Goal: Task Accomplishment & Management: Manage account settings

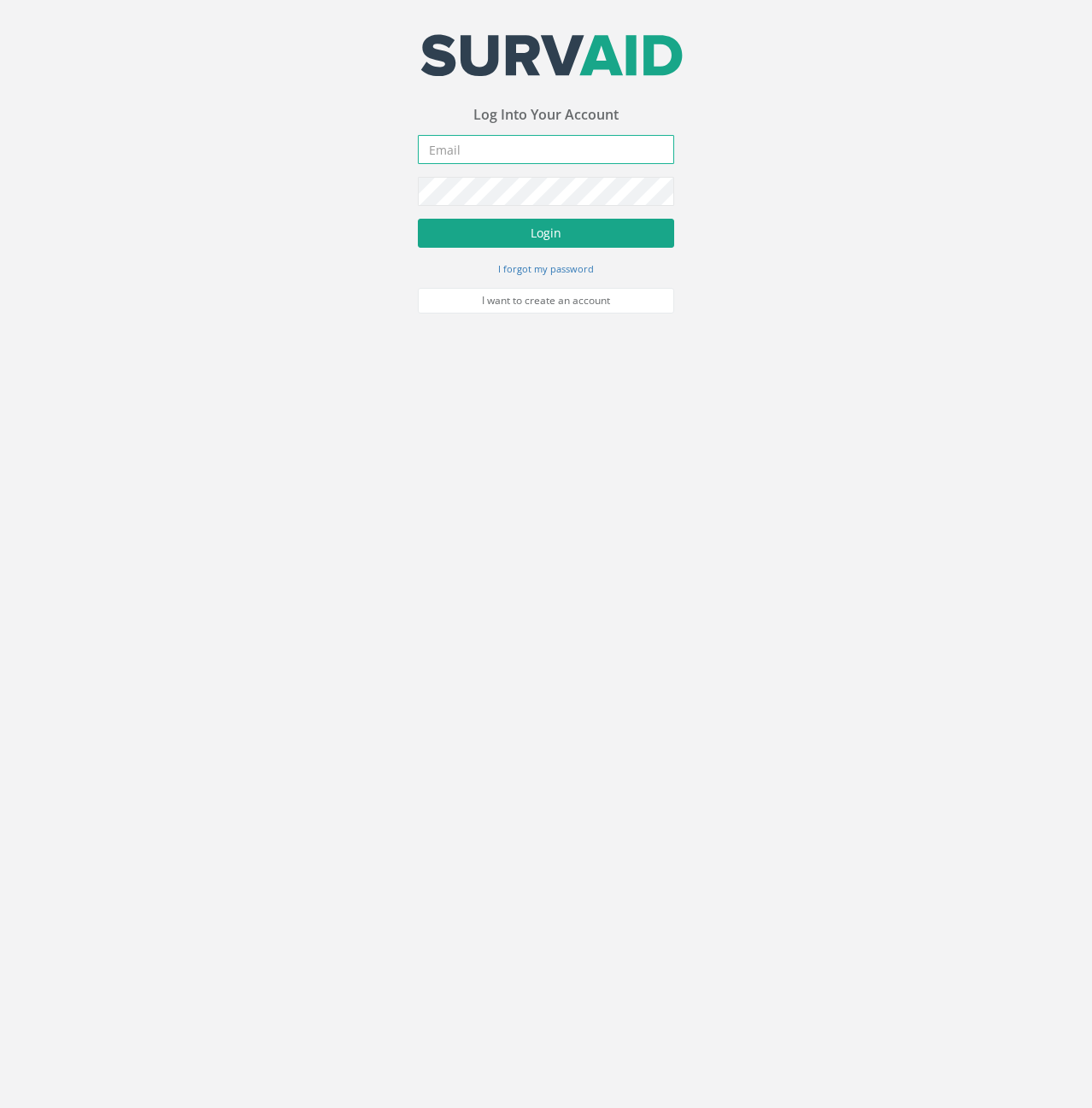
type input "[PERSON_NAME][EMAIL_ADDRESS][PERSON_NAME][DOMAIN_NAME]"
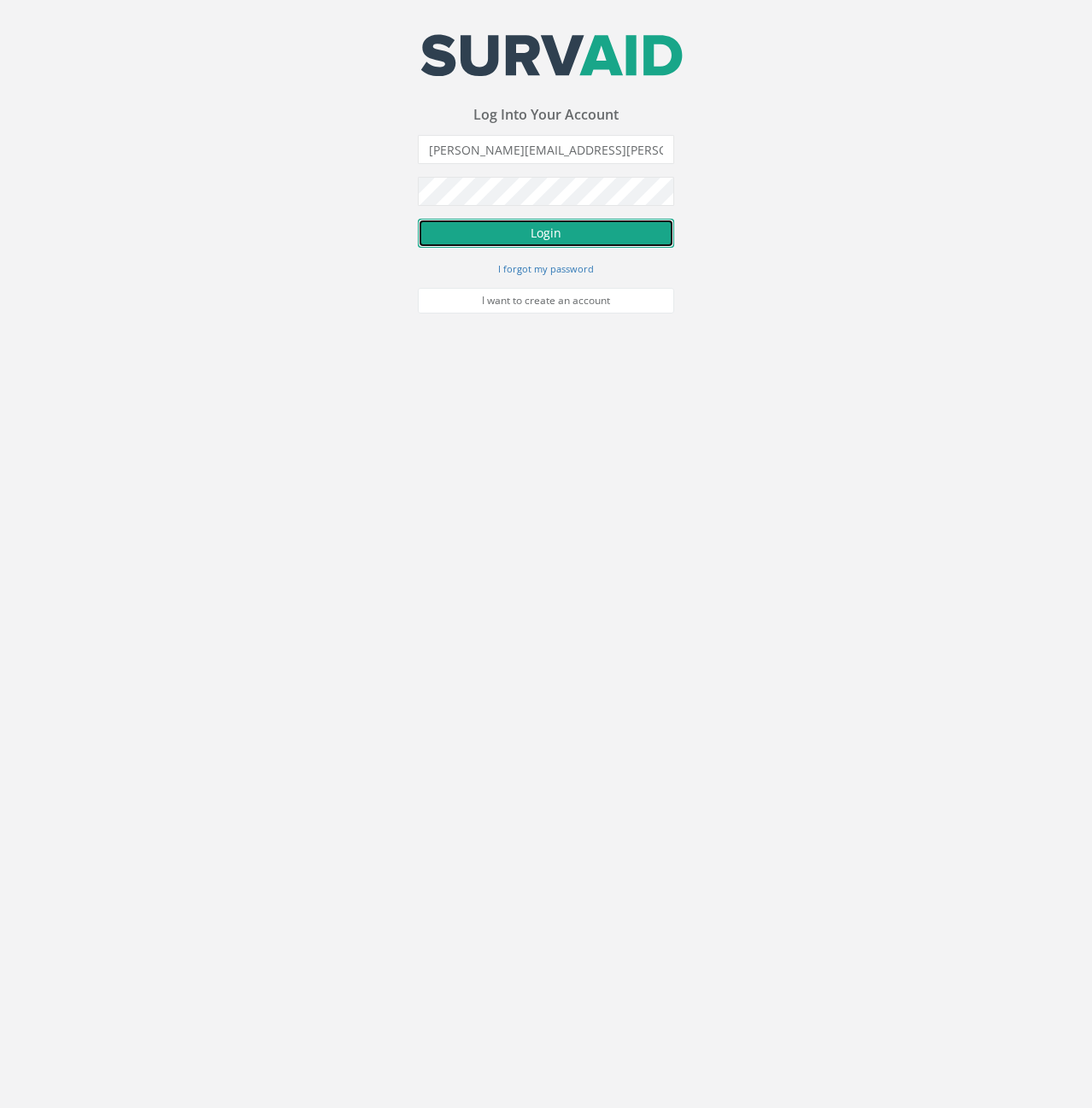
click at [547, 240] on button "Login" at bounding box center [546, 233] width 256 height 30
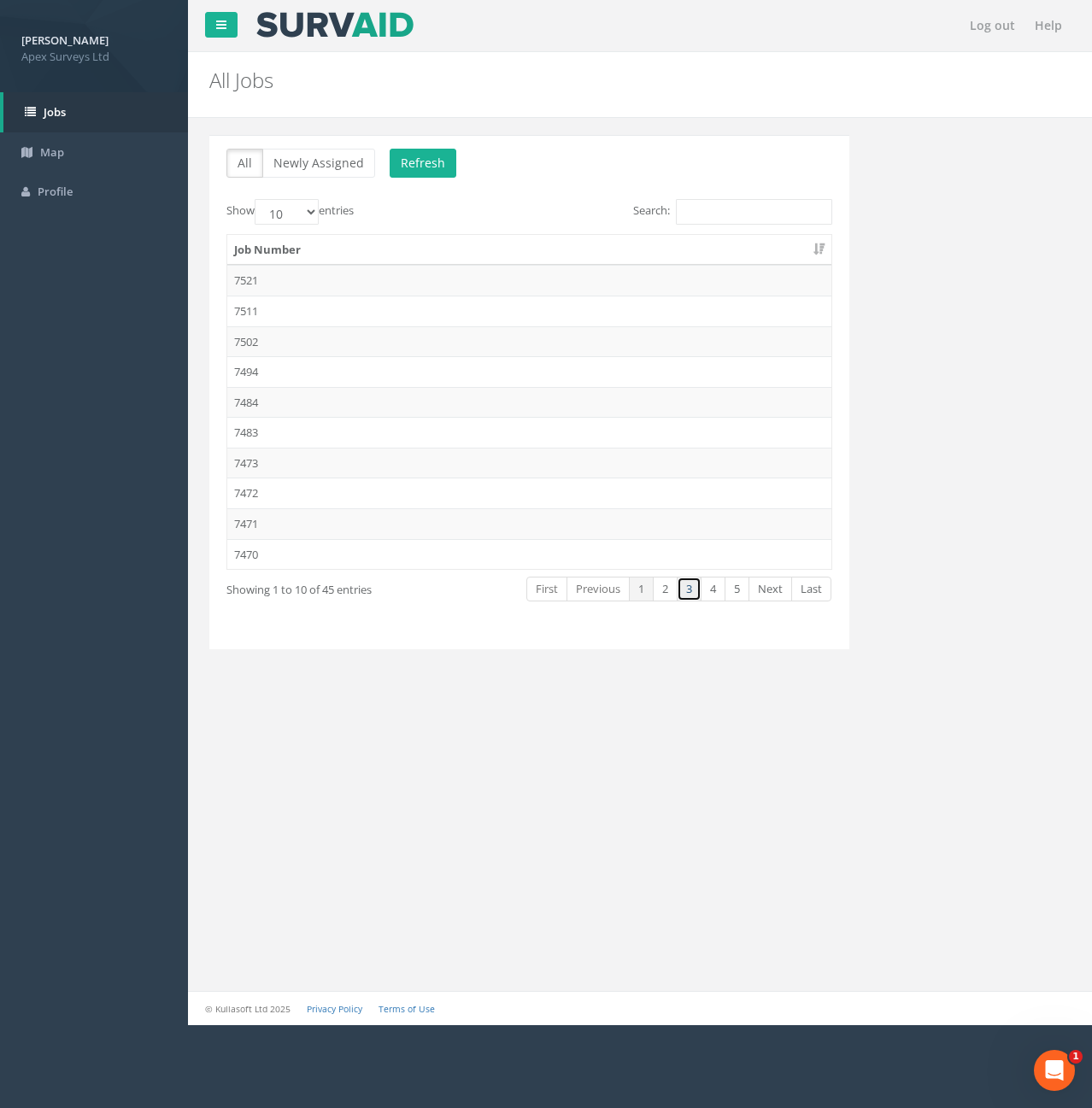
click at [683, 587] on link "3" at bounding box center [689, 589] width 25 height 25
click at [256, 284] on td "7450" at bounding box center [529, 280] width 605 height 30
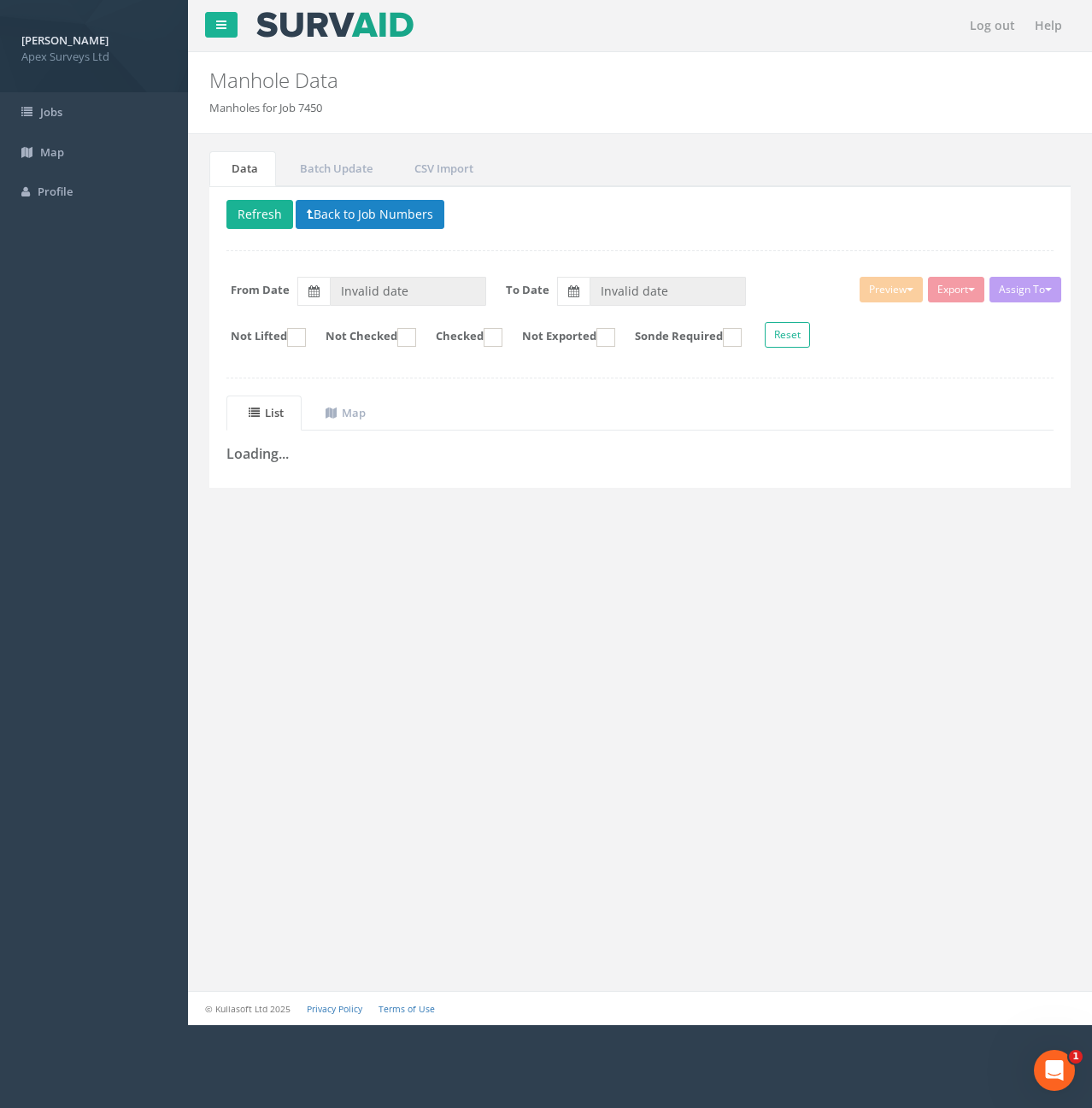
type input "[DATE]"
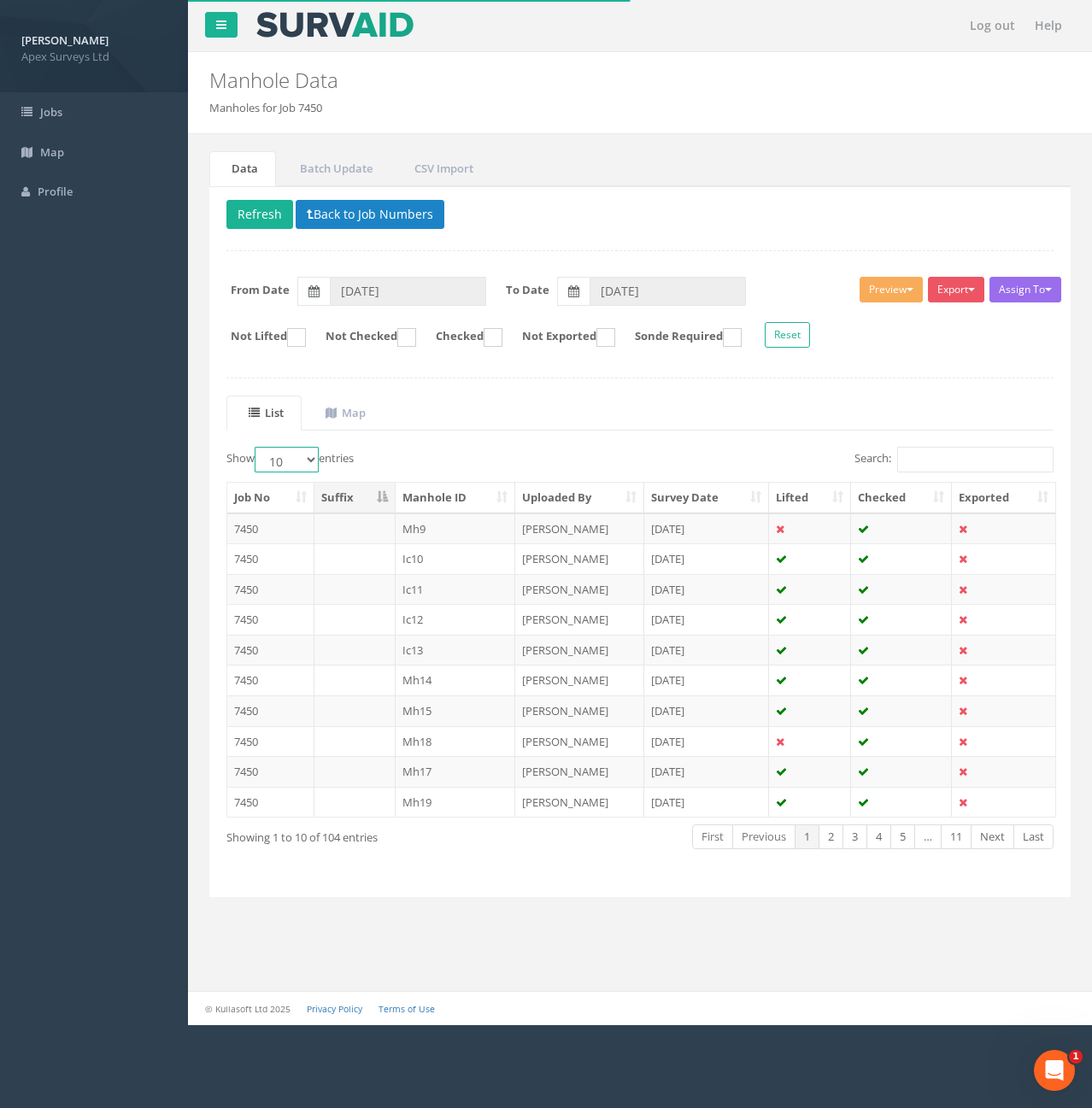
click at [308, 457] on select "10 25 50 100" at bounding box center [287, 459] width 64 height 26
select select "100"
click at [257, 446] on select "10 25 50 100" at bounding box center [287, 459] width 64 height 26
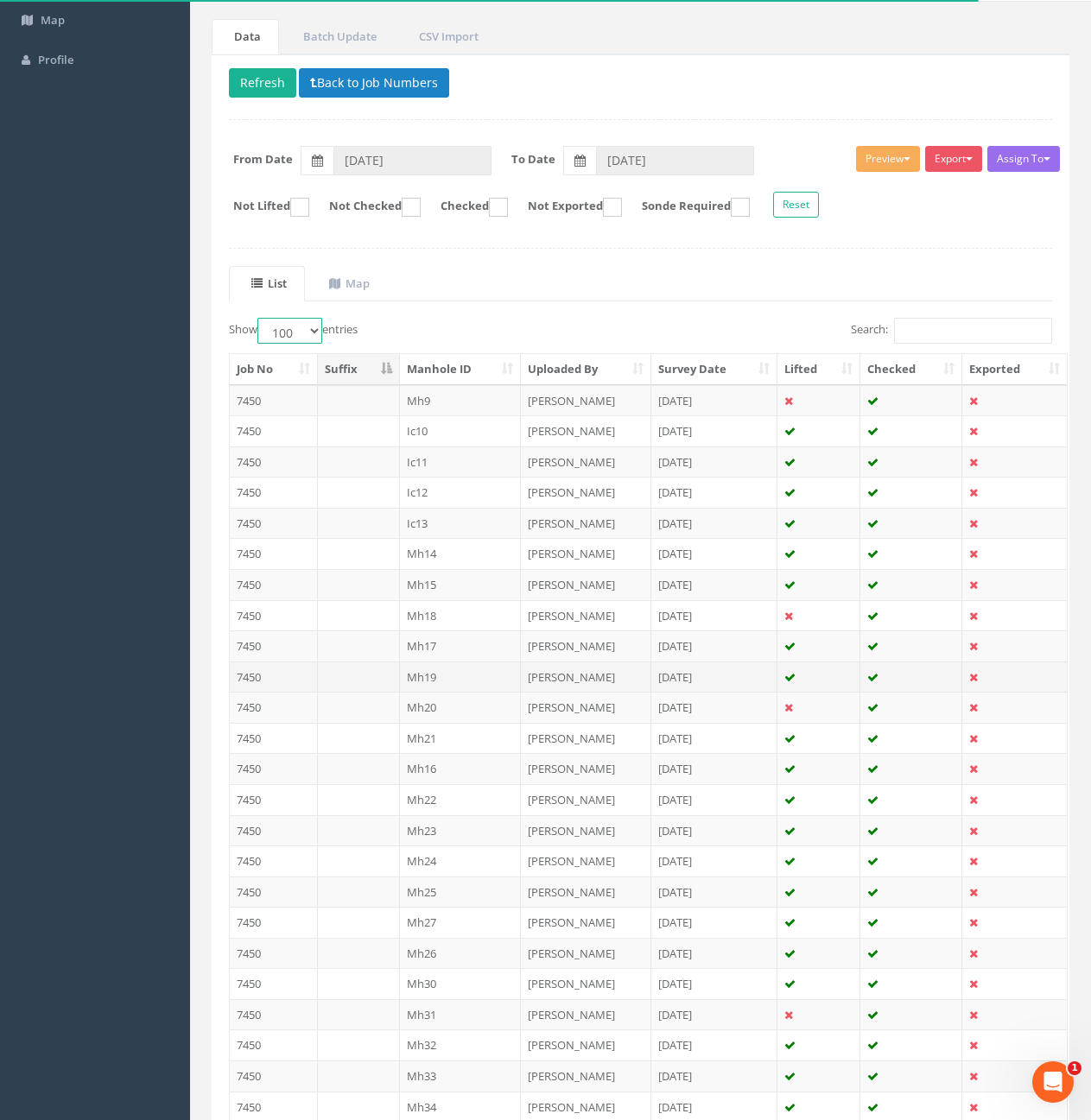
scroll to position [173, 0]
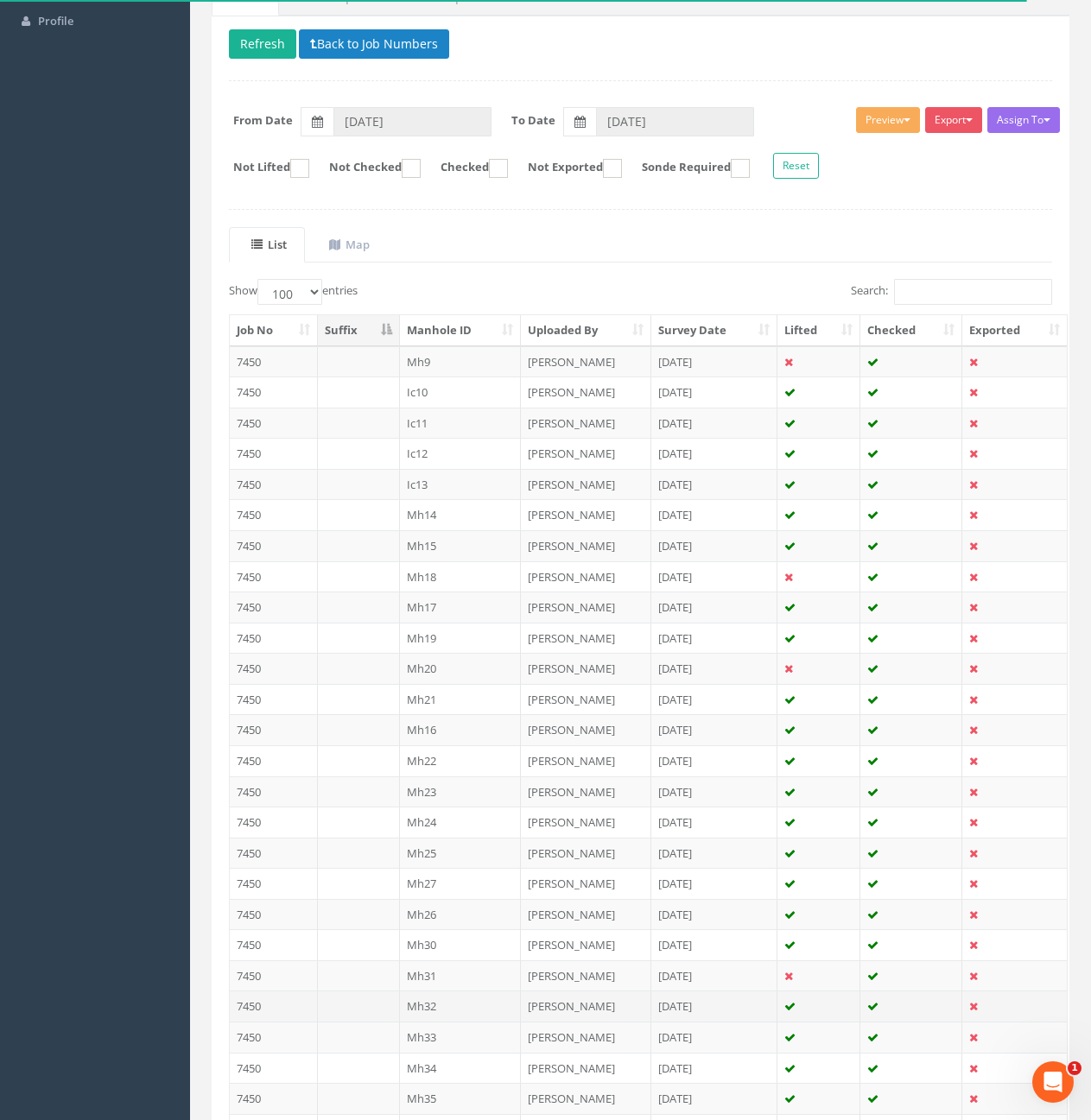
click at [451, 1005] on td "Mh32" at bounding box center [461, 1006] width 122 height 31
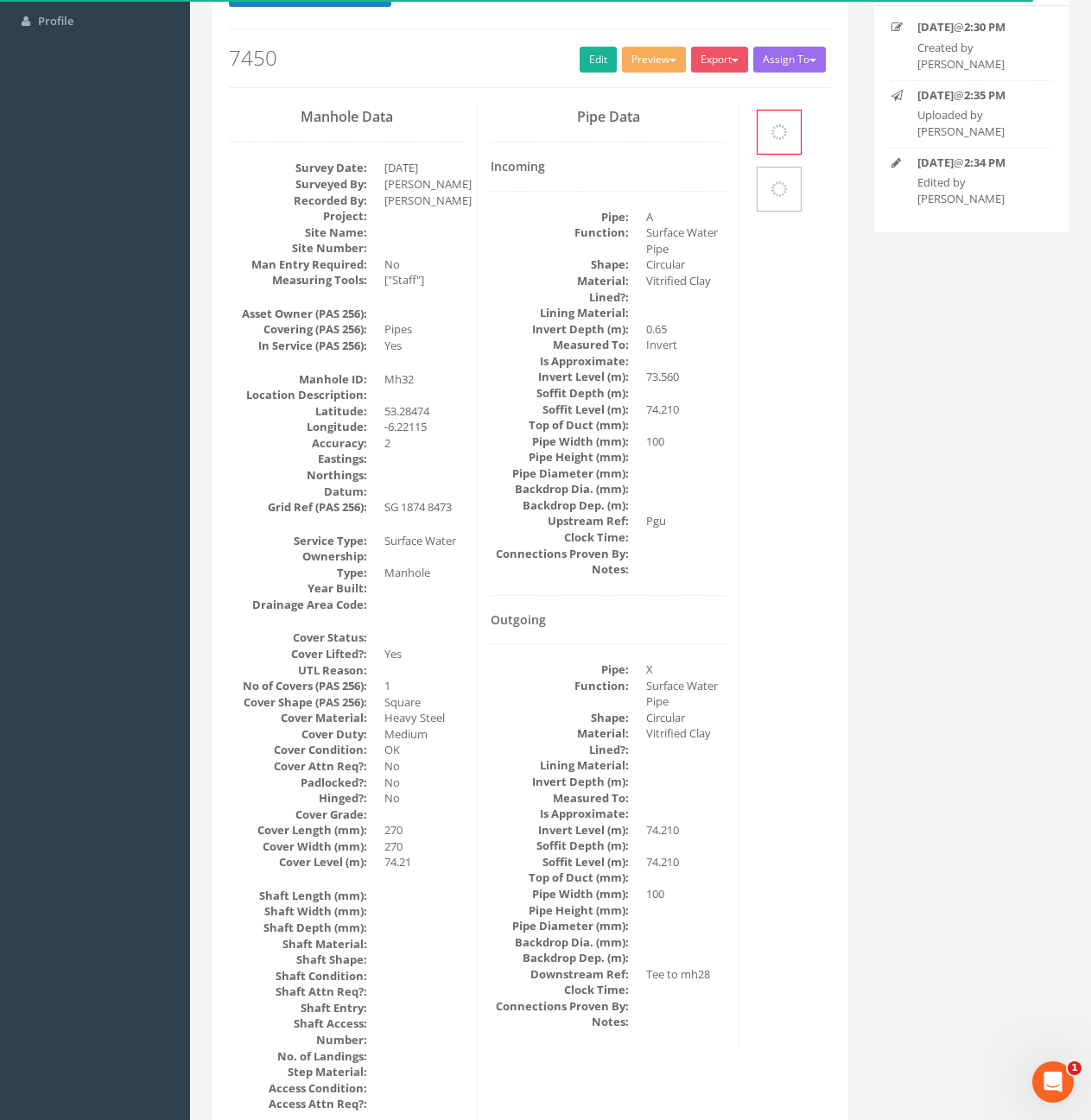
scroll to position [0, 0]
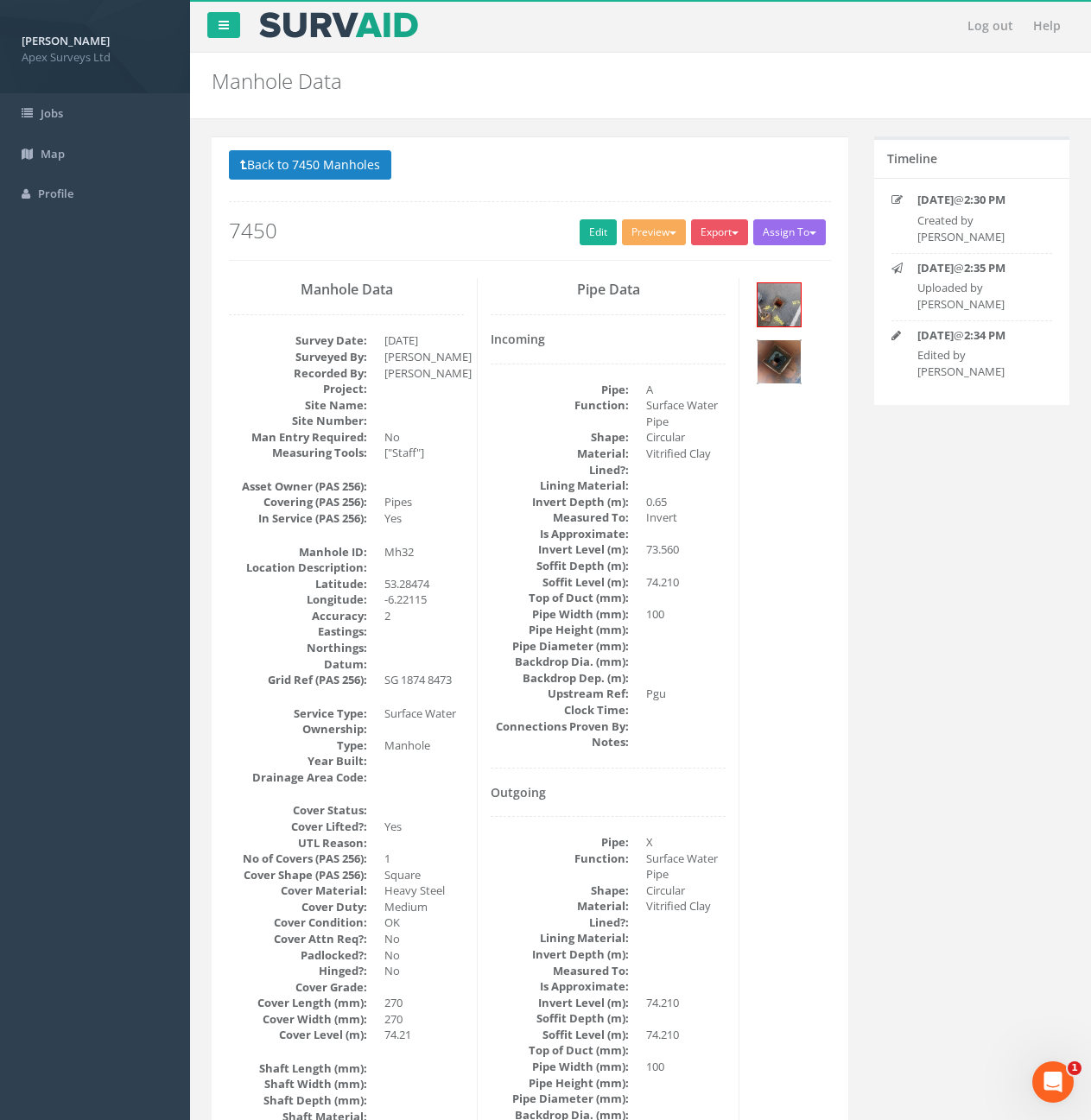
click at [773, 359] on img at bounding box center [778, 362] width 43 height 43
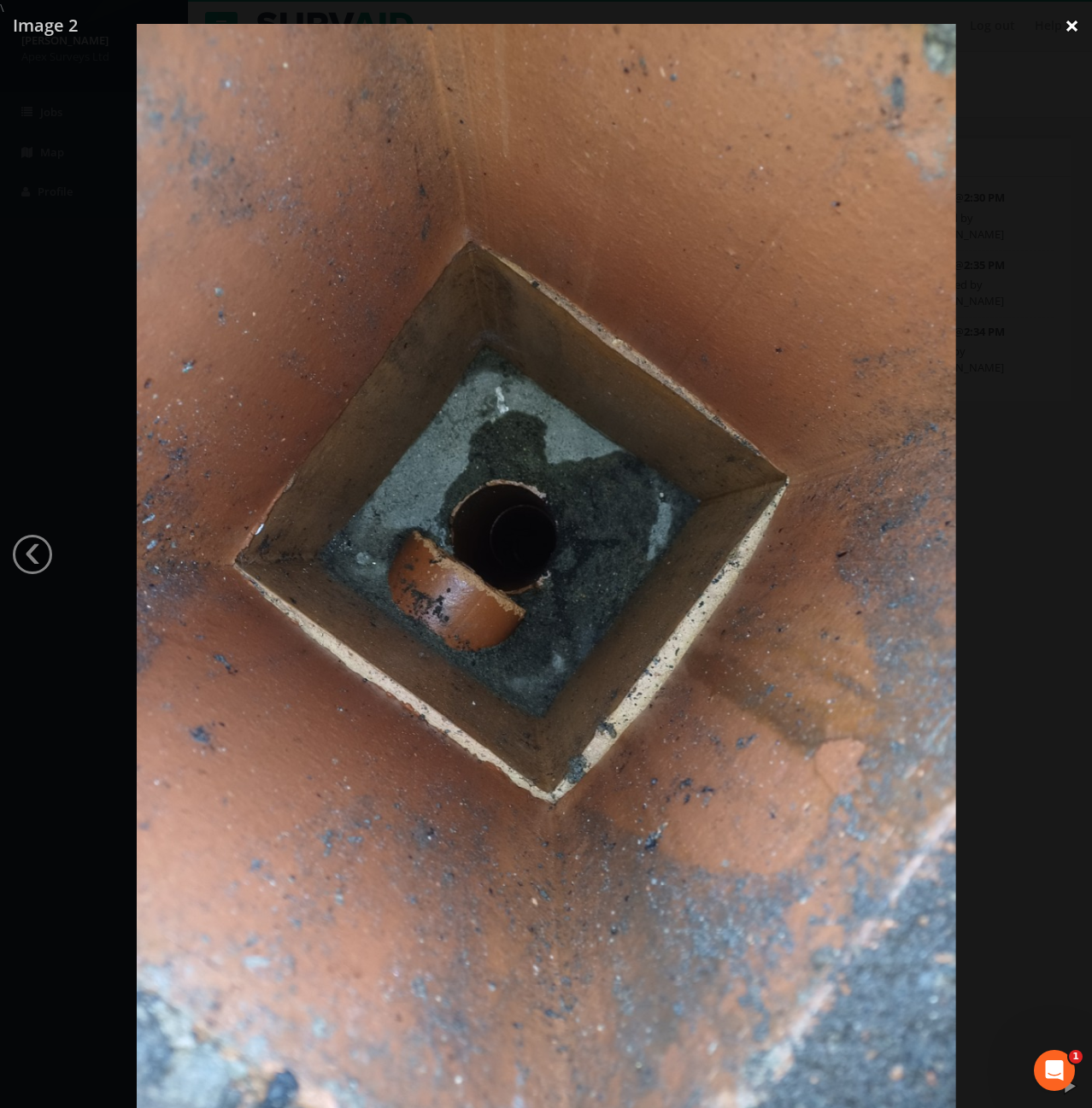
click at [1071, 31] on link "×" at bounding box center [1072, 26] width 40 height 51
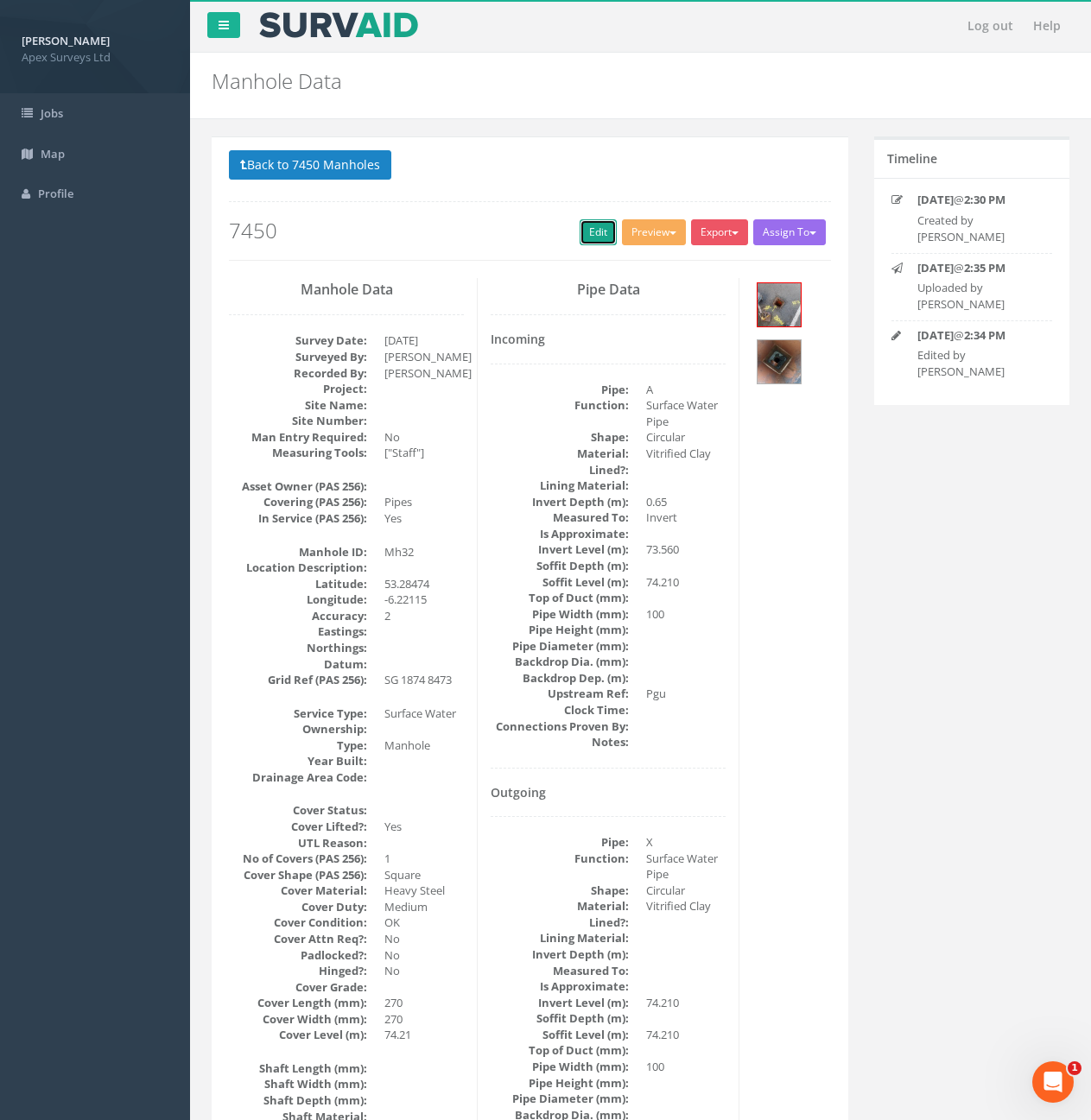
click at [589, 238] on link "Edit" at bounding box center [597, 232] width 38 height 26
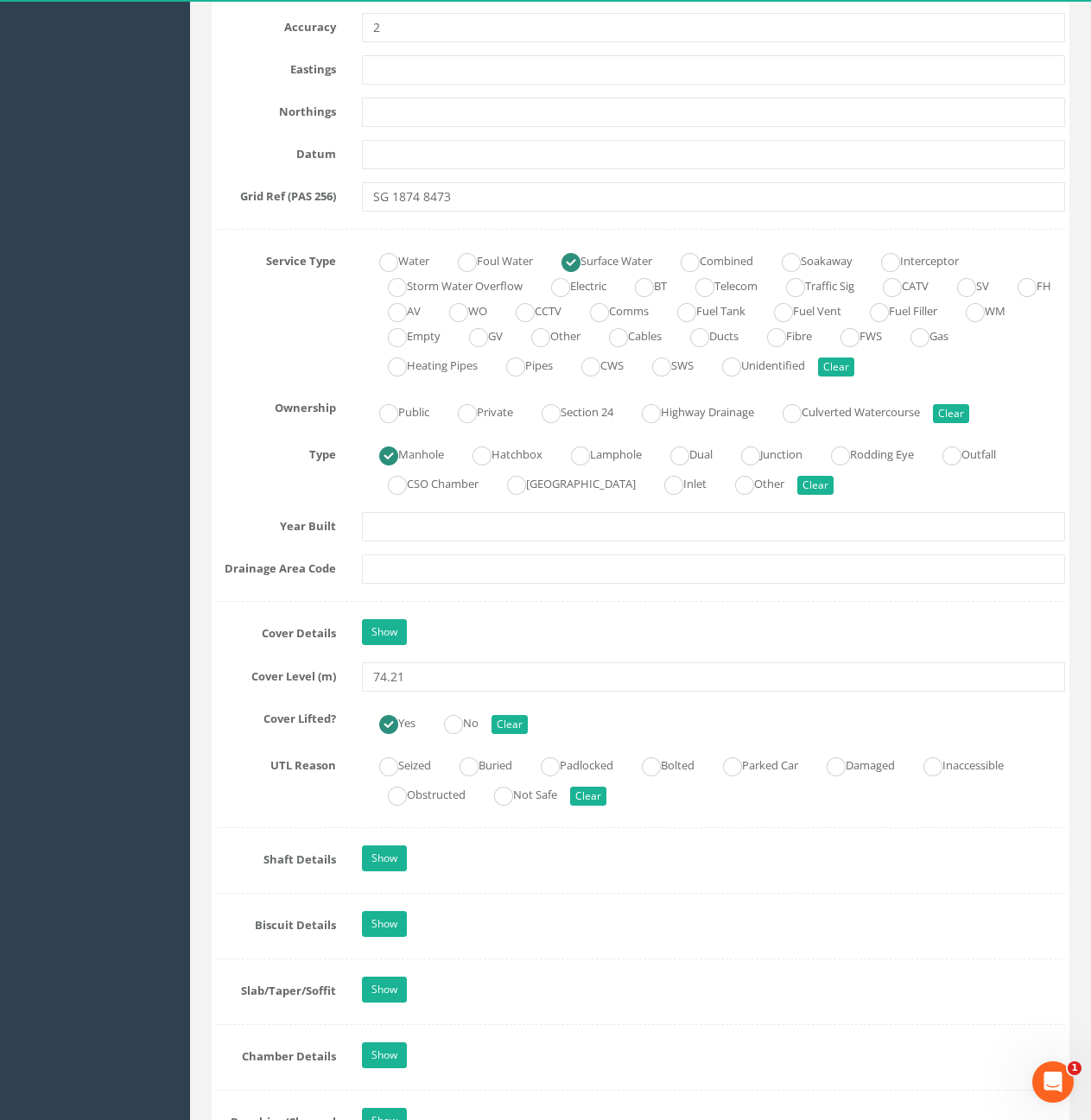
scroll to position [1123, 0]
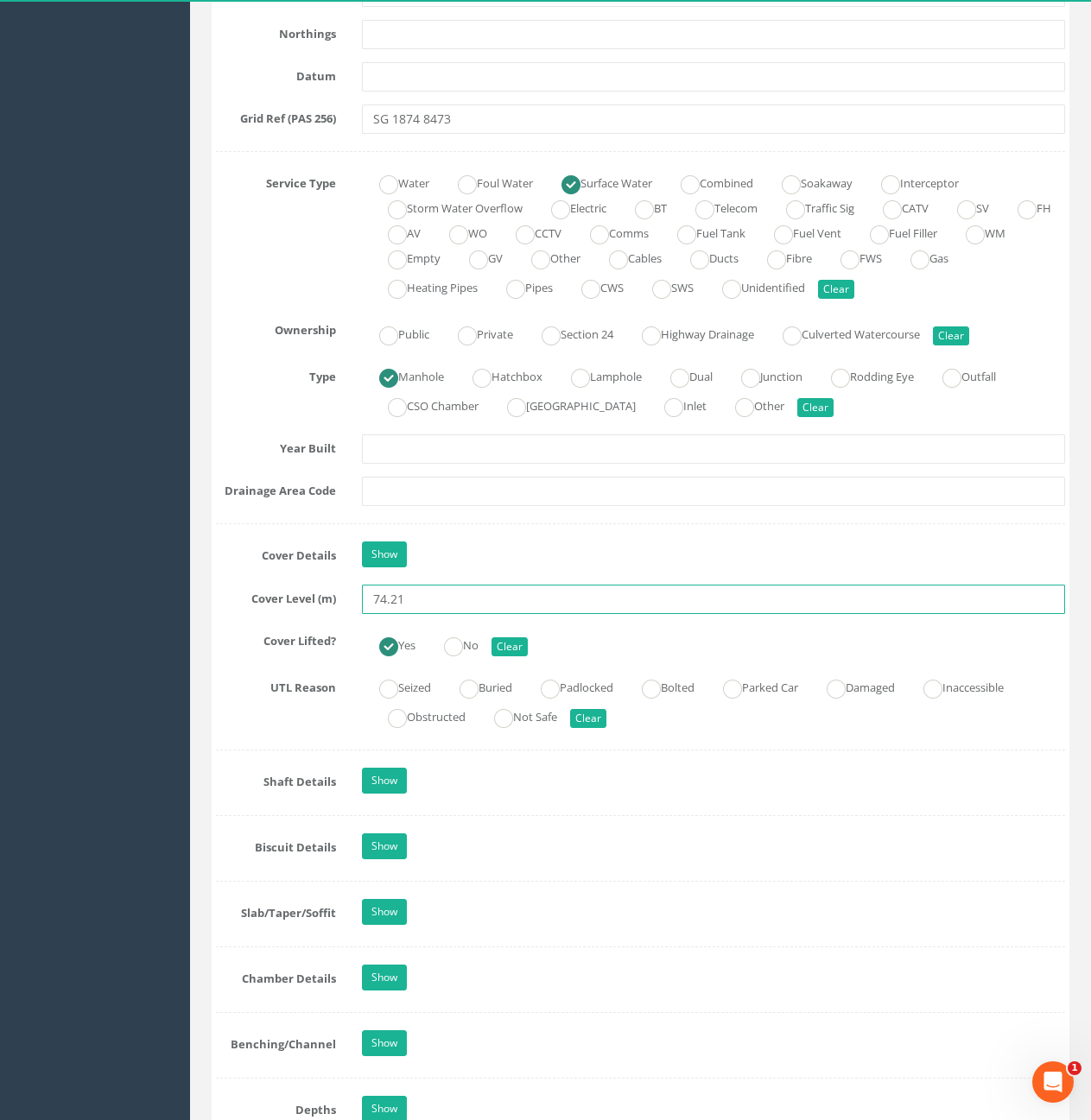
click at [460, 603] on input "74.21" at bounding box center [713, 599] width 703 height 30
type input "74.28"
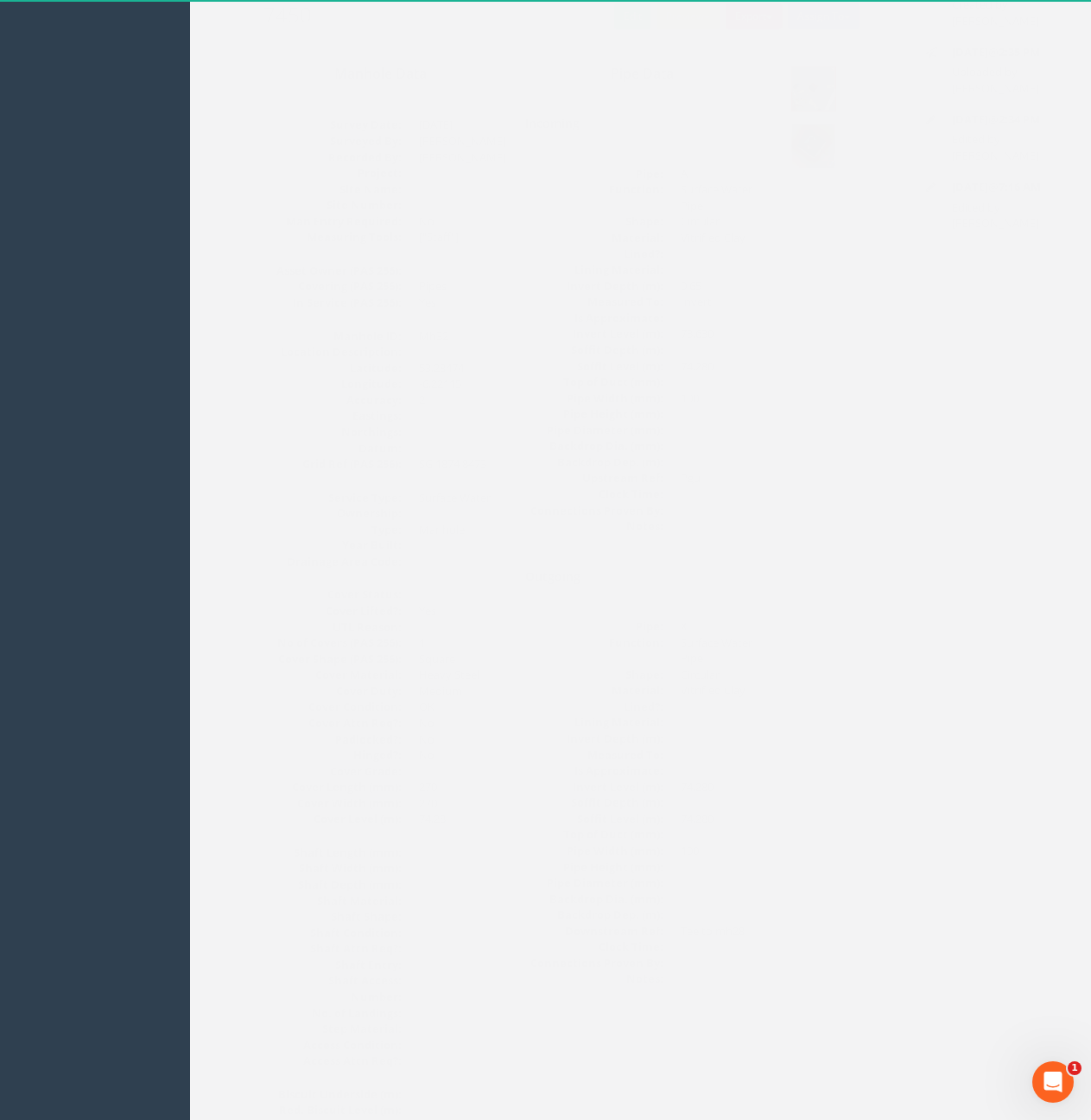
scroll to position [0, 0]
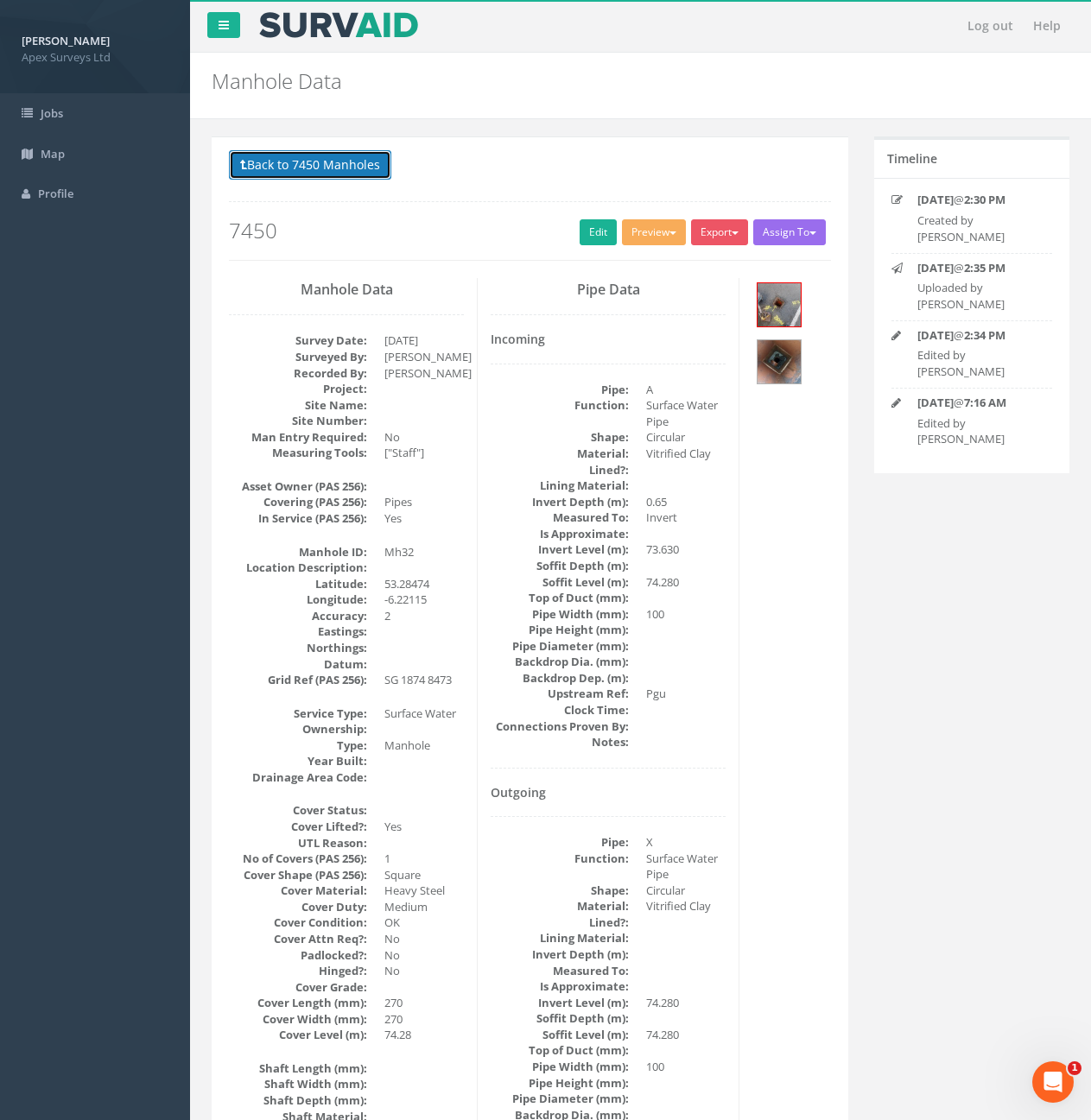
click at [278, 161] on button "Back to 7450 Manholes" at bounding box center [310, 165] width 163 height 30
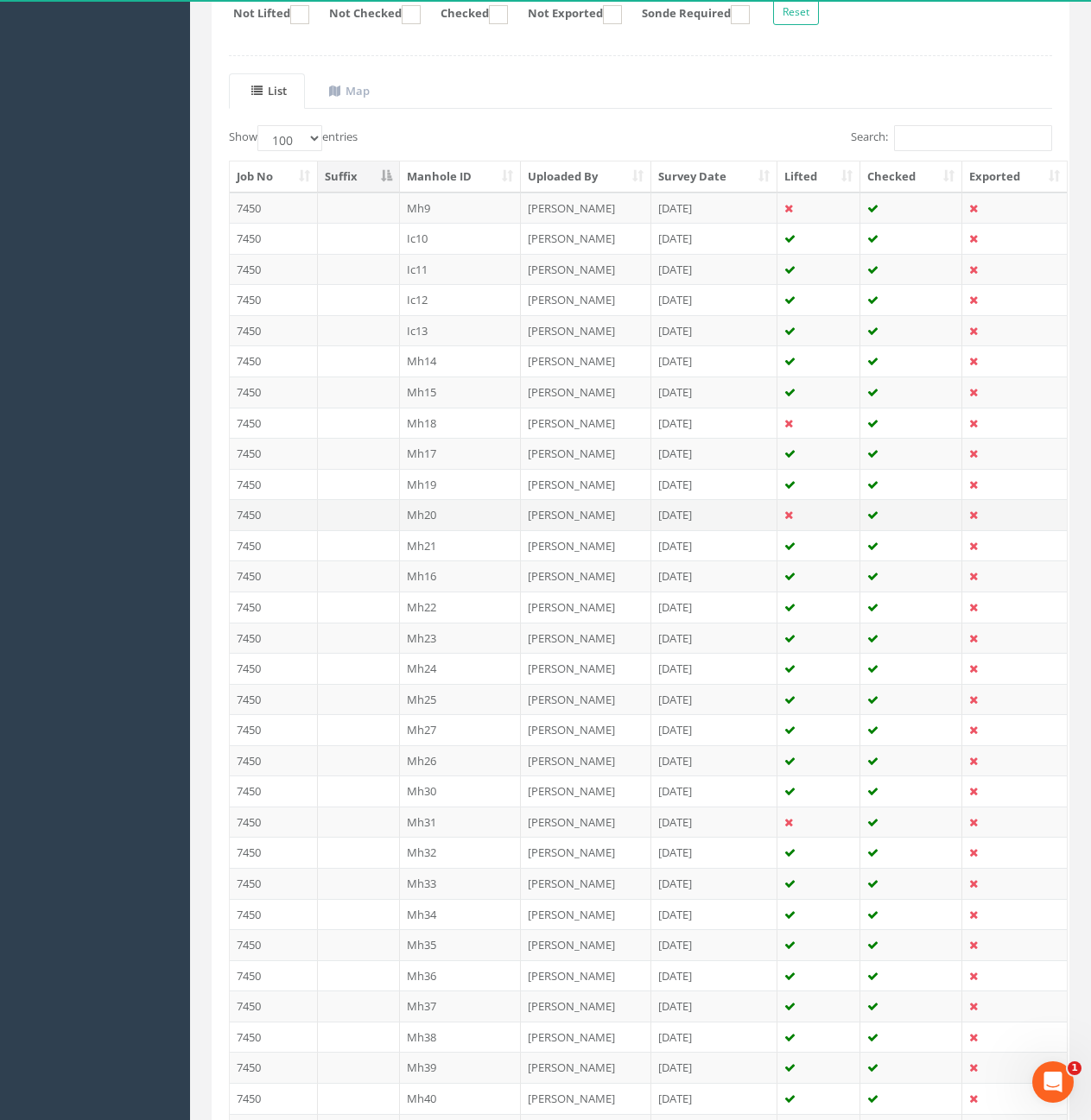
scroll to position [519, 0]
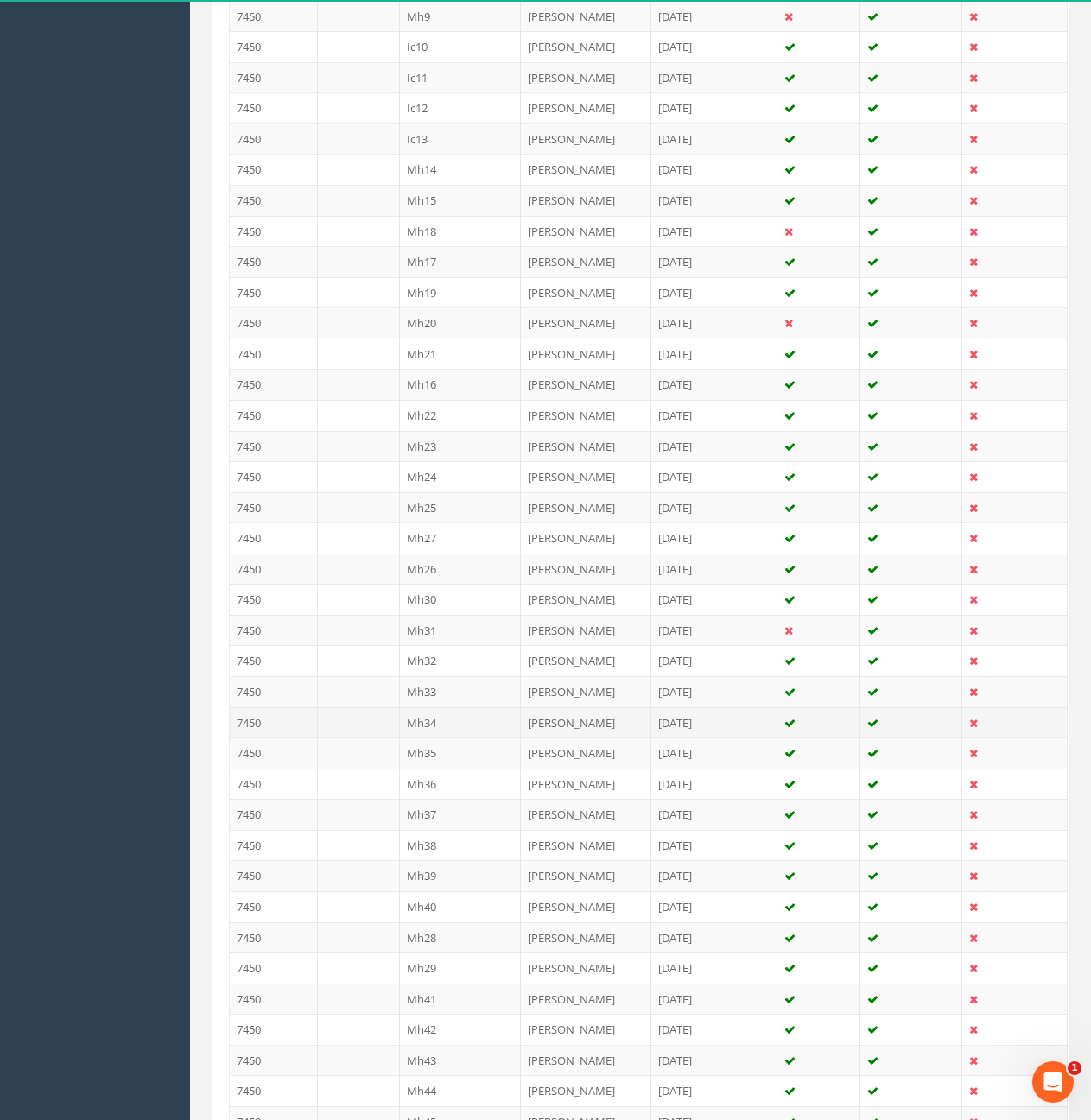
click at [450, 721] on td "Mh34" at bounding box center [461, 723] width 122 height 31
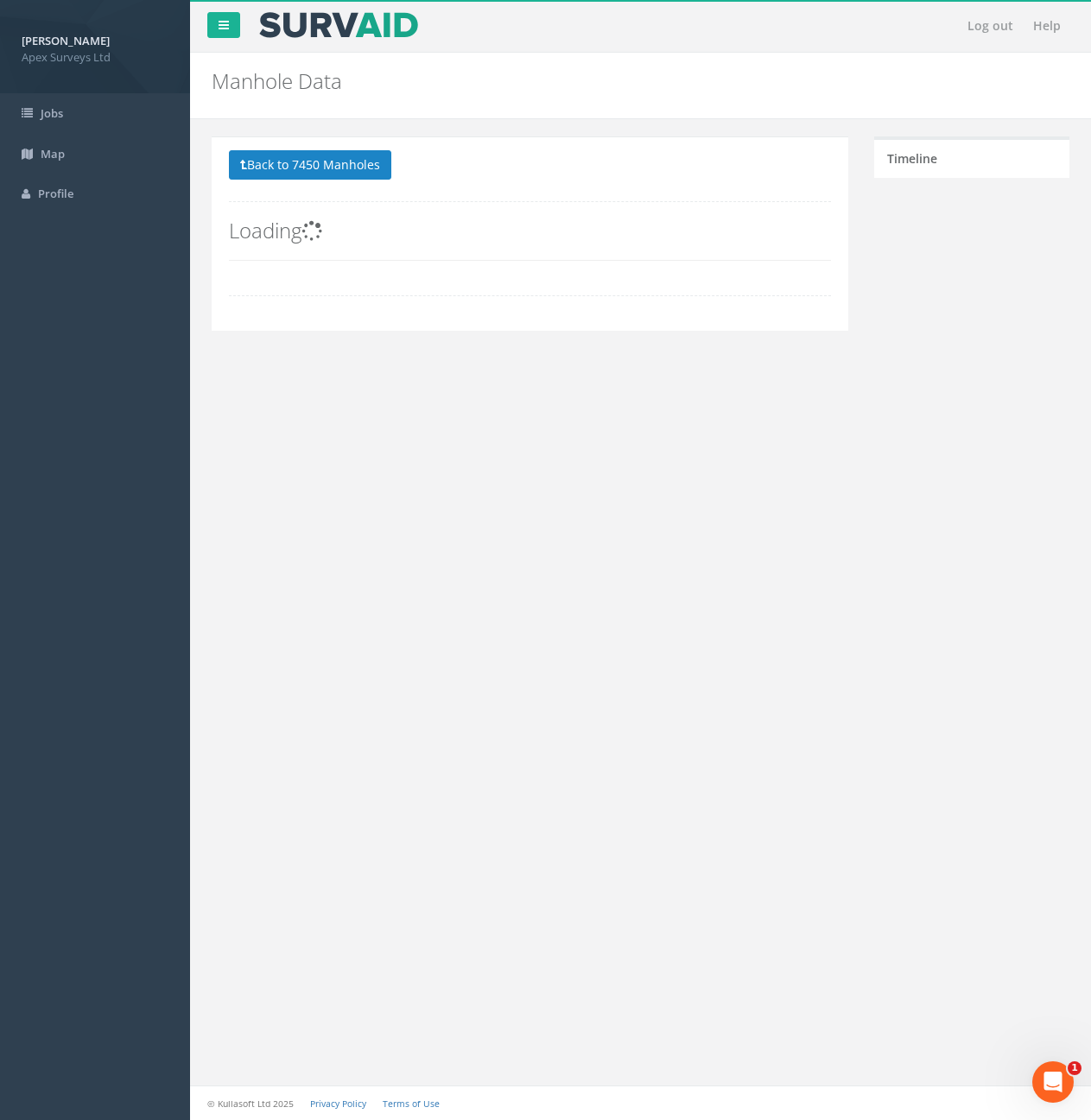
scroll to position [0, 0]
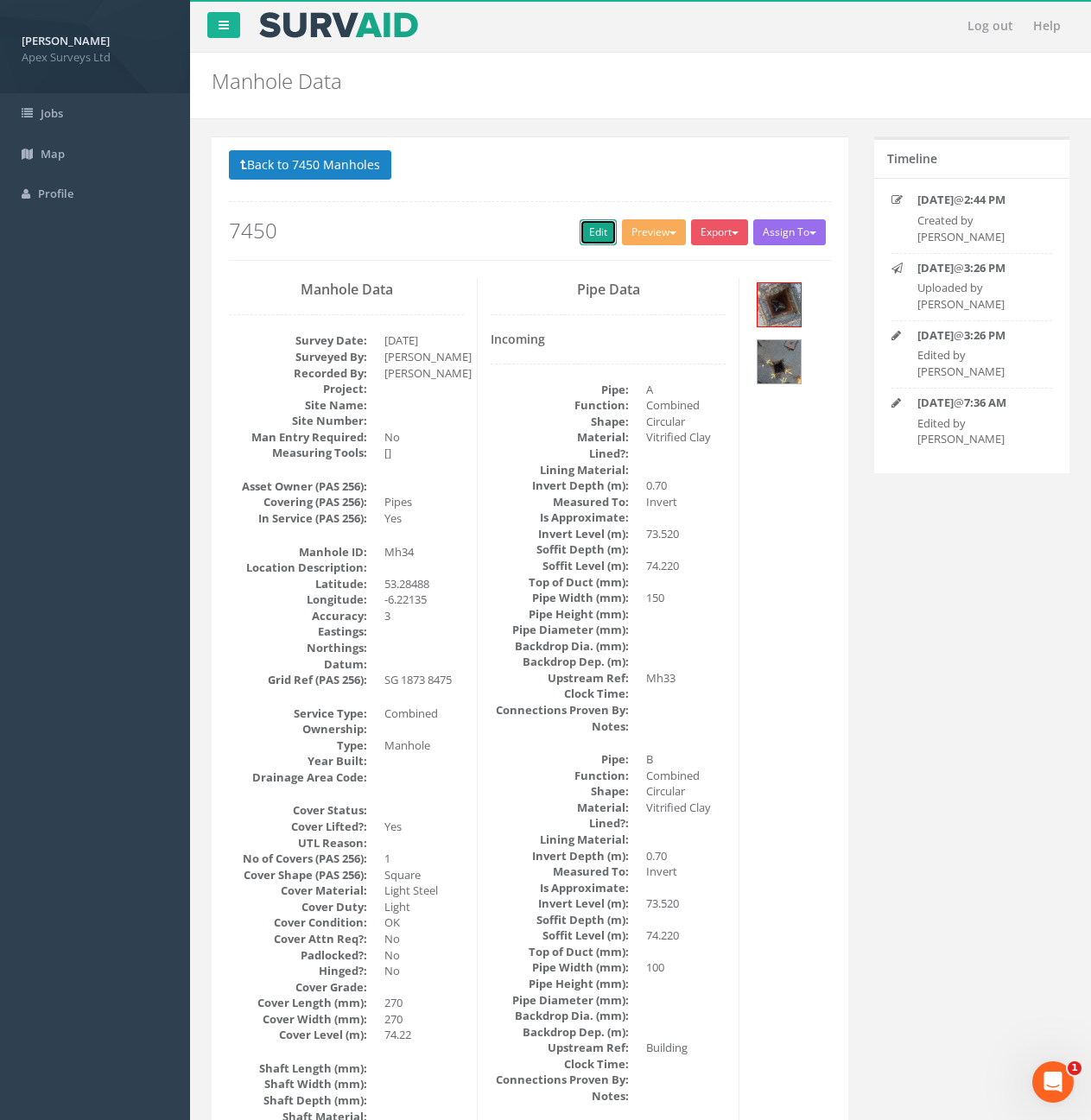
click at [594, 230] on link "Edit" at bounding box center [597, 232] width 38 height 26
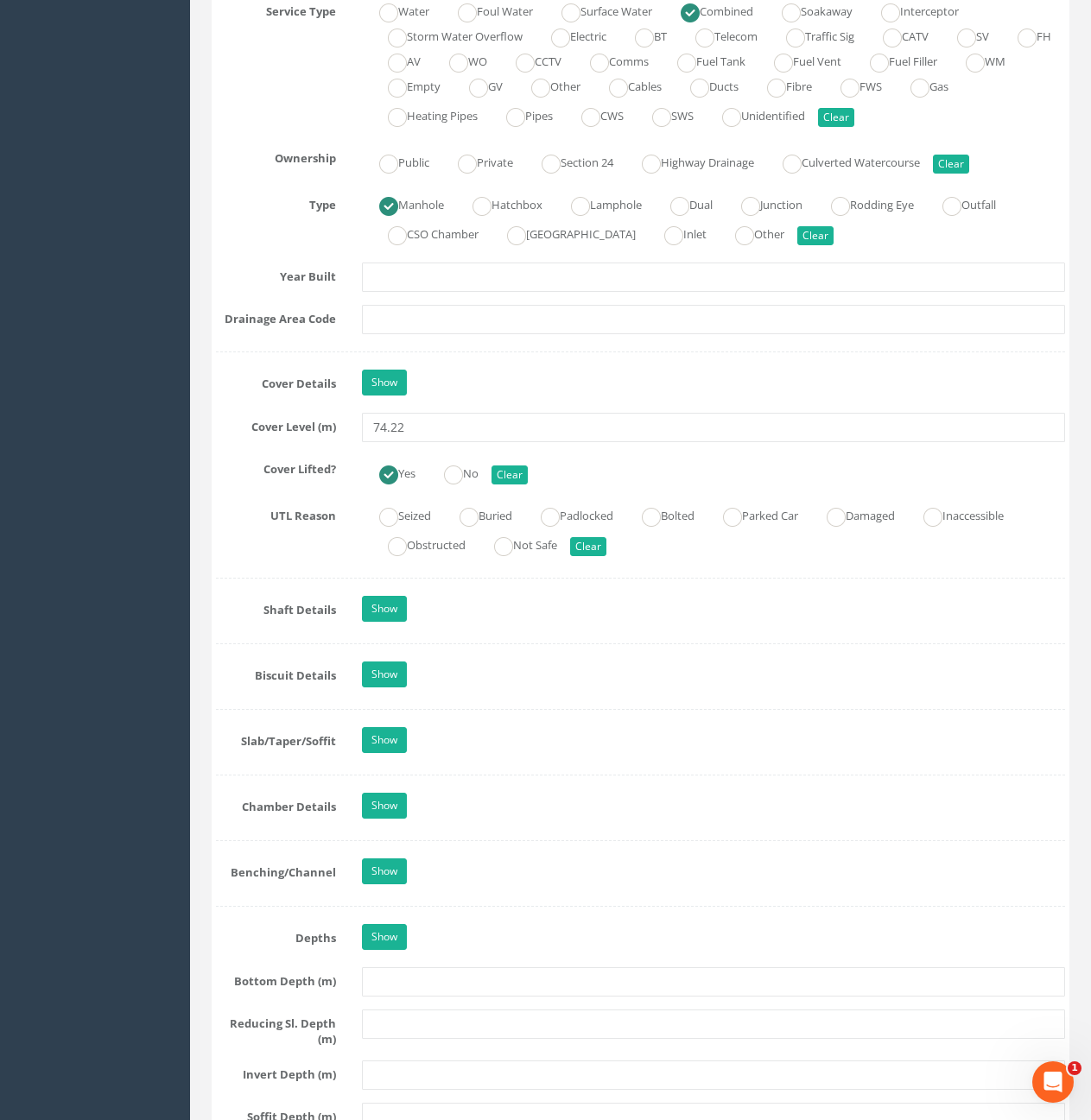
scroll to position [1296, 0]
drag, startPoint x: 396, startPoint y: 427, endPoint x: 409, endPoint y: 429, distance: 13.2
click at [409, 429] on input "74.22" at bounding box center [713, 426] width 703 height 30
type input "74.28"
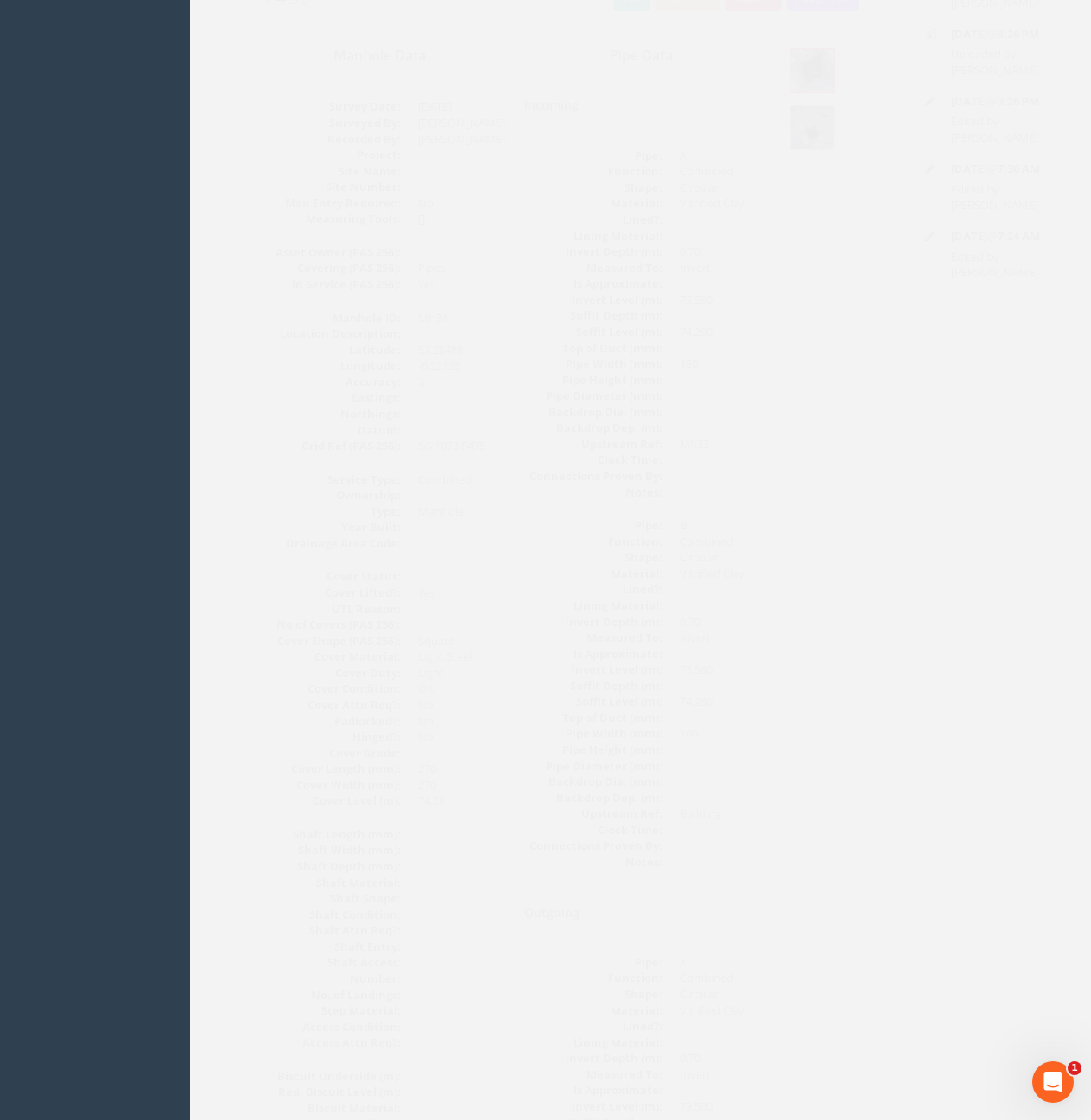
scroll to position [0, 0]
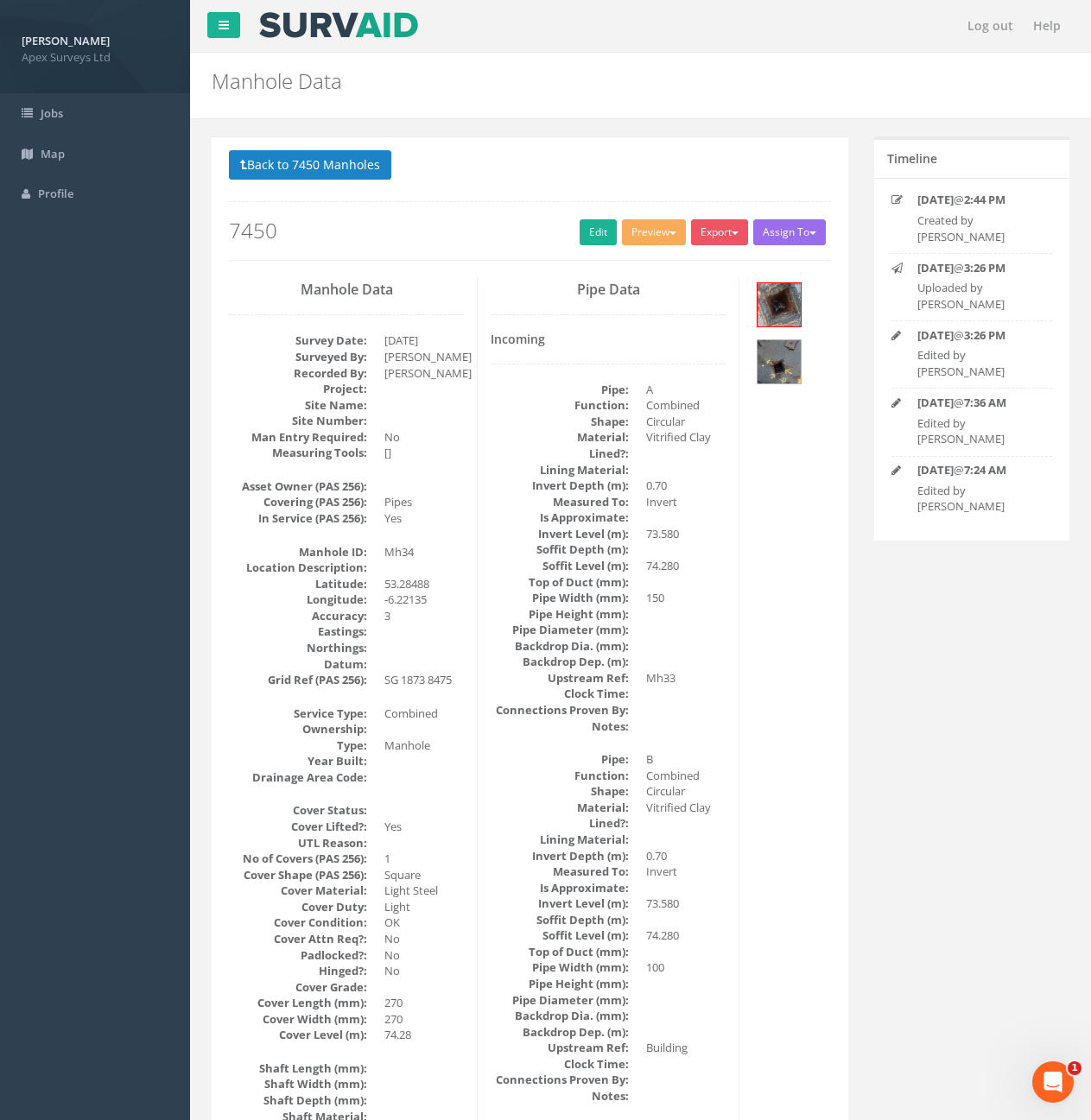
click at [317, 182] on p "Back to 7450 Manholes Back to Map" at bounding box center [530, 166] width 602 height 34
click at [318, 176] on button "Back to 7450 Manholes" at bounding box center [310, 165] width 163 height 30
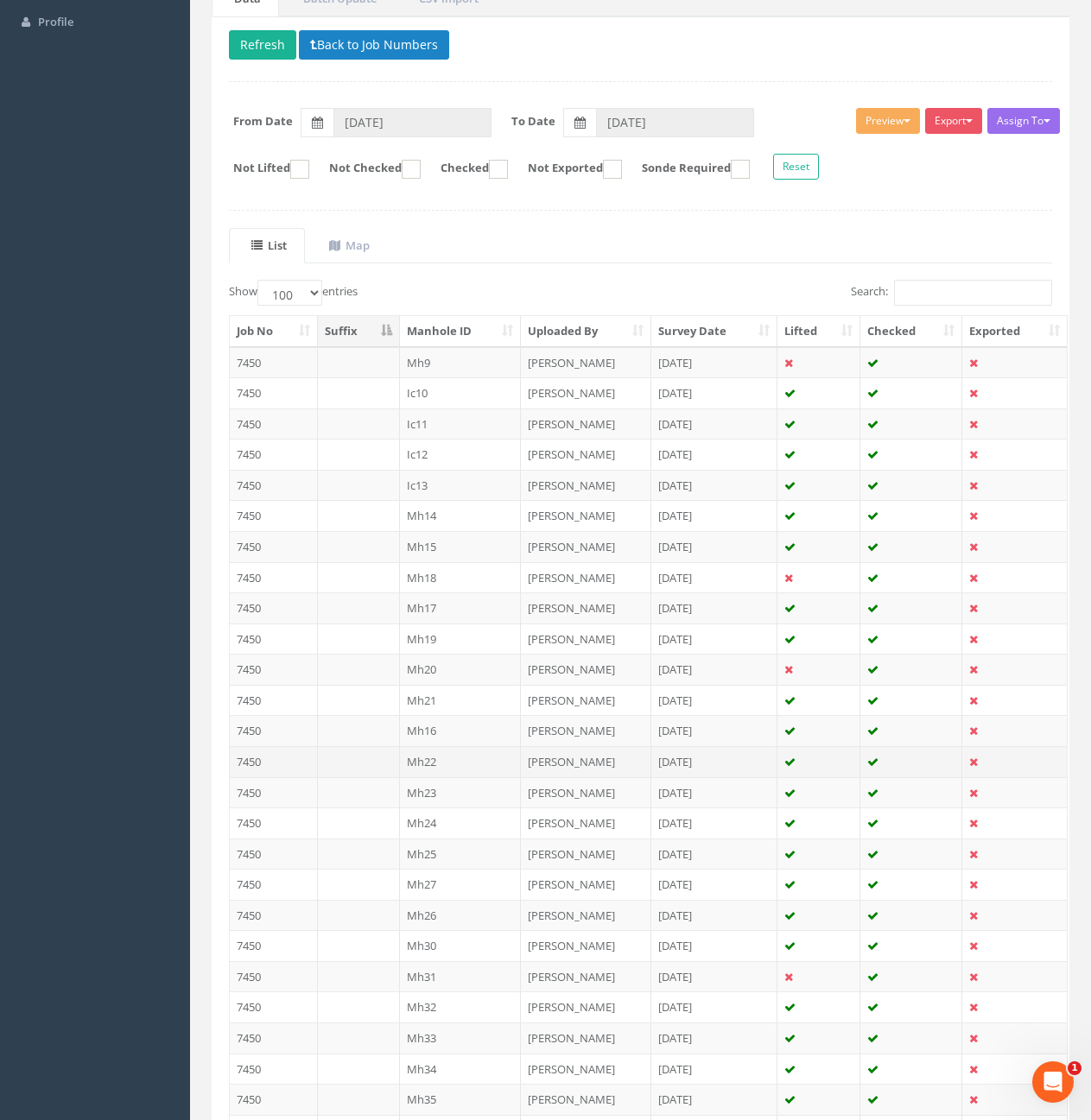
scroll to position [173, 0]
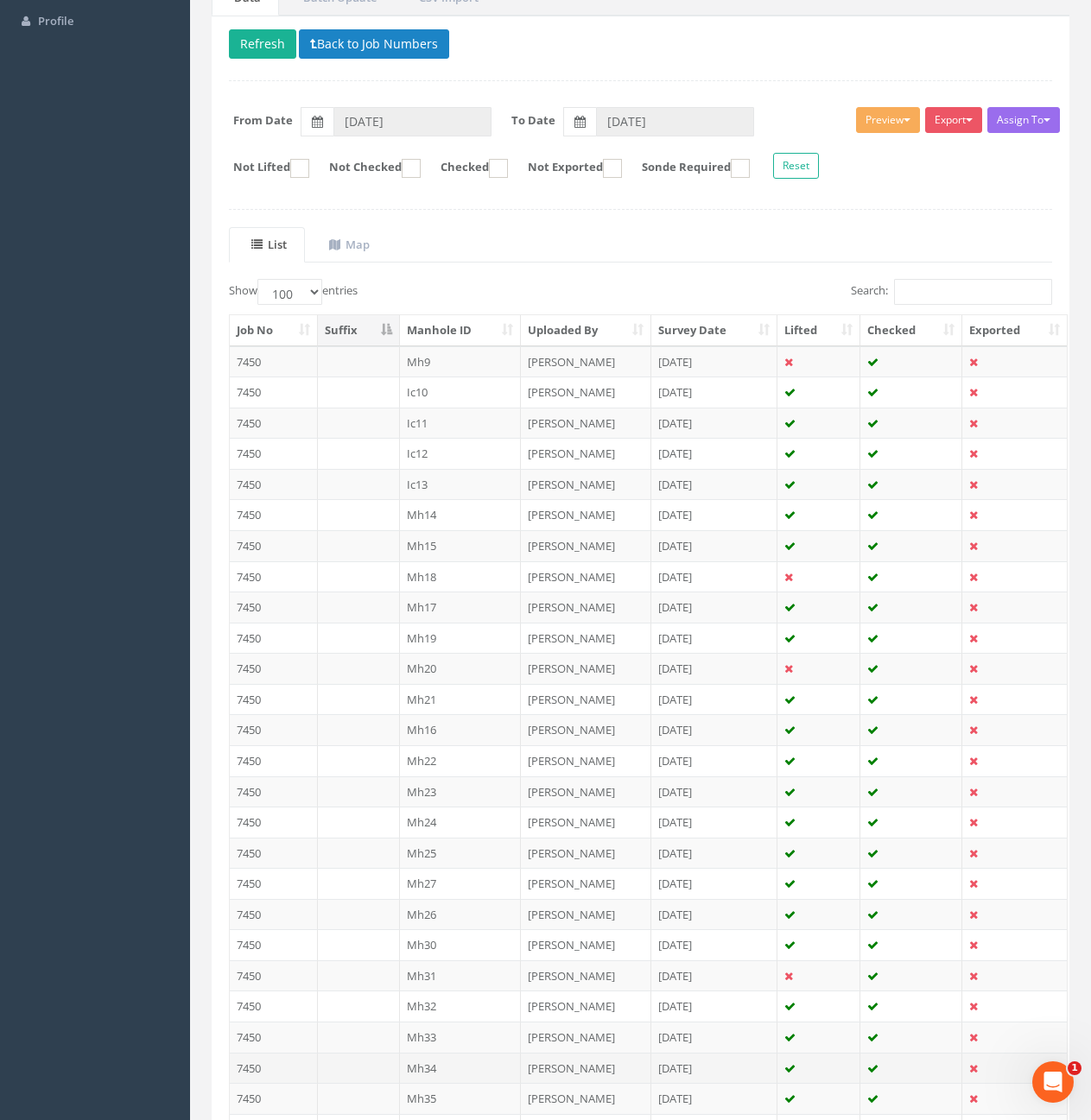
click at [441, 1068] on td "Mh34" at bounding box center [461, 1068] width 122 height 31
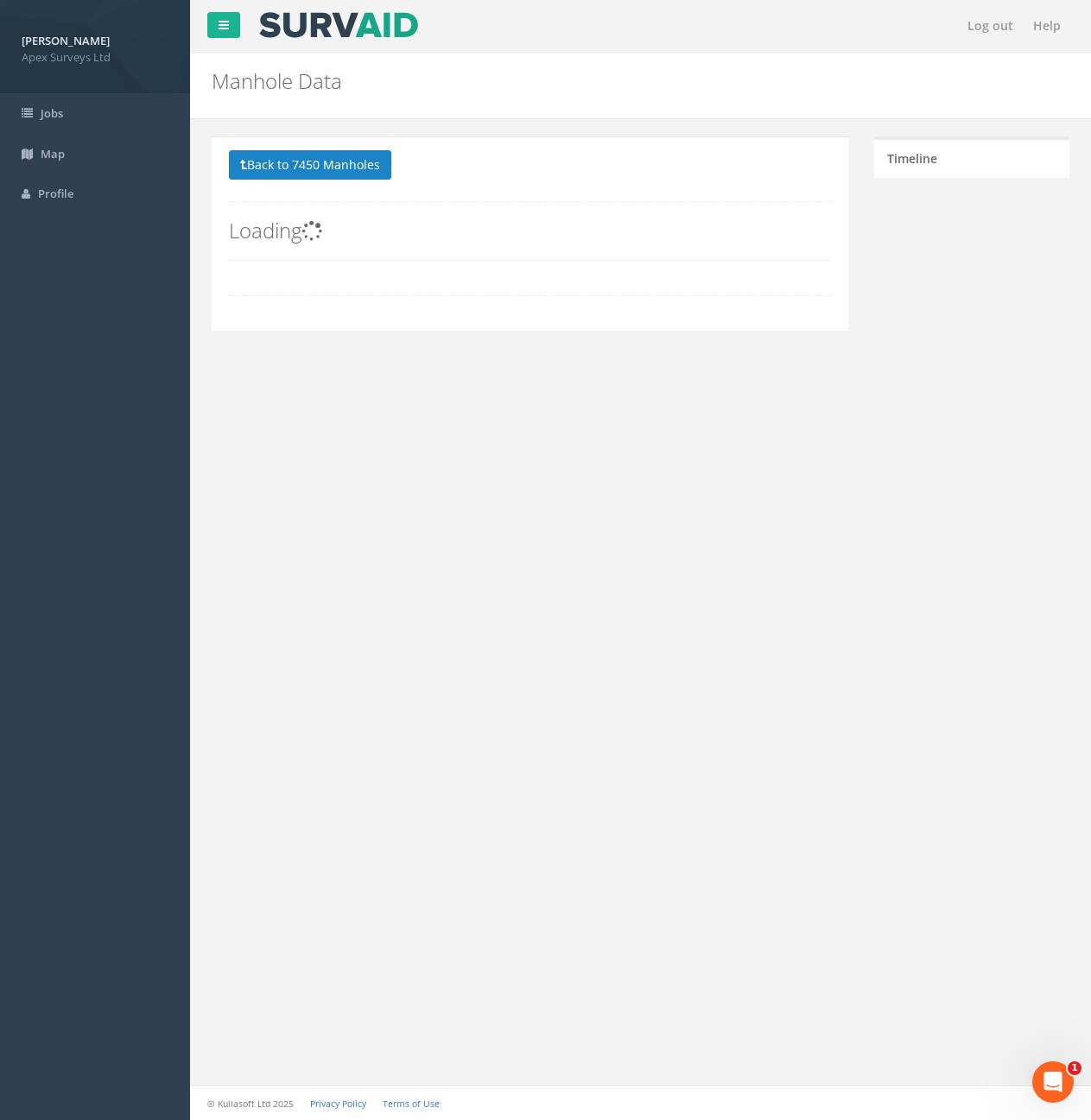
scroll to position [0, 0]
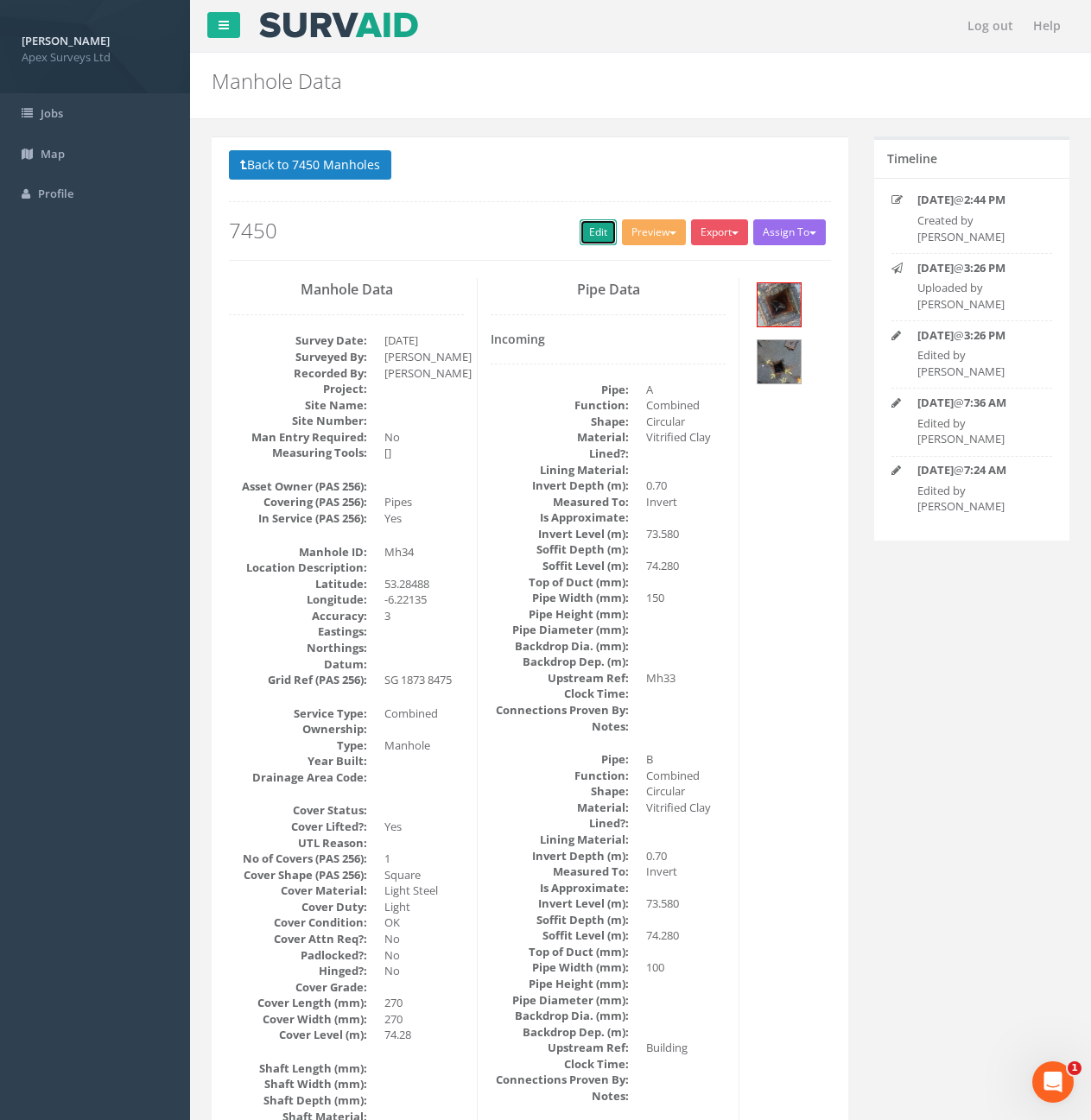
click at [584, 225] on link "Edit" at bounding box center [597, 232] width 38 height 26
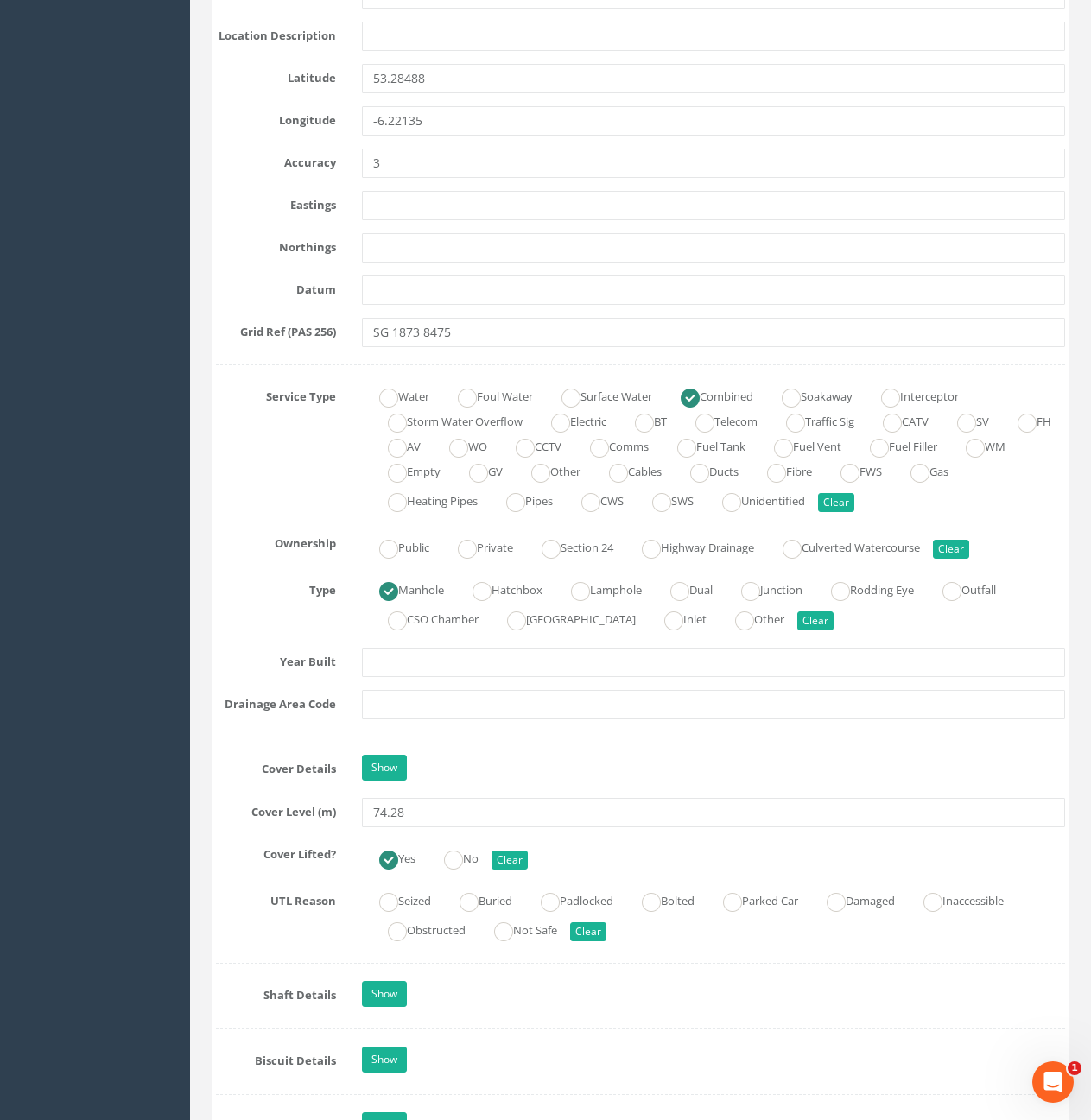
scroll to position [1123, 0]
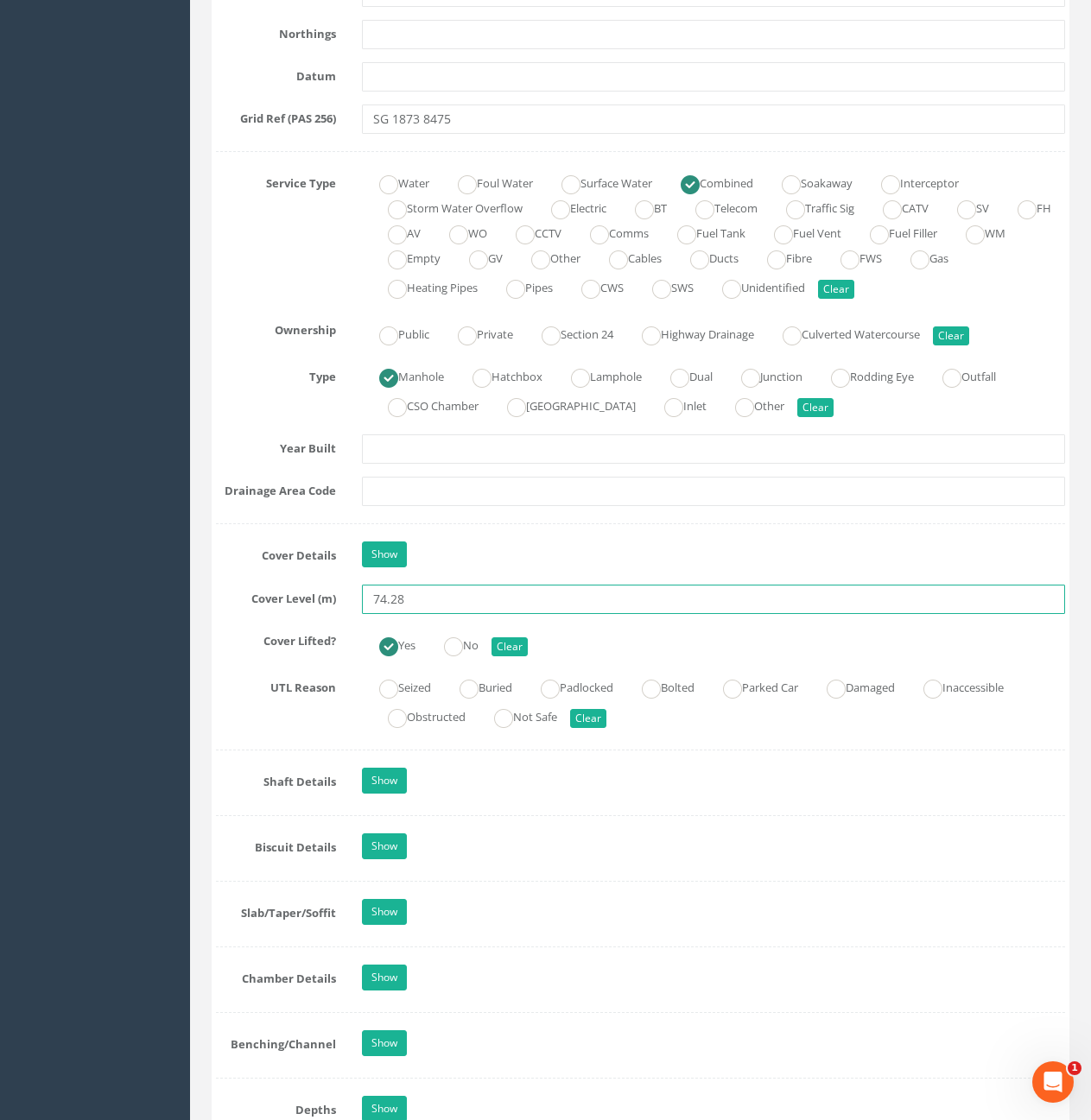
click at [464, 600] on input "74.28" at bounding box center [713, 599] width 703 height 30
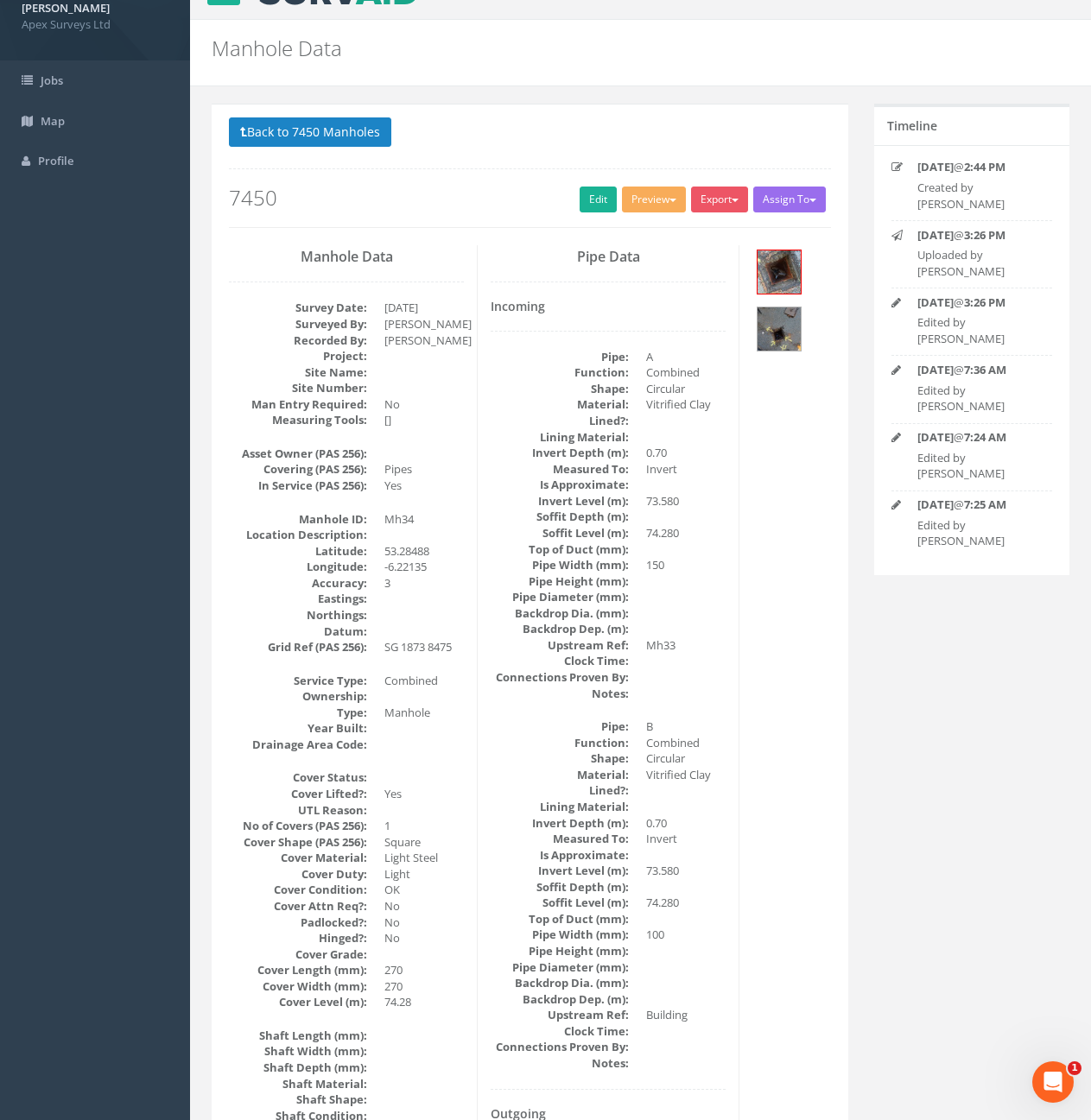
scroll to position [0, 0]
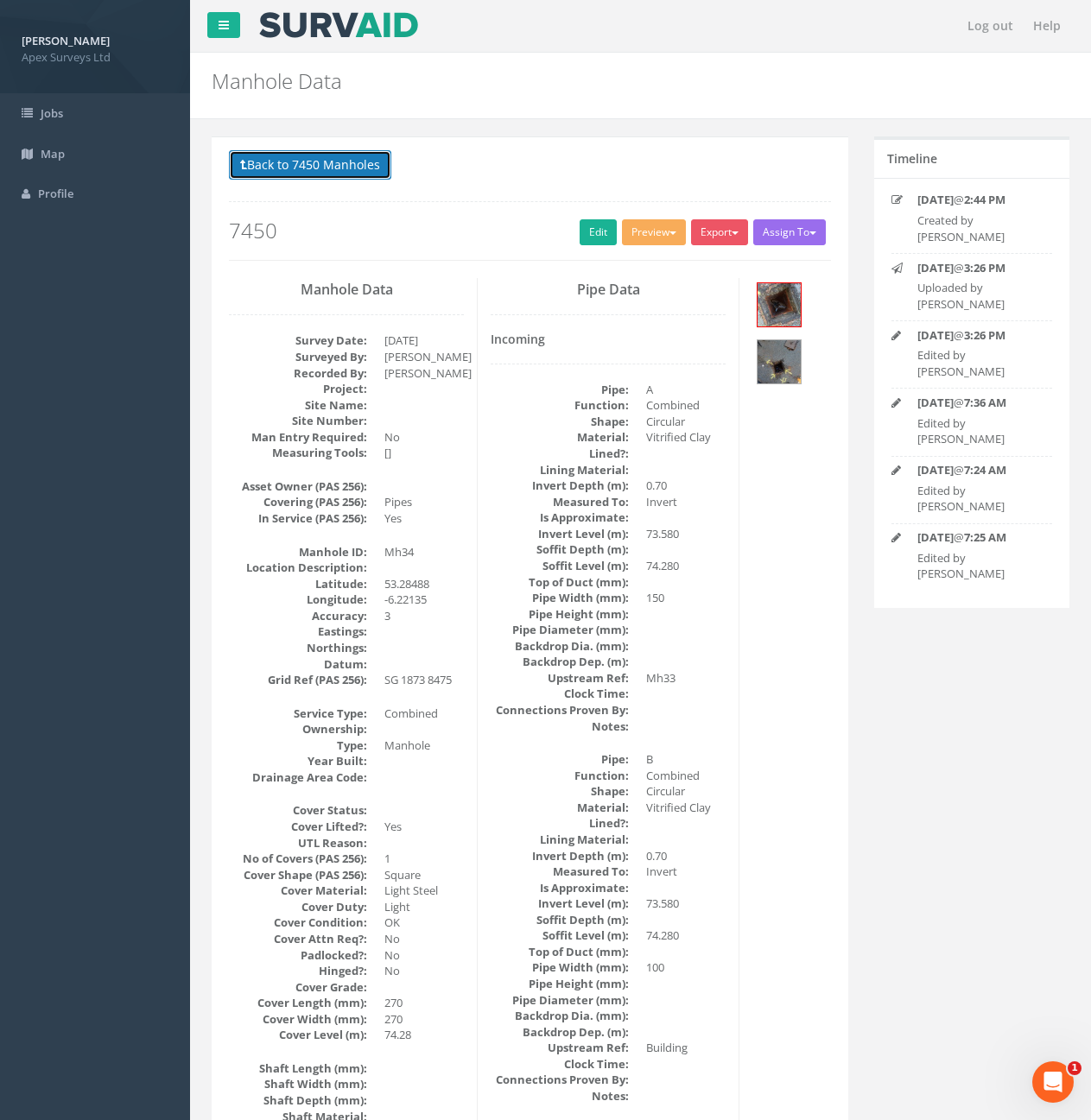
click at [343, 167] on button "Back to 7450 Manholes" at bounding box center [310, 165] width 163 height 30
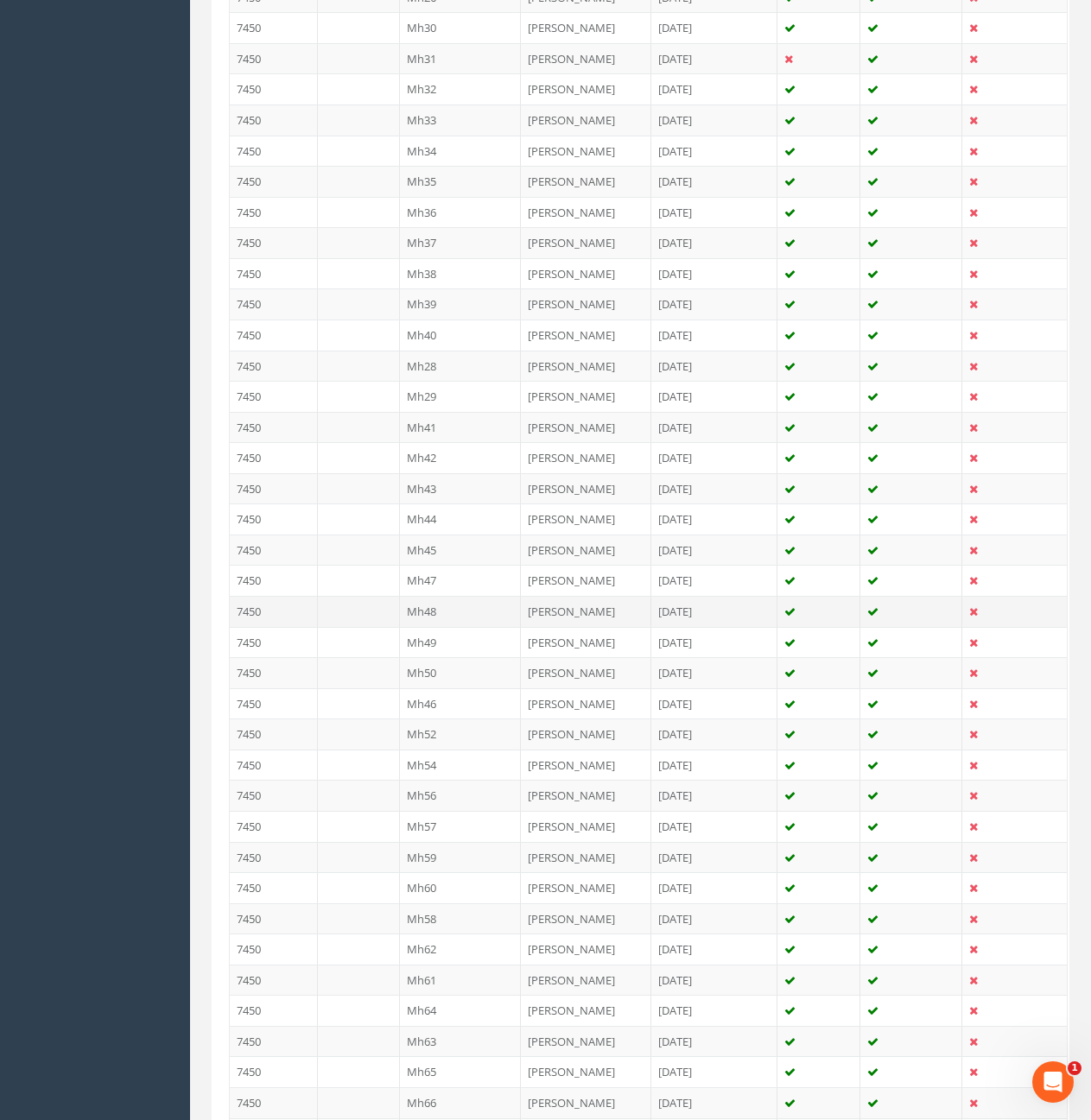
scroll to position [1209, 0]
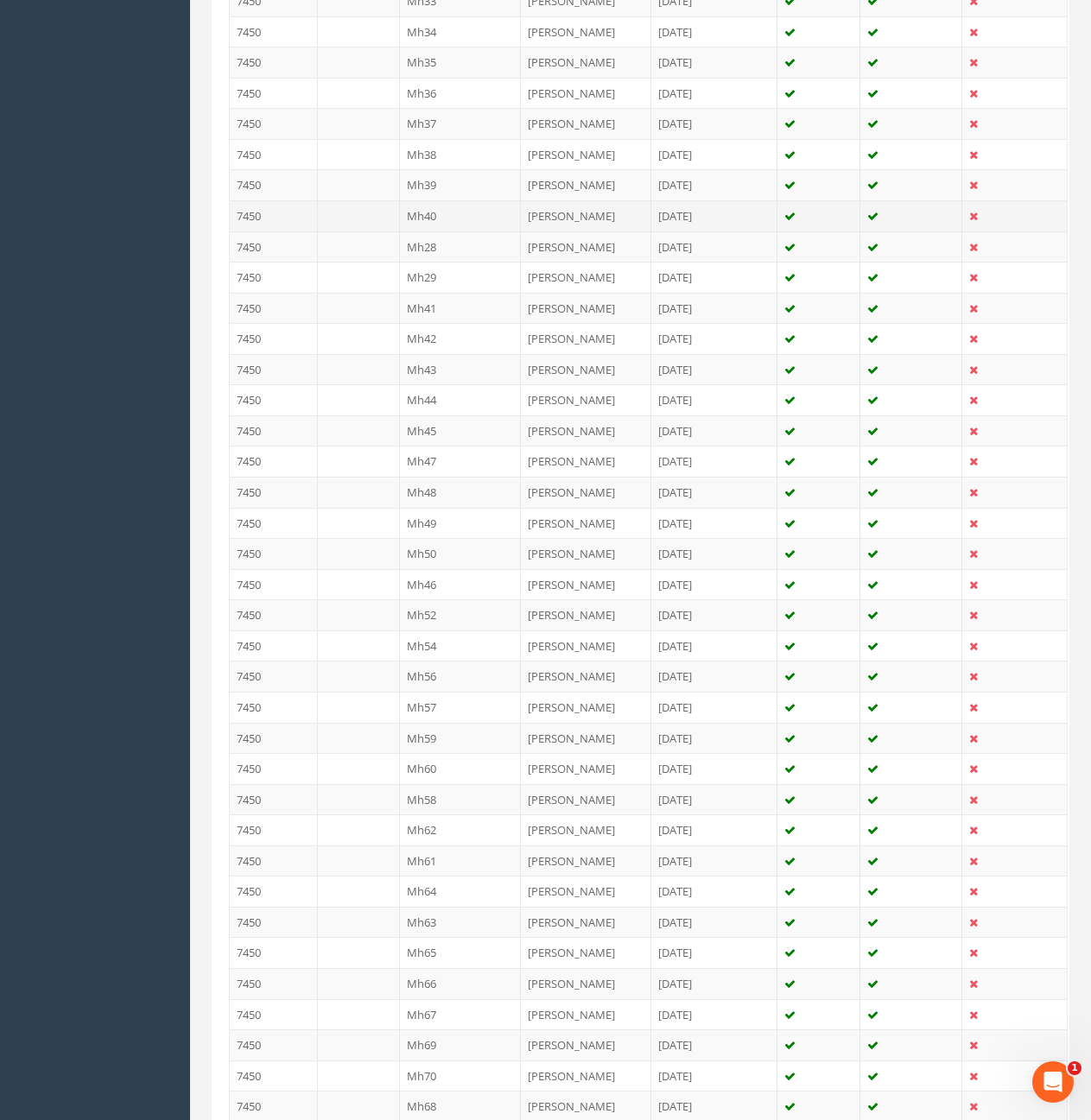
click at [460, 219] on td "Mh40" at bounding box center [461, 216] width 122 height 31
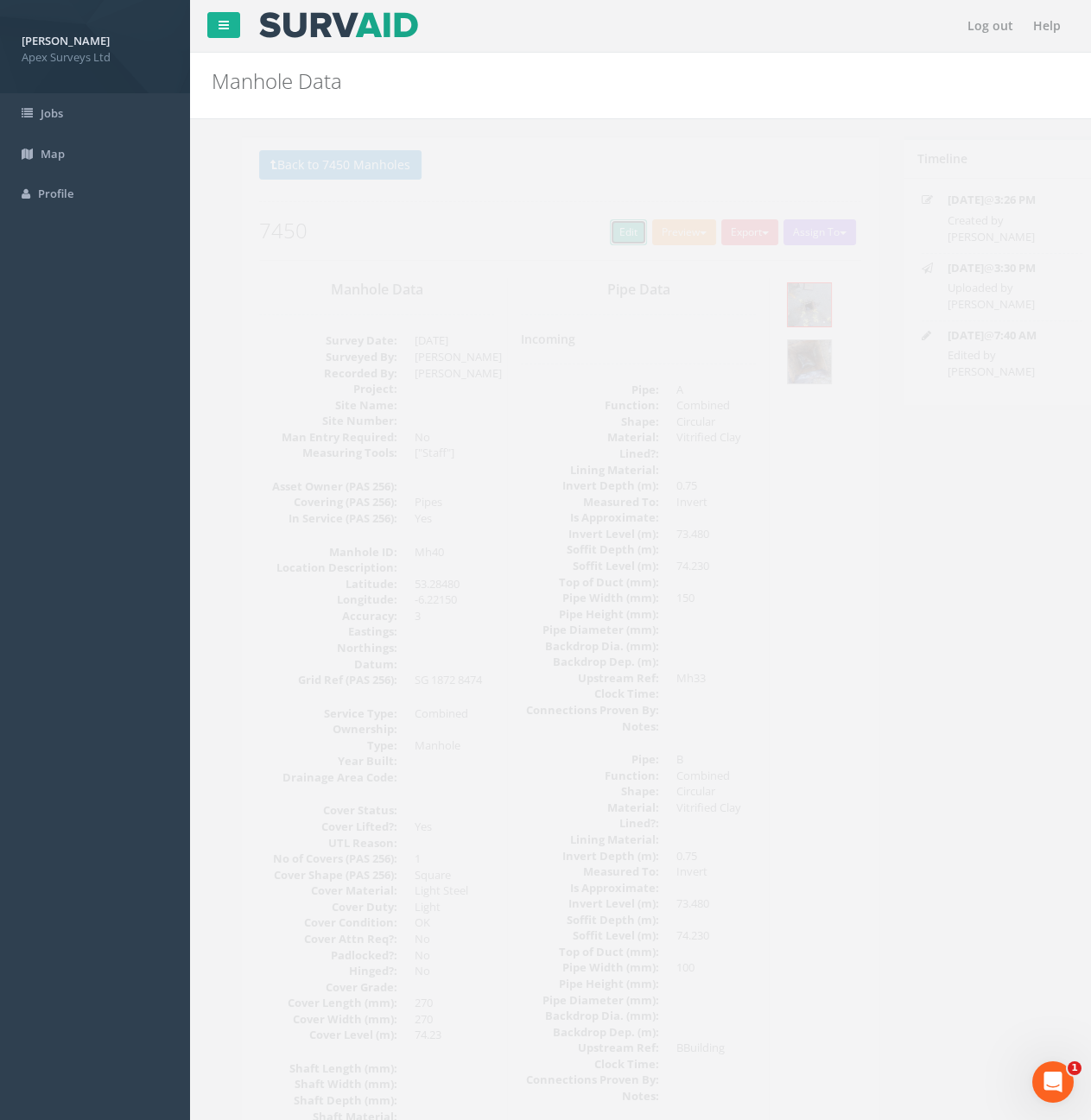
click at [588, 232] on link "Edit" at bounding box center [597, 232] width 38 height 26
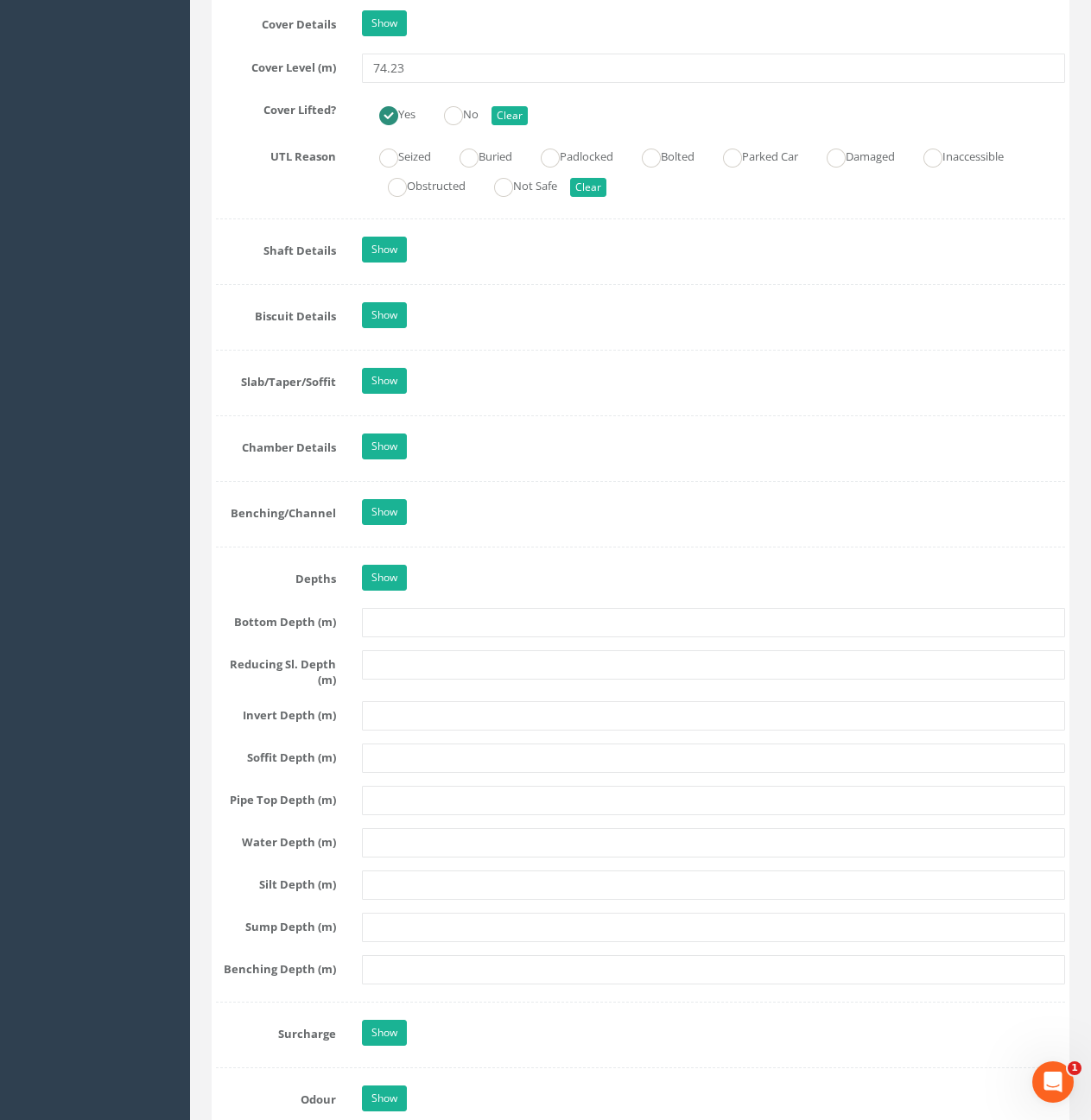
scroll to position [1555, 0]
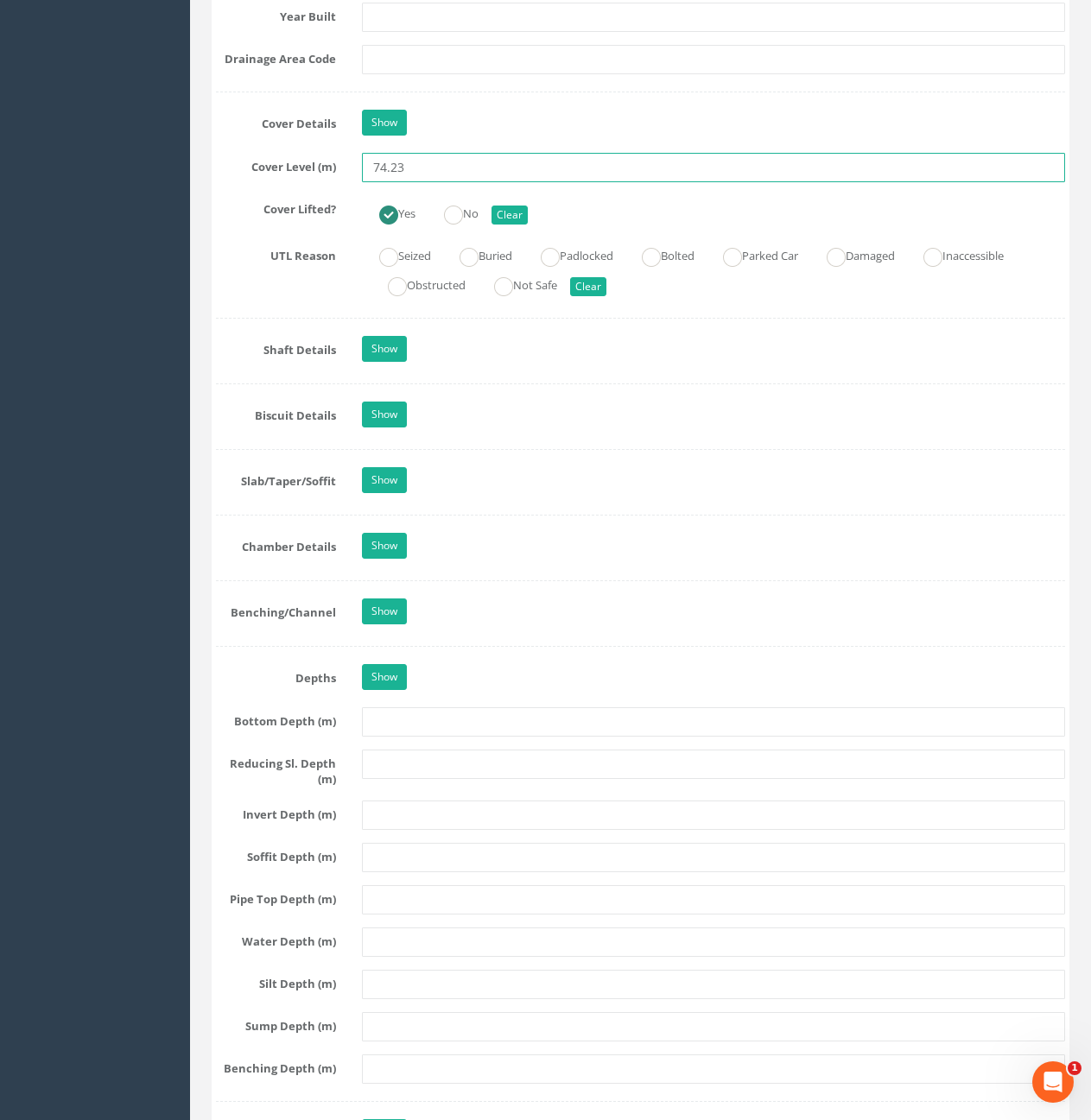
click at [417, 159] on input "74.23" at bounding box center [713, 167] width 703 height 30
type input "74.28"
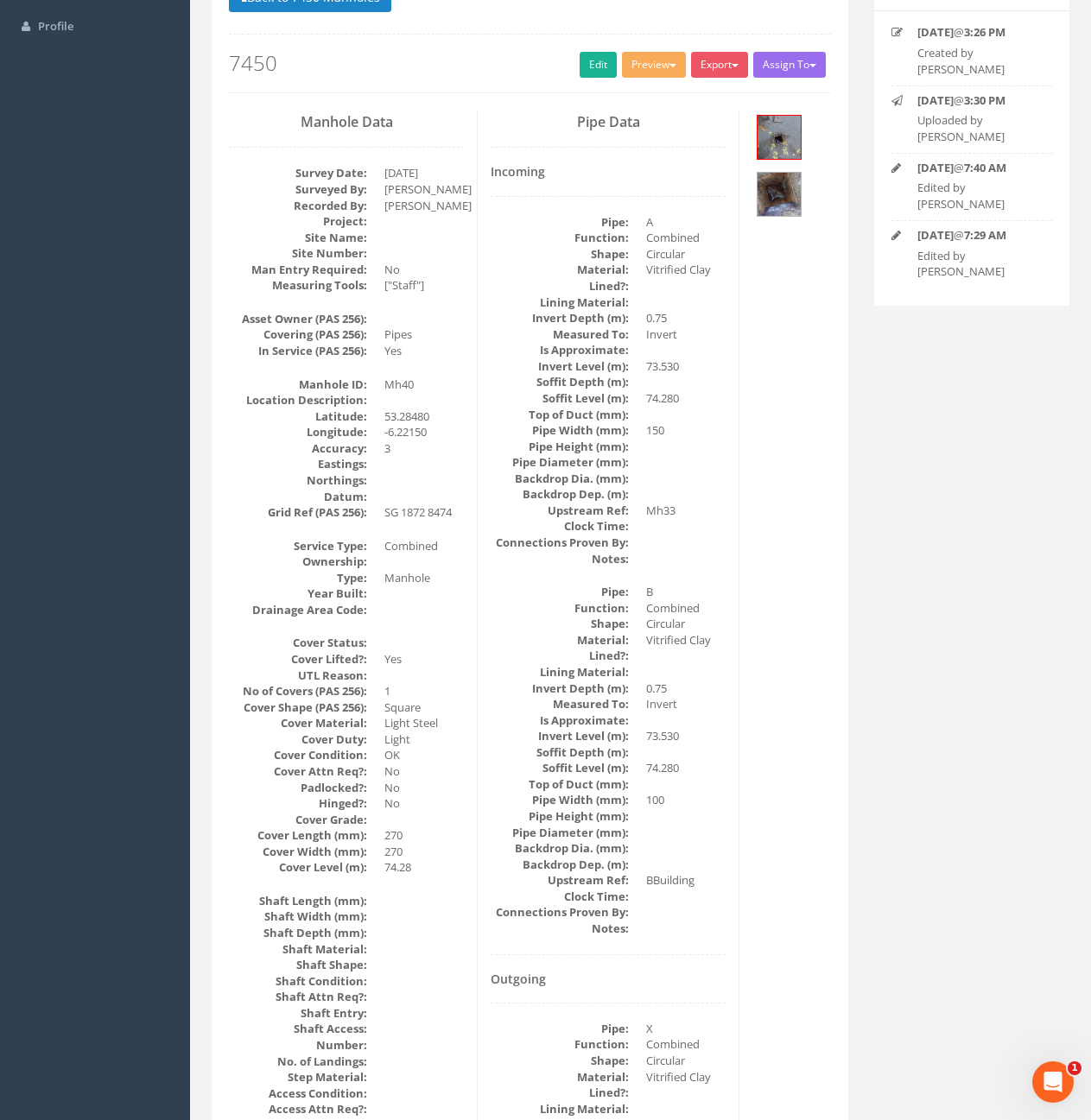
scroll to position [0, 0]
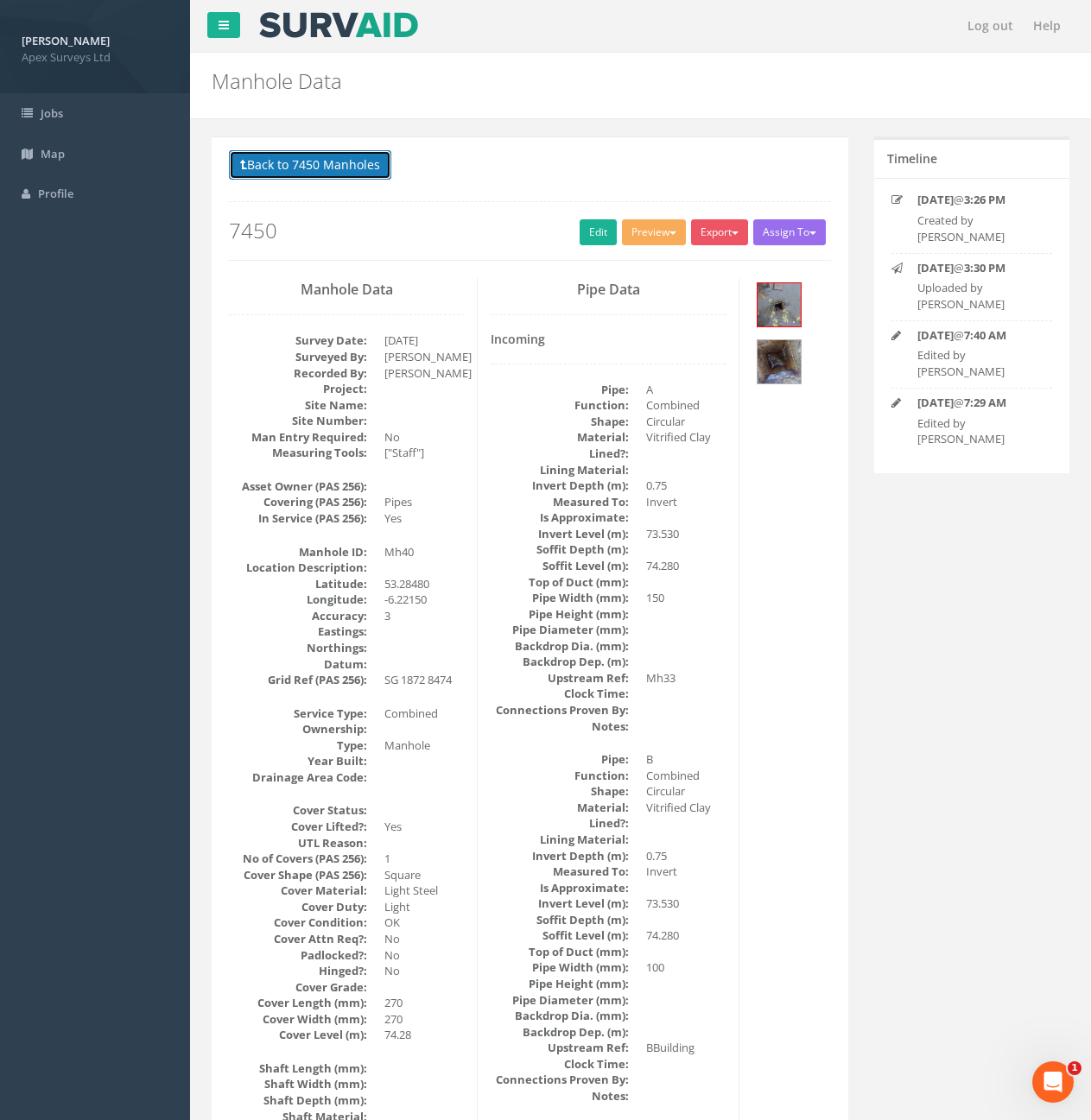
click at [343, 166] on button "Back to 7450 Manholes" at bounding box center [310, 165] width 163 height 30
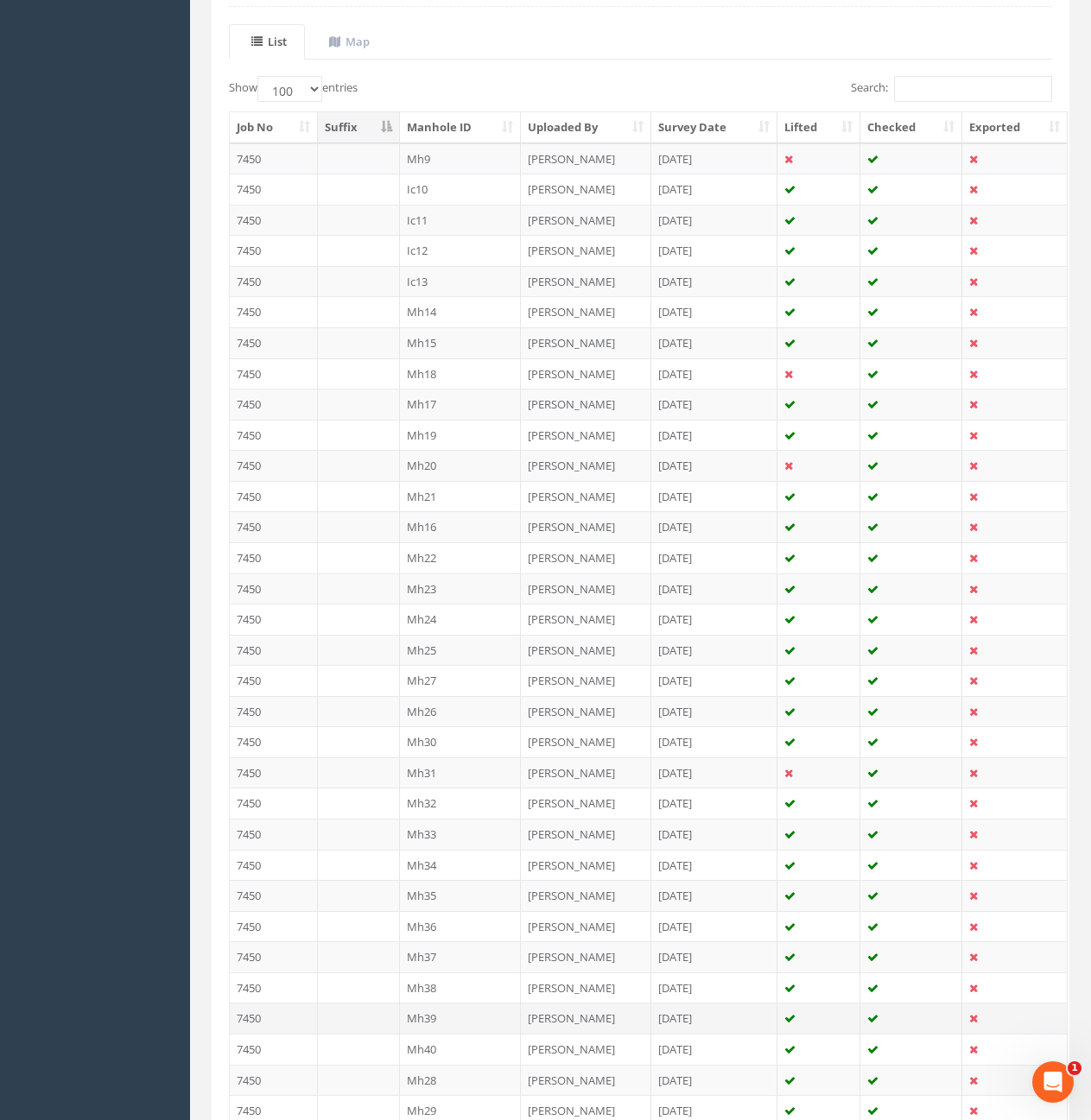
scroll to position [691, 0]
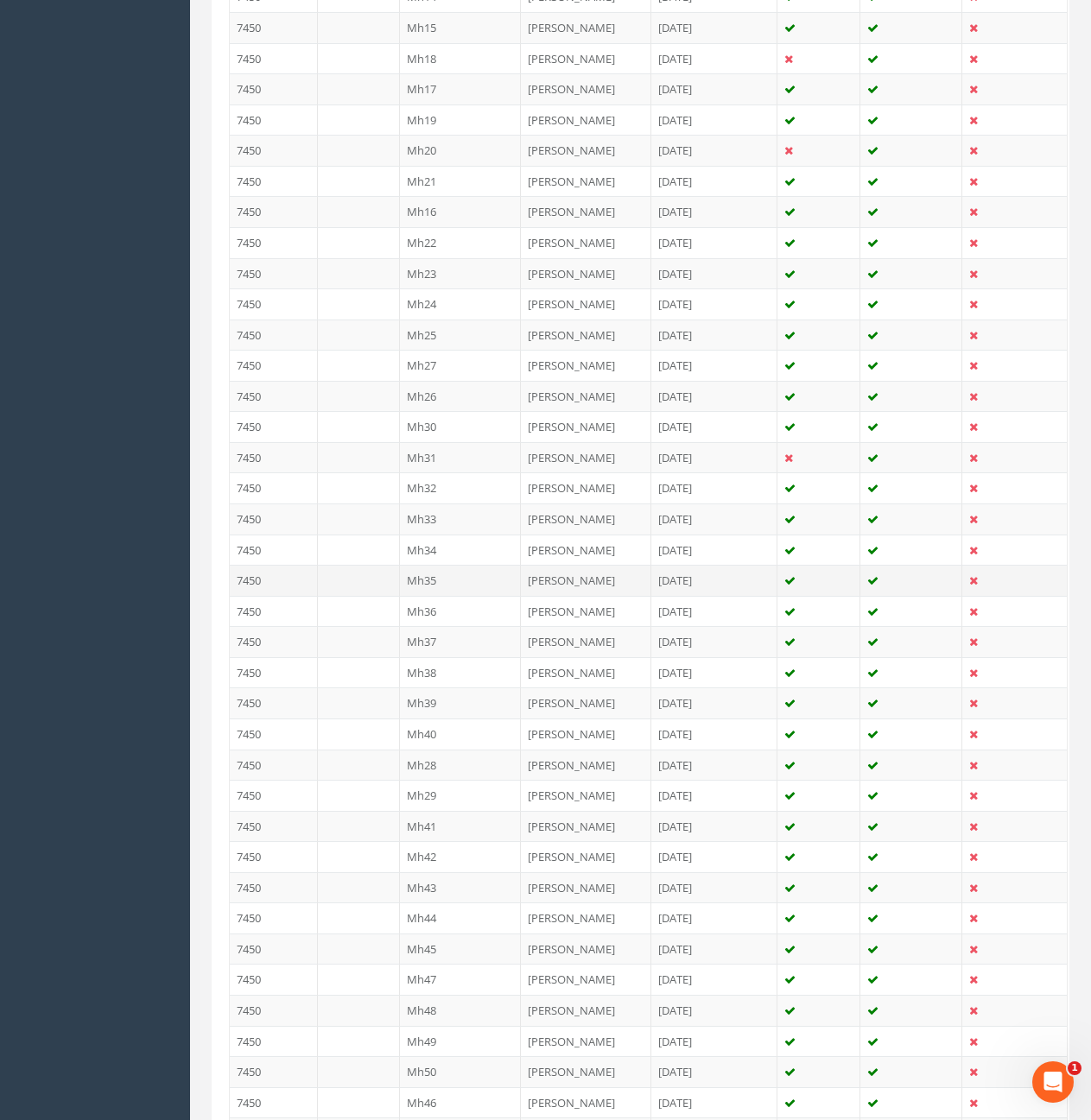
click at [358, 578] on td at bounding box center [358, 580] width 82 height 31
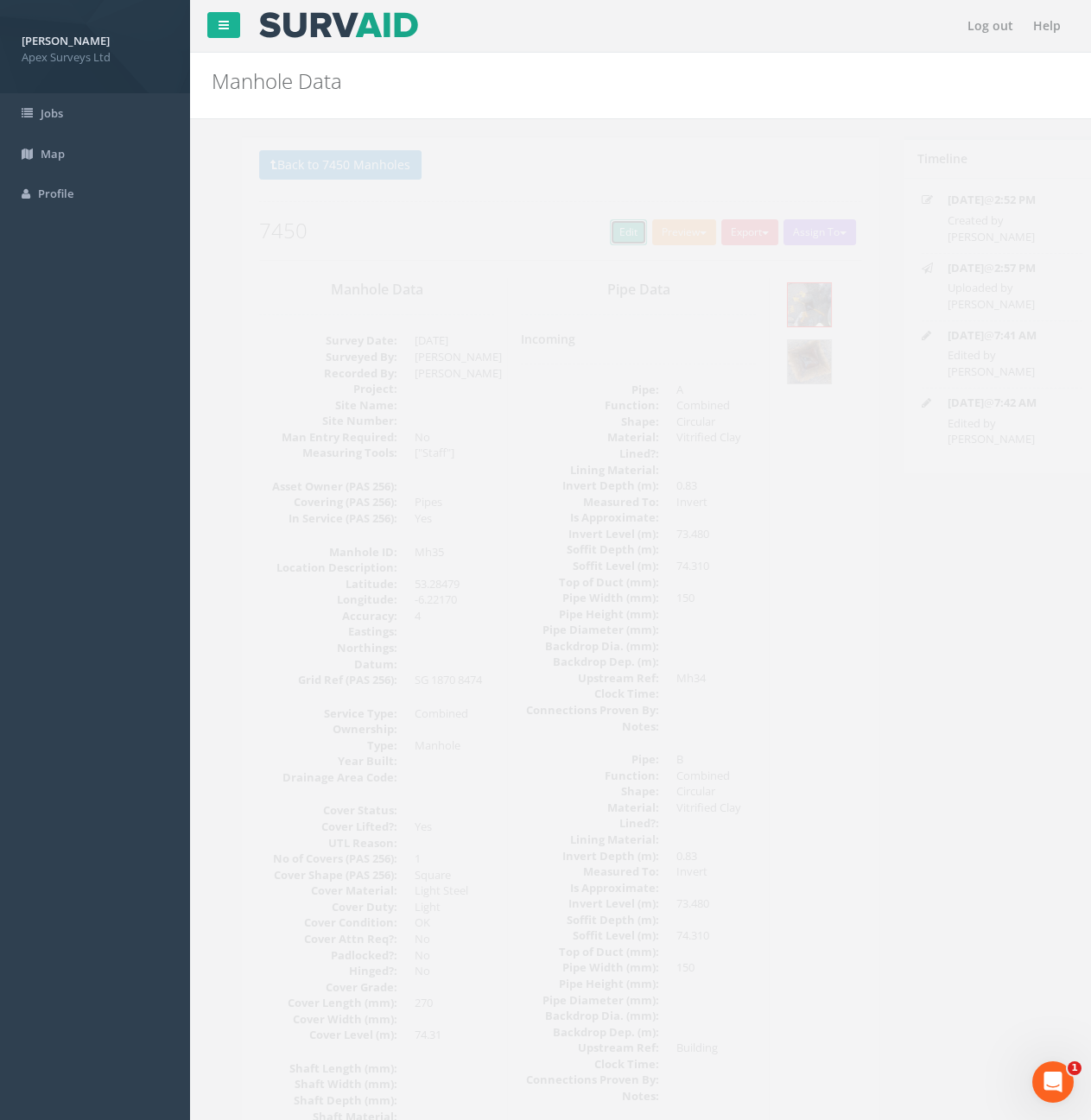
click at [587, 241] on link "Edit" at bounding box center [597, 232] width 38 height 26
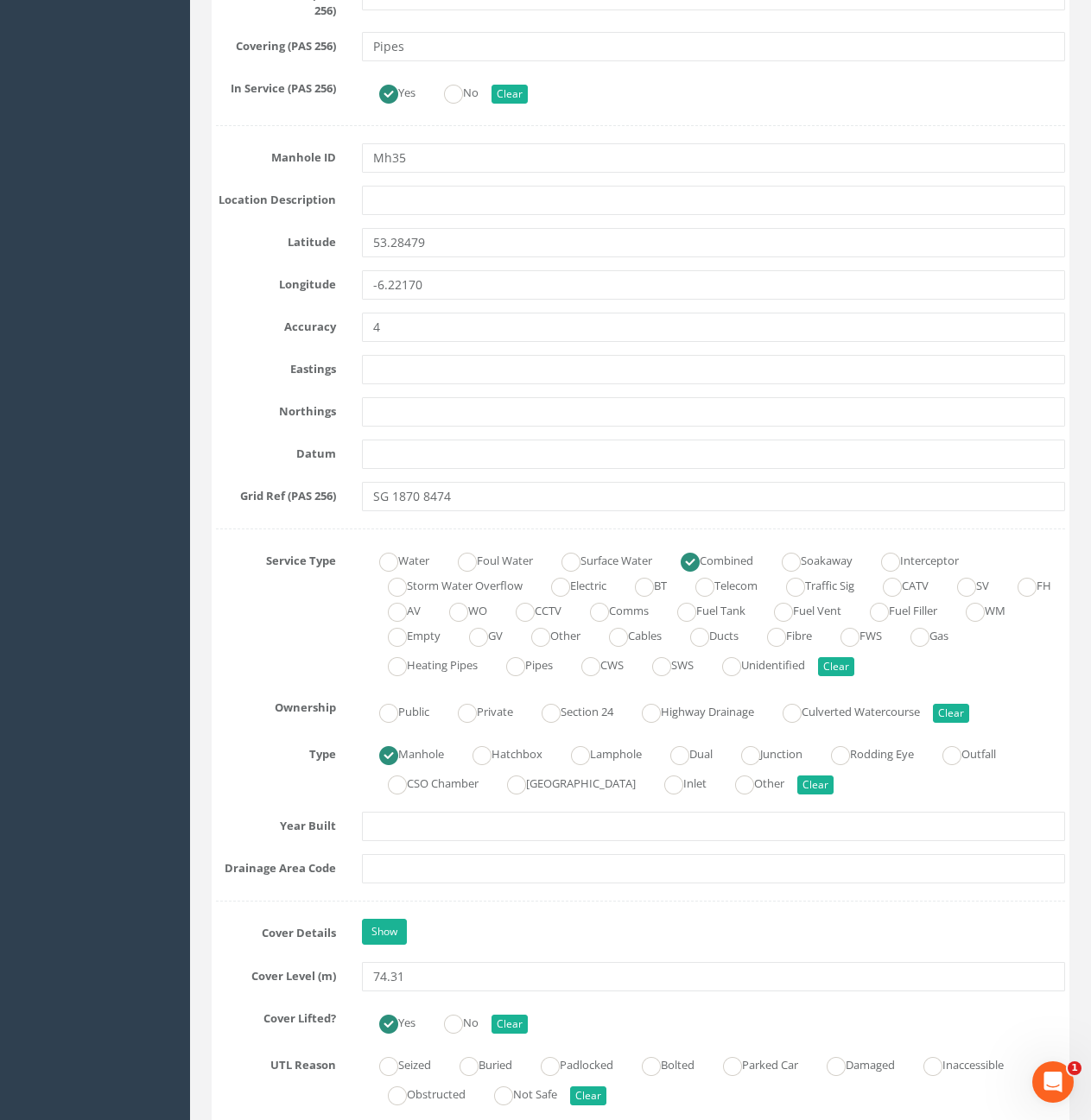
scroll to position [1123, 0]
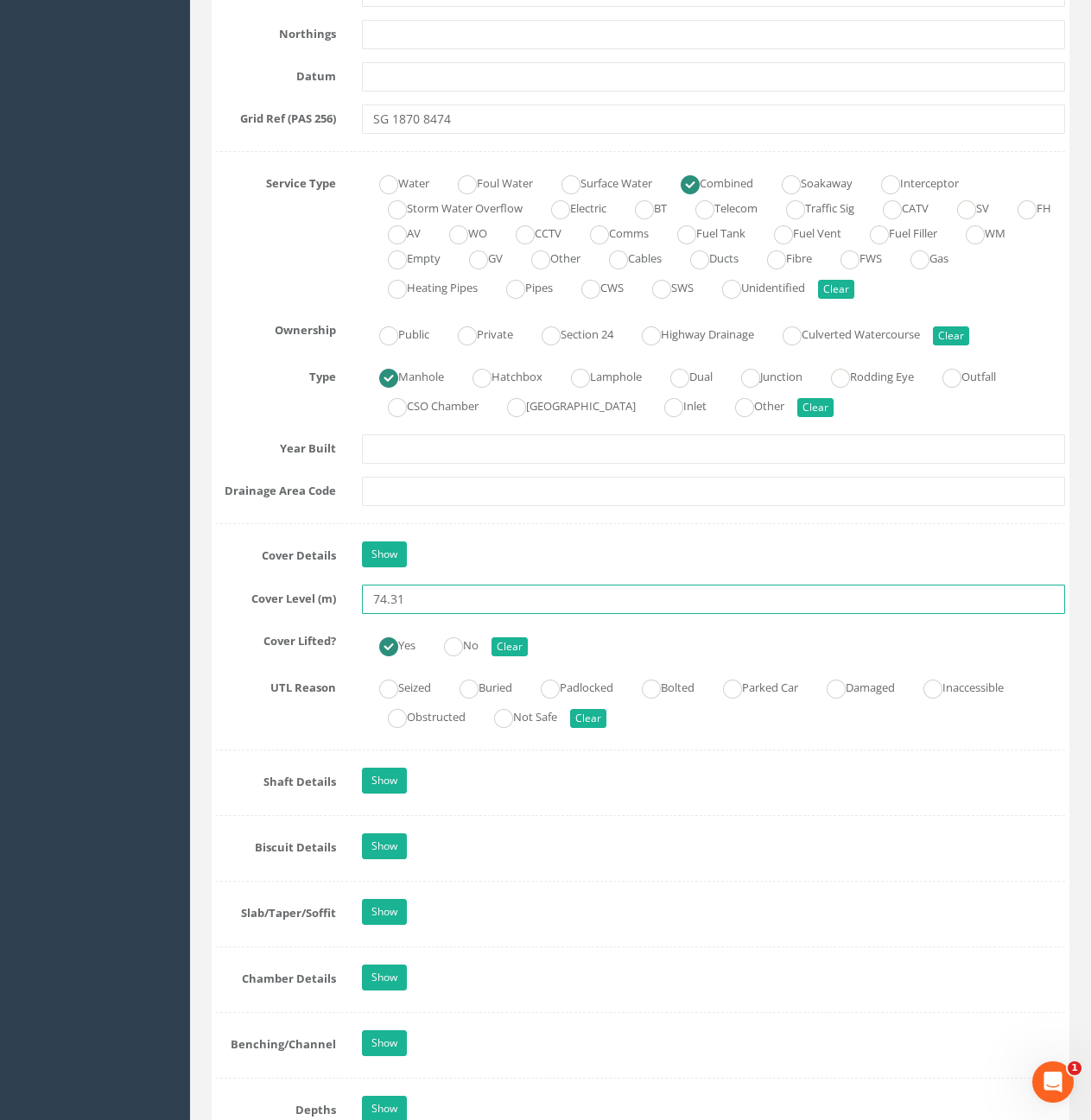
click at [440, 601] on input "74.31" at bounding box center [713, 599] width 703 height 30
type input "74.28"
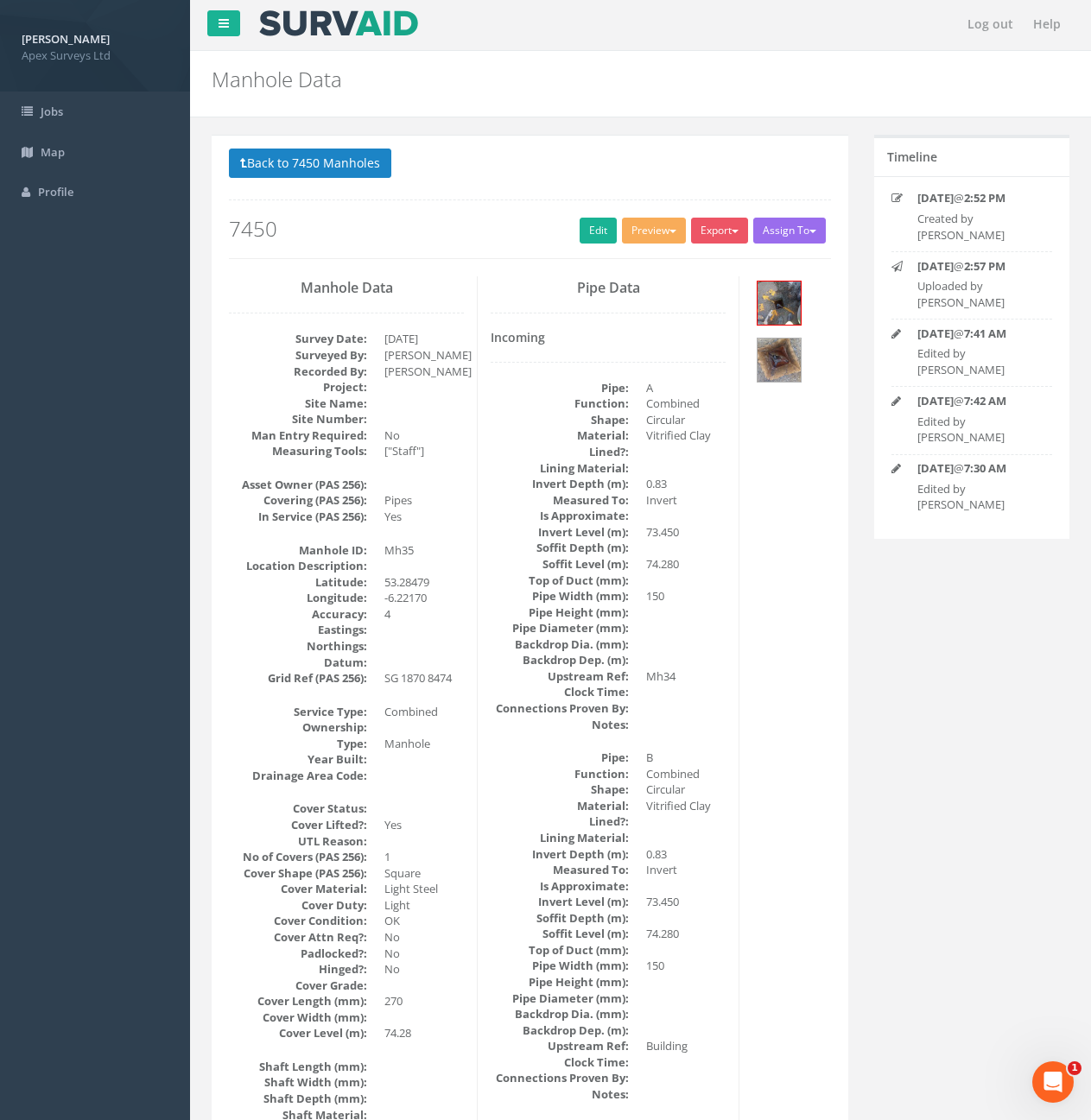
scroll to position [0, 0]
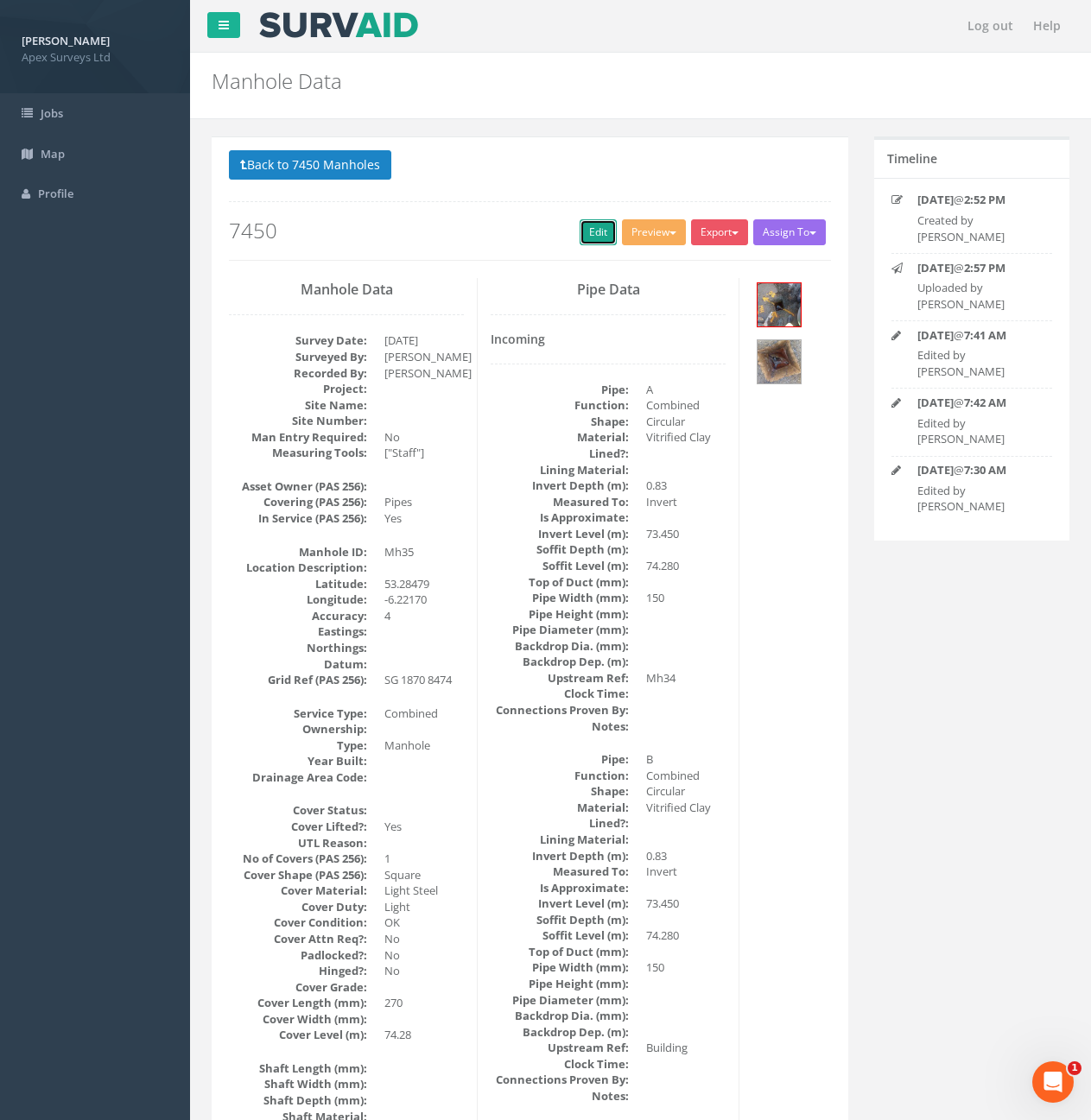
click at [579, 235] on link "Edit" at bounding box center [597, 232] width 38 height 26
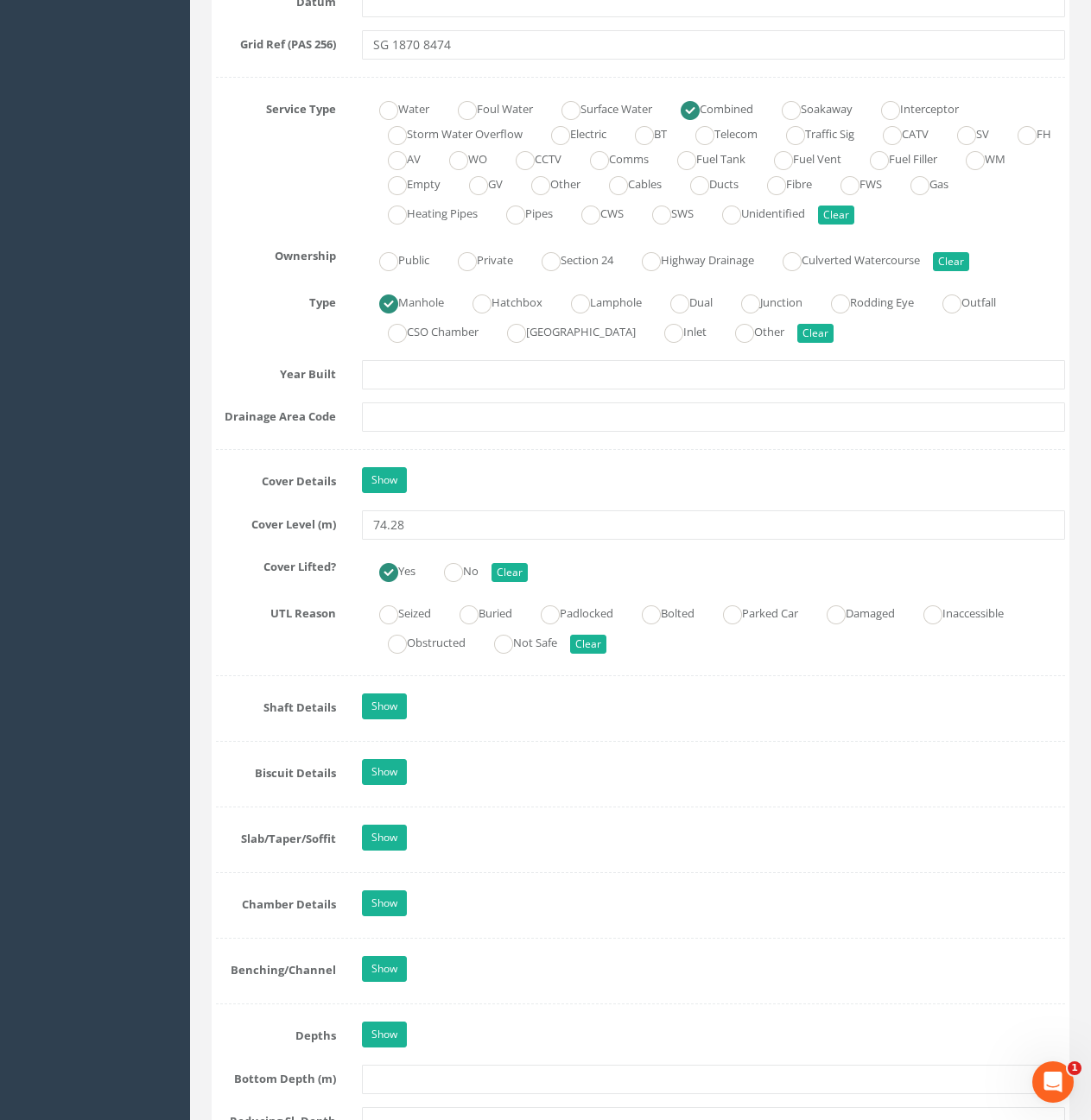
scroll to position [1382, 0]
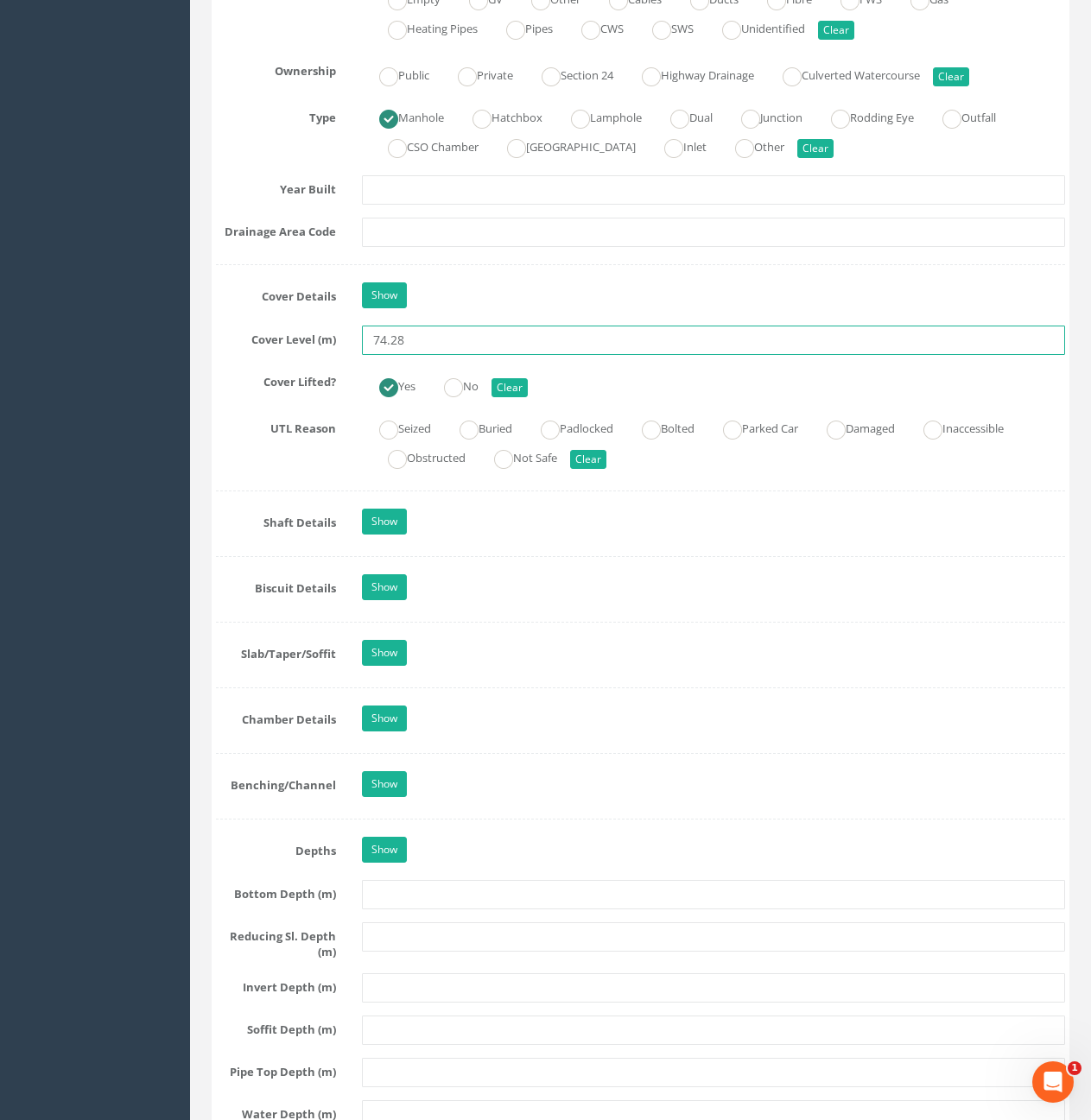
click at [401, 341] on input "74.28" at bounding box center [713, 340] width 703 height 30
type input "74.29"
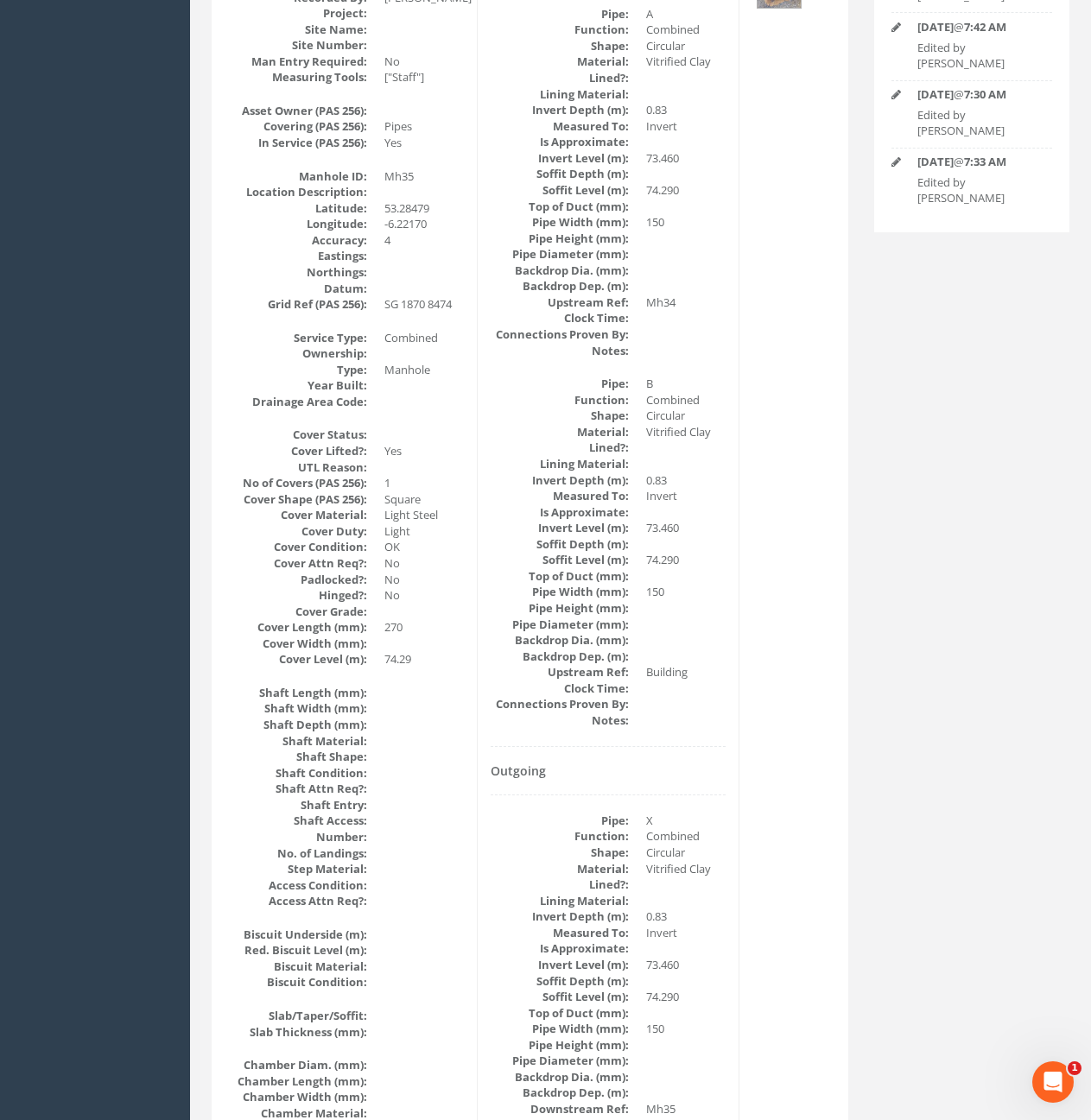
scroll to position [0, 0]
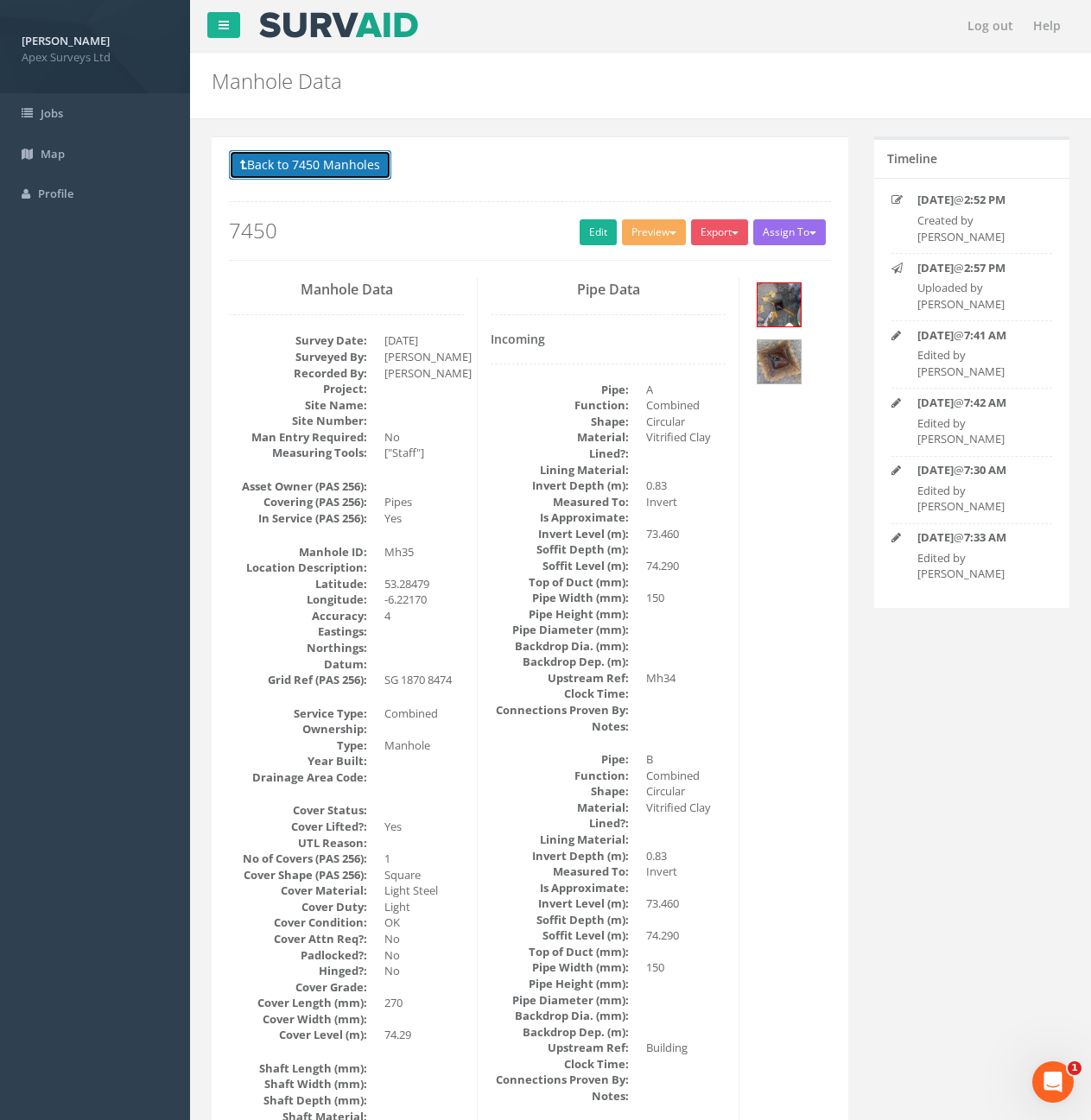
click at [281, 157] on button "Back to 7450 Manholes" at bounding box center [310, 165] width 163 height 30
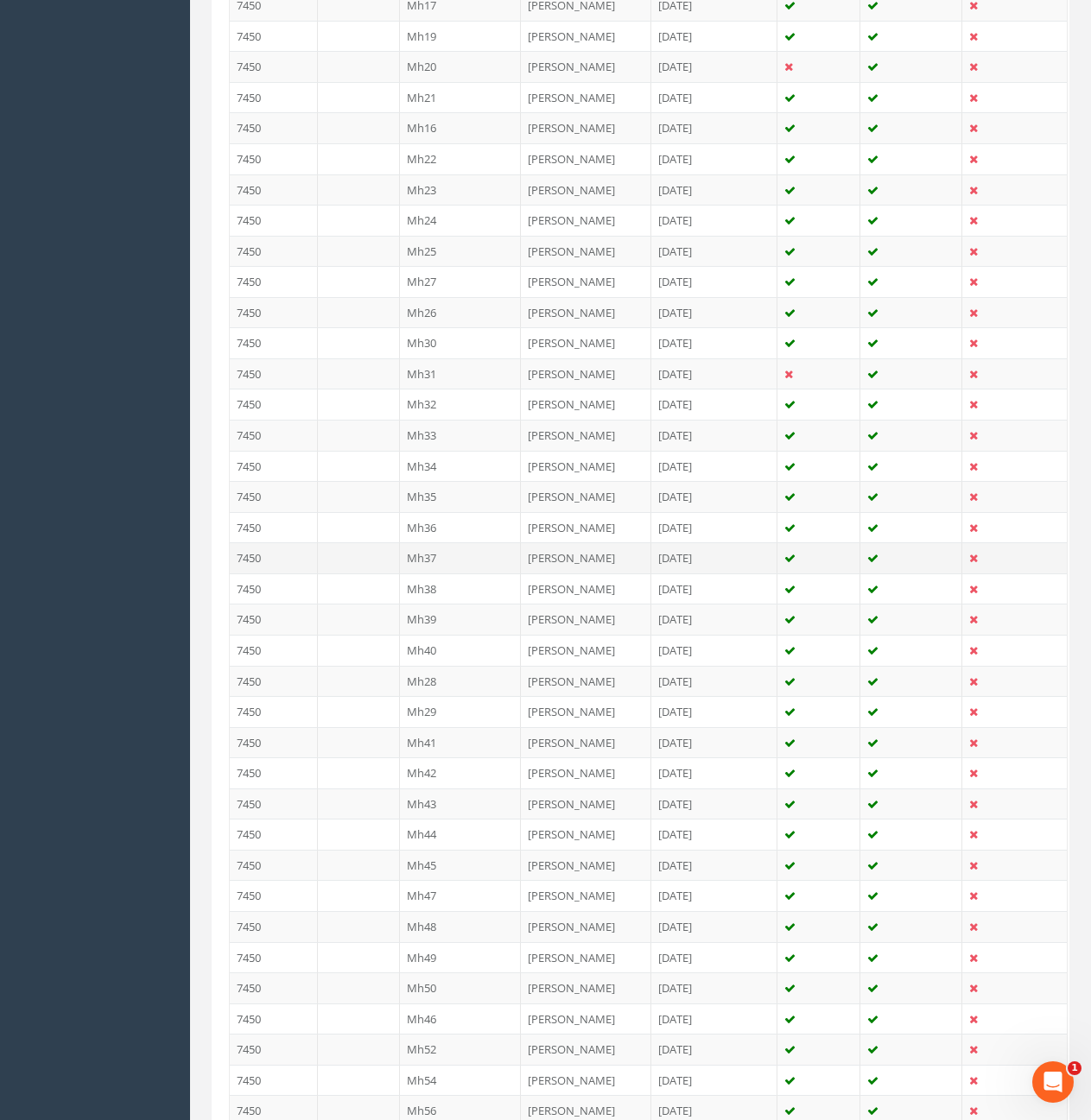
scroll to position [777, 0]
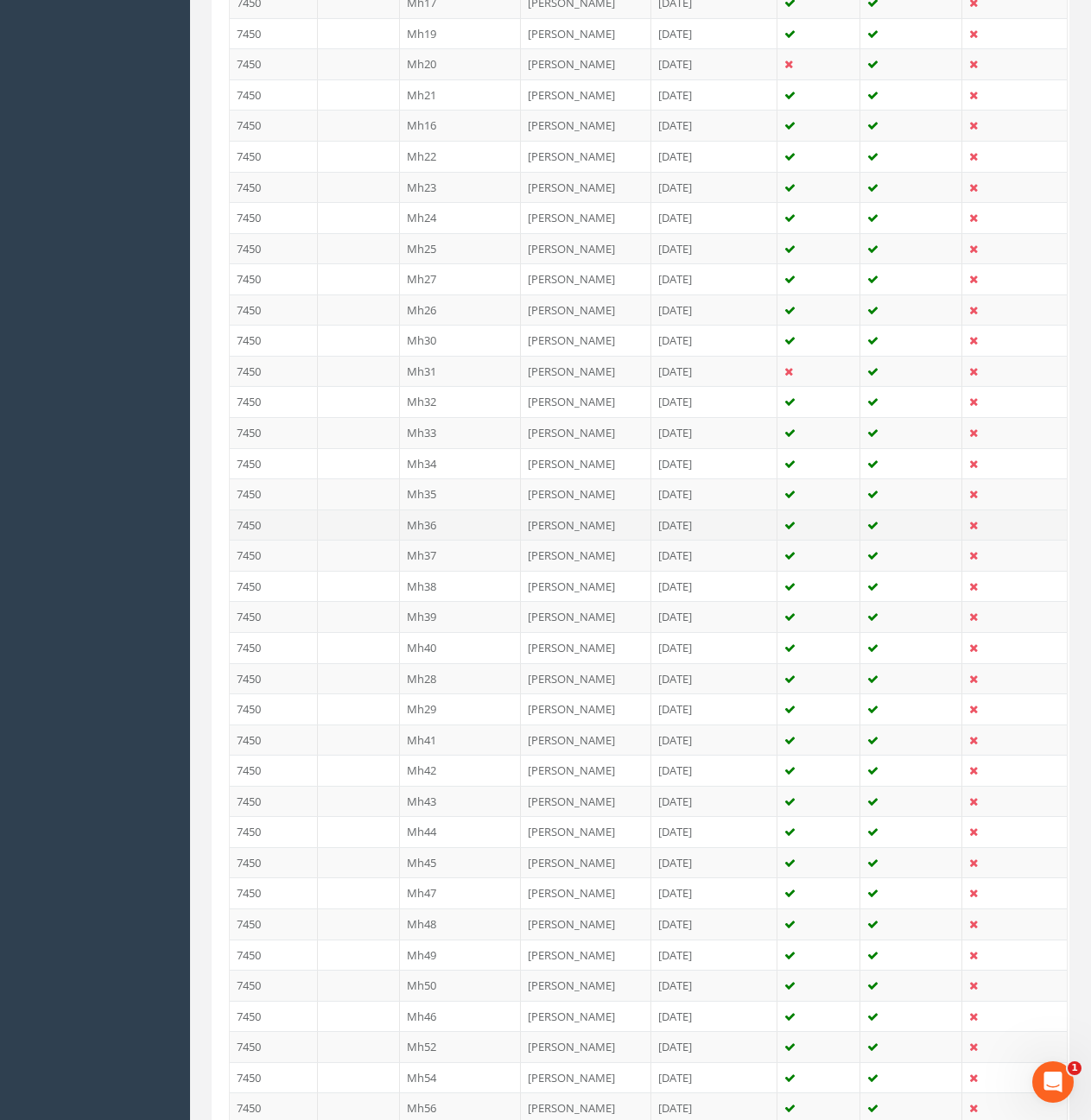
click at [360, 527] on td at bounding box center [358, 525] width 82 height 31
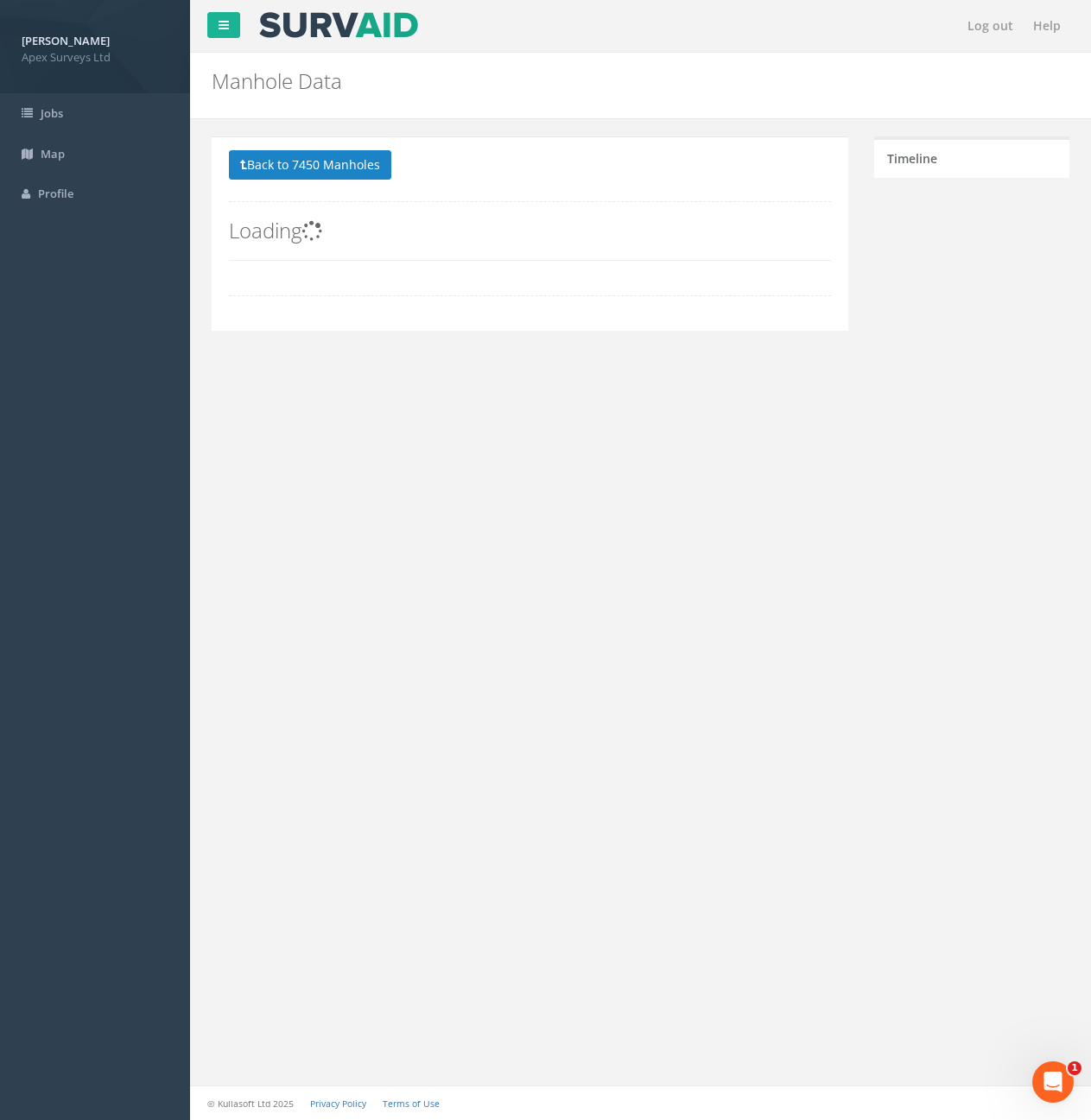
scroll to position [0, 0]
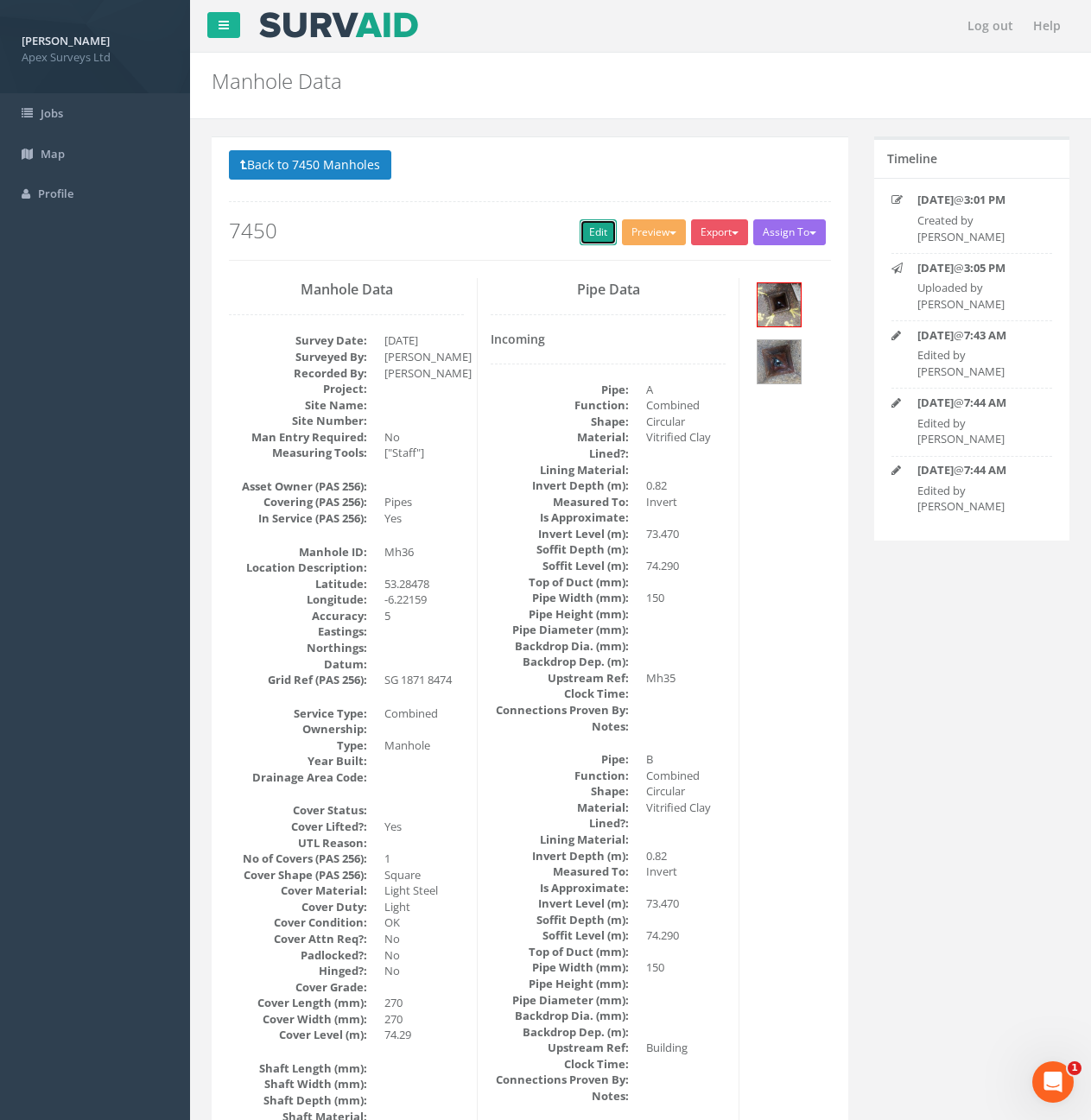
click at [597, 232] on link "Edit" at bounding box center [597, 232] width 38 height 26
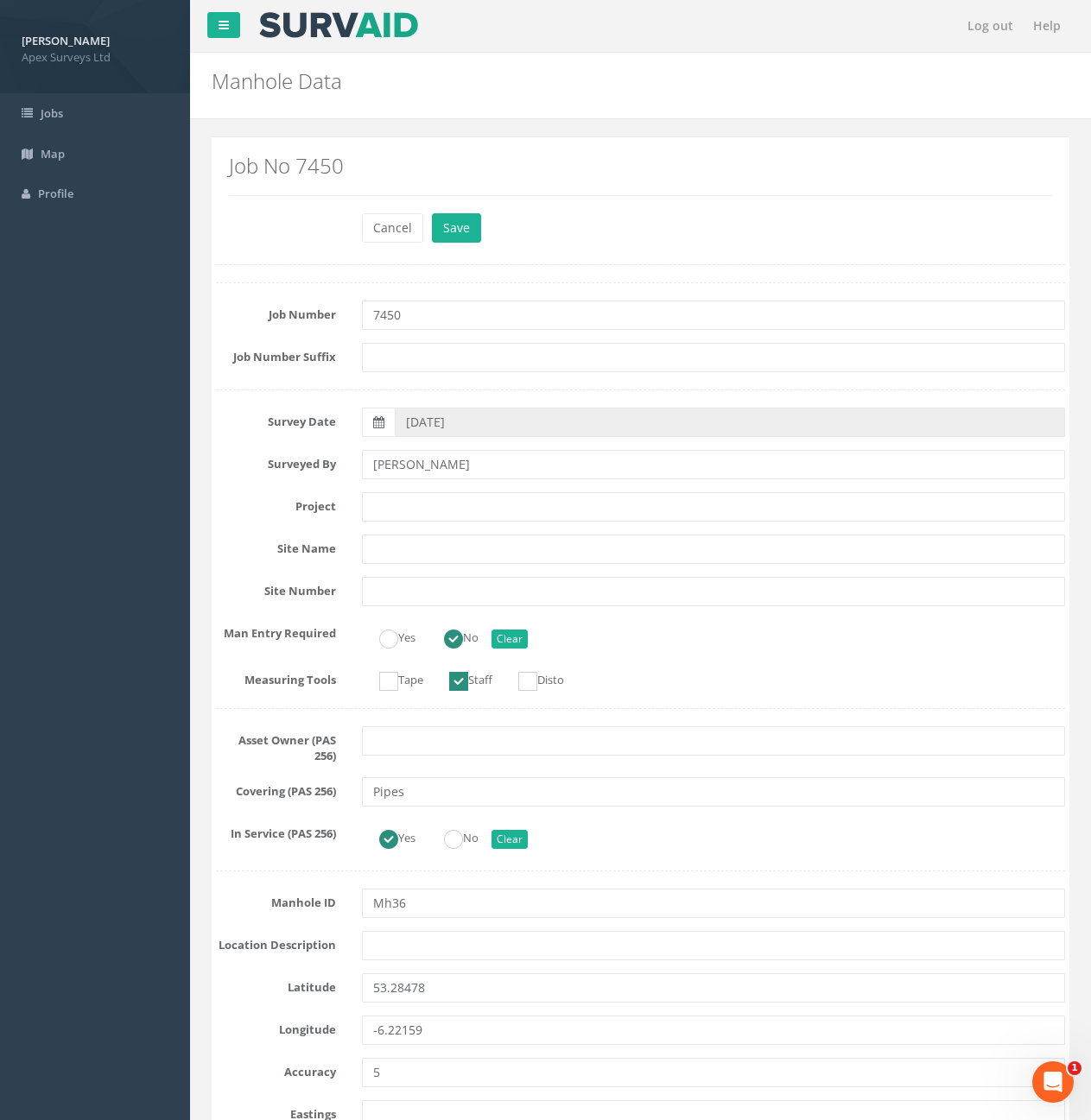
scroll to position [777, 0]
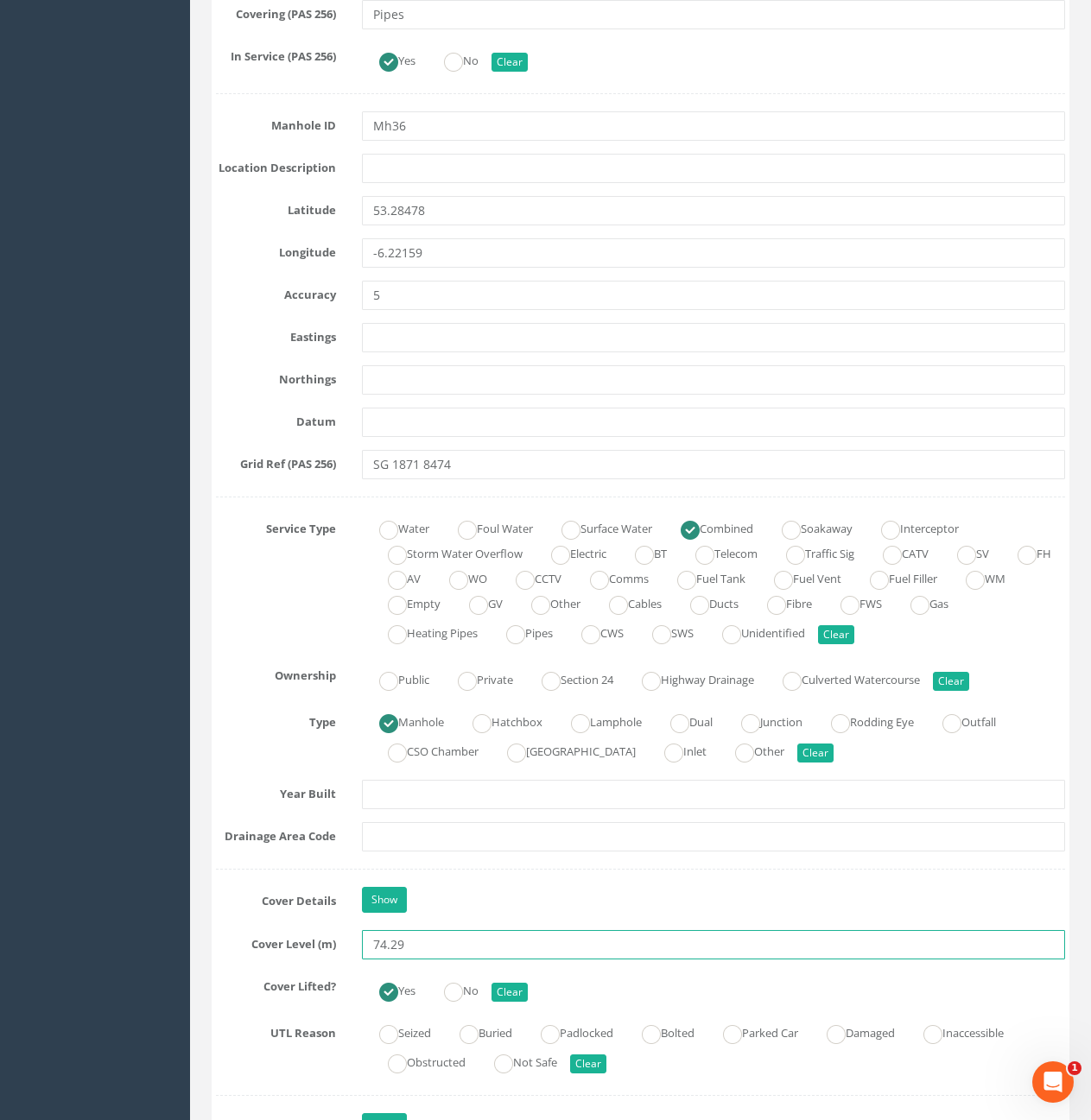
click at [416, 948] on input "74.29" at bounding box center [713, 945] width 703 height 30
type input "74.28"
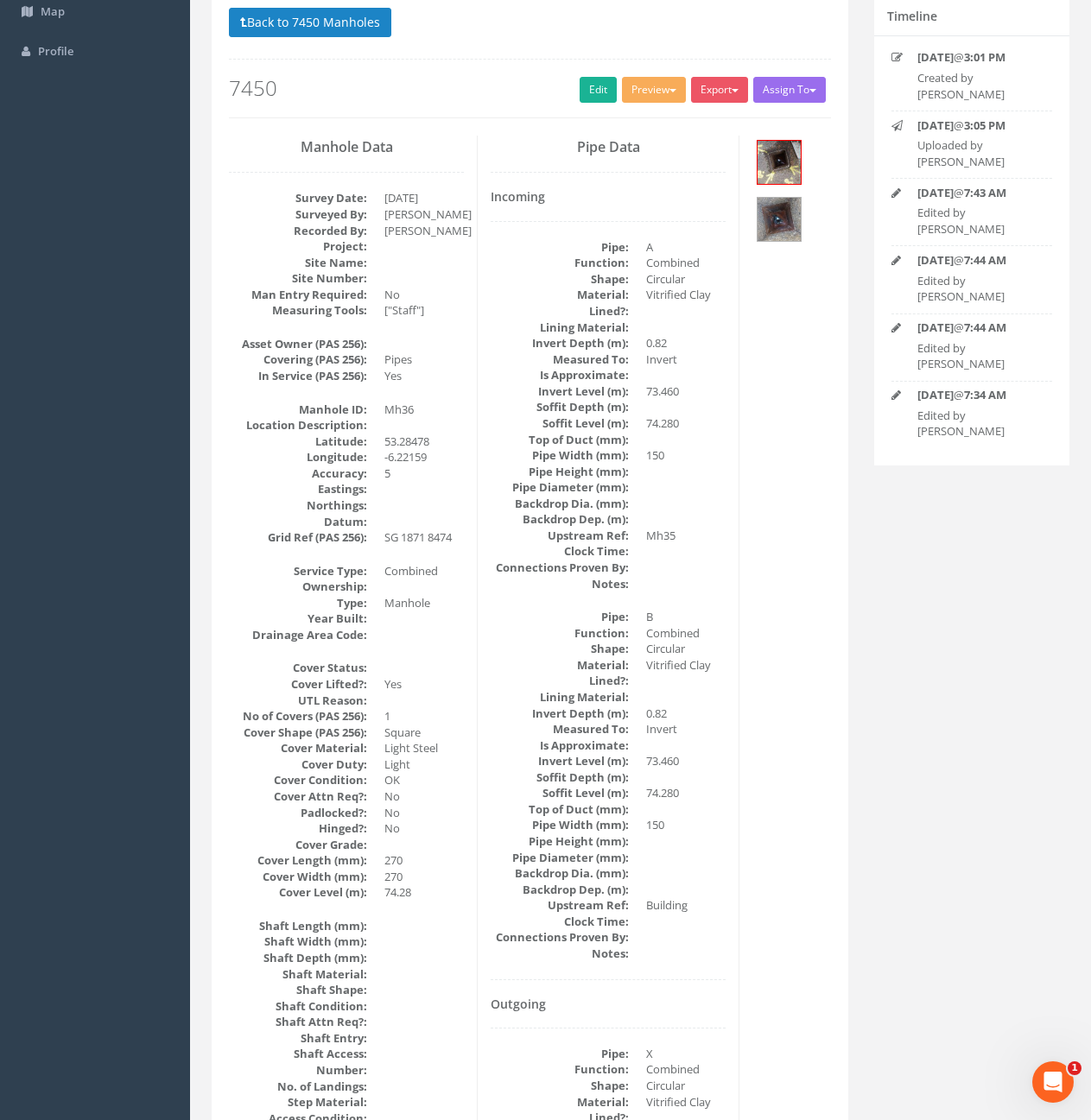
scroll to position [0, 0]
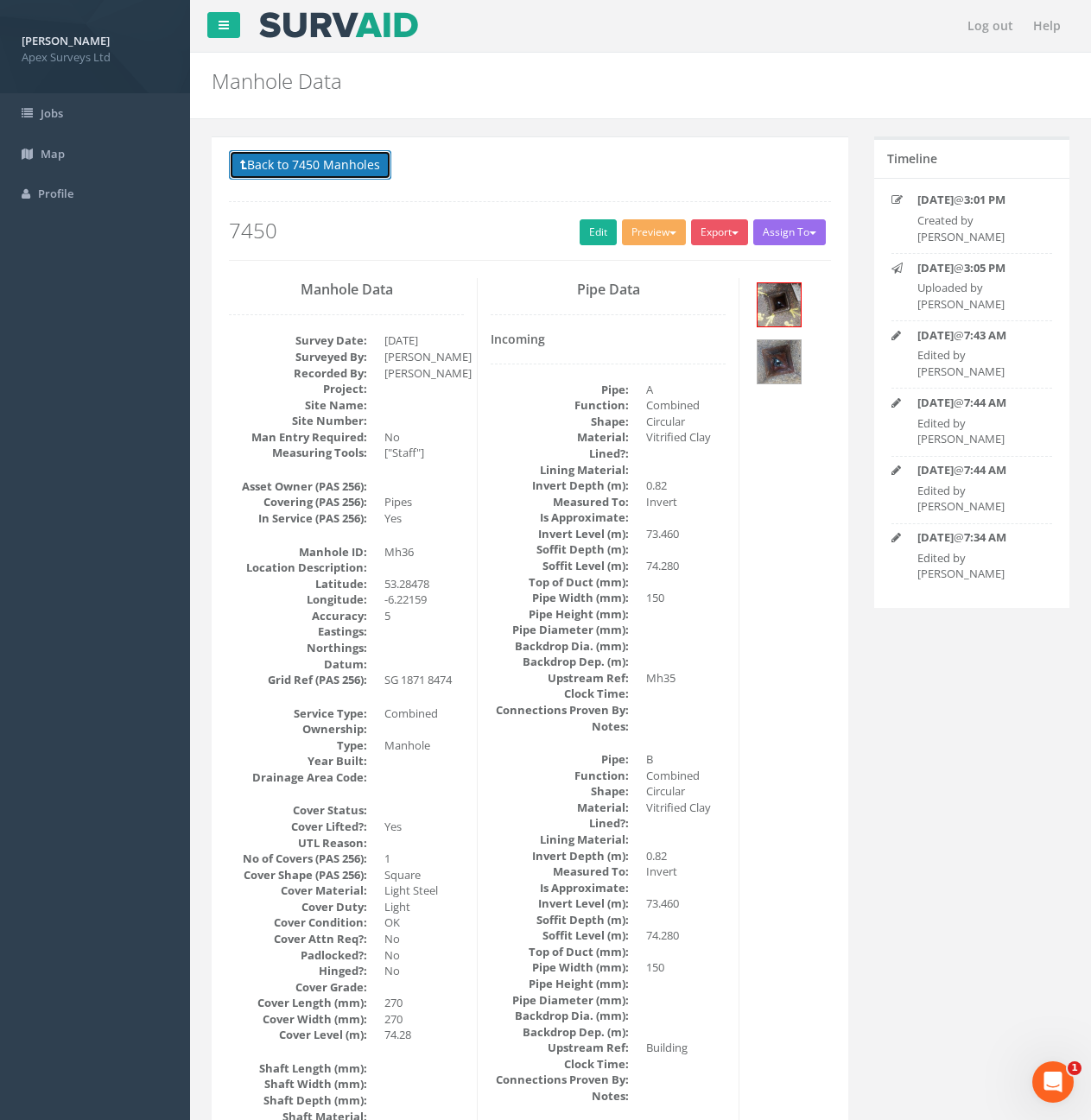
click at [343, 165] on button "Back to 7450 Manholes" at bounding box center [310, 165] width 163 height 30
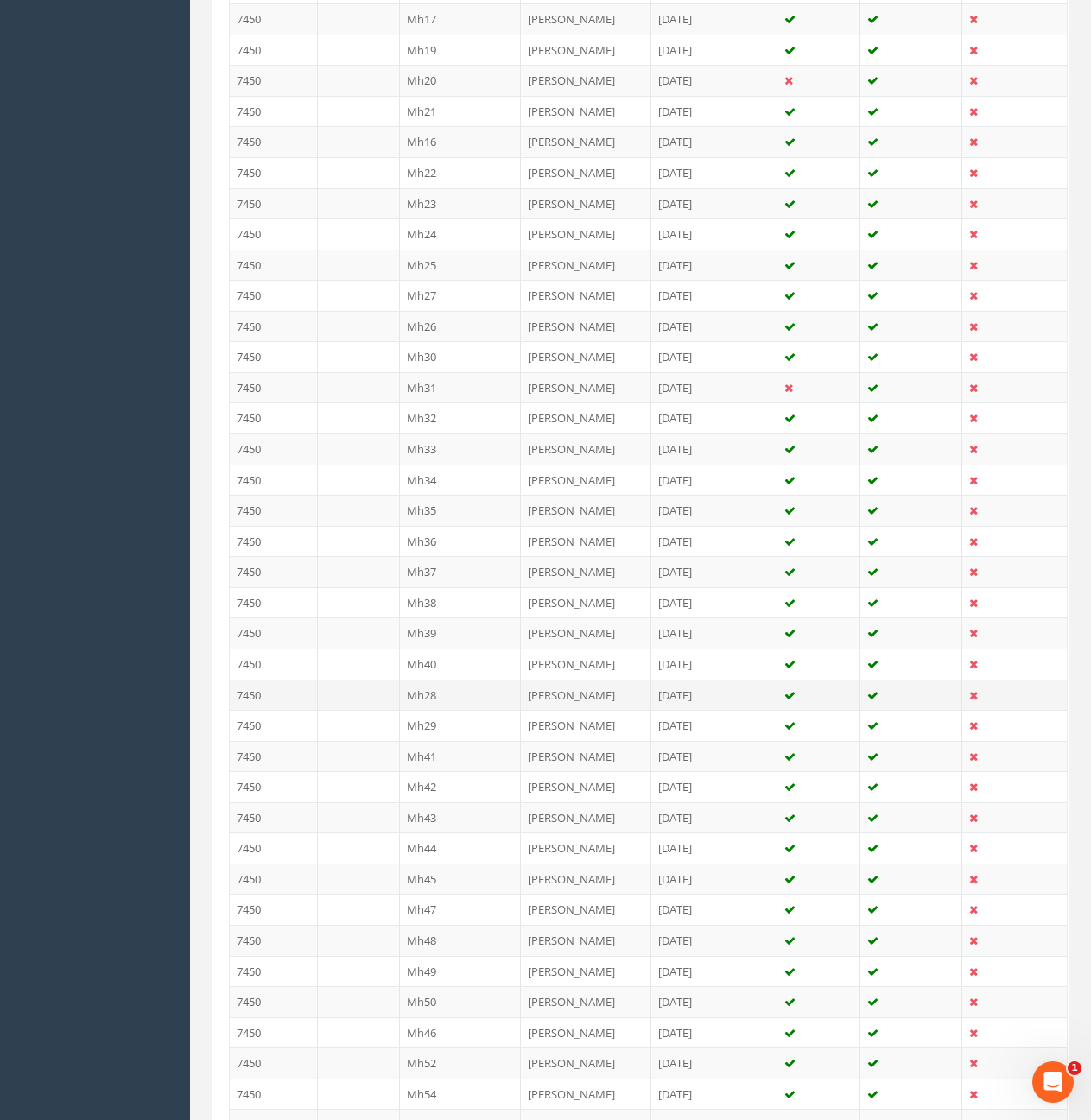
scroll to position [777, 0]
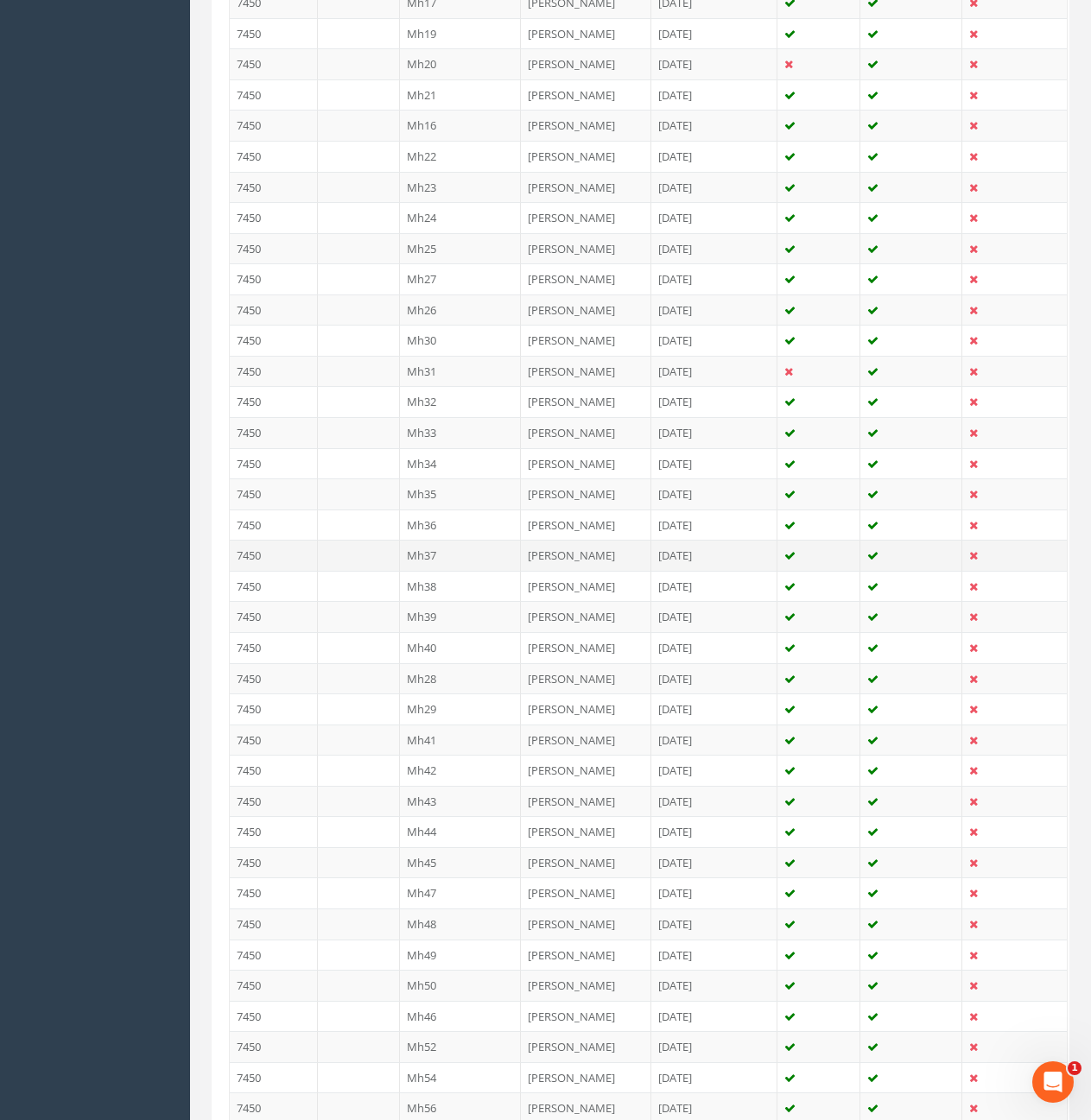
click at [361, 561] on td at bounding box center [358, 555] width 82 height 31
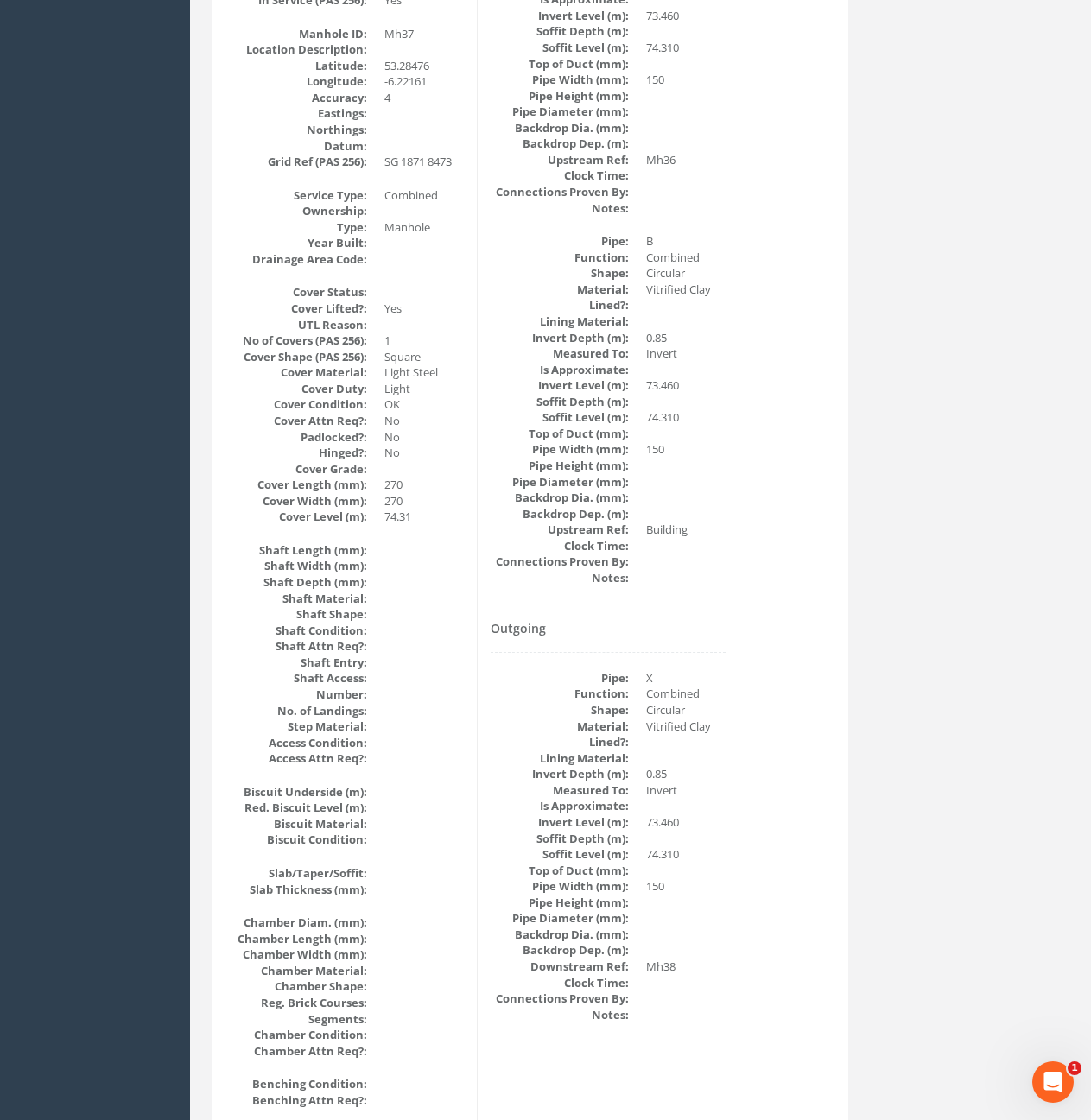
scroll to position [0, 0]
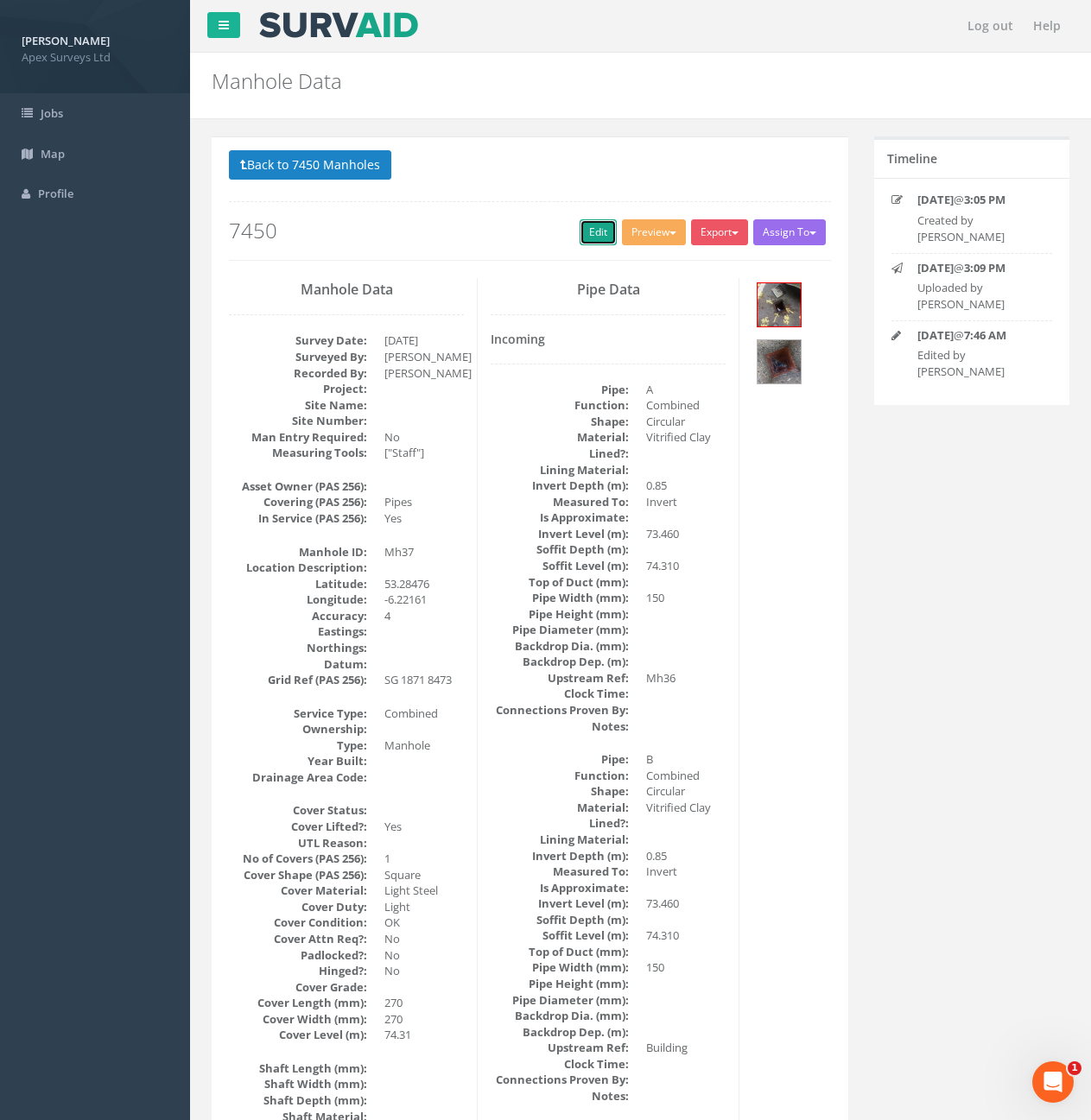
click at [594, 234] on link "Edit" at bounding box center [597, 232] width 38 height 26
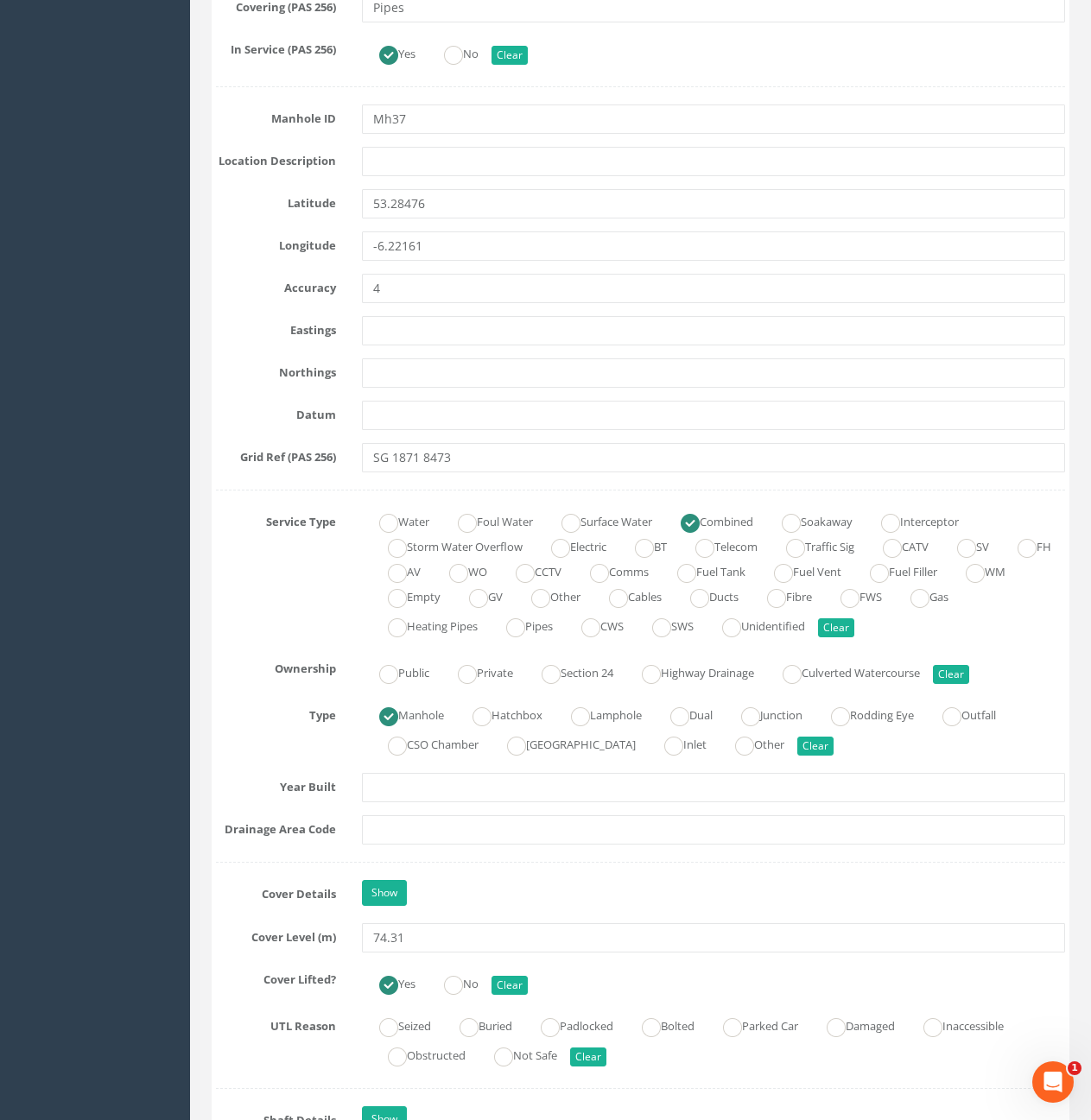
scroll to position [950, 0]
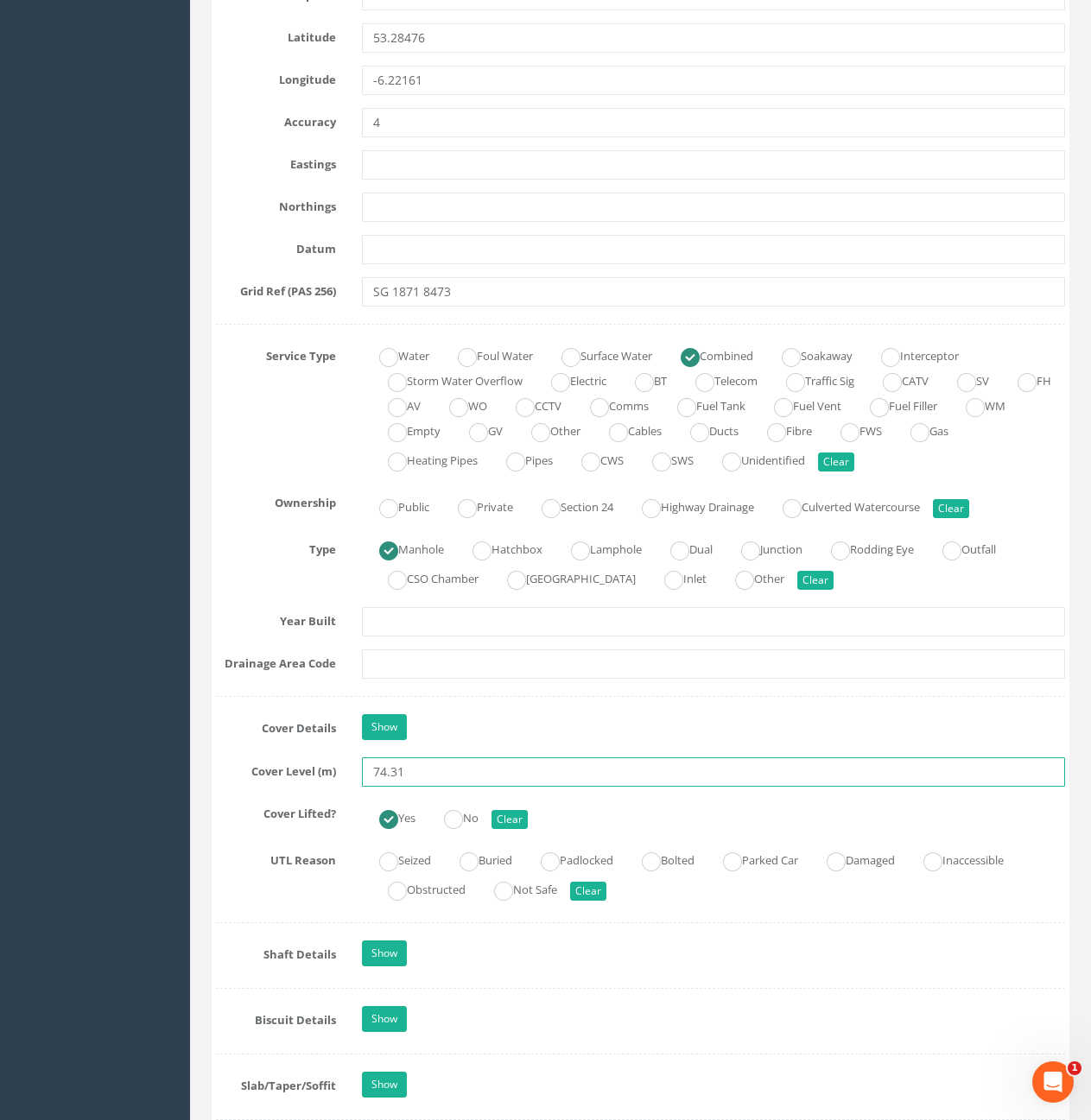
drag, startPoint x: 392, startPoint y: 776, endPoint x: 403, endPoint y: 774, distance: 11.2
click at [403, 774] on input "74.31" at bounding box center [713, 772] width 703 height 30
type input "74.29"
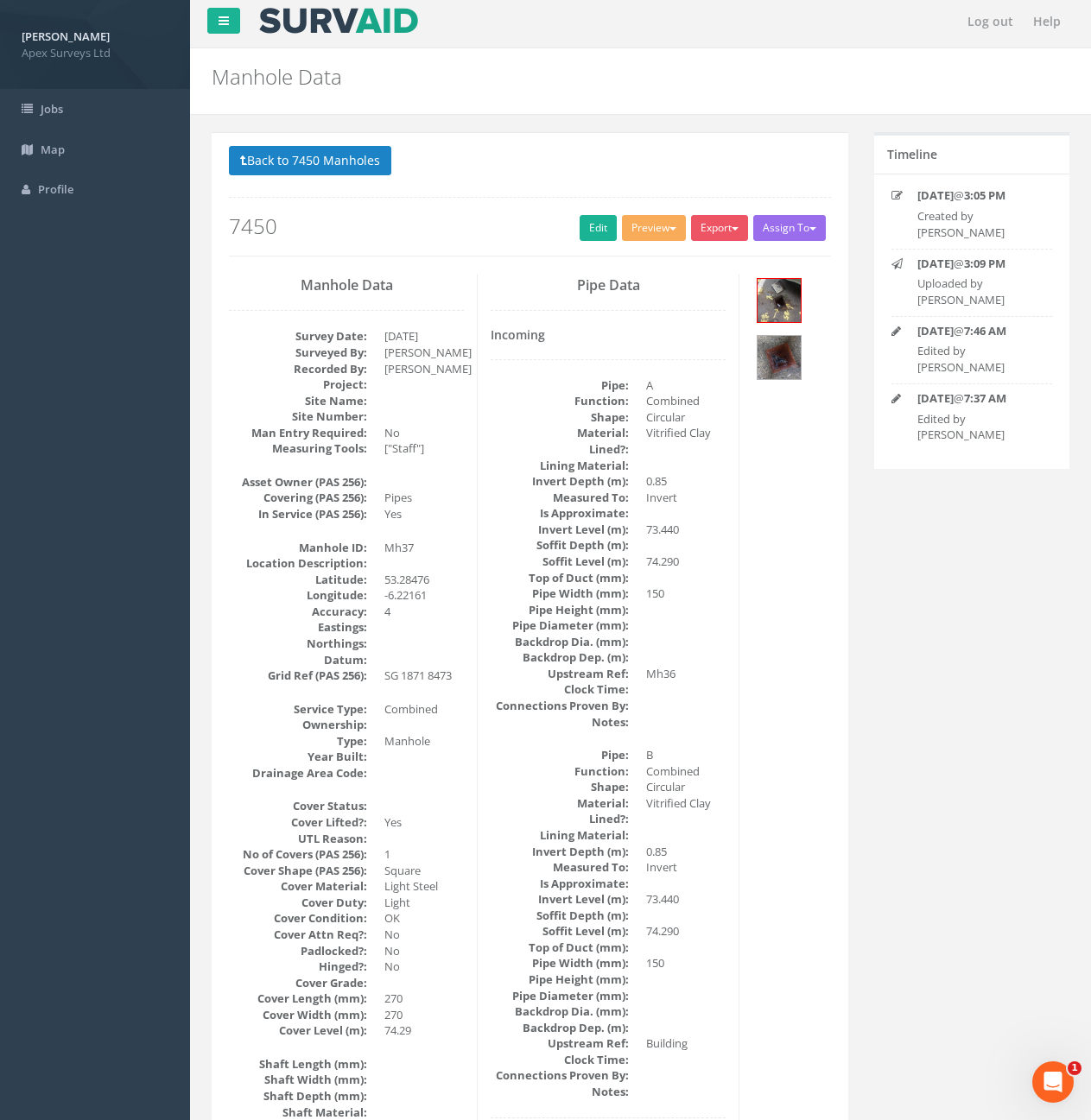
scroll to position [0, 0]
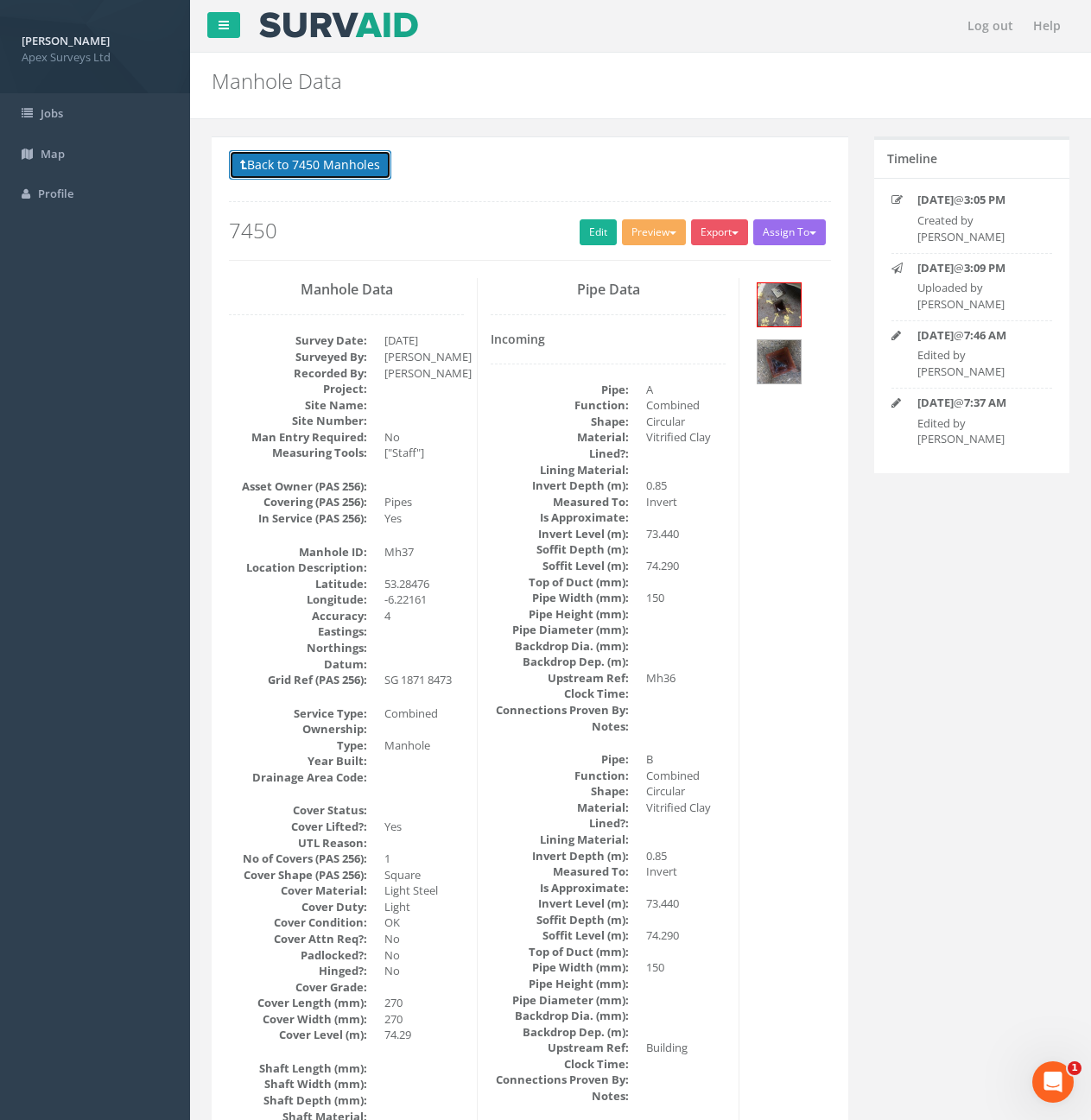
click at [338, 172] on button "Back to 7450 Manholes" at bounding box center [310, 165] width 163 height 30
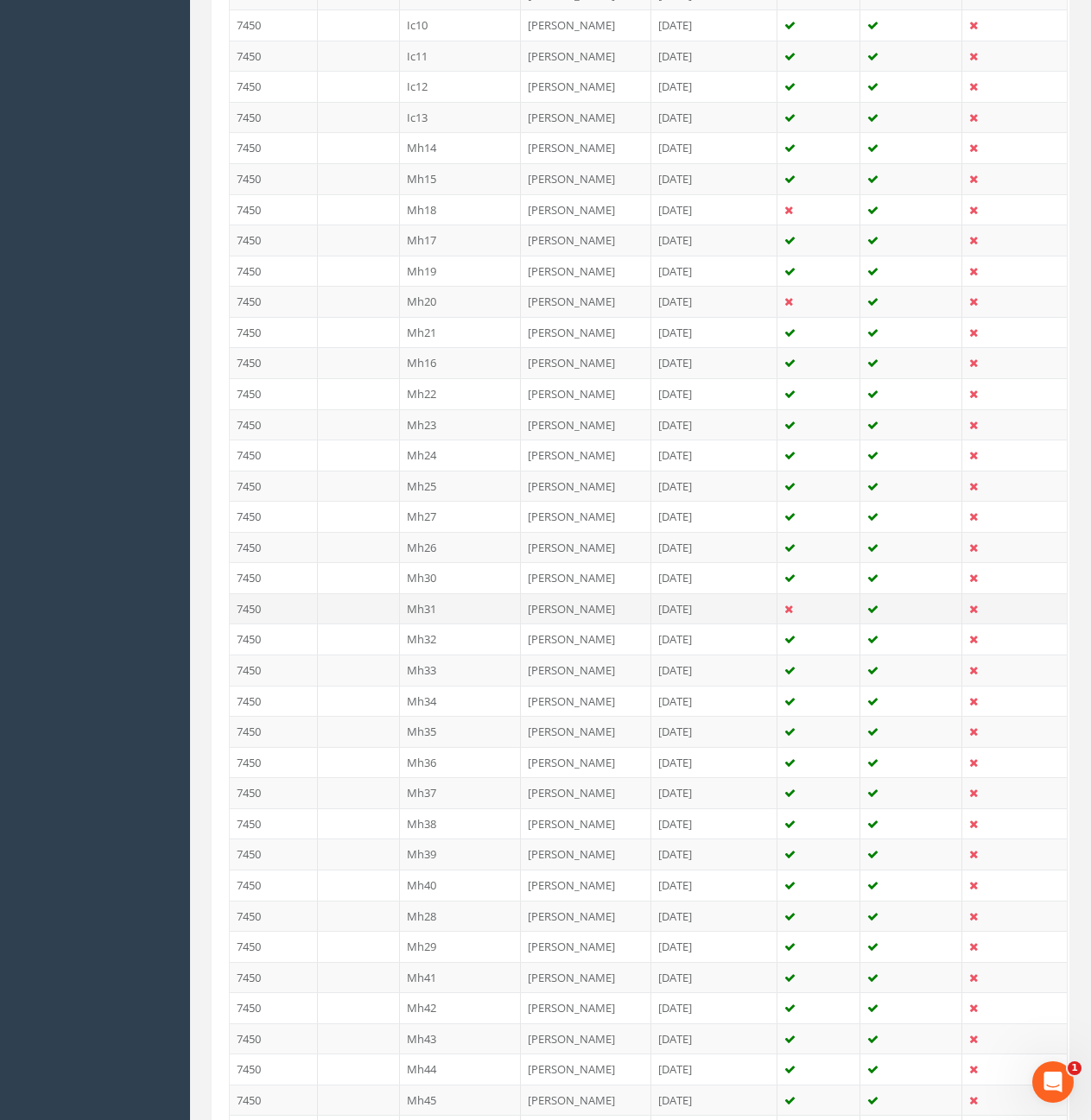
scroll to position [604, 0]
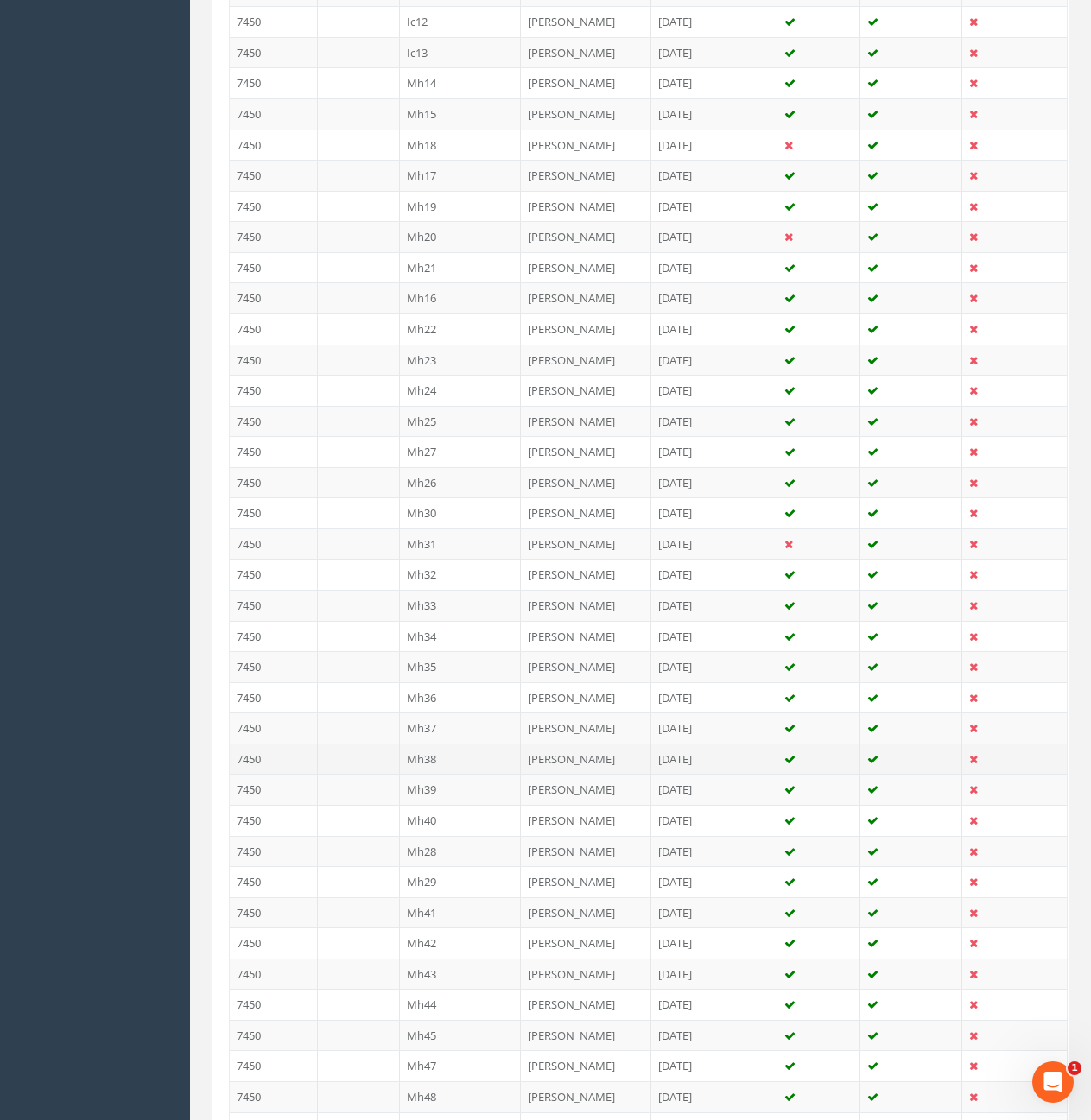
click at [438, 758] on td "Mh38" at bounding box center [461, 759] width 122 height 31
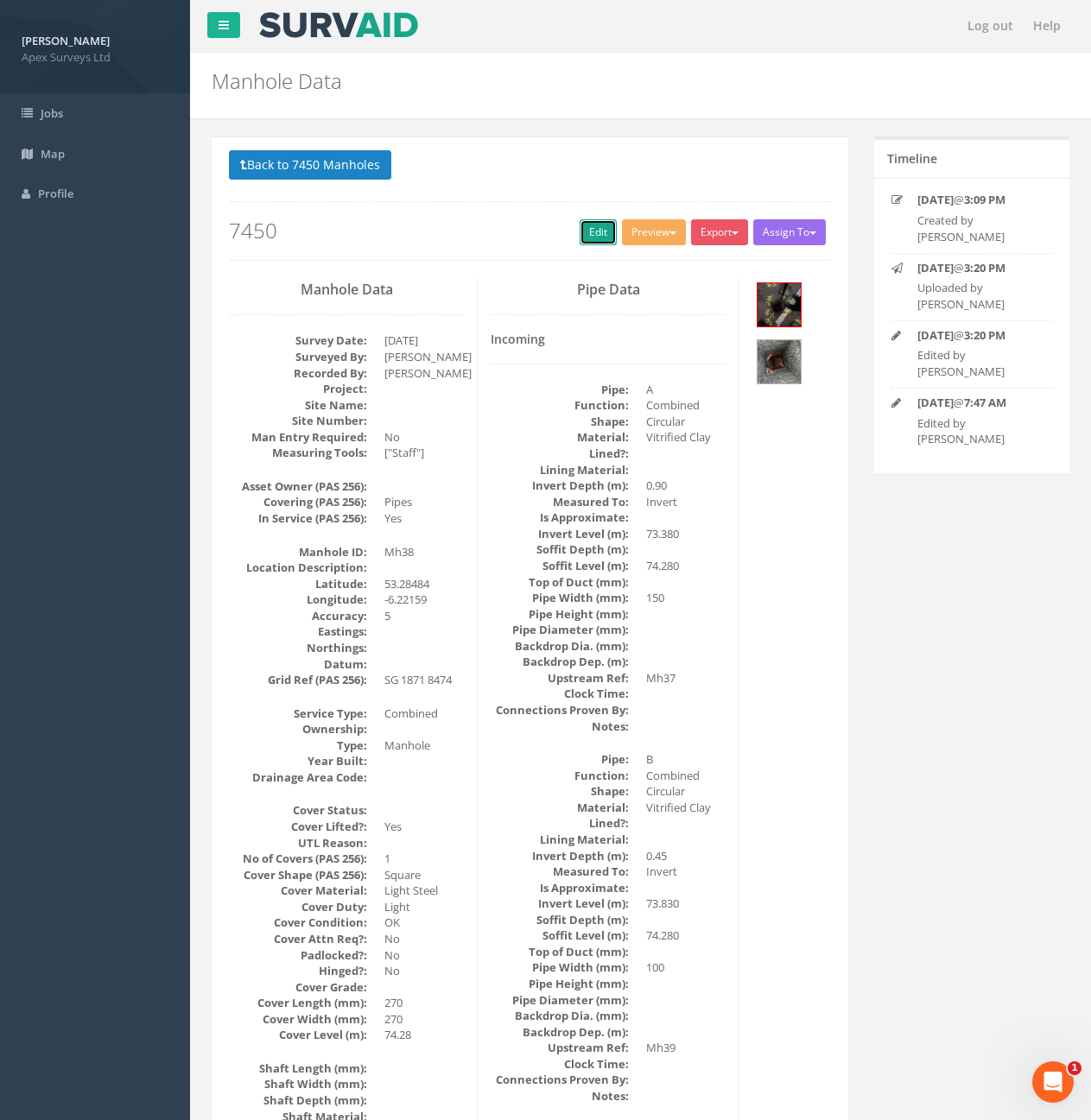
click at [593, 238] on link "Edit" at bounding box center [597, 232] width 38 height 26
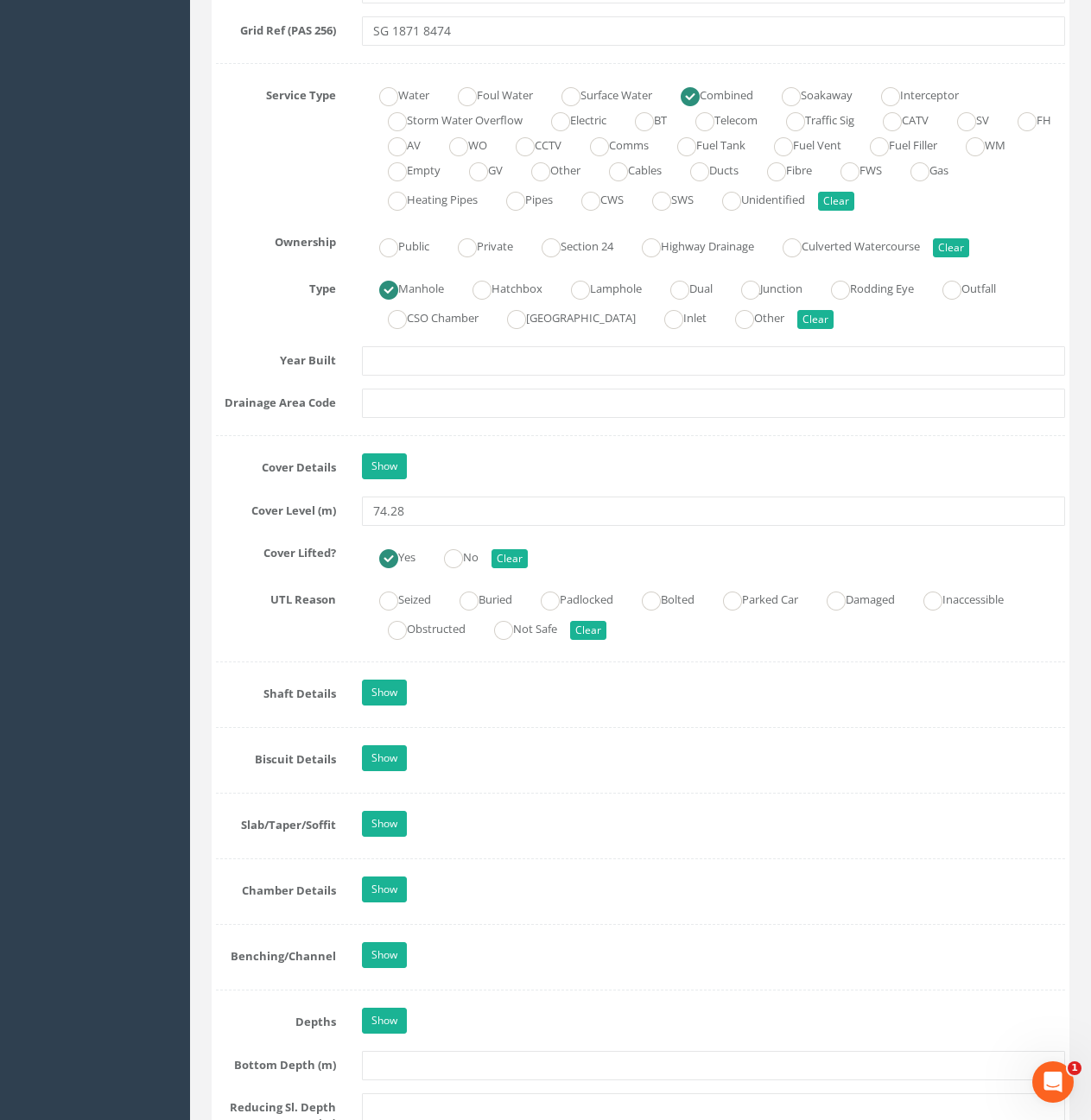
scroll to position [1296, 0]
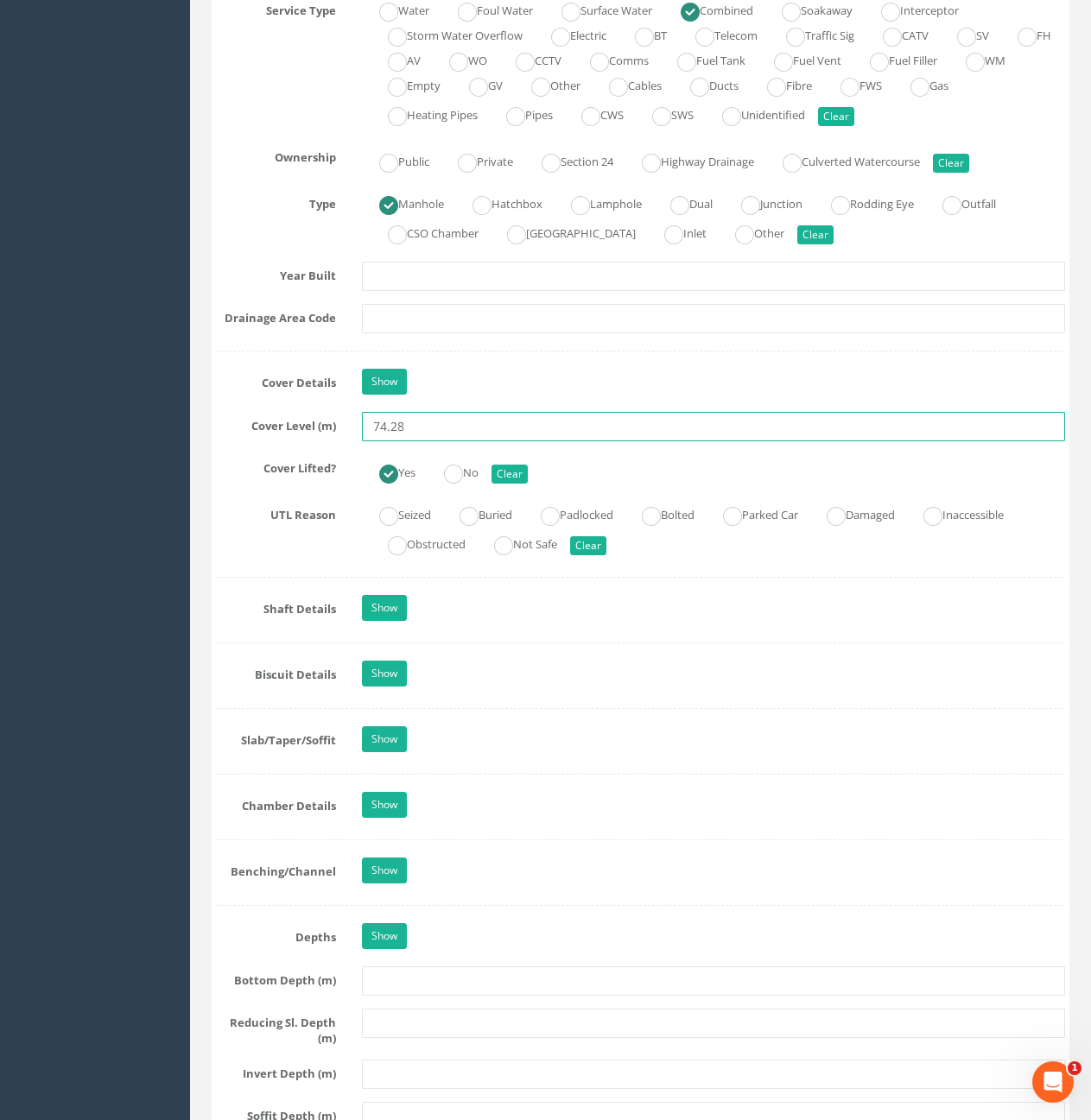
click at [426, 427] on input "74.28" at bounding box center [713, 426] width 703 height 30
type input "74.27"
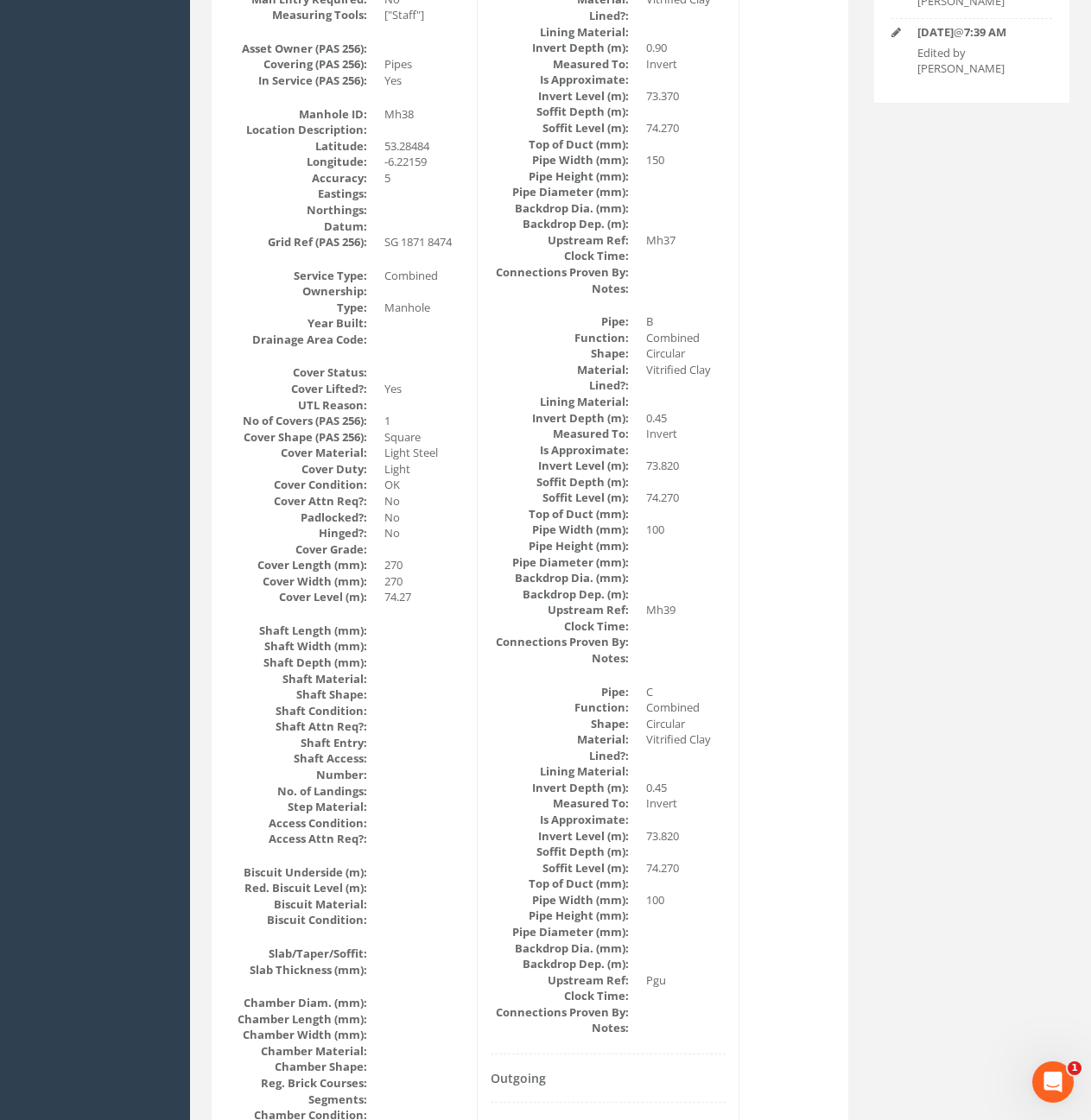
scroll to position [507, 0]
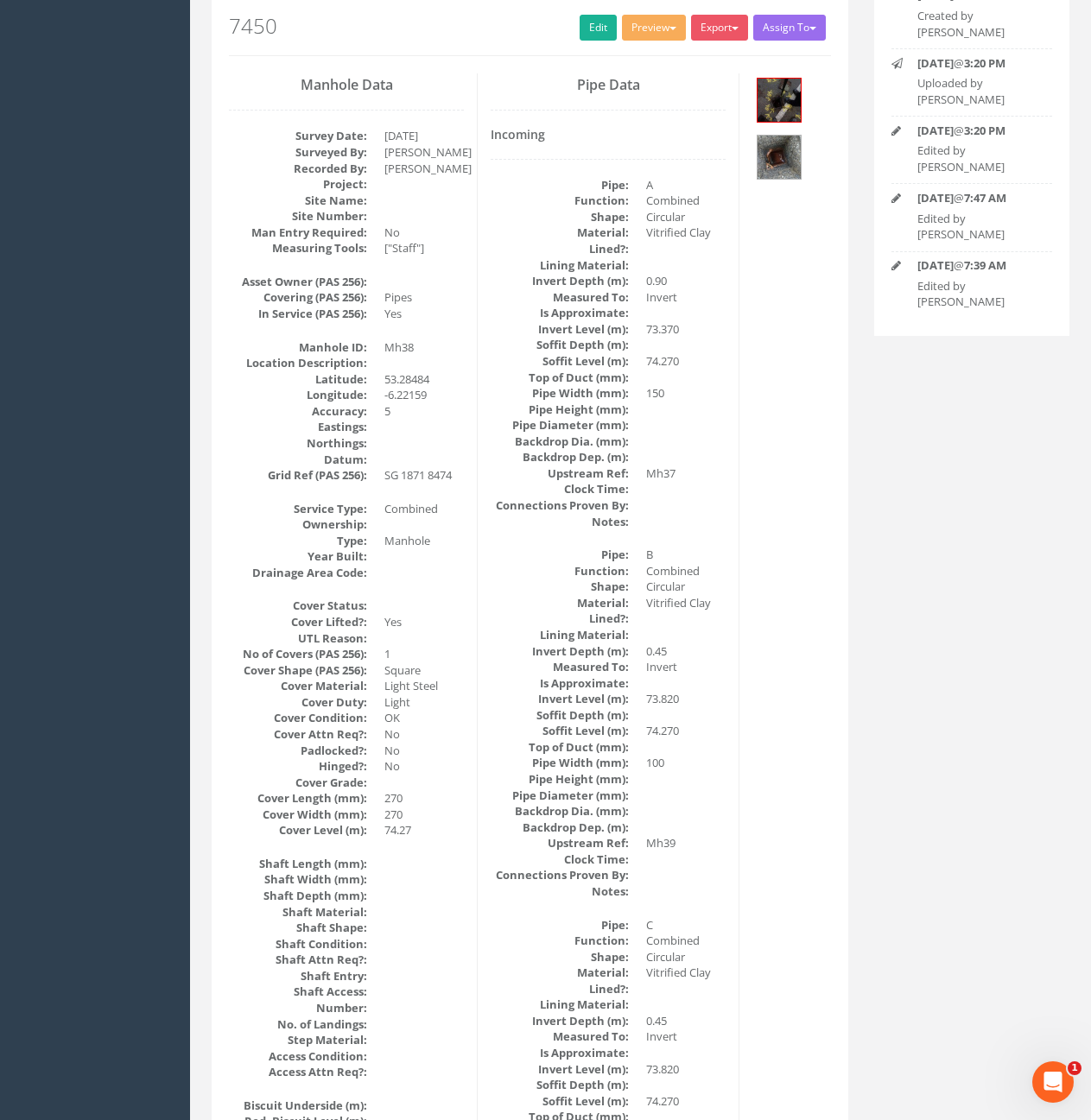
drag, startPoint x: 900, startPoint y: 880, endPoint x: 905, endPoint y: 987, distance: 107.1
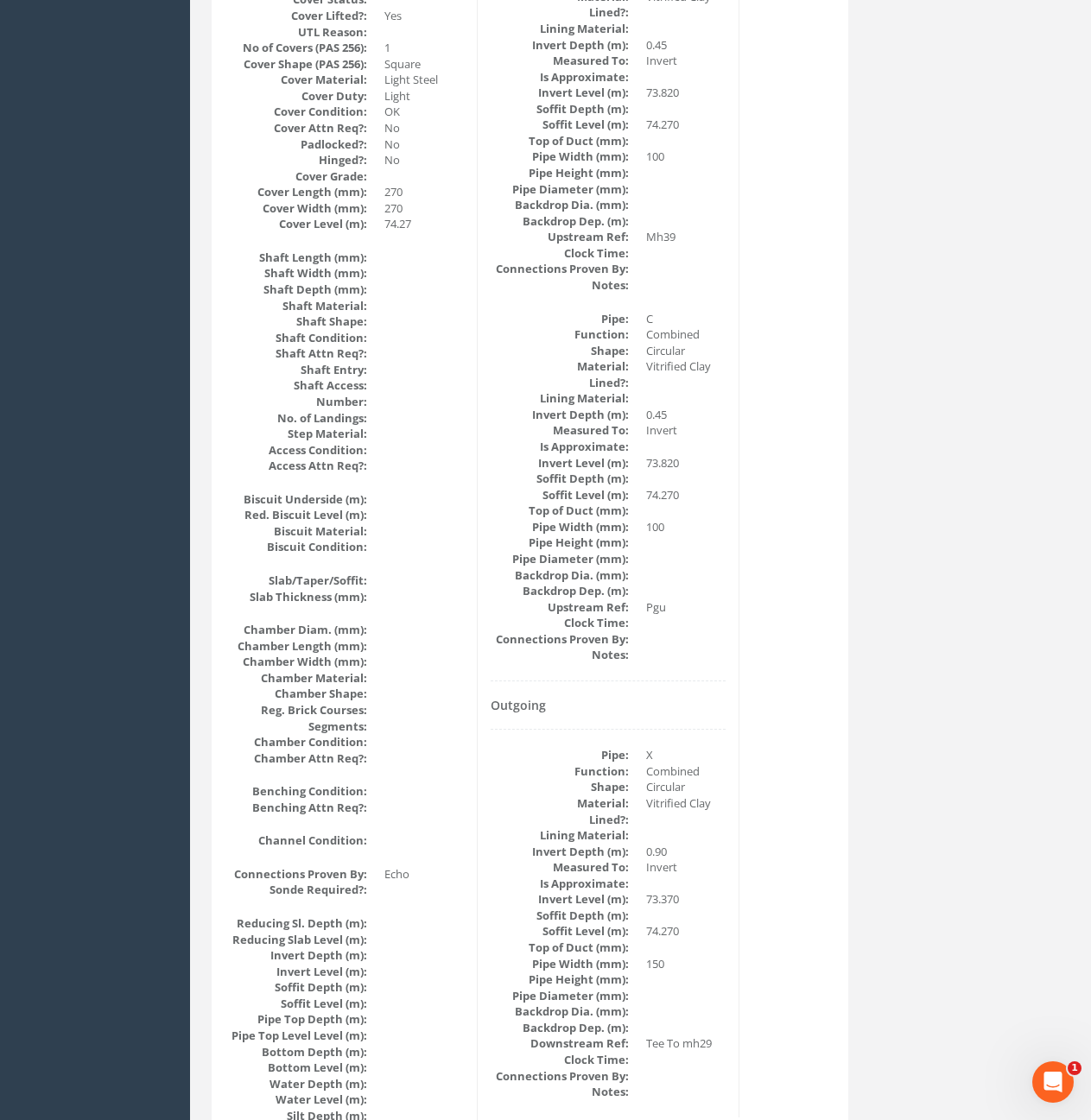
scroll to position [0, 0]
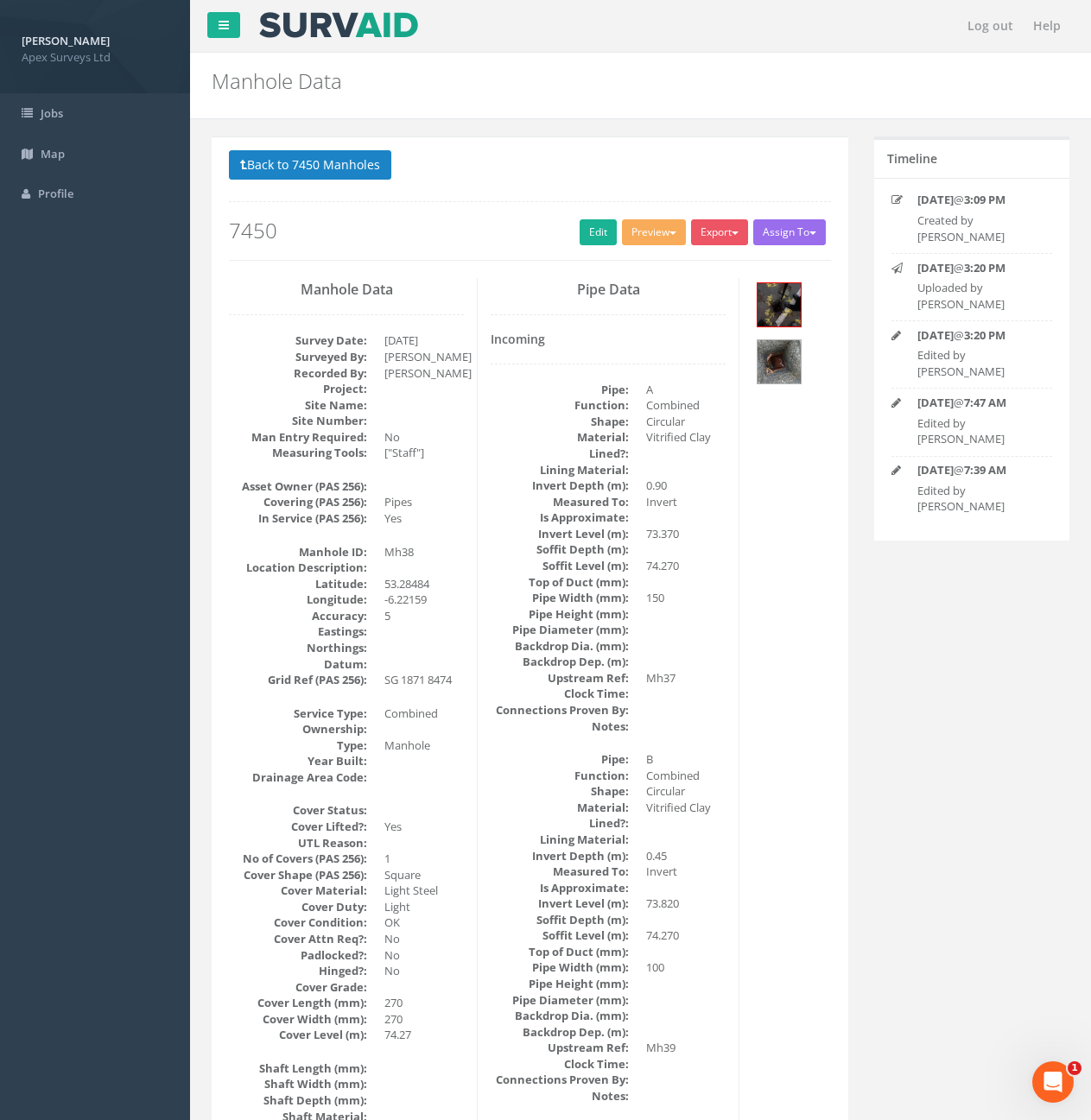
drag, startPoint x: 889, startPoint y: 608, endPoint x: 834, endPoint y: 342, distance: 271.6
click at [307, 165] on button "Back to 7450 Manholes" at bounding box center [310, 165] width 163 height 30
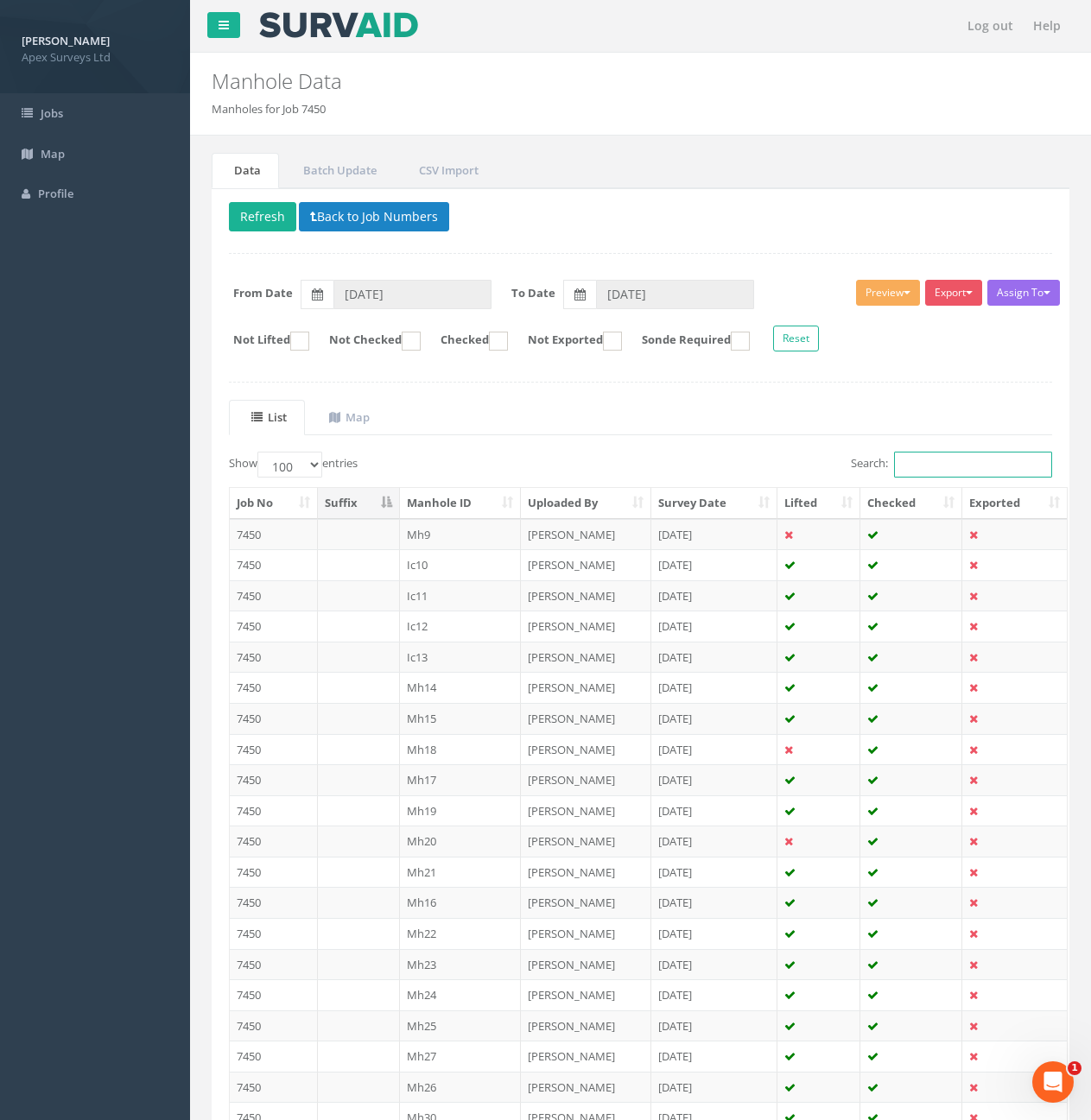
click at [935, 460] on input "Search:" at bounding box center [973, 464] width 158 height 26
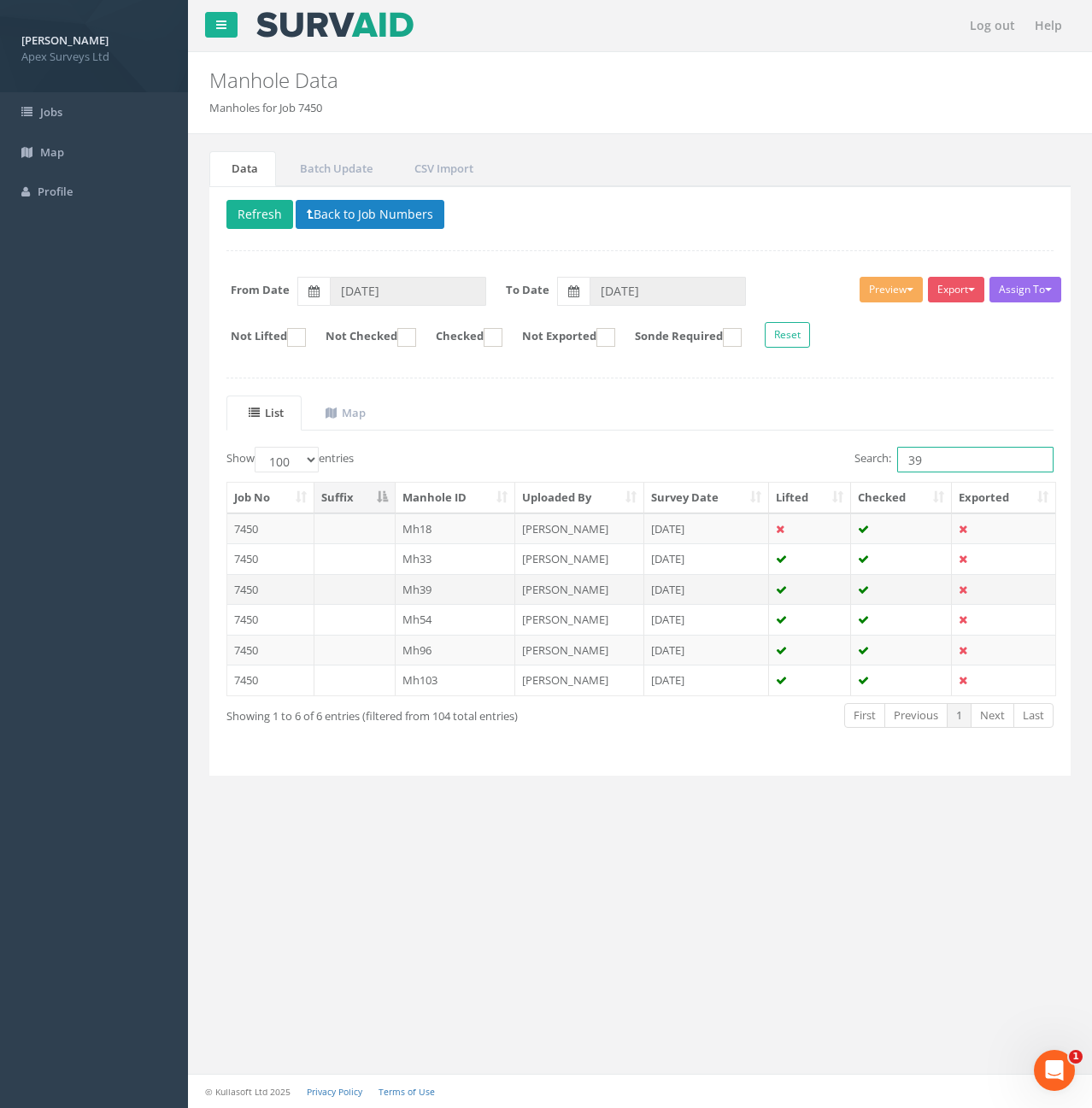
type input "39"
click at [380, 589] on td at bounding box center [354, 589] width 81 height 30
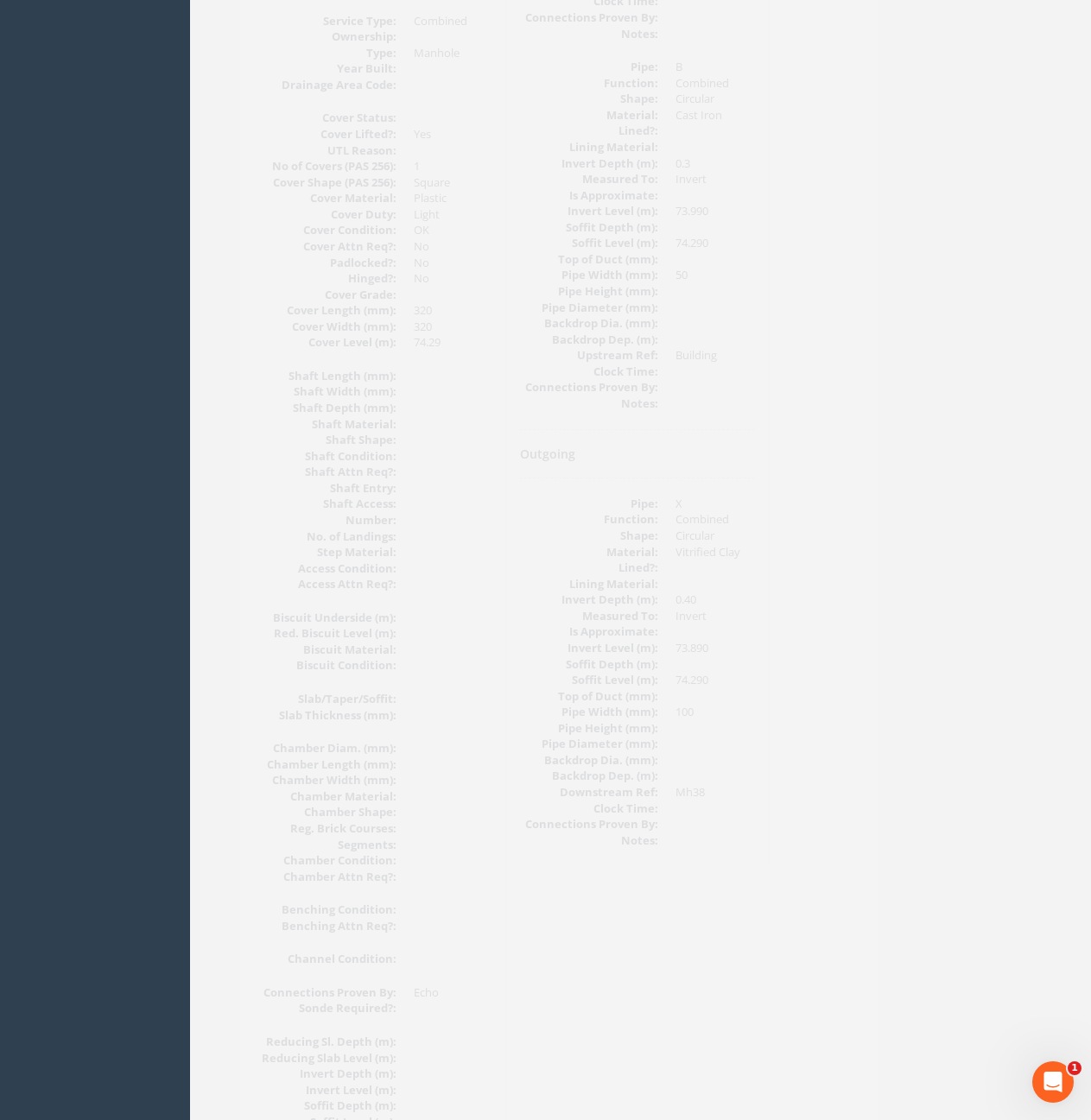
scroll to position [75, 0]
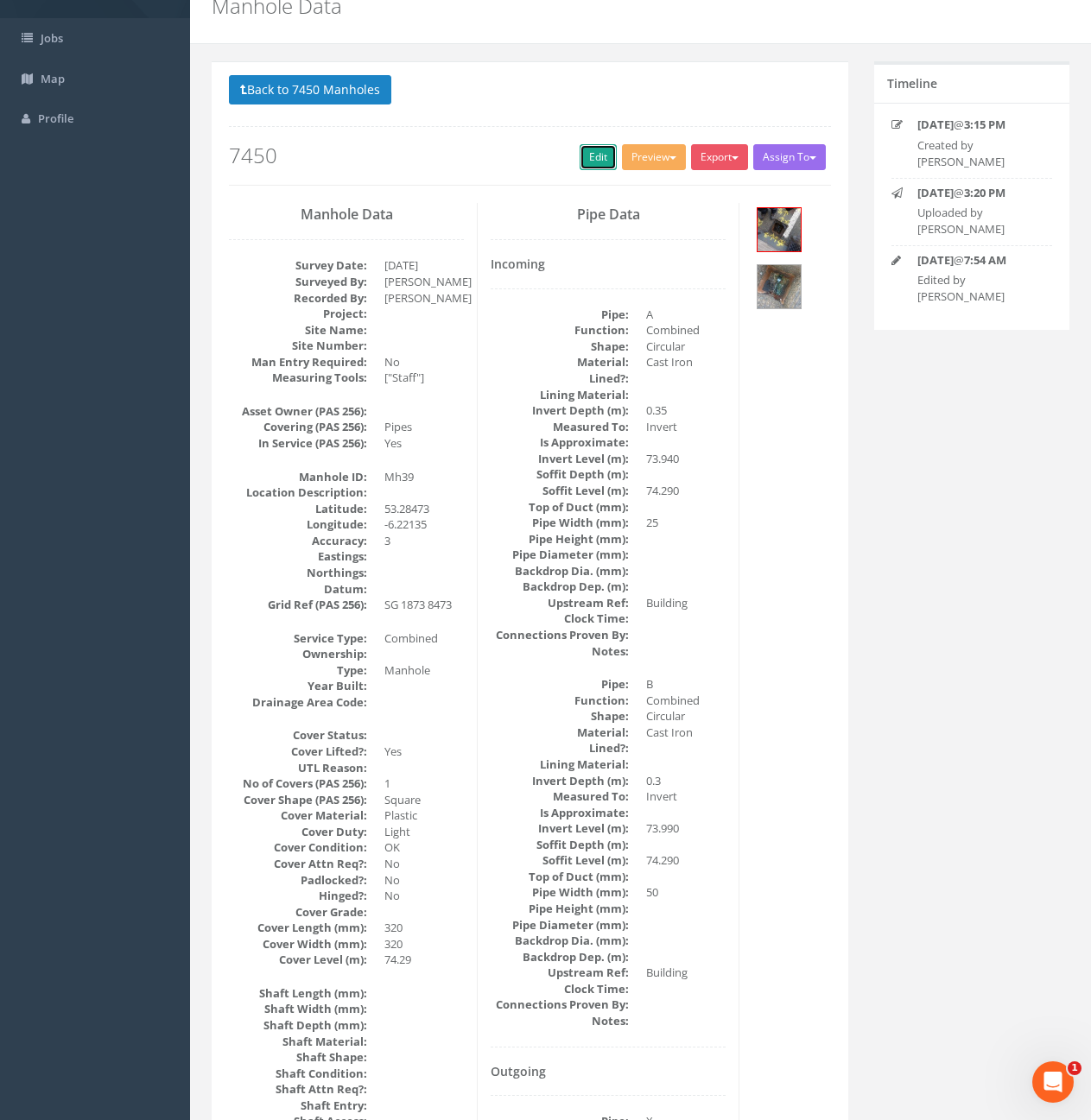
click at [596, 164] on link "Edit" at bounding box center [597, 157] width 38 height 26
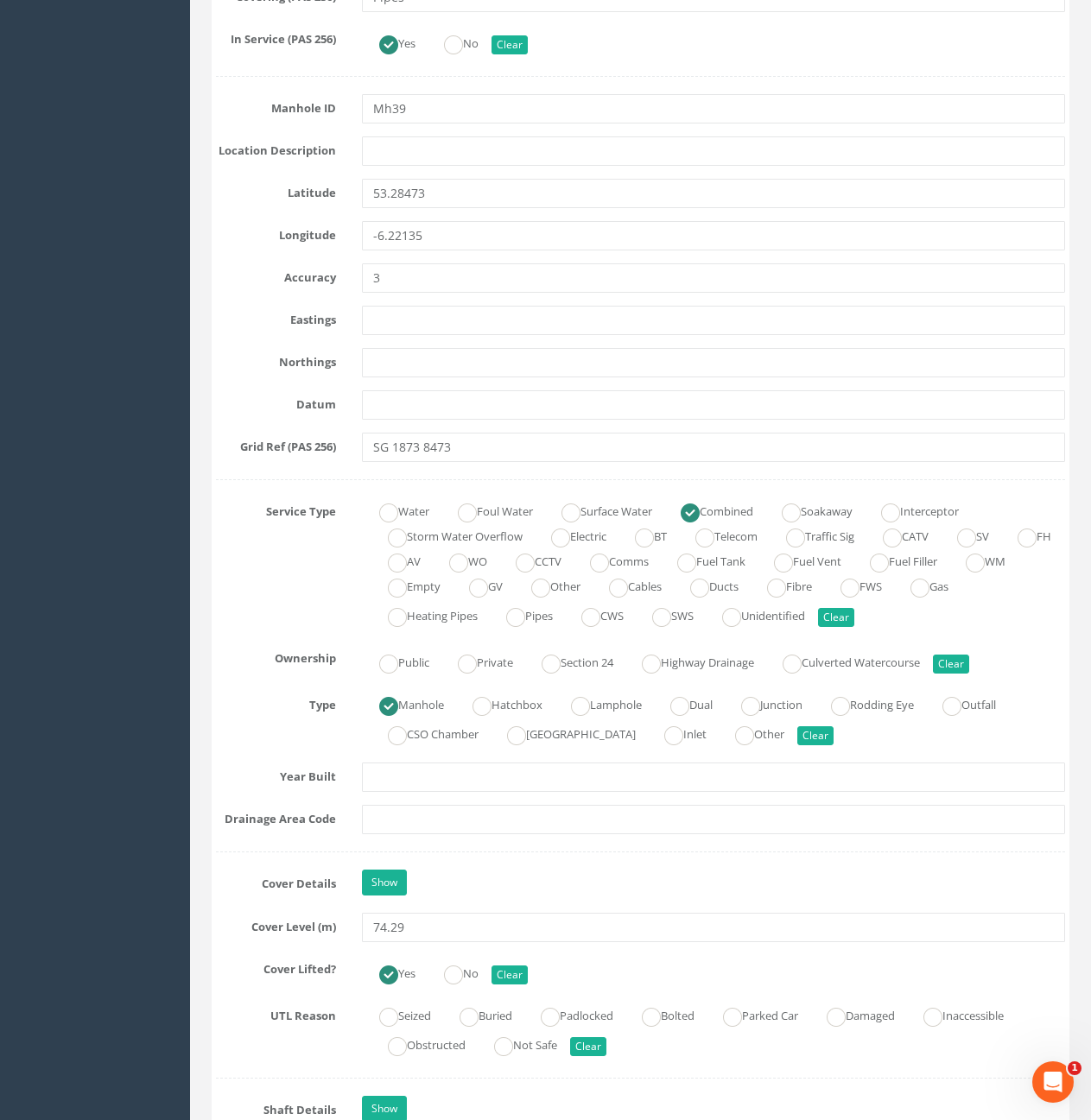
scroll to position [853, 0]
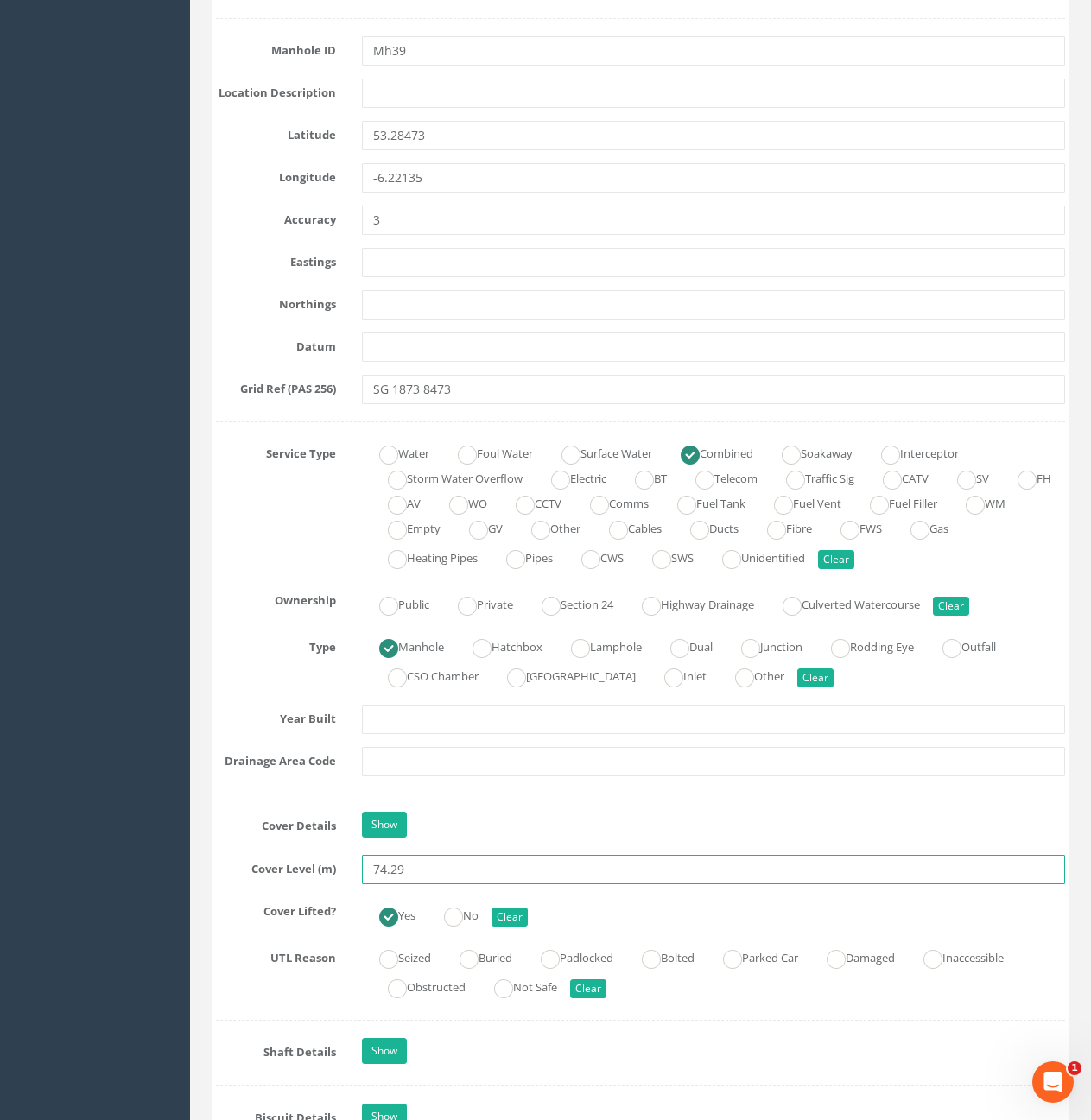
click at [492, 866] on input "74.29" at bounding box center [713, 870] width 703 height 30
type input "74.28"
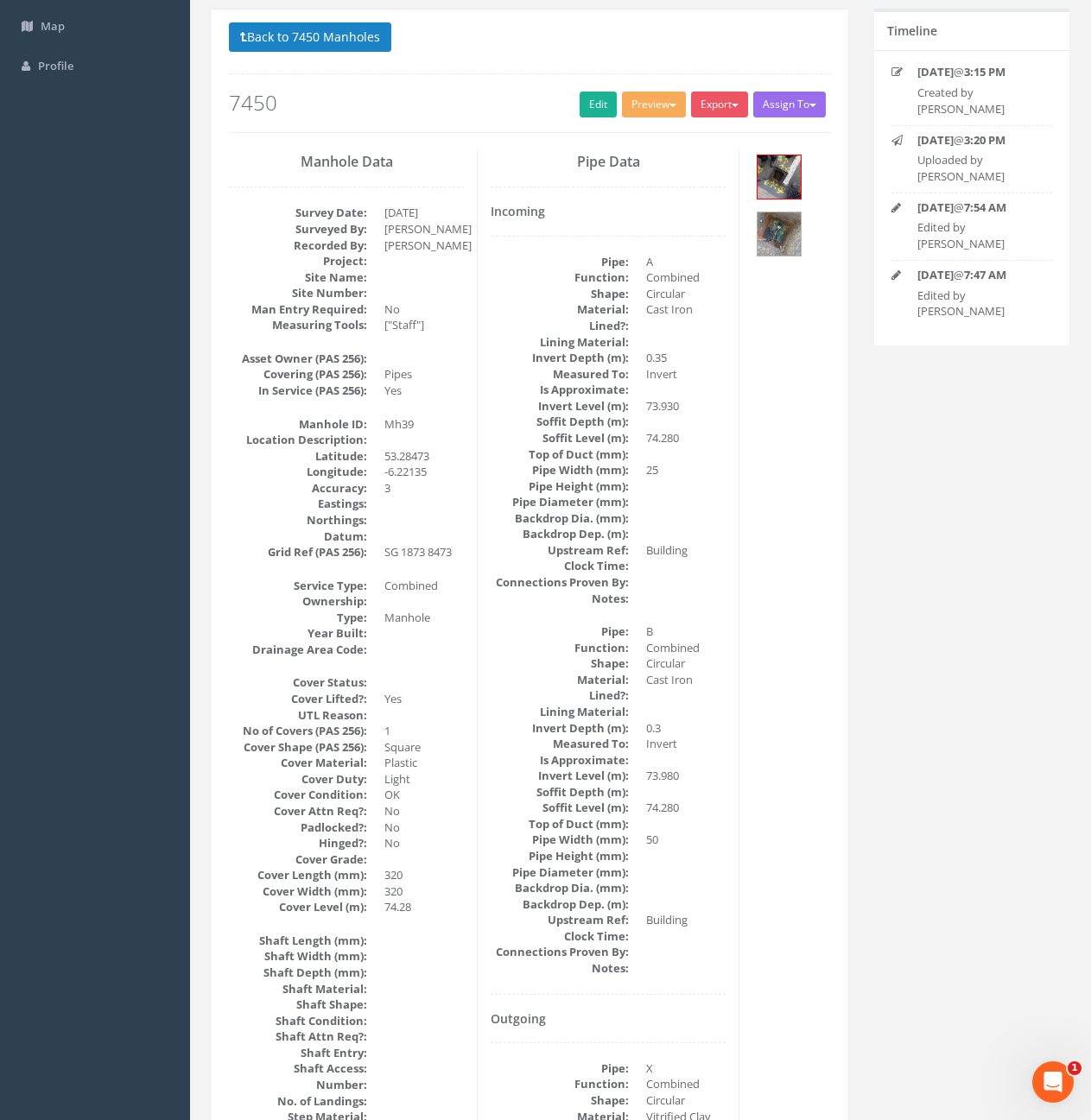
scroll to position [0, 0]
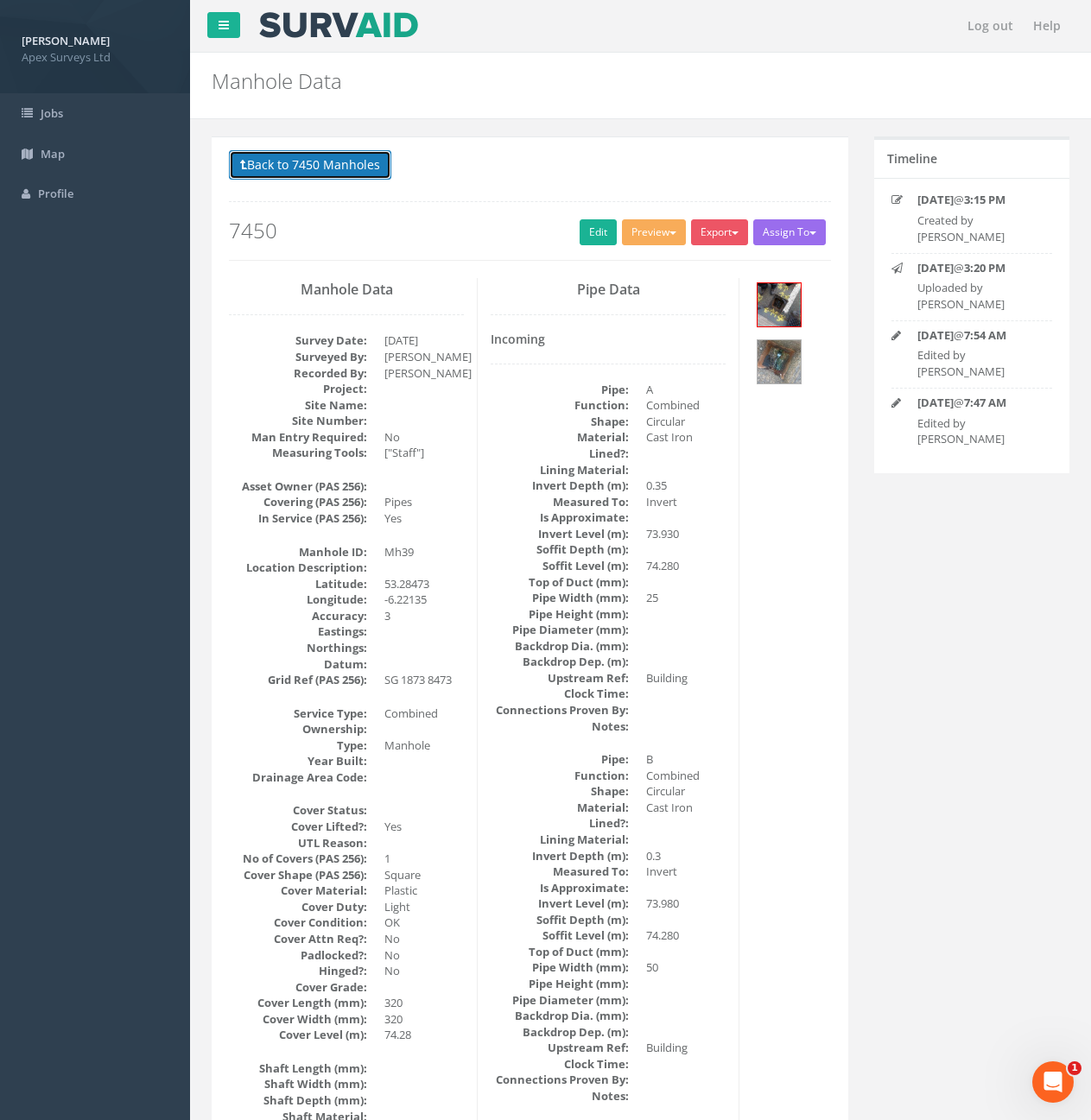
click at [363, 162] on button "Back to 7450 Manholes" at bounding box center [310, 165] width 163 height 30
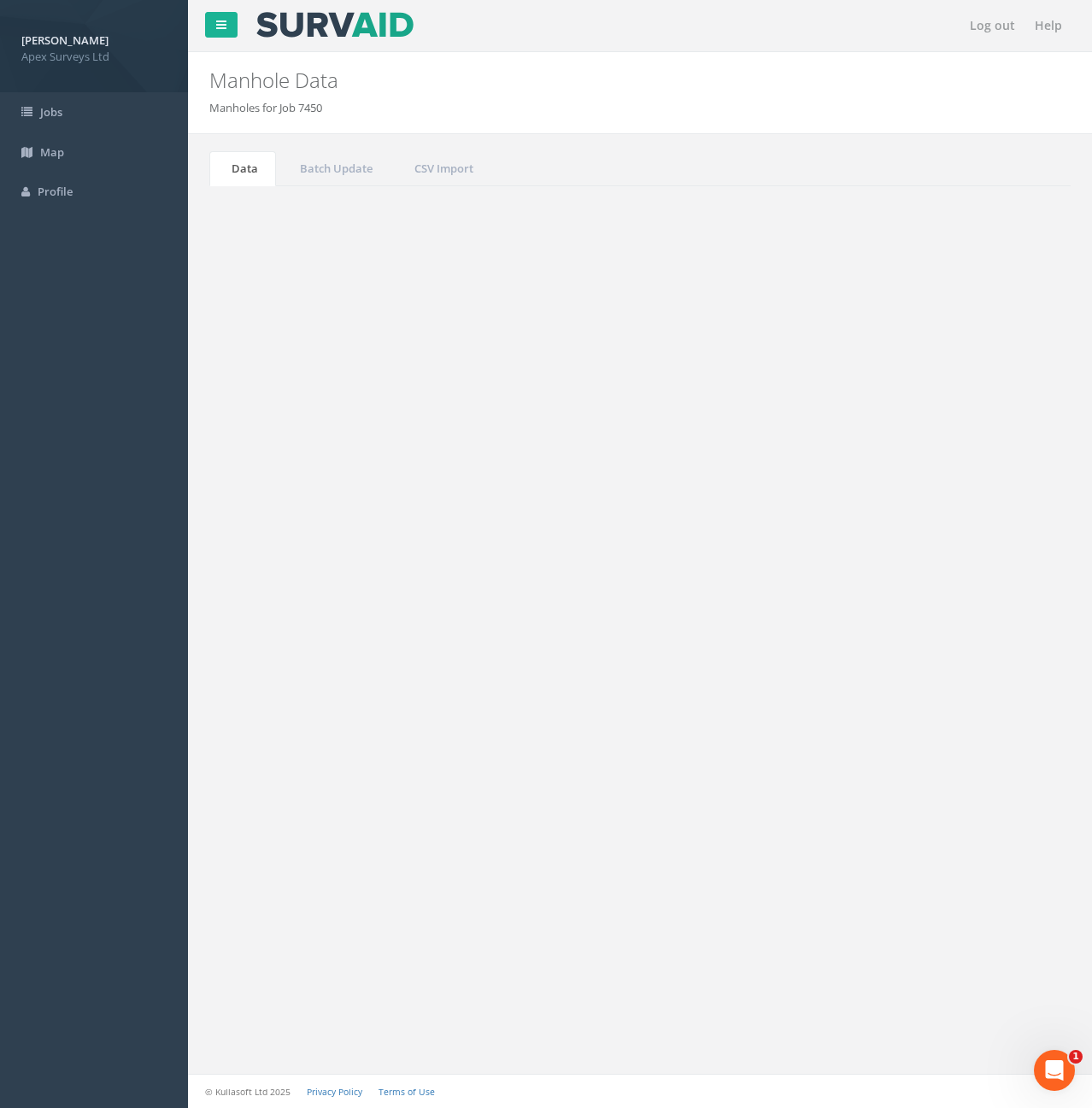
click at [948, 465] on input "39" at bounding box center [976, 459] width 156 height 26
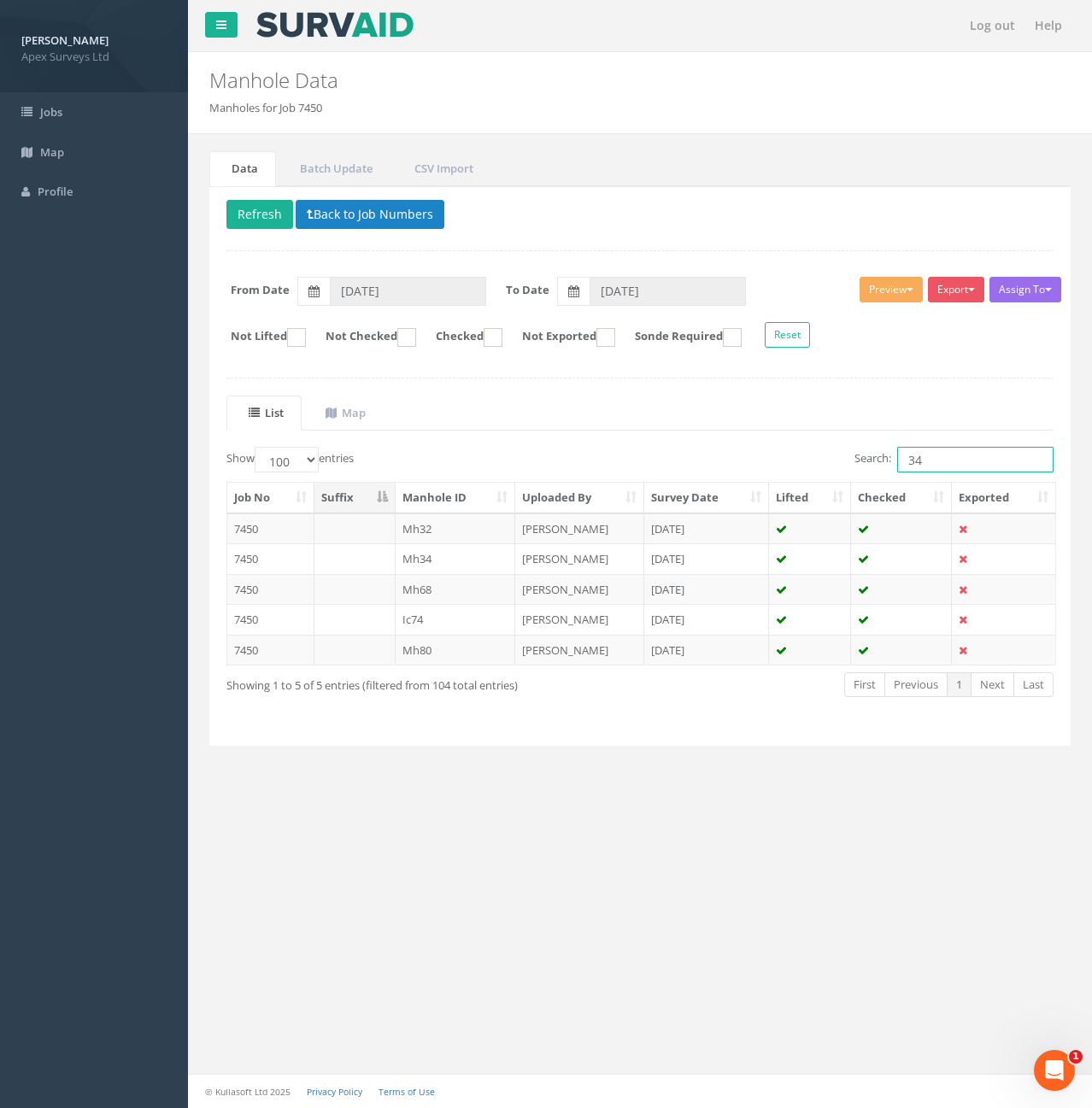
type input "3"
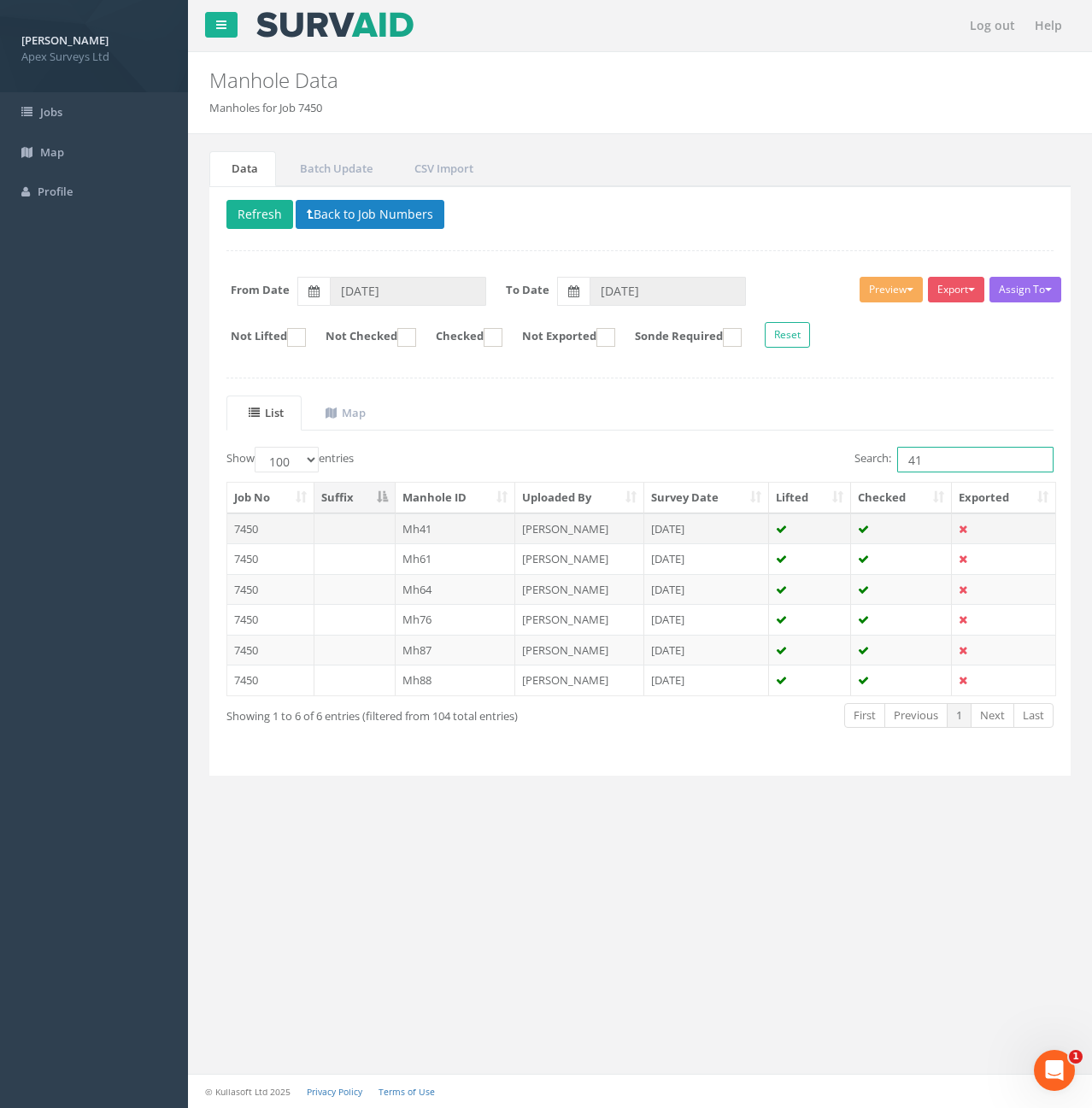
type input "41"
click at [479, 530] on td "Mh41" at bounding box center [456, 529] width 121 height 30
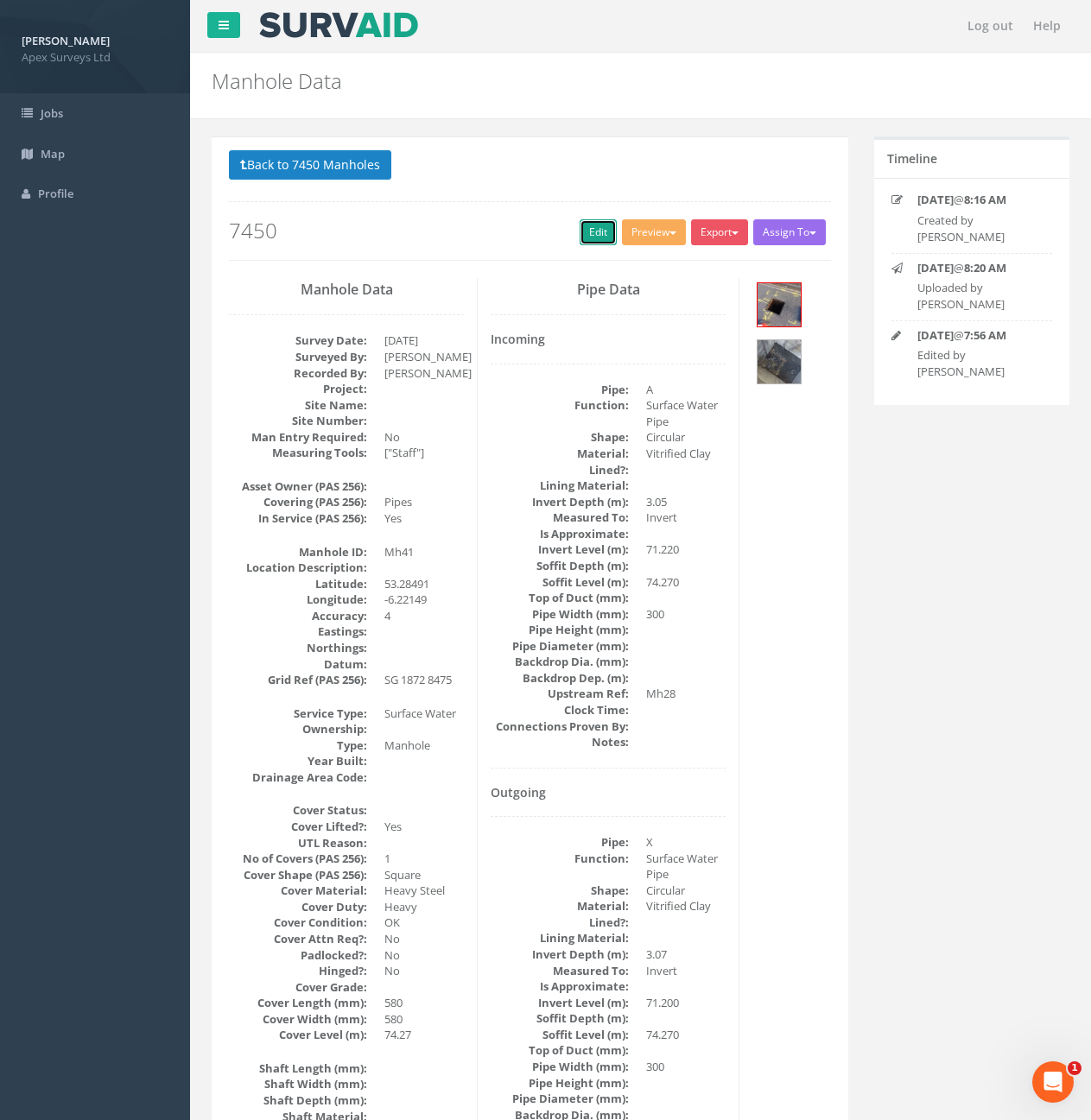
click at [600, 231] on link "Edit" at bounding box center [597, 232] width 38 height 26
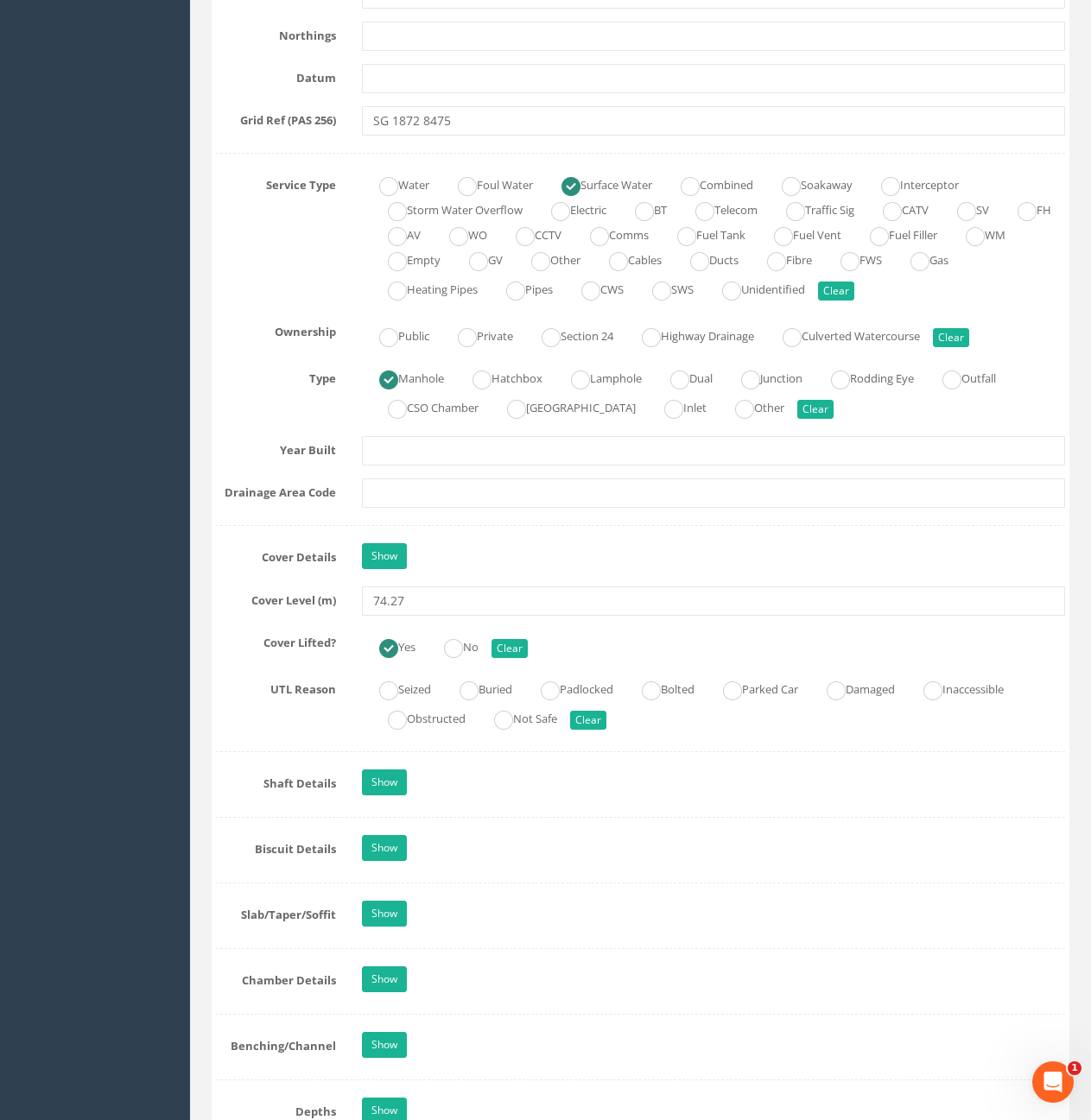
scroll to position [1123, 0]
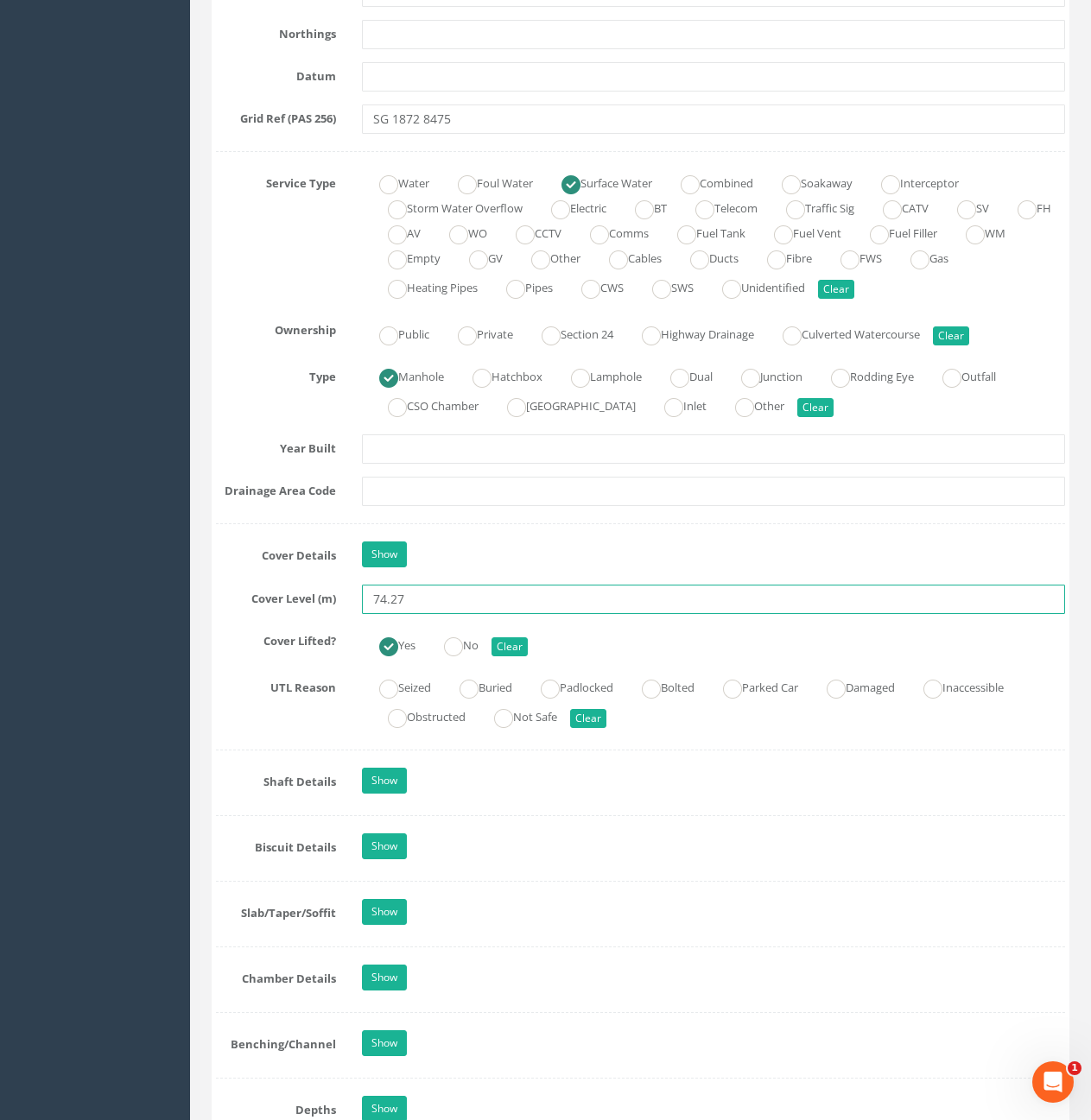
click at [463, 588] on input "74.27" at bounding box center [713, 599] width 703 height 30
type input "74.28"
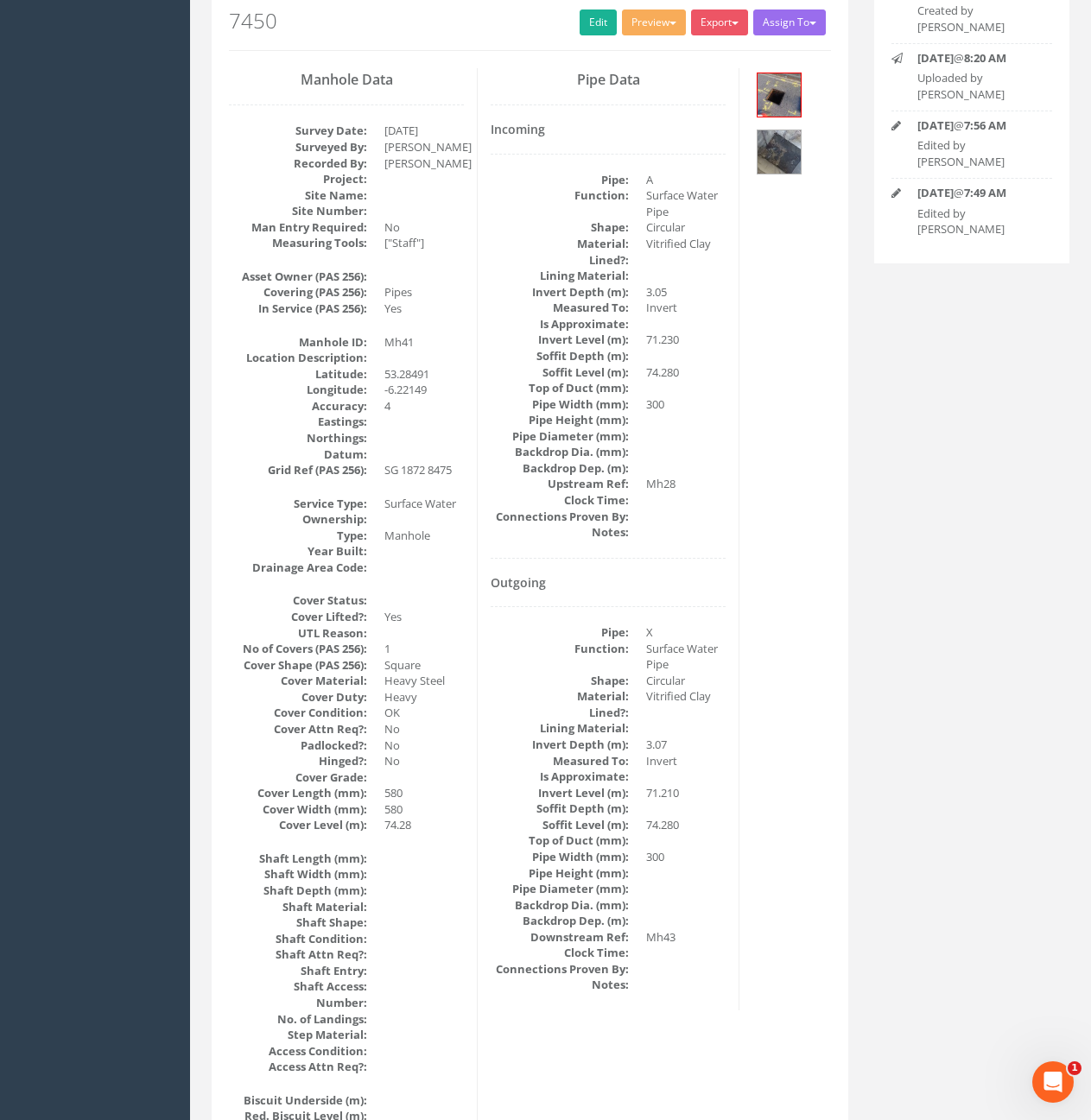
scroll to position [0, 0]
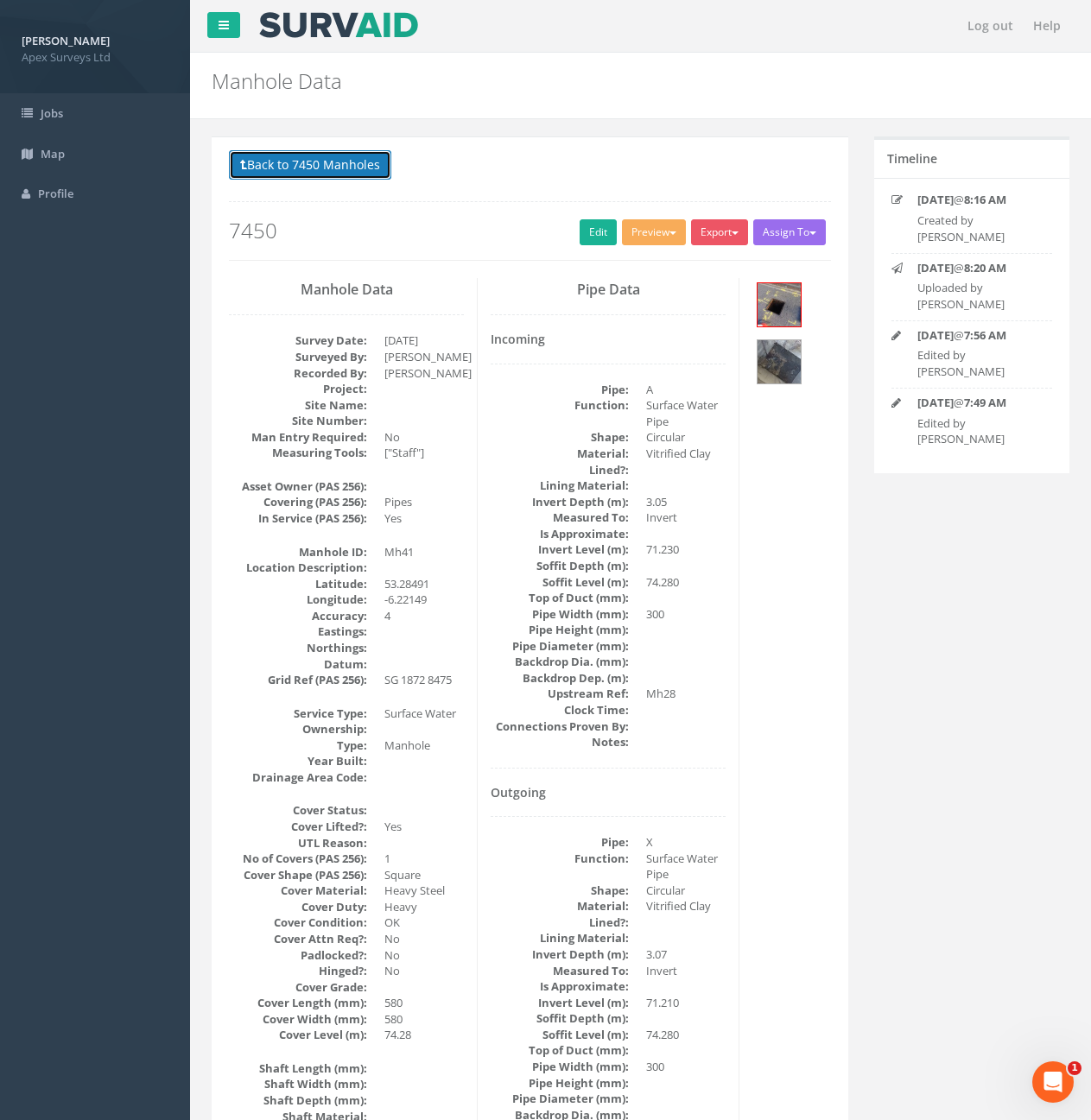
click at [333, 173] on button "Back to 7450 Manholes" at bounding box center [310, 165] width 163 height 30
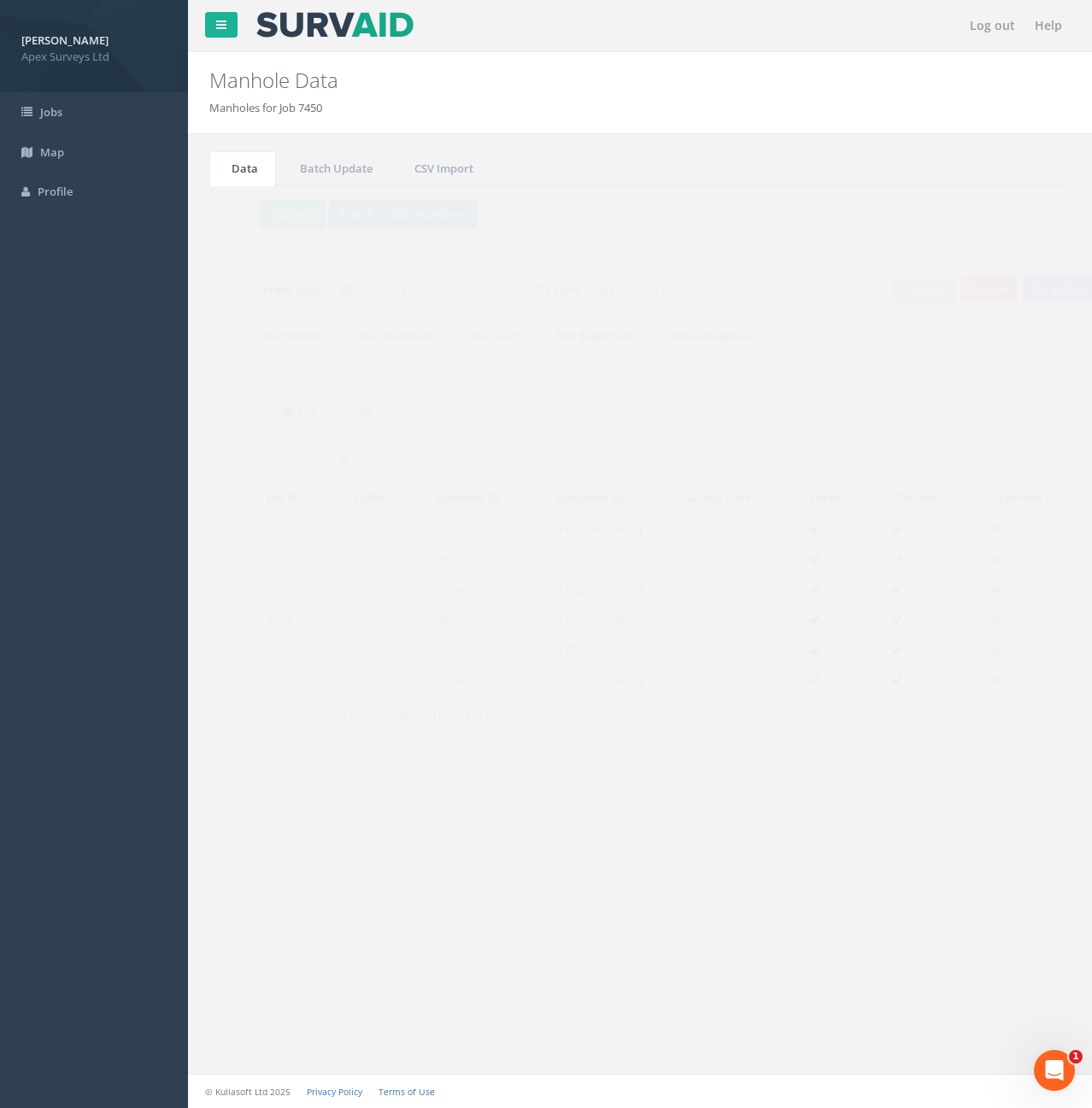
click at [933, 457] on input "41" at bounding box center [976, 459] width 156 height 26
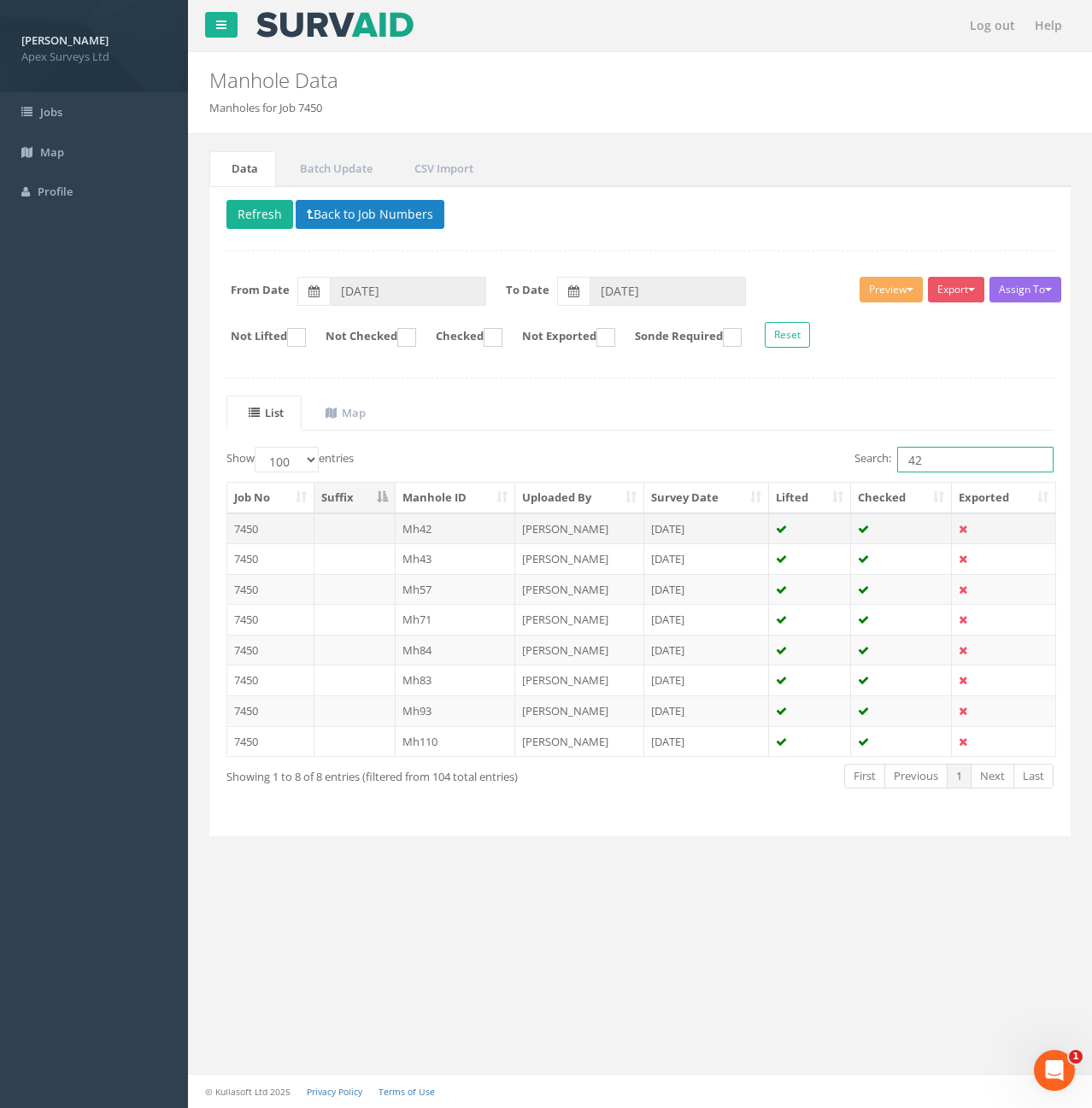
type input "42"
click at [472, 532] on td "Mh42" at bounding box center [456, 529] width 121 height 30
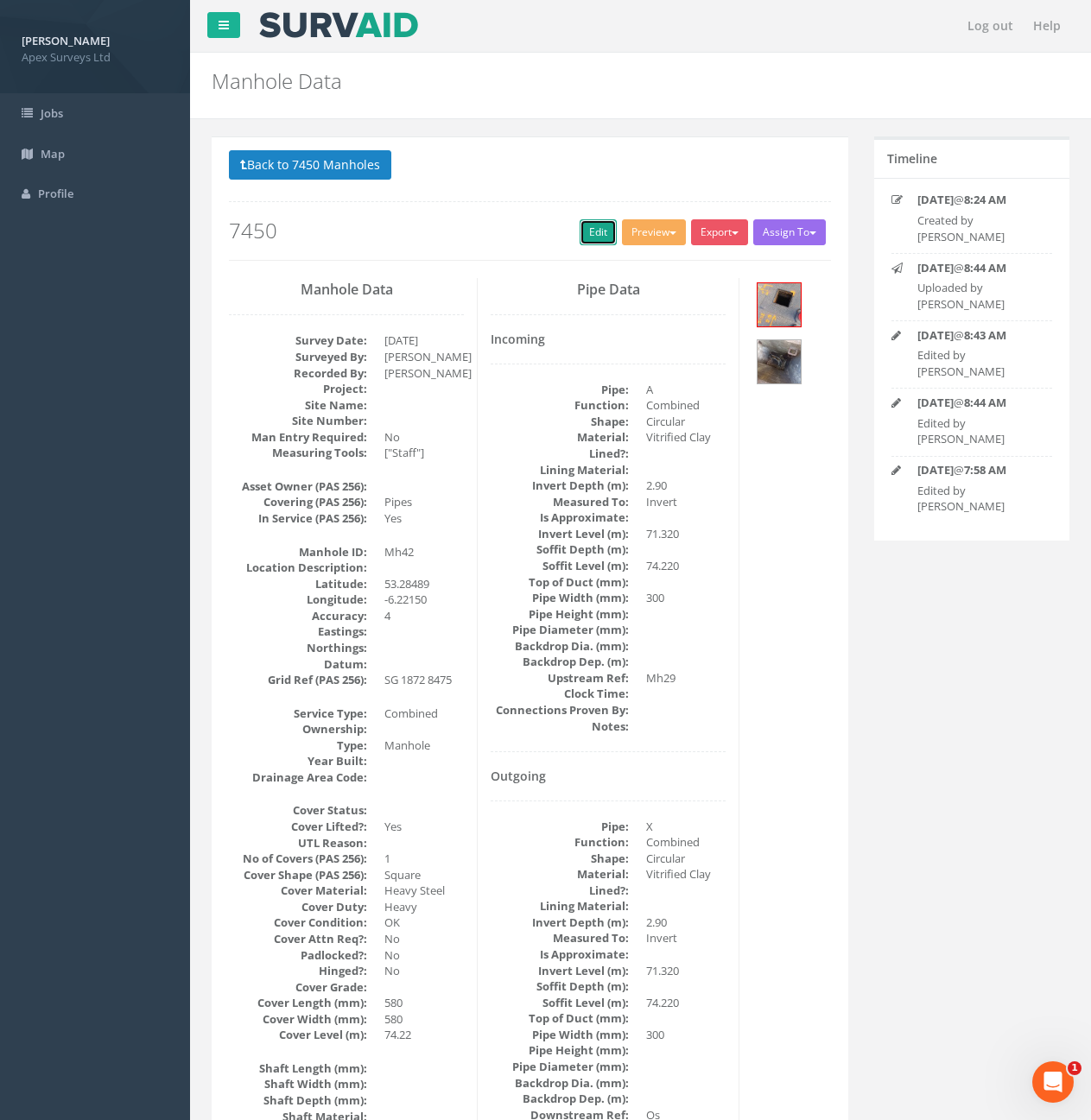
click at [596, 242] on link "Edit" at bounding box center [597, 232] width 38 height 26
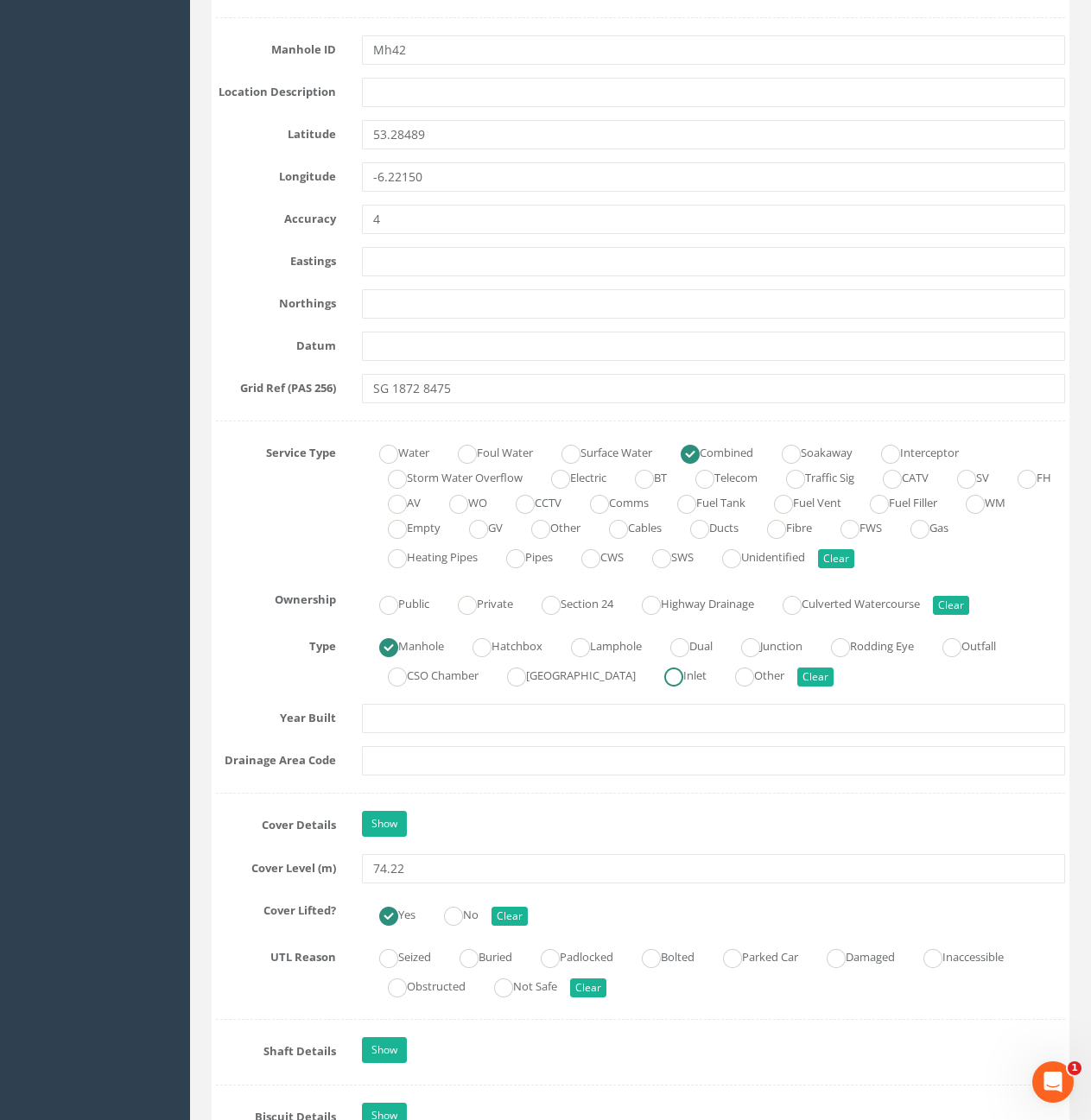
scroll to position [950, 0]
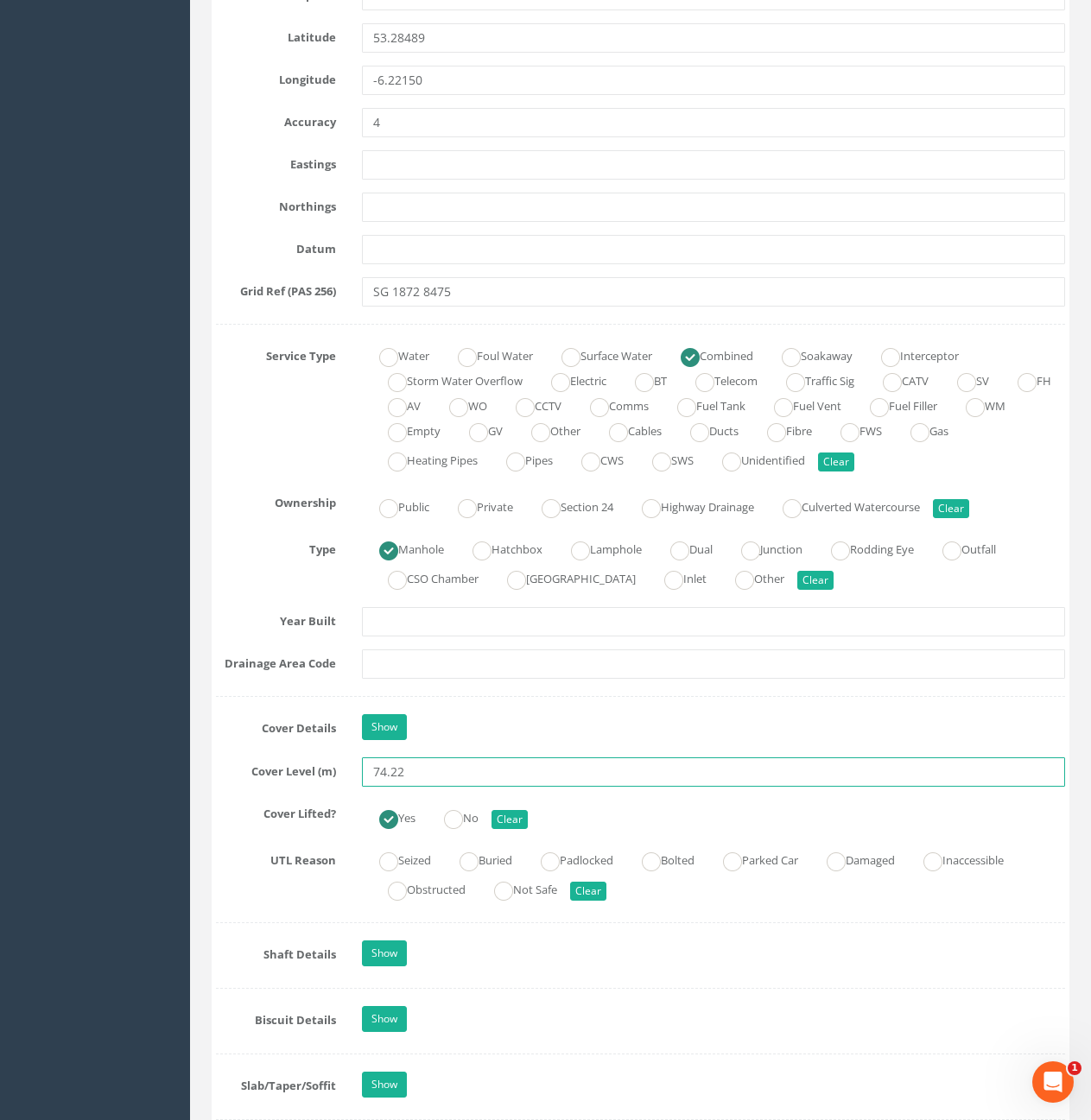
click at [458, 765] on input "74.22" at bounding box center [713, 772] width 703 height 30
type input "74.27"
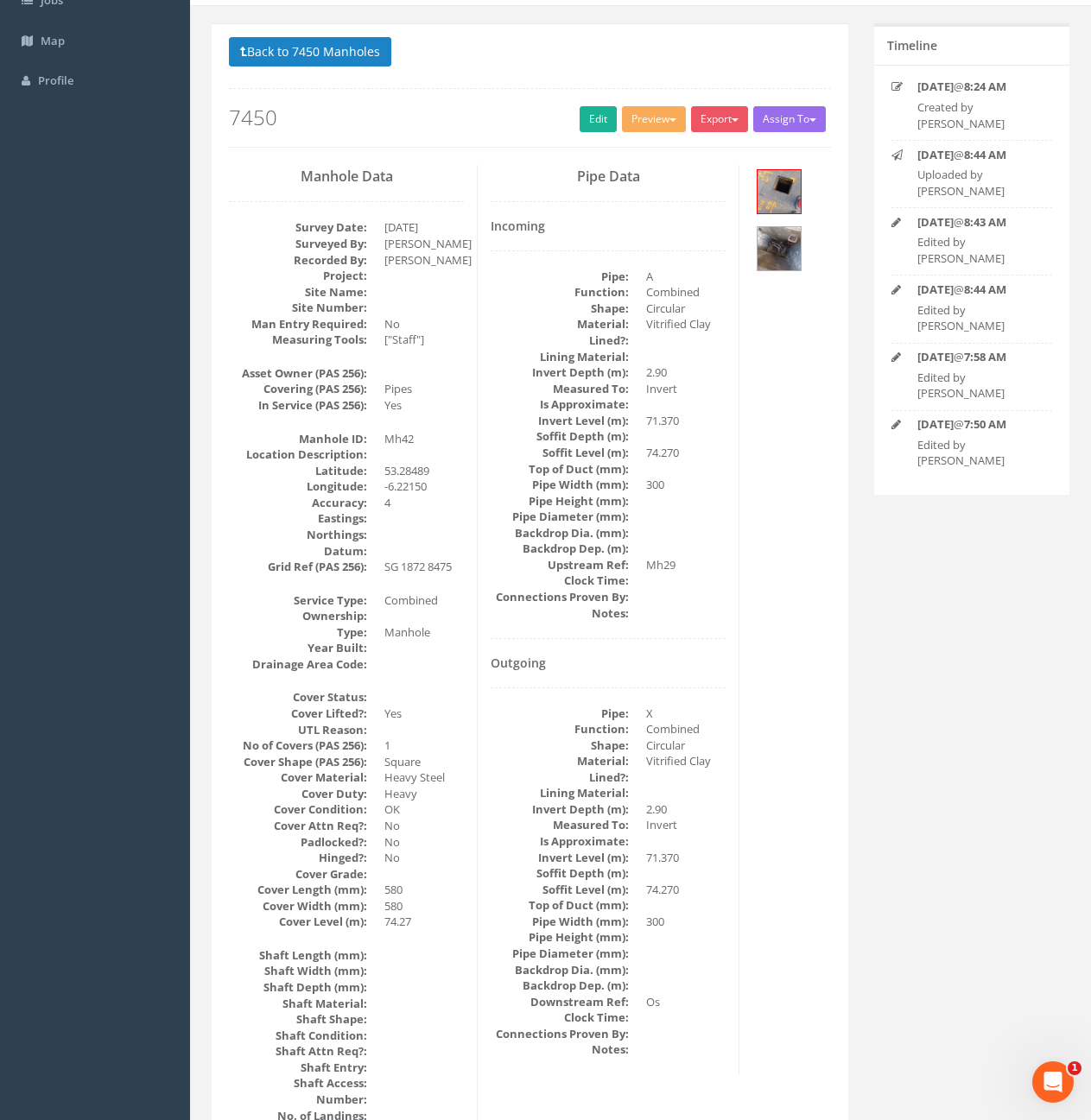
scroll to position [75, 0]
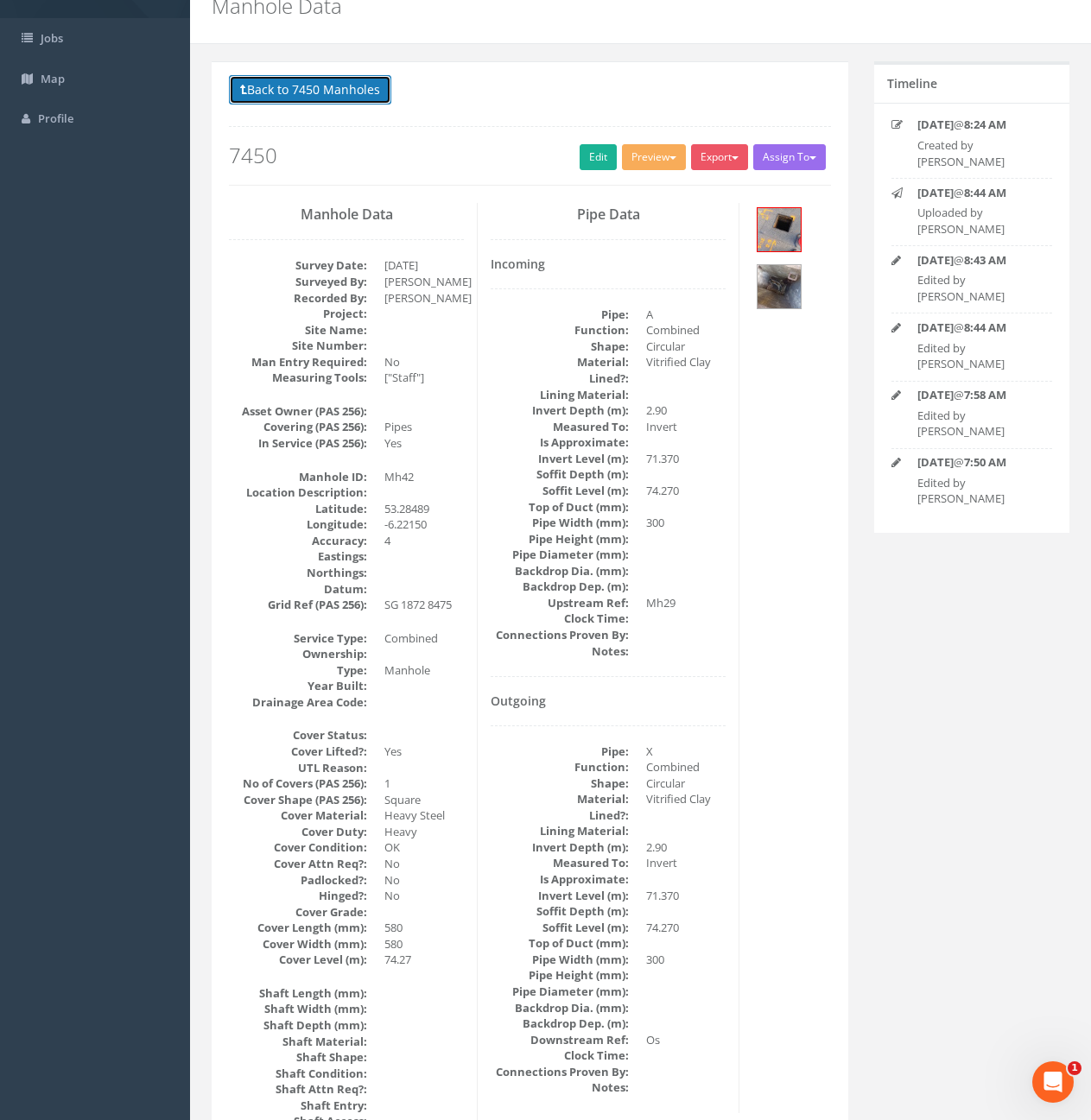
click at [350, 100] on button "Back to 7450 Manholes" at bounding box center [310, 89] width 163 height 30
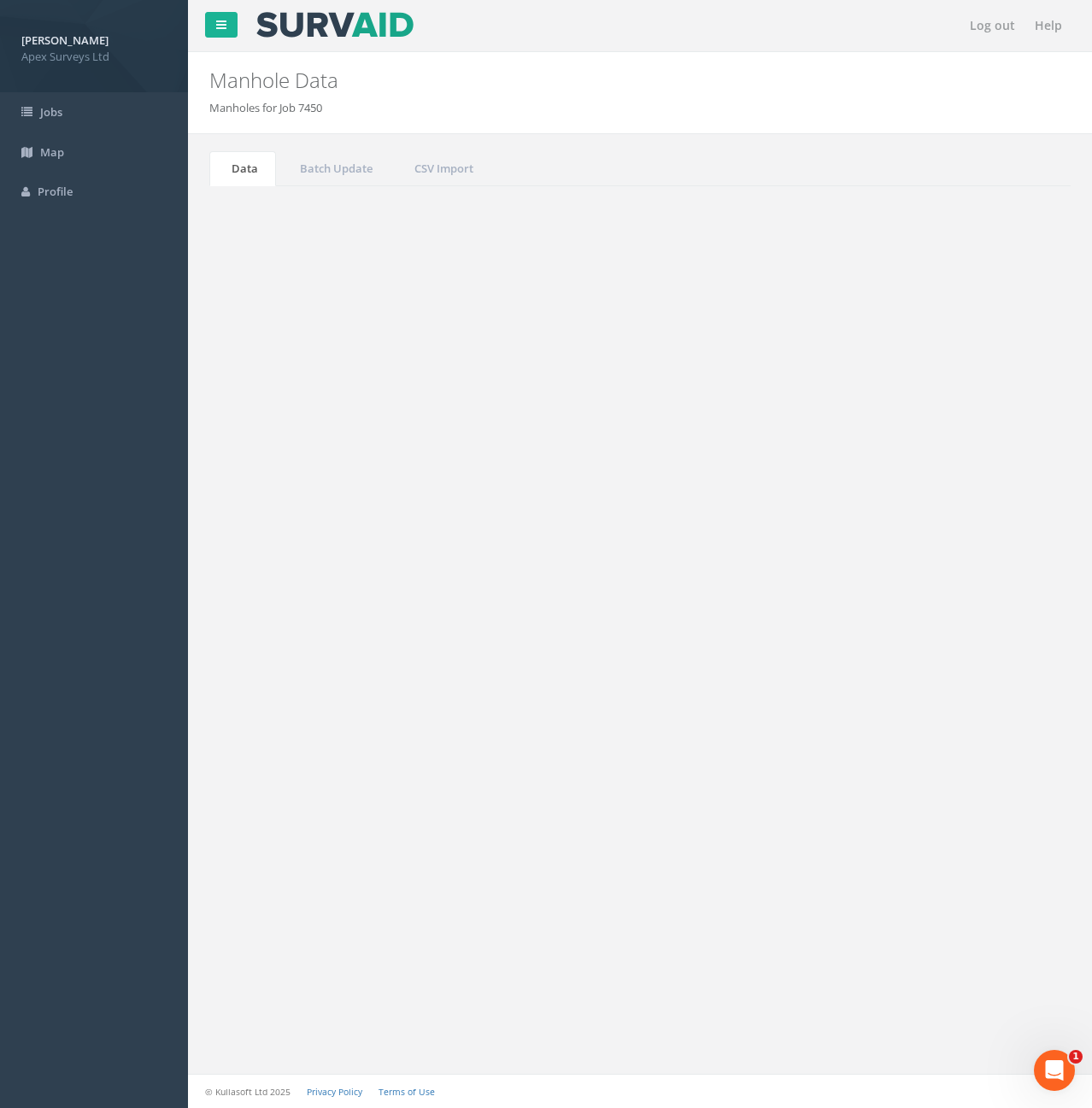
click at [482, 561] on td "Mh43" at bounding box center [456, 559] width 121 height 30
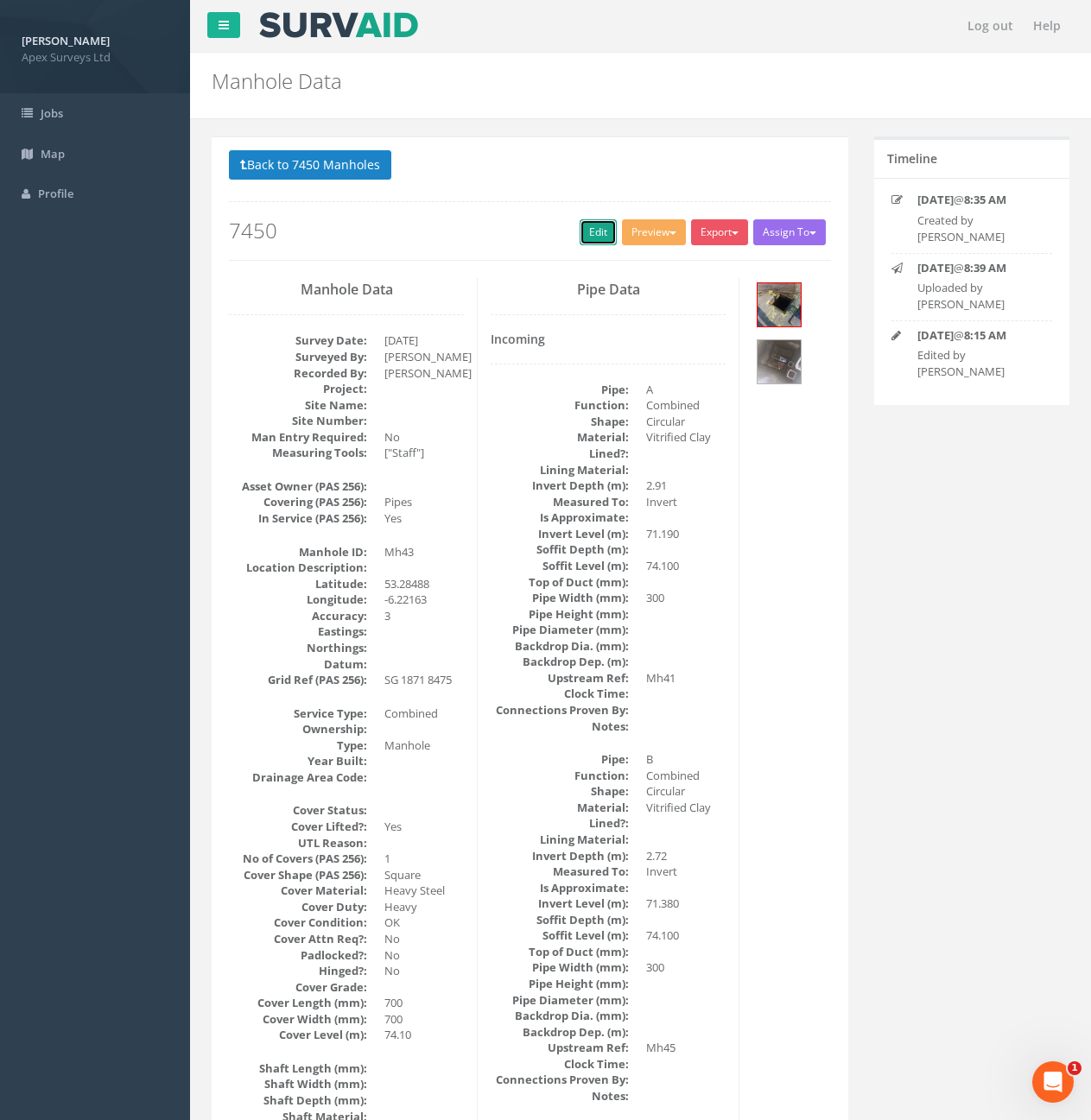
click at [585, 239] on link "Edit" at bounding box center [597, 232] width 38 height 26
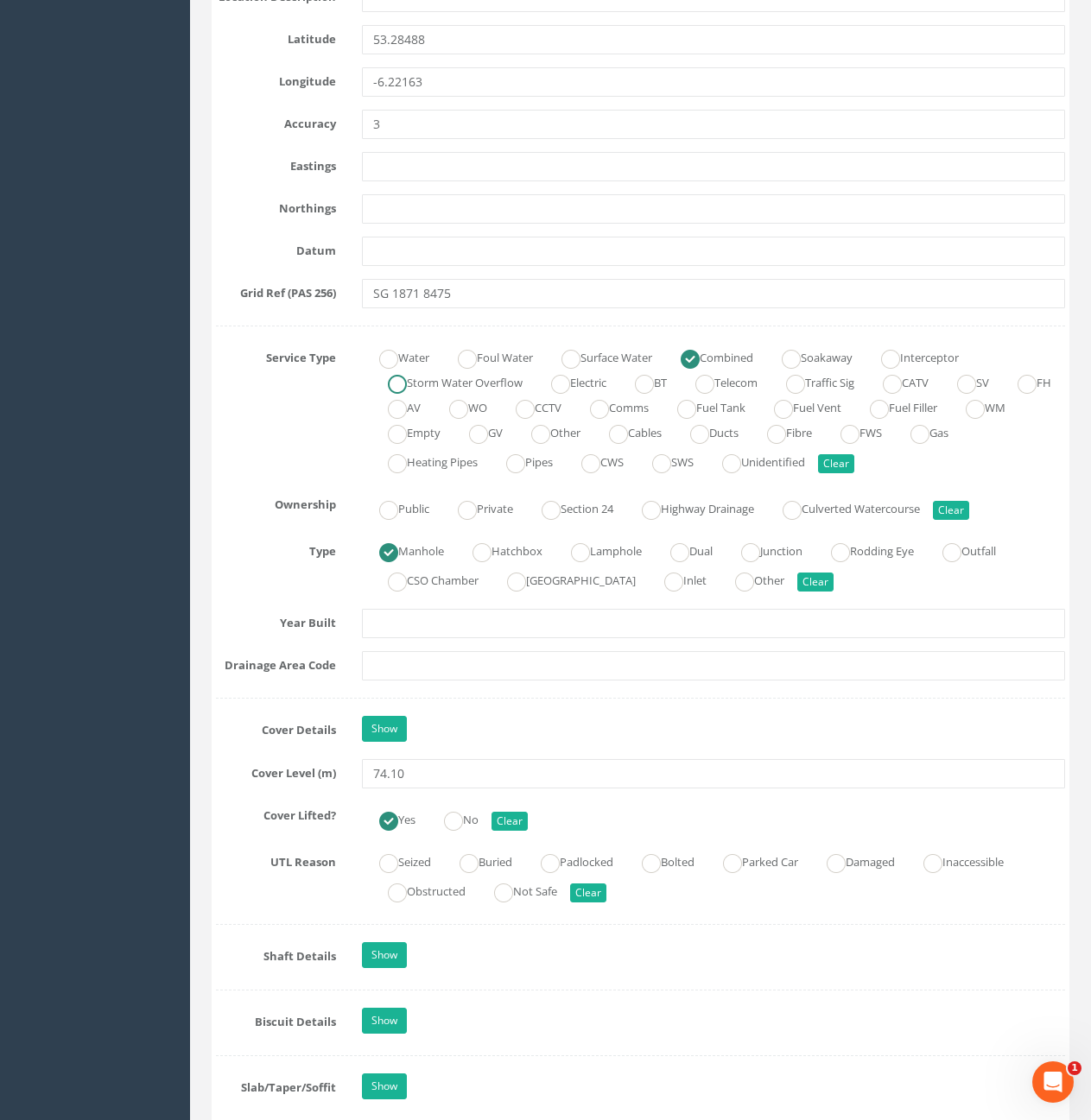
scroll to position [950, 0]
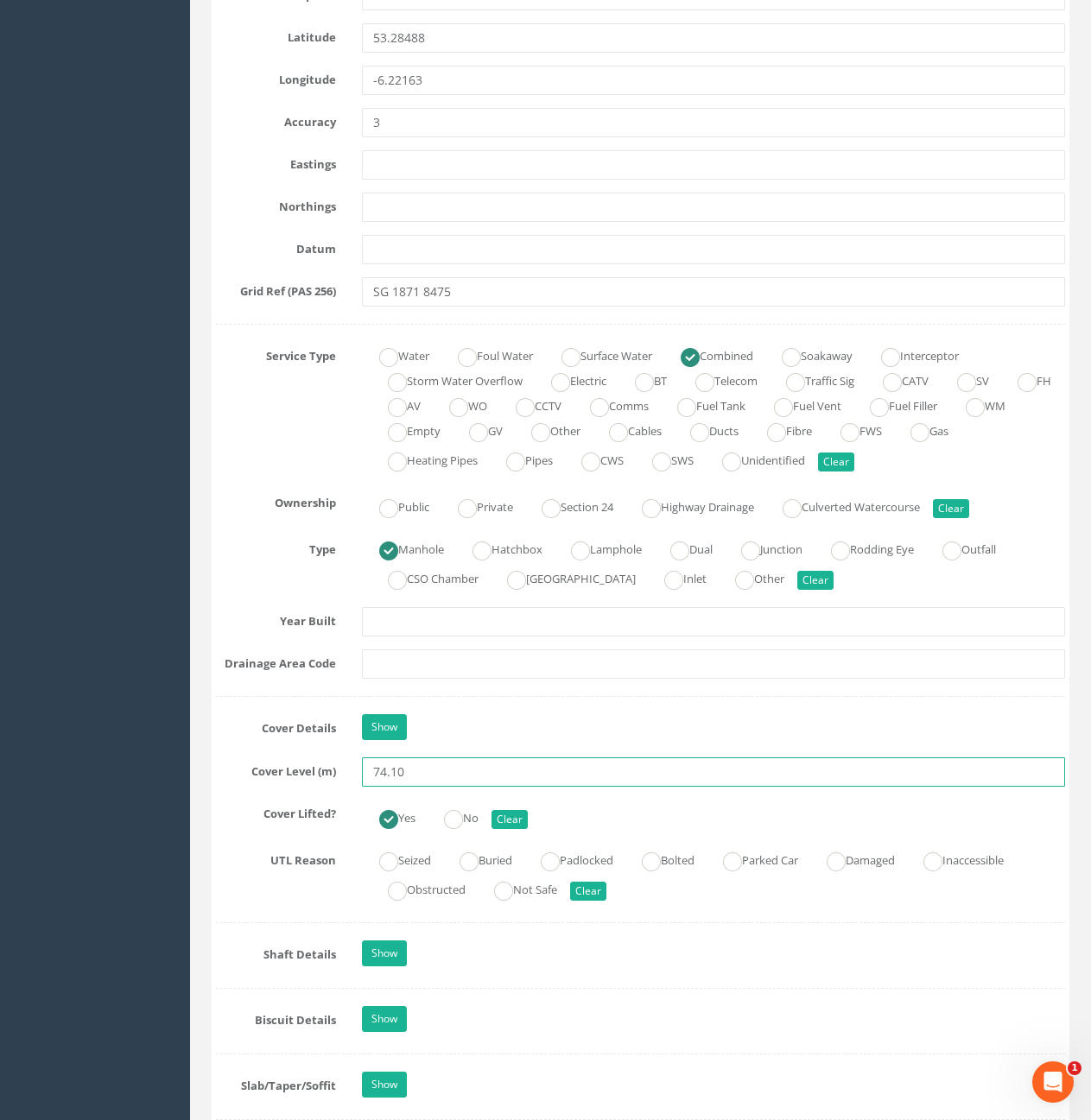
click at [454, 781] on input "74.10" at bounding box center [713, 772] width 703 height 30
type input "74.13"
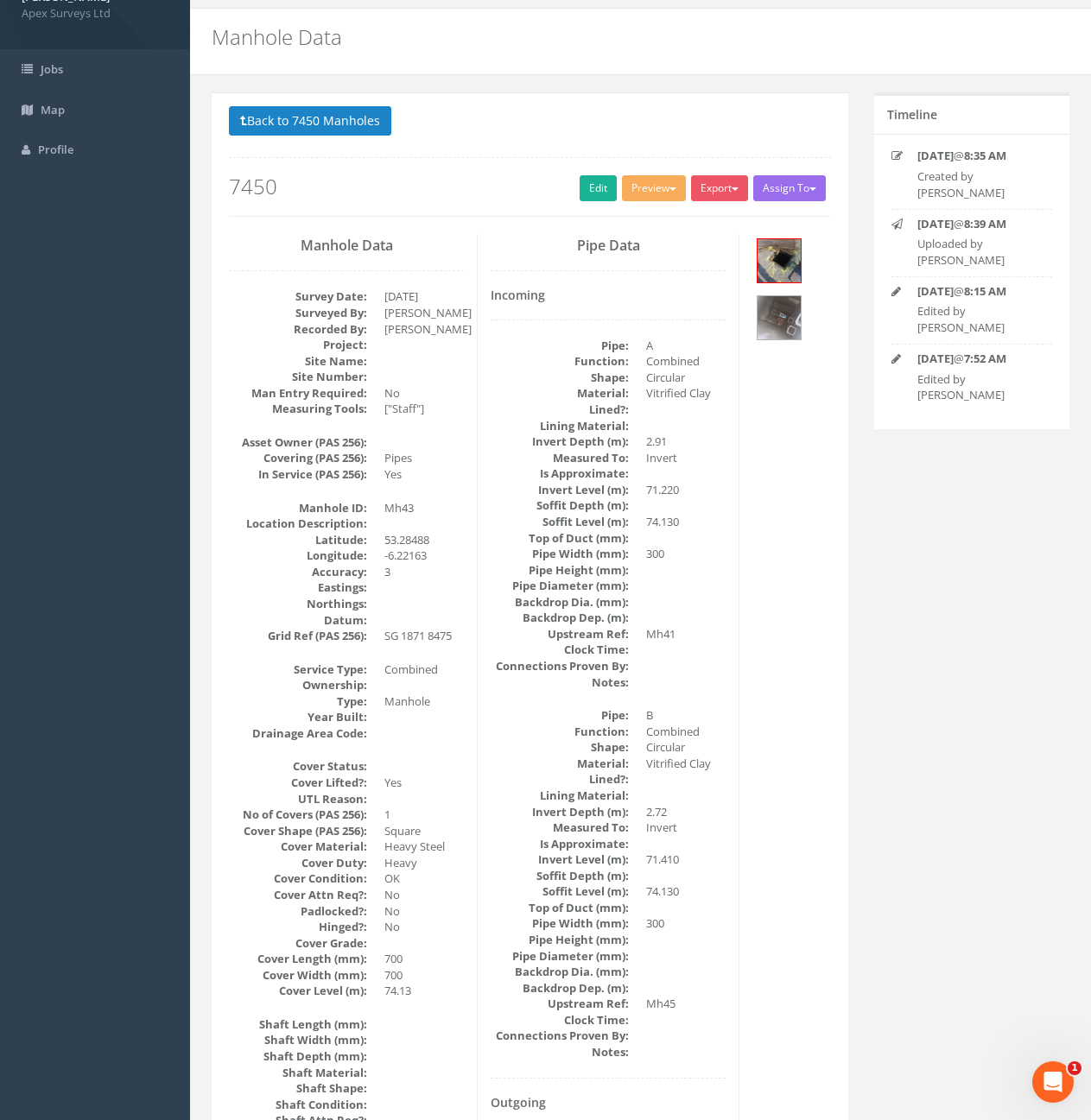
scroll to position [0, 0]
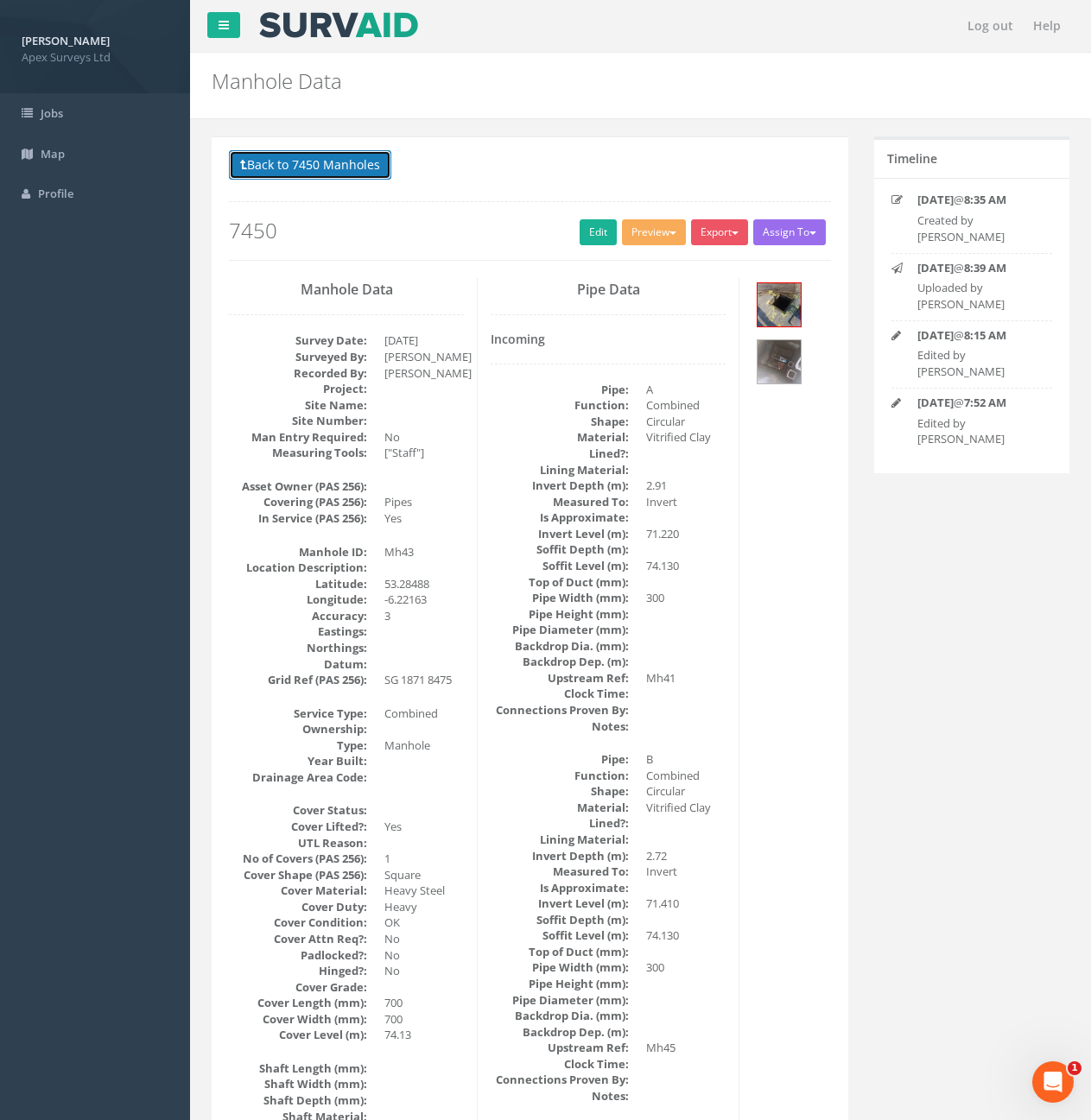
click at [361, 173] on button "Back to 7450 Manholes" at bounding box center [310, 165] width 163 height 30
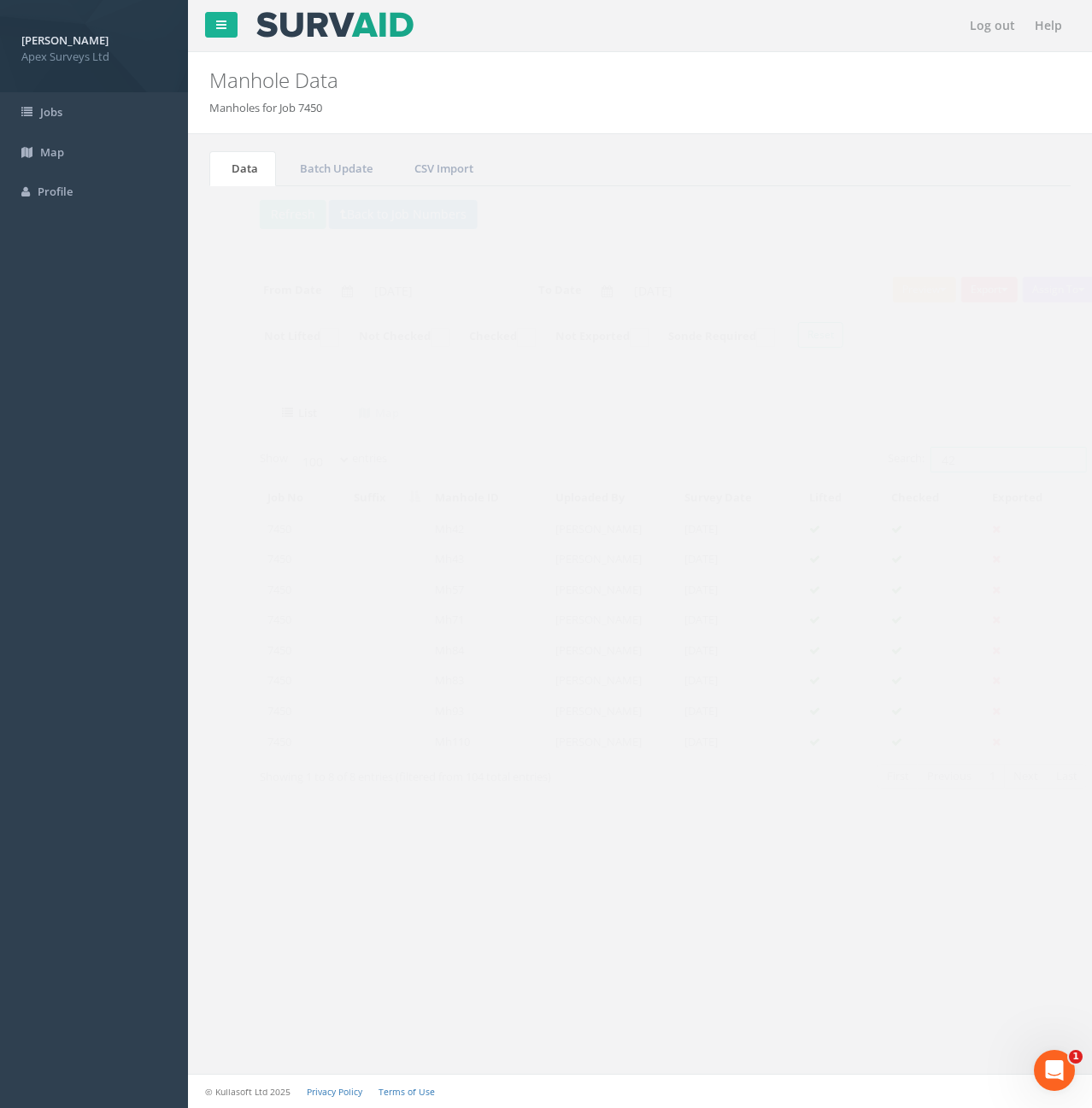
click at [950, 465] on input "42" at bounding box center [976, 459] width 156 height 26
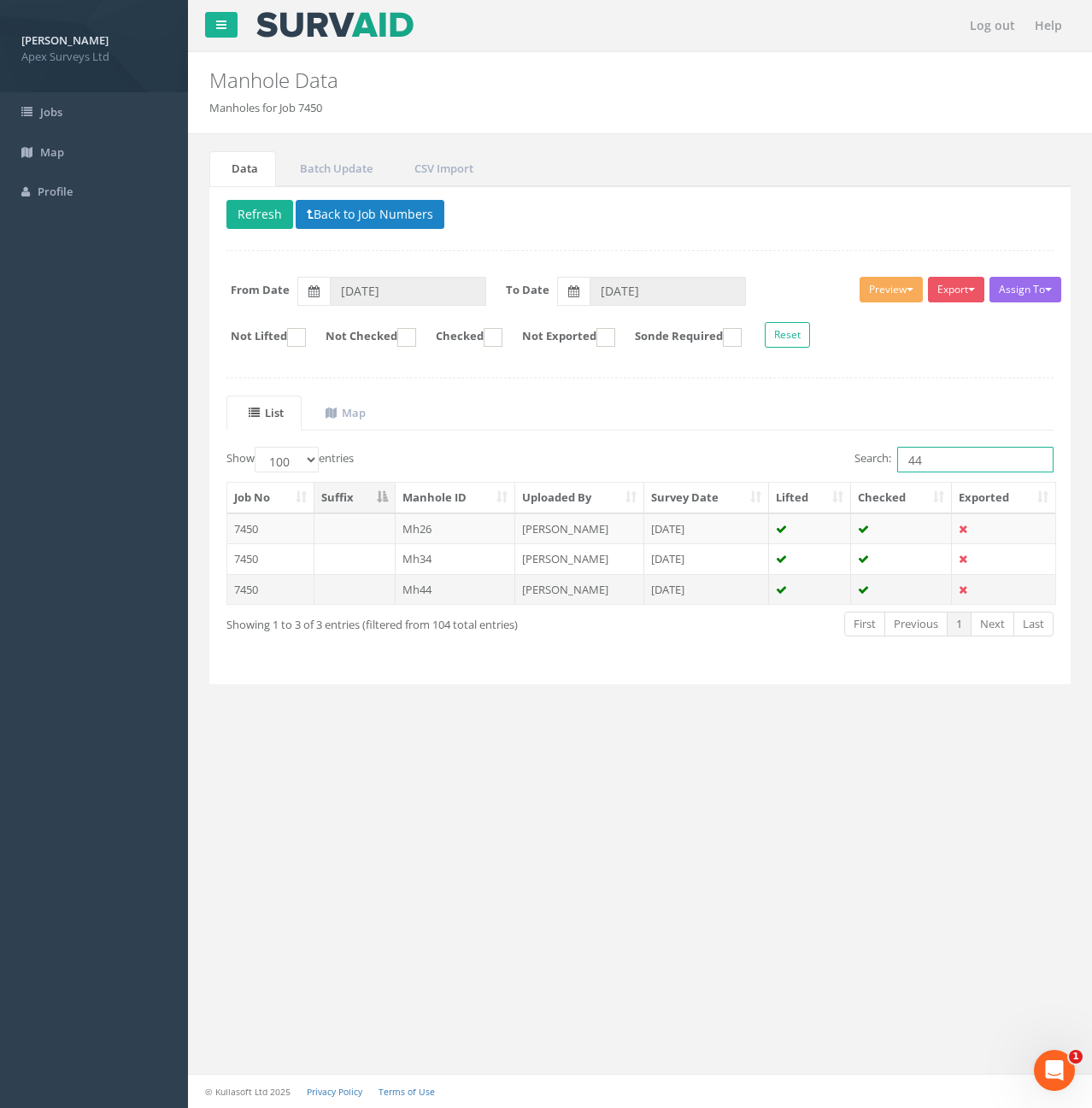
type input "44"
click at [497, 587] on td "Mh44" at bounding box center [456, 589] width 121 height 30
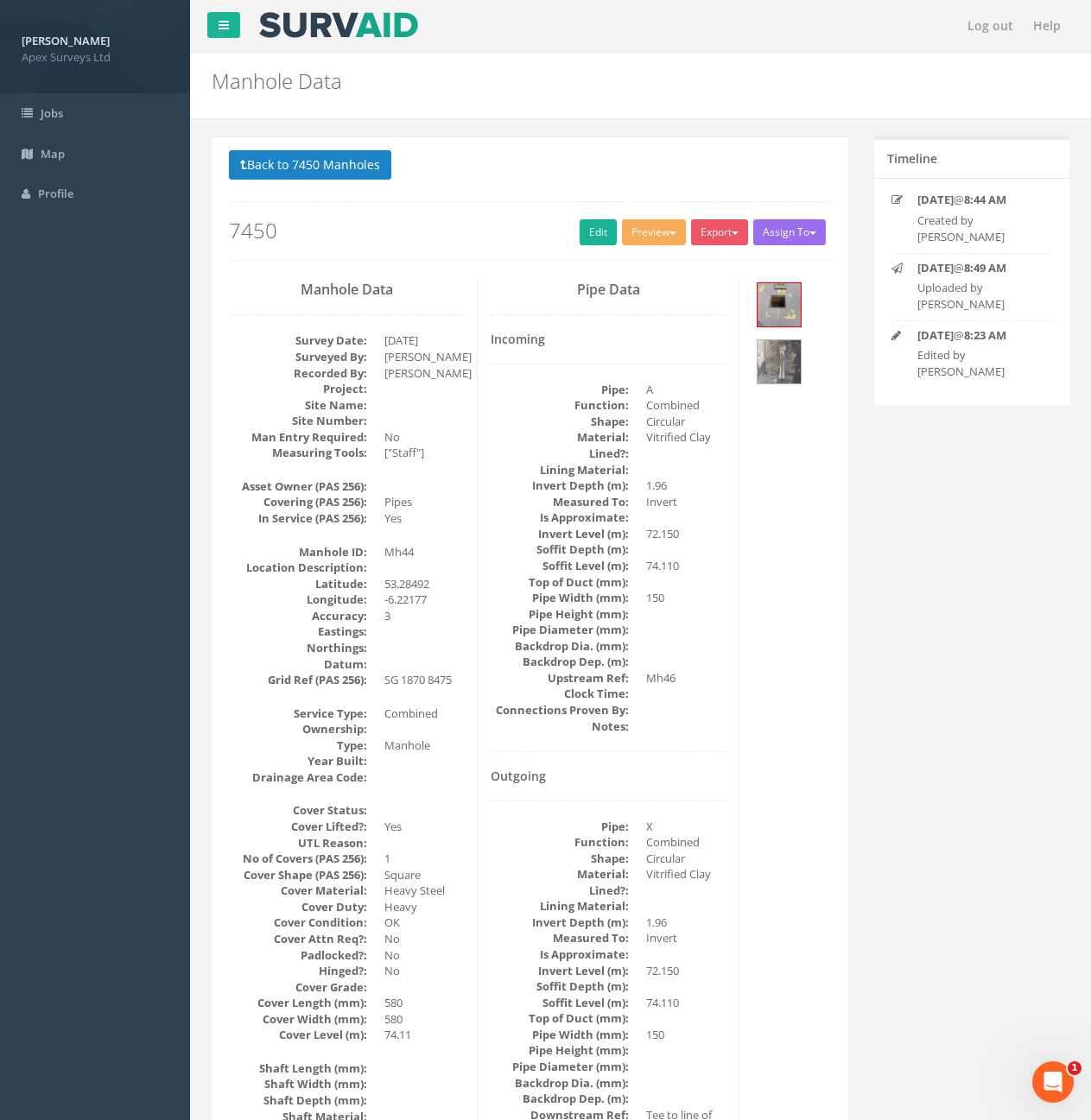
click at [588, 248] on div "Back to 7450 Manholes Back to Map Assign To No Companies Added Export Heathrow …" at bounding box center [530, 205] width 602 height 110
click at [592, 239] on link "Edit" at bounding box center [597, 232] width 38 height 26
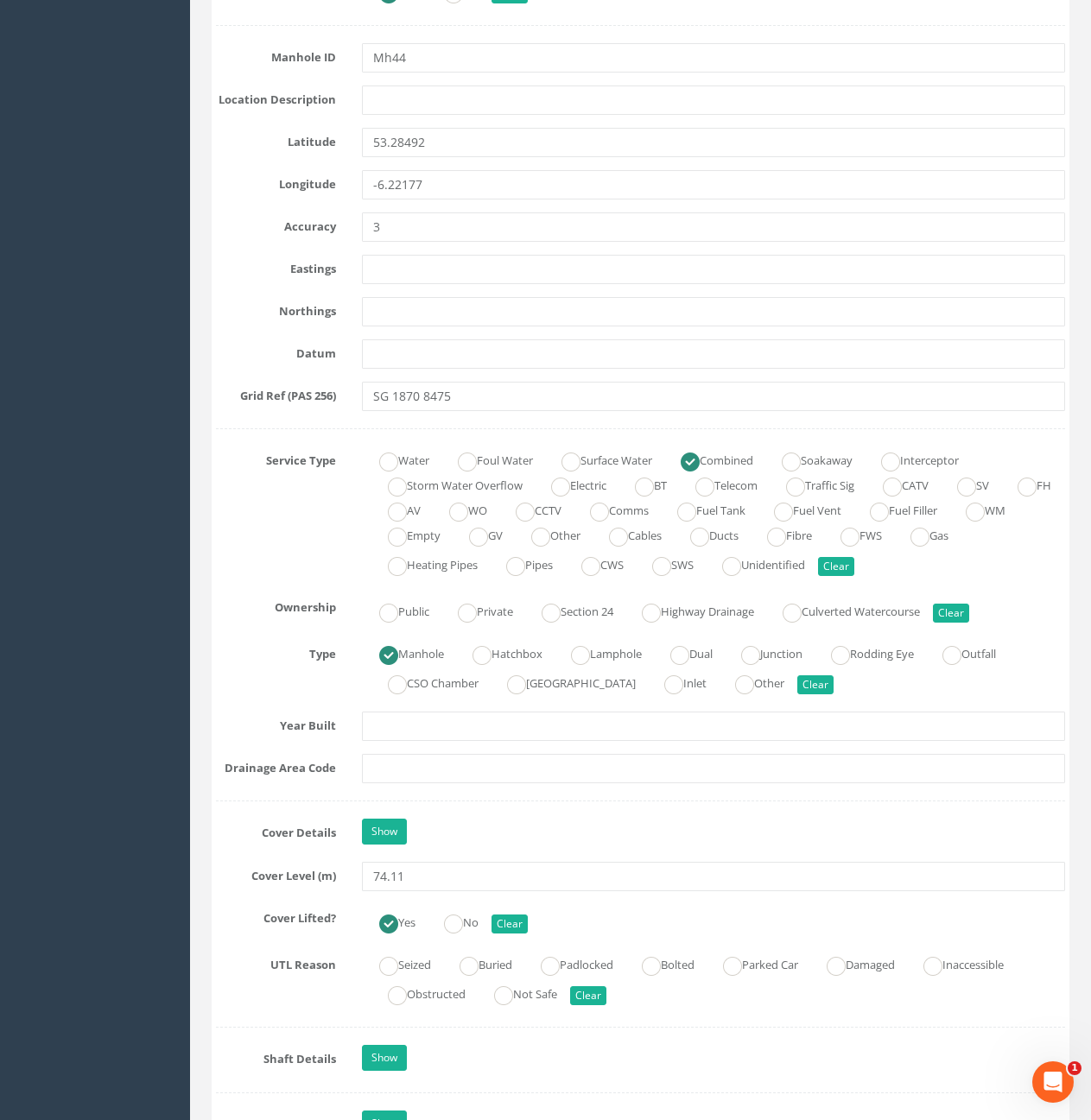
scroll to position [1296, 0]
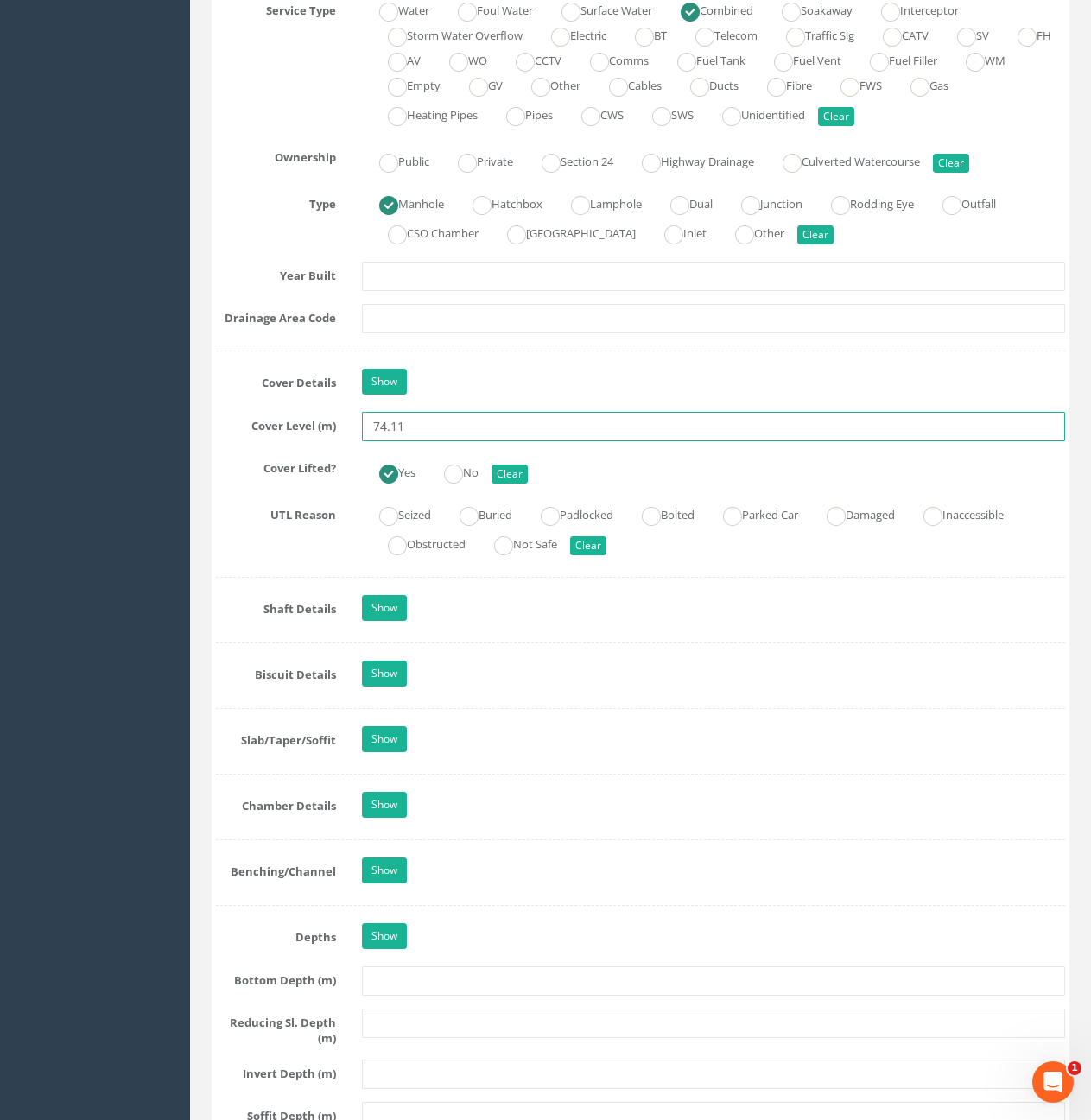
click at [444, 438] on input "74.11" at bounding box center [713, 426] width 703 height 30
type input "74.13"
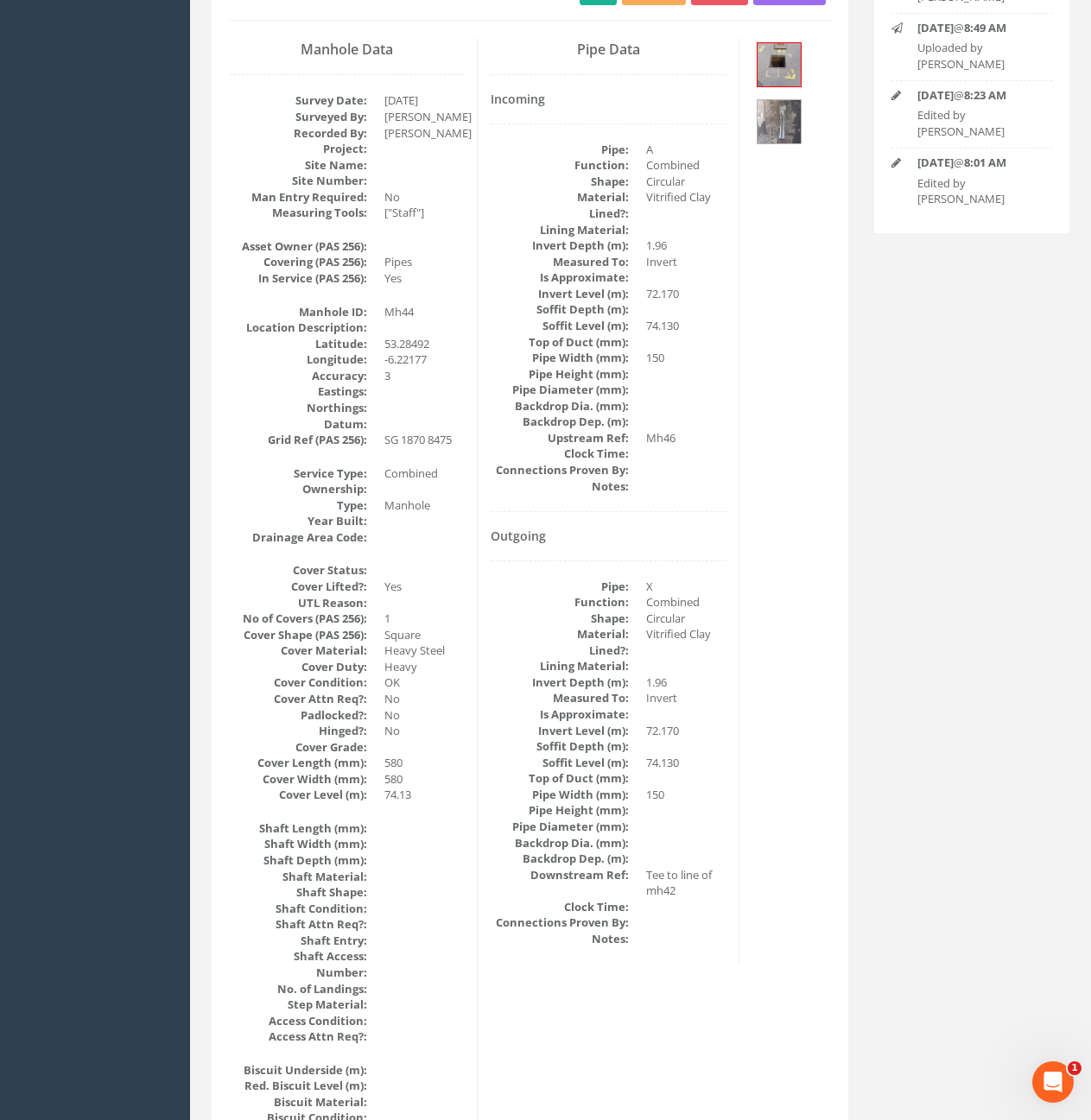
scroll to position [0, 0]
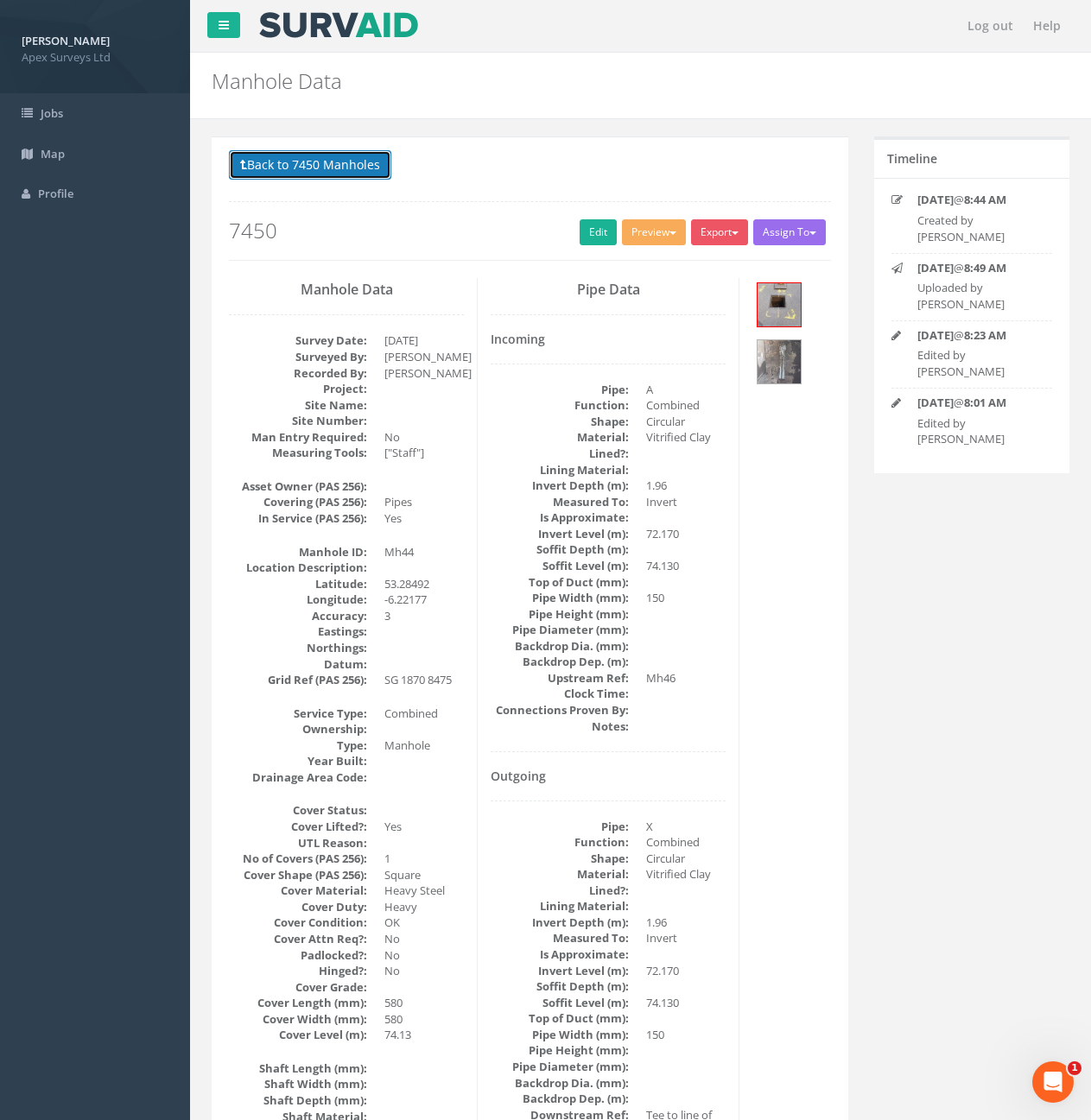
click at [311, 162] on button "Back to 7450 Manholes" at bounding box center [310, 165] width 163 height 30
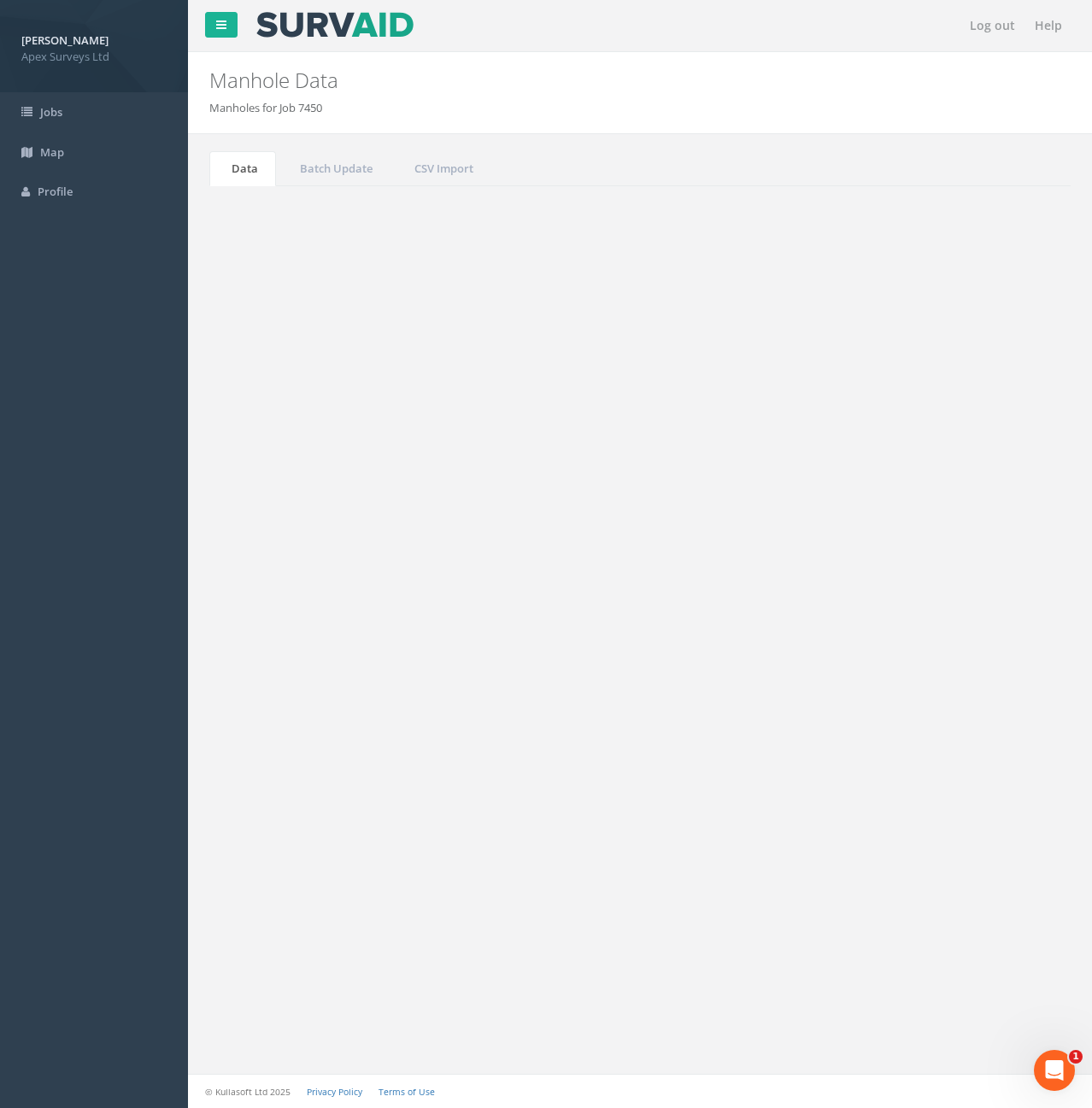
click at [920, 453] on input "44" at bounding box center [976, 459] width 156 height 26
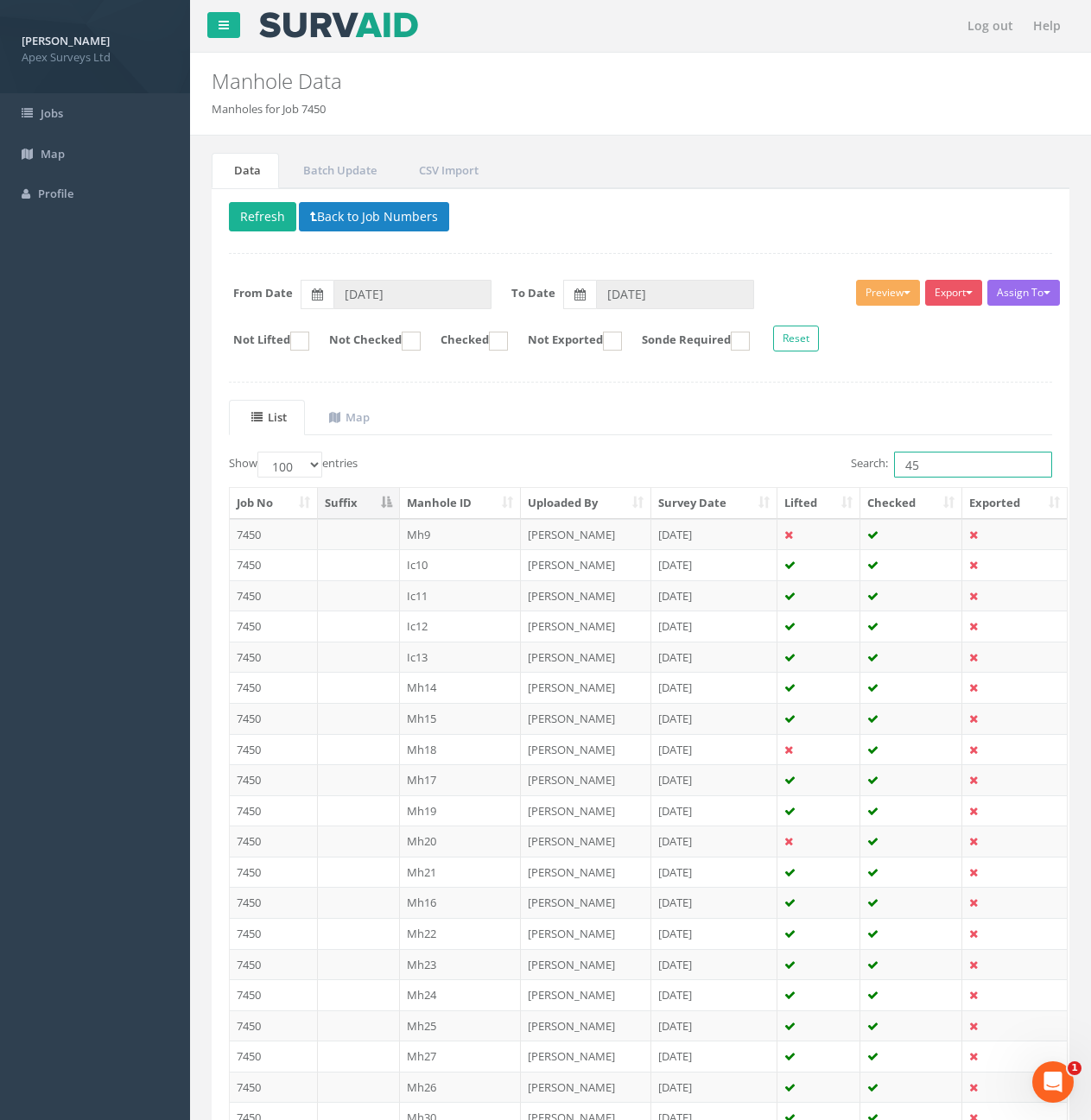
type input "4"
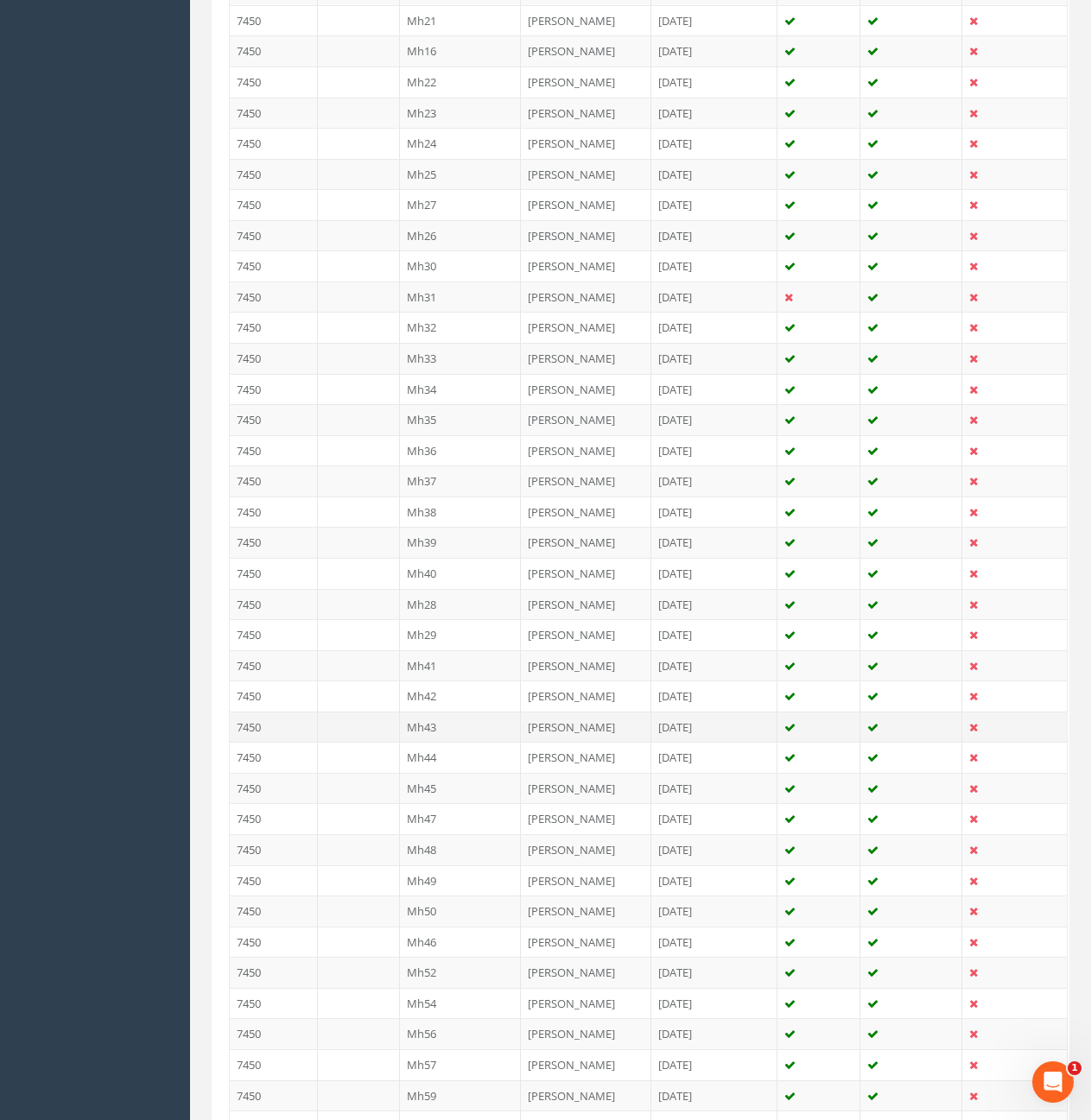
scroll to position [864, 0]
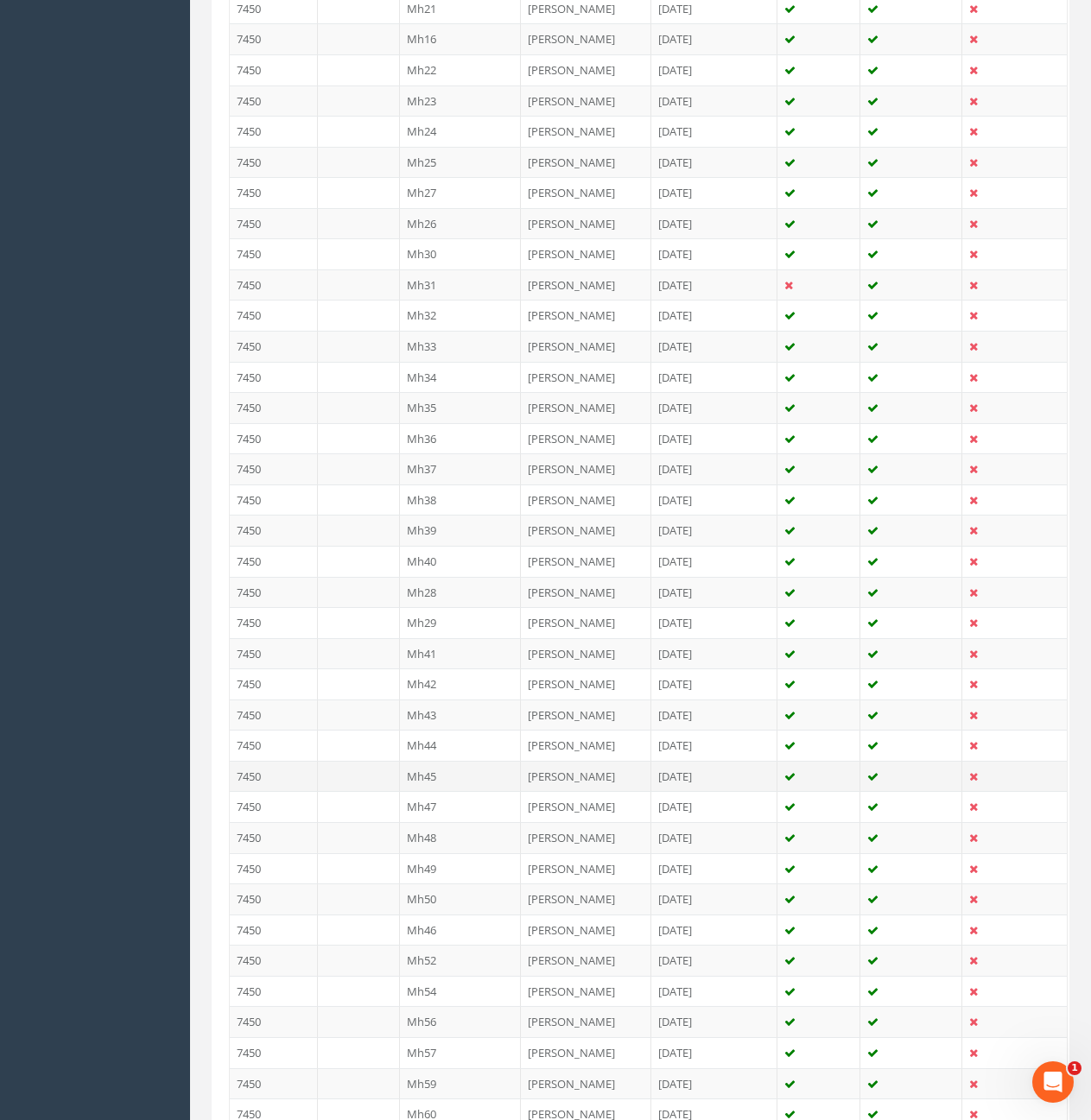
type input "45"
click at [460, 785] on td "Mh45" at bounding box center [461, 776] width 122 height 31
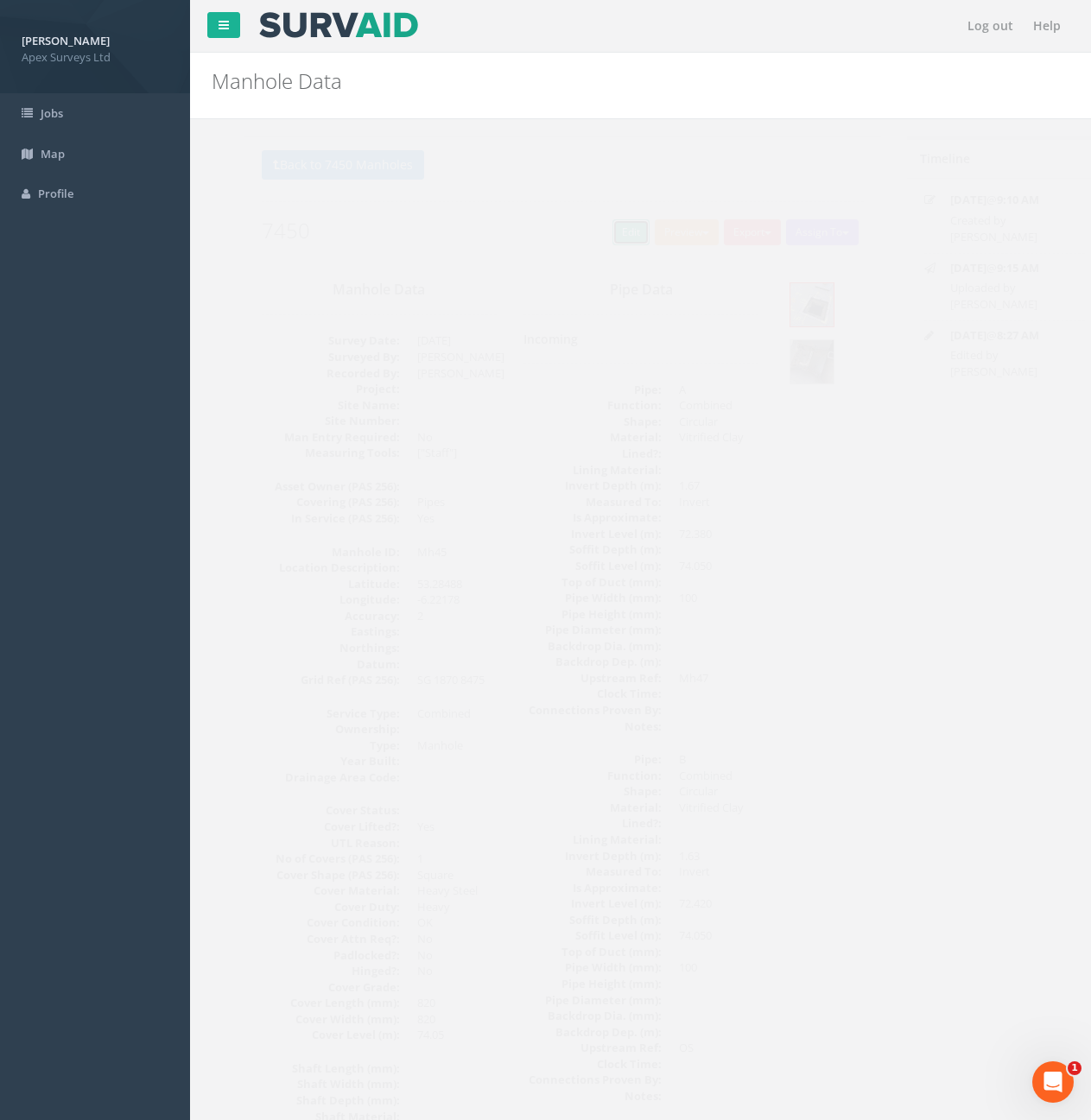
click at [591, 240] on link "Edit" at bounding box center [597, 232] width 38 height 26
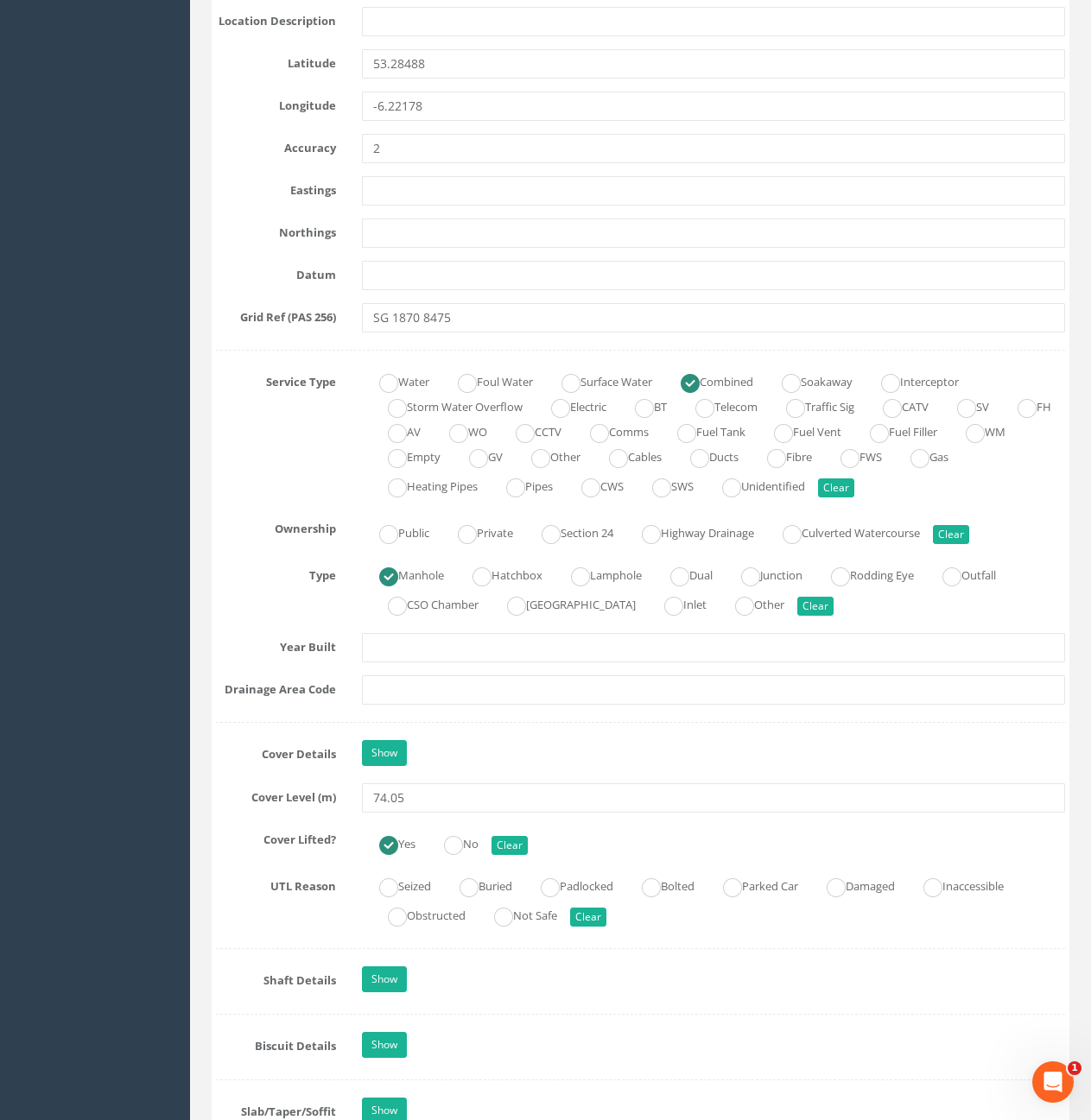
scroll to position [950, 0]
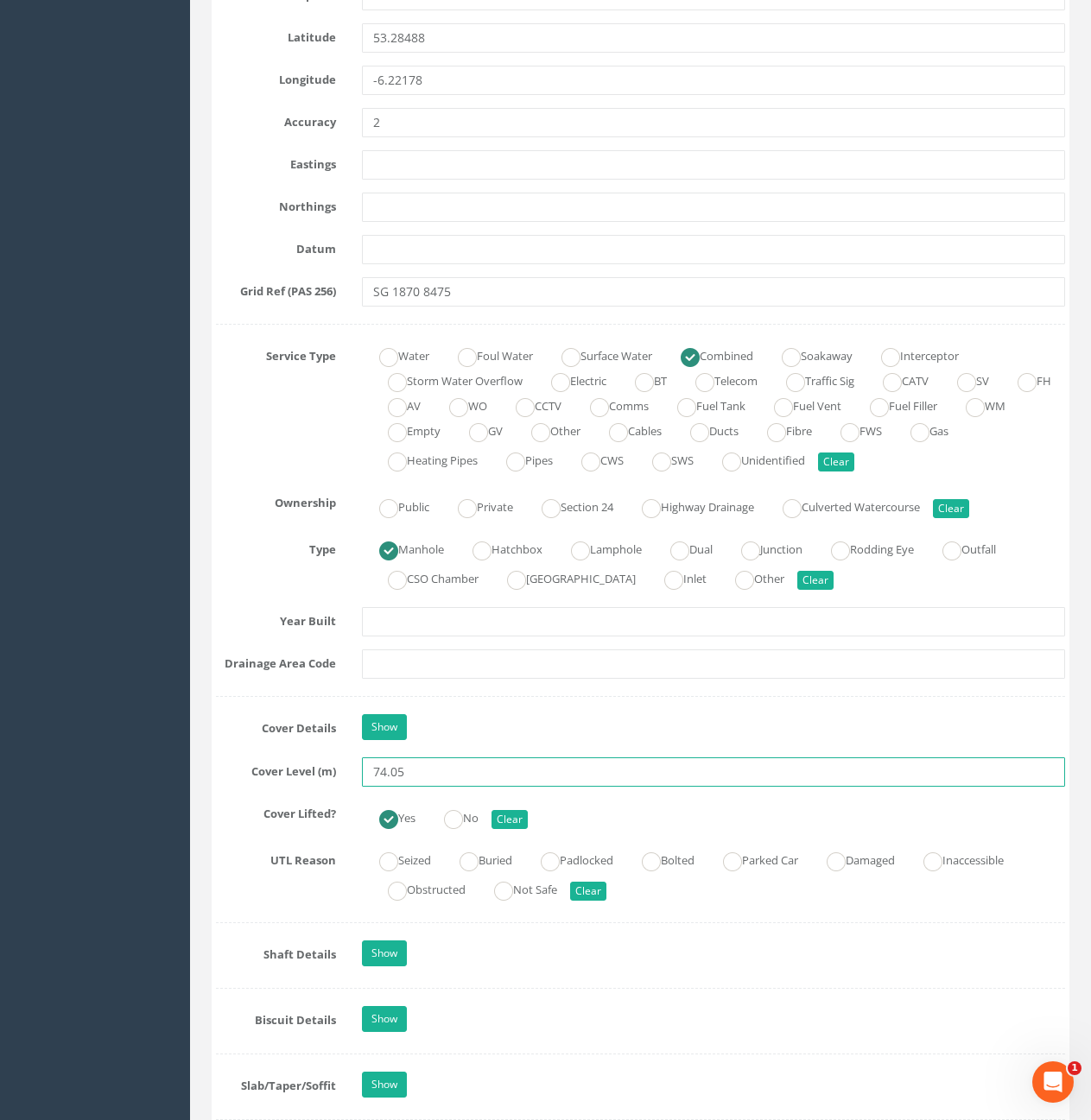
click at [444, 774] on input "74.05" at bounding box center [713, 772] width 703 height 30
type input "74.06"
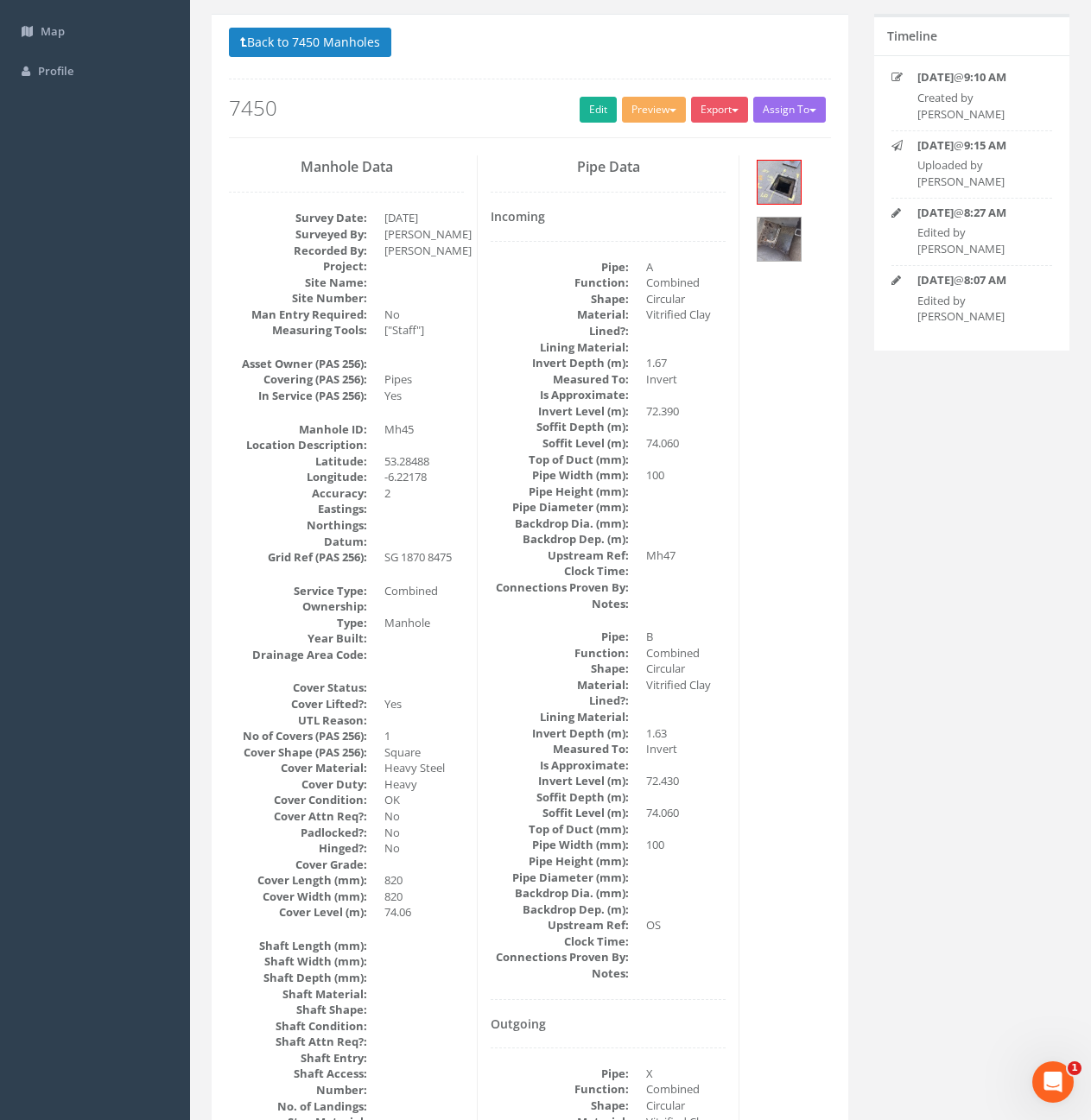
scroll to position [0, 0]
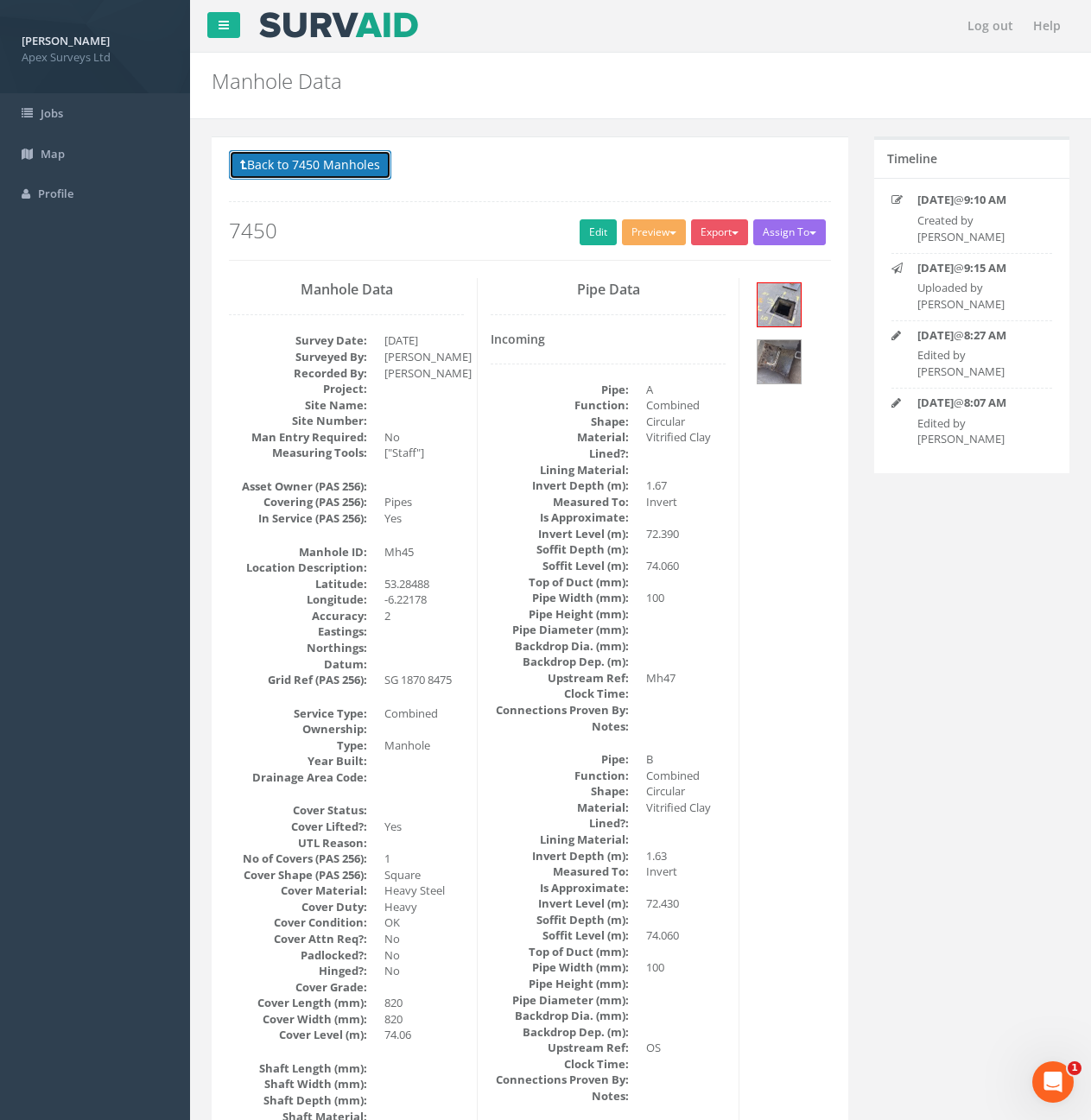
click at [326, 166] on button "Back to 7450 Manholes" at bounding box center [310, 165] width 163 height 30
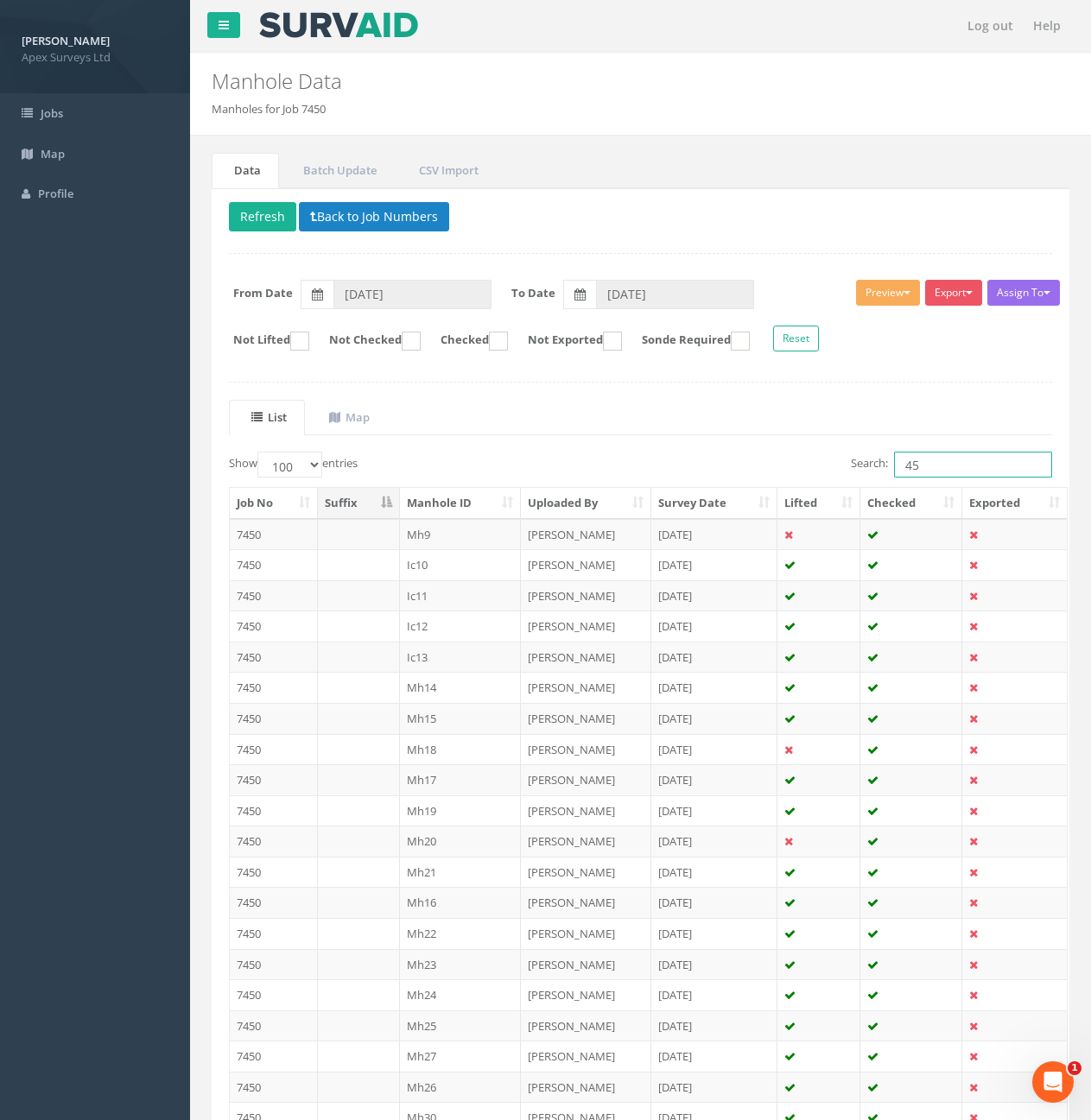
click at [941, 463] on input "45" at bounding box center [973, 464] width 158 height 26
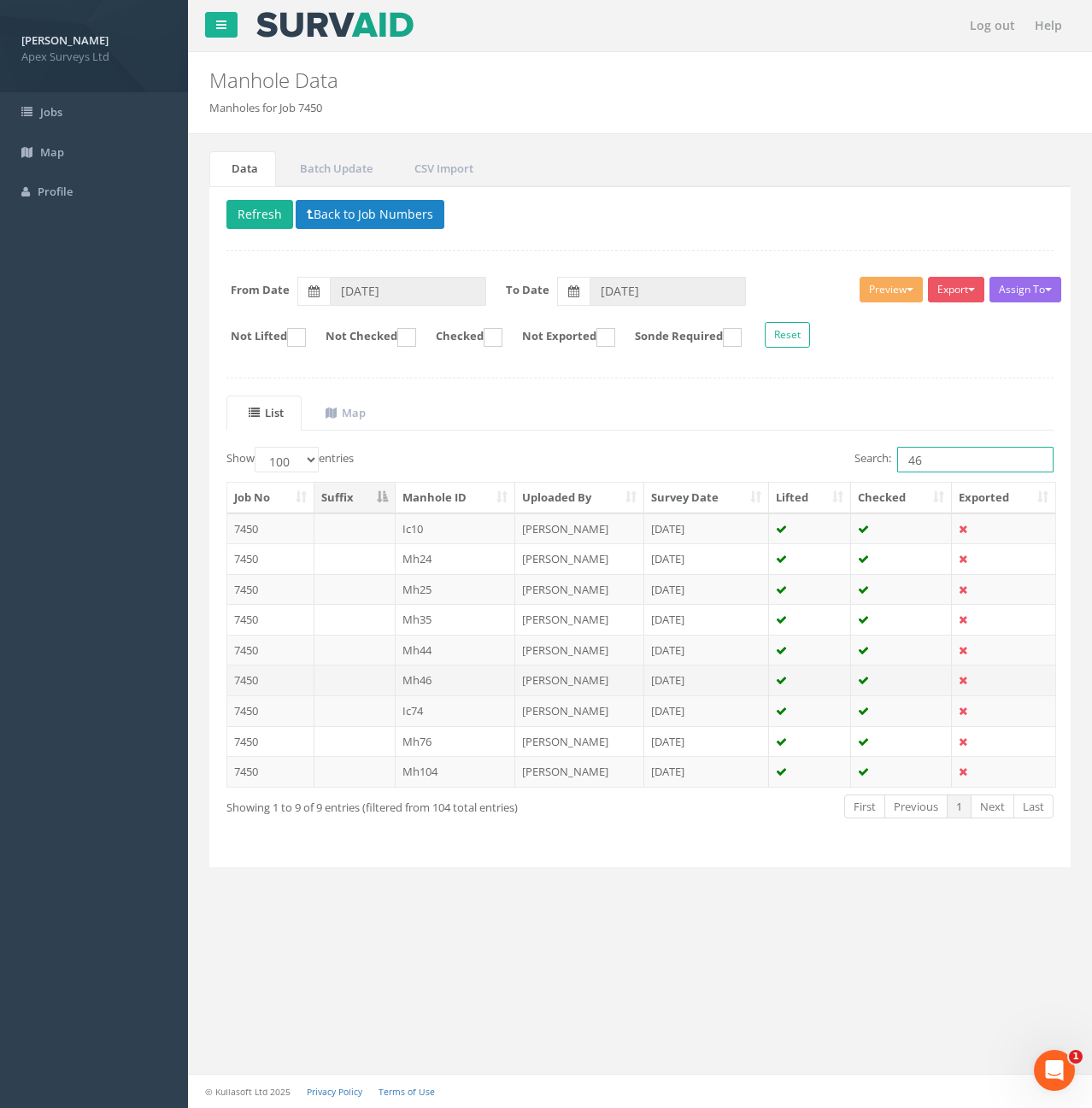
type input "46"
click at [459, 679] on td "Mh46" at bounding box center [456, 680] width 121 height 30
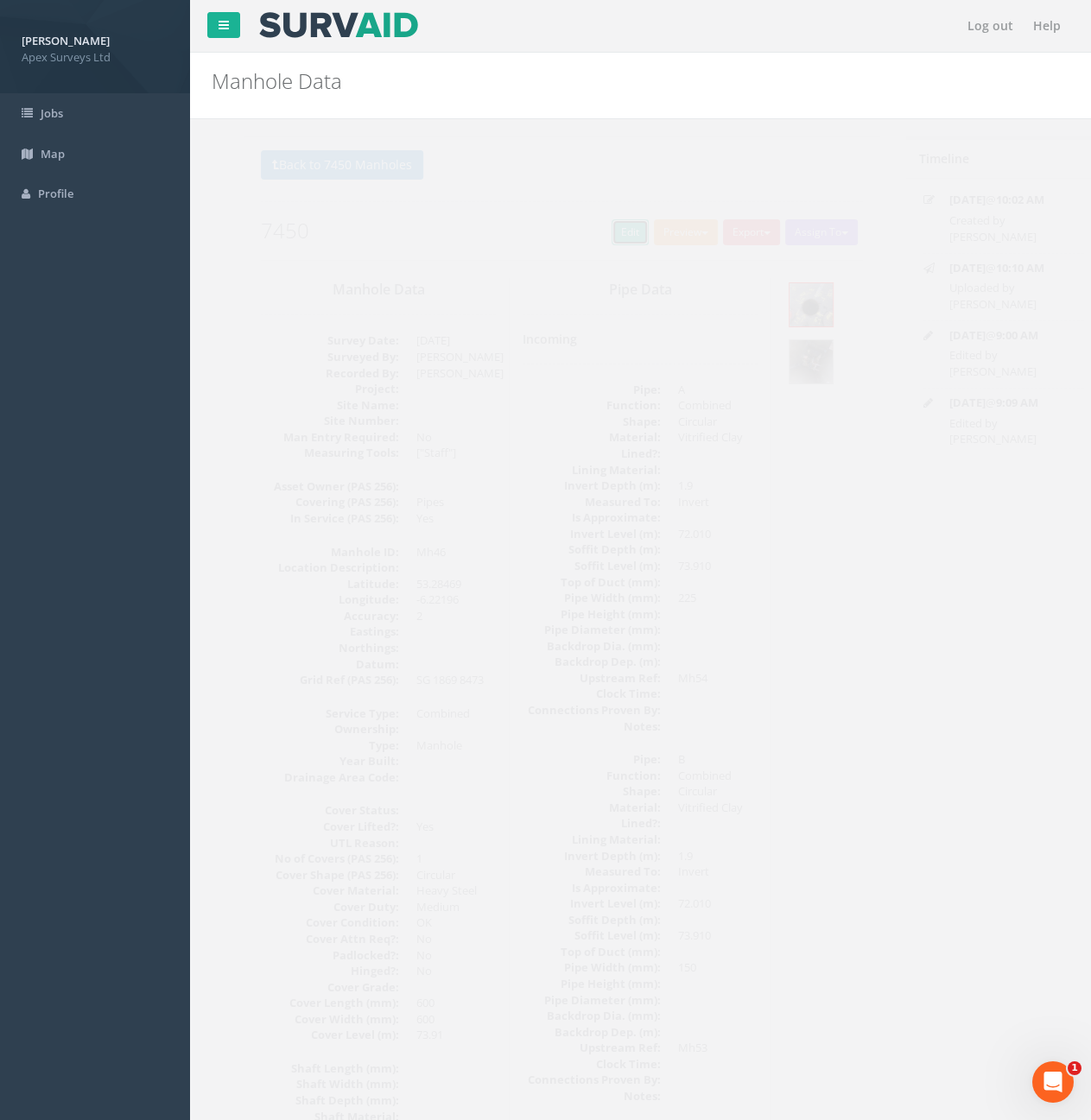
click at [582, 226] on link "Edit" at bounding box center [597, 232] width 38 height 26
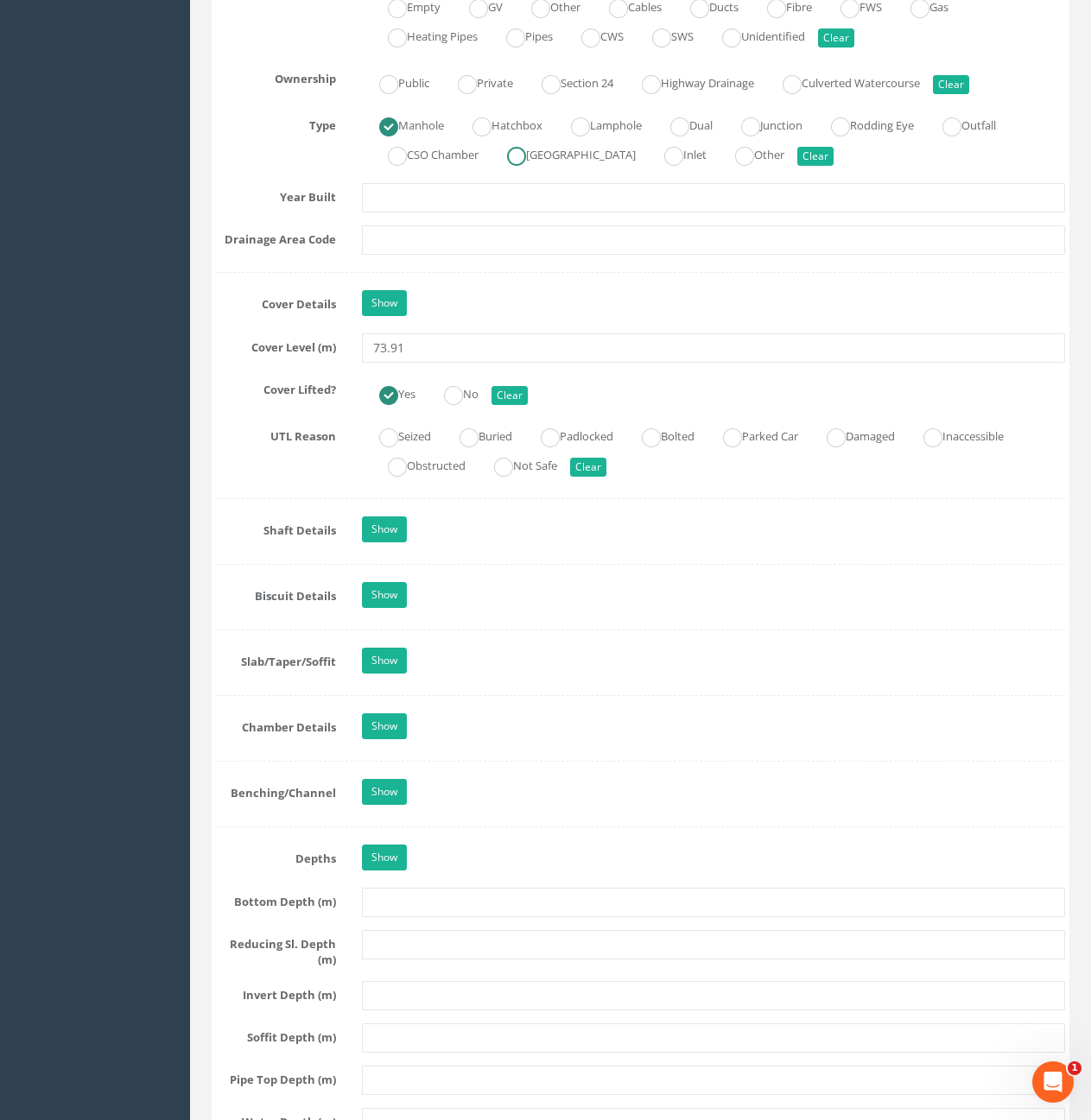
scroll to position [1382, 0]
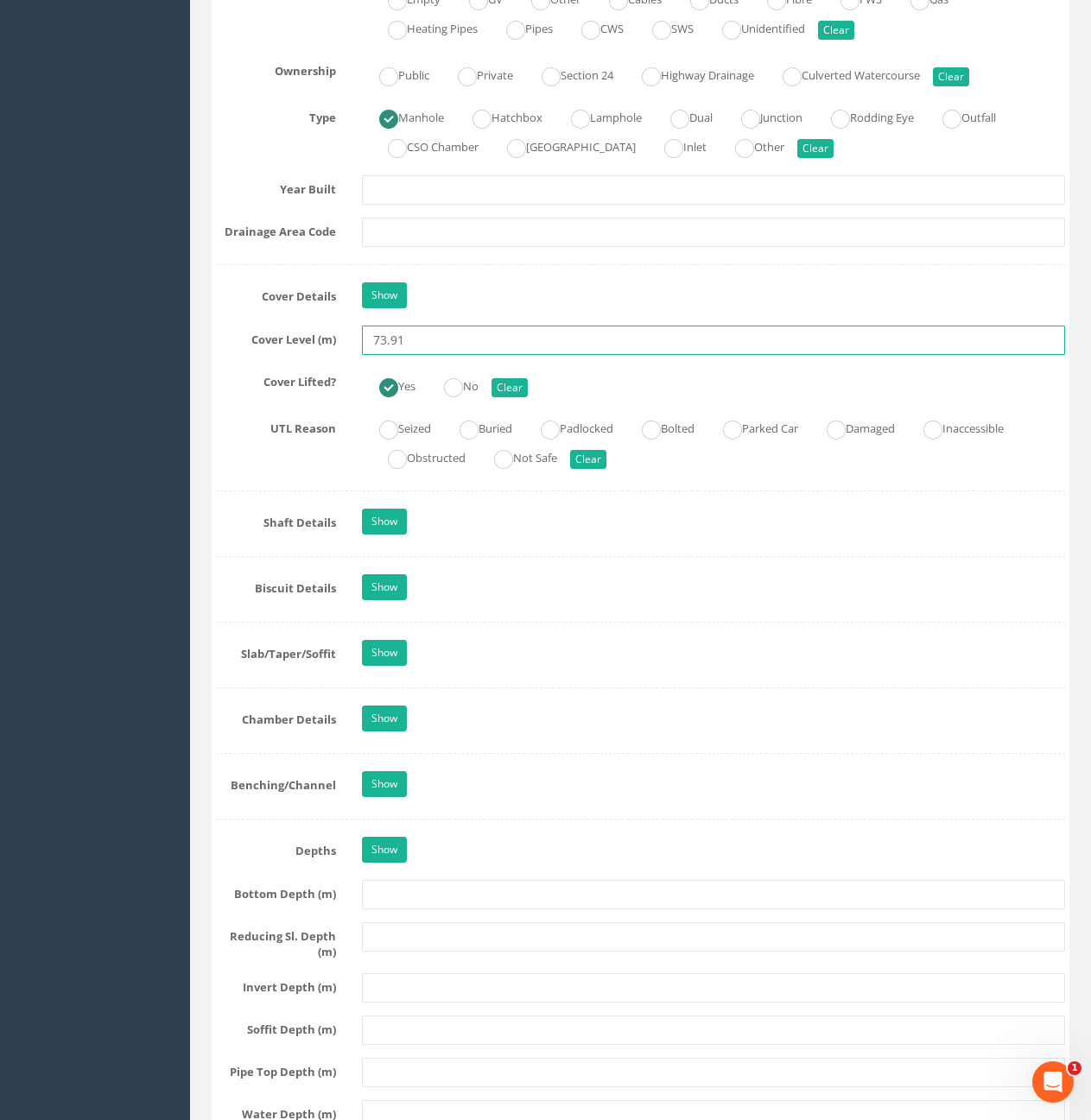
click at [439, 346] on input "73.91" at bounding box center [713, 340] width 703 height 30
type input "73.95"
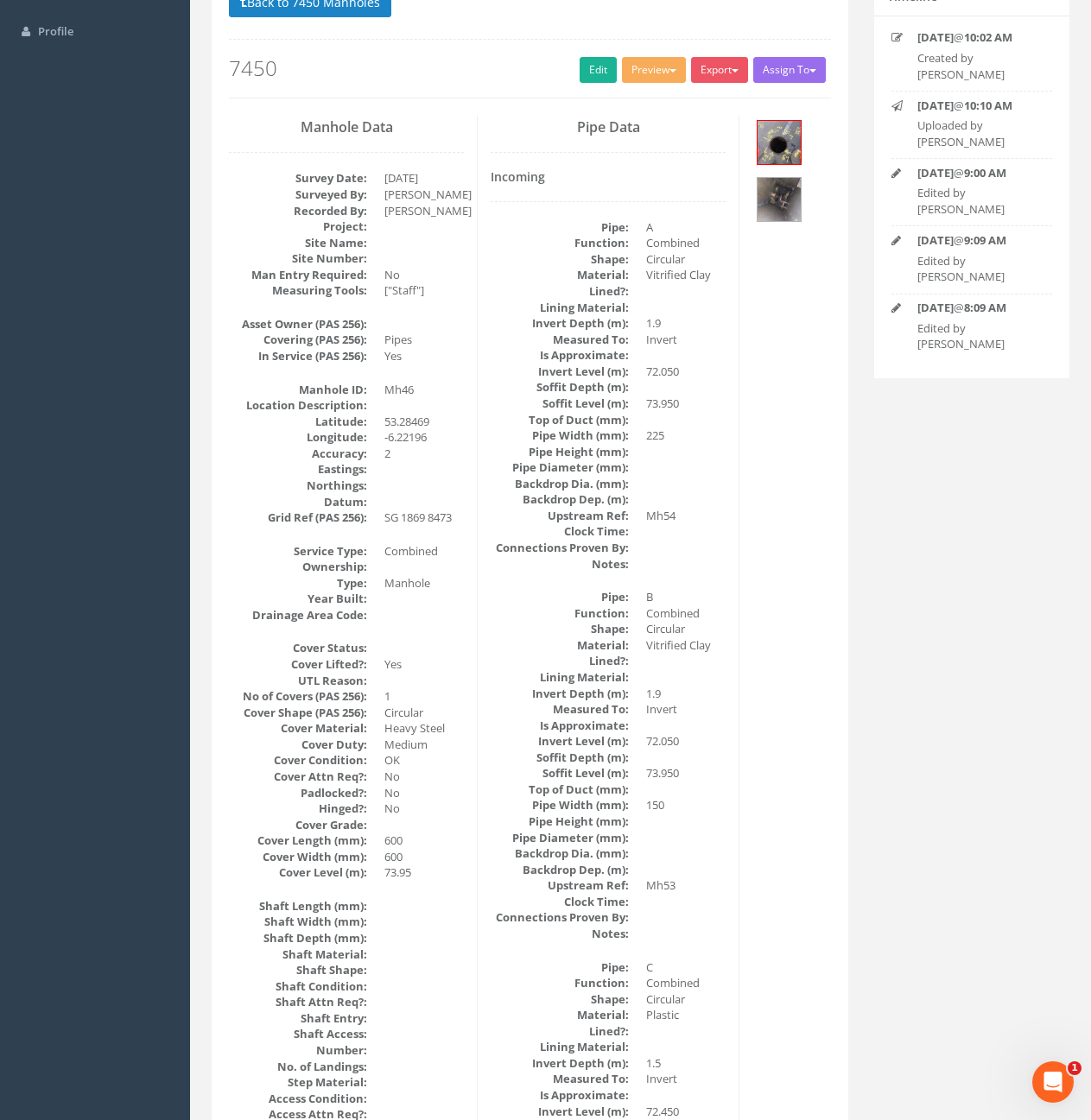
scroll to position [0, 0]
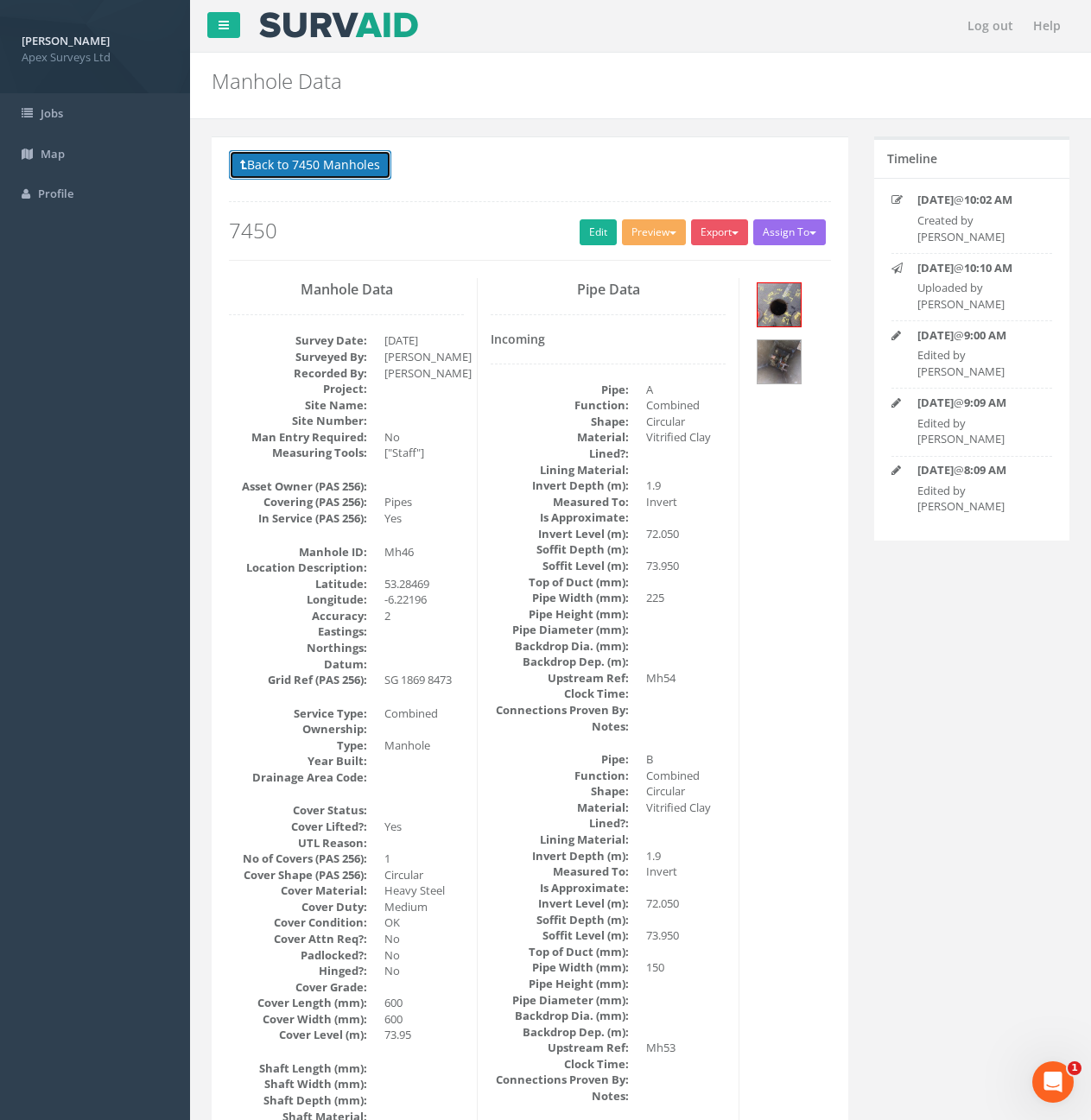
click at [317, 177] on button "Back to 7450 Manholes" at bounding box center [310, 165] width 163 height 30
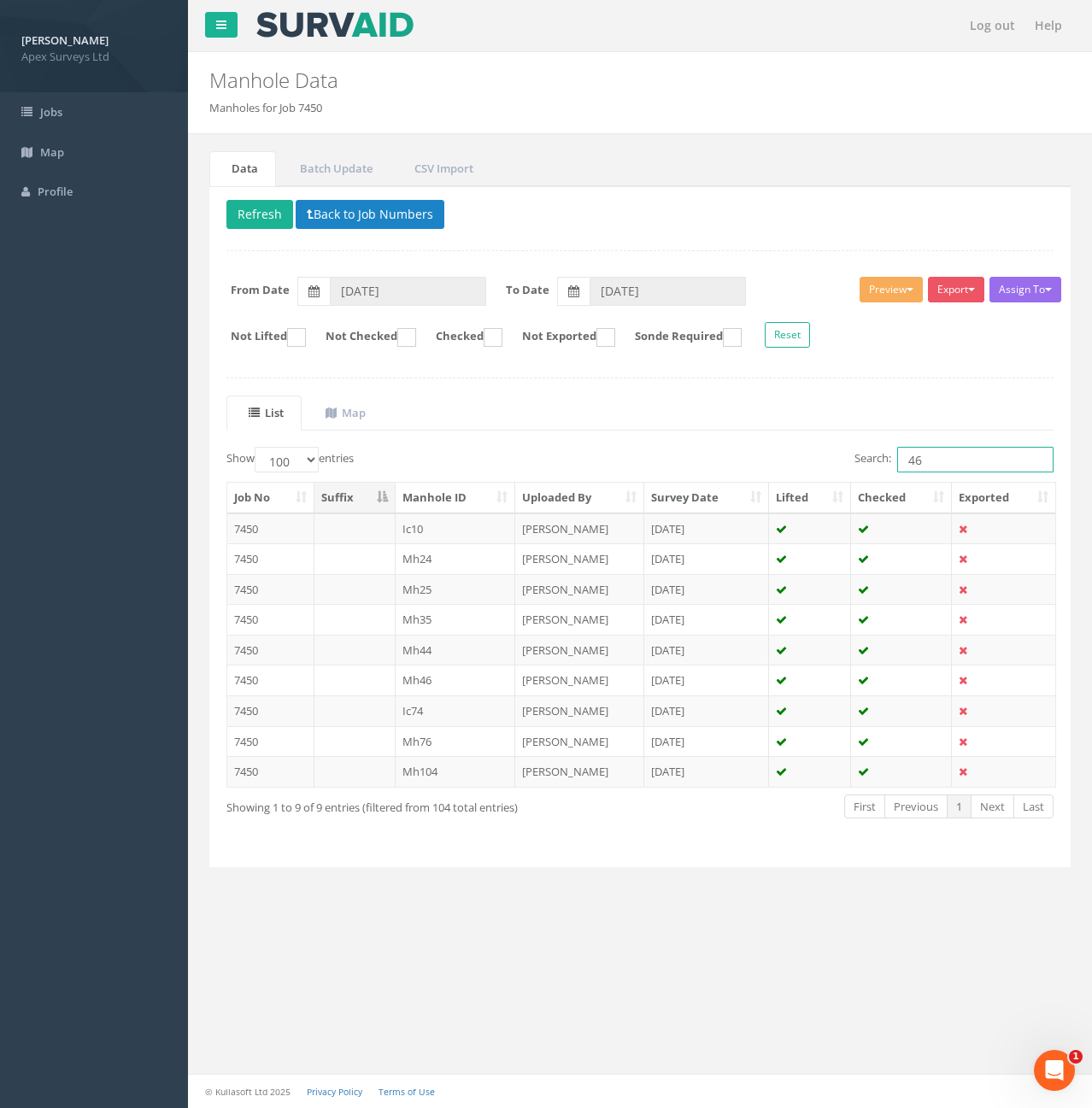
click at [943, 469] on input "46" at bounding box center [976, 459] width 156 height 26
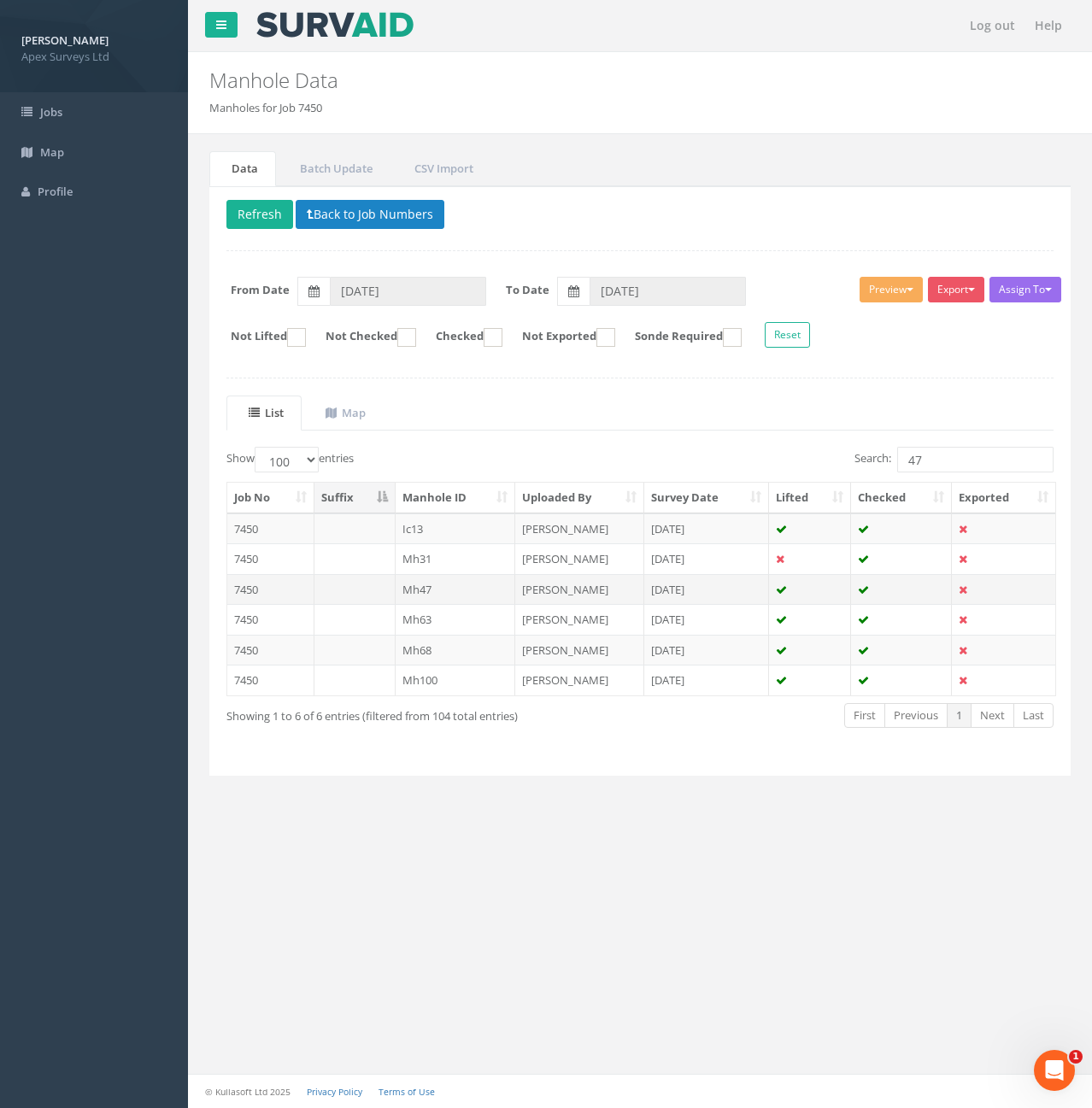
click at [430, 590] on td "Mh47" at bounding box center [456, 589] width 121 height 30
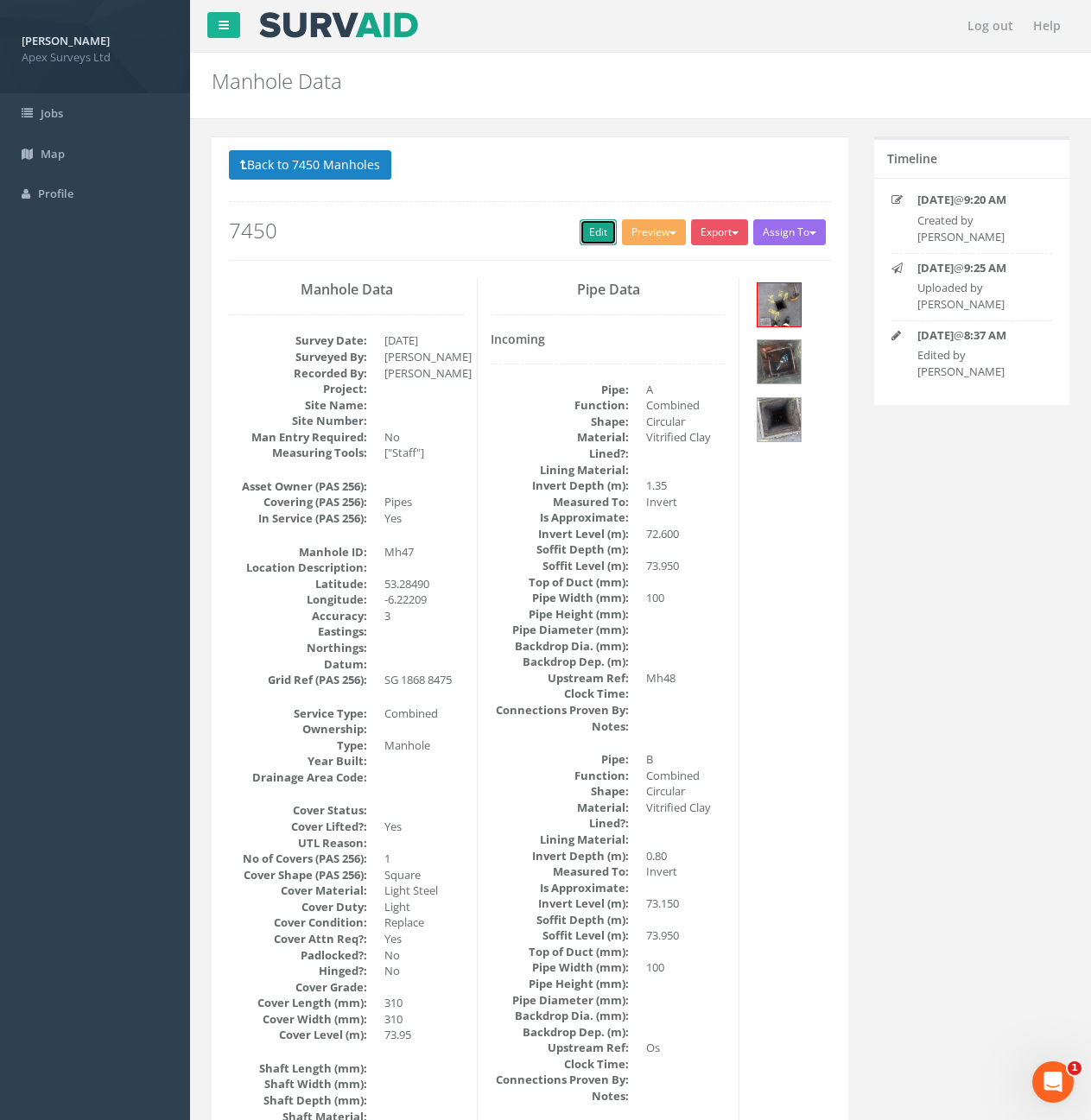
click at [593, 241] on link "Edit" at bounding box center [597, 232] width 38 height 26
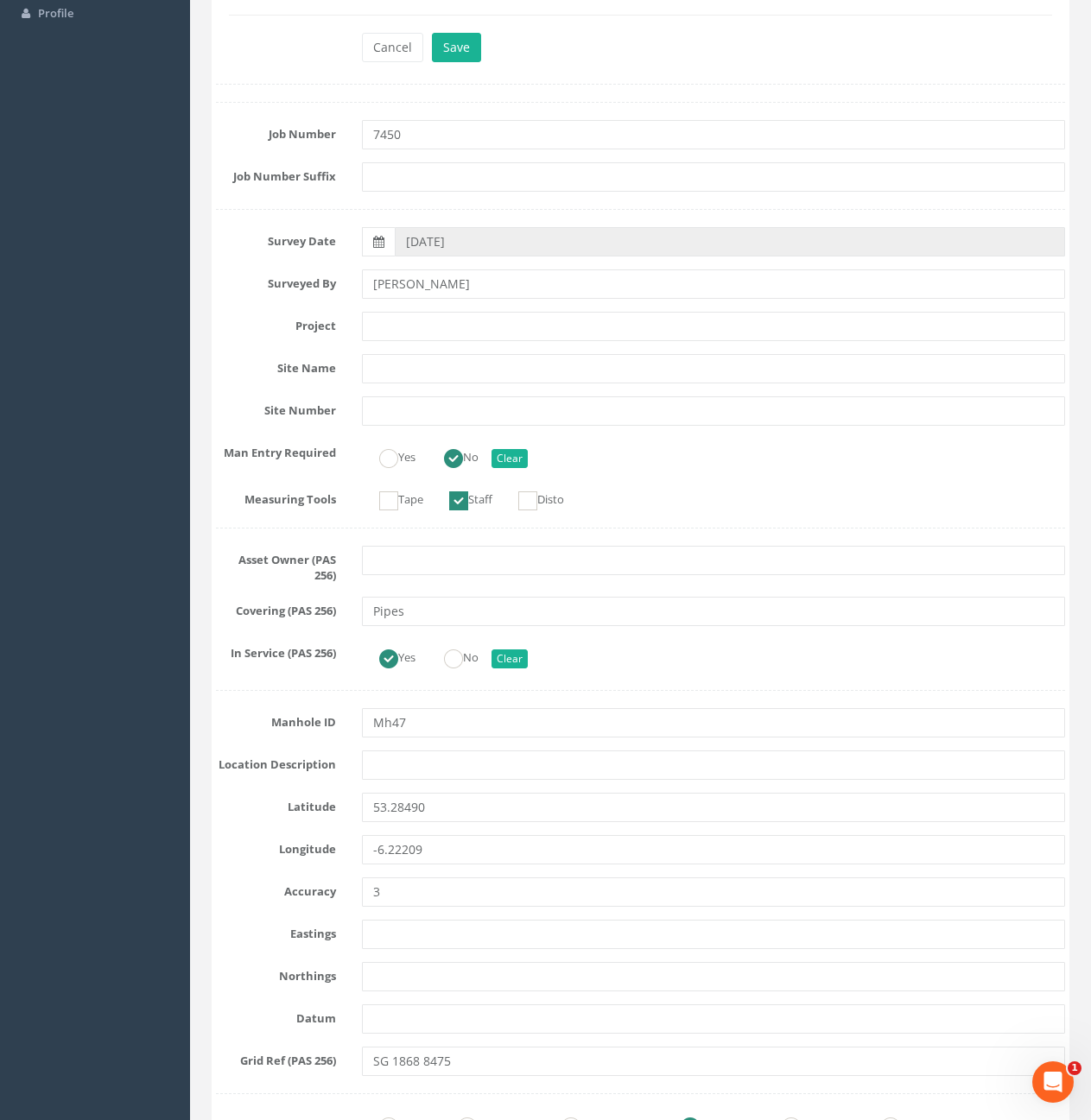
scroll to position [777, 0]
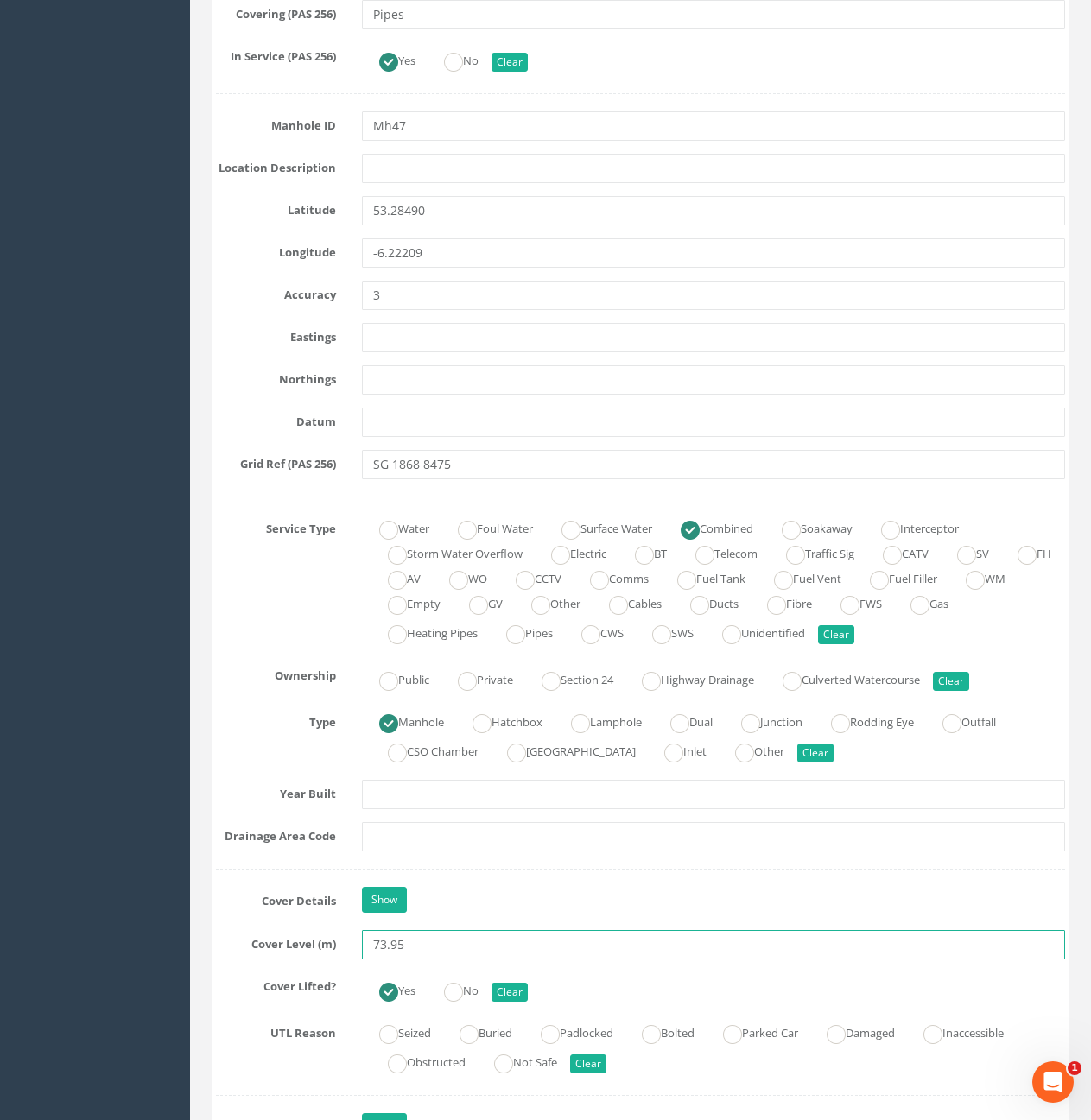
click at [543, 947] on input "73.95" at bounding box center [713, 945] width 703 height 30
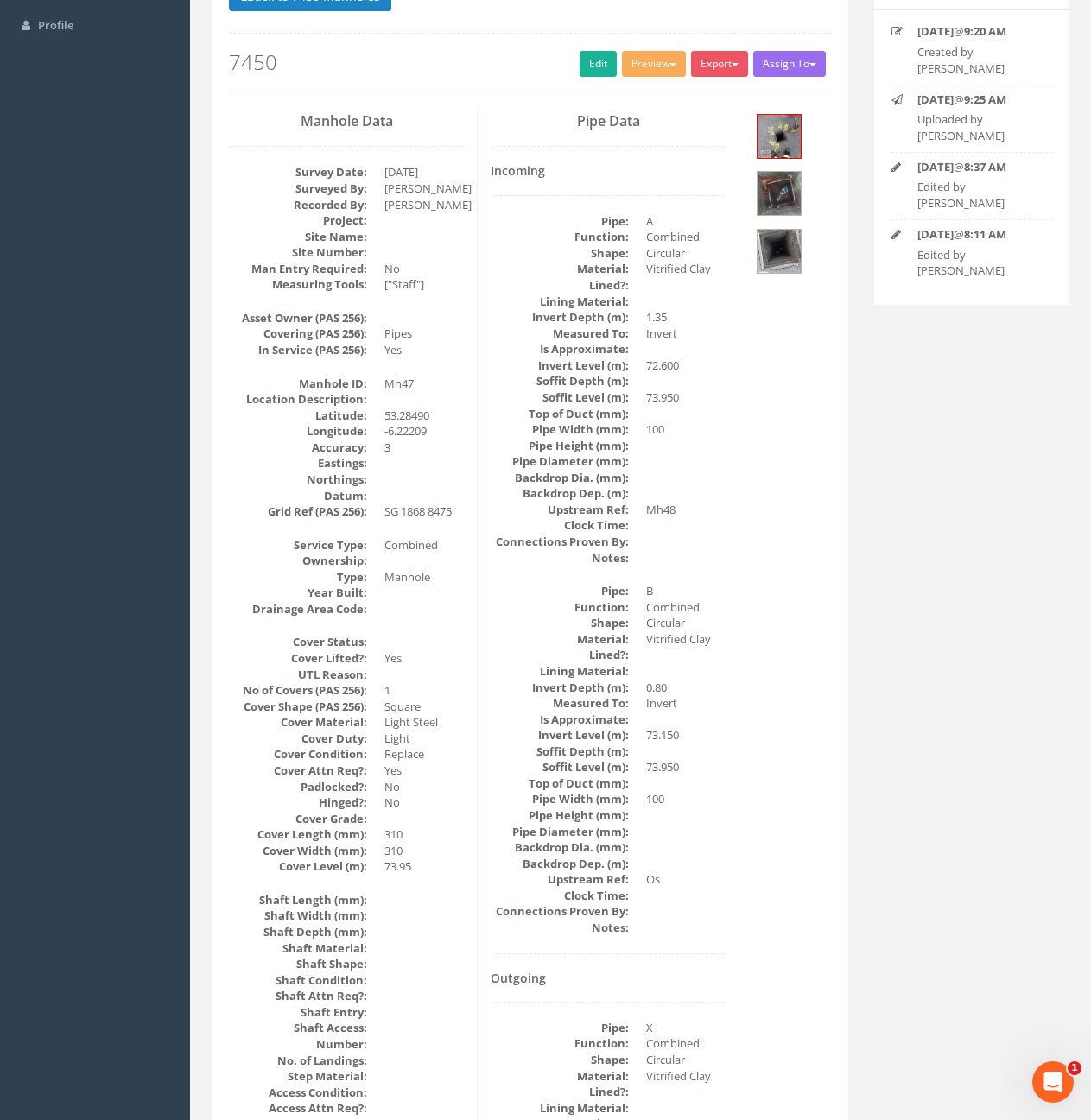
scroll to position [162, 0]
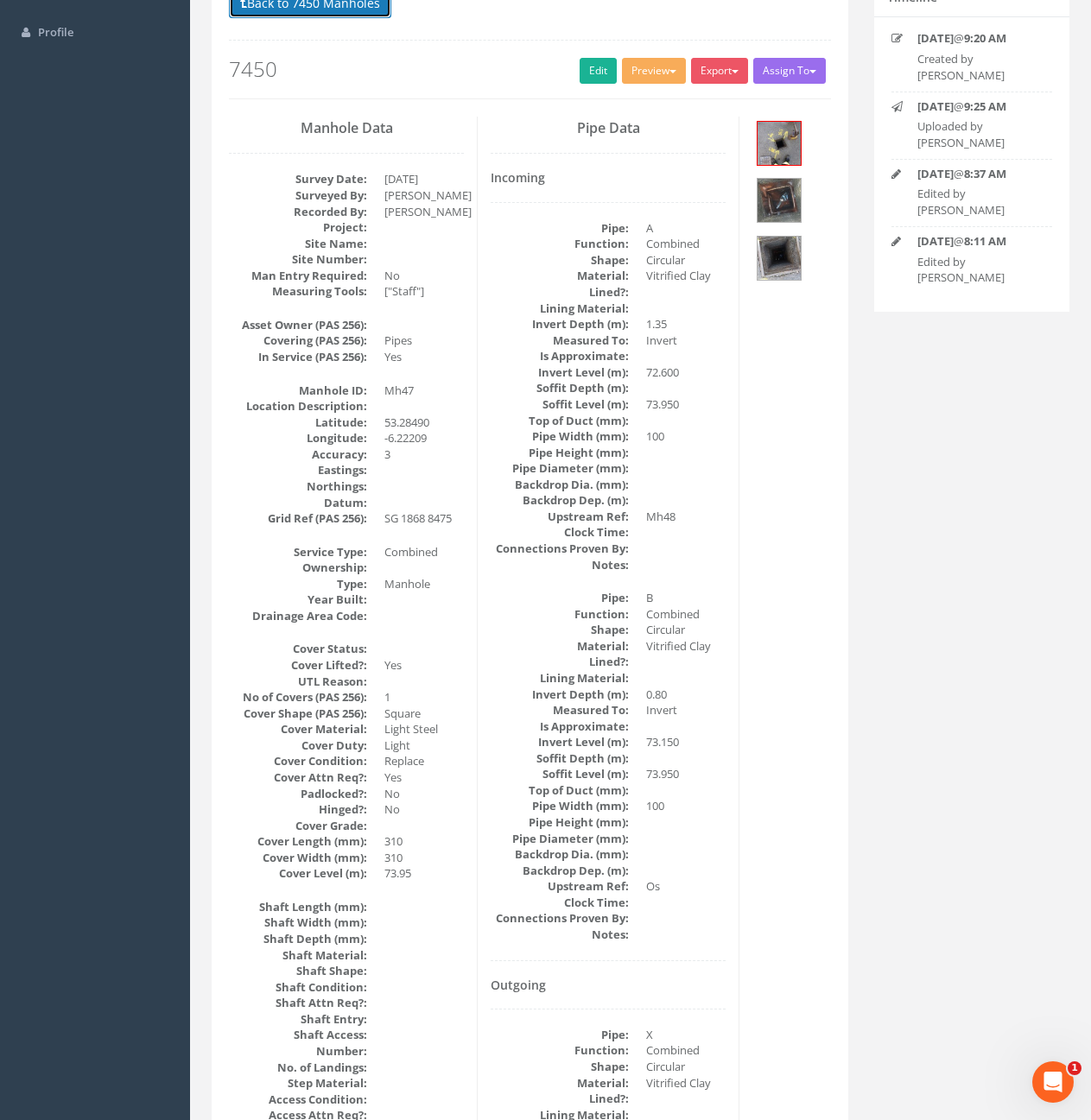
drag, startPoint x: 324, startPoint y: 5, endPoint x: 405, endPoint y: 59, distance: 97.3
click at [324, 5] on button "Back to 7450 Manholes" at bounding box center [310, 3] width 163 height 30
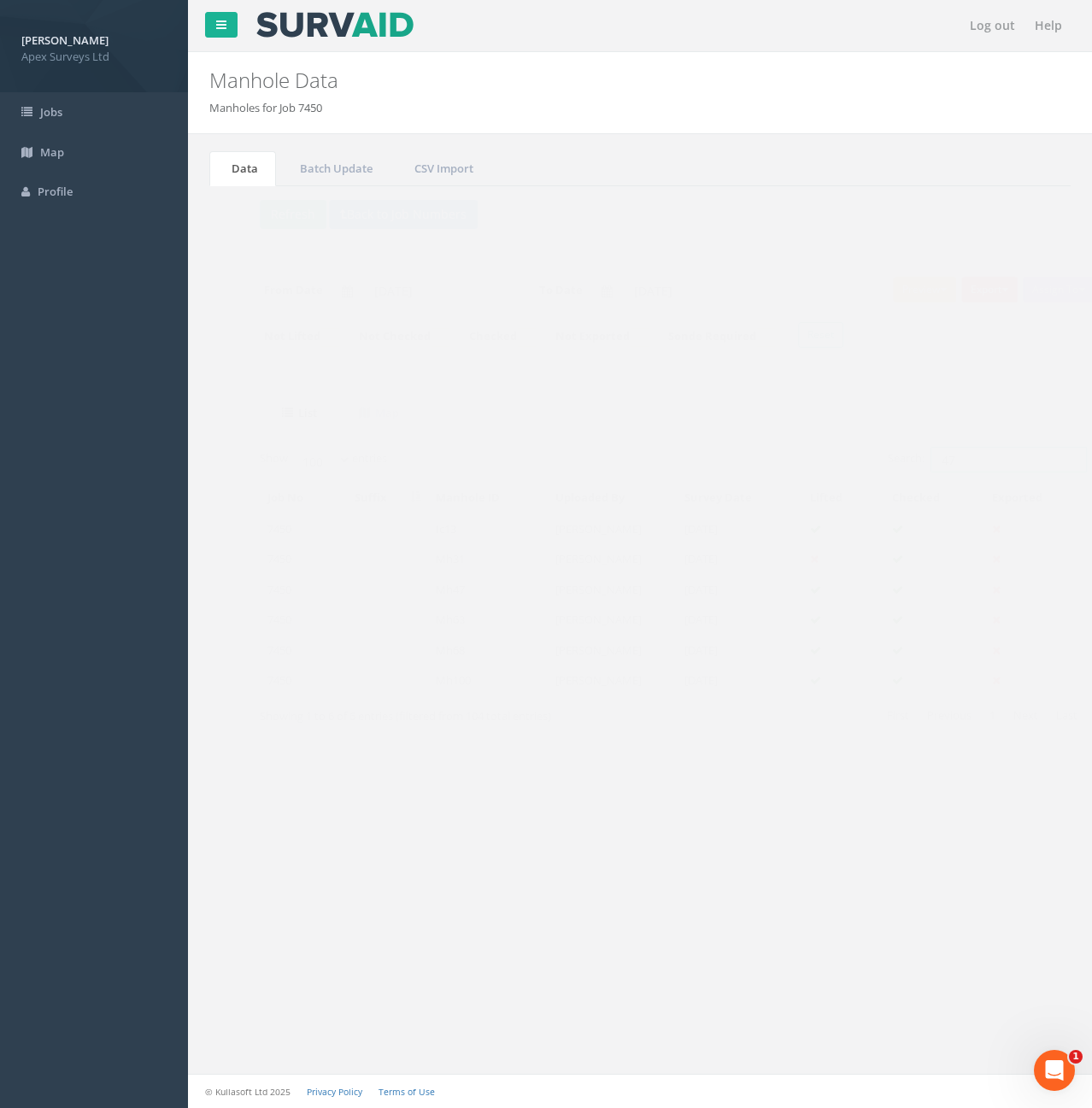
click at [939, 456] on input "47" at bounding box center [976, 459] width 156 height 26
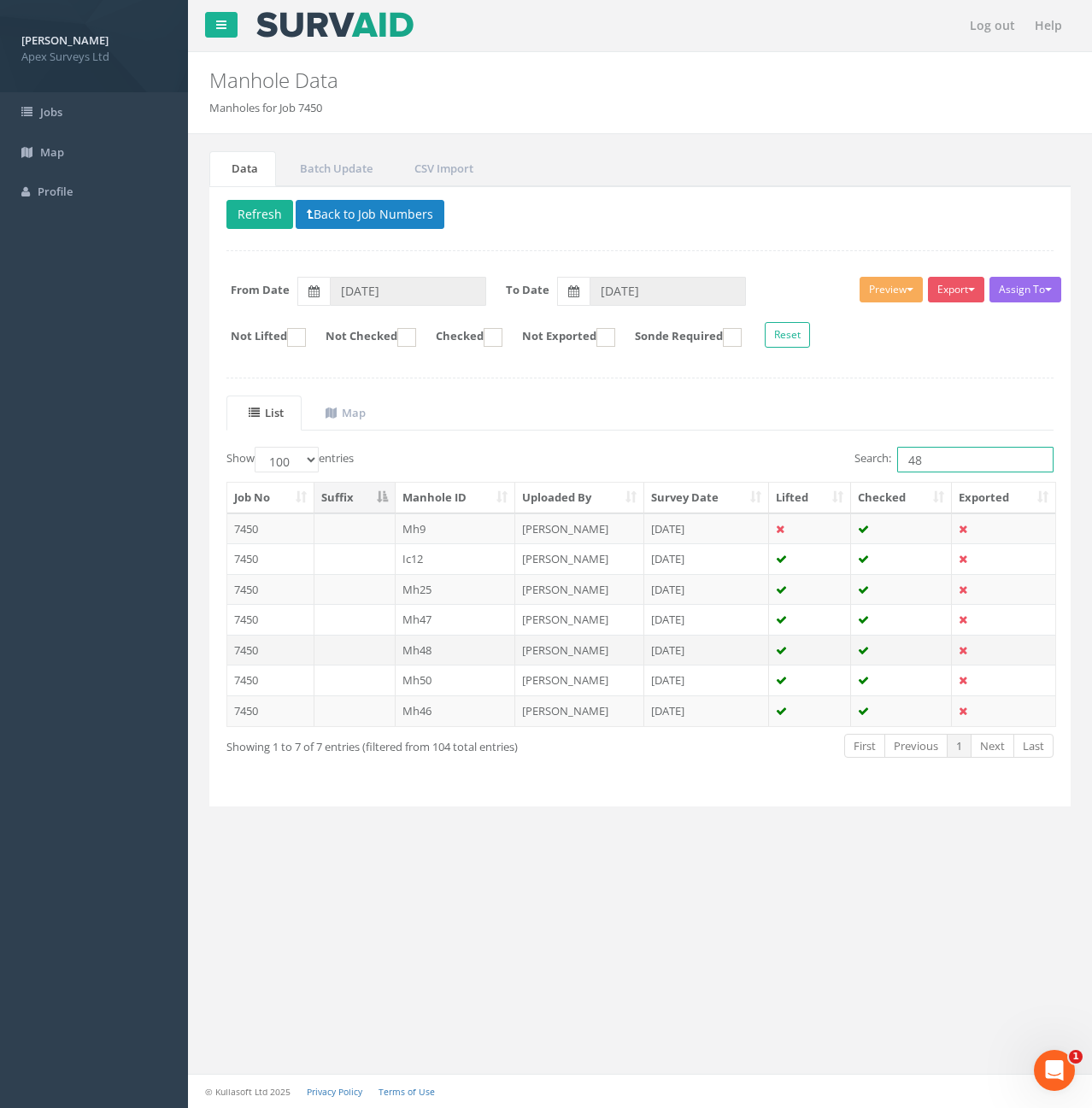
type input "48"
click at [364, 647] on td at bounding box center [354, 650] width 81 height 30
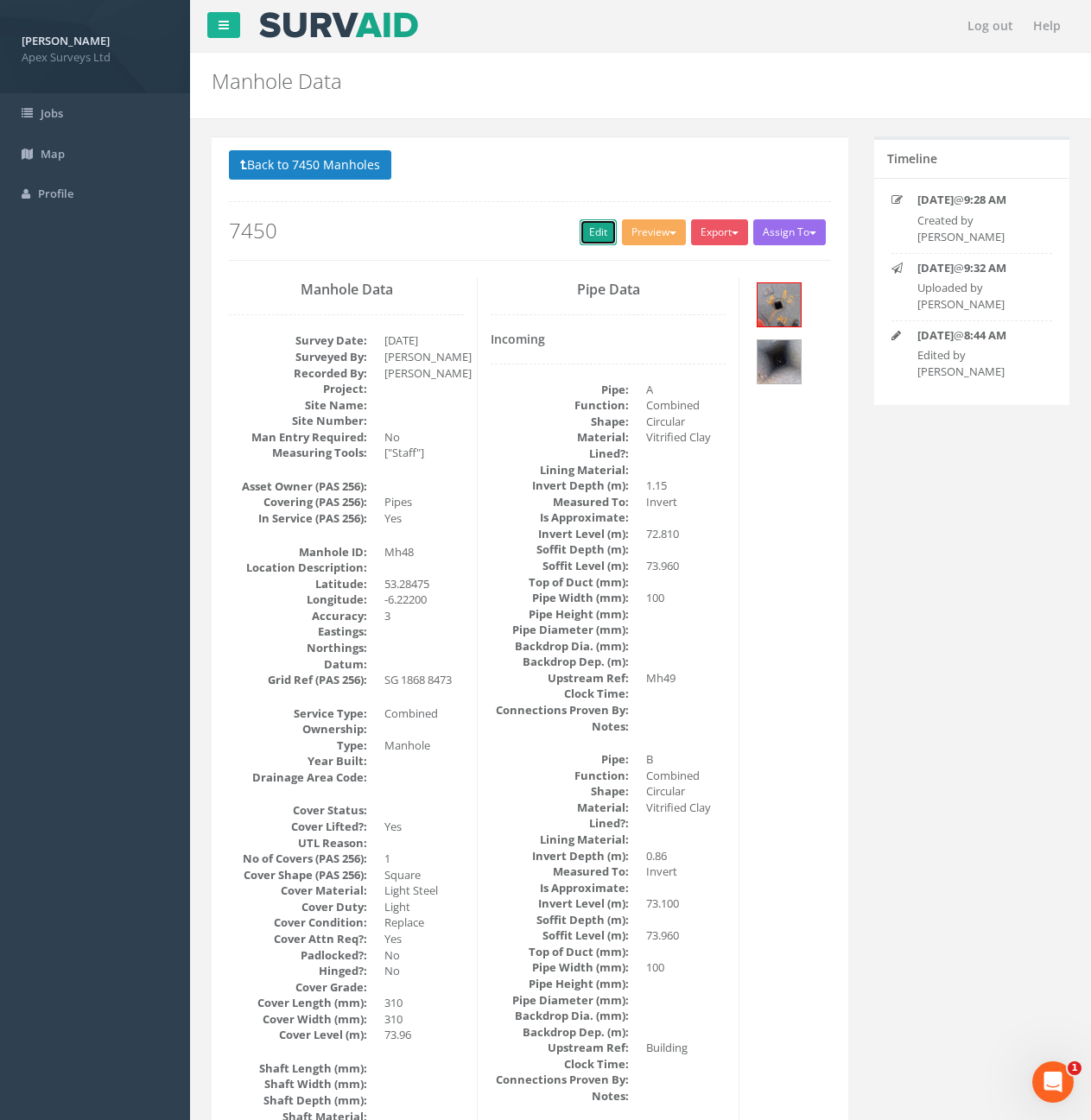
click at [579, 235] on link "Edit" at bounding box center [597, 232] width 38 height 26
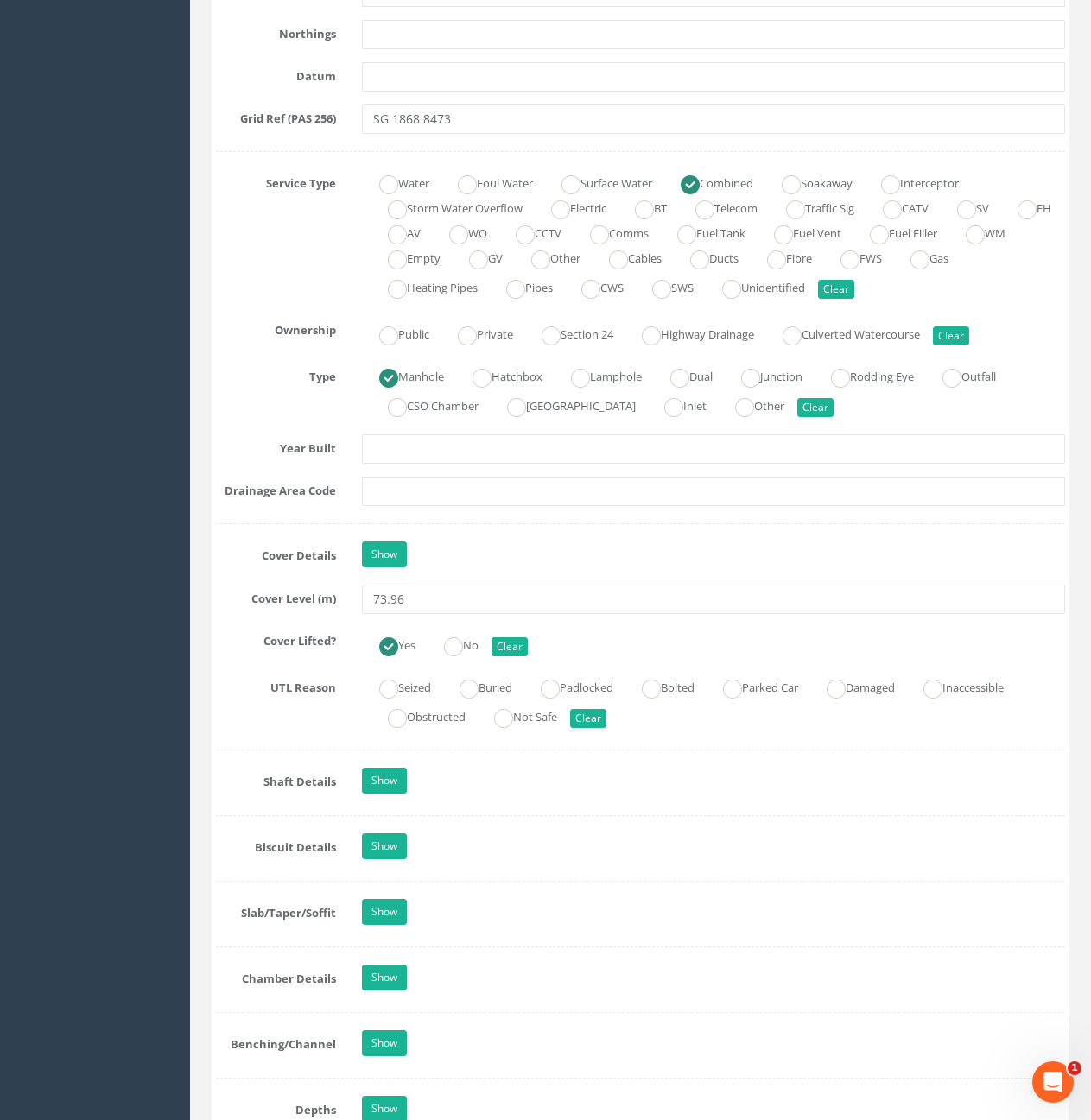
scroll to position [1209, 0]
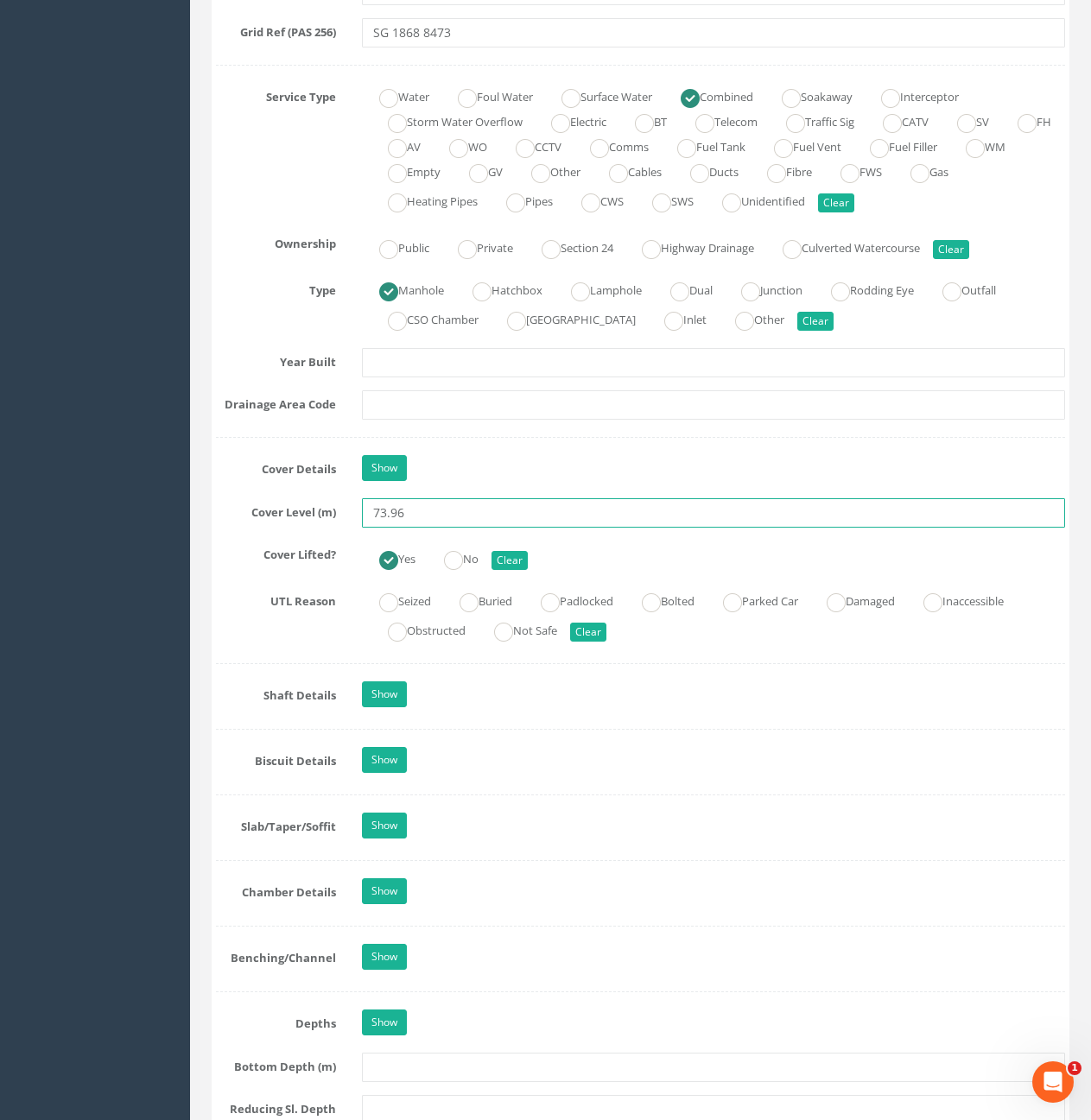
click at [514, 524] on input "73.96" at bounding box center [713, 513] width 703 height 30
type input "73.97"
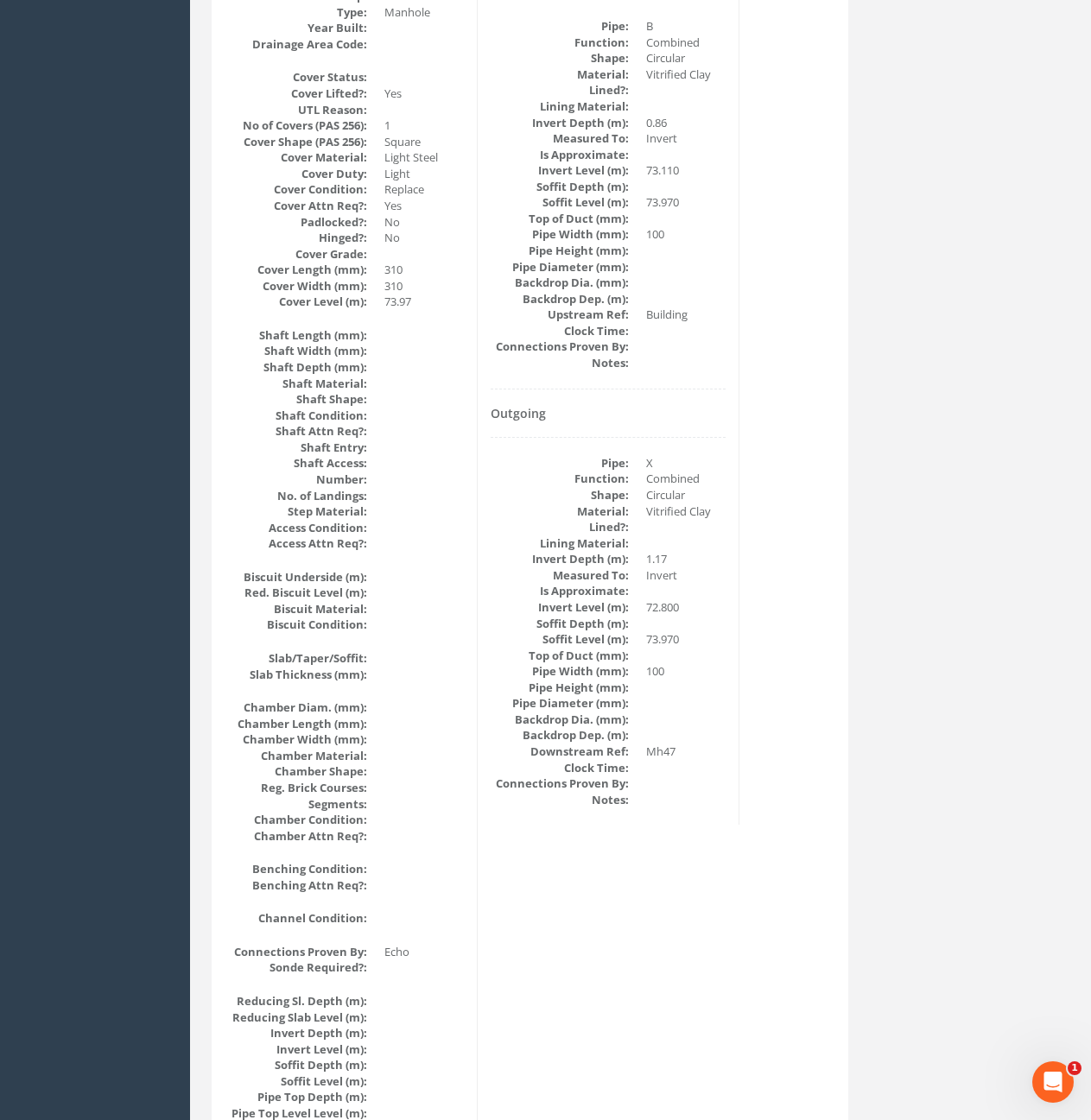
scroll to position [42, 0]
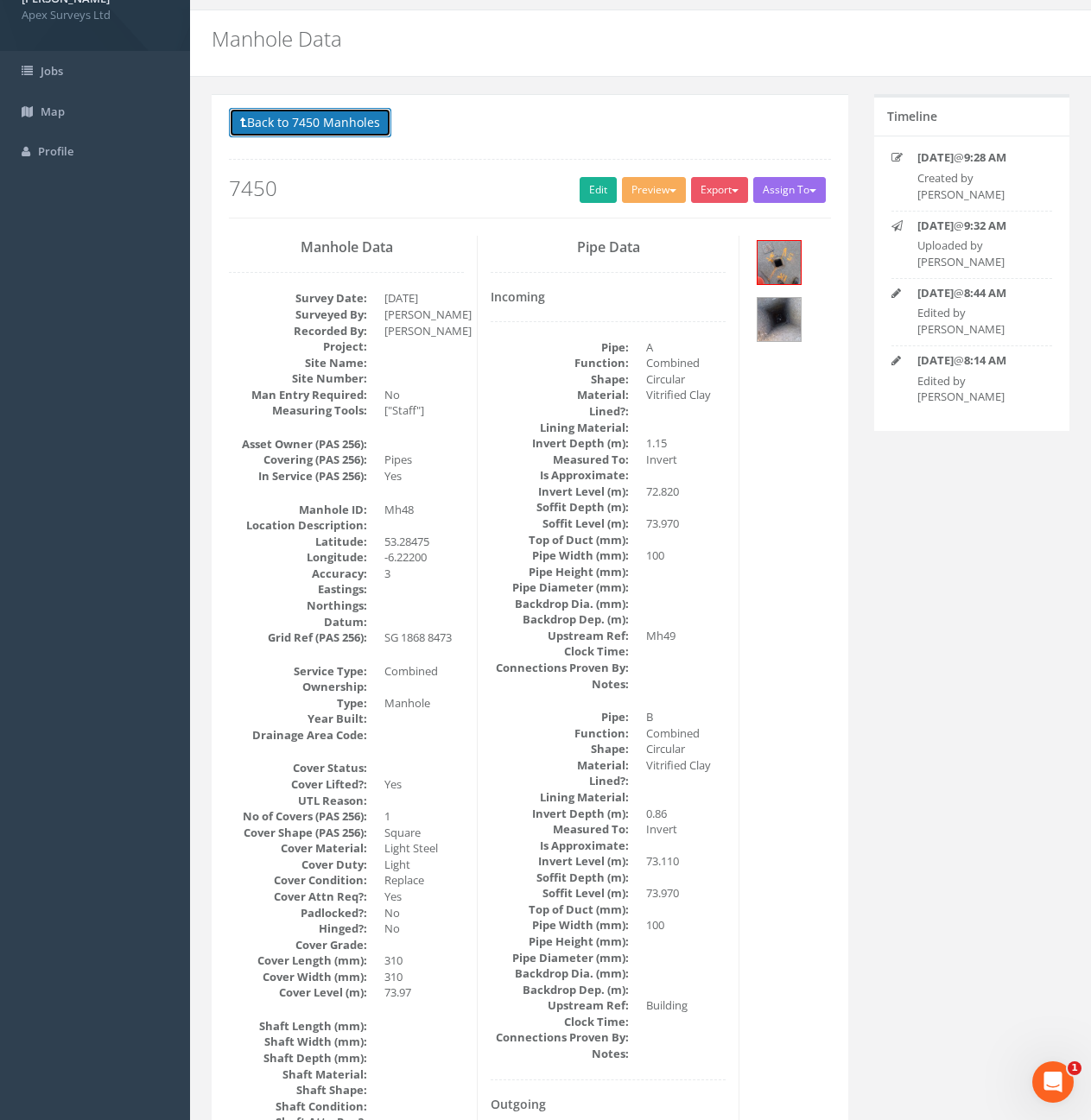
drag, startPoint x: 325, startPoint y: 133, endPoint x: 351, endPoint y: 147, distance: 29.5
click at [325, 133] on button "Back to 7450 Manholes" at bounding box center [310, 122] width 163 height 30
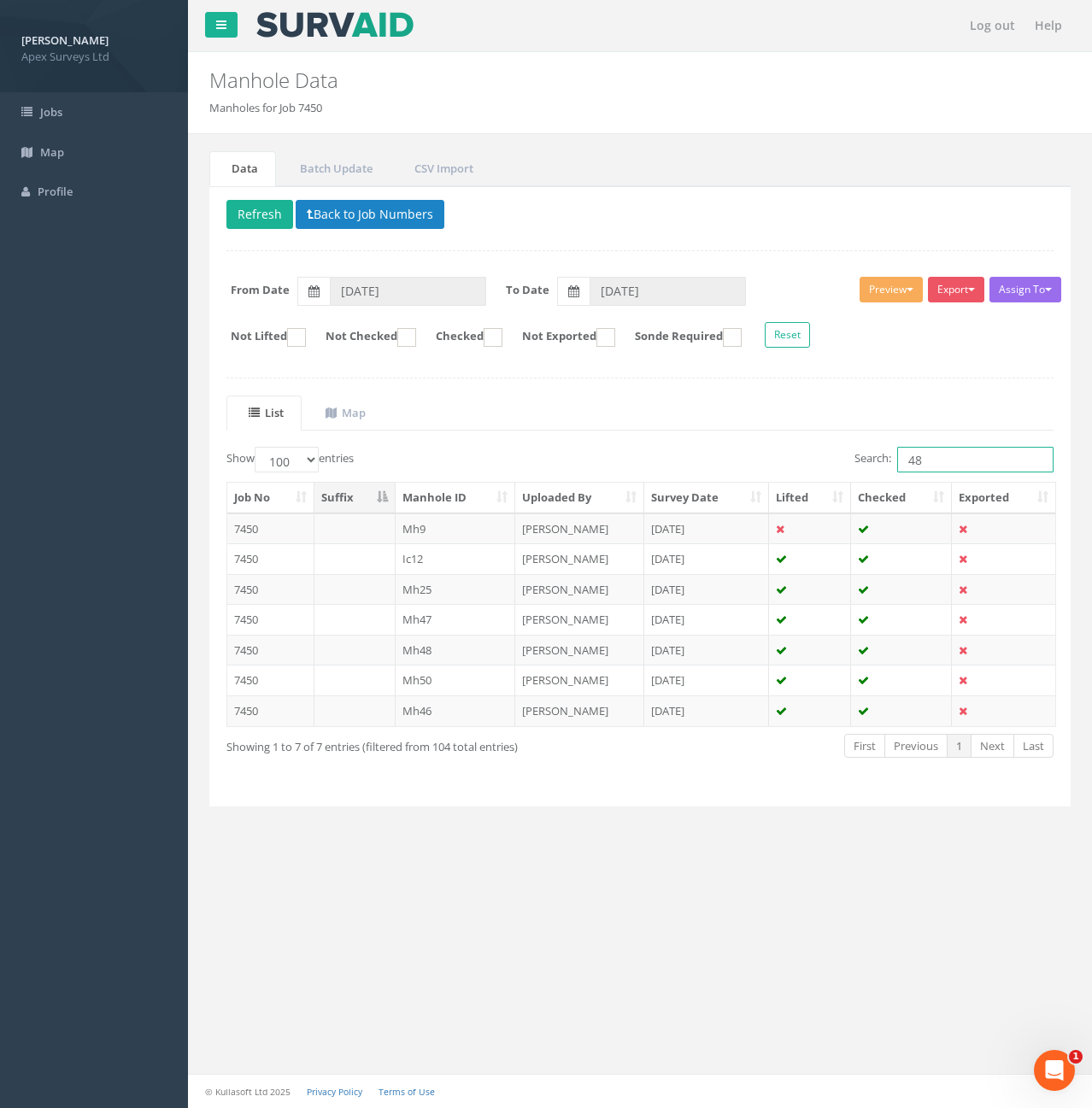
click at [943, 456] on input "48" at bounding box center [976, 459] width 156 height 26
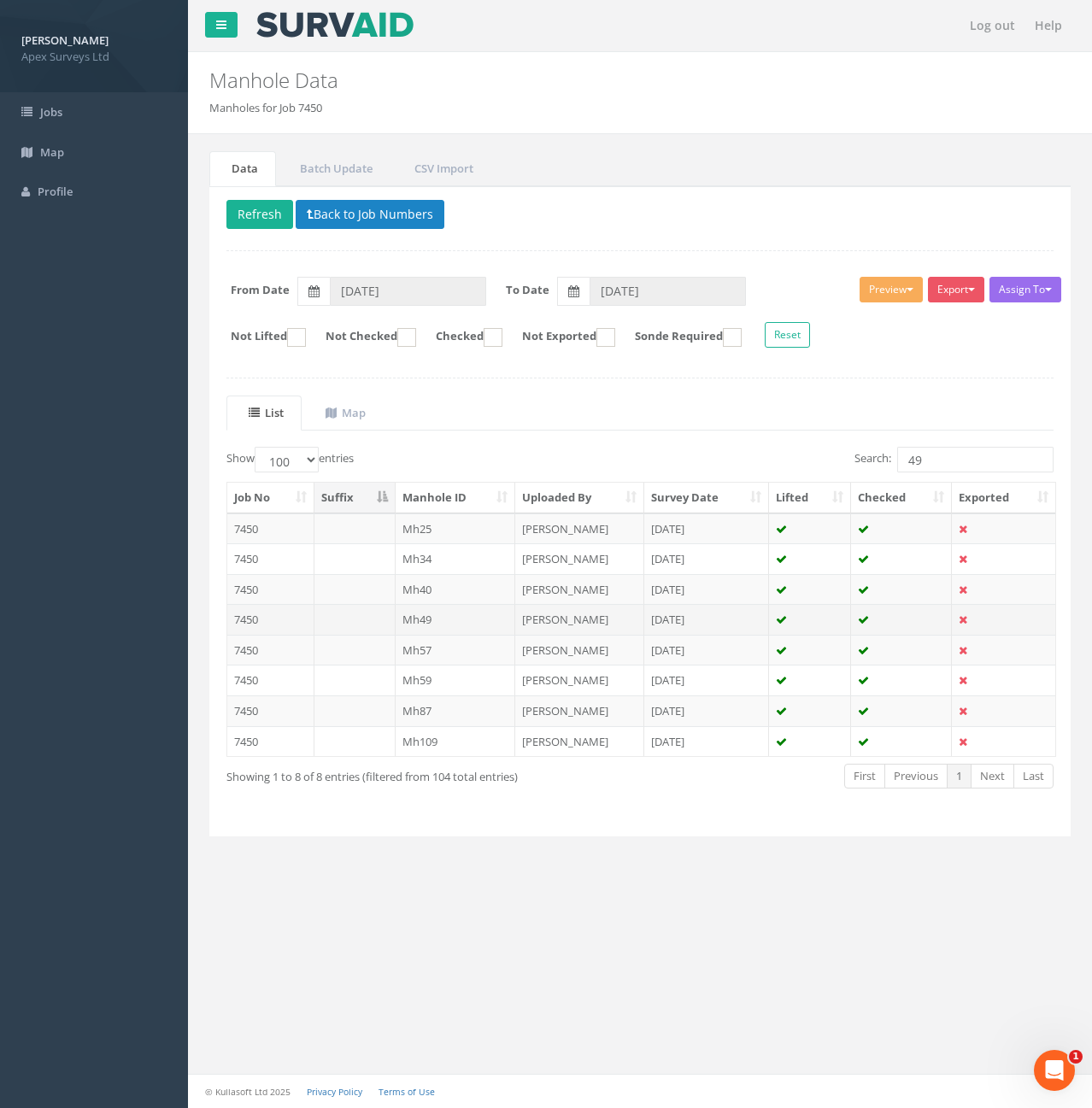
click at [458, 620] on td "Mh49" at bounding box center [456, 620] width 121 height 30
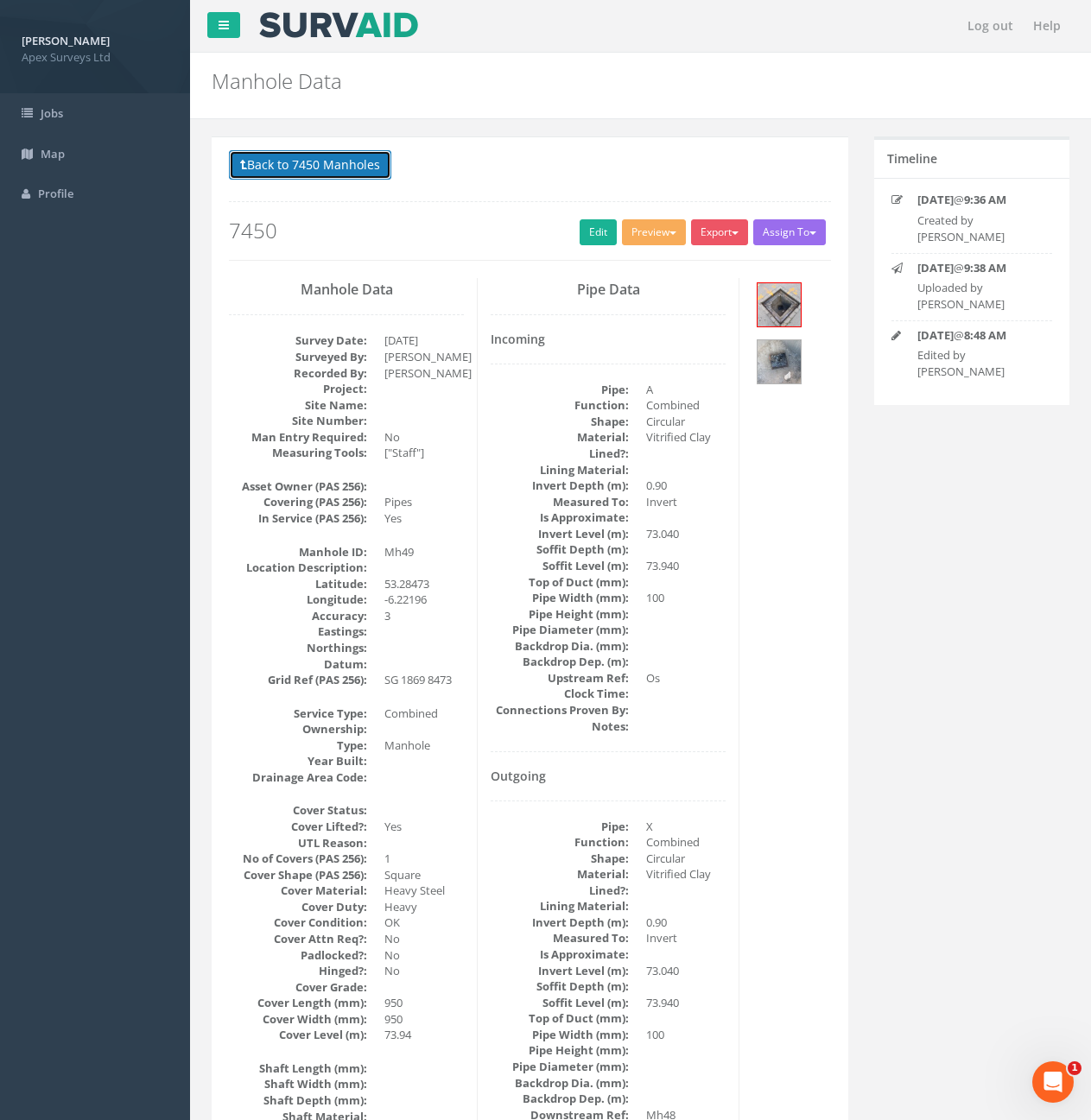
click at [324, 174] on button "Back to 7450 Manholes" at bounding box center [310, 165] width 163 height 30
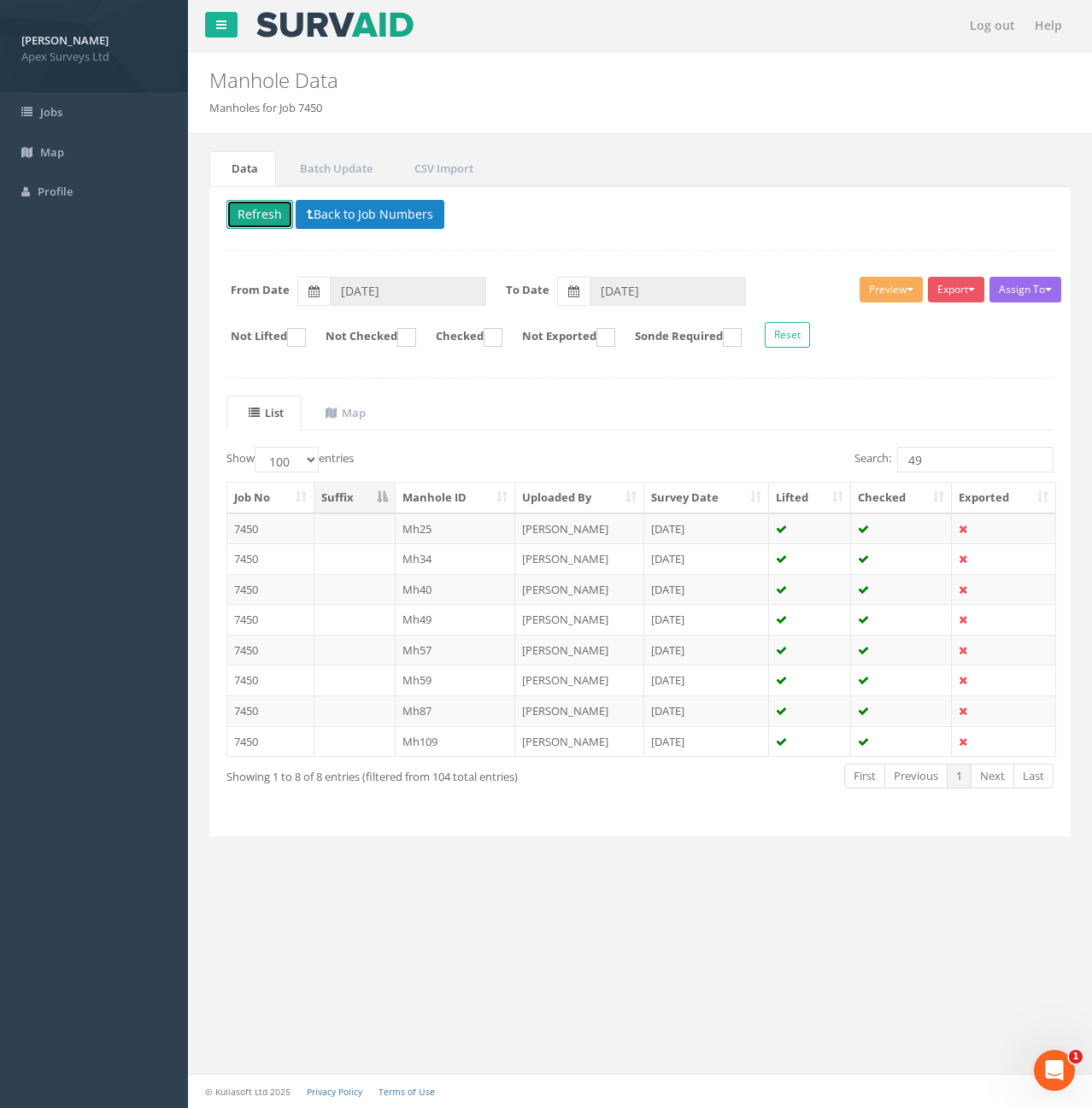
click at [268, 218] on button "Refresh" at bounding box center [260, 214] width 67 height 30
click at [980, 470] on input "49" at bounding box center [976, 459] width 156 height 26
type input "4"
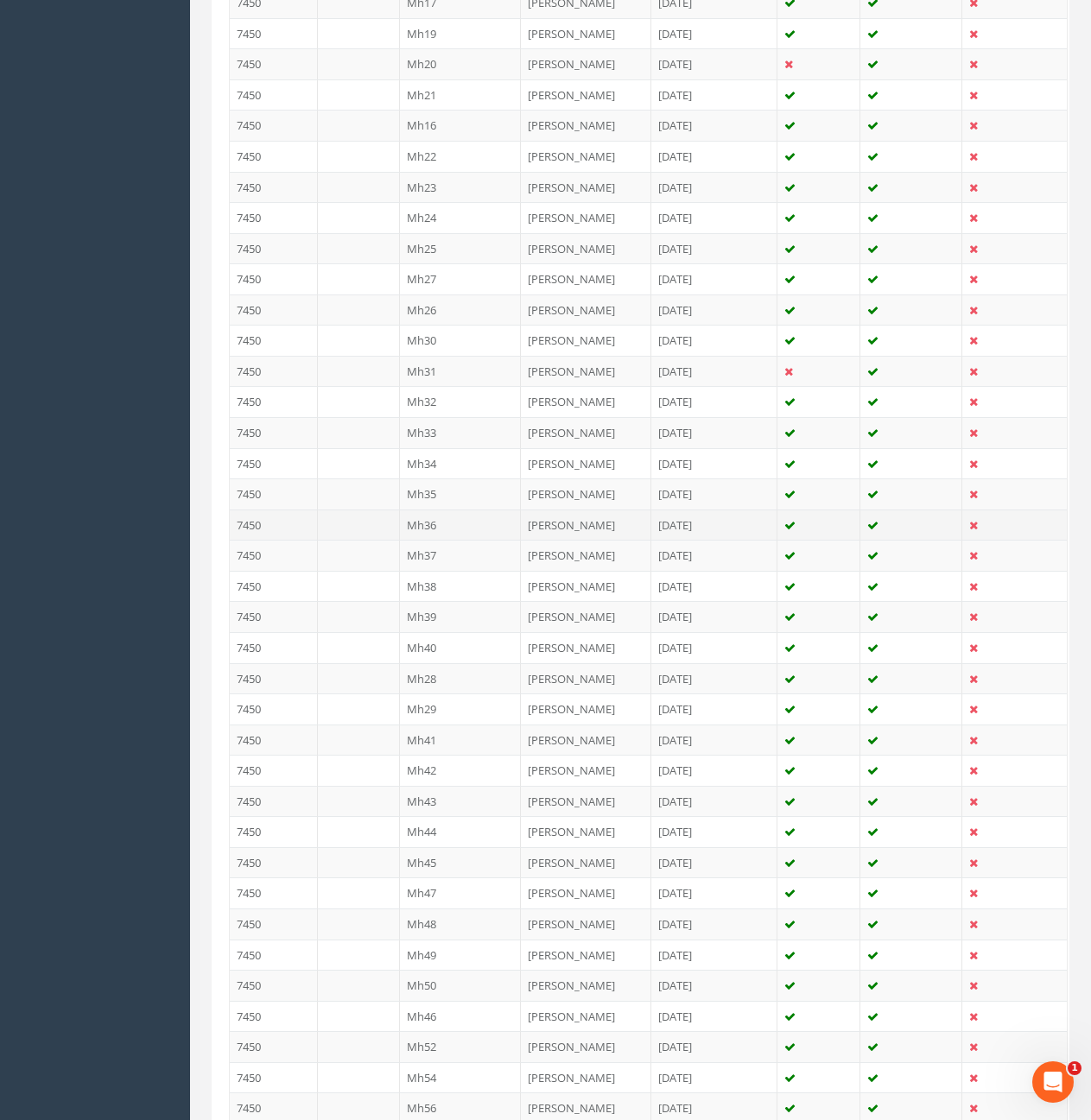
type input "5"
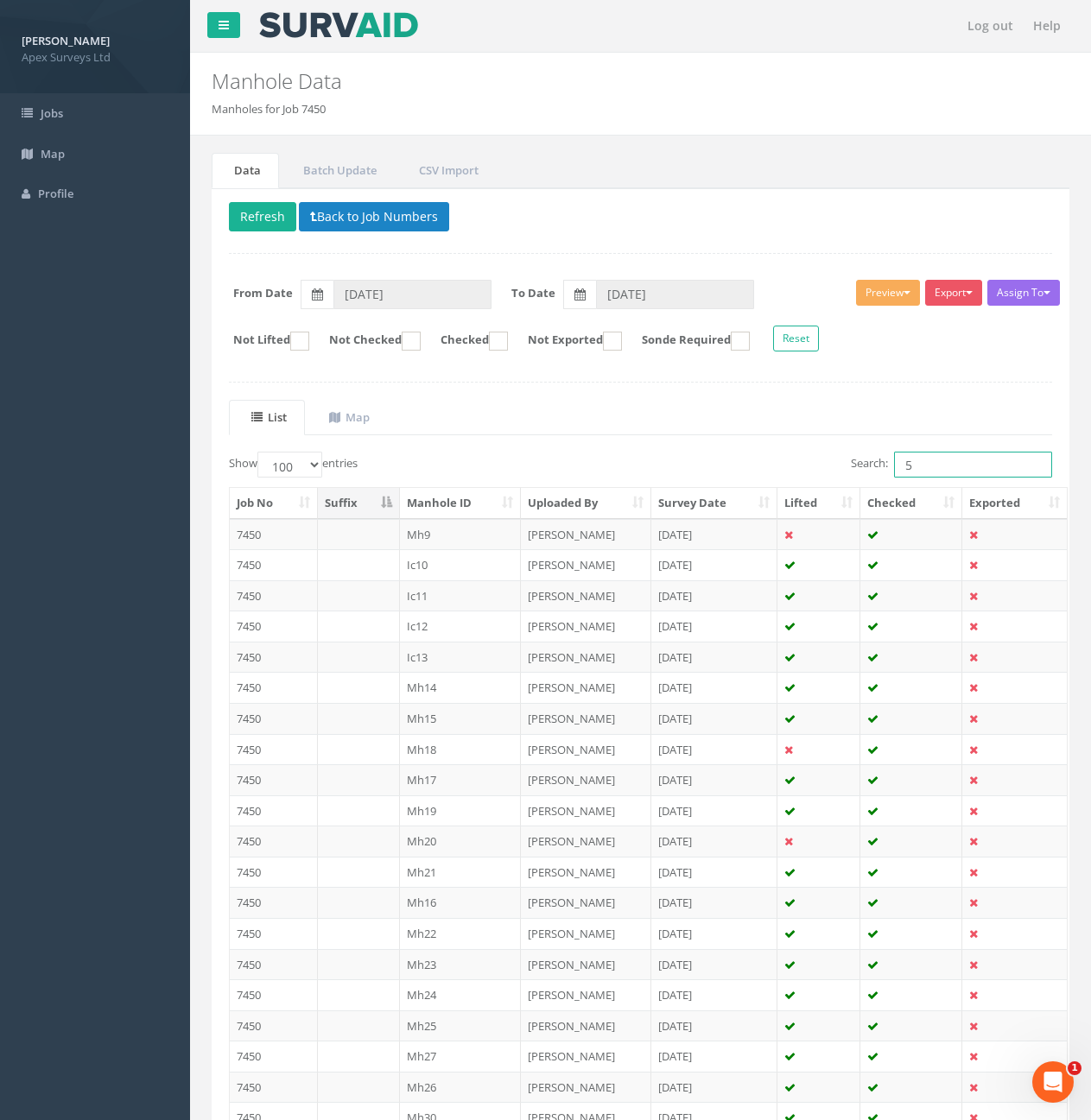
click at [911, 466] on input "5" at bounding box center [973, 464] width 158 height 26
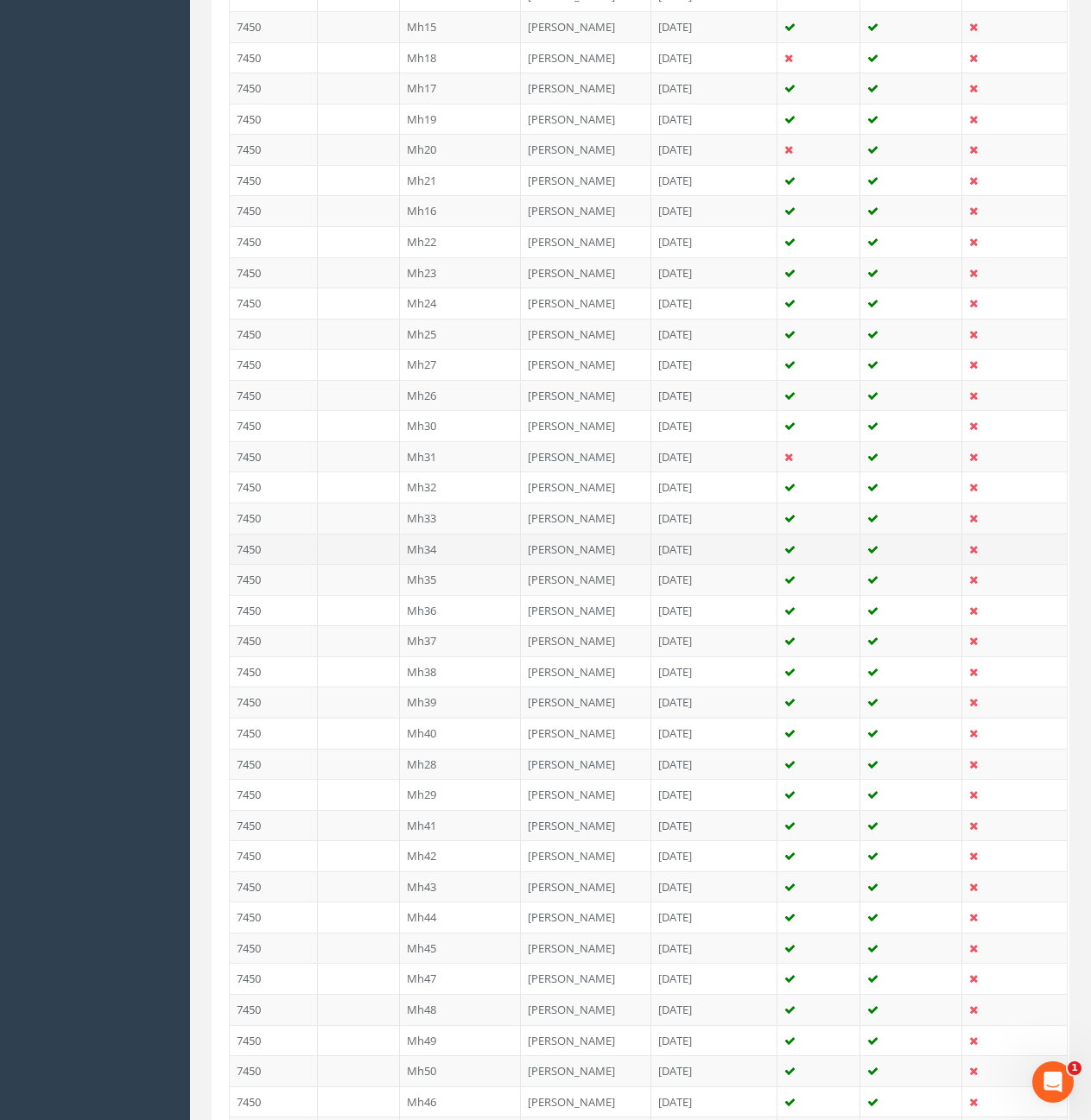
scroll to position [777, 0]
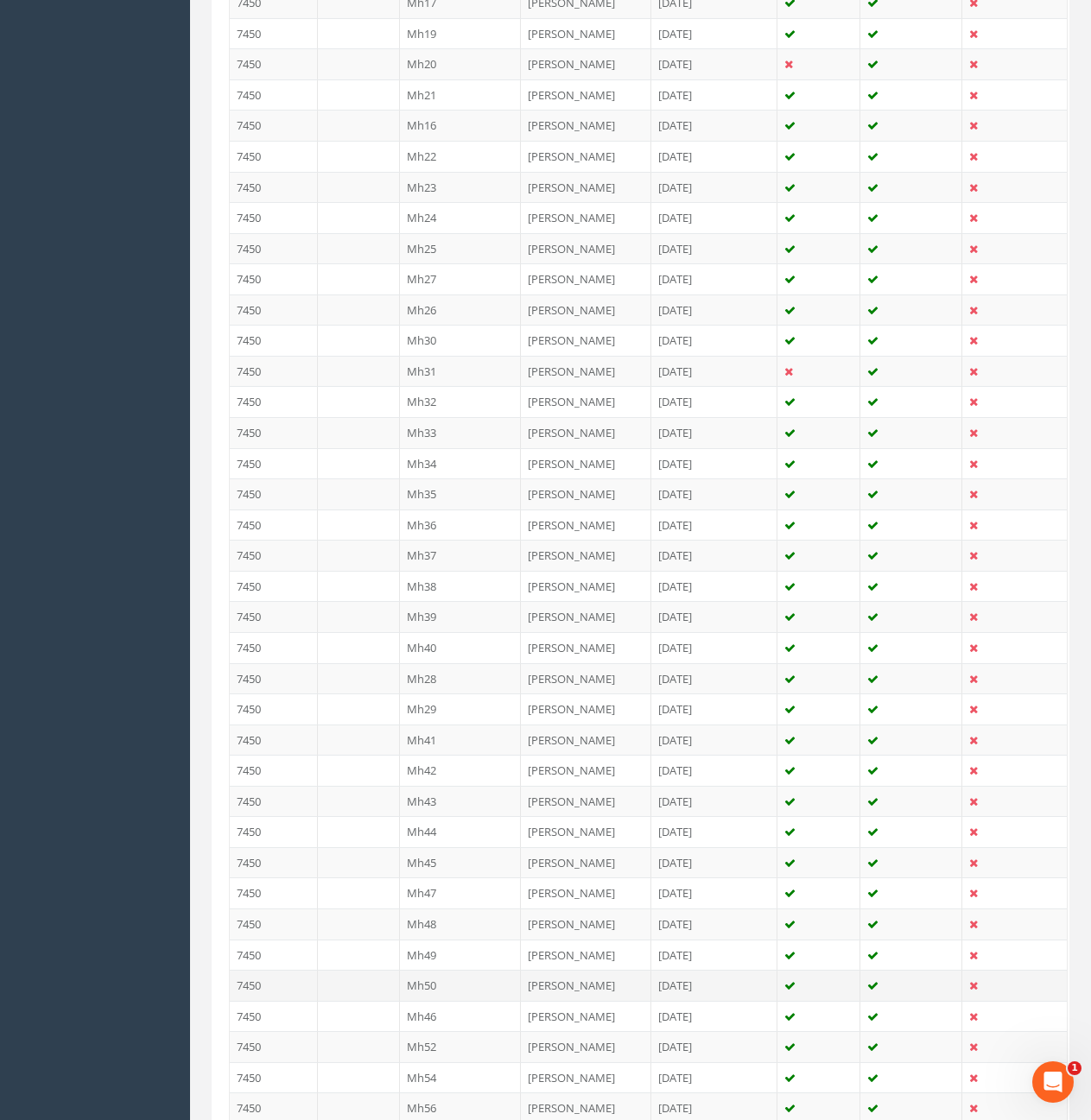
type input "50"
click at [474, 990] on td "Mh50" at bounding box center [461, 985] width 122 height 31
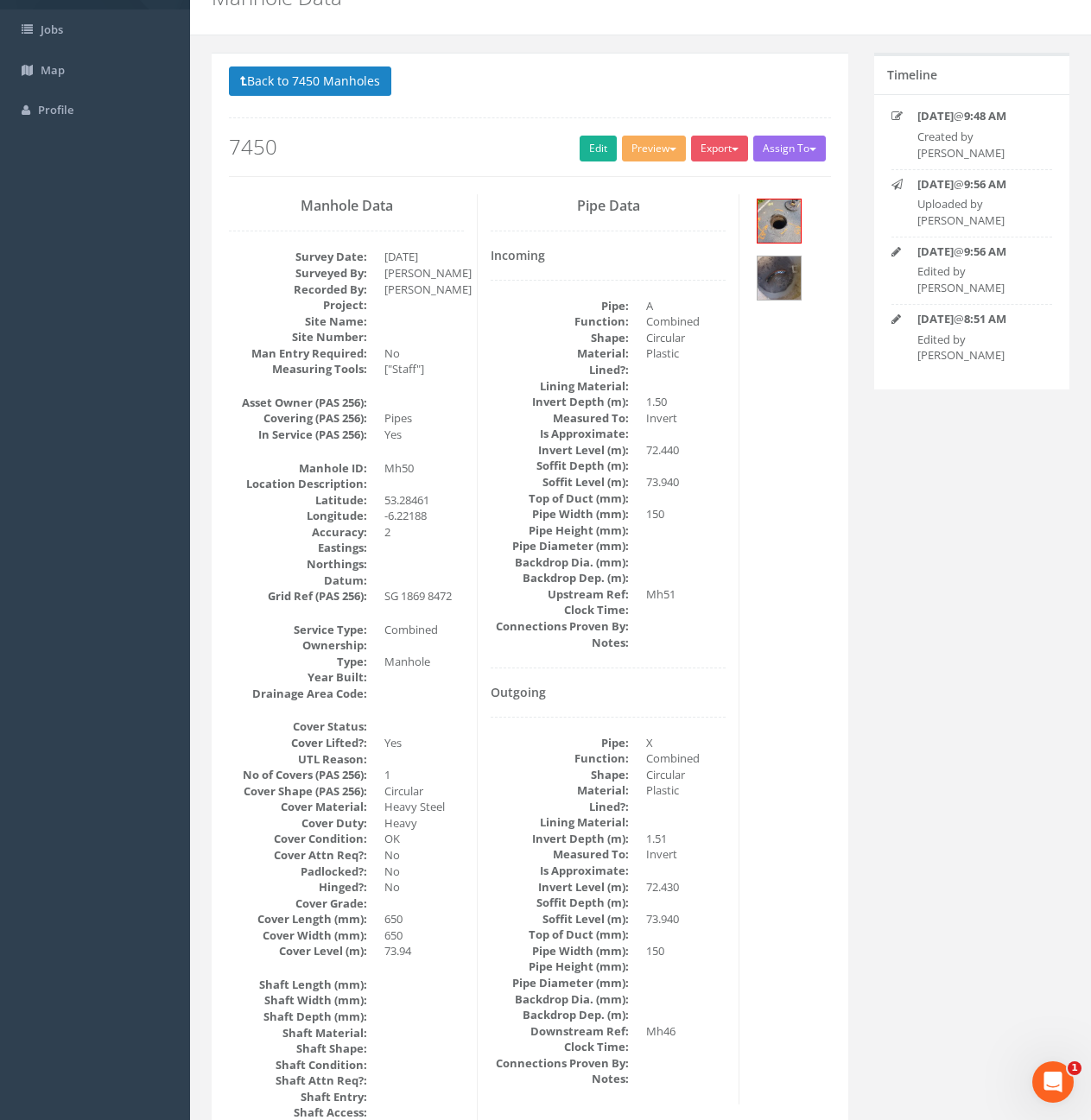
scroll to position [75, 0]
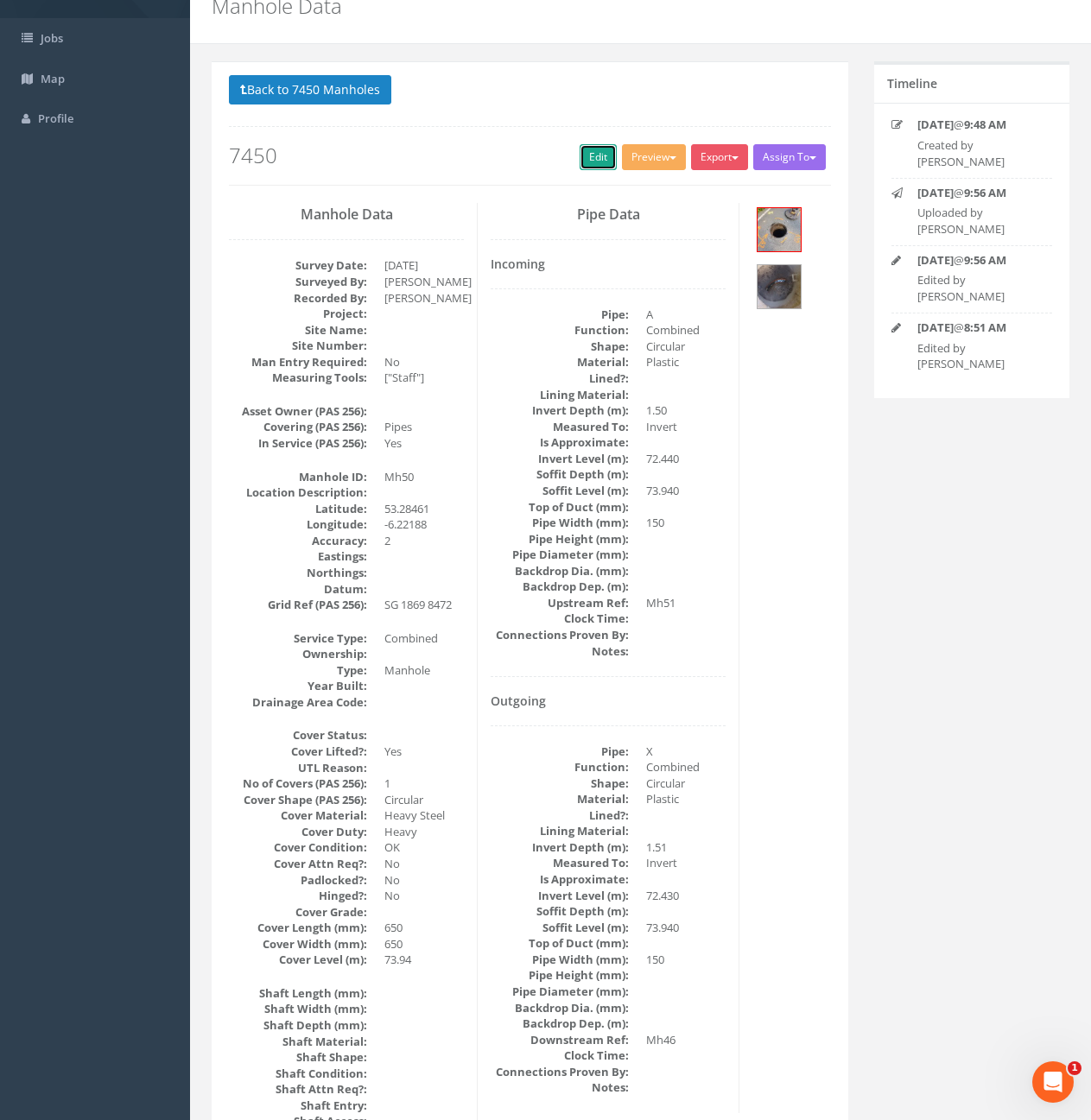
click at [590, 153] on link "Edit" at bounding box center [597, 157] width 38 height 26
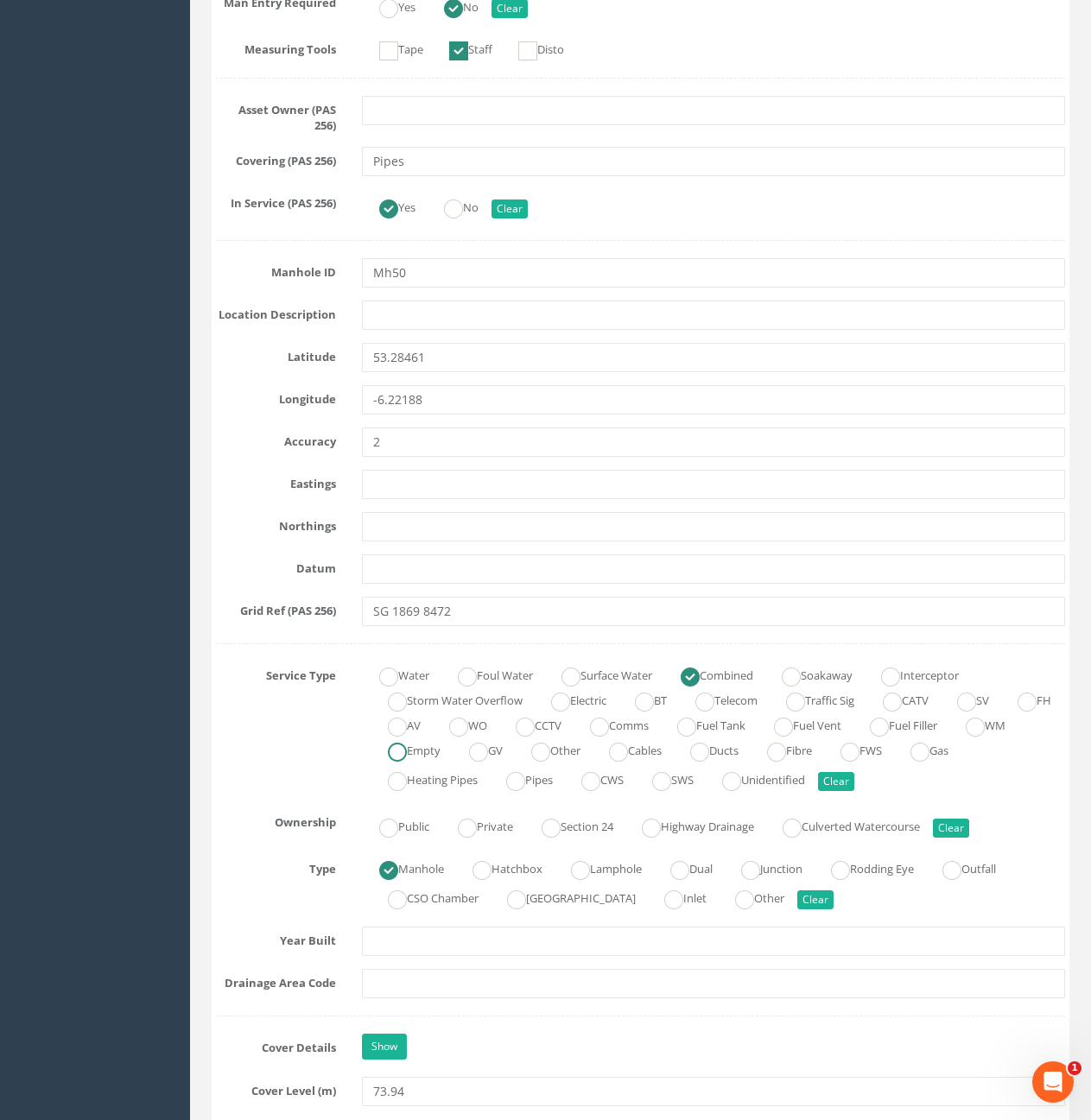
scroll to position [853, 0]
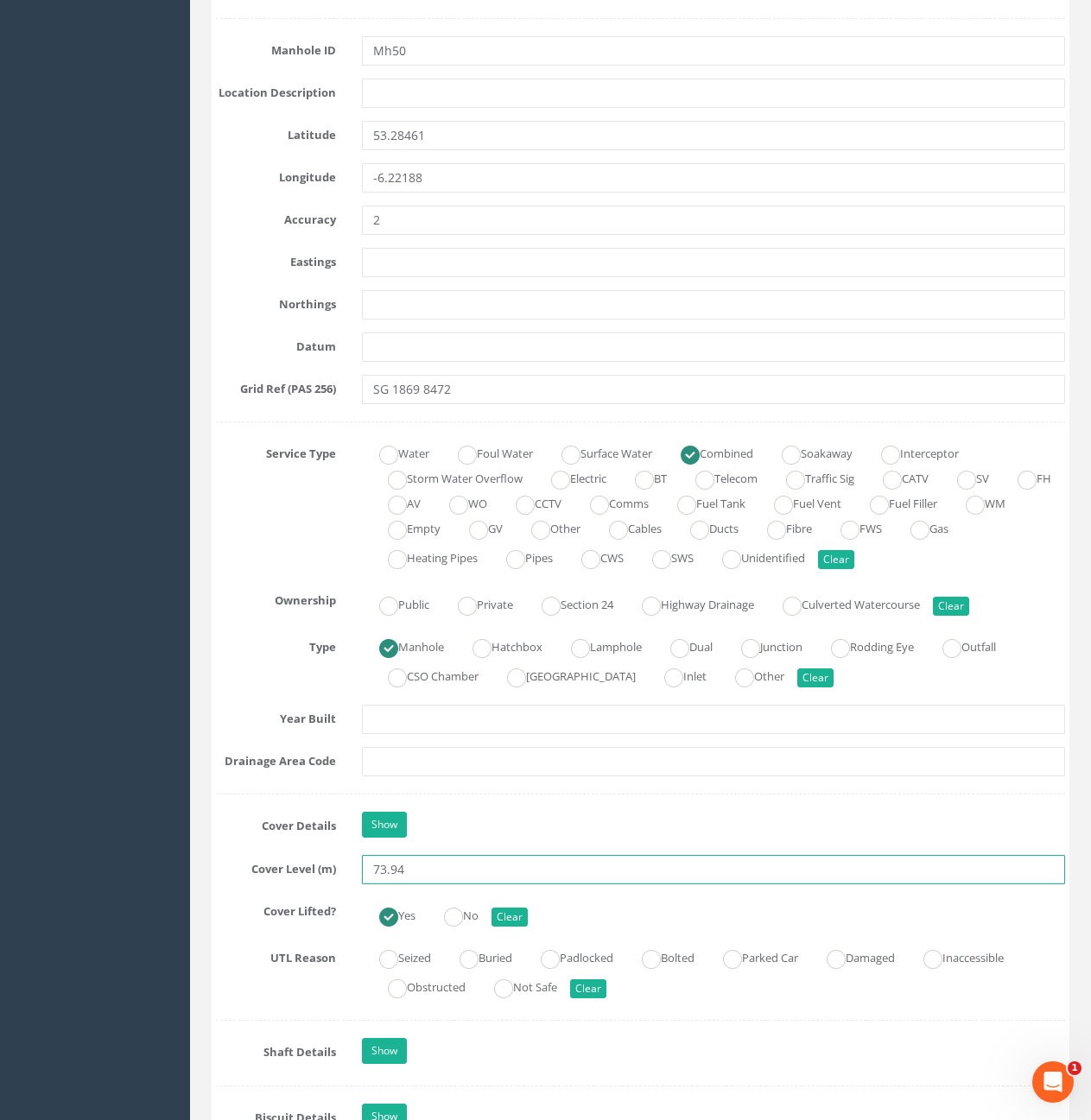
click at [426, 865] on input "73.94" at bounding box center [713, 870] width 703 height 30
type input "73.96"
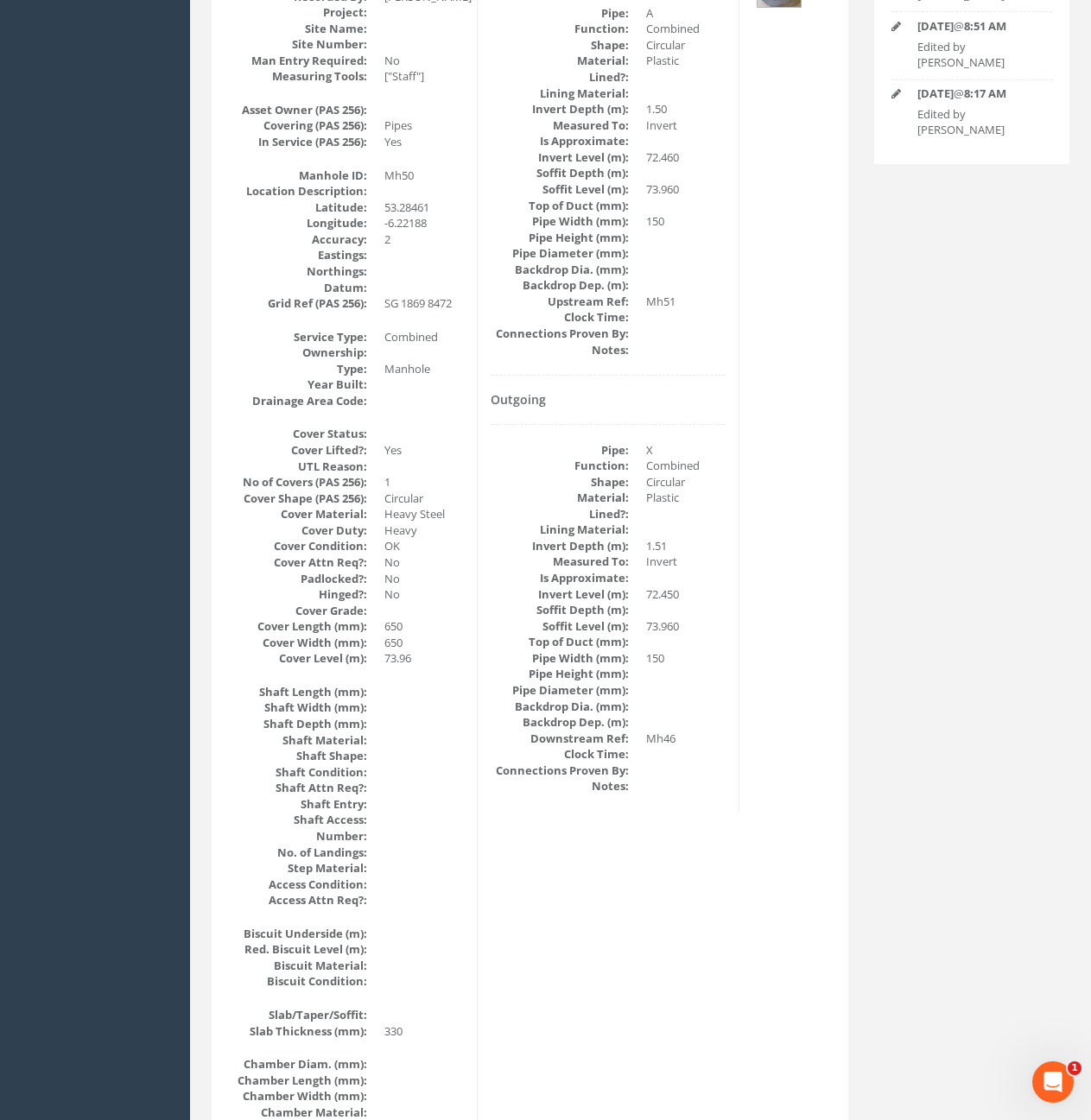
scroll to position [0, 0]
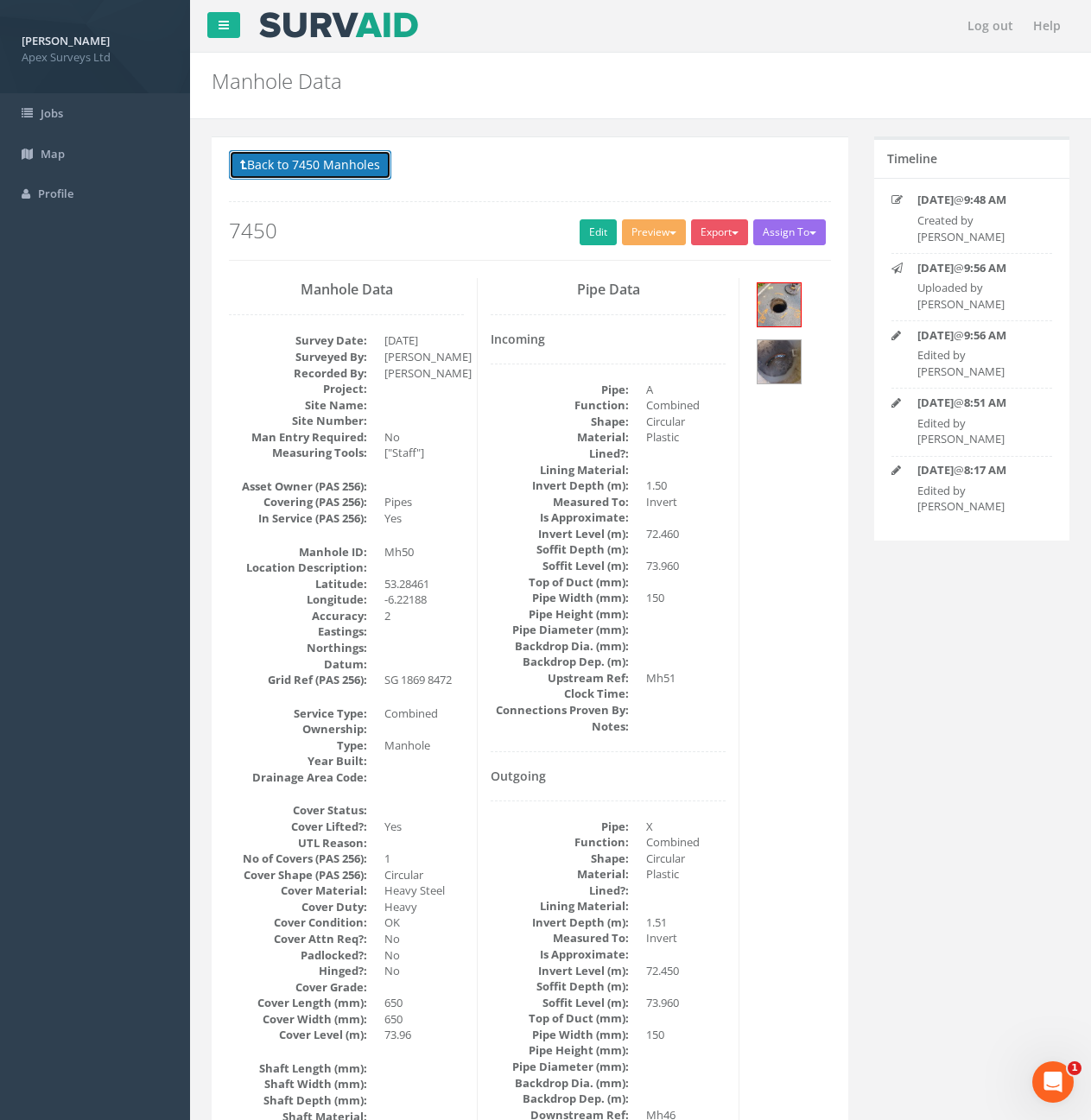
click at [347, 158] on button "Back to 7450 Manholes" at bounding box center [310, 165] width 163 height 30
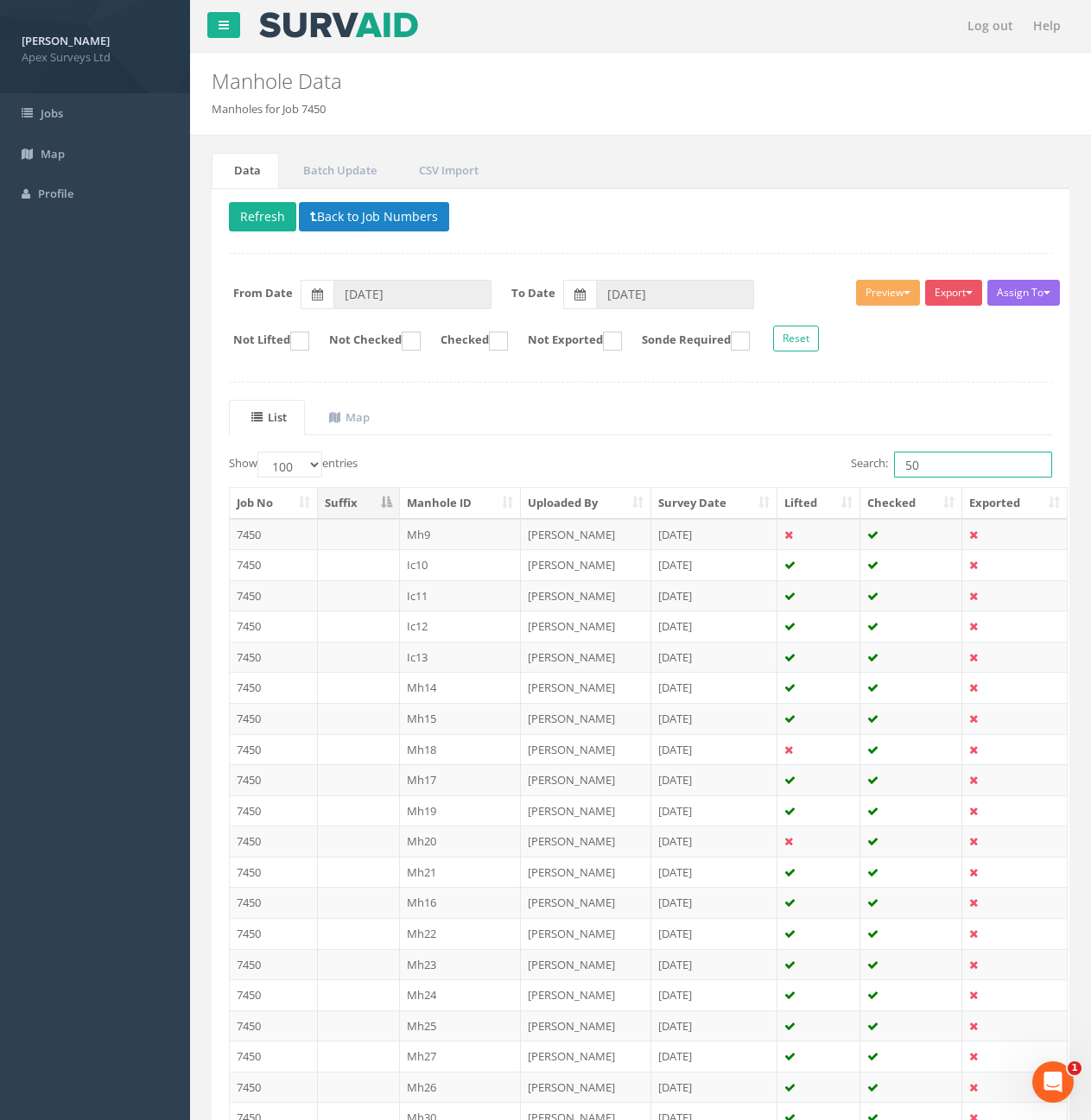
click at [992, 469] on input "50" at bounding box center [973, 464] width 158 height 26
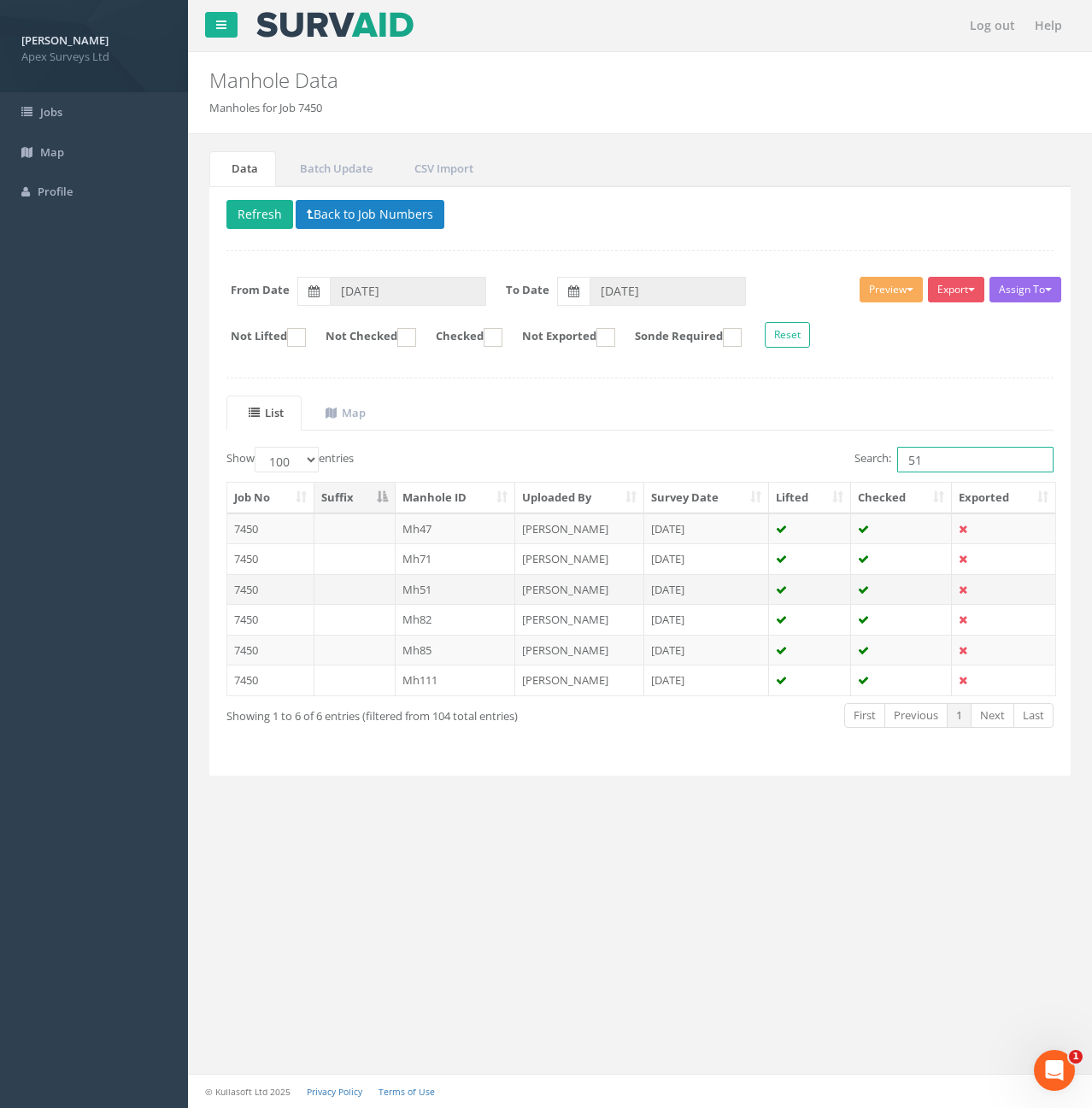
type input "51"
click at [445, 596] on td "Mh51" at bounding box center [456, 589] width 121 height 30
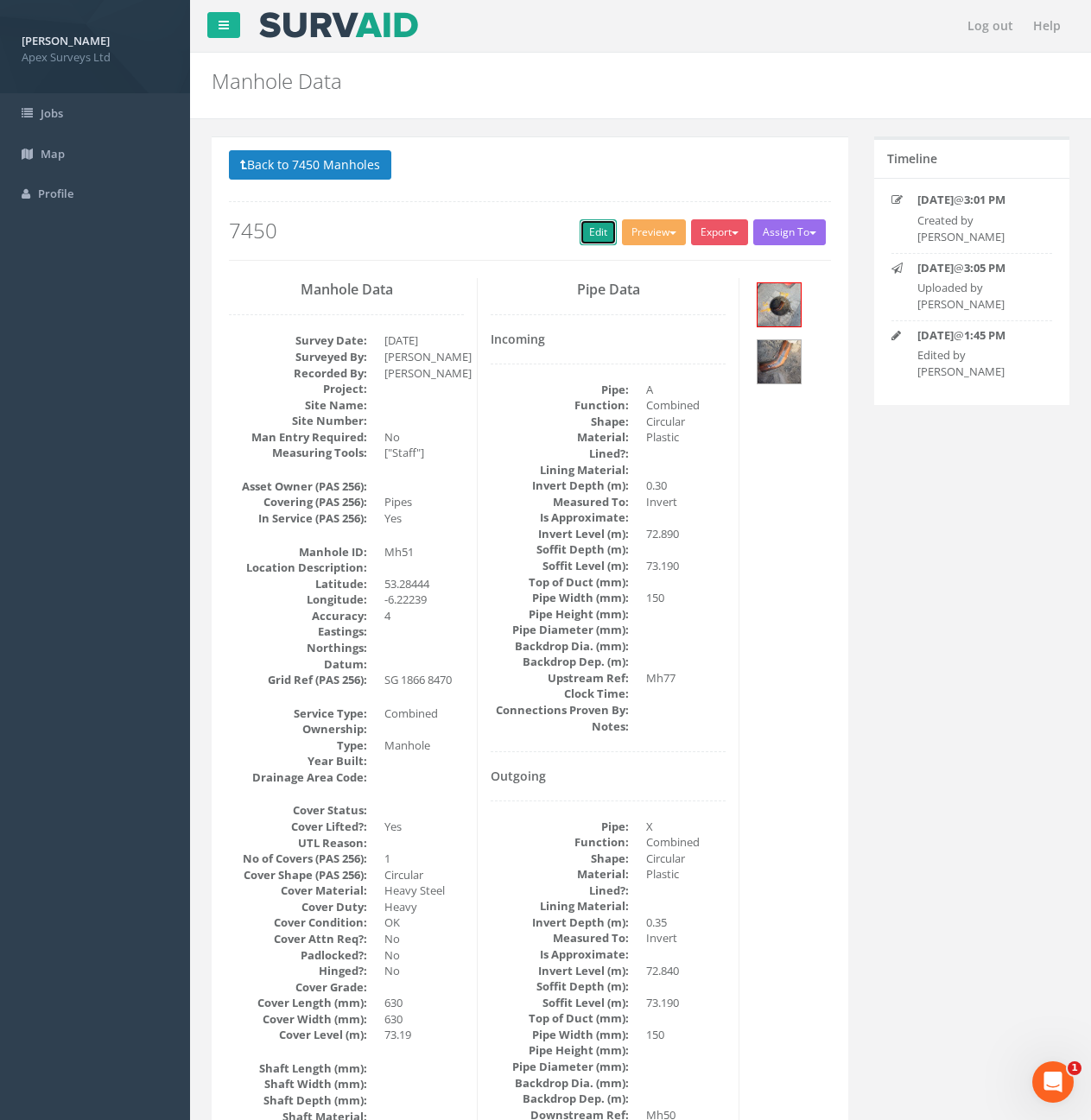
click at [584, 241] on link "Edit" at bounding box center [597, 232] width 38 height 26
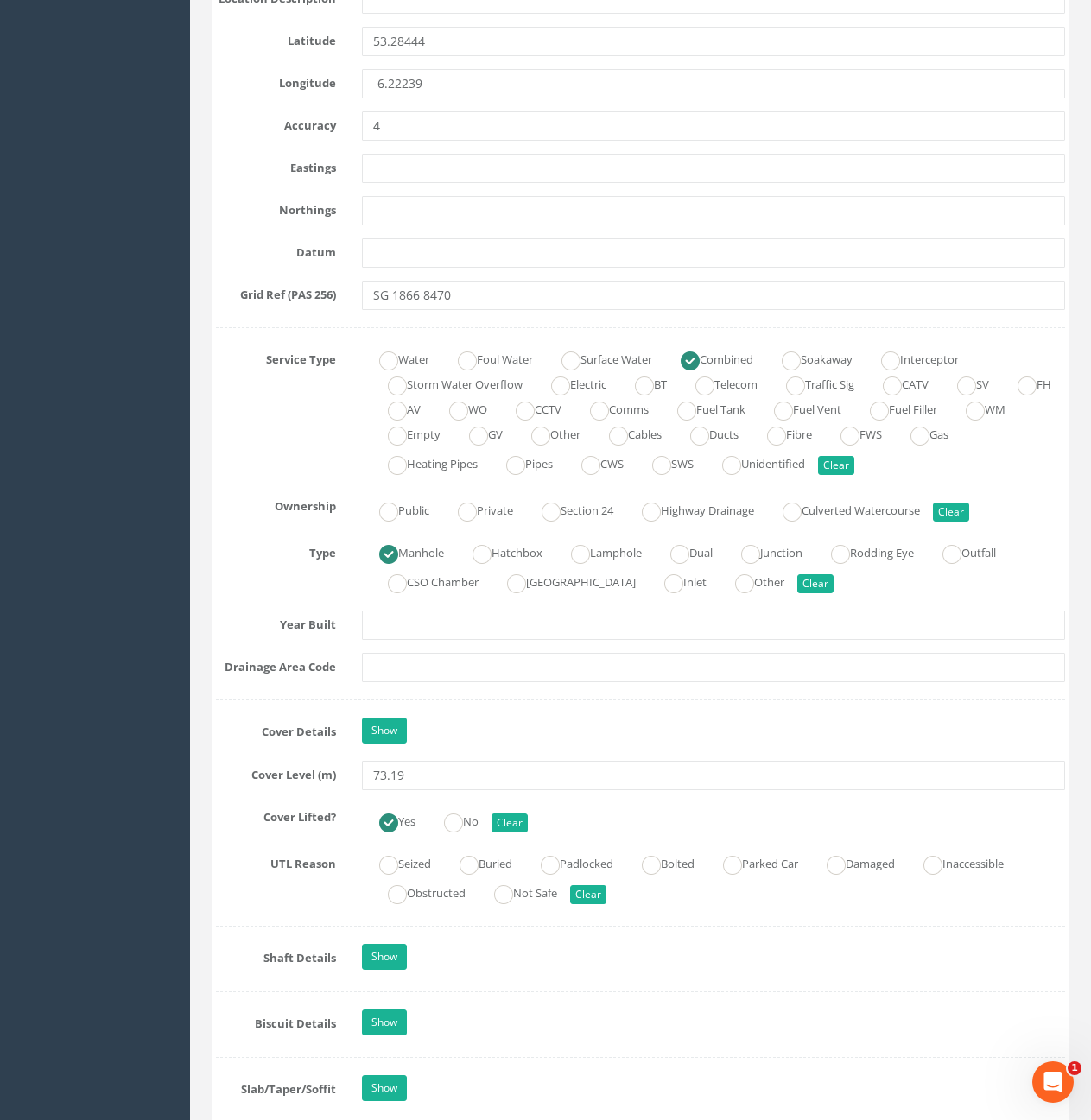
scroll to position [950, 0]
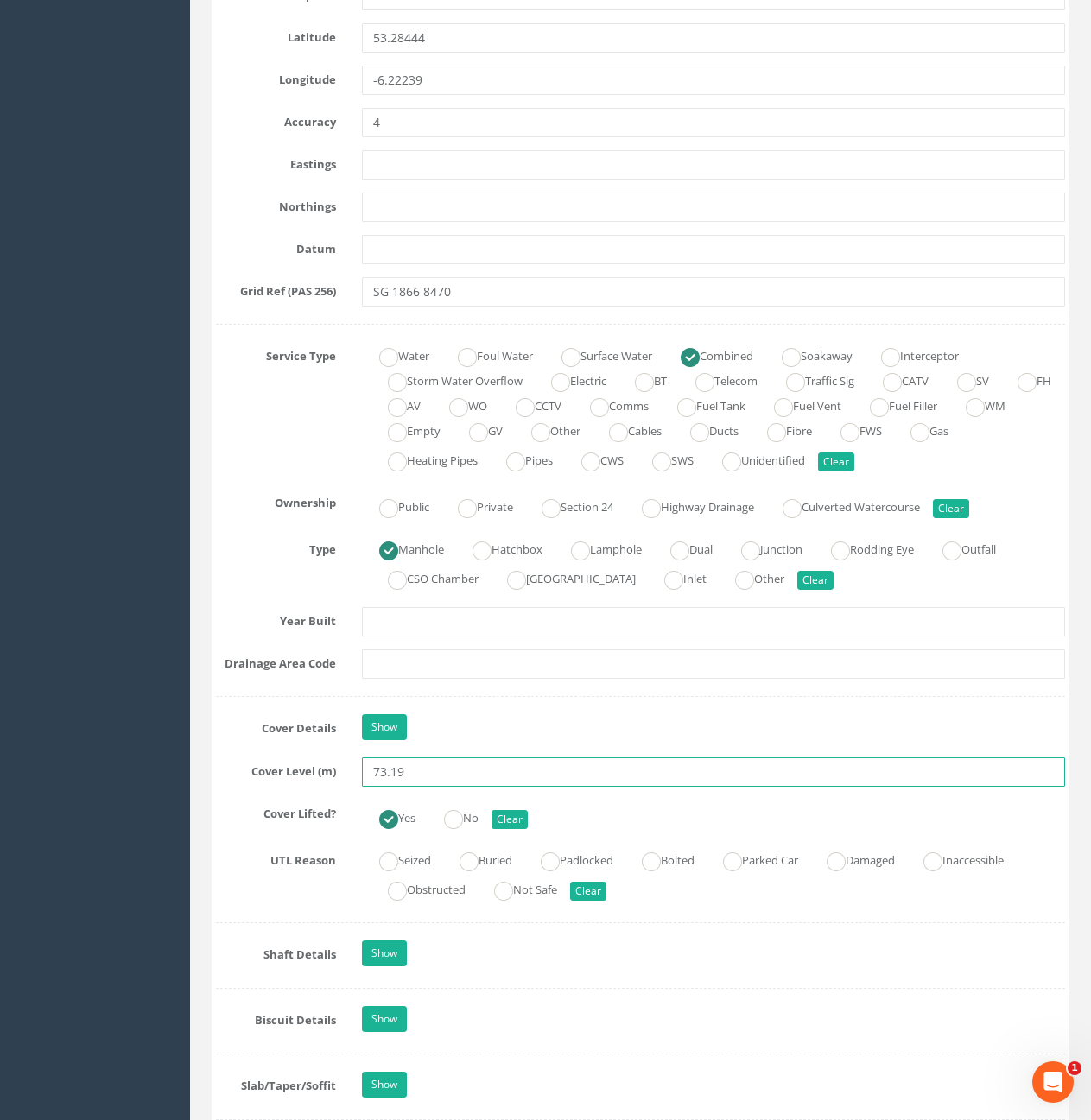
click at [454, 767] on input "73.19" at bounding box center [713, 772] width 703 height 30
type input "73.23"
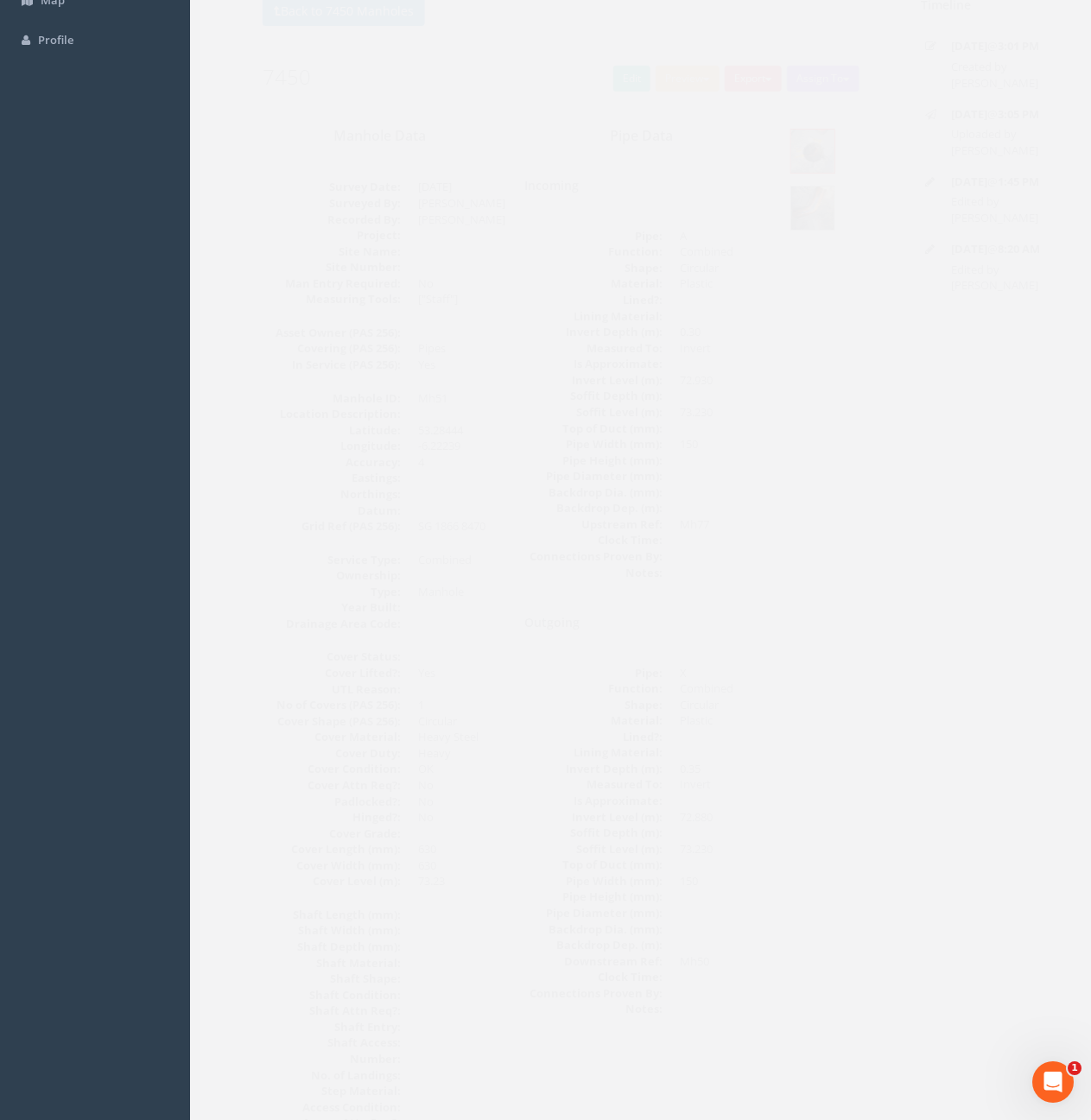
scroll to position [0, 0]
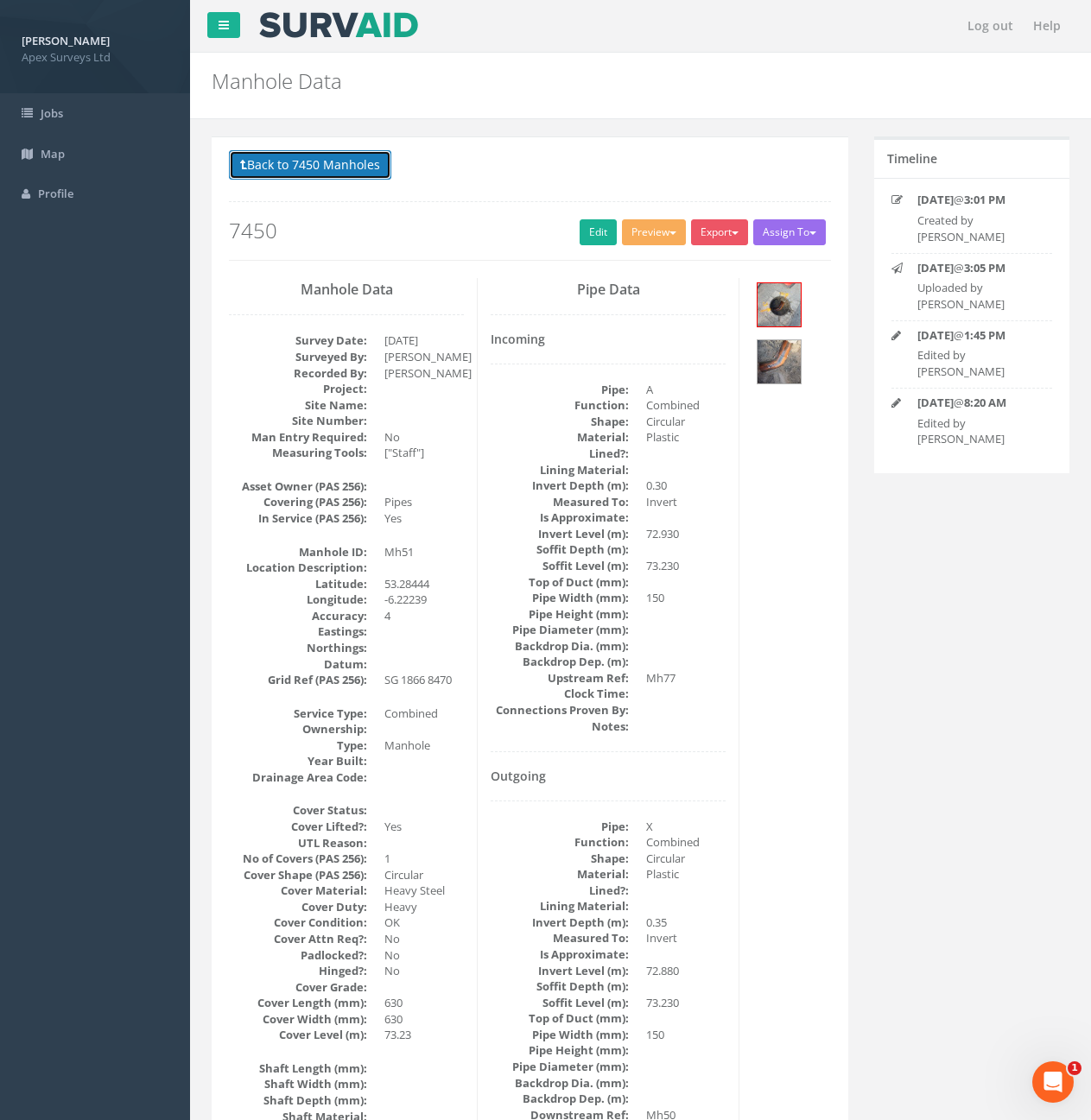
click at [350, 154] on button "Back to 7450 Manholes" at bounding box center [310, 165] width 163 height 30
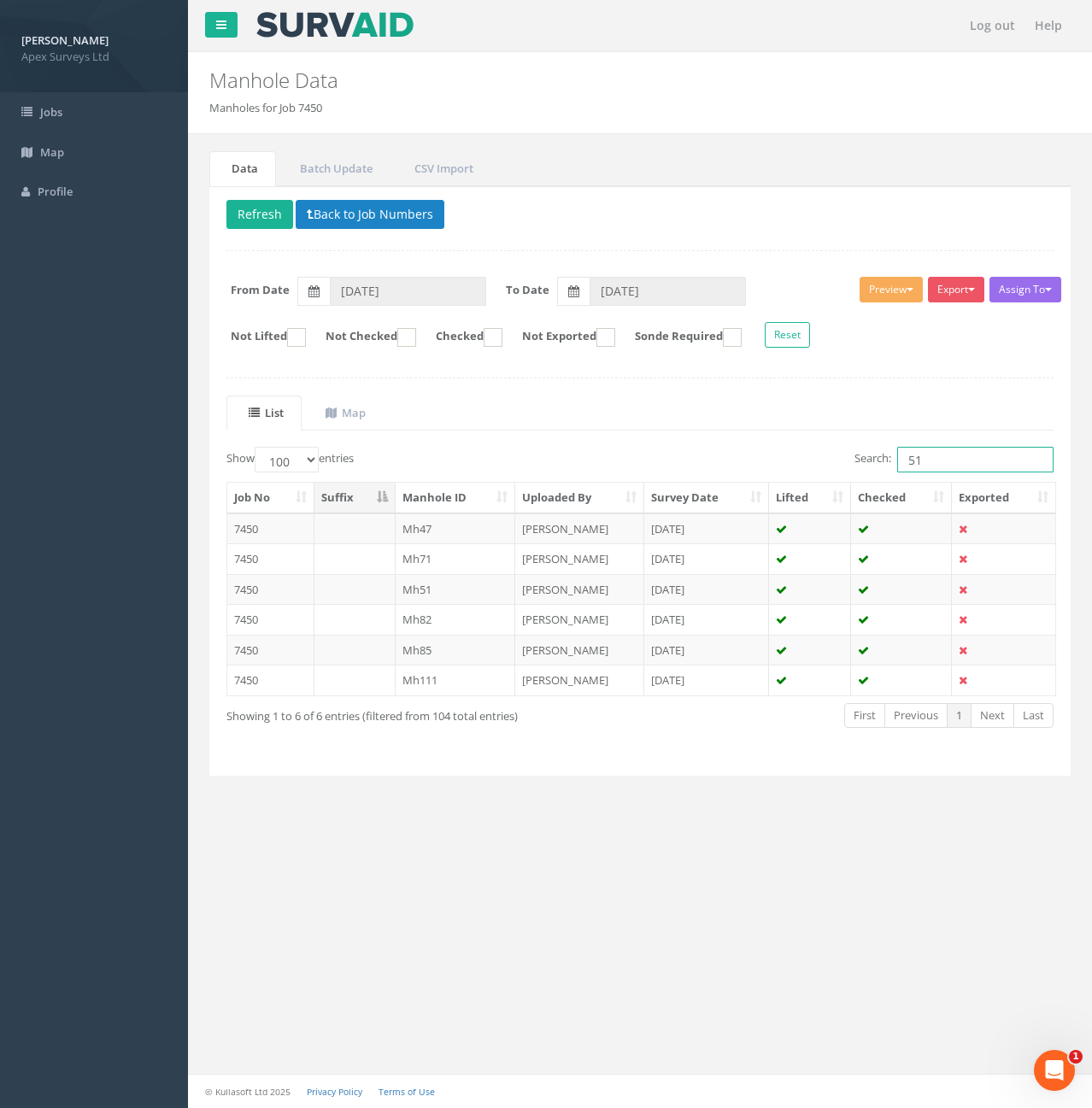
click at [948, 459] on input "51" at bounding box center [976, 459] width 156 height 26
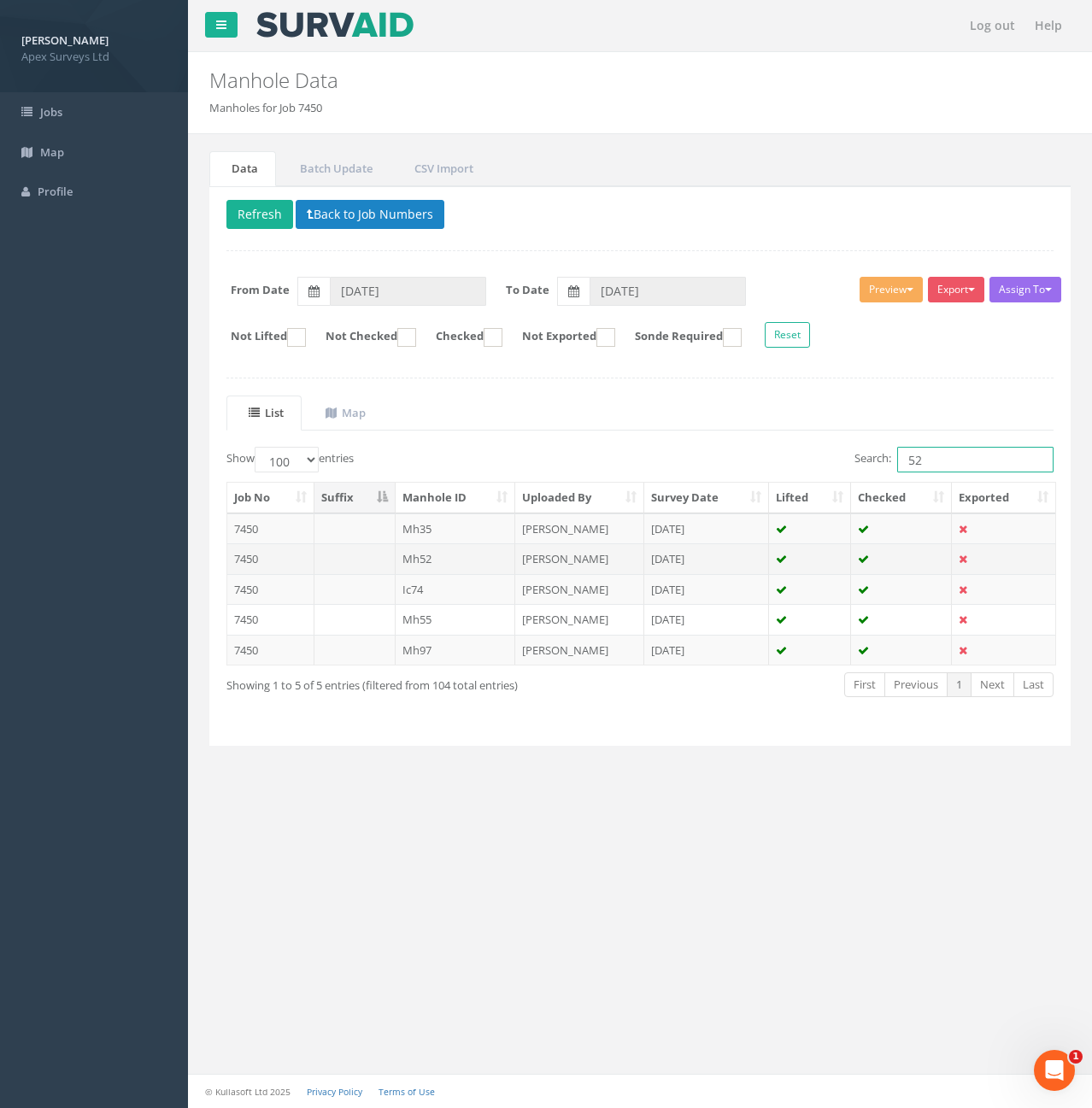
type input "52"
click at [490, 561] on td "Mh52" at bounding box center [456, 559] width 121 height 30
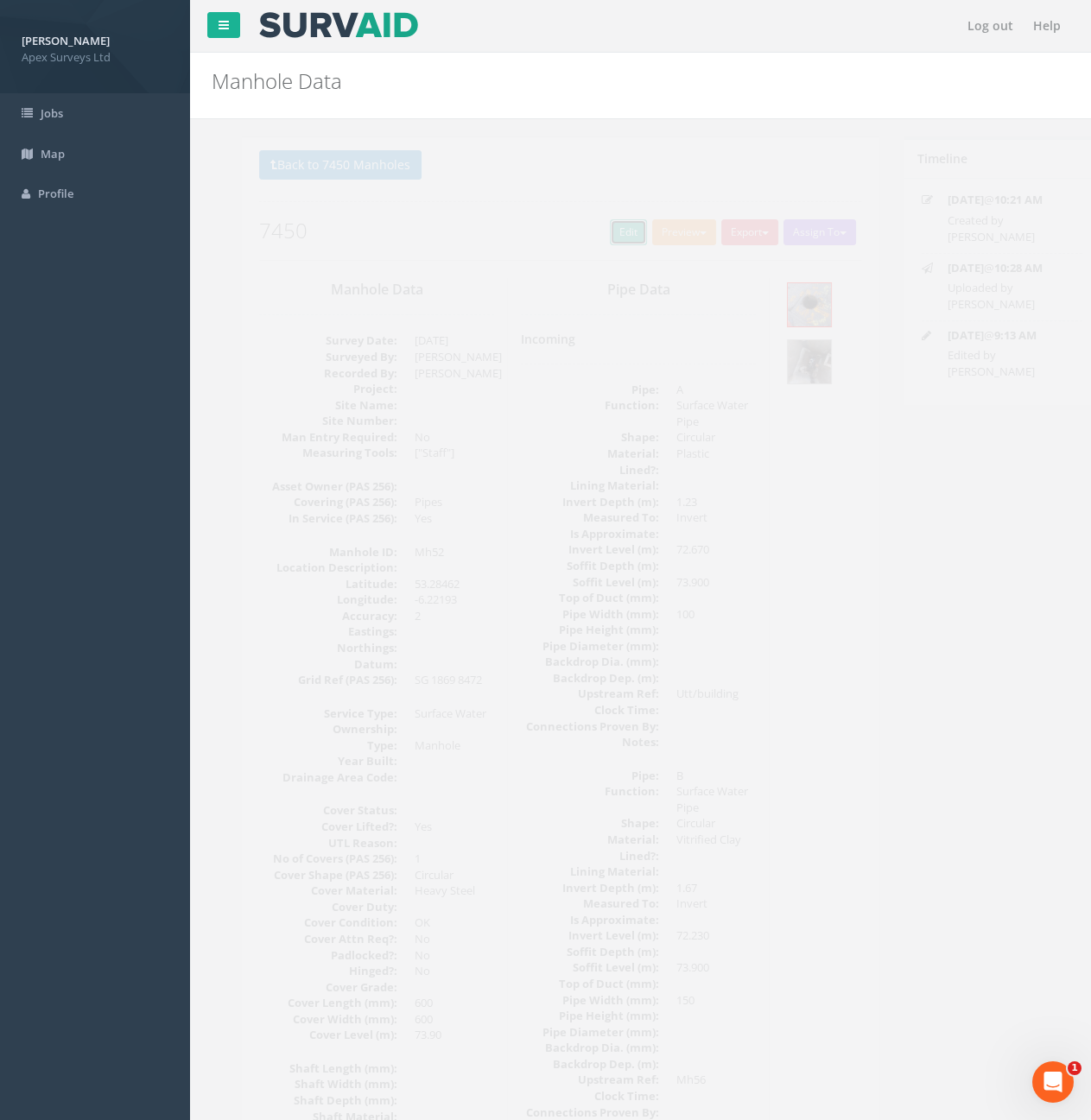
click at [596, 242] on link "Edit" at bounding box center [597, 232] width 38 height 26
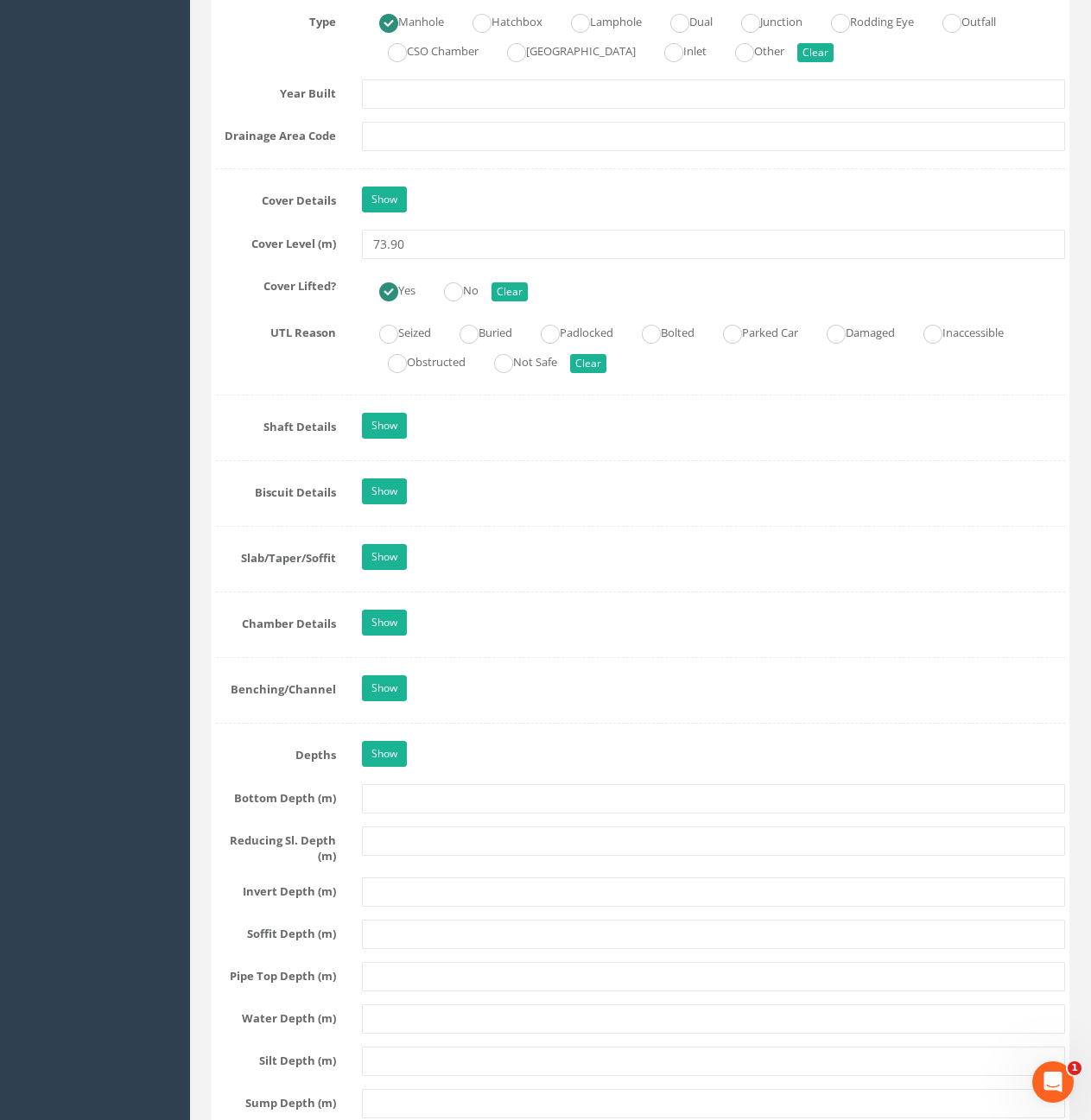
scroll to position [1036, 0]
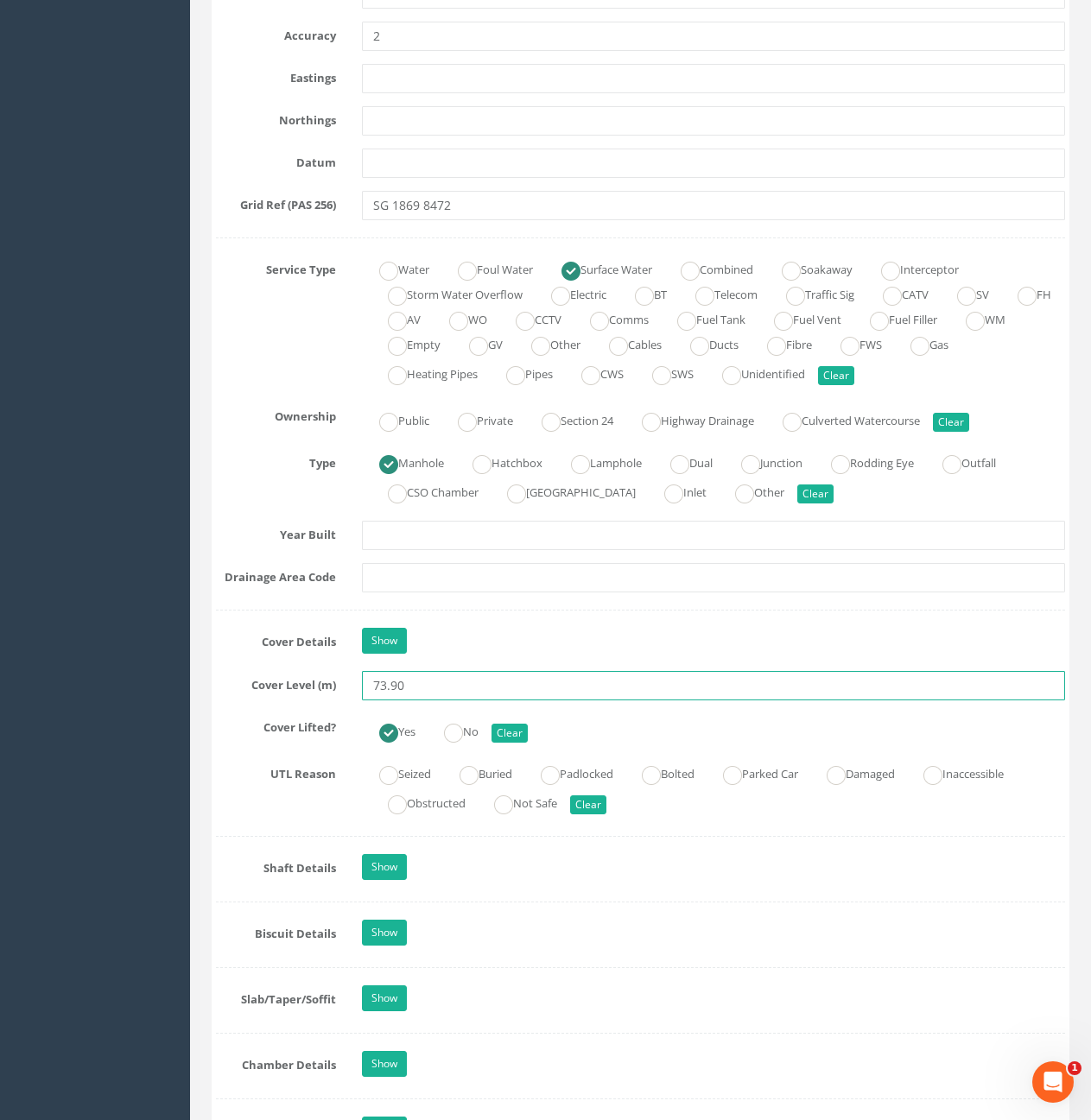
click at [411, 688] on input "73.90" at bounding box center [713, 686] width 703 height 30
type input "73.94"
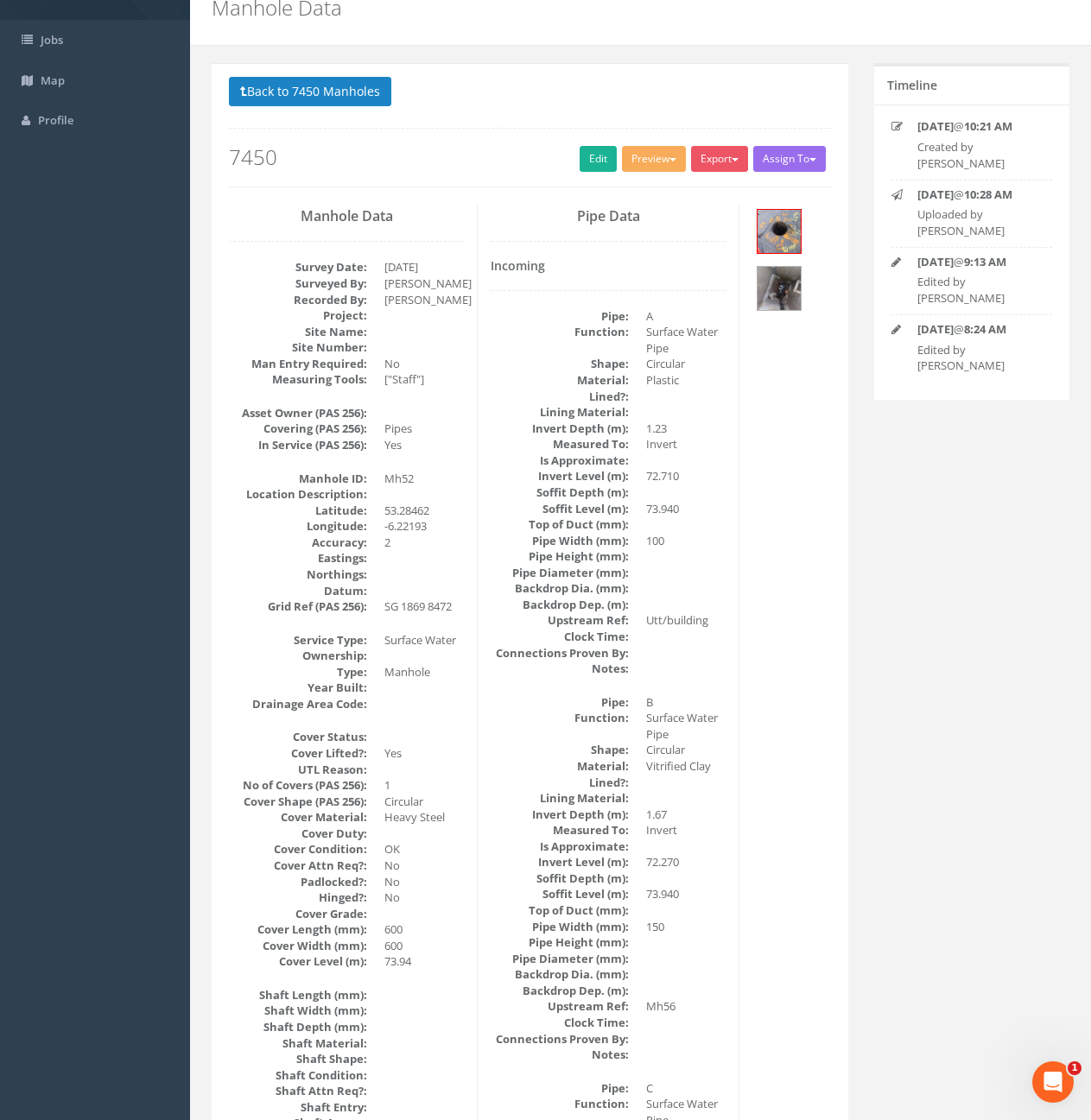
scroll to position [0, 0]
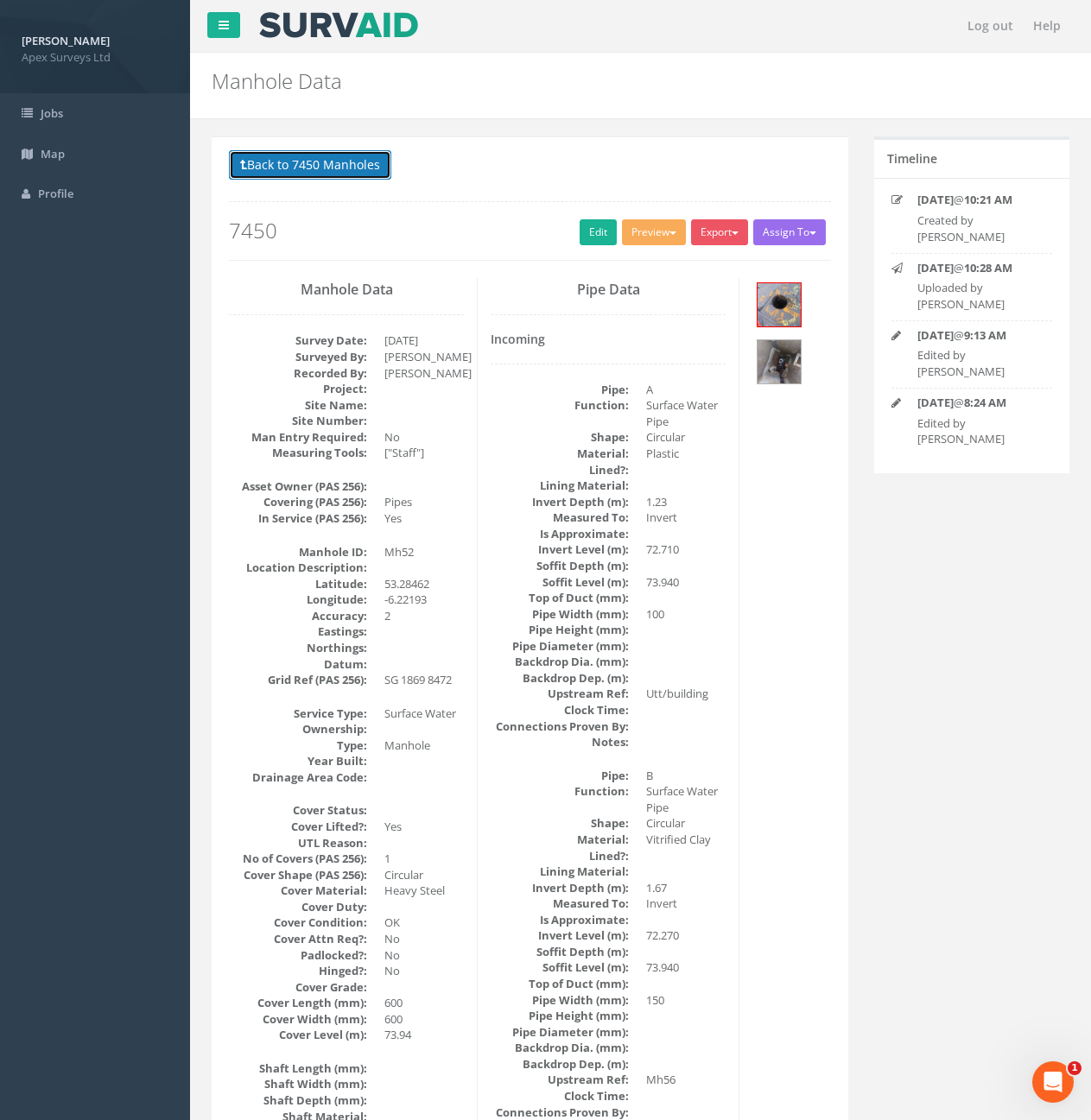
drag, startPoint x: 351, startPoint y: 173, endPoint x: 375, endPoint y: 174, distance: 24.0
click at [351, 173] on button "Back to 7450 Manholes" at bounding box center [310, 165] width 163 height 30
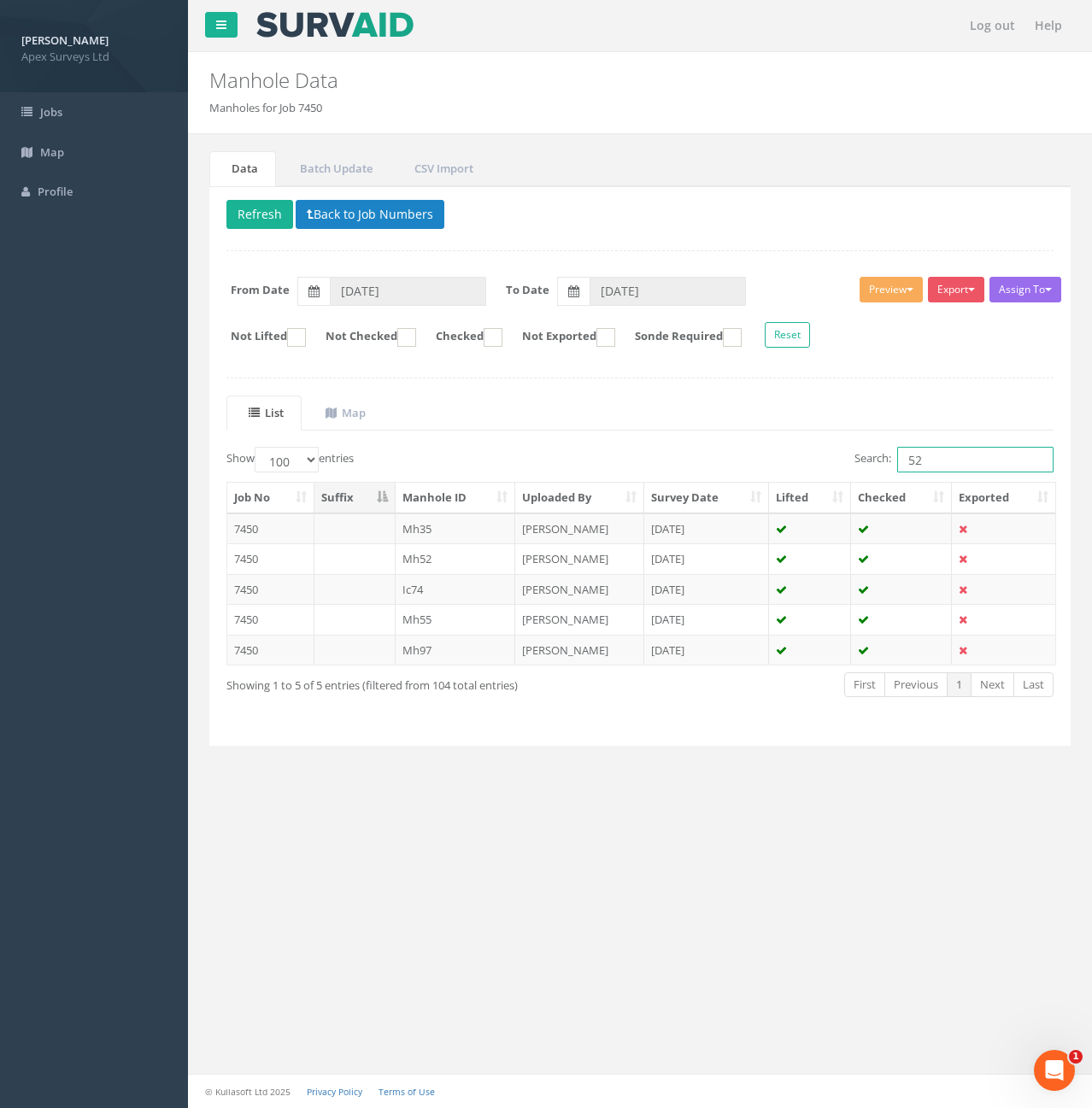
click at [954, 462] on input "52" at bounding box center [976, 459] width 156 height 26
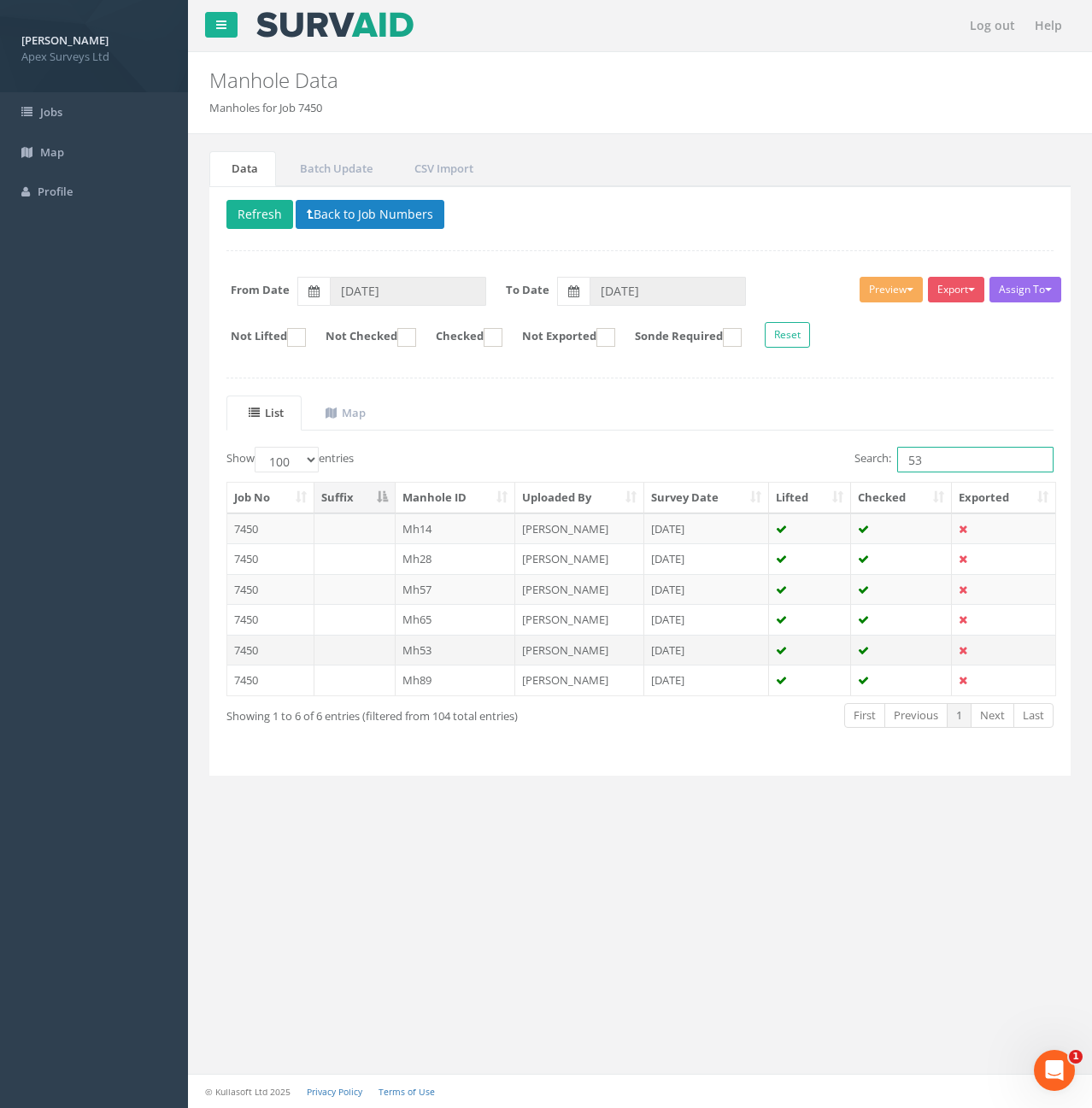
type input "53"
click at [436, 656] on td "Mh53" at bounding box center [456, 650] width 121 height 30
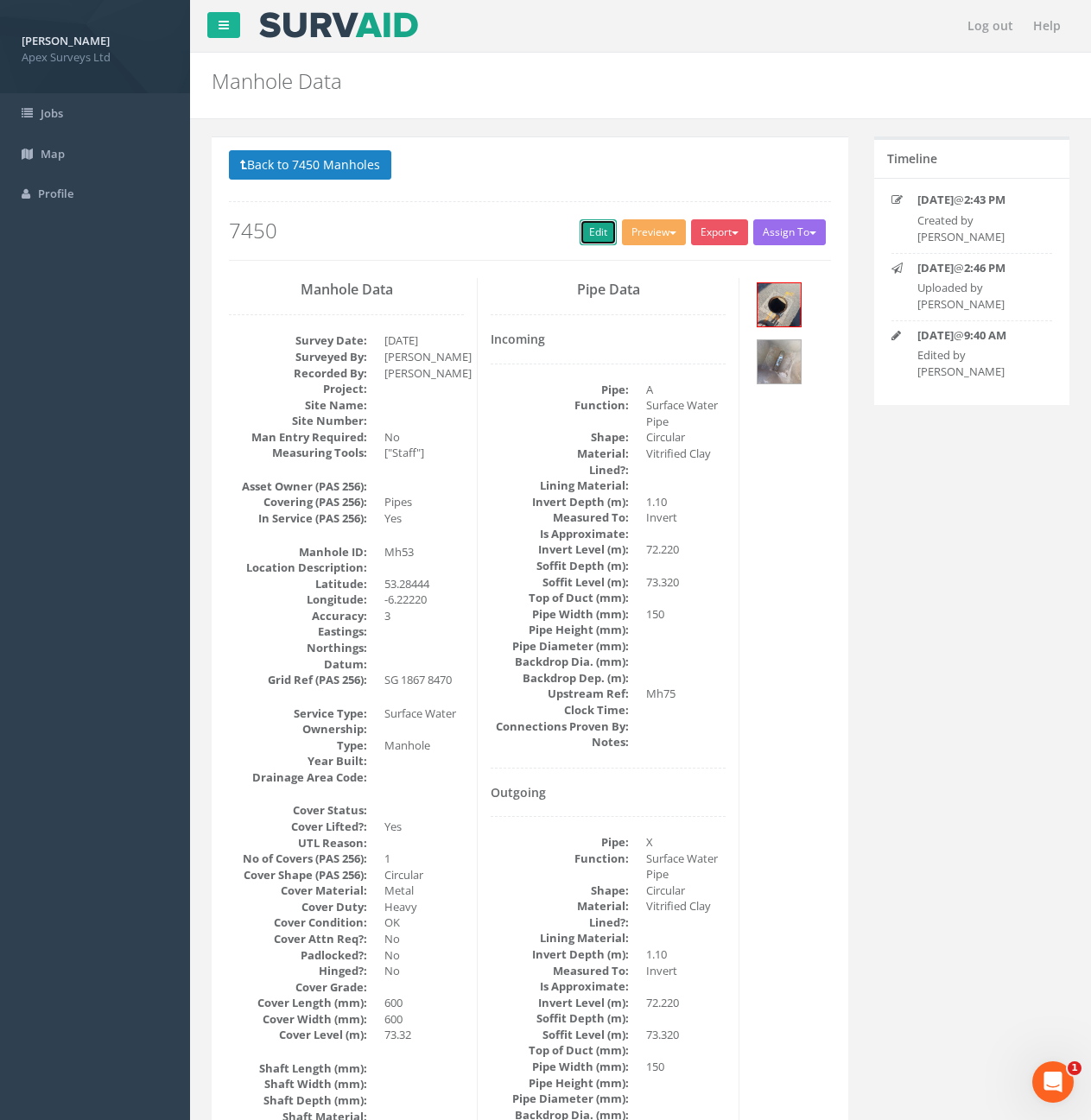
click at [588, 235] on link "Edit" at bounding box center [597, 232] width 38 height 26
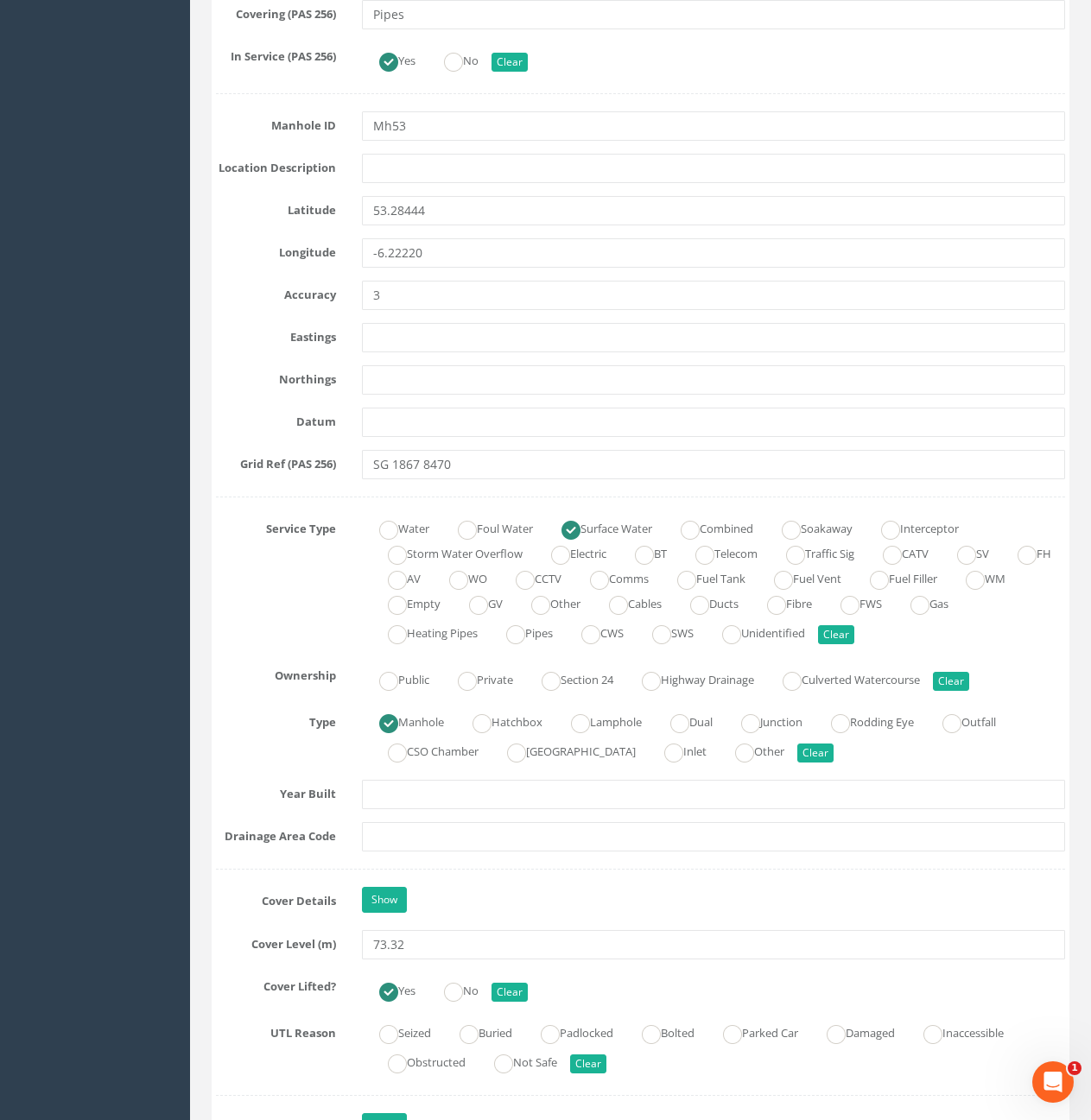
scroll to position [1123, 0]
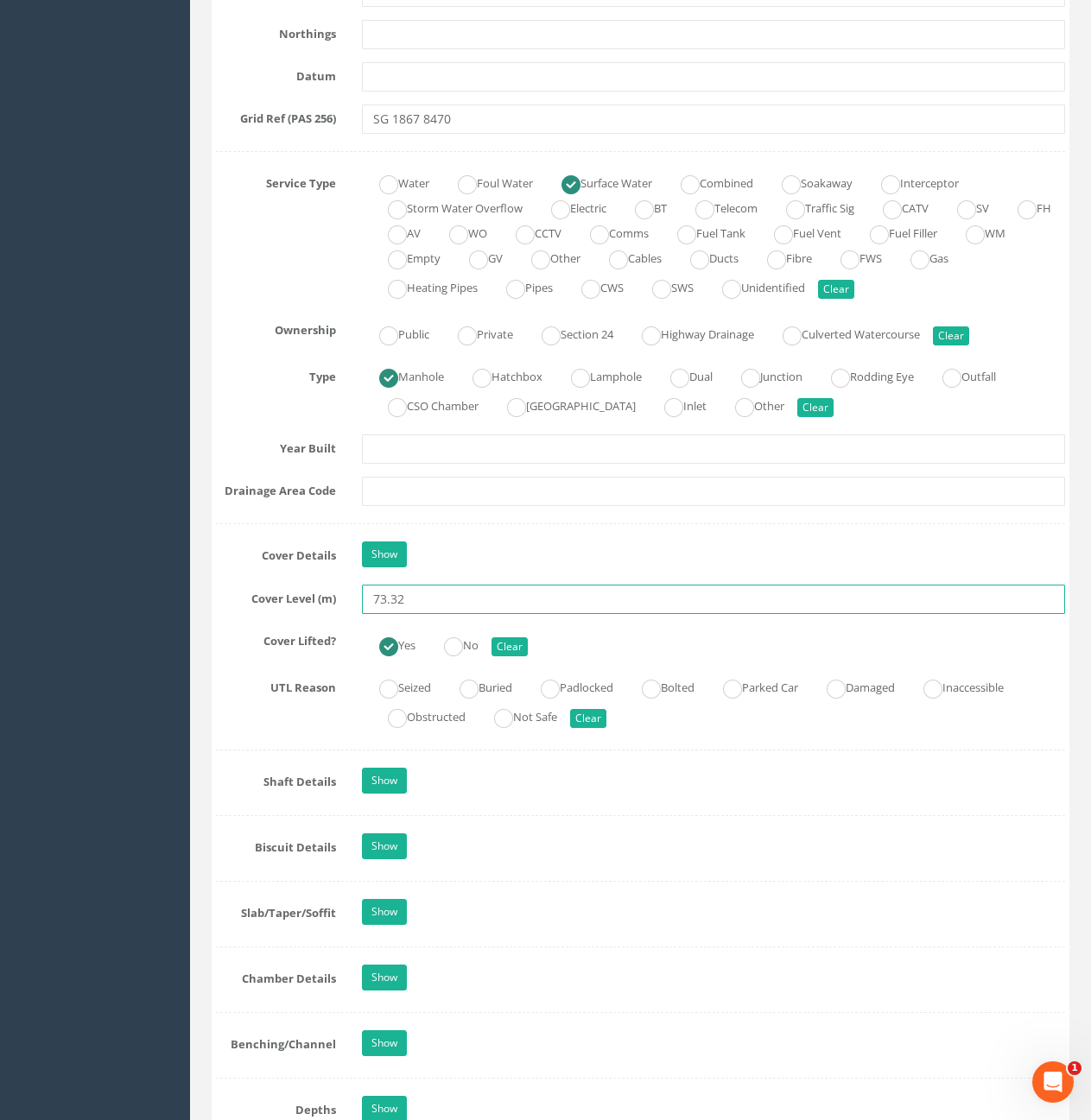
click at [500, 598] on input "73.32" at bounding box center [713, 599] width 703 height 30
type input "73.35"
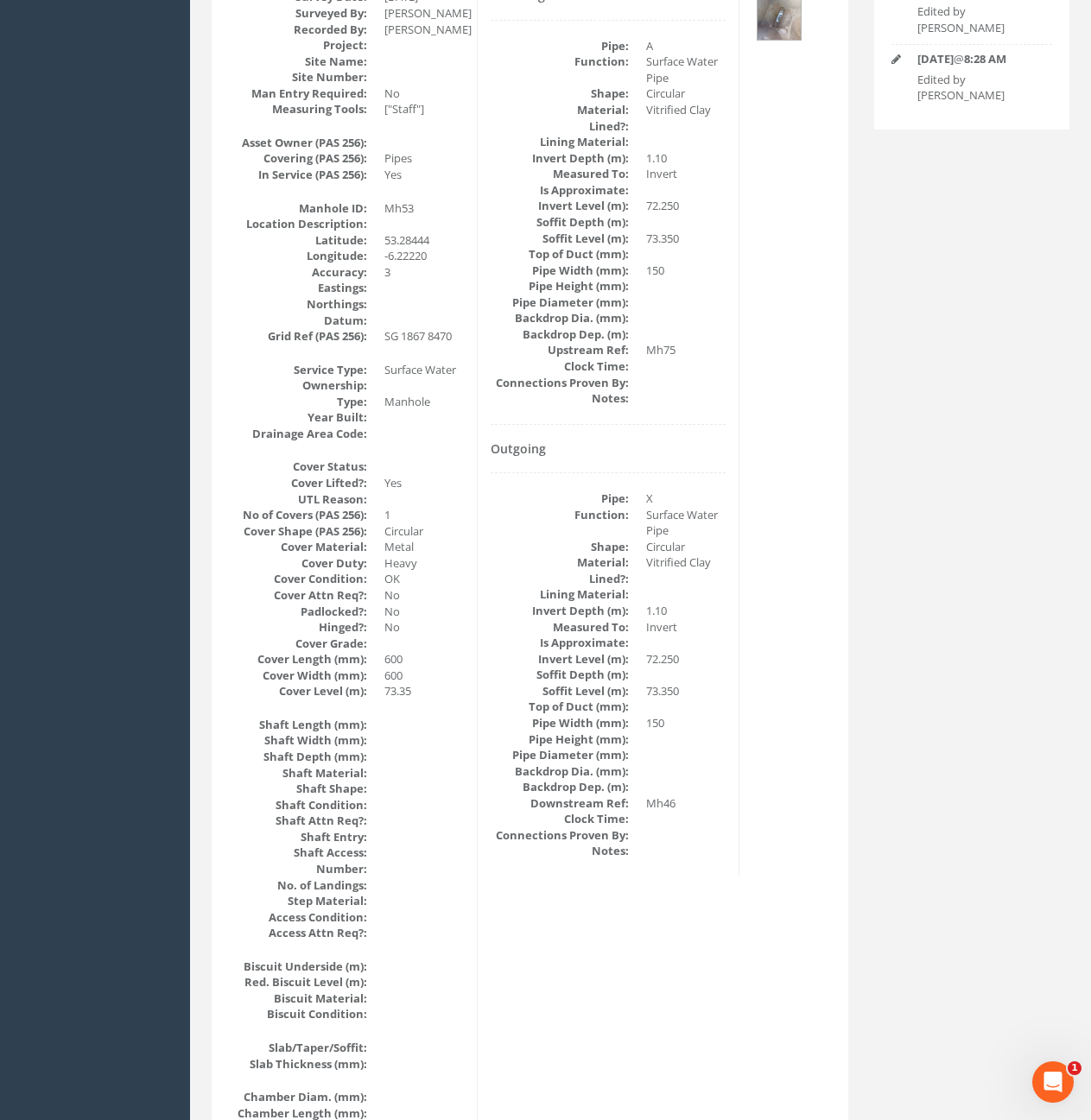
scroll to position [0, 0]
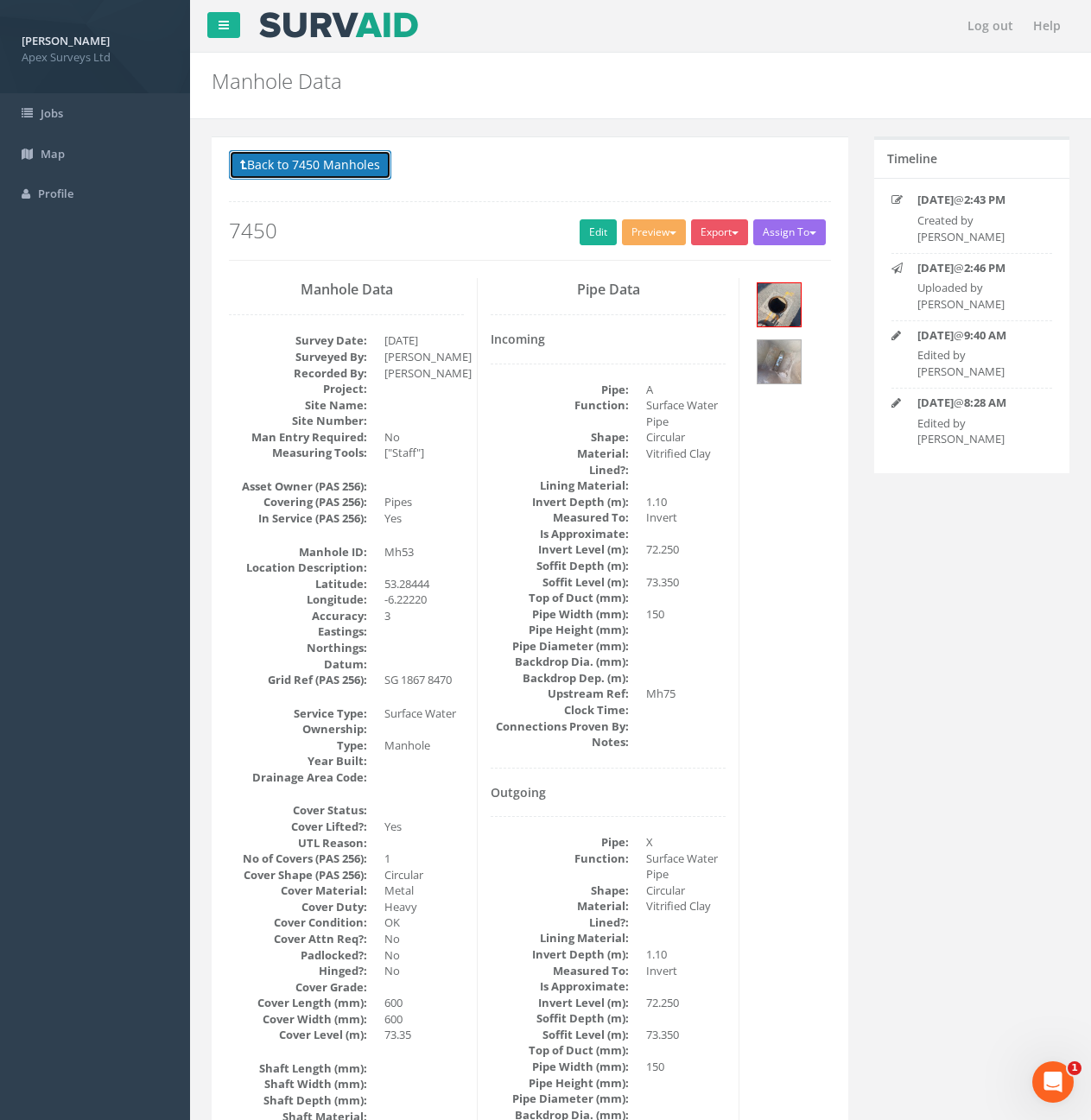
click at [366, 165] on button "Back to 7450 Manholes" at bounding box center [310, 165] width 163 height 30
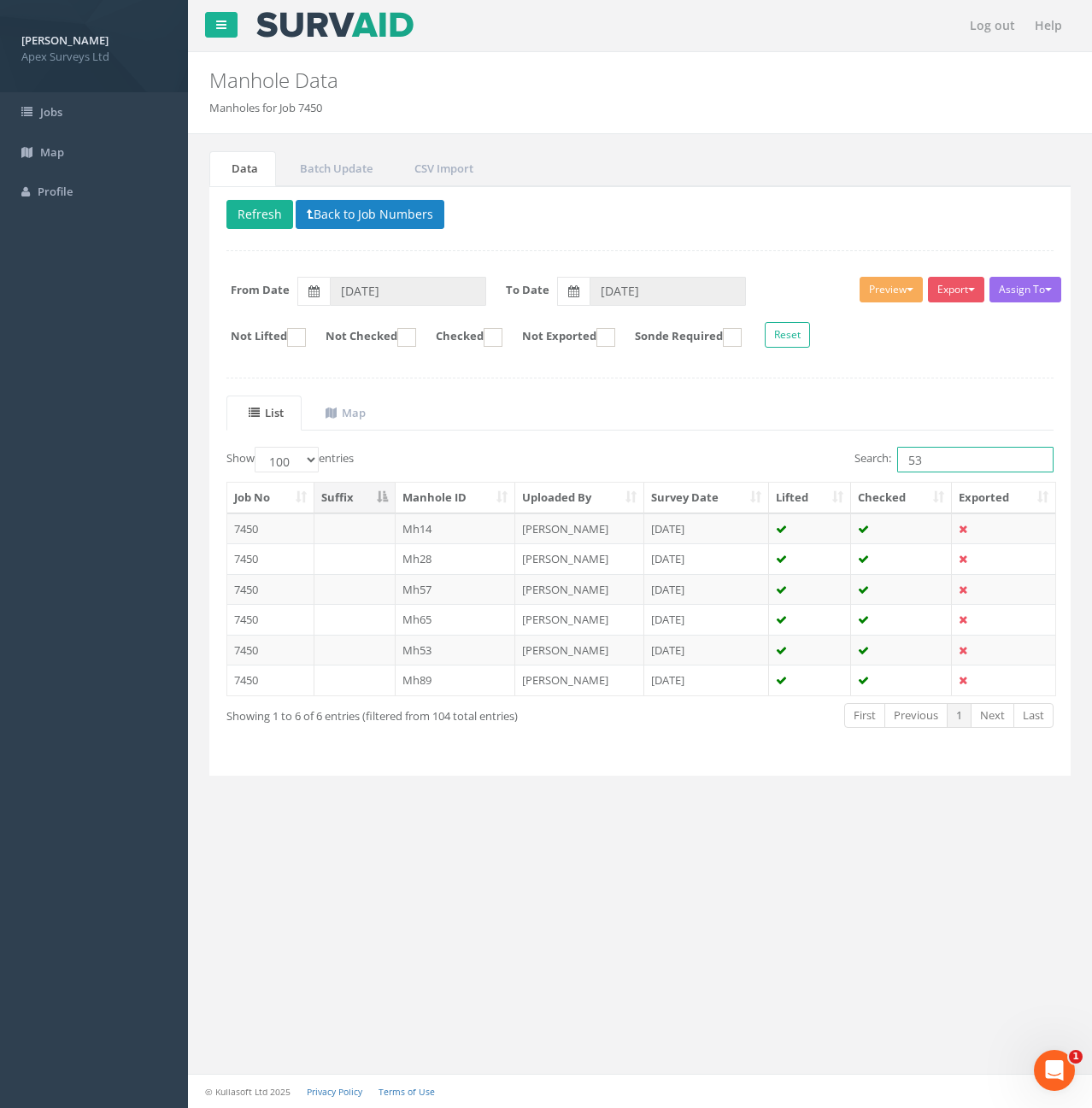
click at [973, 462] on input "53" at bounding box center [976, 459] width 156 height 26
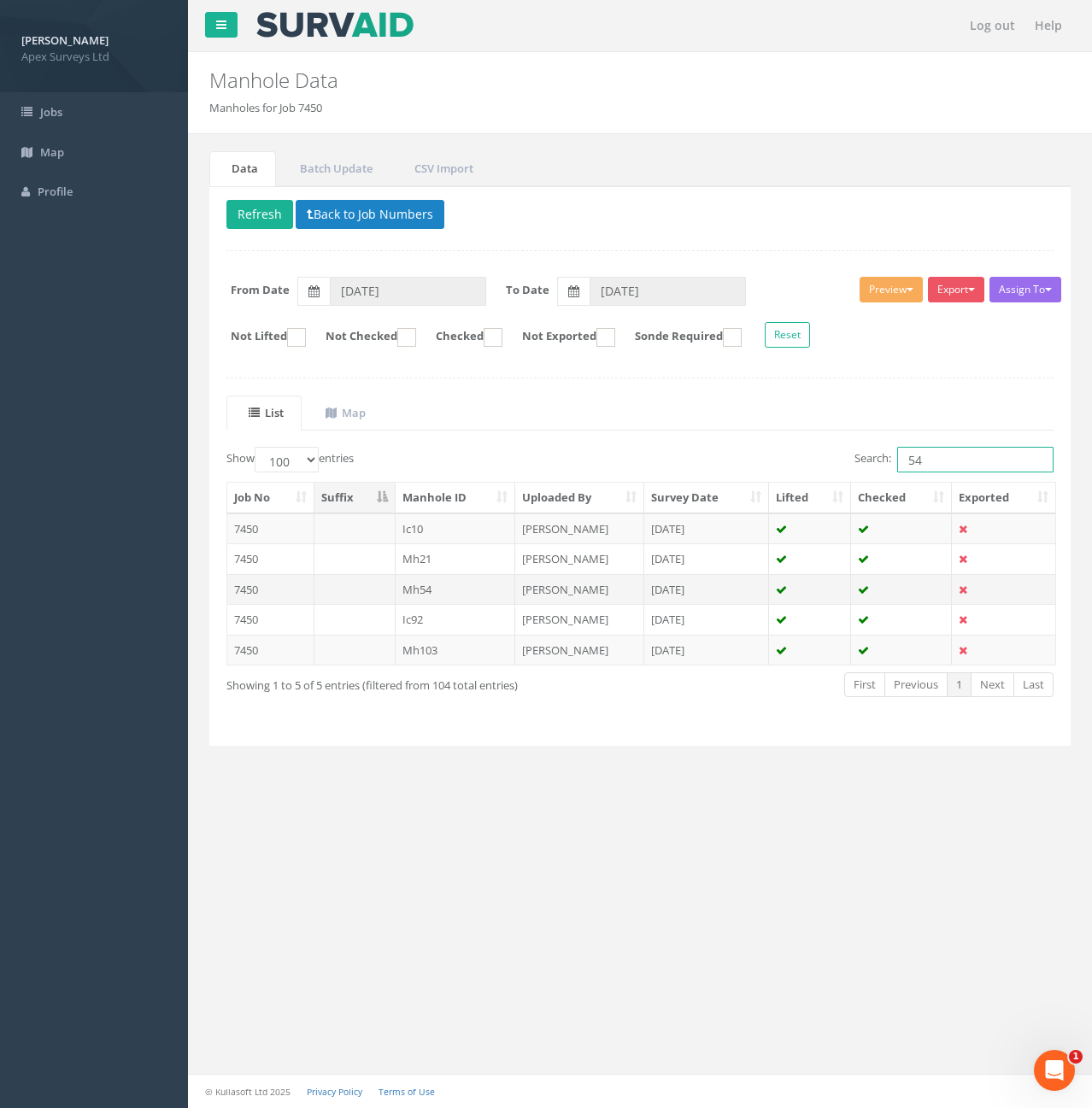
type input "54"
click at [482, 581] on td "Mh54" at bounding box center [456, 589] width 121 height 30
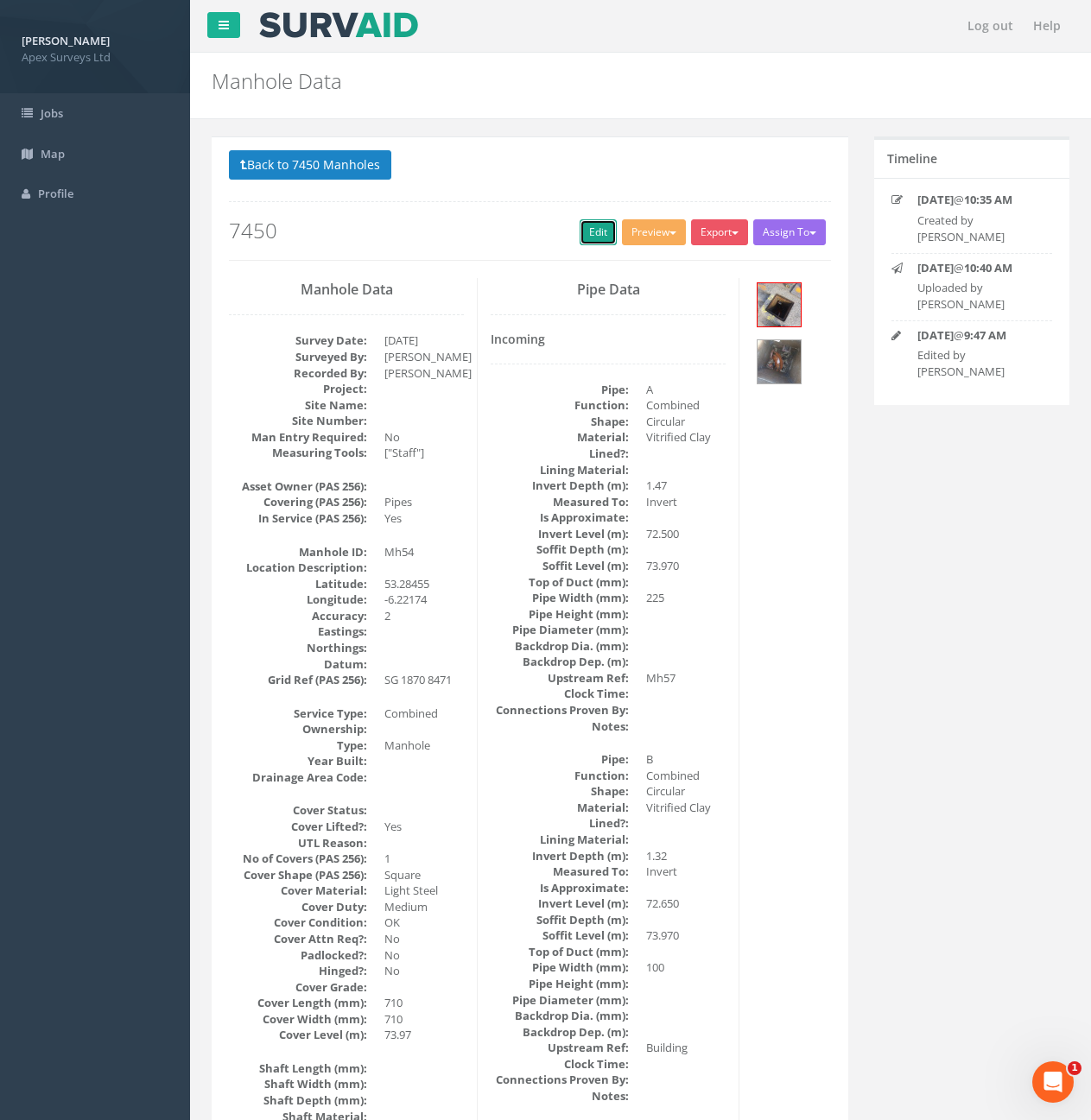
click at [591, 228] on link "Edit" at bounding box center [597, 232] width 38 height 26
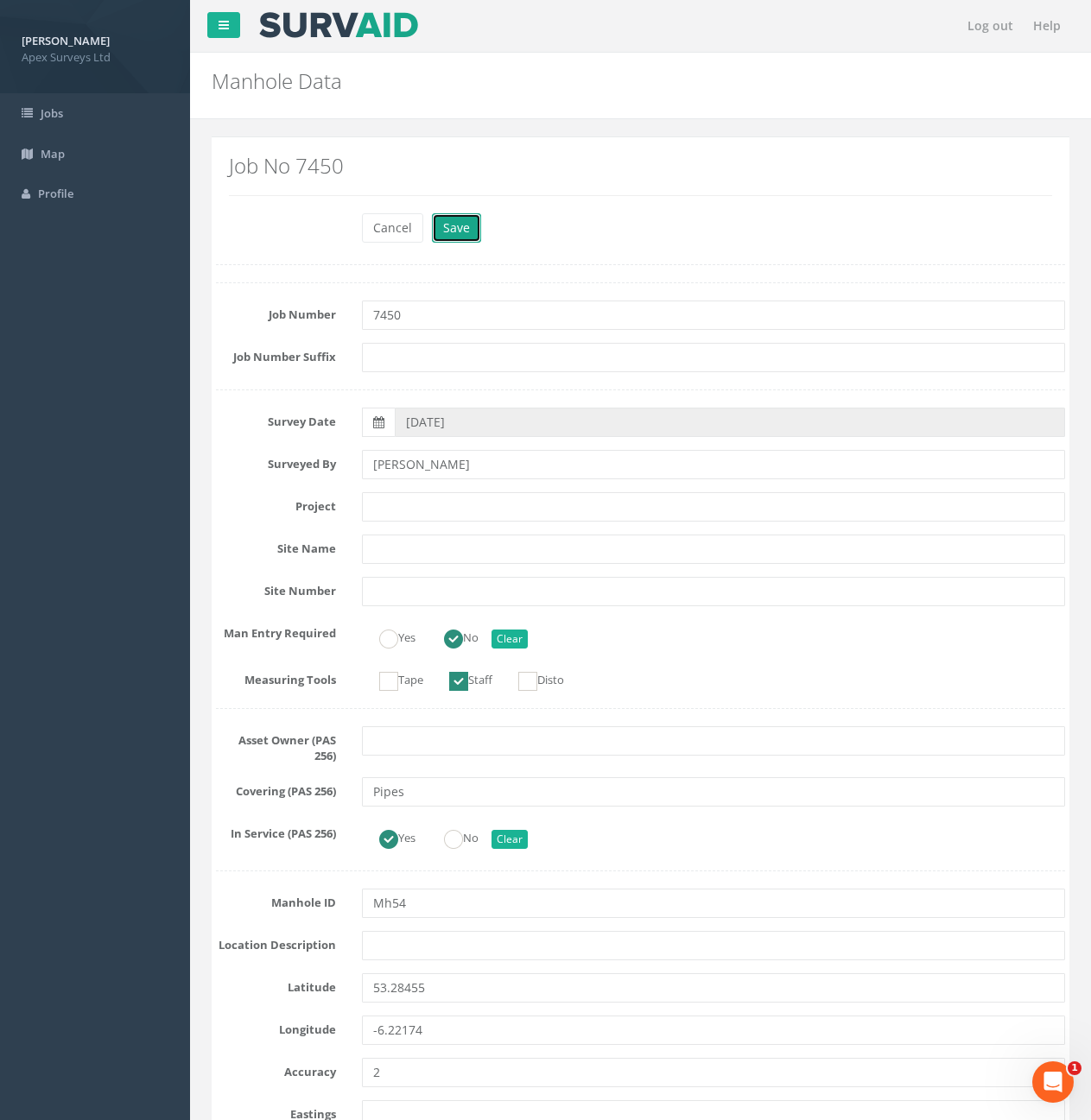
click at [457, 224] on button "Save" at bounding box center [456, 228] width 49 height 30
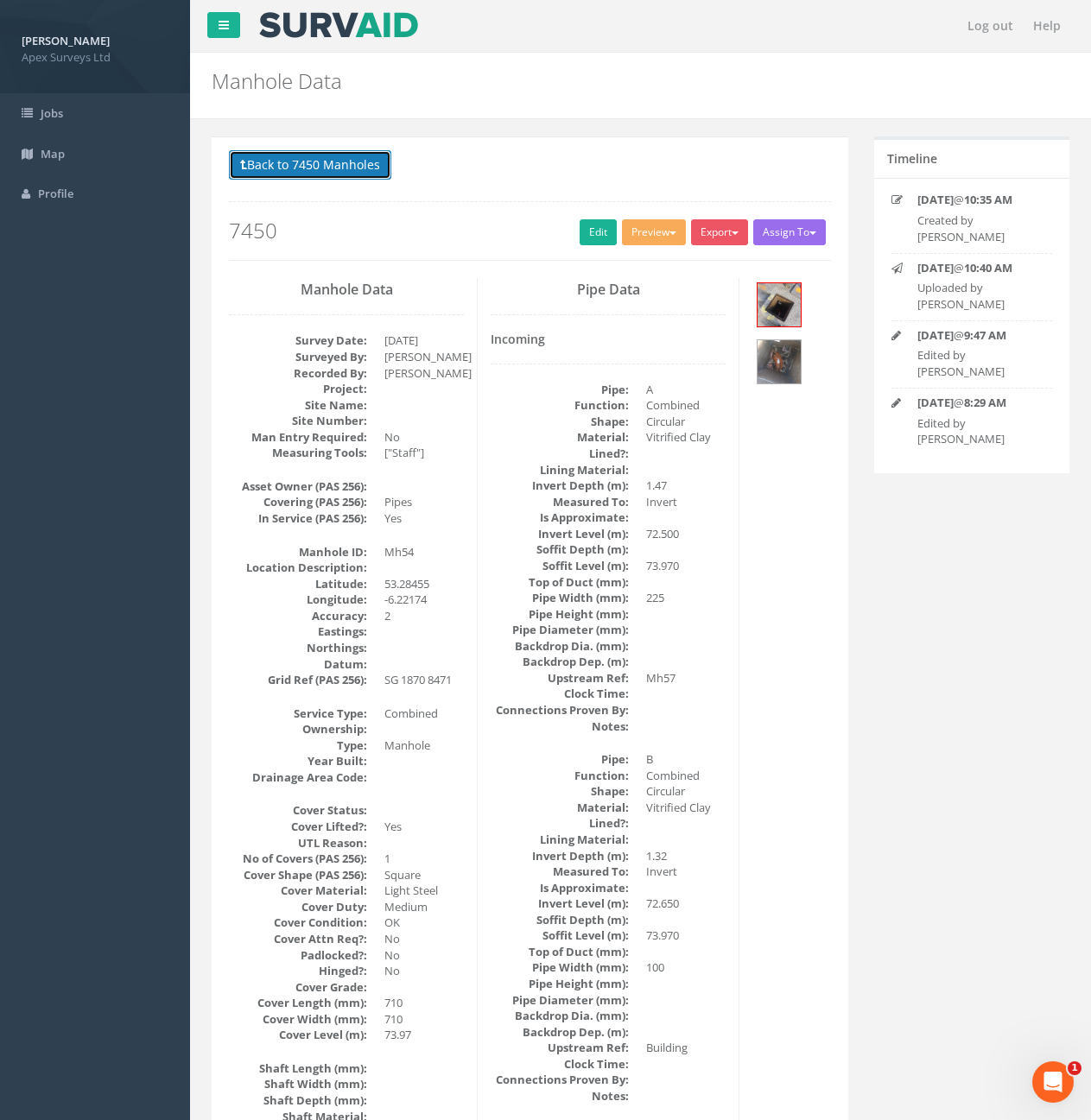
click at [354, 161] on button "Back to 7450 Manholes" at bounding box center [310, 165] width 163 height 30
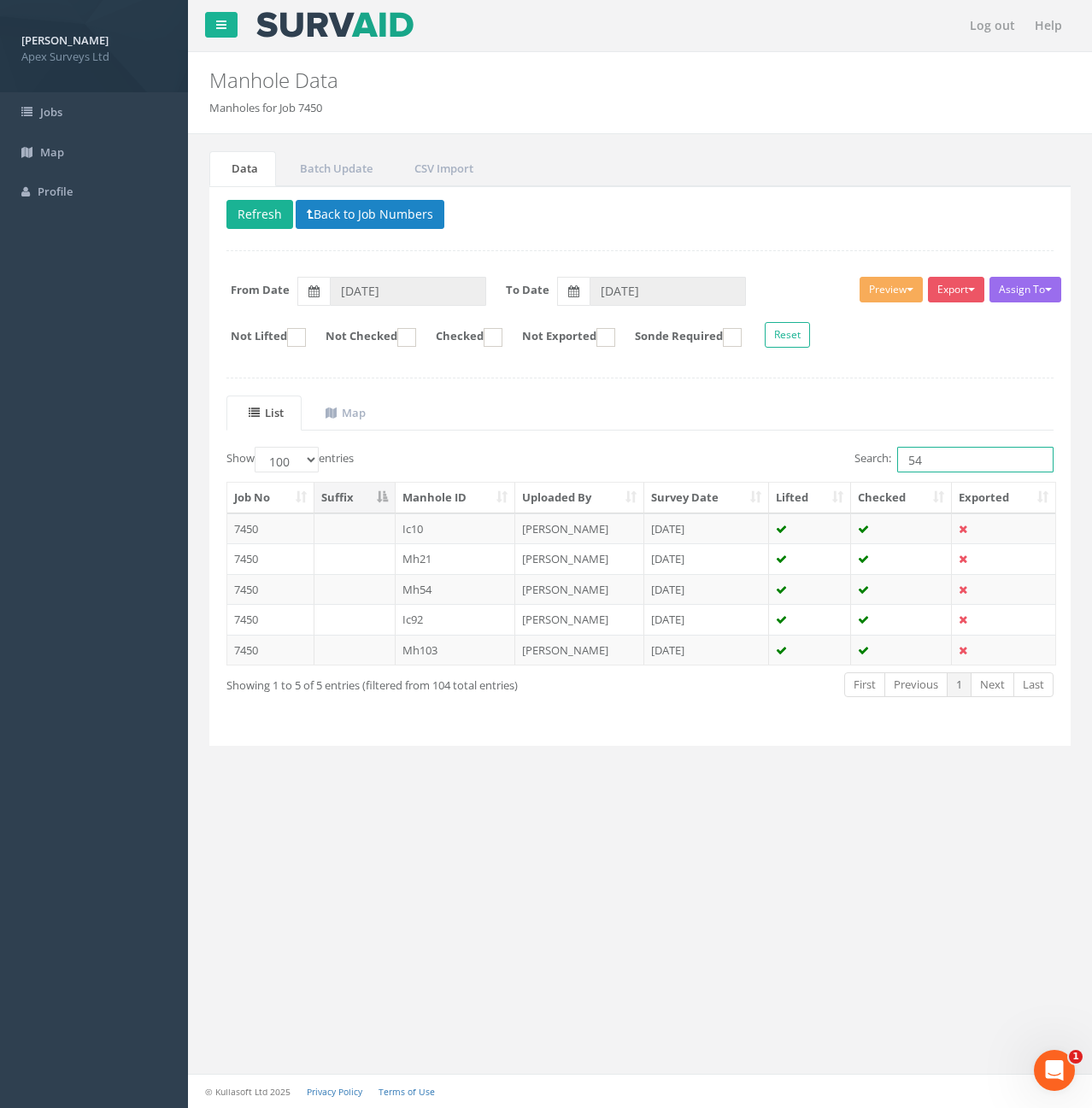
click at [970, 452] on input "54" at bounding box center [976, 459] width 156 height 26
click at [482, 584] on td "Mh54" at bounding box center [456, 589] width 121 height 30
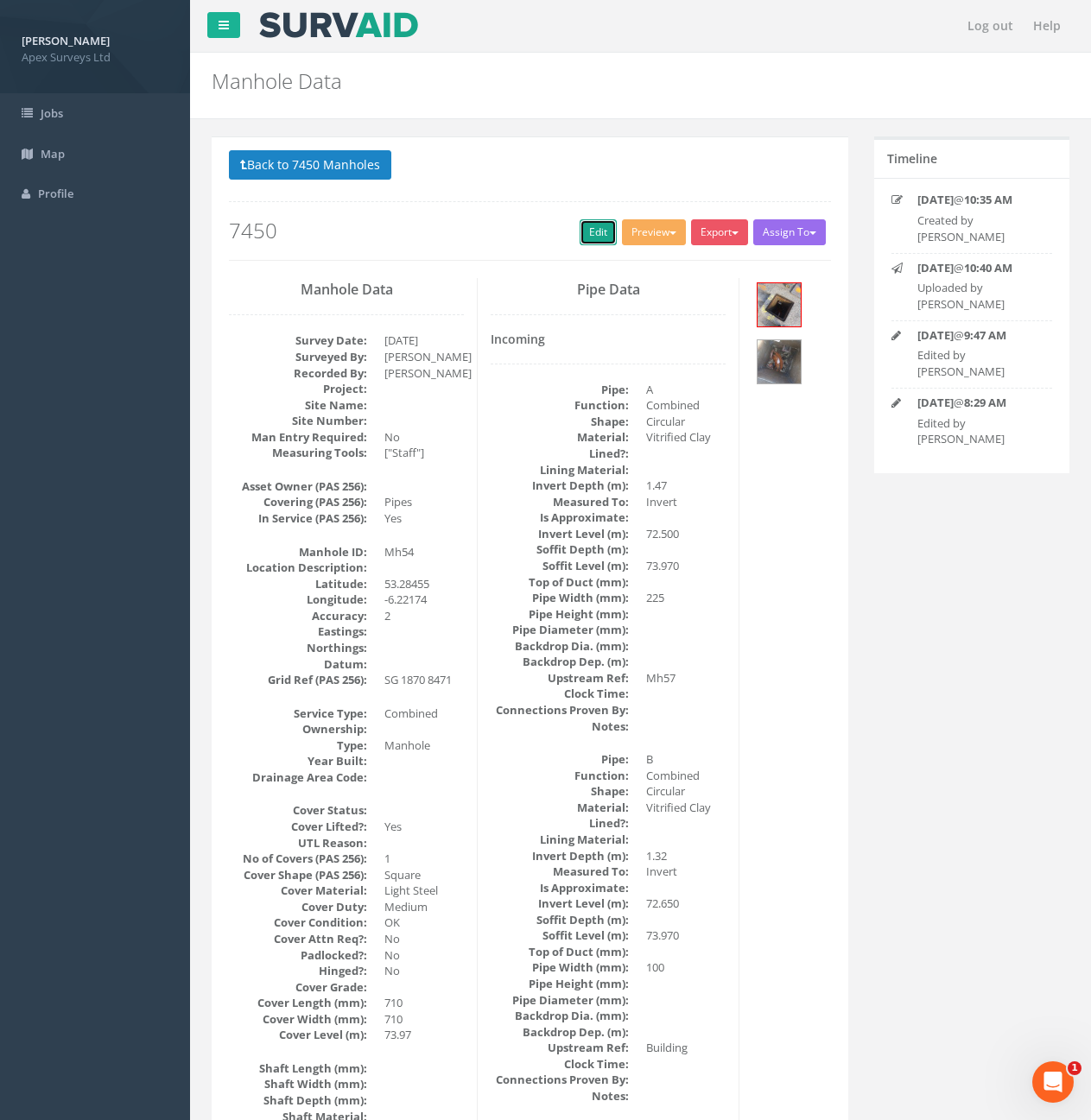
click at [593, 236] on link "Edit" at bounding box center [597, 232] width 38 height 26
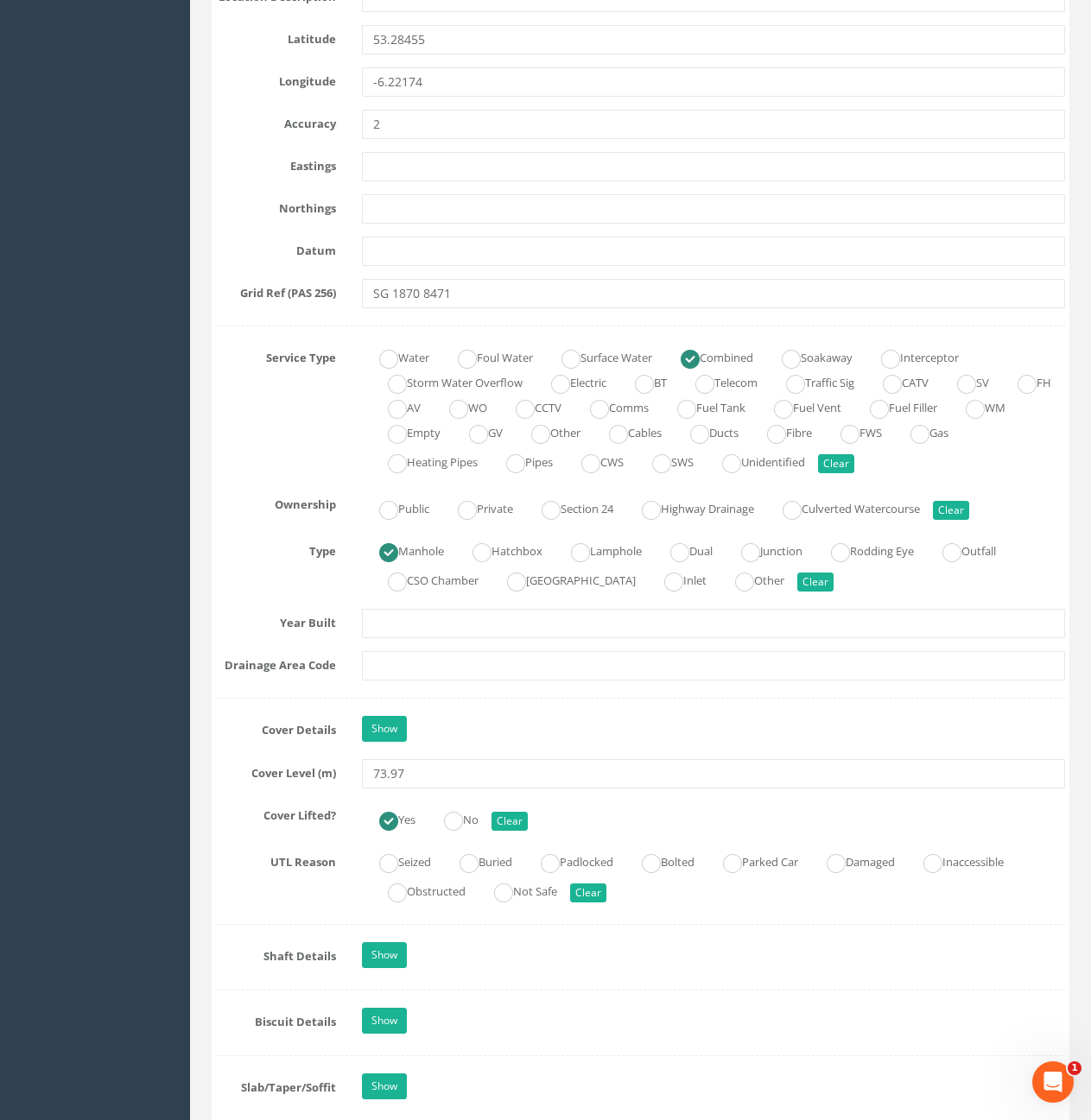
scroll to position [1382, 0]
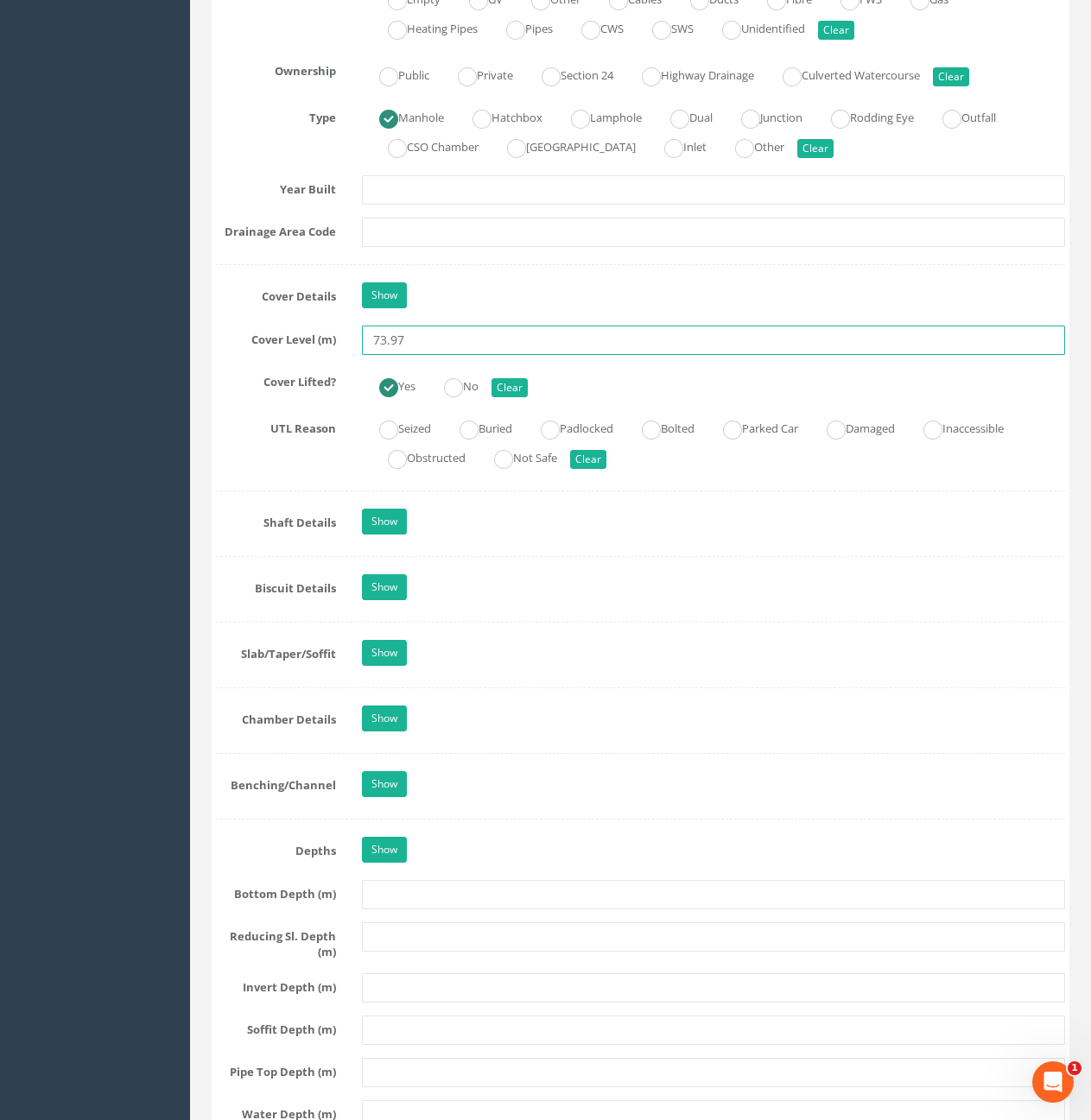
click at [453, 342] on input "73.97" at bounding box center [713, 340] width 703 height 30
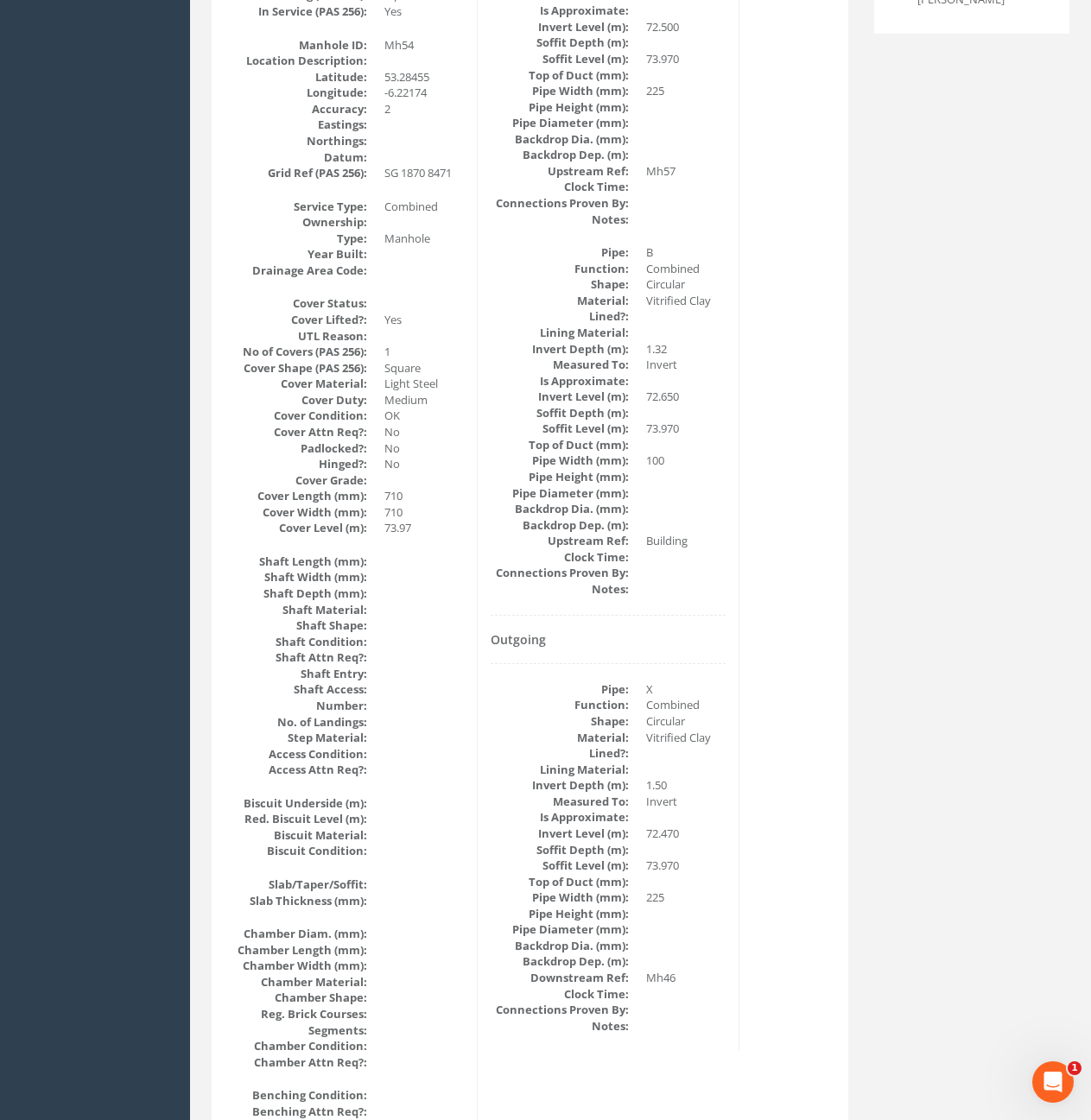
scroll to position [0, 0]
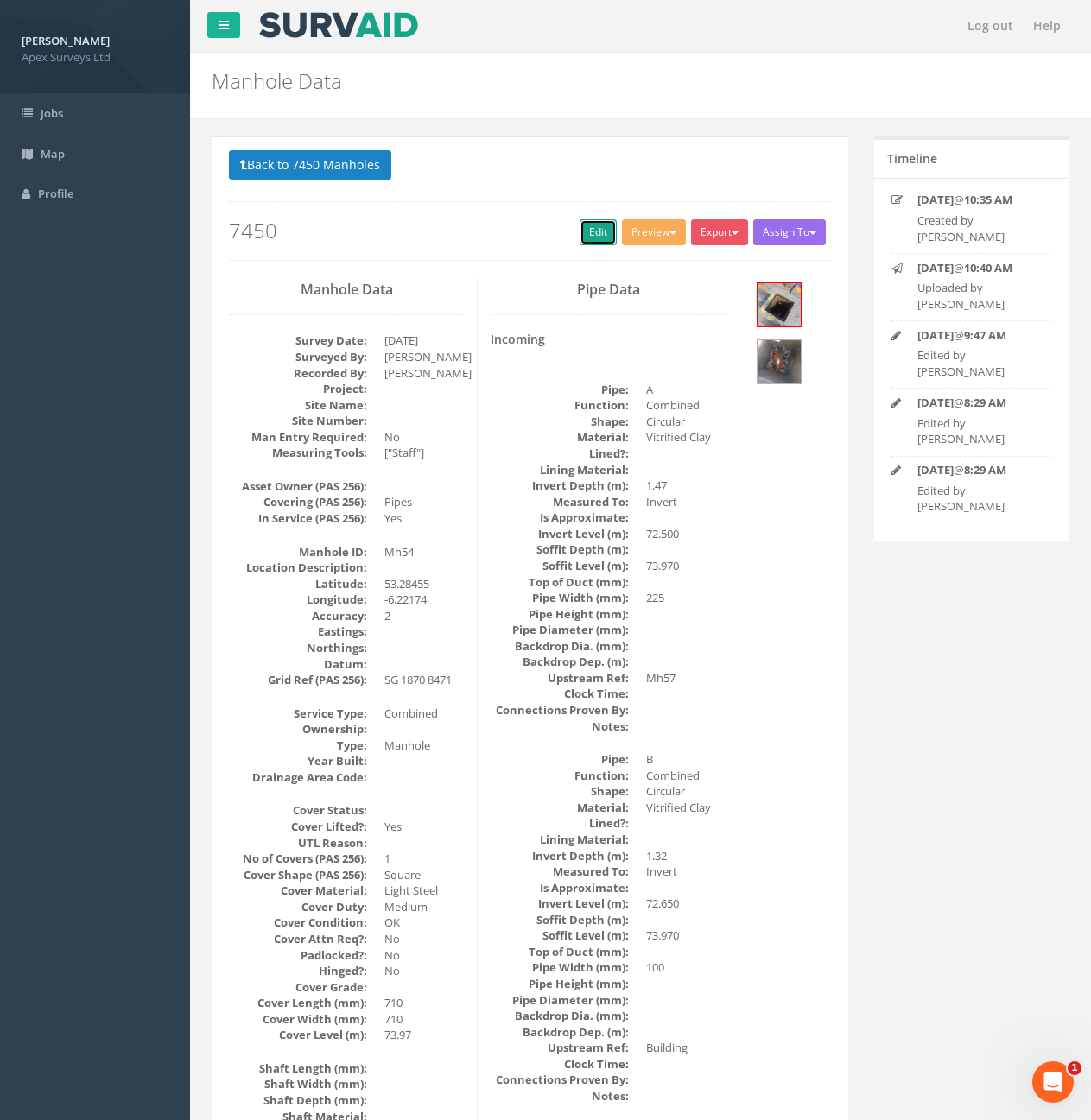
click at [579, 233] on link "Edit" at bounding box center [597, 232] width 38 height 26
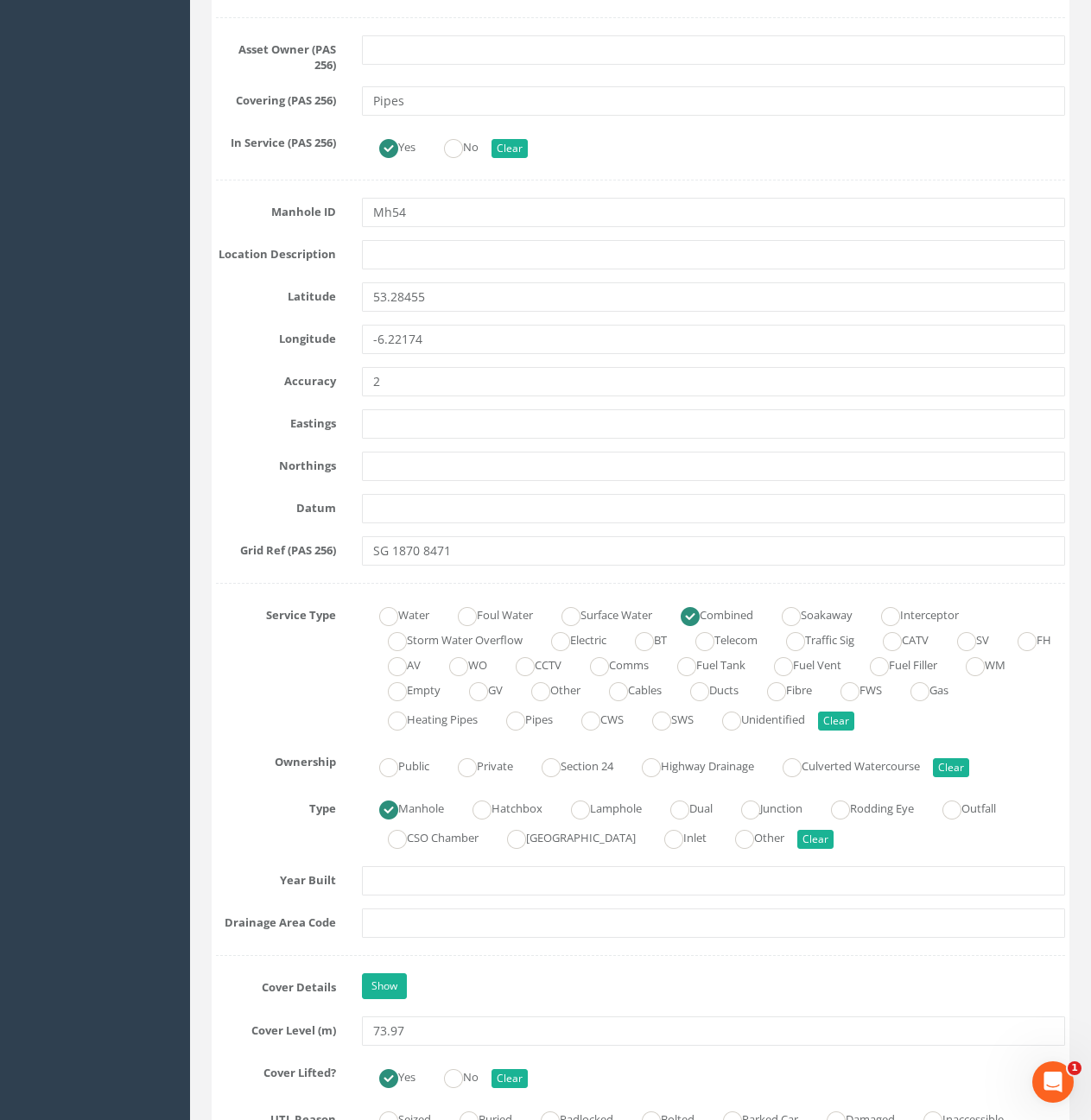
scroll to position [1036, 0]
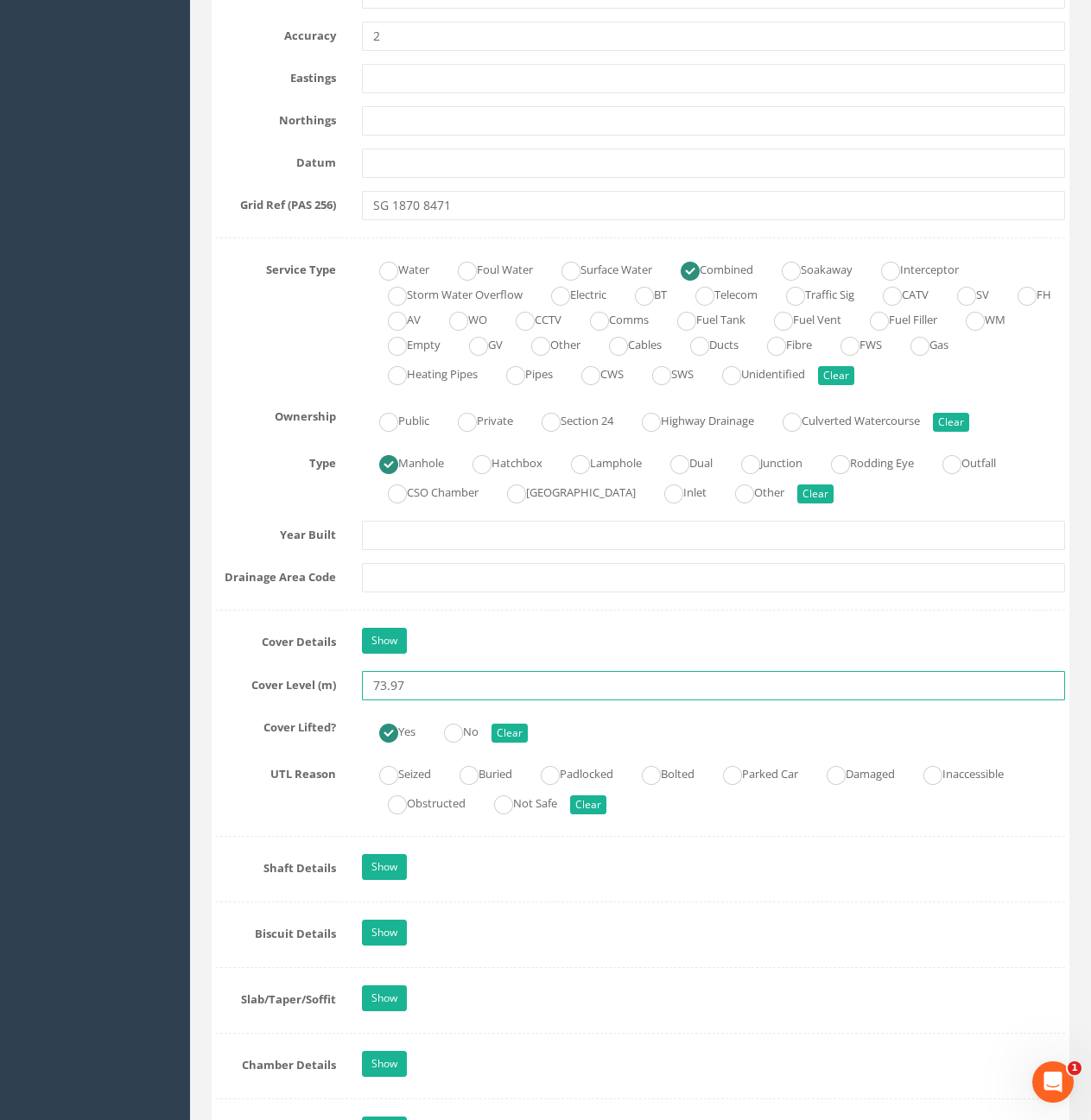
drag, startPoint x: 380, startPoint y: 687, endPoint x: 425, endPoint y: 689, distance: 45.0
click at [425, 689] on input "73.97" at bounding box center [713, 686] width 703 height 30
type input "74.03"
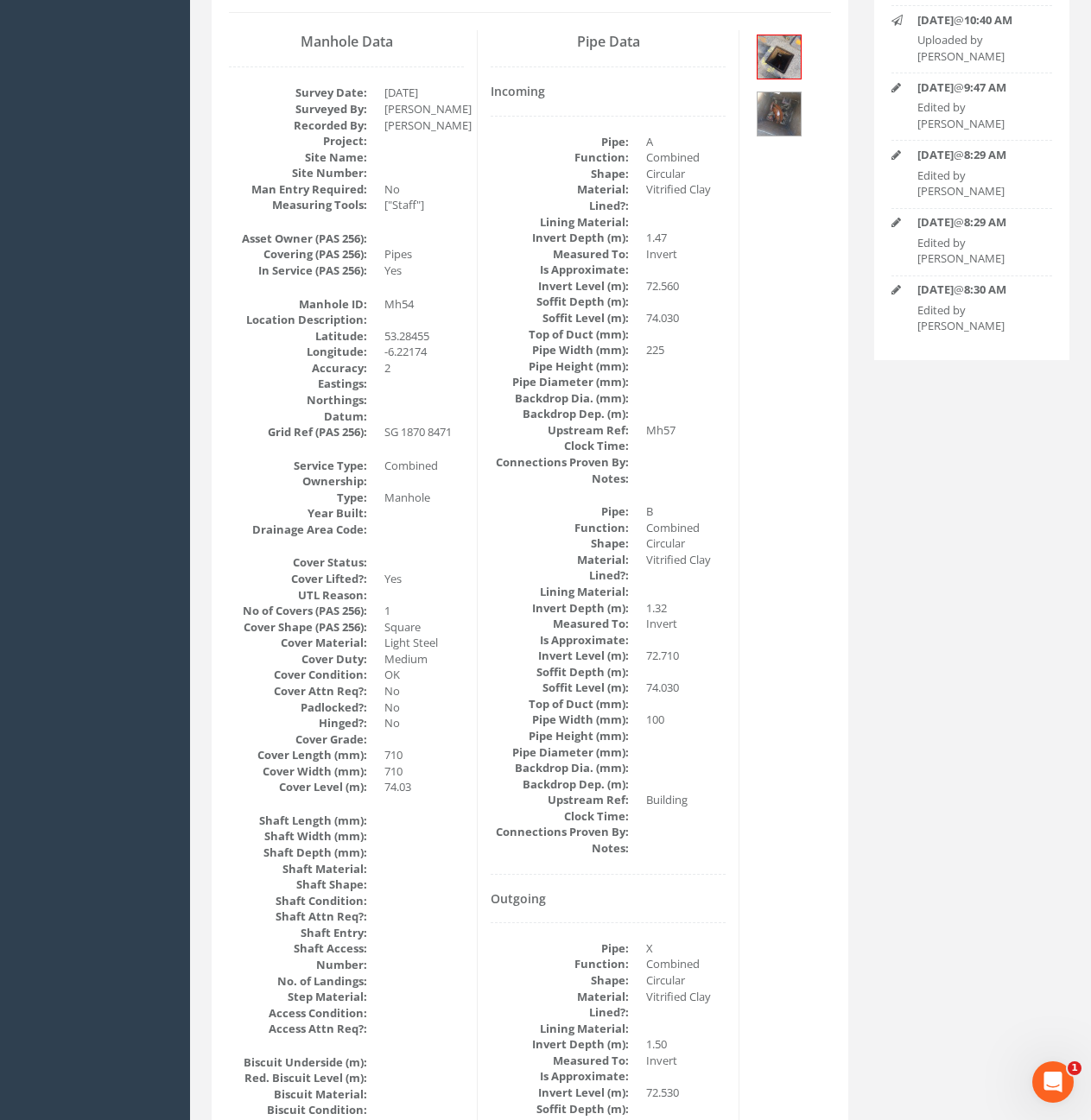
scroll to position [0, 0]
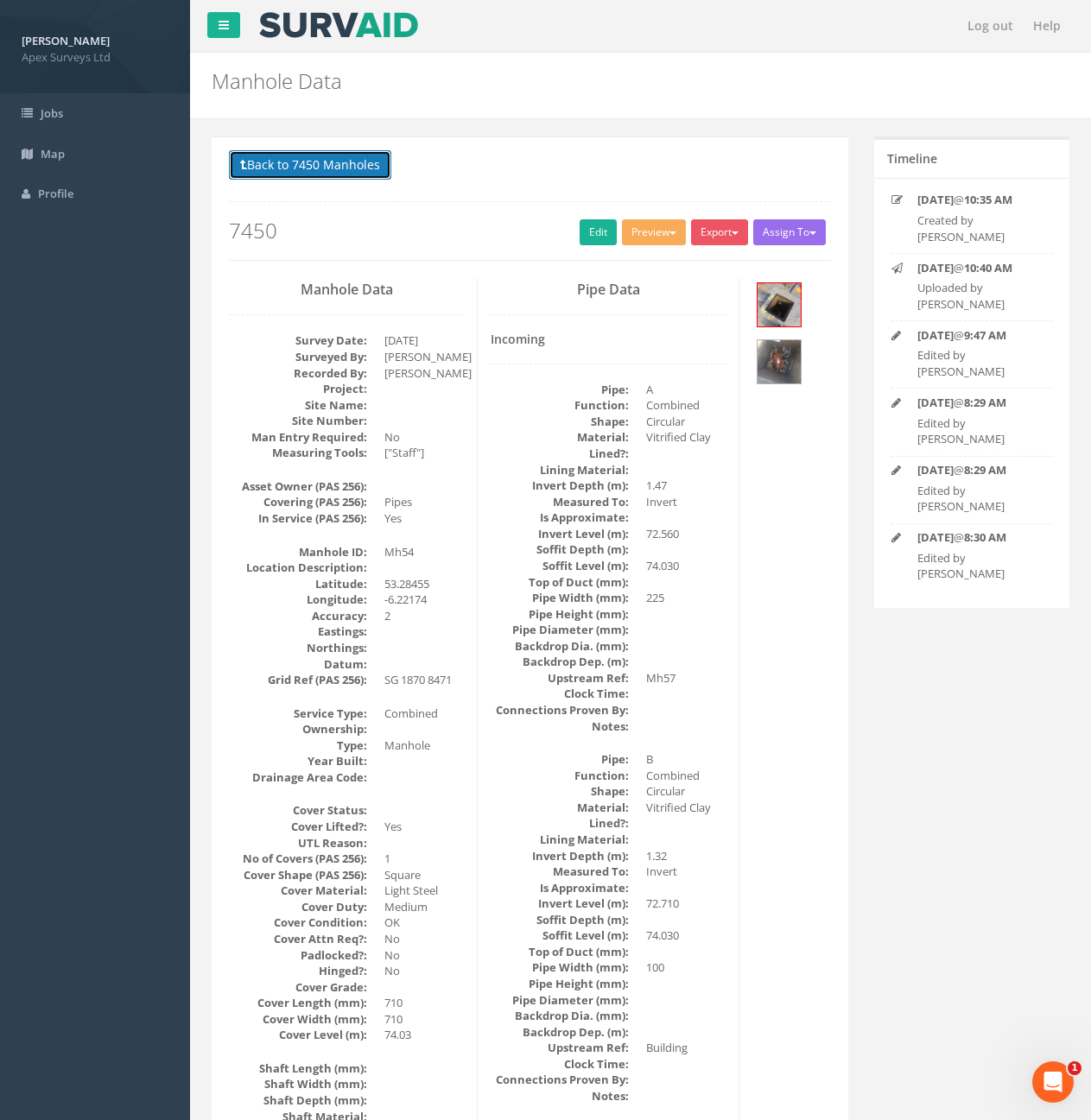
click at [347, 170] on button "Back to 7450 Manholes" at bounding box center [310, 165] width 163 height 30
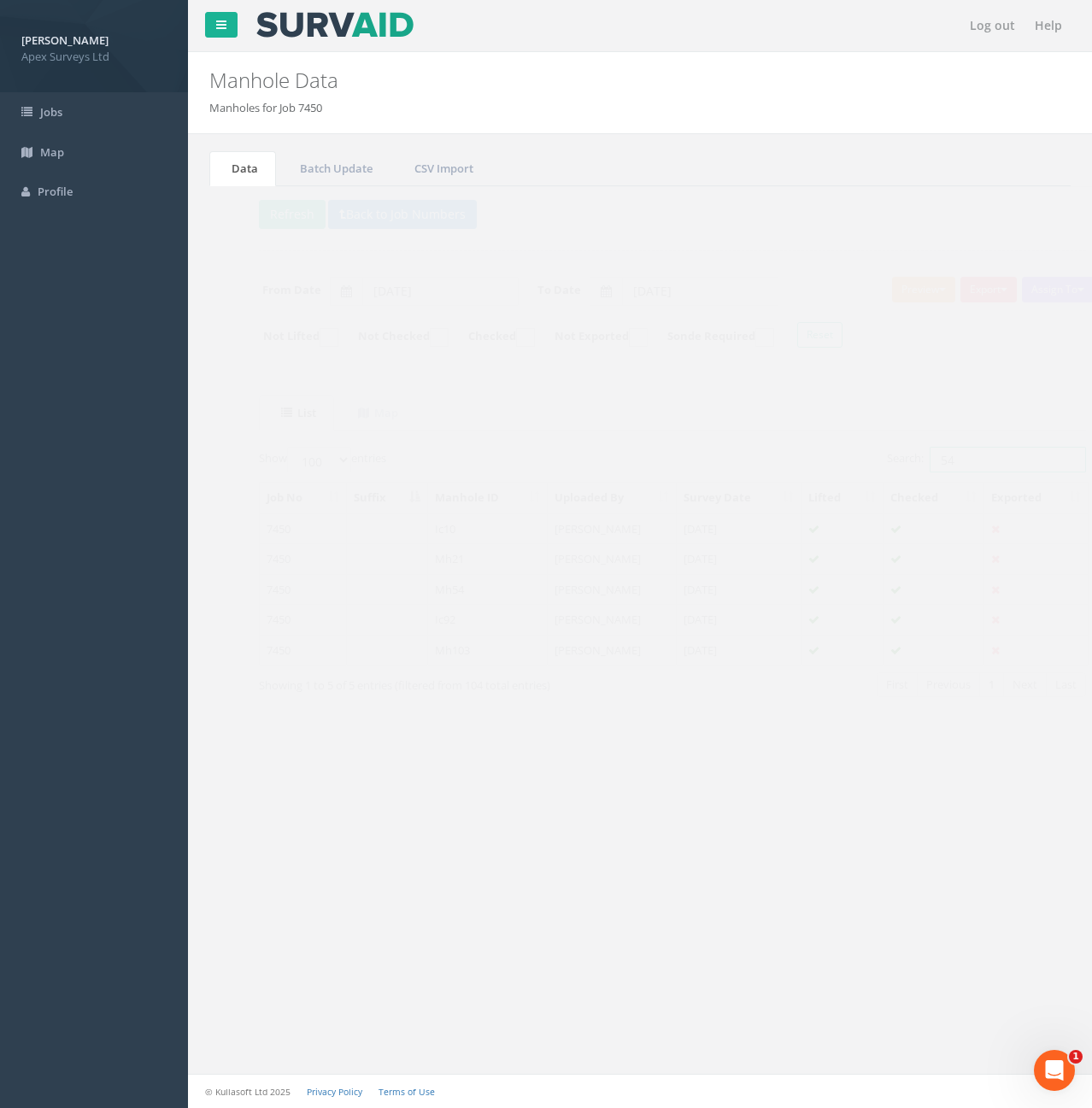
click at [947, 465] on input "54" at bounding box center [976, 459] width 156 height 26
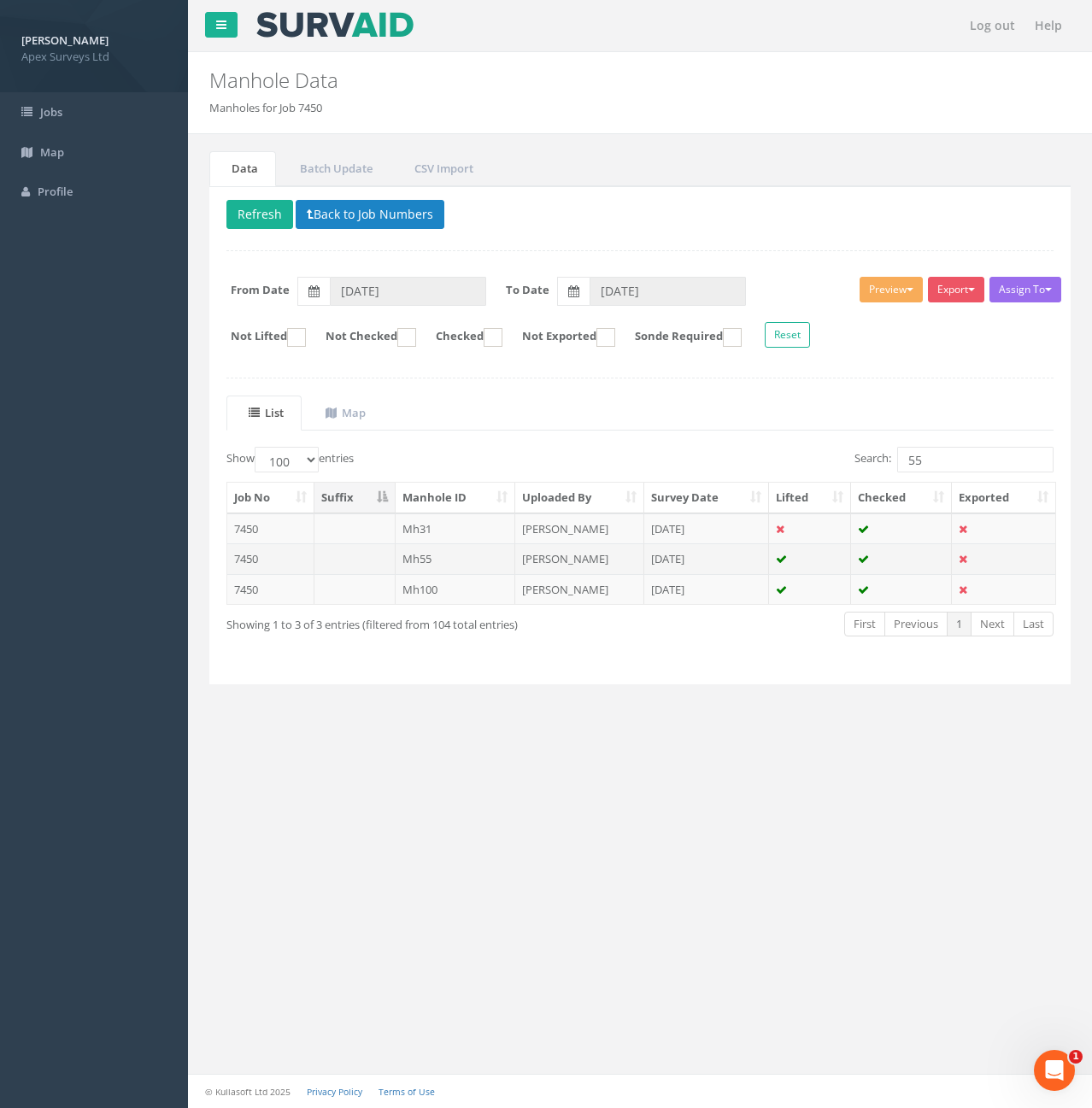
click at [467, 555] on td "Mh55" at bounding box center [456, 559] width 121 height 30
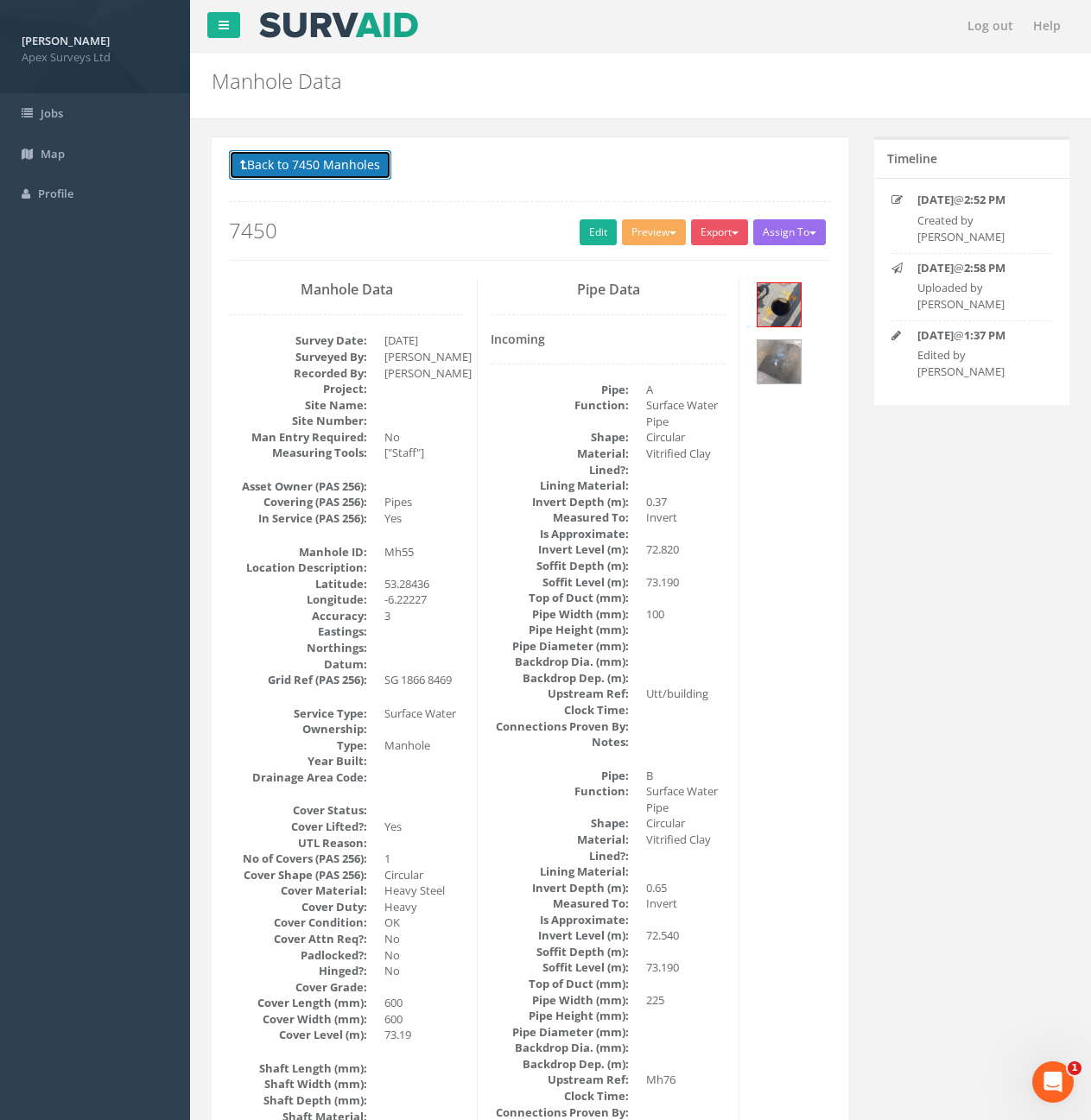
click at [284, 173] on button "Back to 7450 Manholes" at bounding box center [310, 165] width 163 height 30
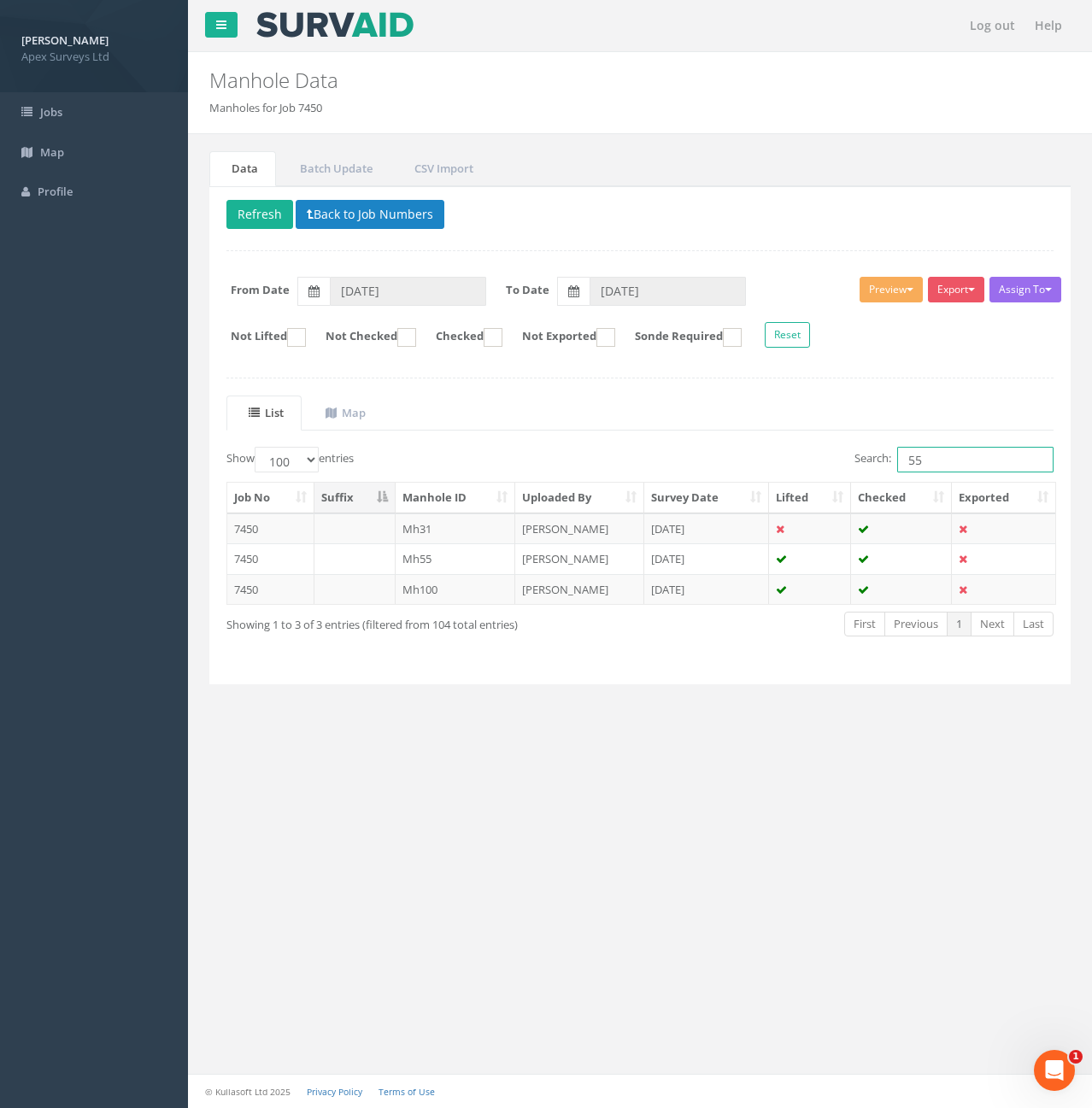
click at [964, 458] on input "55" at bounding box center [976, 459] width 156 height 26
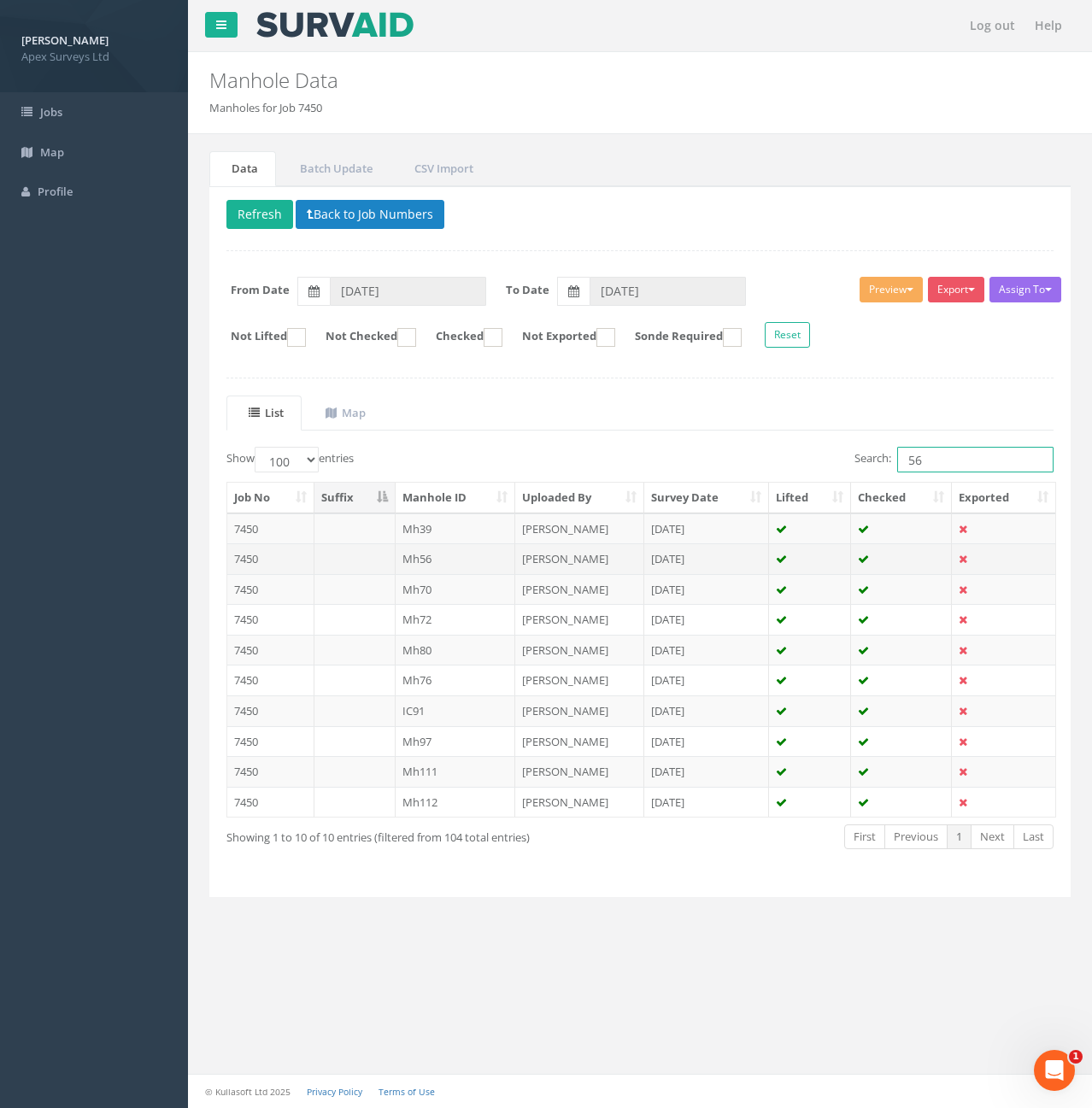
type input "56"
click at [442, 556] on td "Mh56" at bounding box center [456, 559] width 121 height 30
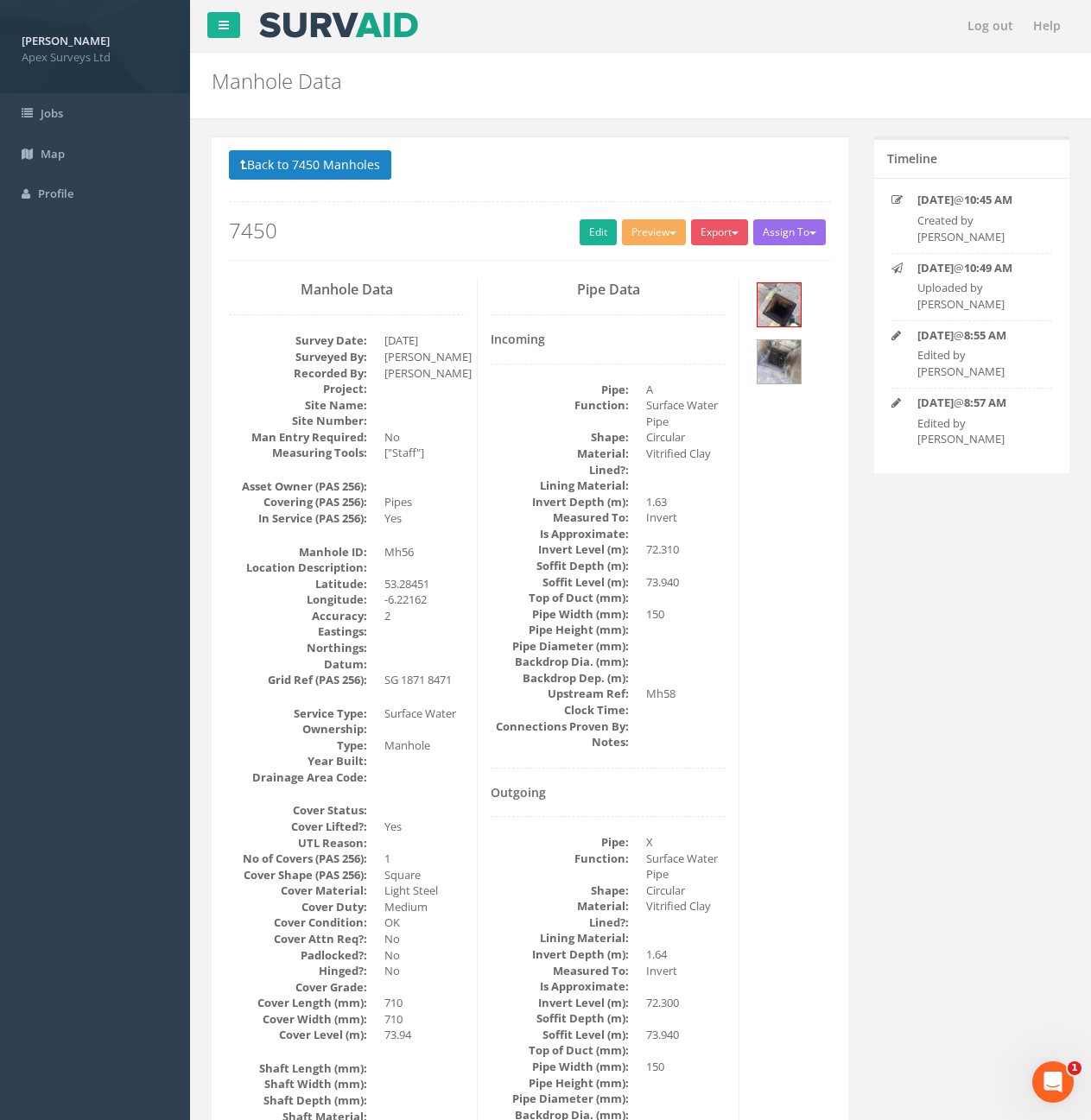
click at [362, 182] on p "Back to 7450 Manholes Back to Map" at bounding box center [530, 166] width 602 height 34
click at [368, 159] on button "Back to 7450 Manholes" at bounding box center [310, 165] width 163 height 30
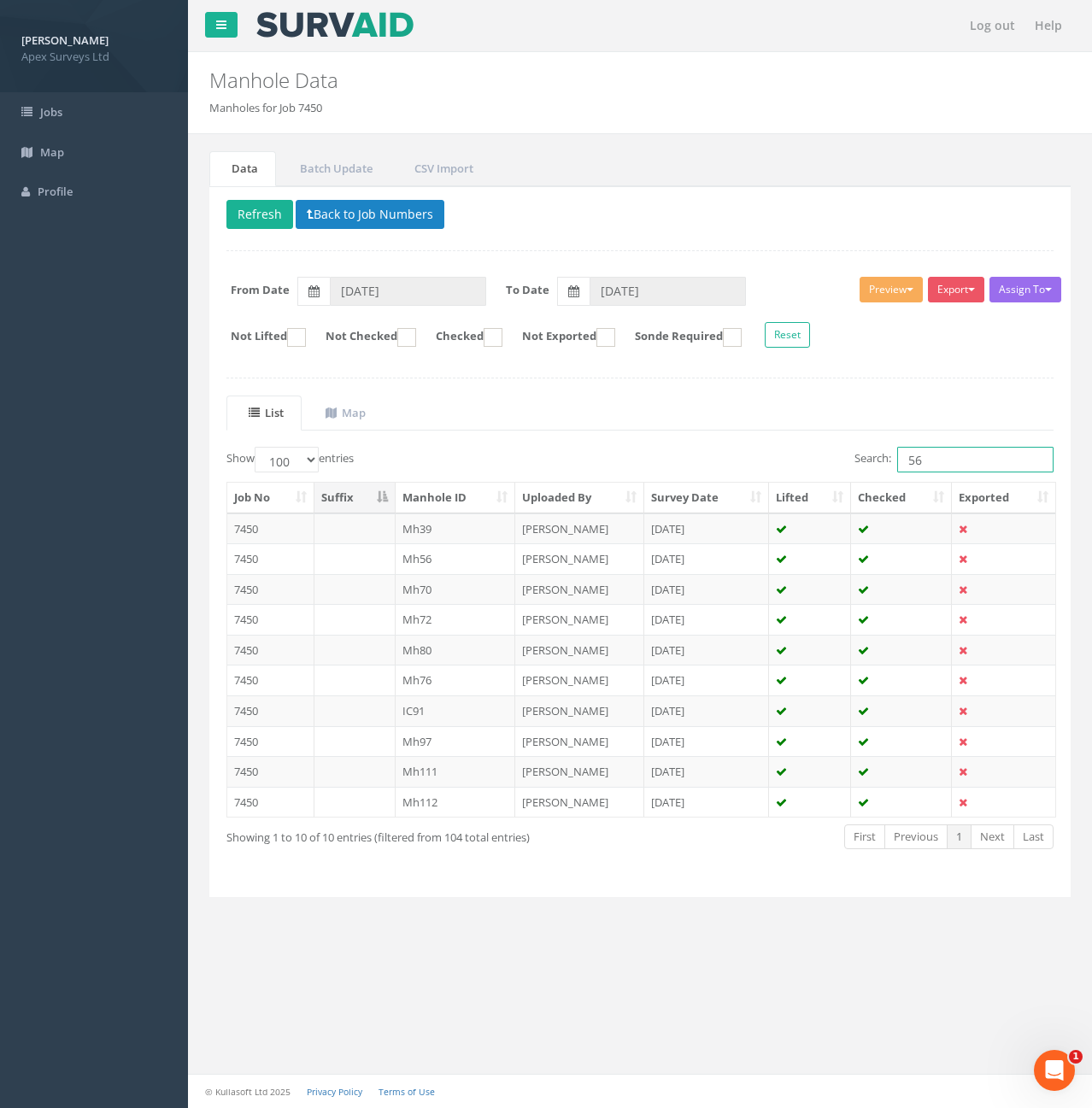
click at [949, 455] on input "56" at bounding box center [976, 459] width 156 height 26
click at [446, 565] on td "Mh56" at bounding box center [456, 559] width 121 height 30
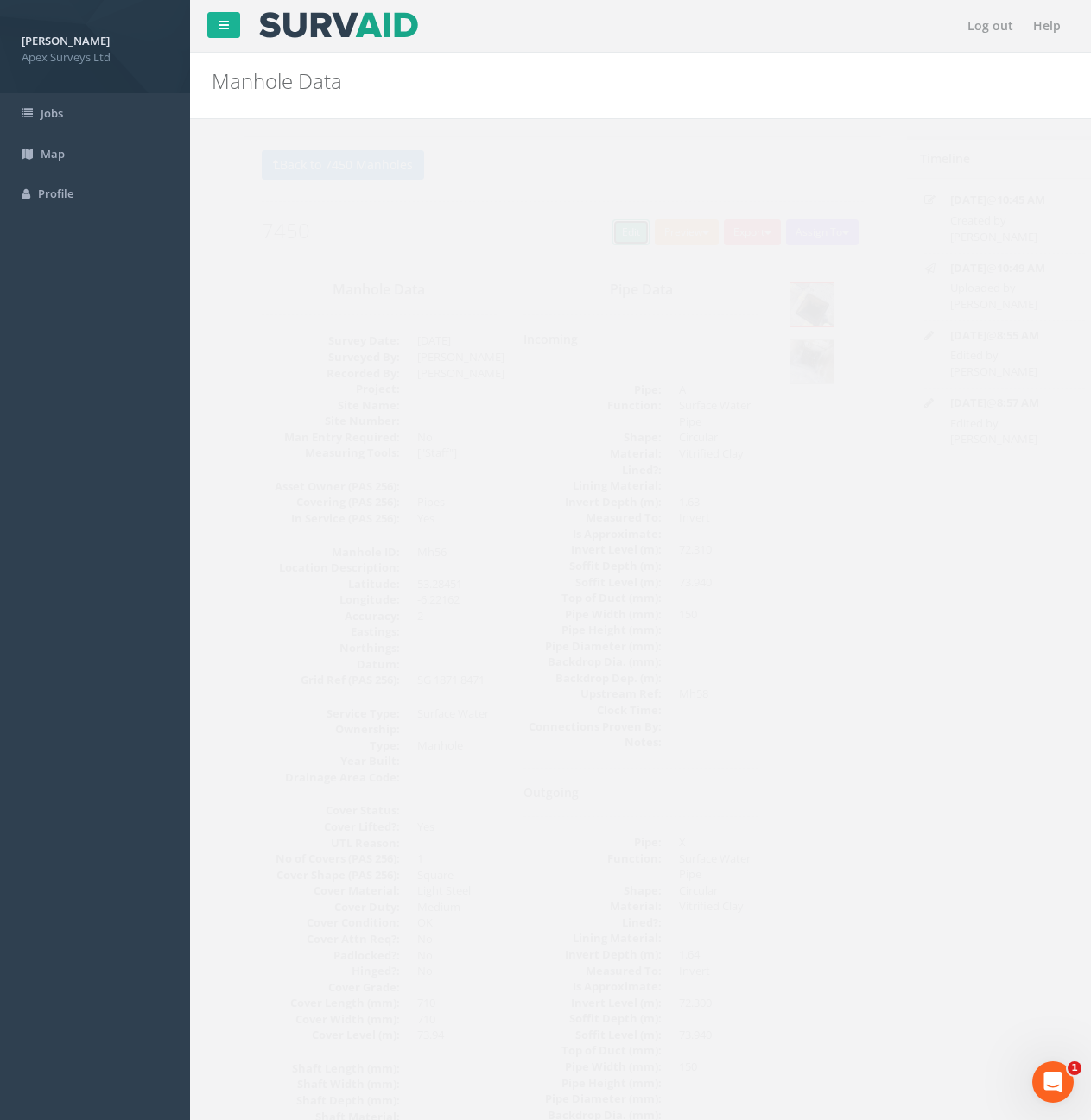
click at [583, 239] on link "Edit" at bounding box center [597, 232] width 38 height 26
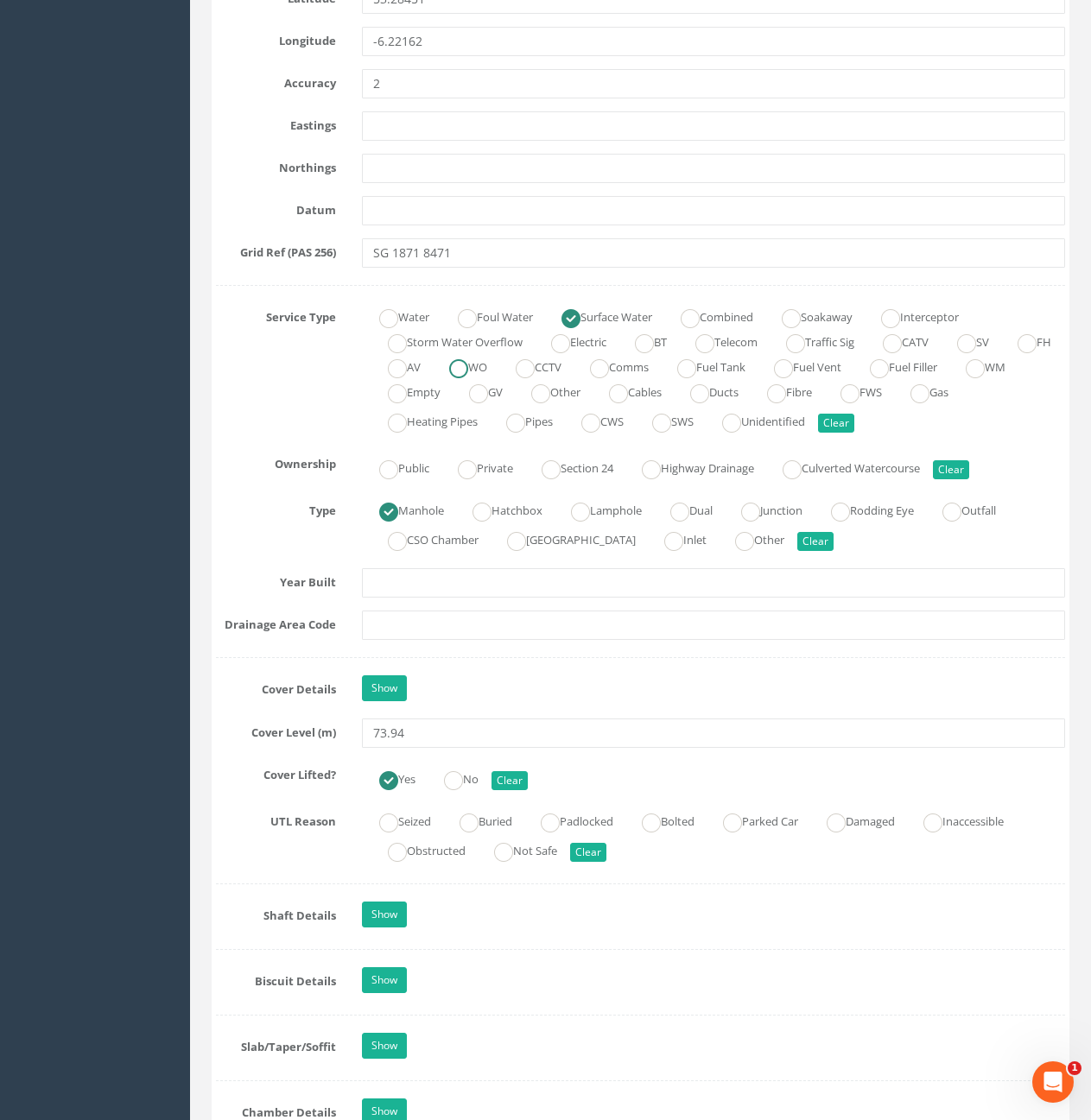
scroll to position [1382, 0]
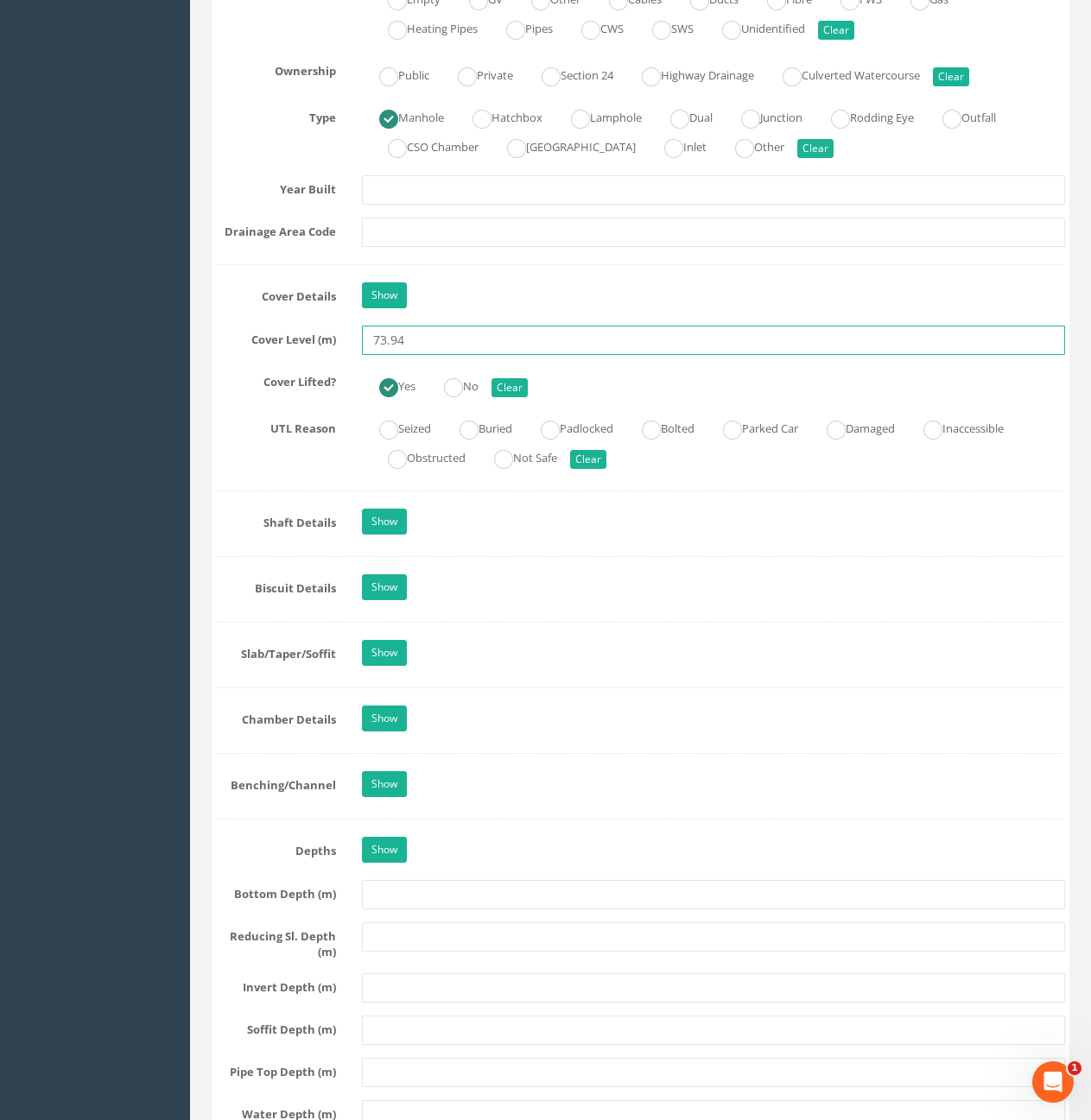
click at [470, 344] on input "73.94" at bounding box center [713, 340] width 703 height 30
type input "74.04"
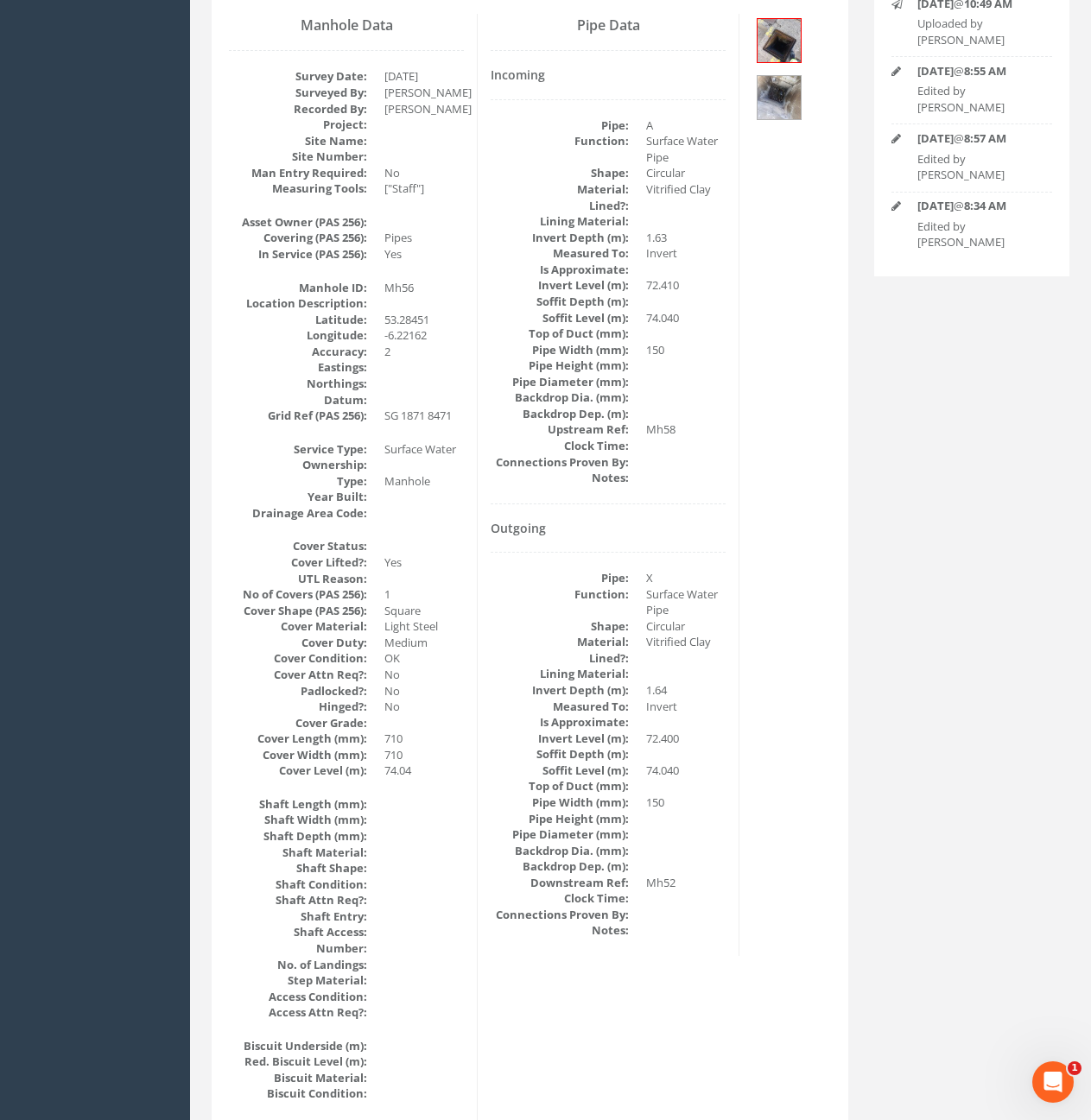
scroll to position [162, 0]
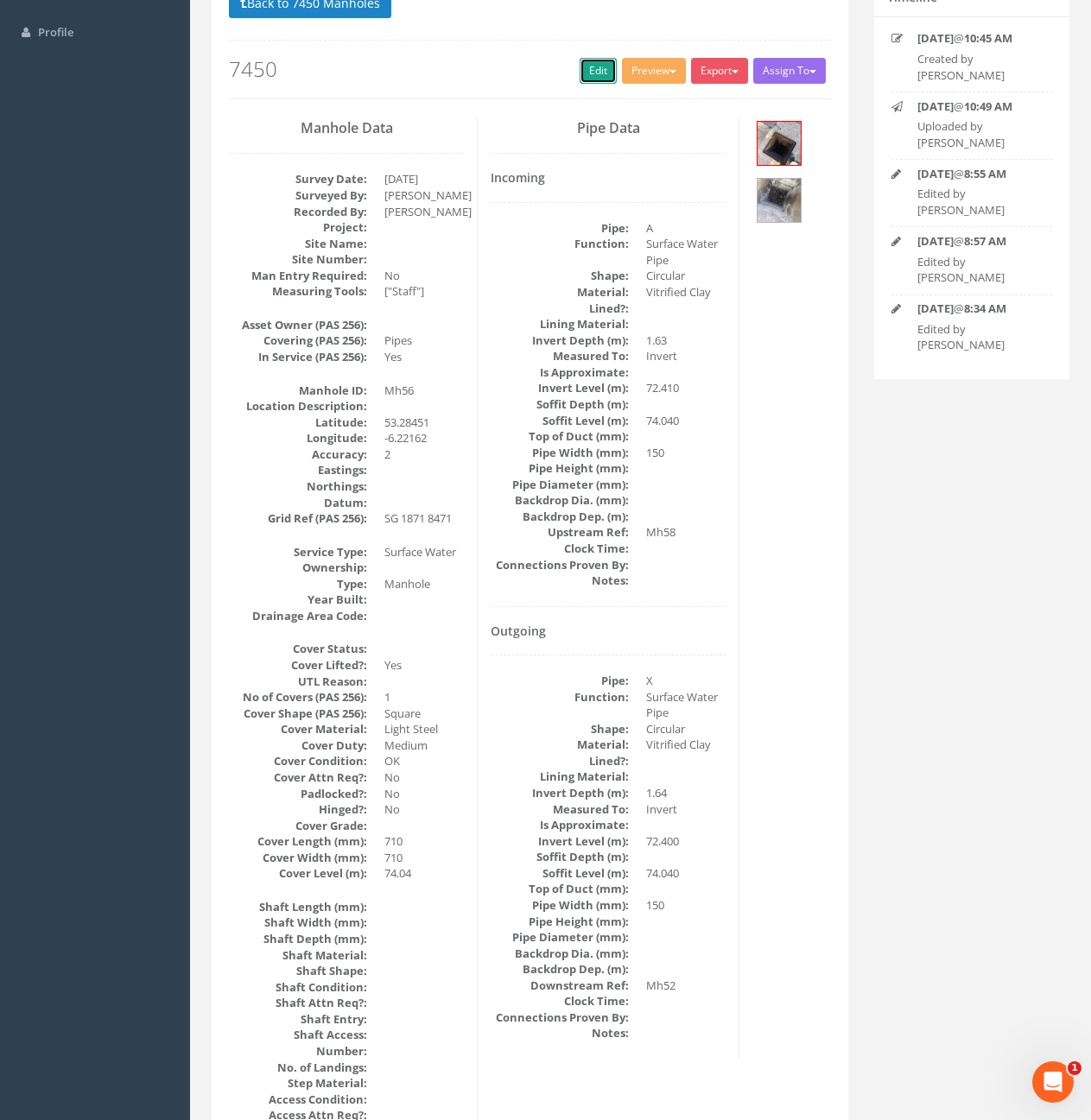
click at [593, 64] on link "Edit" at bounding box center [597, 70] width 38 height 26
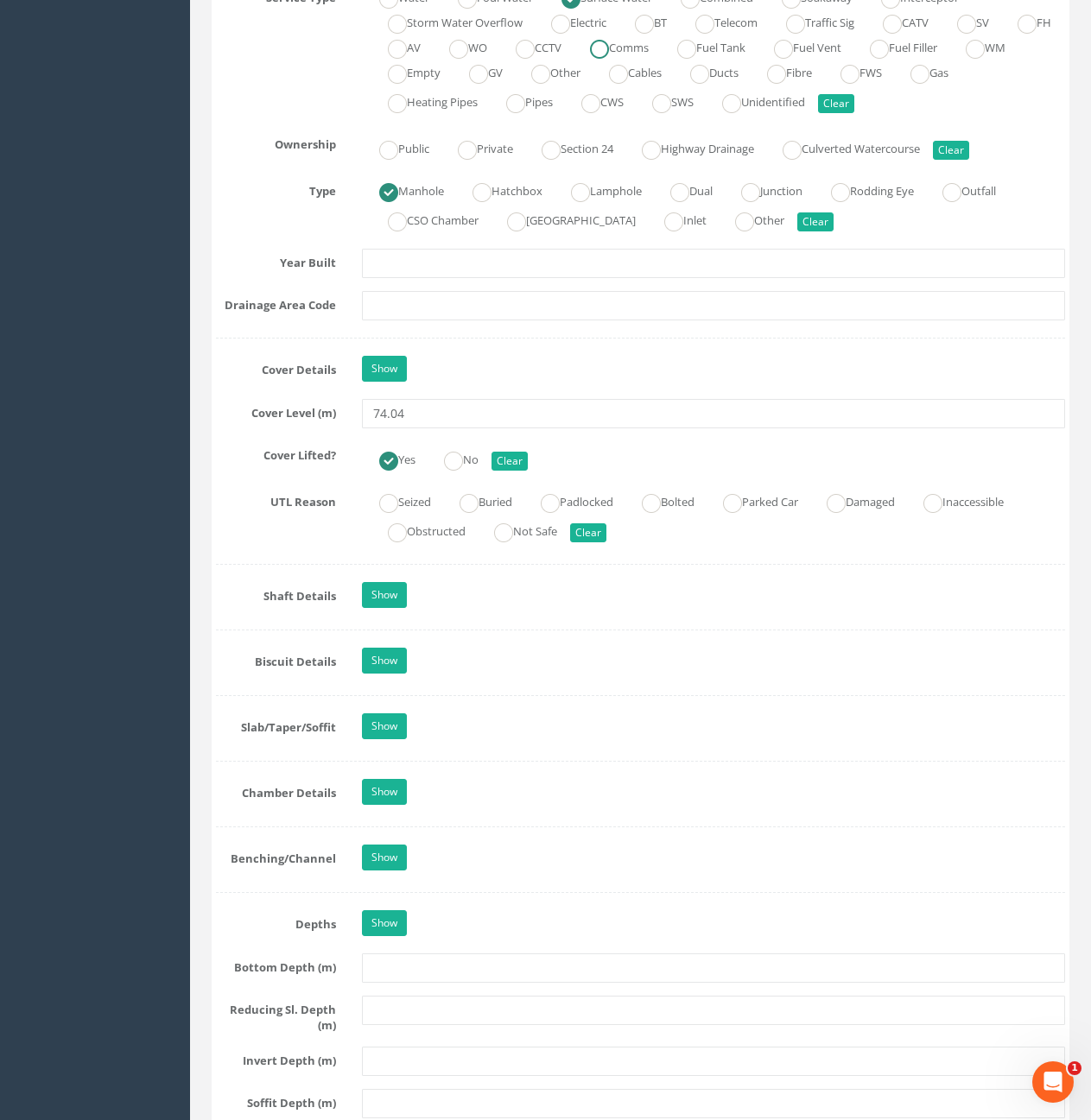
scroll to position [1371, 0]
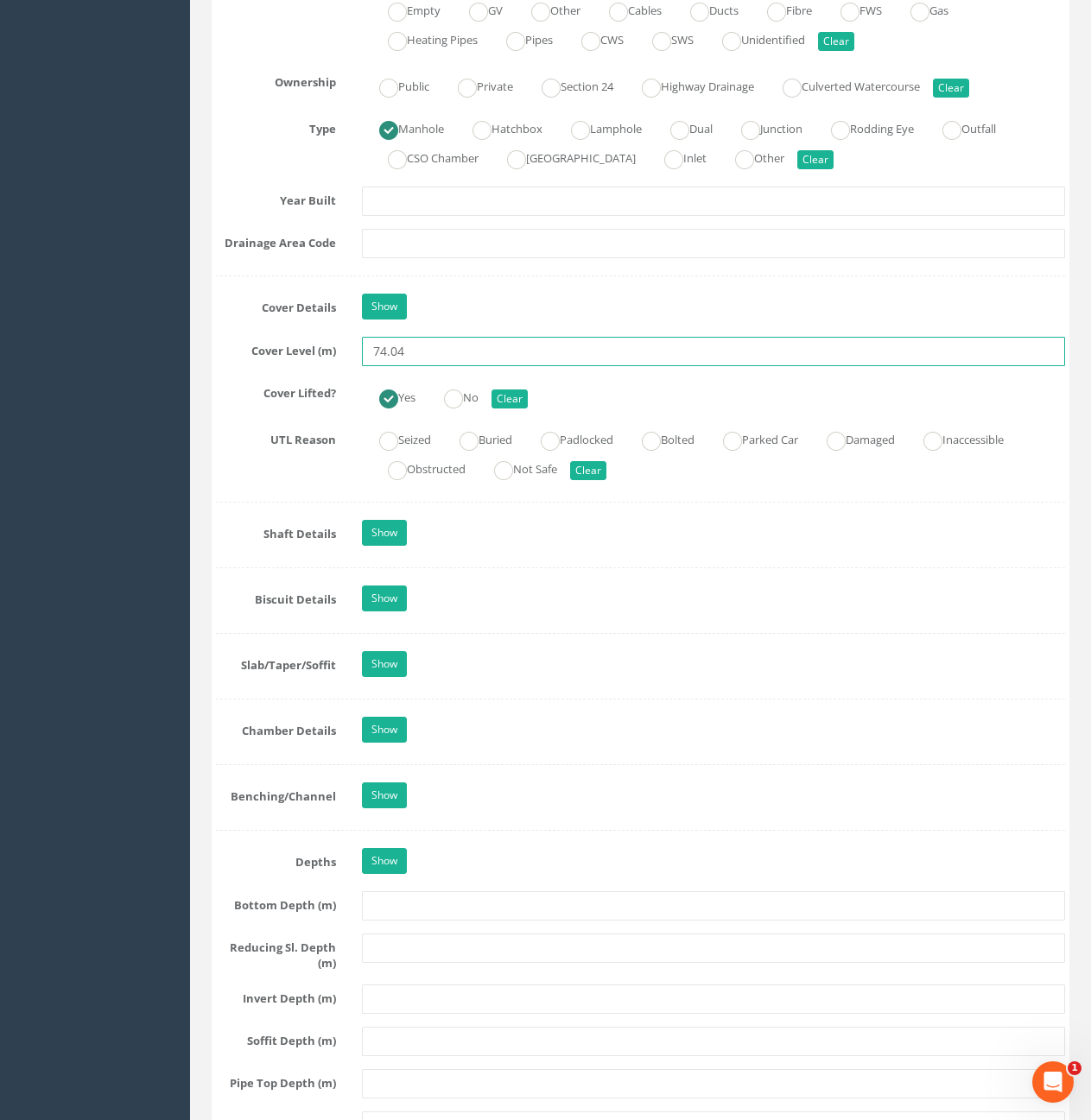
click at [419, 349] on input "74.04" at bounding box center [713, 351] width 703 height 30
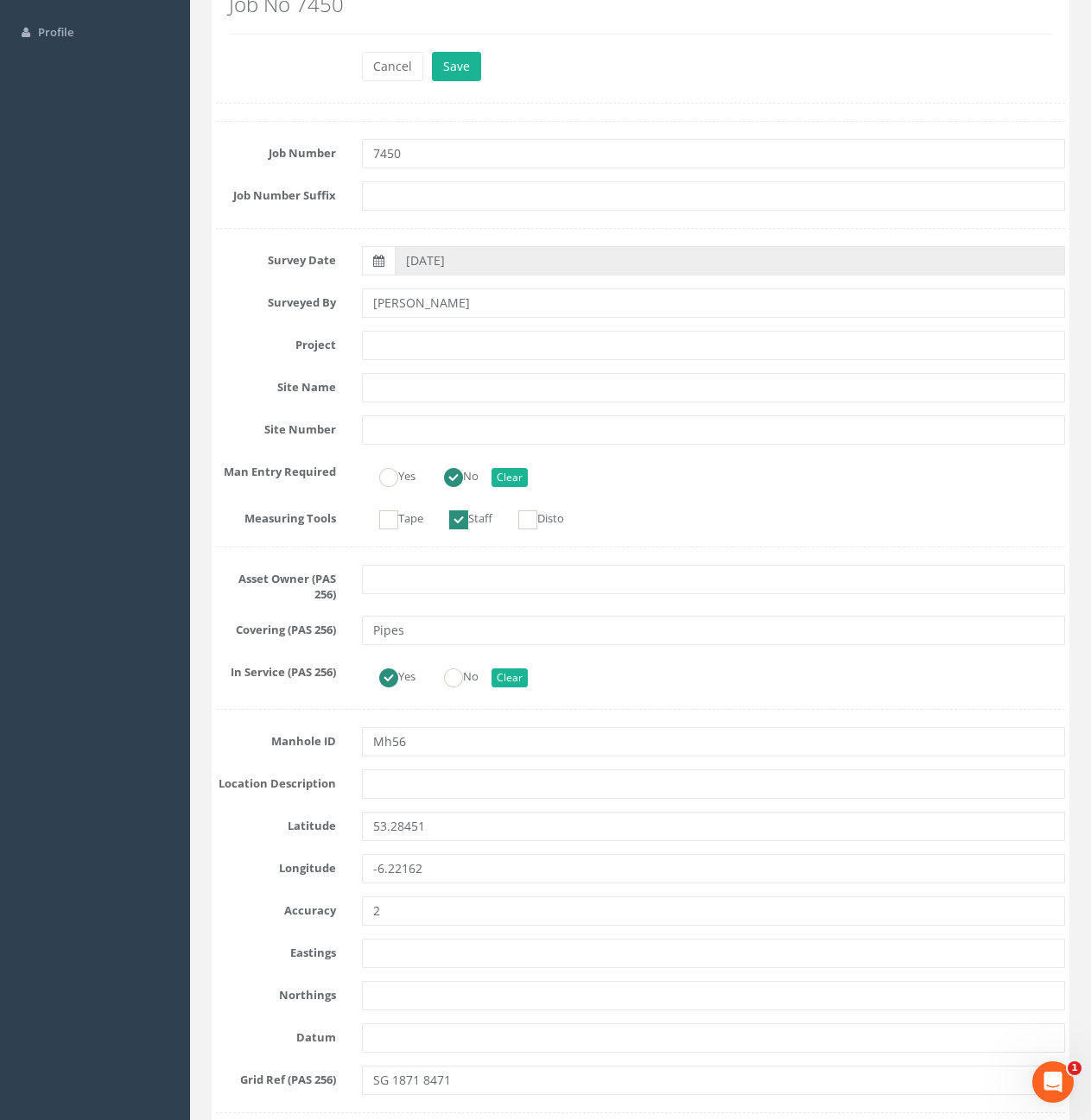
scroll to position [0, 0]
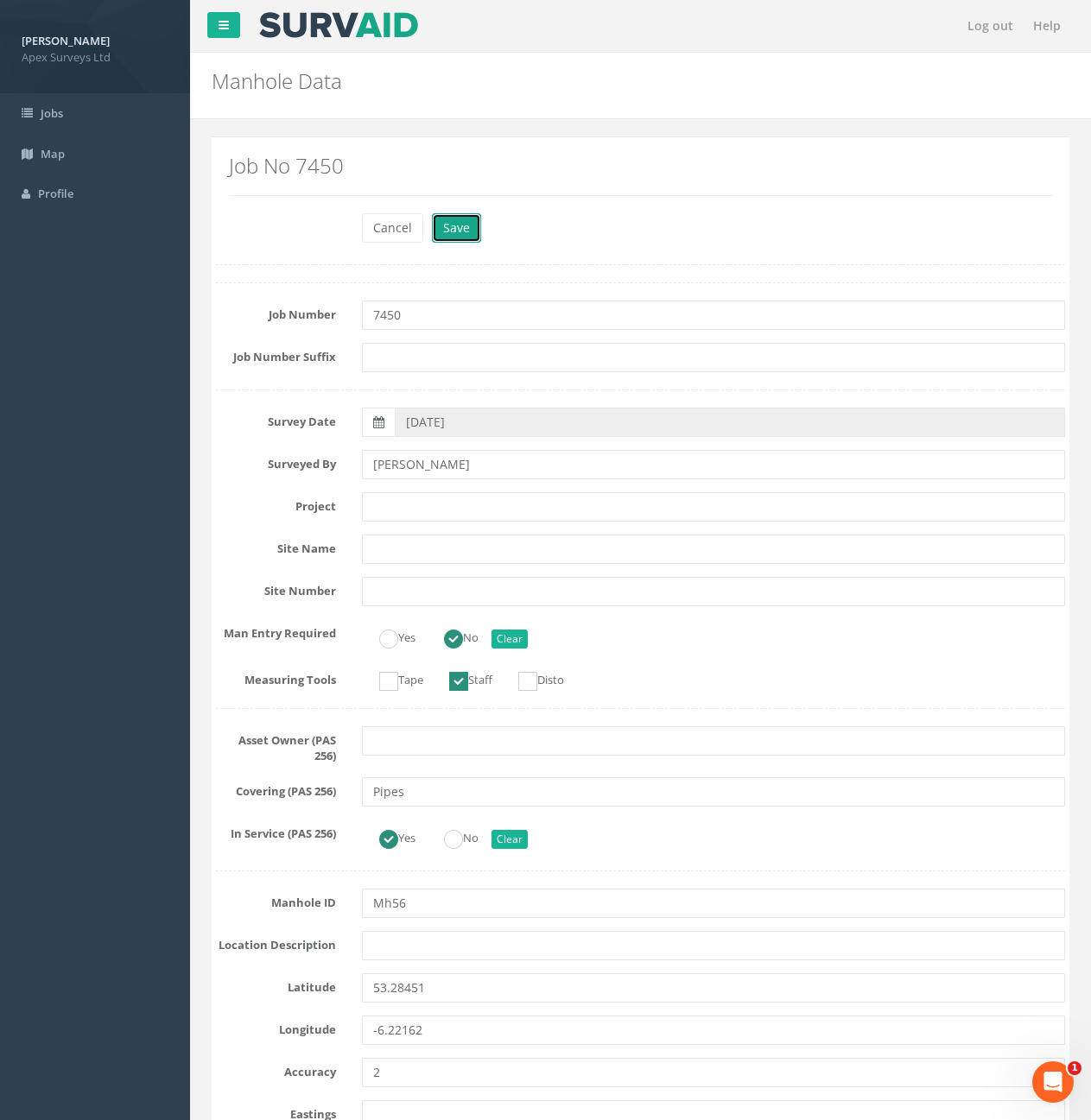
click at [443, 239] on button "Save" at bounding box center [456, 228] width 49 height 30
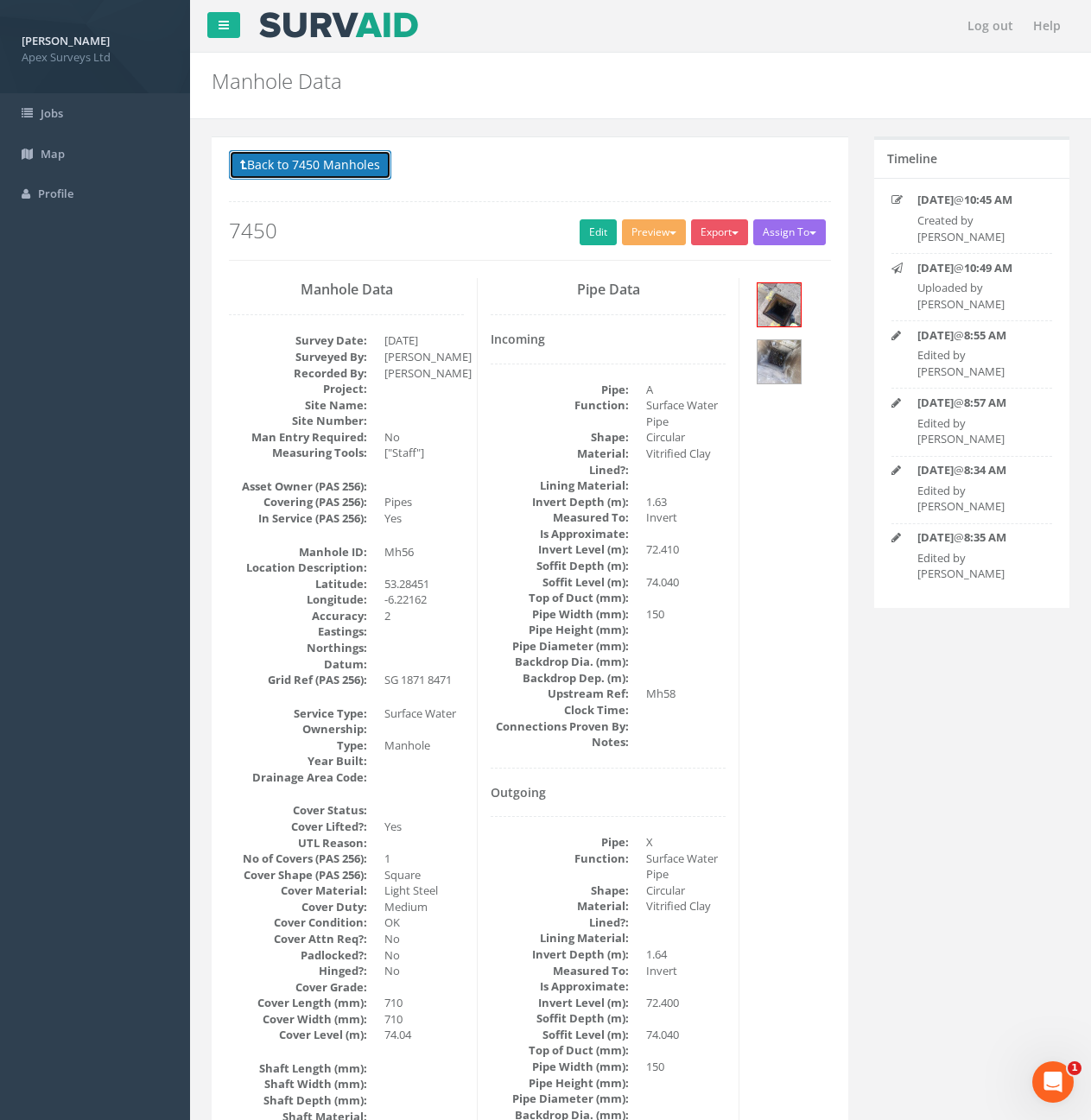
click at [300, 160] on button "Back to 7450 Manholes" at bounding box center [310, 165] width 163 height 30
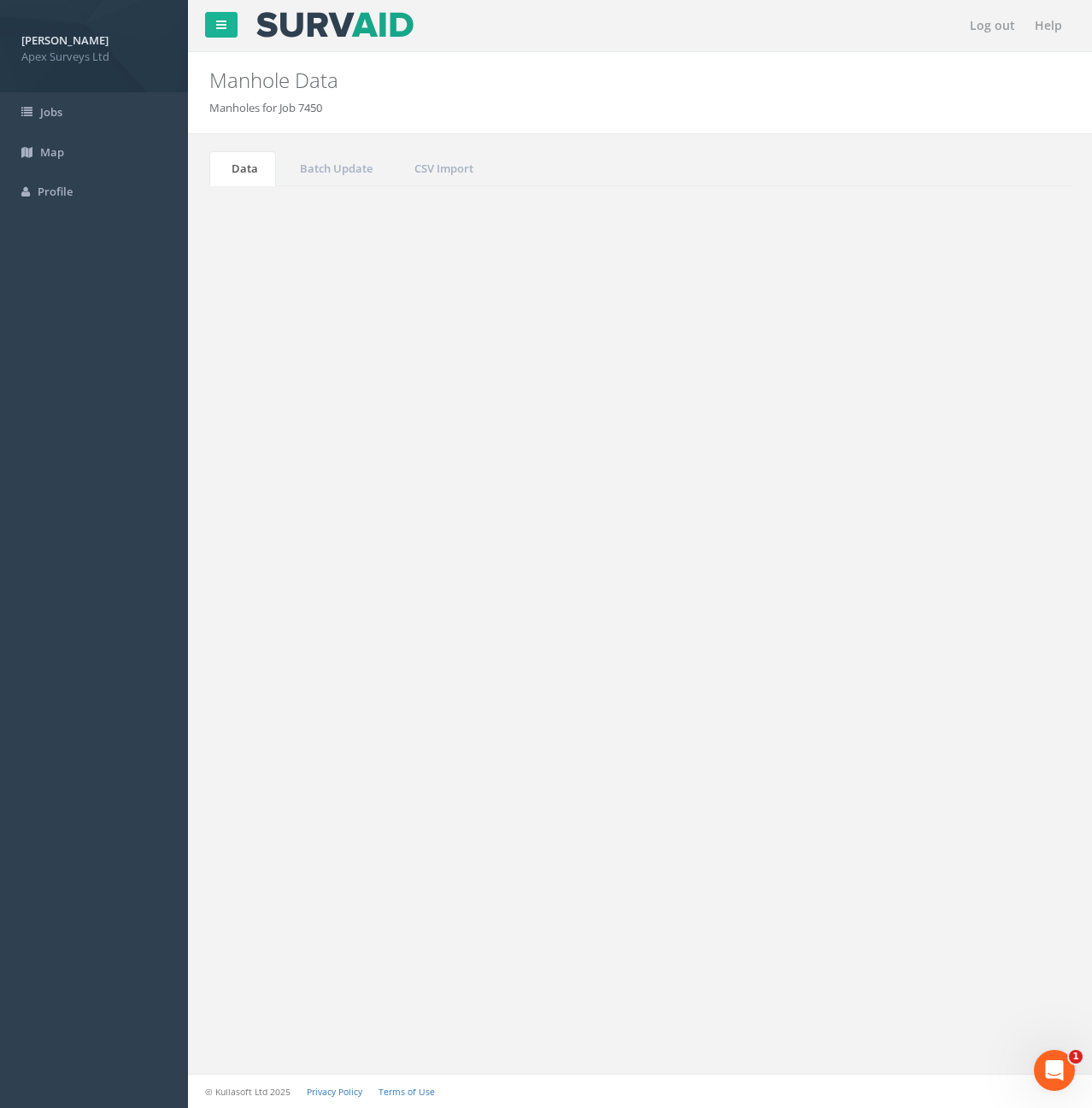
click at [932, 460] on input "56" at bounding box center [976, 459] width 156 height 26
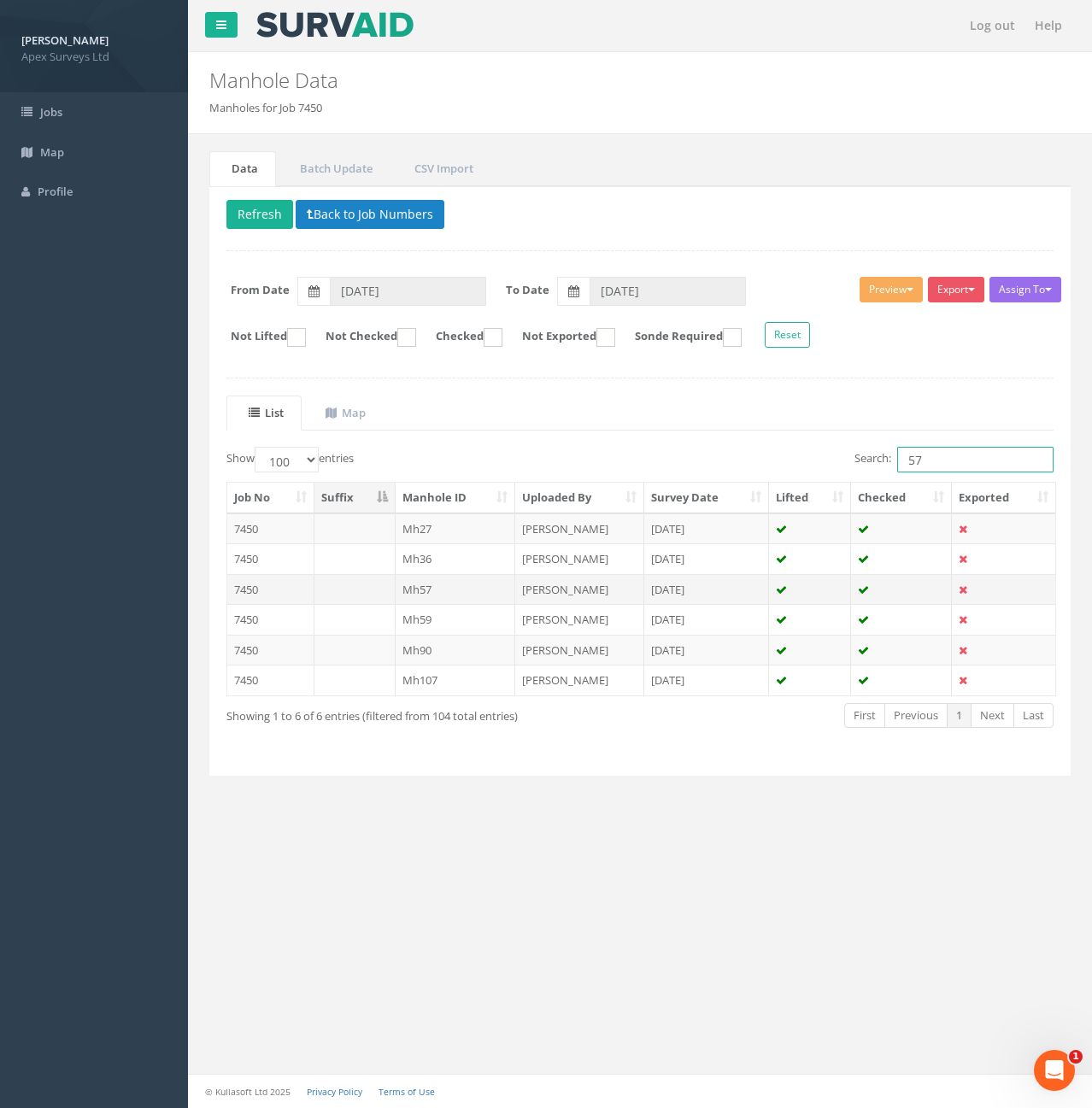
type input "57"
click at [455, 597] on td "Mh57" at bounding box center [456, 589] width 121 height 30
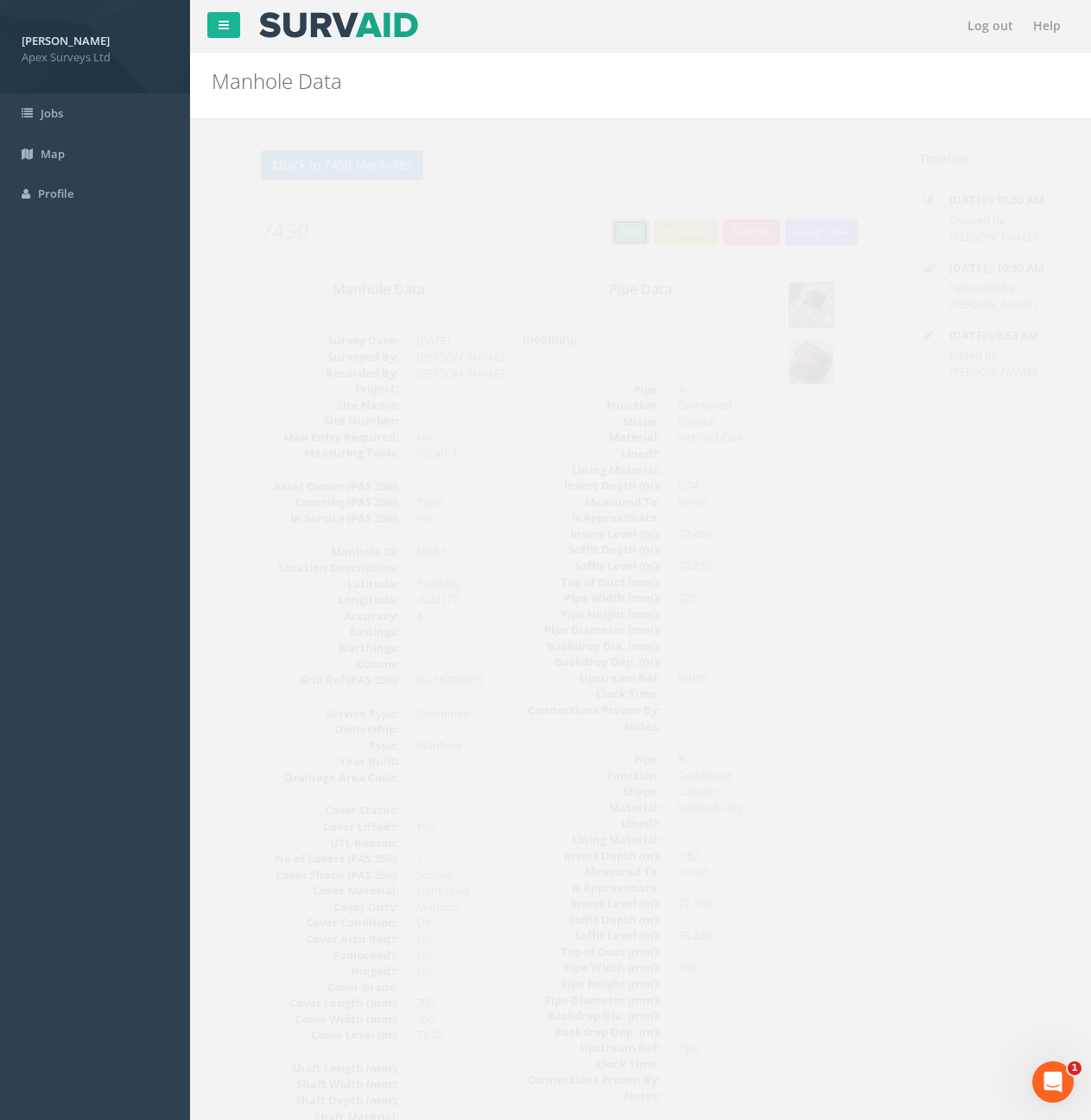
click at [586, 225] on link "Edit" at bounding box center [597, 232] width 38 height 26
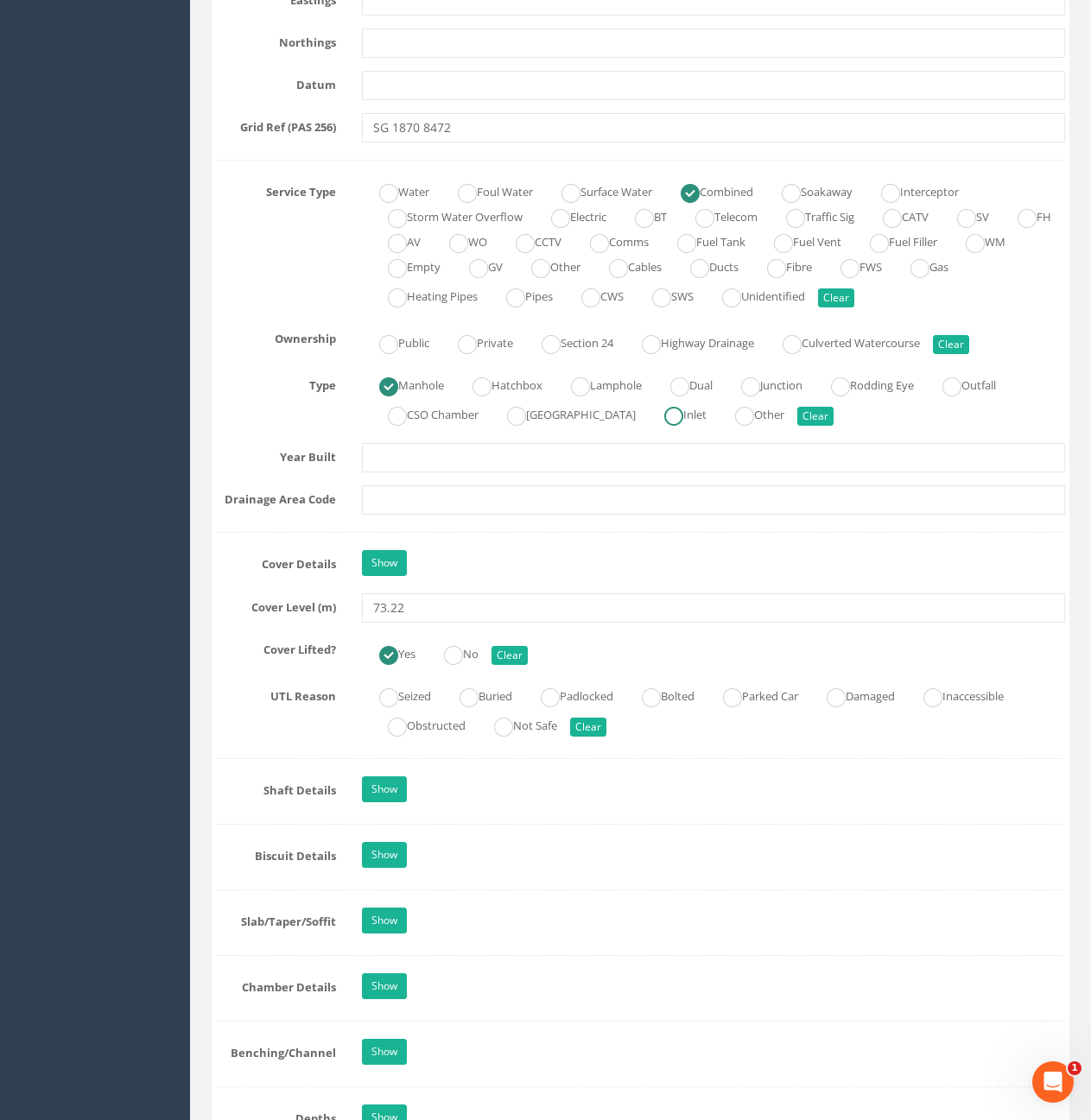
scroll to position [1123, 0]
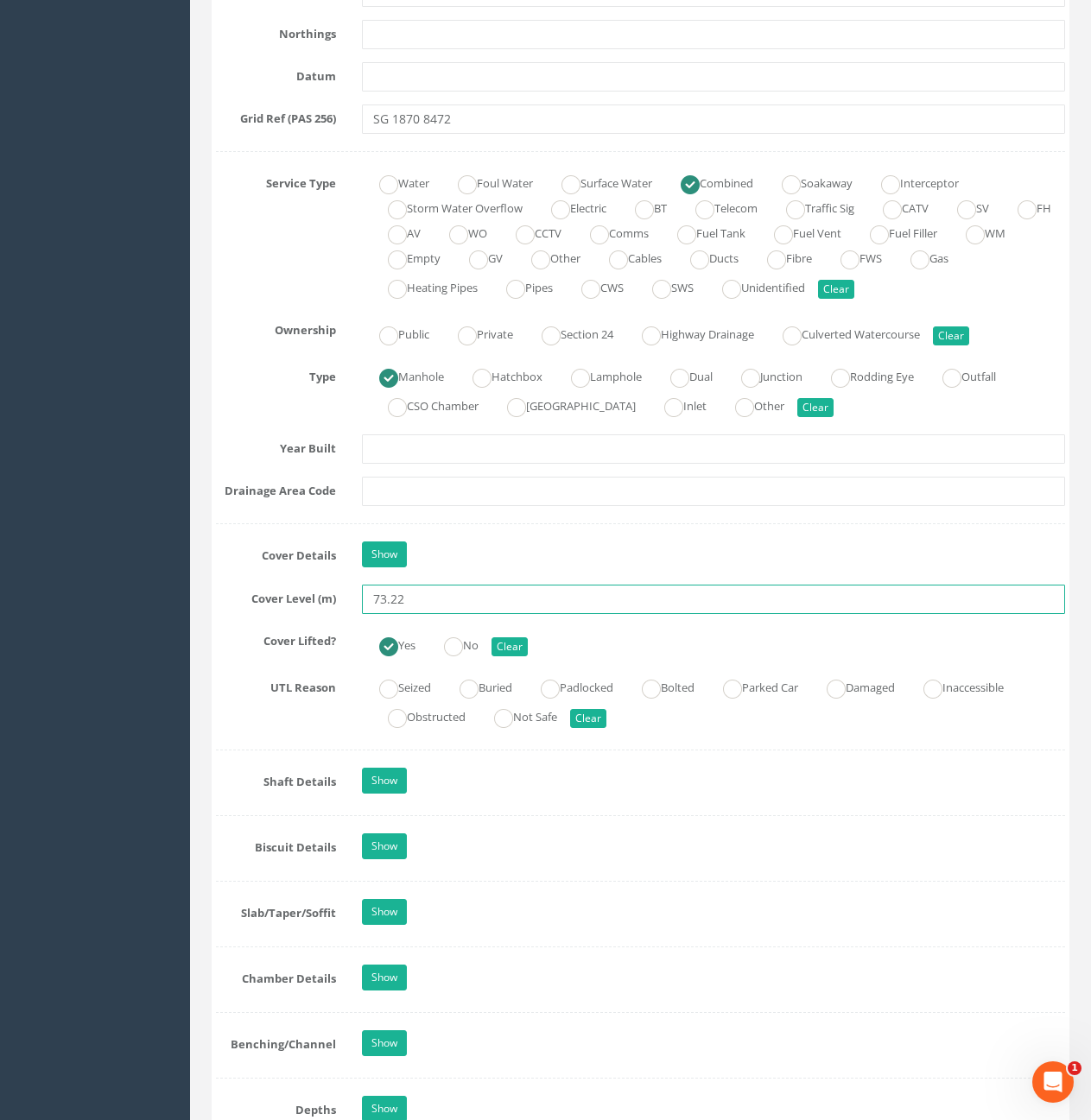
click at [448, 595] on input "73.22" at bounding box center [713, 599] width 703 height 30
type input "73.18"
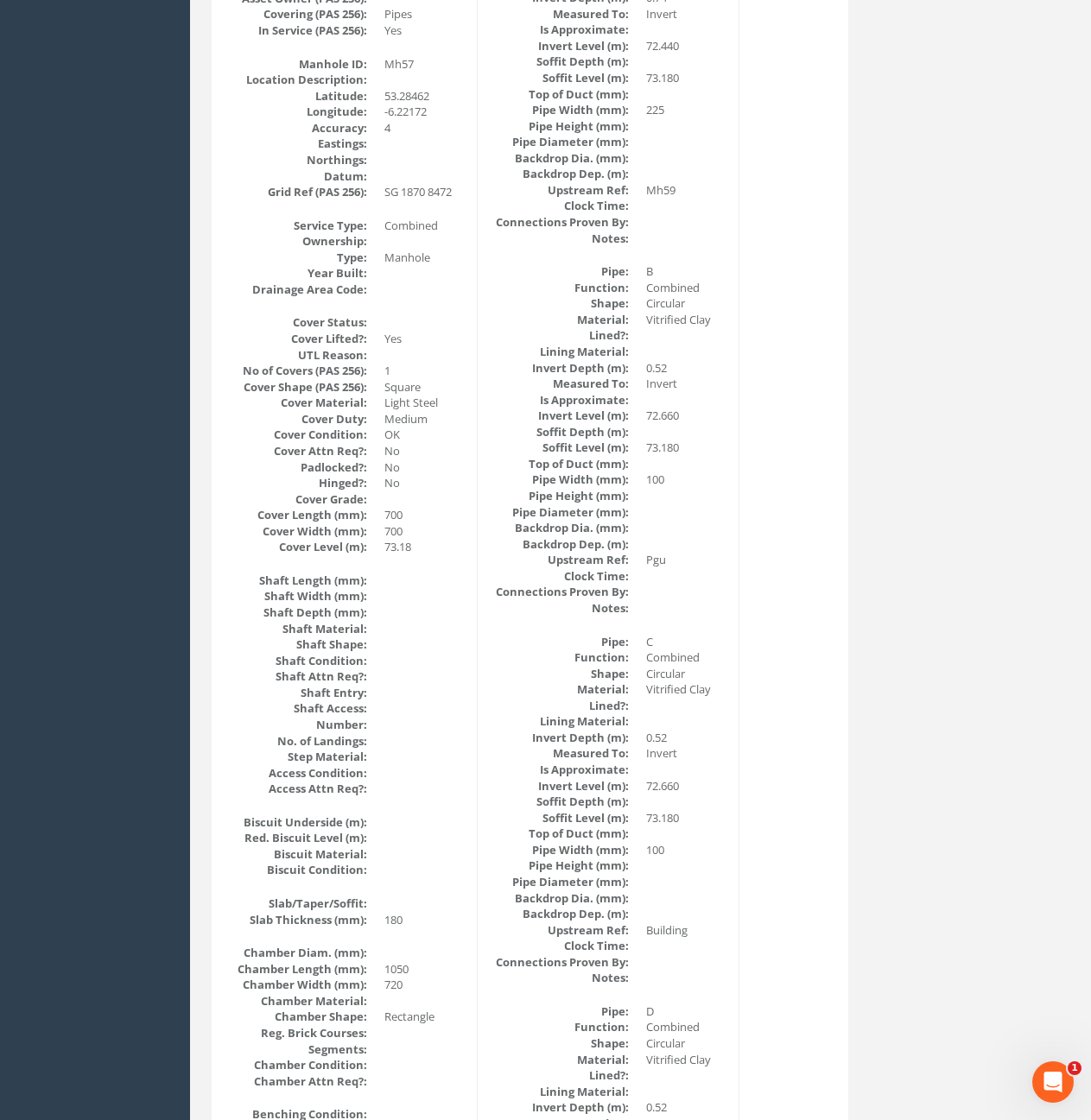
scroll to position [33, 0]
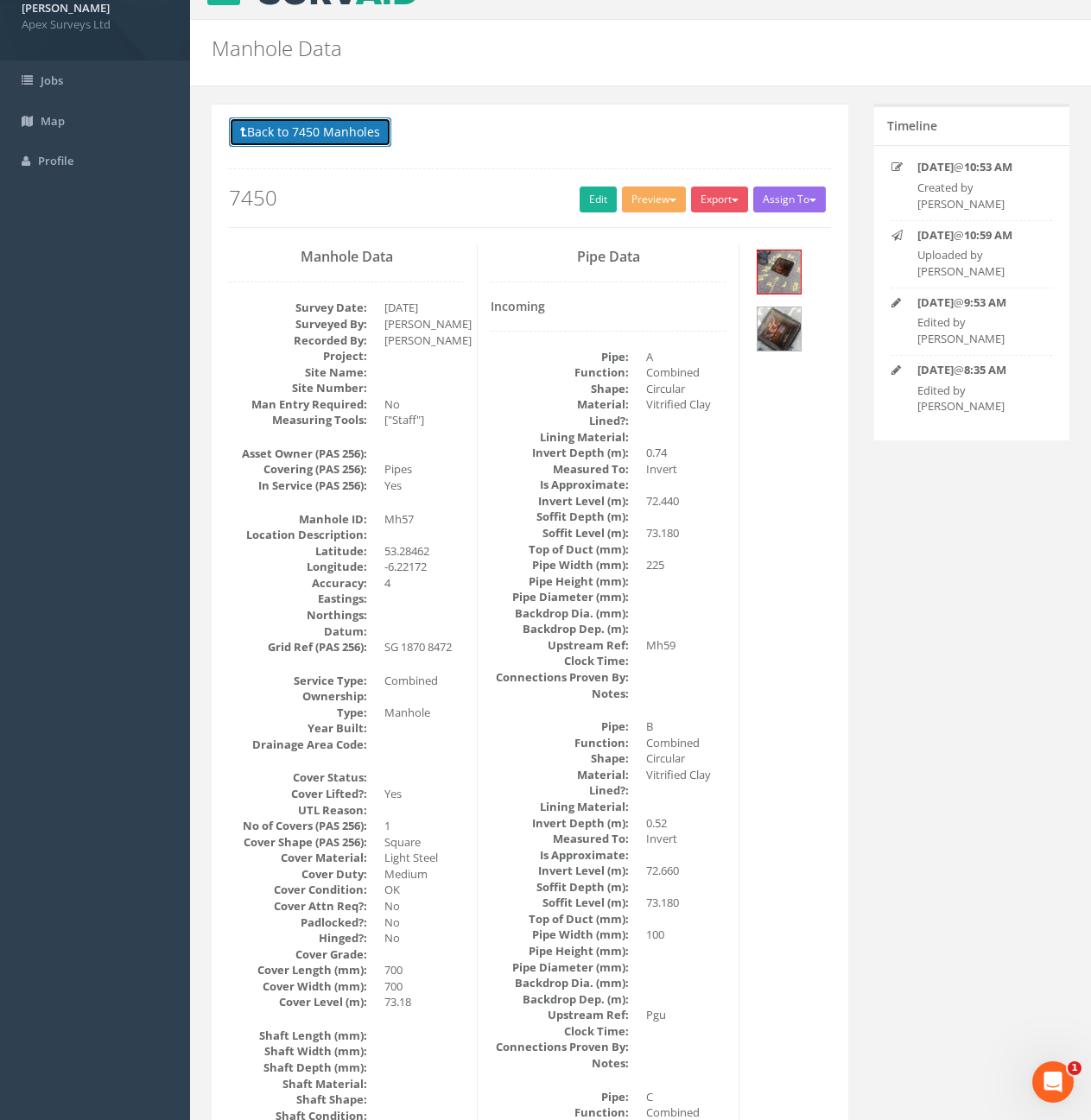
click at [329, 139] on button "Back to 7450 Manholes" at bounding box center [310, 132] width 163 height 30
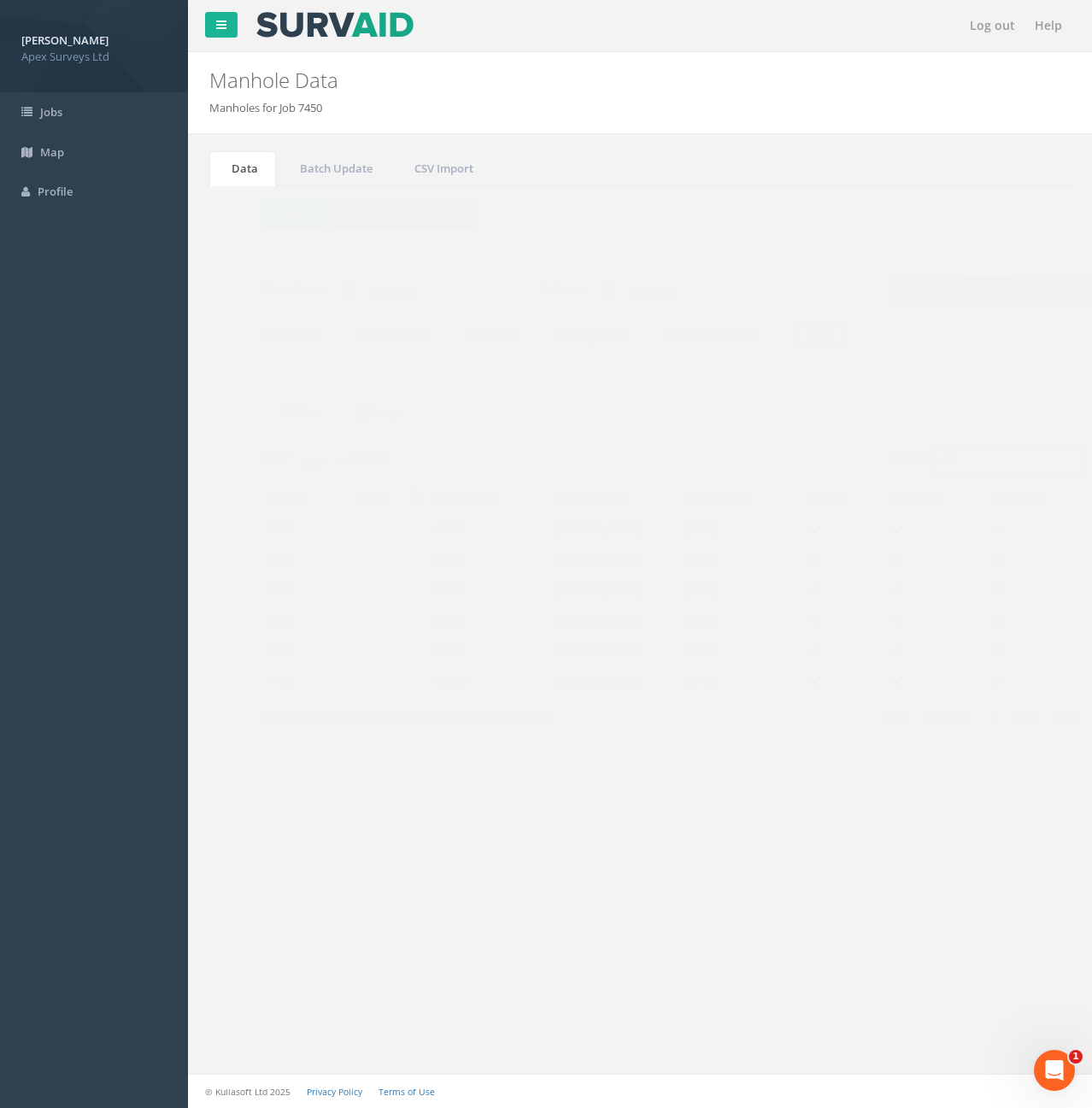
click at [966, 458] on input "57" at bounding box center [976, 459] width 156 height 26
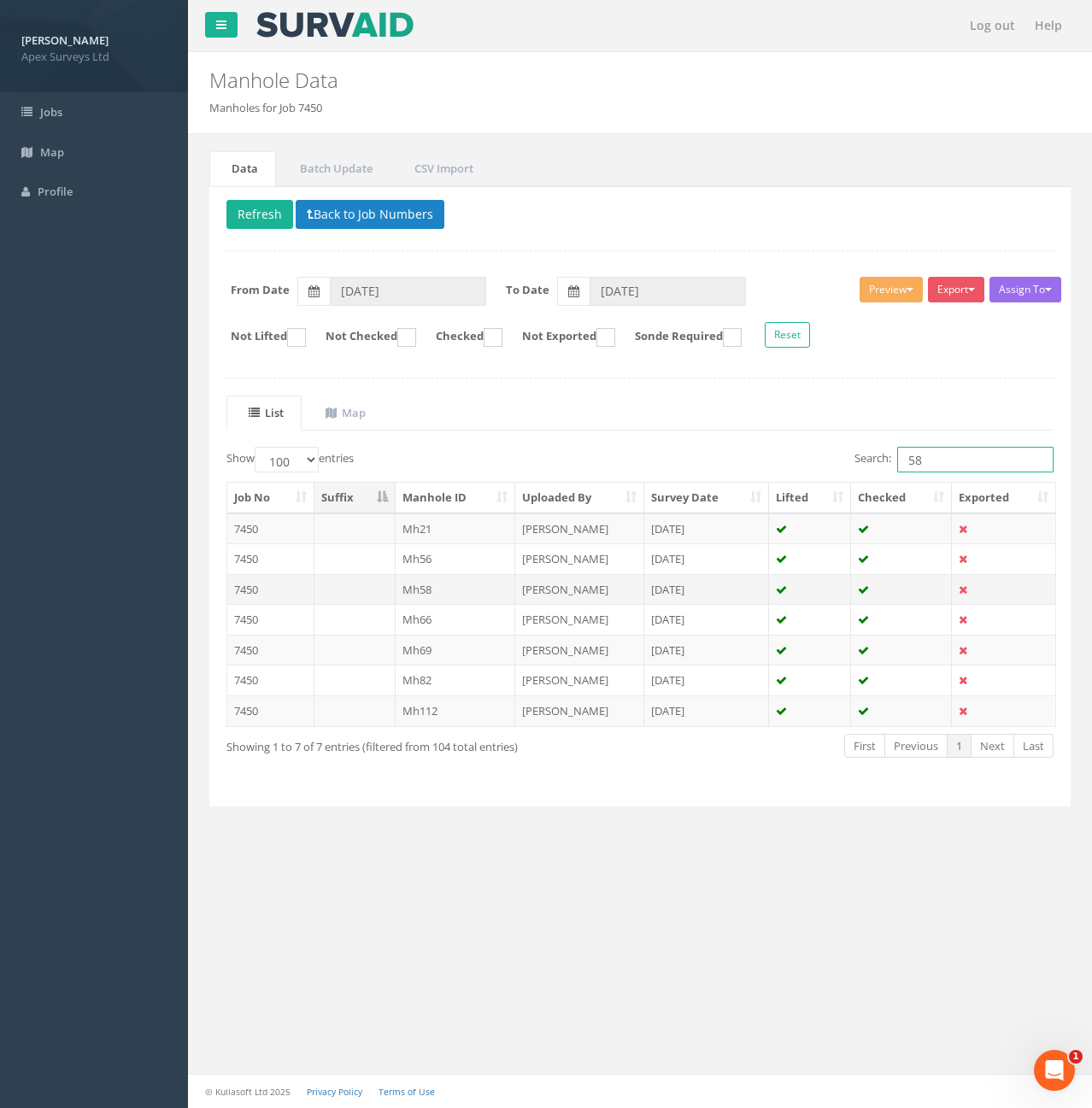
type input "58"
click at [468, 592] on td "Mh58" at bounding box center [456, 589] width 121 height 30
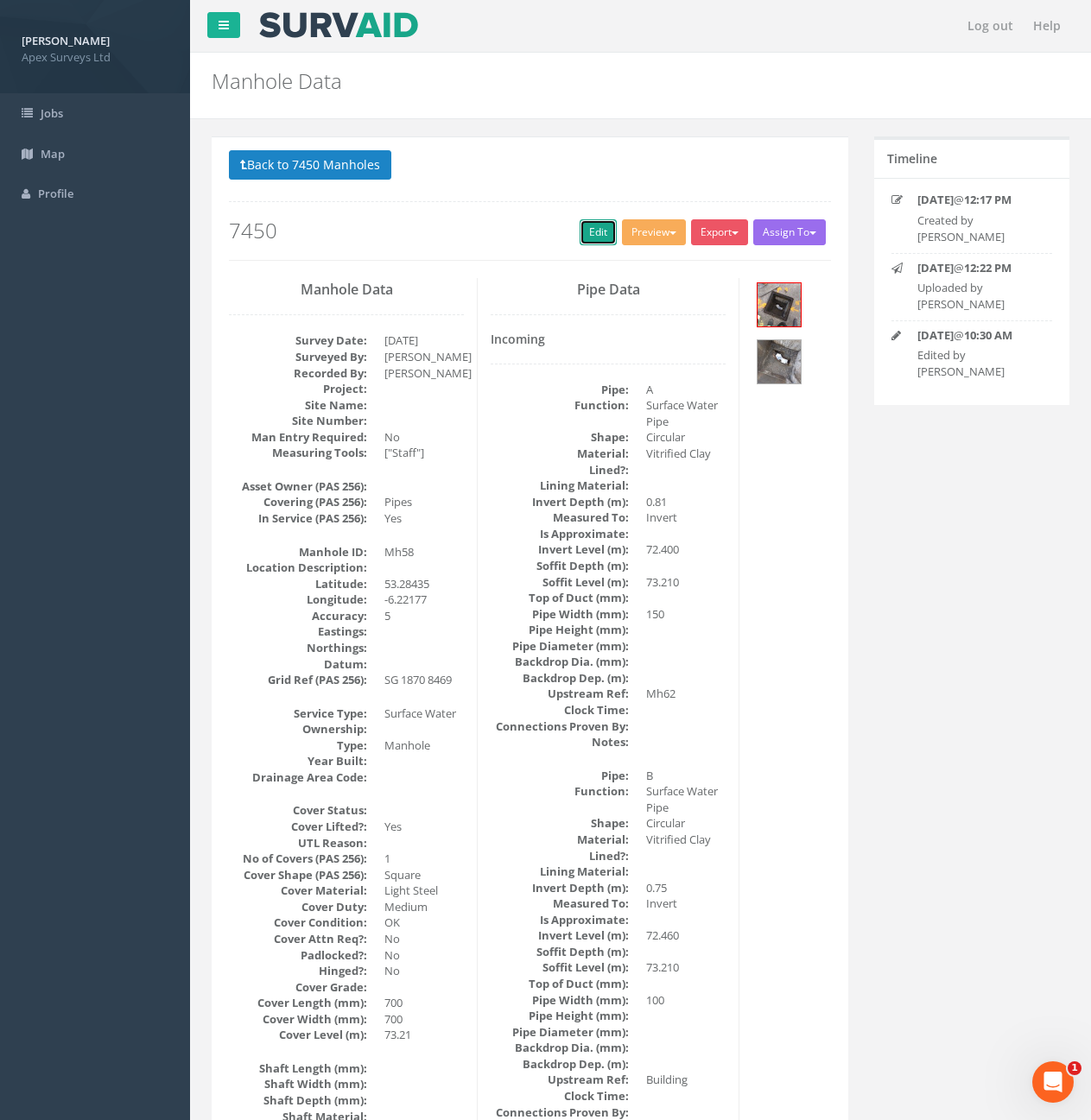
click at [588, 232] on link "Edit" at bounding box center [597, 232] width 38 height 26
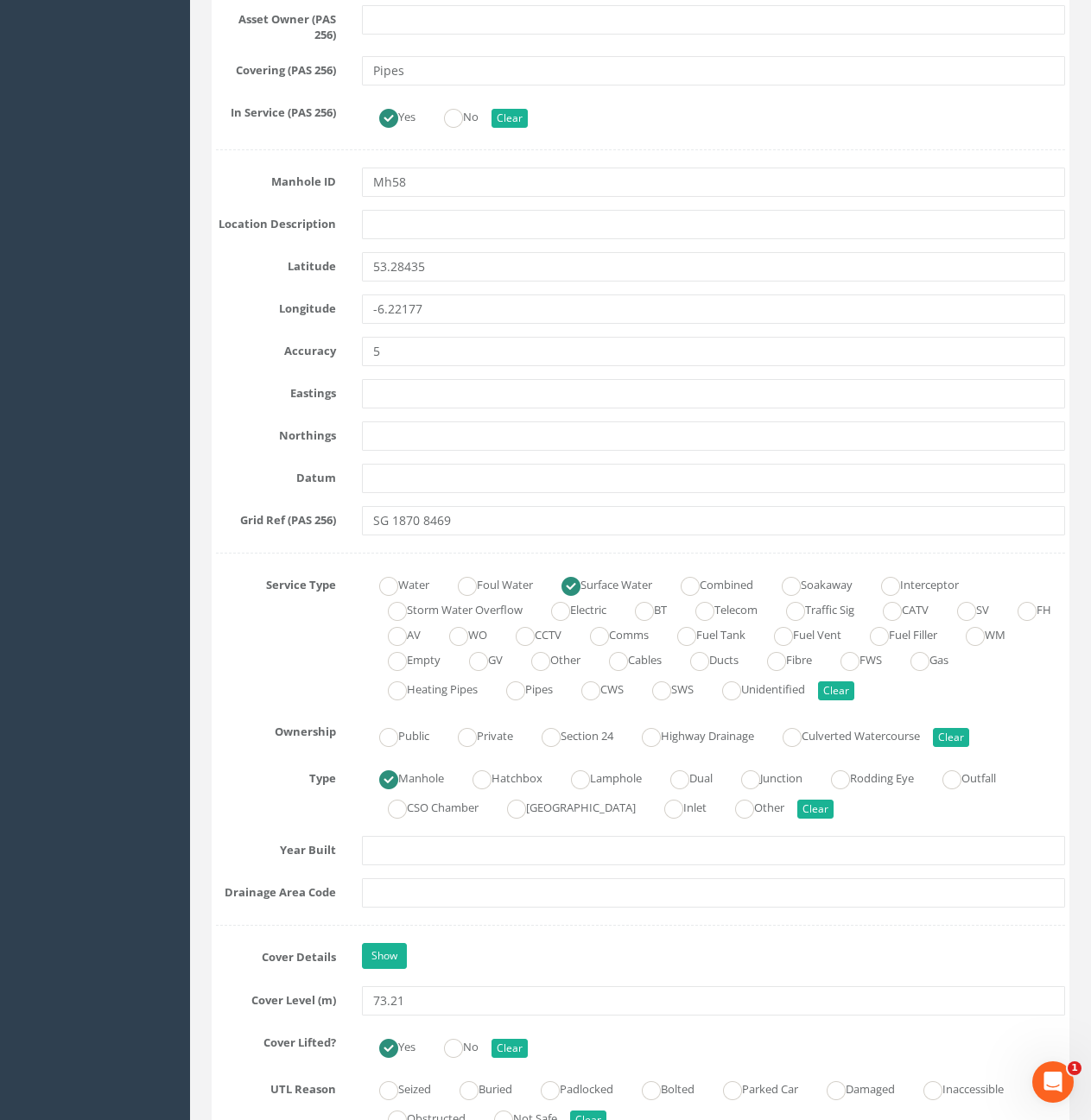
scroll to position [950, 0]
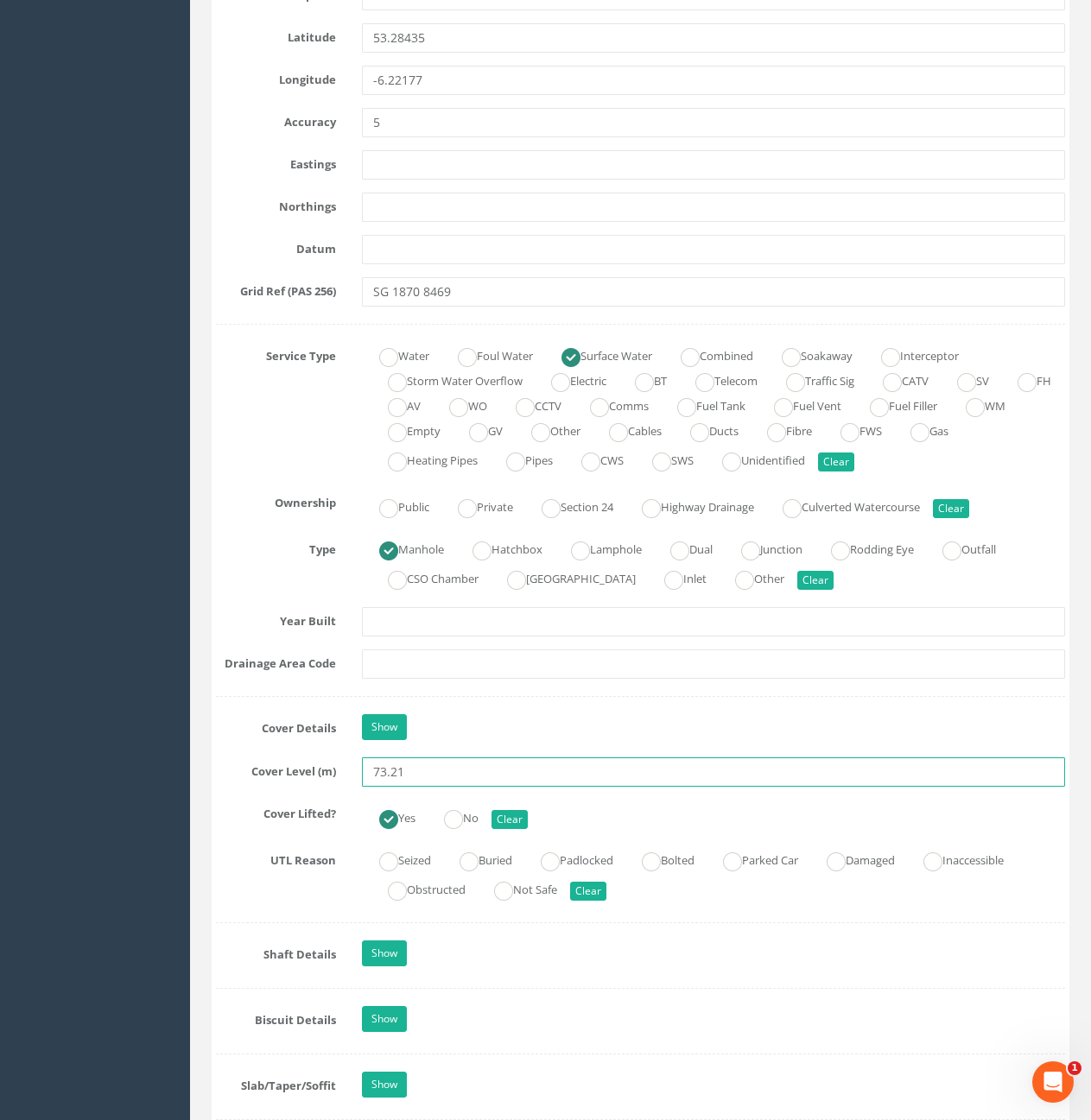
click at [430, 779] on input "73.21" at bounding box center [713, 772] width 703 height 30
type input "73.27"
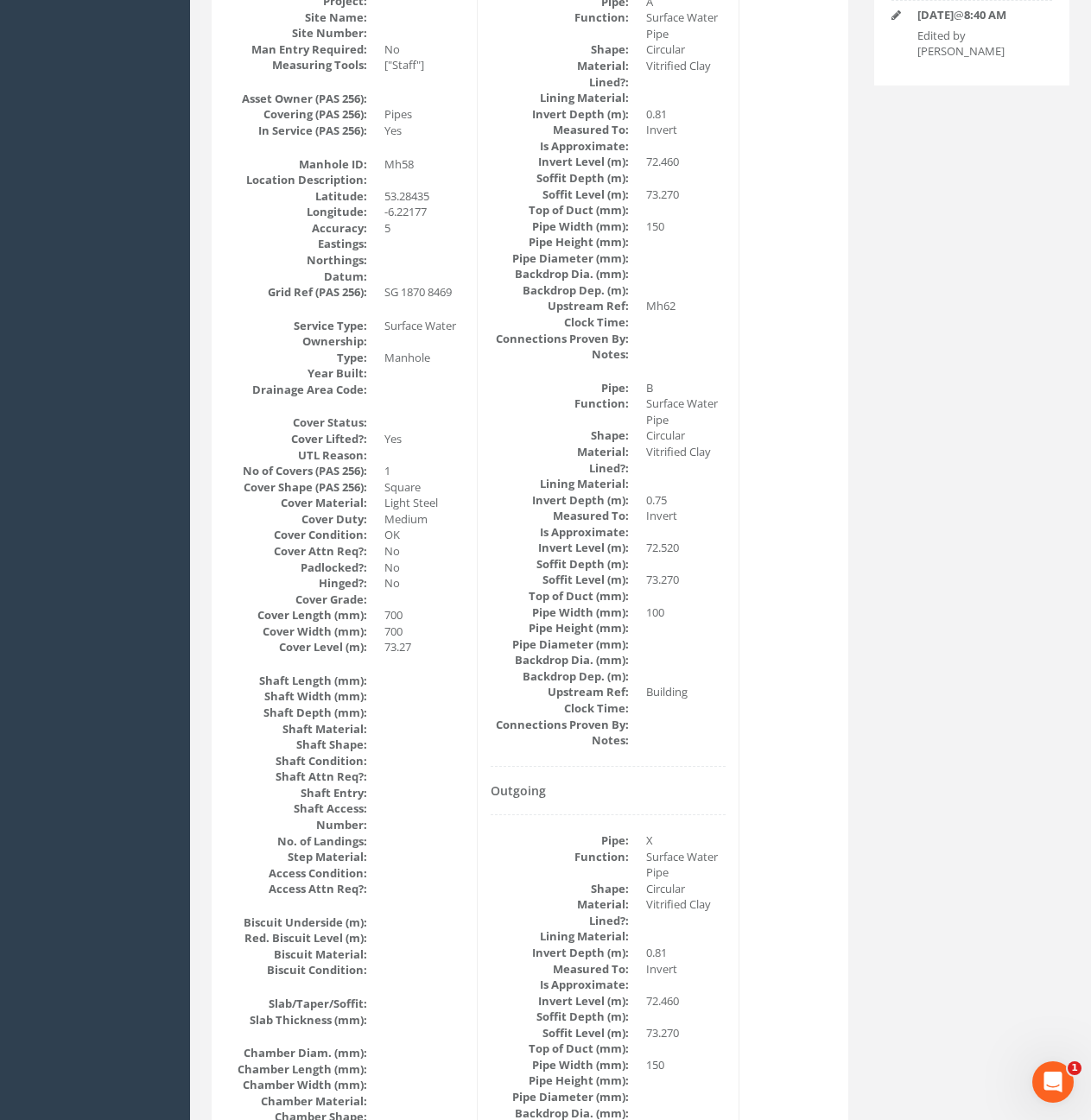
scroll to position [0, 0]
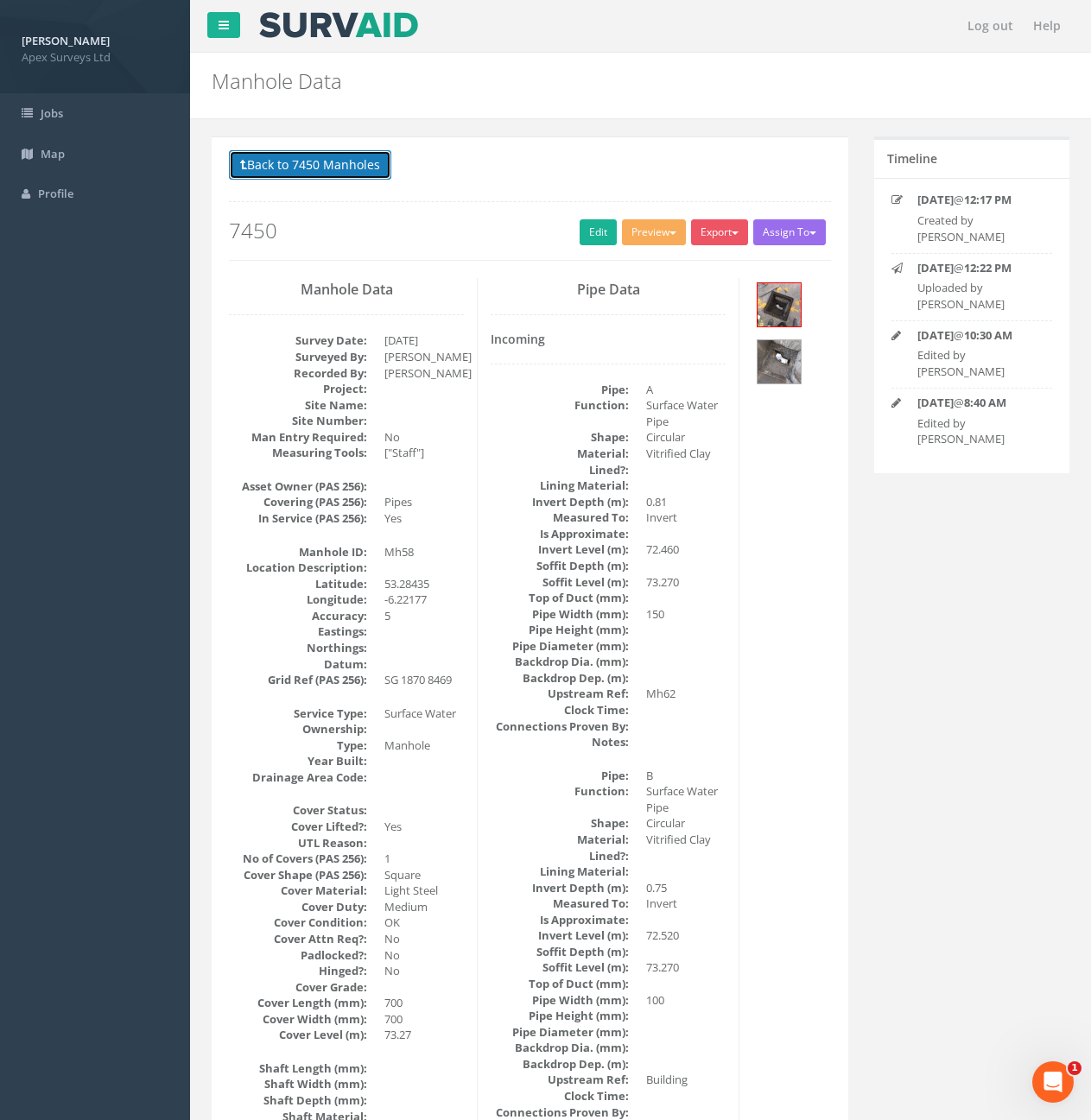
click at [342, 174] on button "Back to 7450 Manholes" at bounding box center [310, 165] width 163 height 30
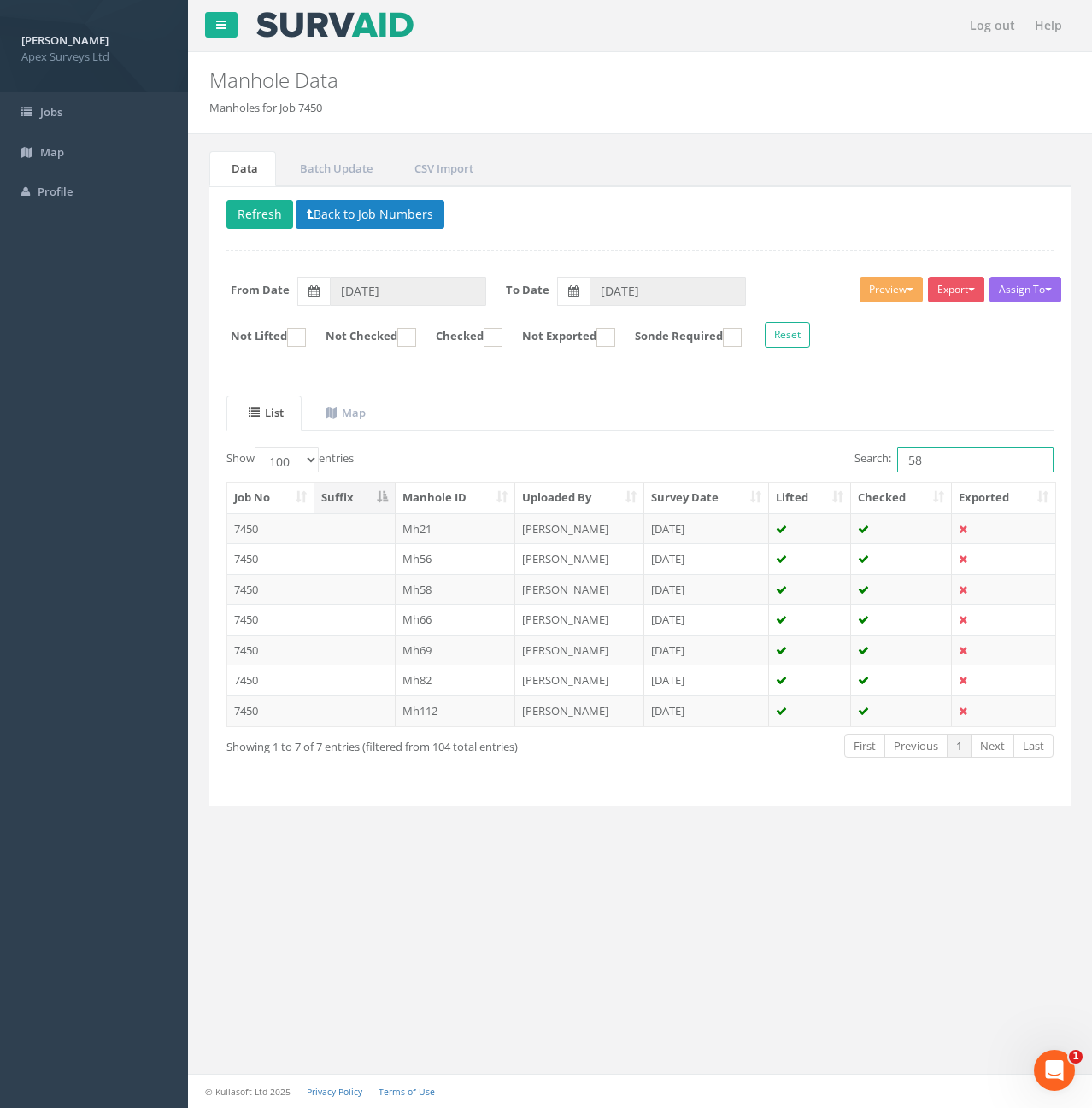
click at [947, 471] on input "58" at bounding box center [976, 459] width 156 height 26
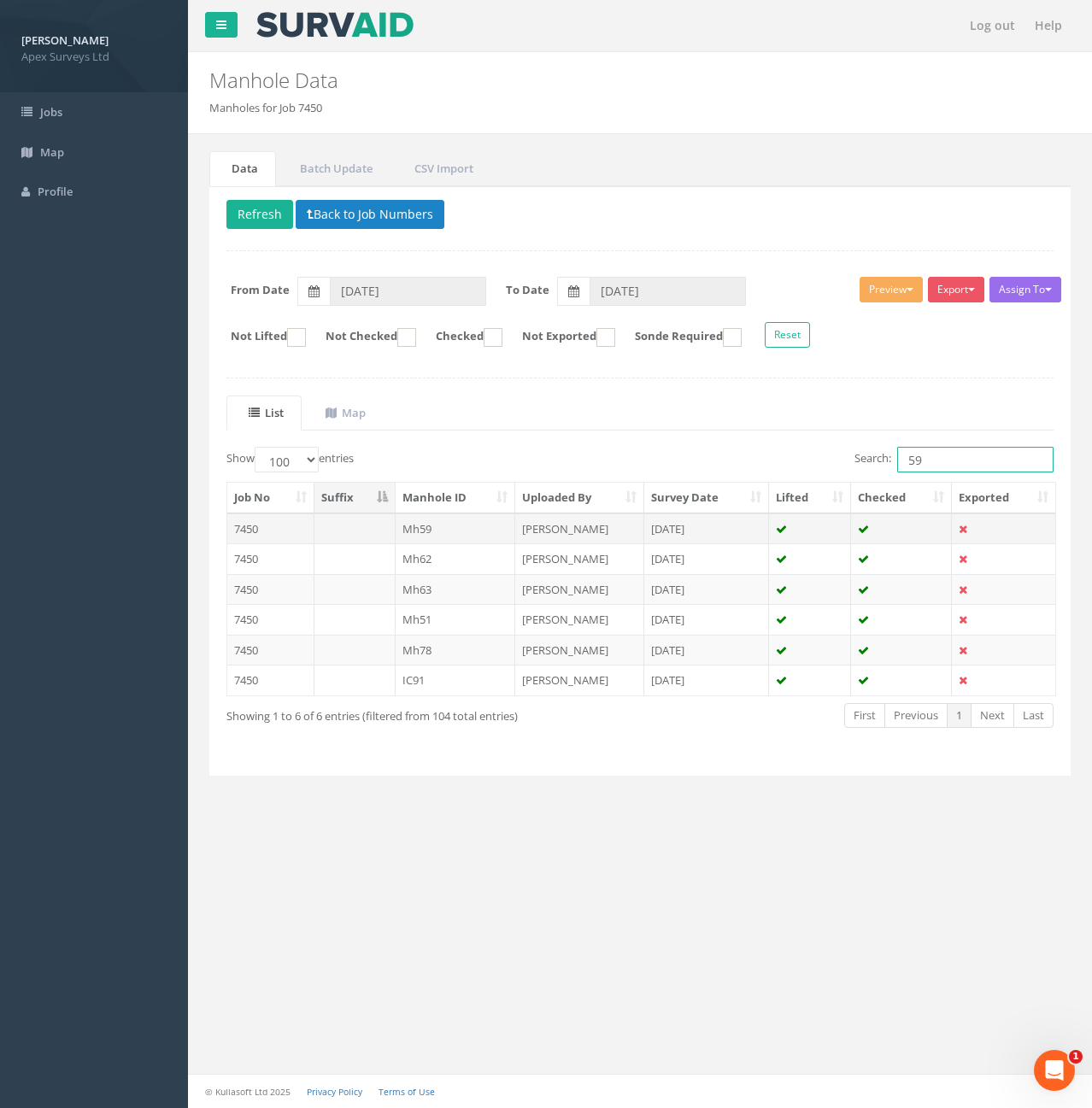
type input "59"
click at [442, 533] on td "Mh59" at bounding box center [456, 529] width 121 height 30
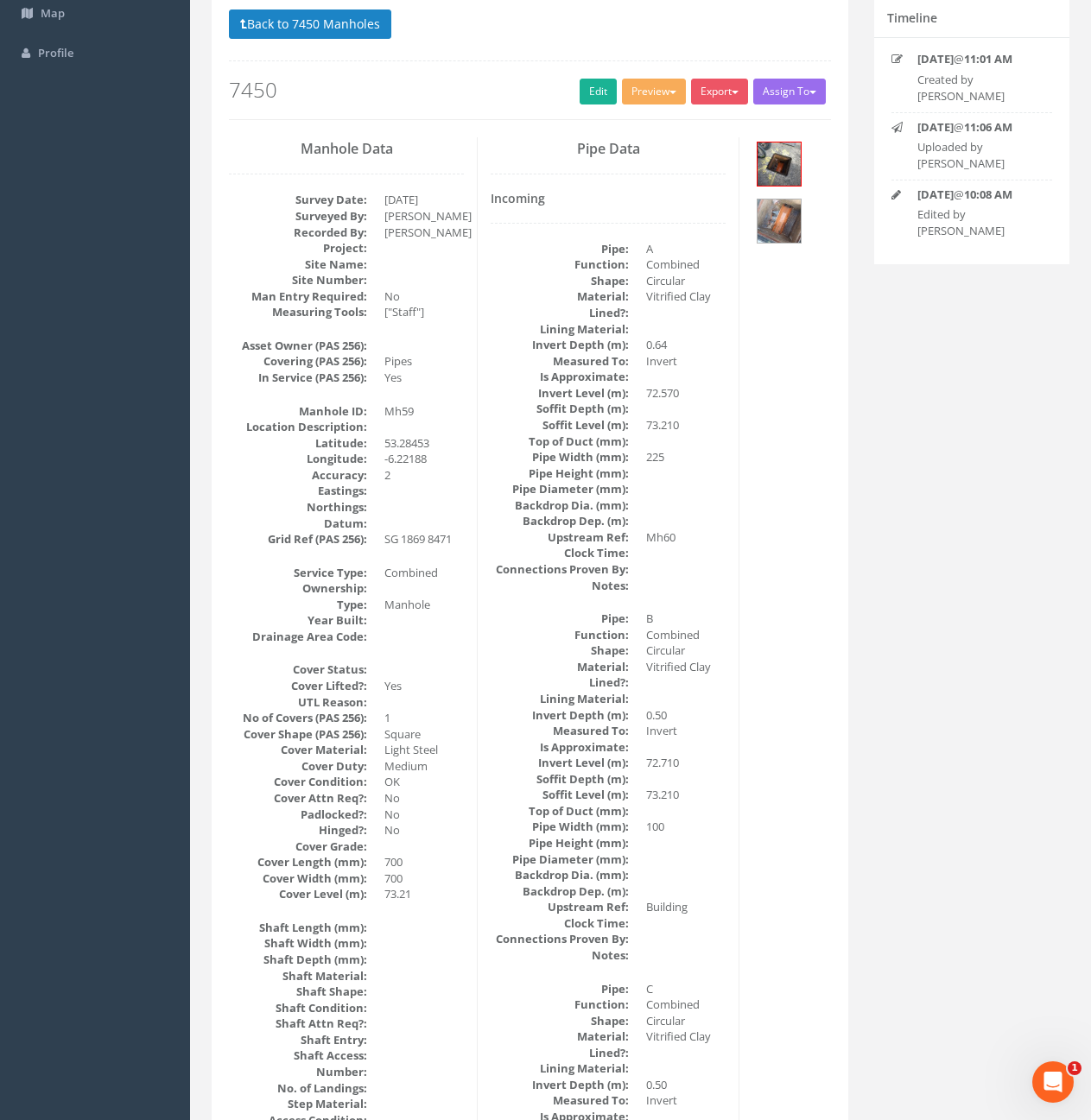
scroll to position [94, 0]
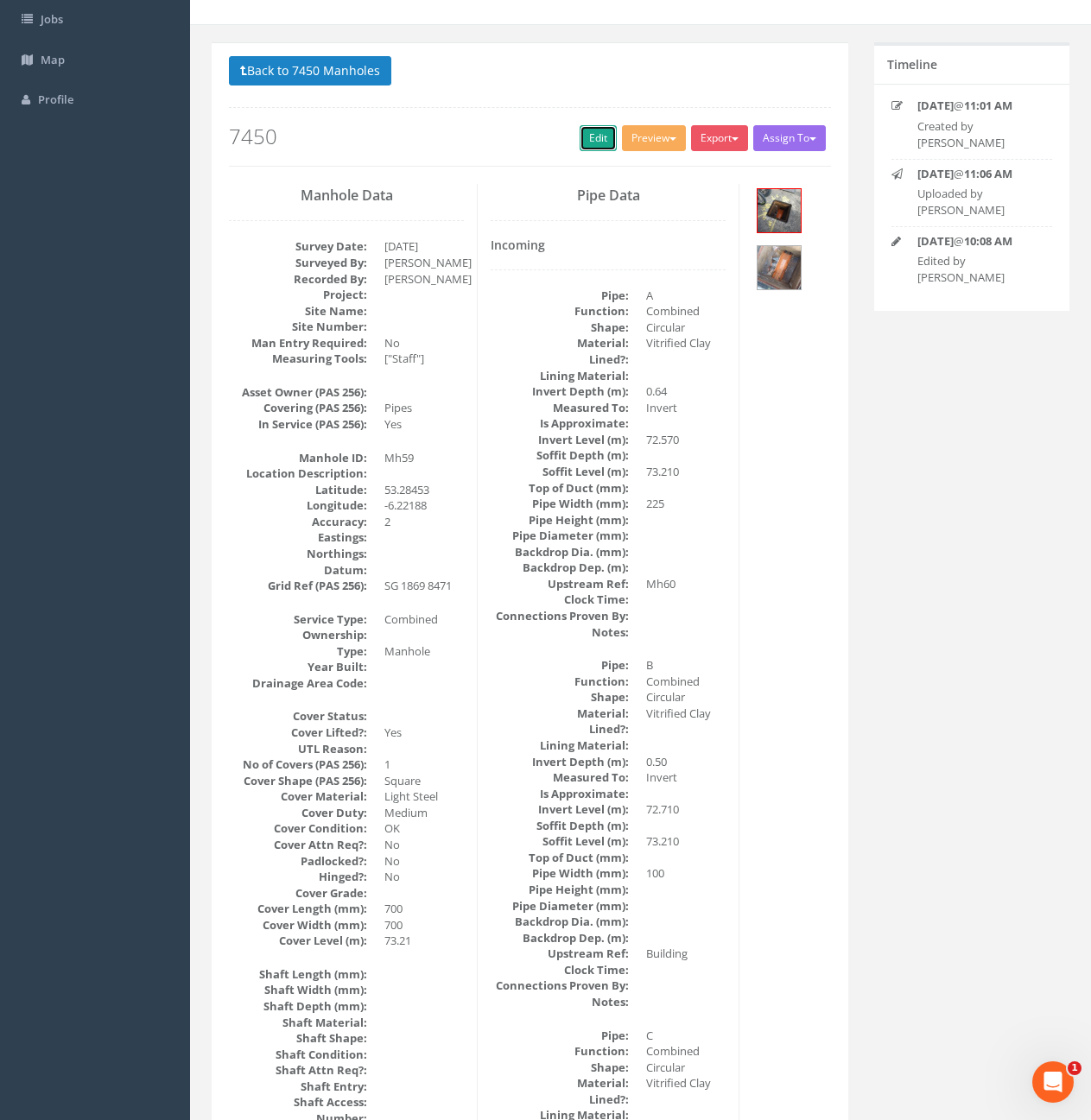
click at [579, 141] on link "Edit" at bounding box center [597, 138] width 38 height 26
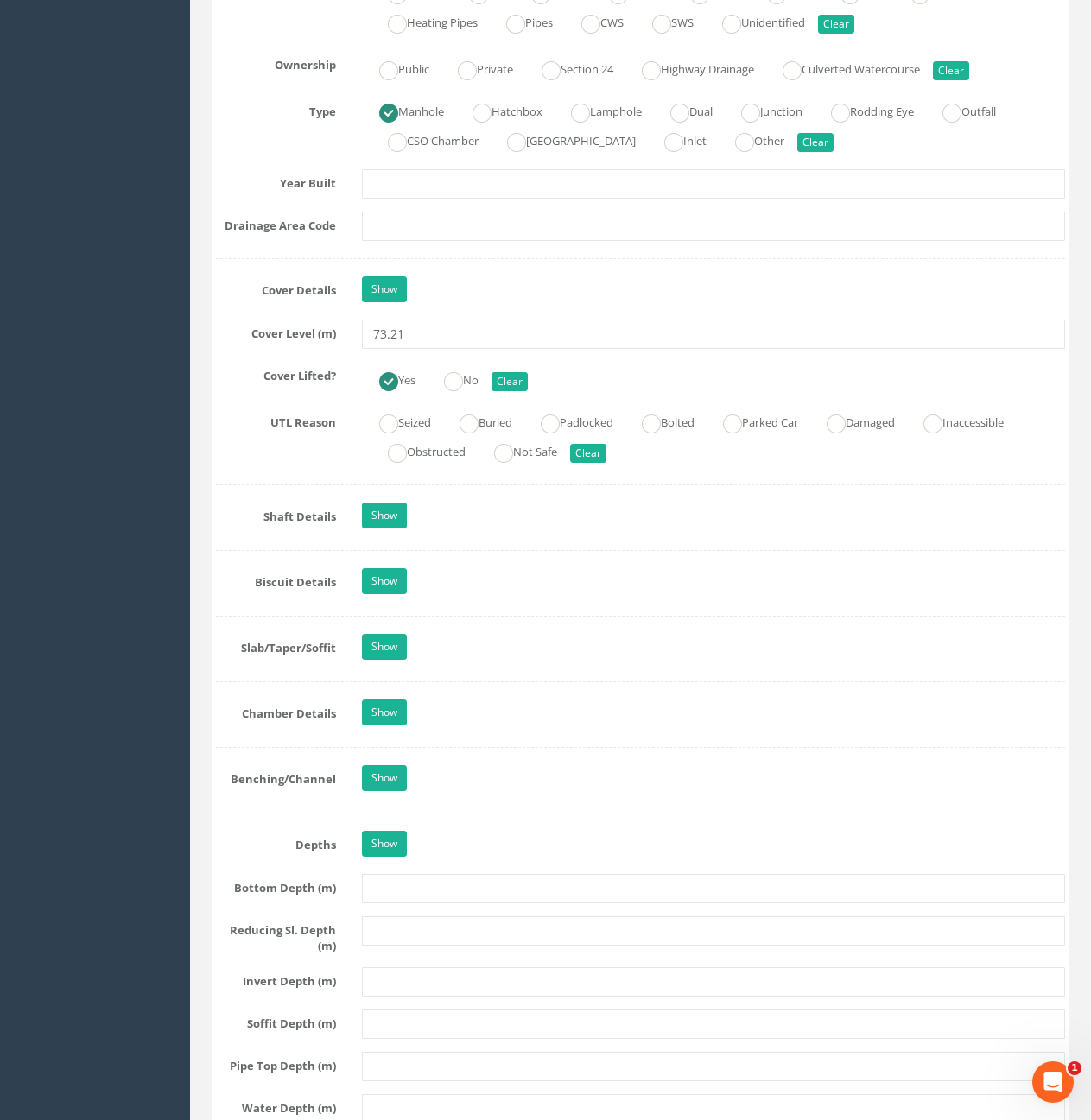
scroll to position [1389, 0]
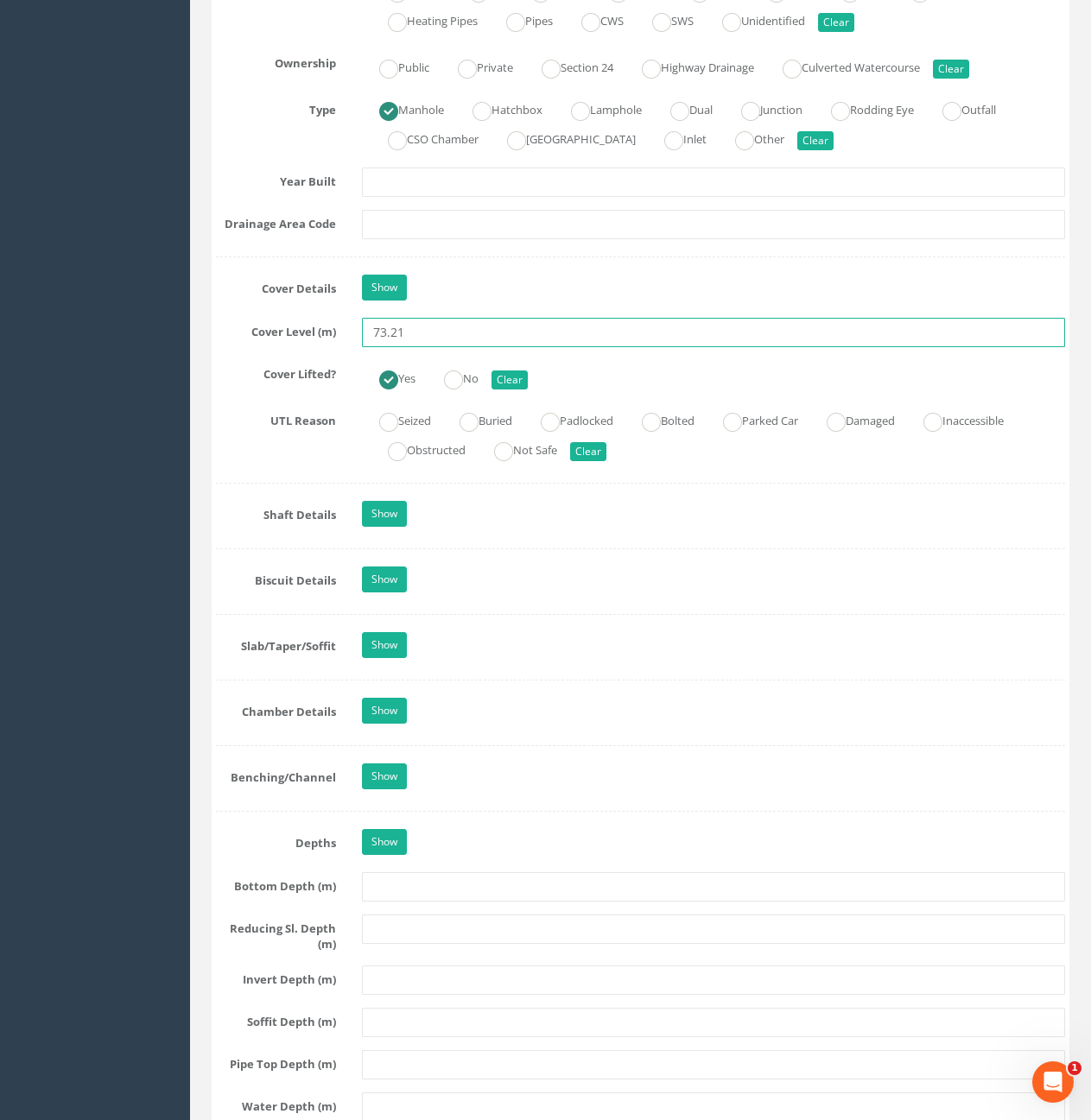
click at [479, 335] on input "73.21" at bounding box center [713, 332] width 703 height 30
type input "73.26"
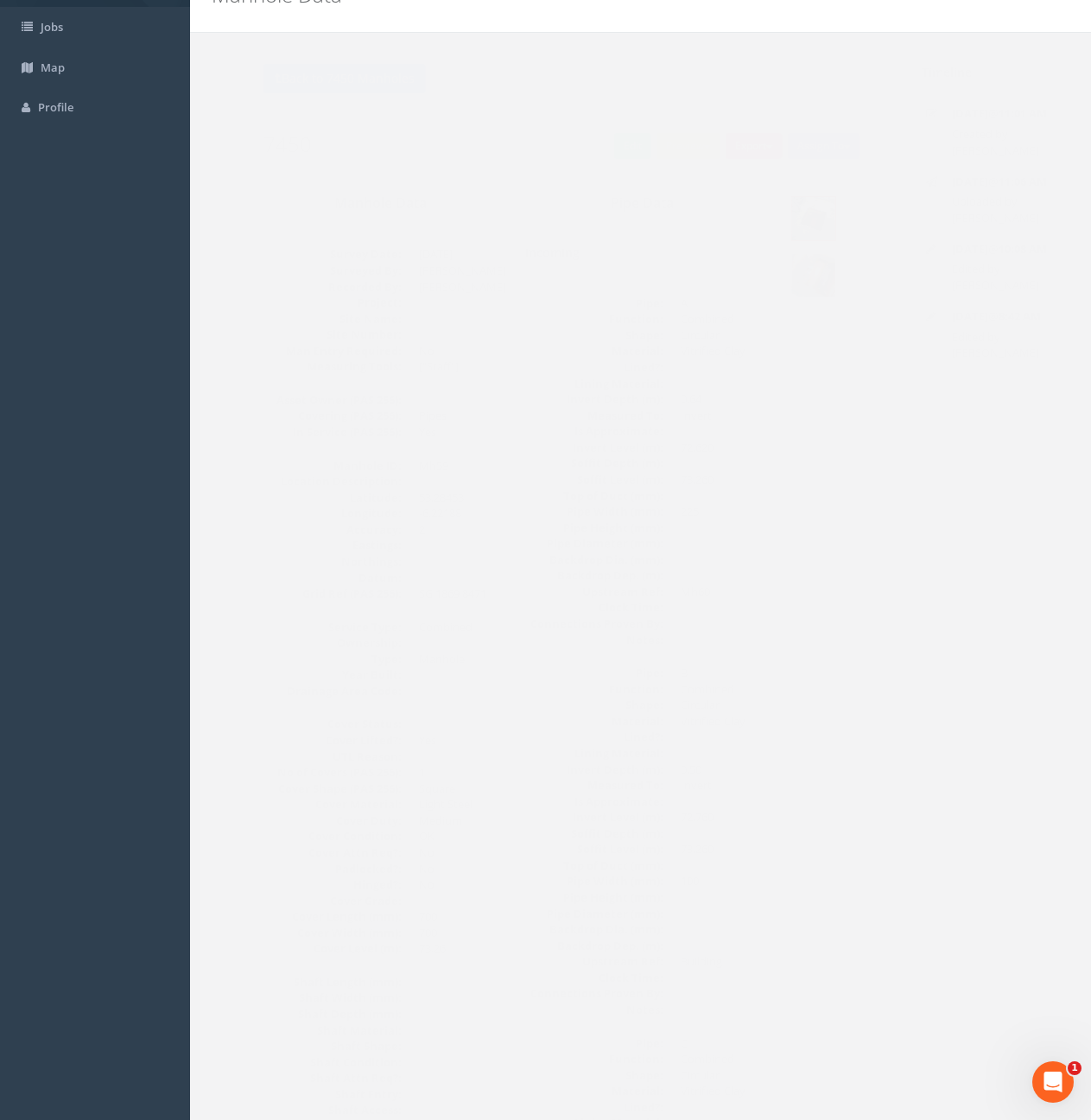
scroll to position [0, 0]
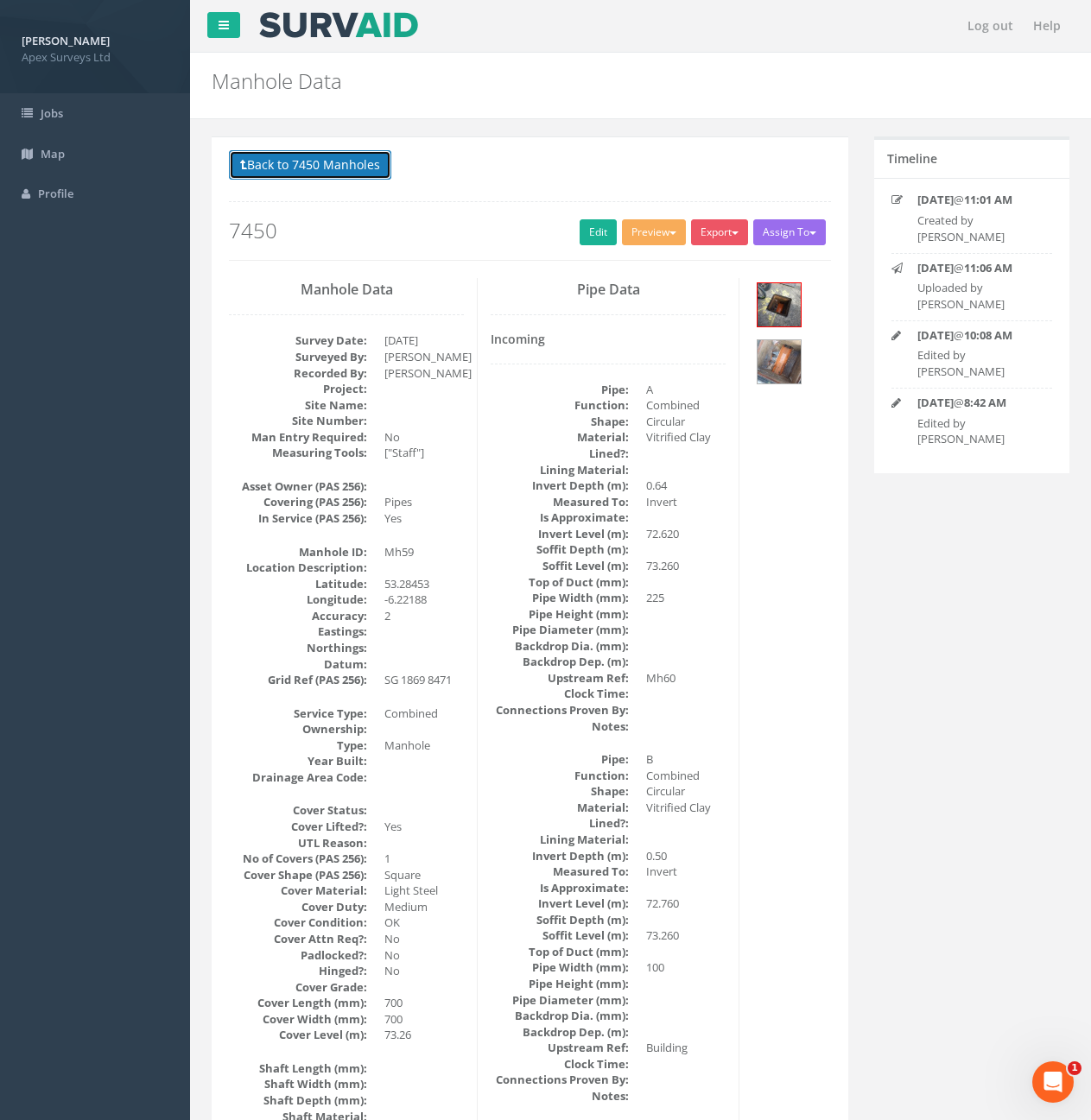
click at [323, 173] on button "Back to 7450 Manholes" at bounding box center [310, 165] width 163 height 30
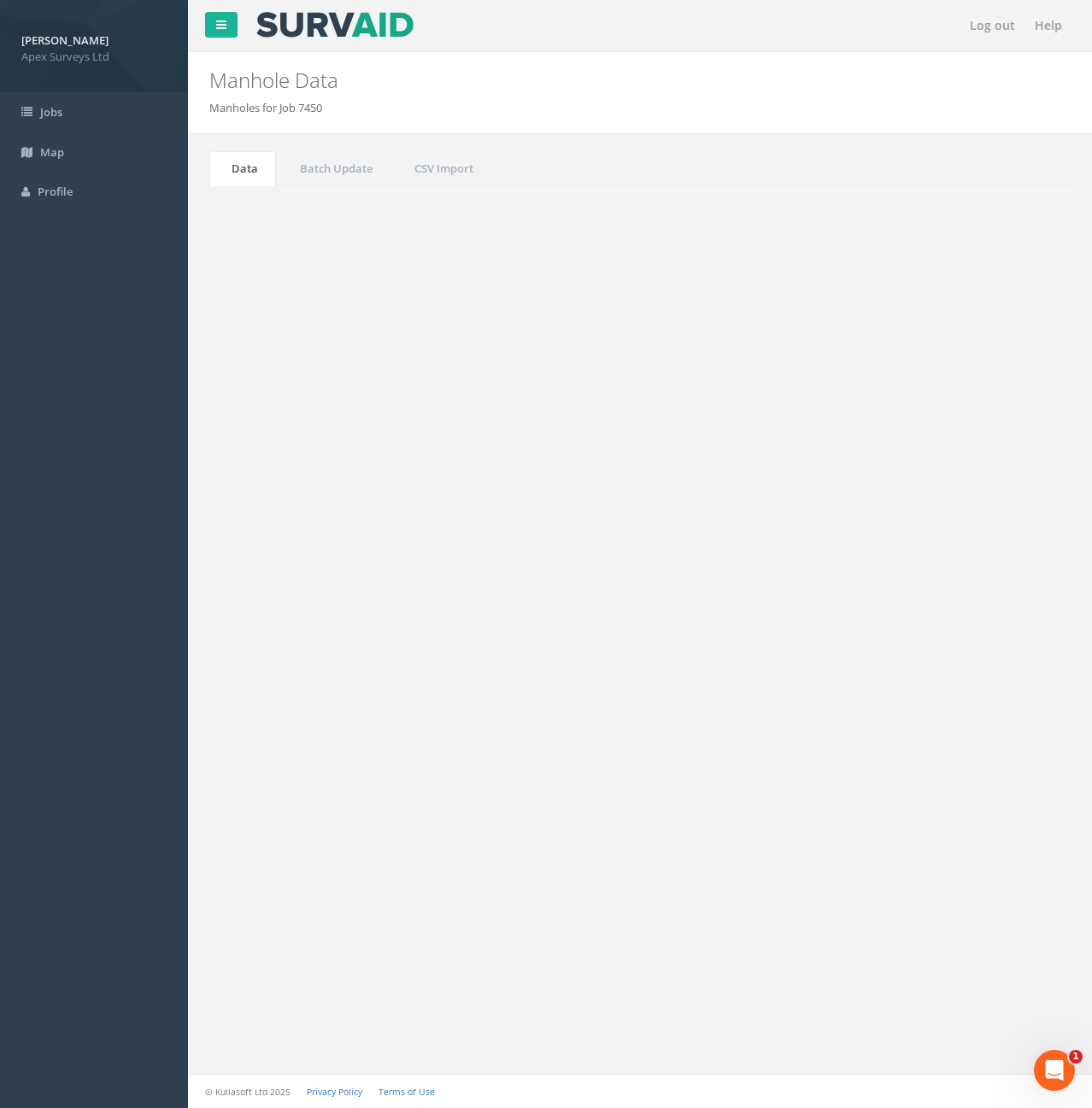
click at [271, 228] on button "Refresh" at bounding box center [260, 214] width 67 height 30
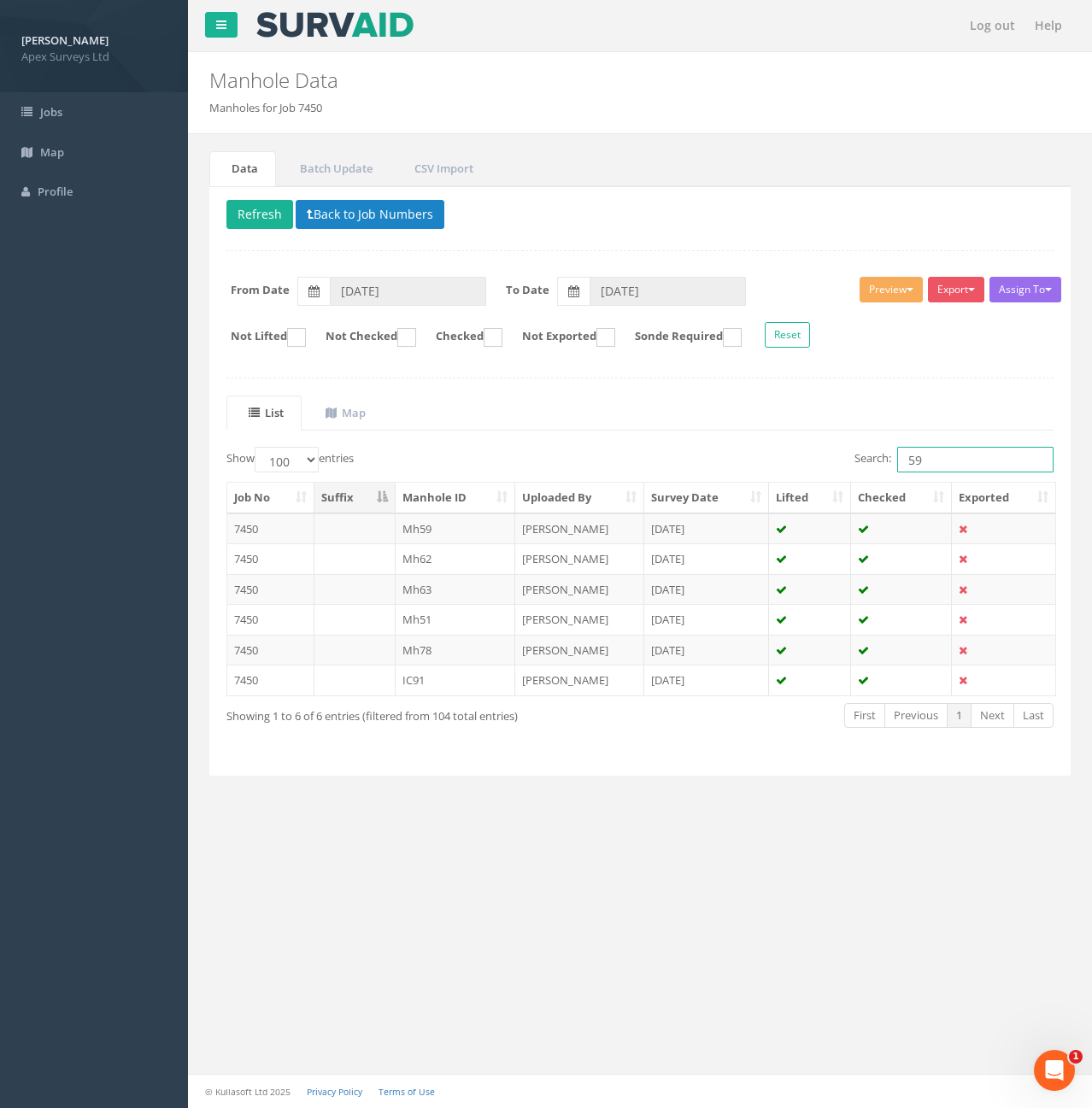
click at [987, 472] on input "59" at bounding box center [976, 459] width 156 height 26
type input "5"
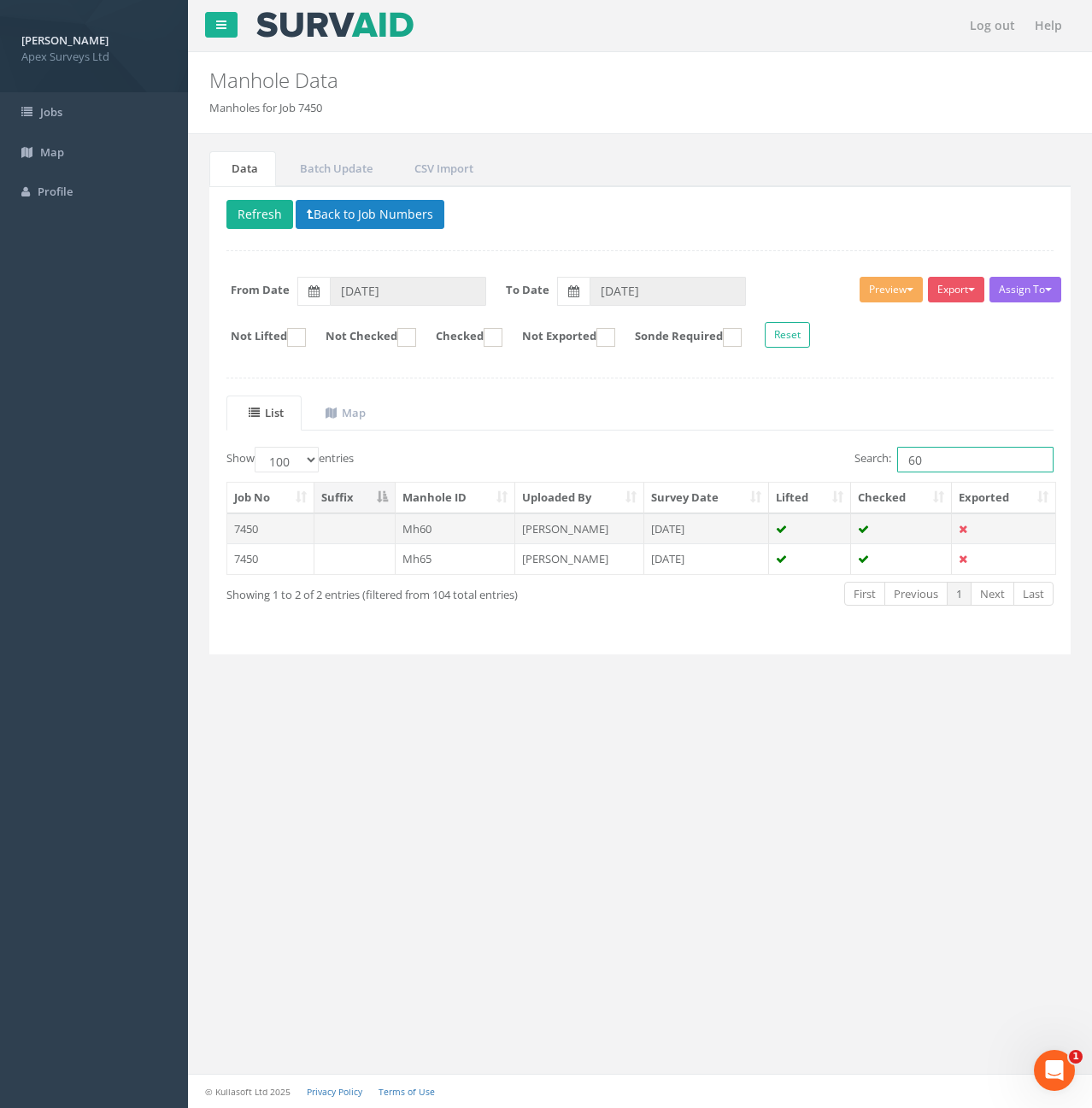
type input "60"
click at [385, 532] on td at bounding box center [354, 529] width 81 height 30
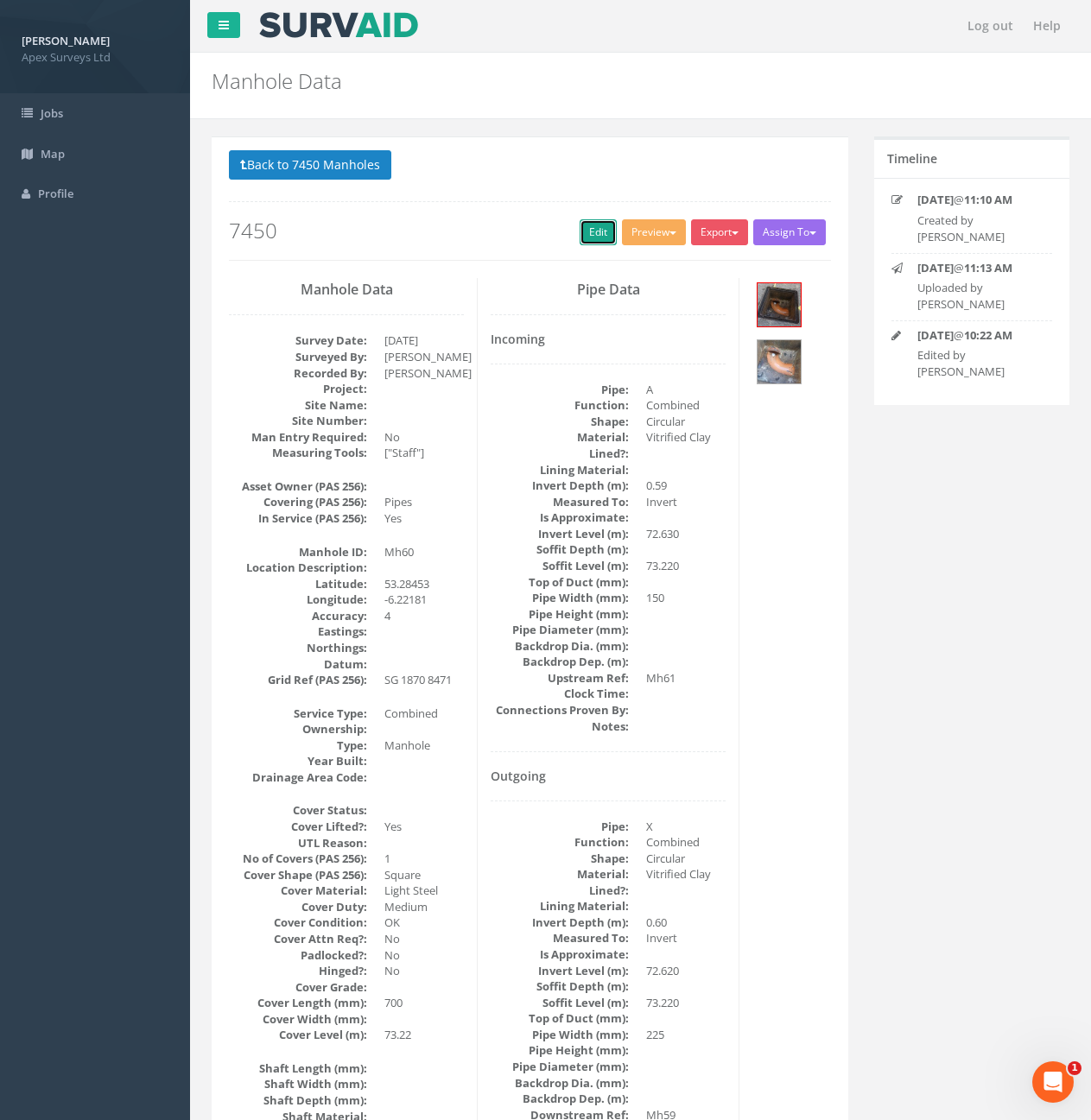
click at [583, 239] on link "Edit" at bounding box center [597, 232] width 38 height 26
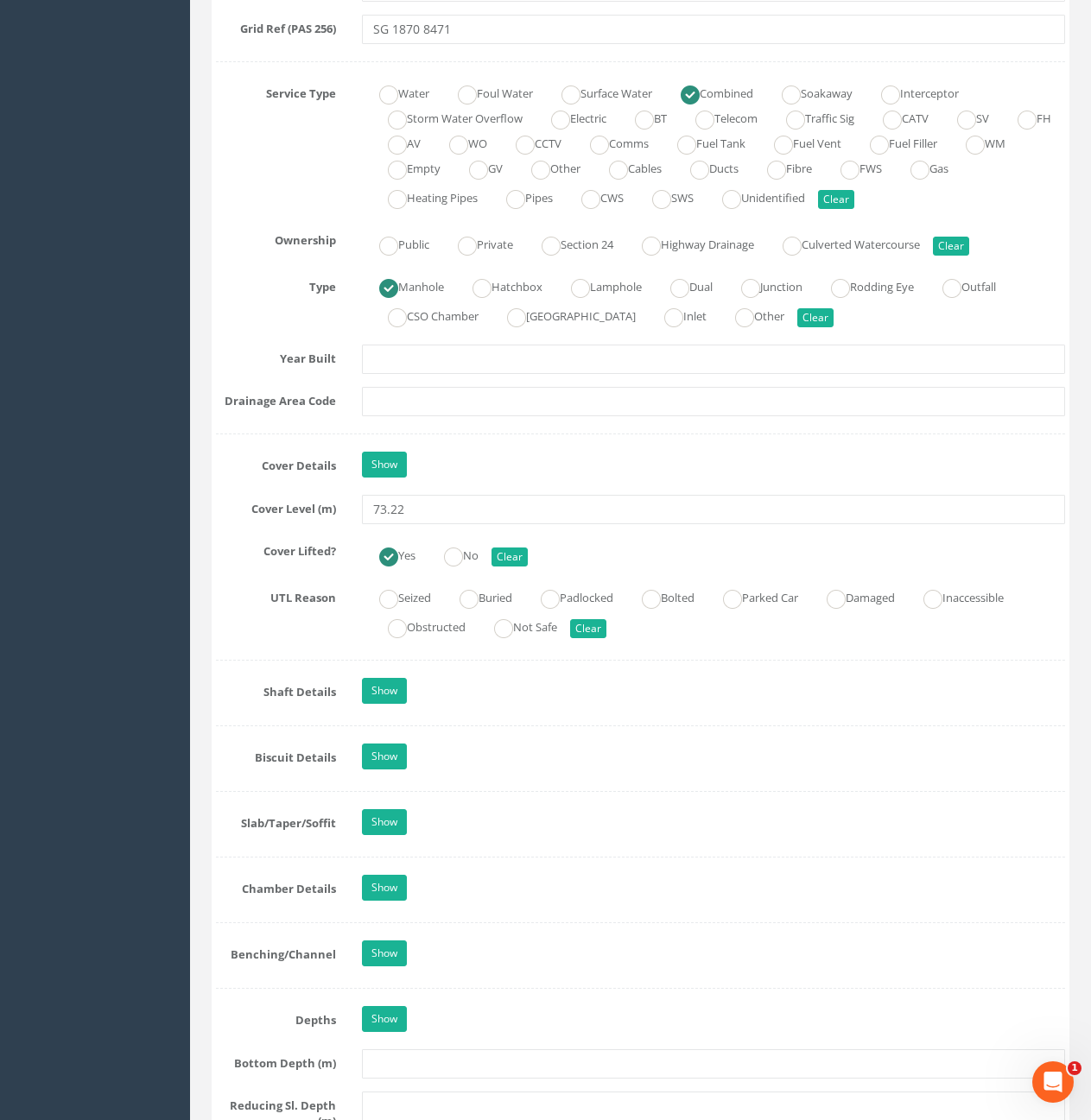
scroll to position [1296, 0]
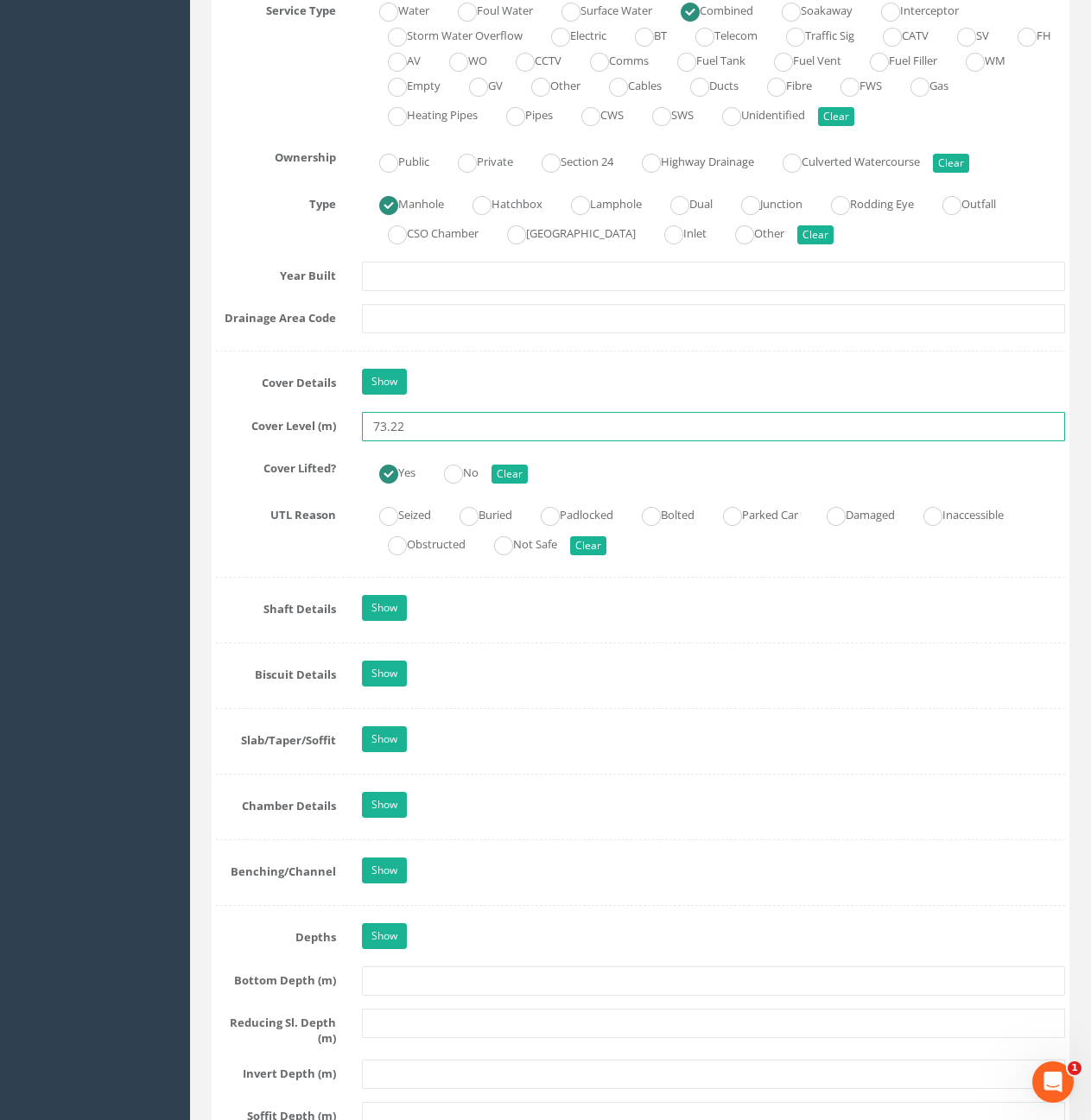
click at [486, 435] on input "73.22" at bounding box center [713, 426] width 703 height 30
type input "73.26"
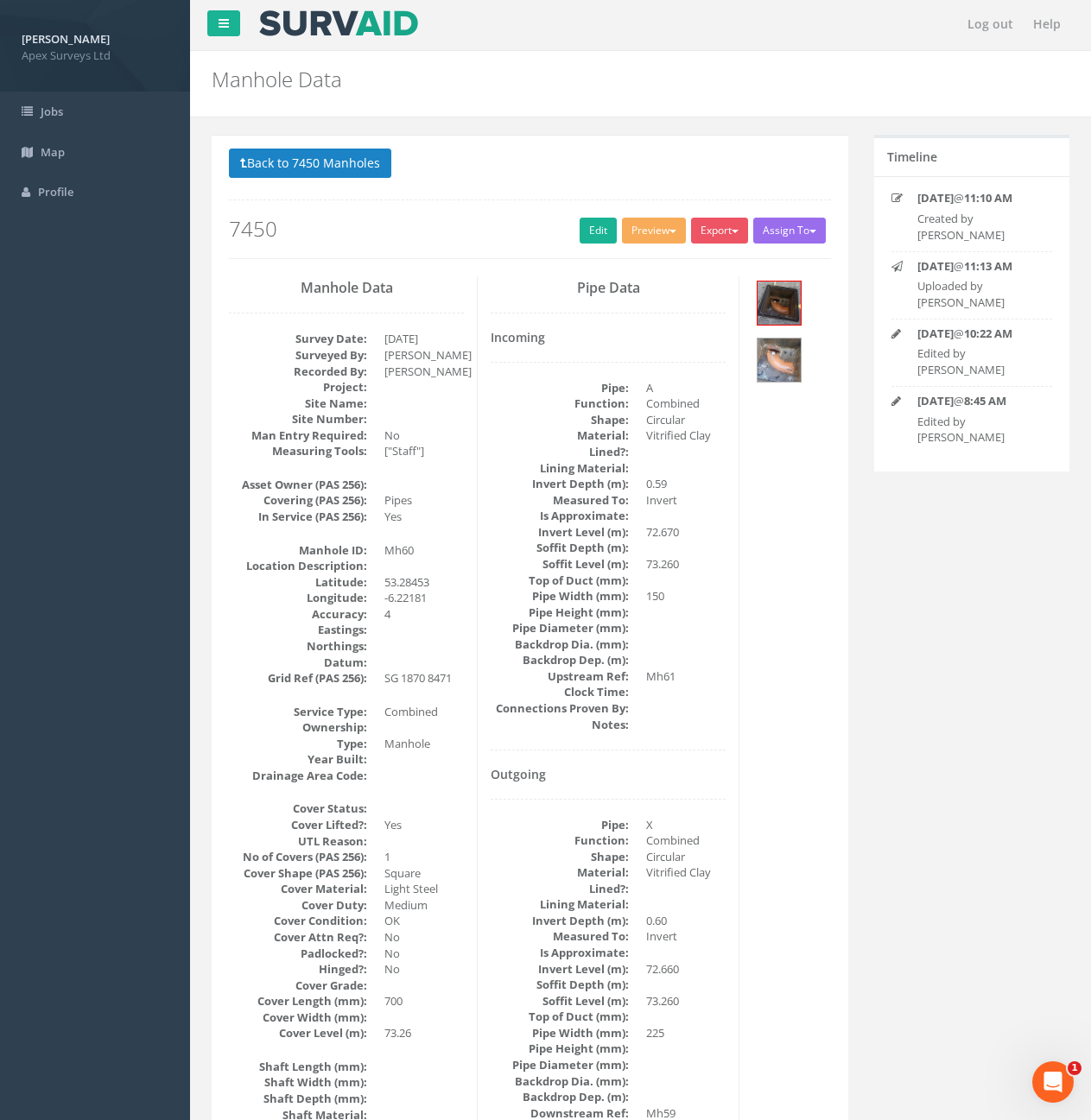
scroll to position [0, 0]
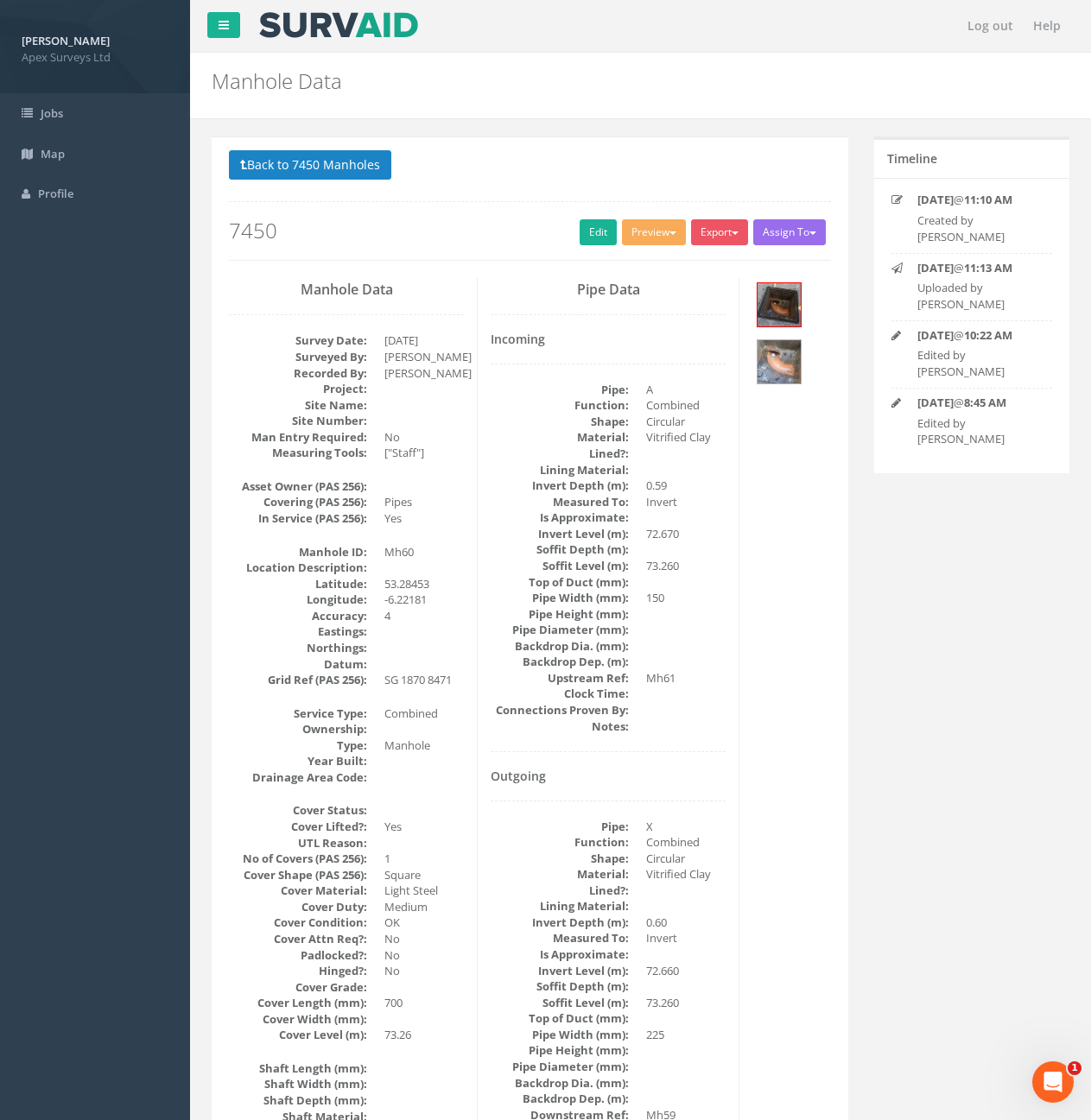
click at [343, 182] on p "Back to 7450 Manholes Back to Map" at bounding box center [530, 166] width 602 height 34
click at [342, 175] on button "Back to 7450 Manholes" at bounding box center [310, 165] width 163 height 30
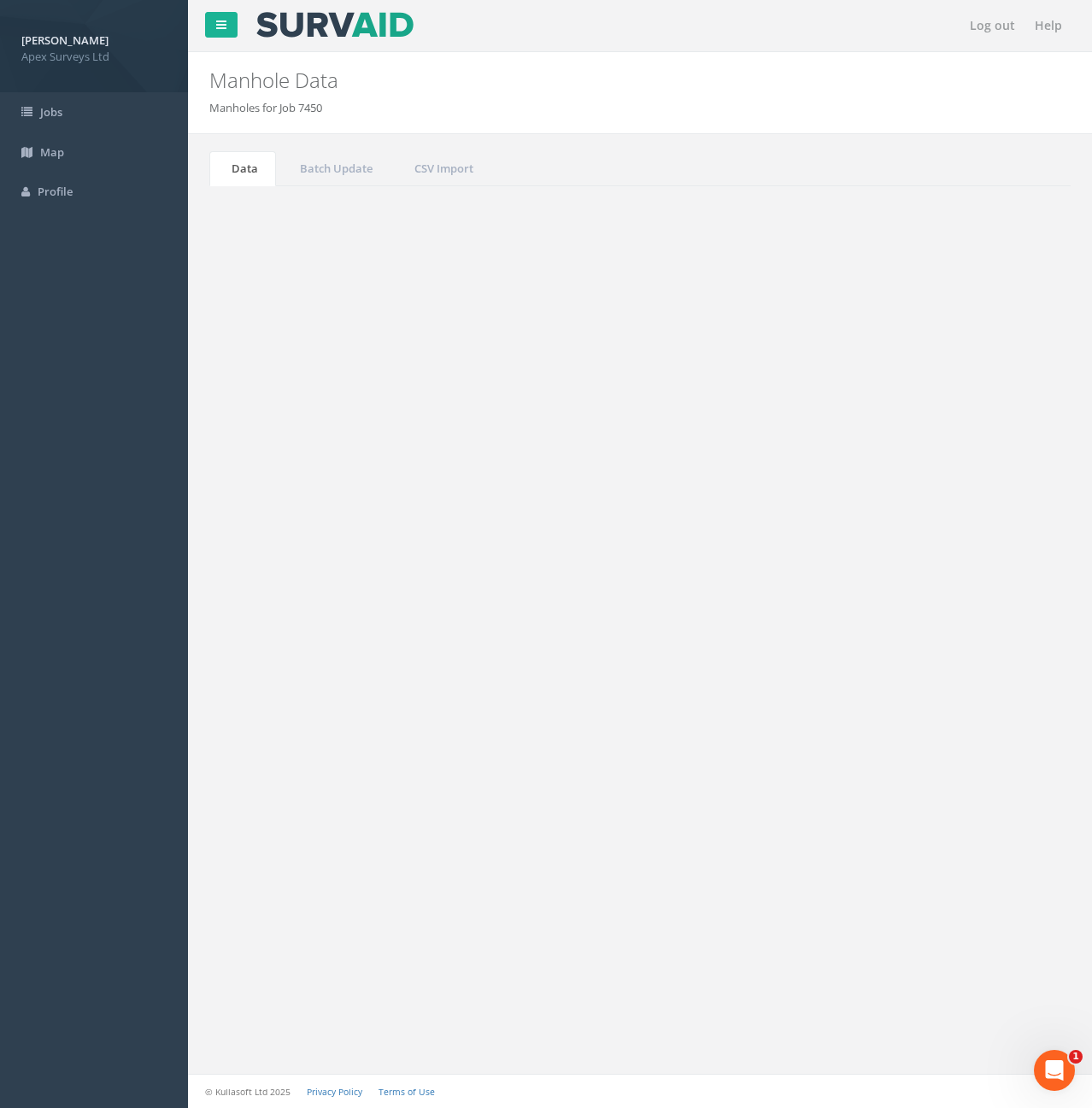
click at [943, 455] on input "60" at bounding box center [976, 459] width 156 height 26
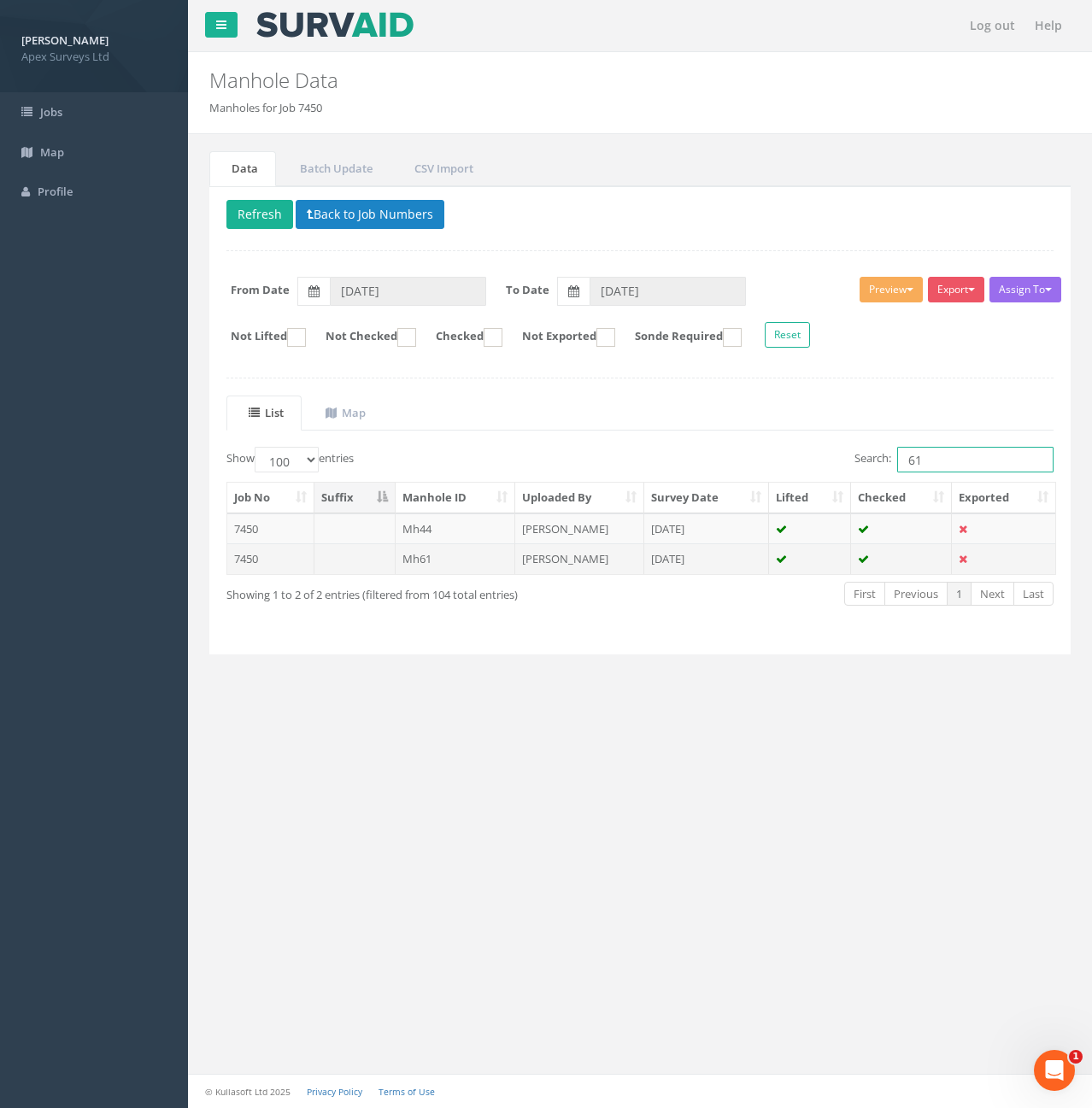
type input "61"
click at [479, 571] on td "Mh61" at bounding box center [456, 559] width 121 height 30
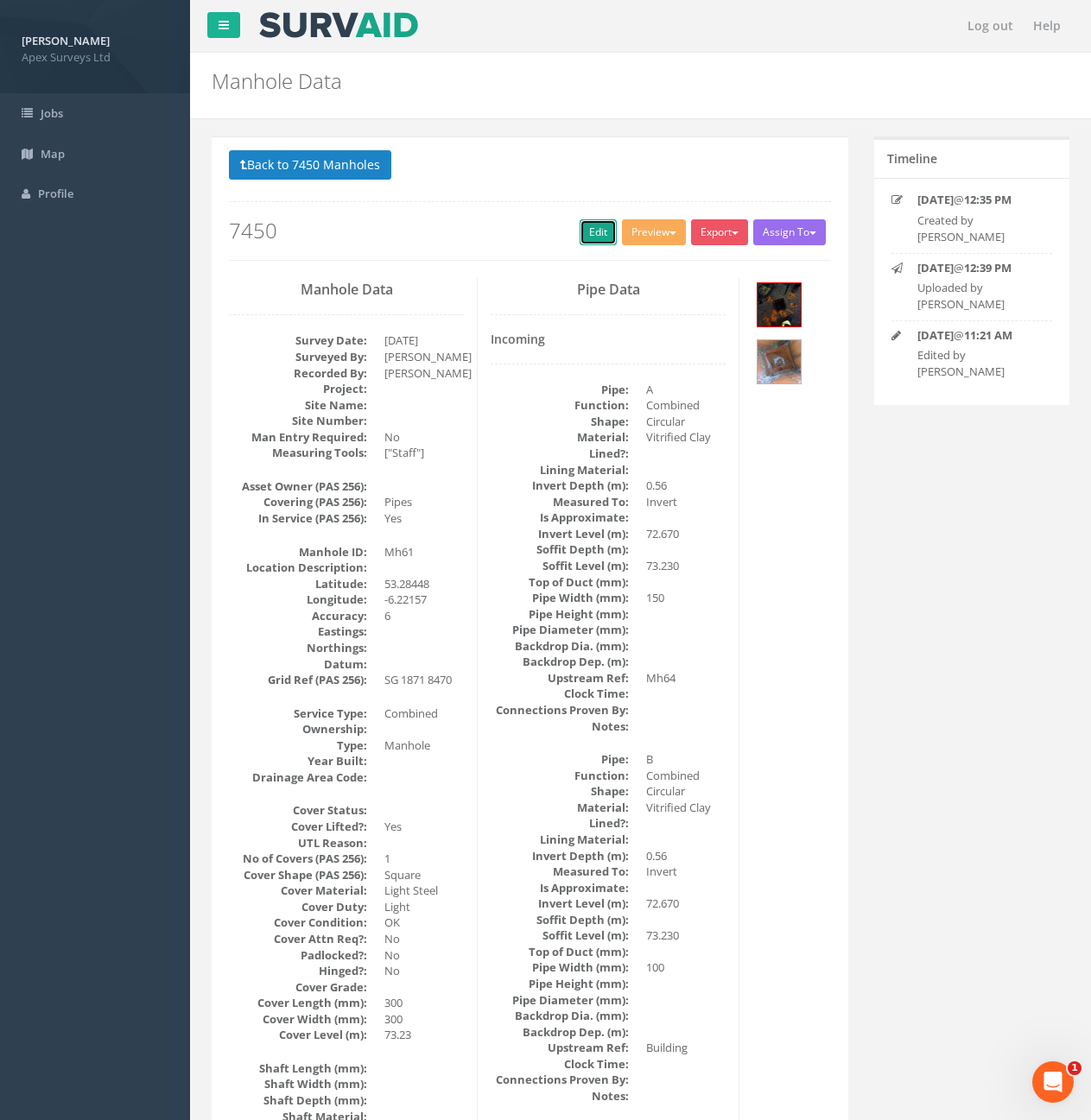
click at [585, 232] on link "Edit" at bounding box center [597, 232] width 38 height 26
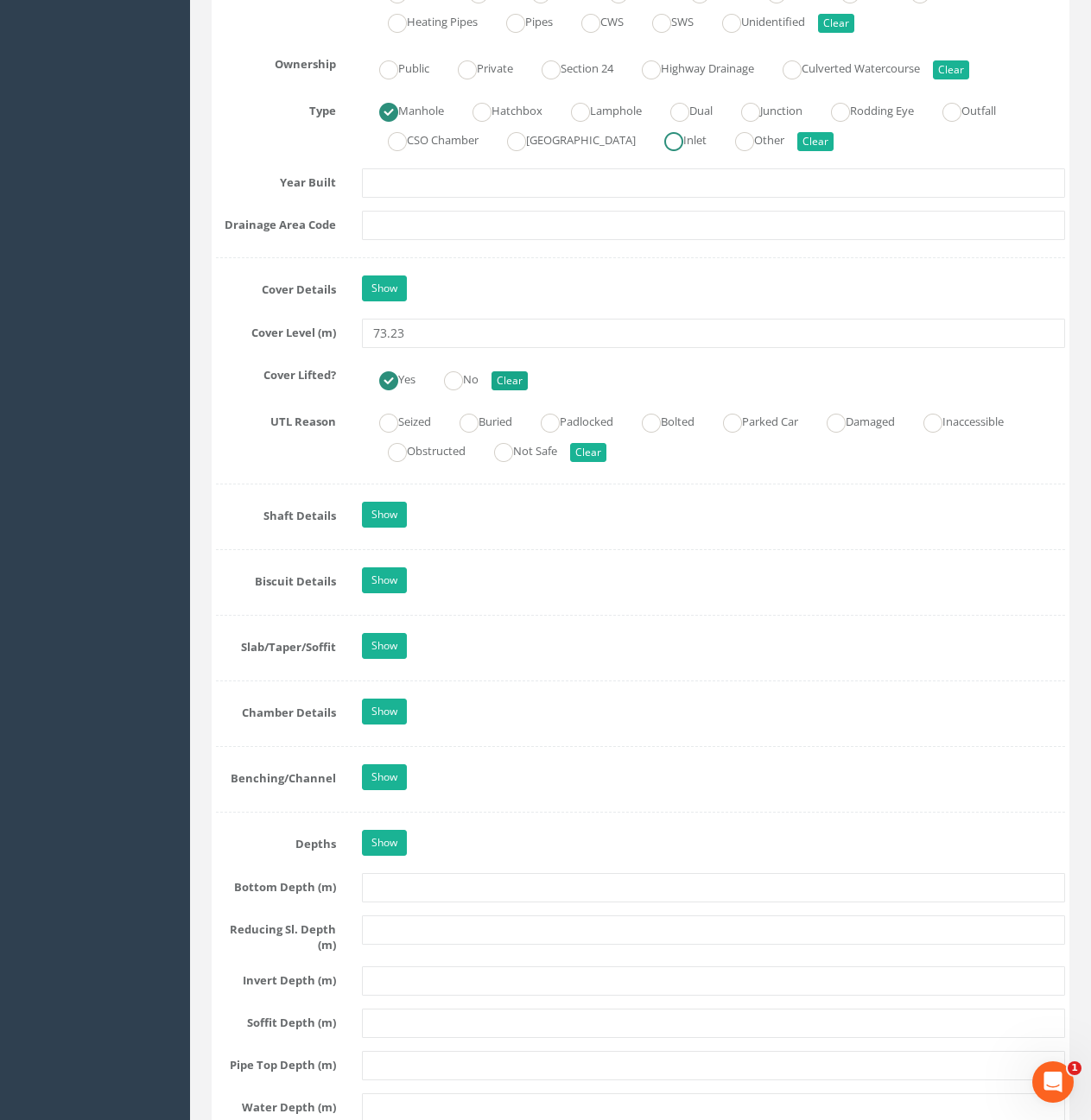
scroll to position [1382, 0]
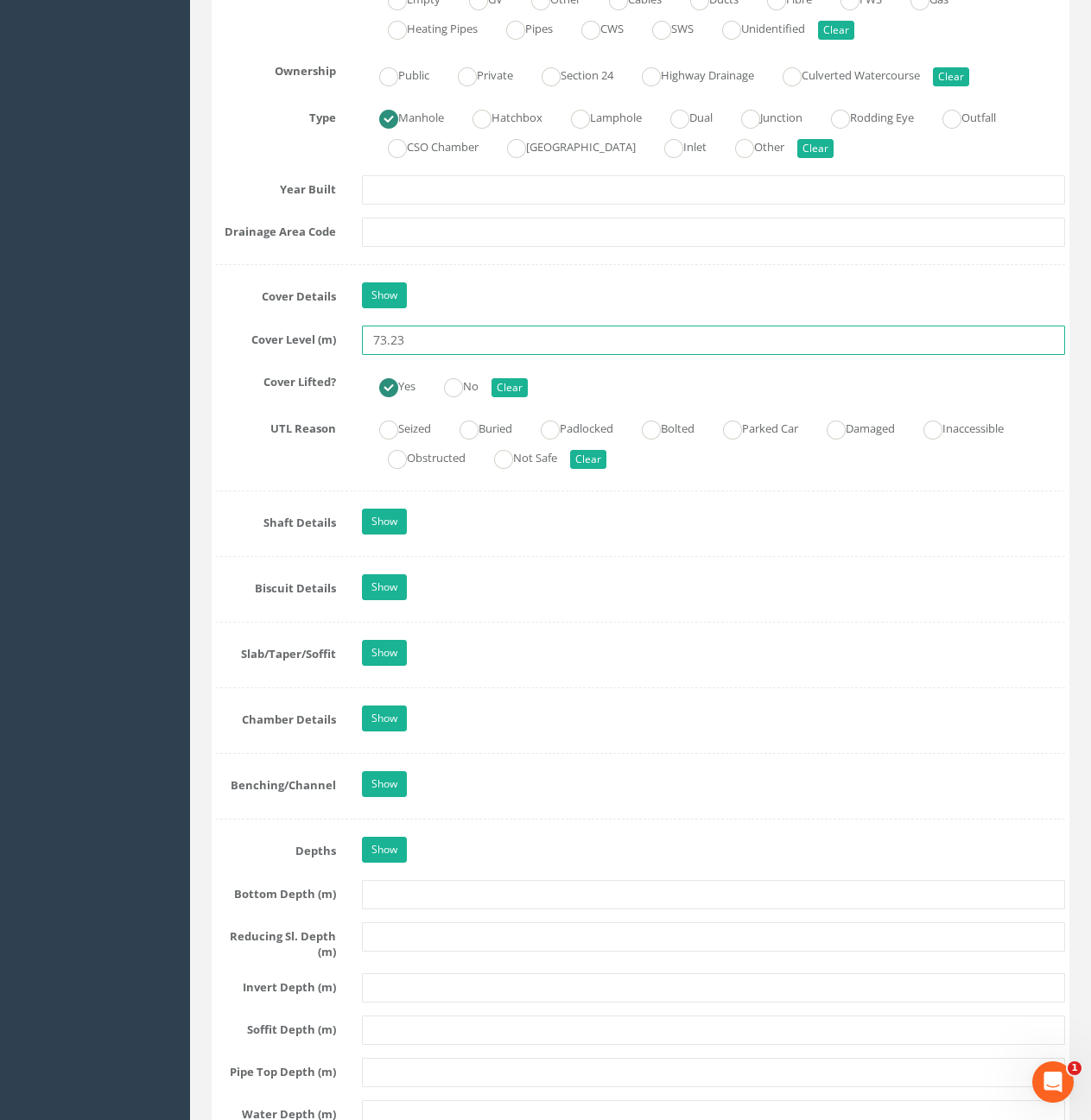
click at [460, 346] on input "73.23" at bounding box center [713, 340] width 703 height 30
type input "73.29"
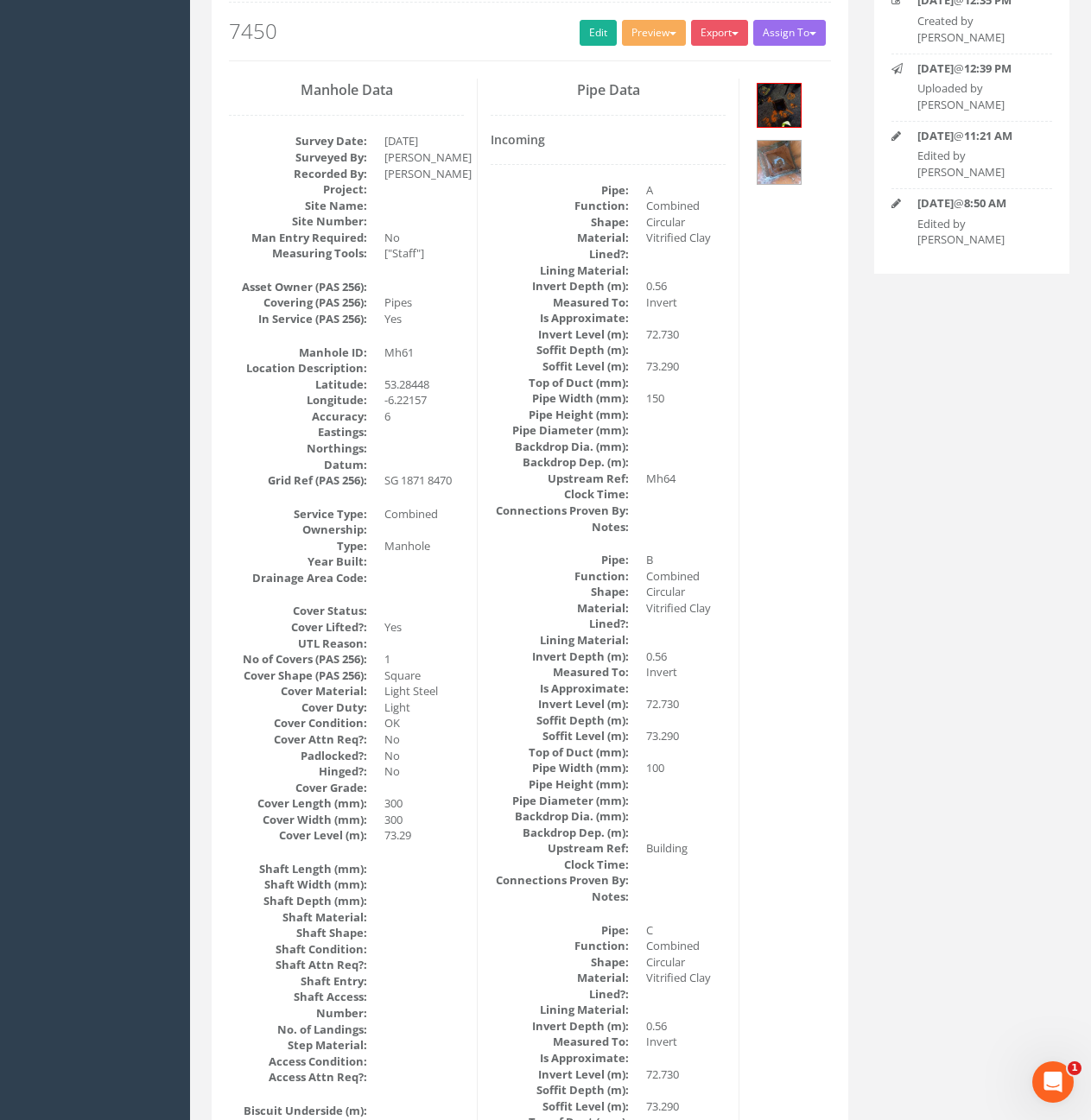
scroll to position [162, 0]
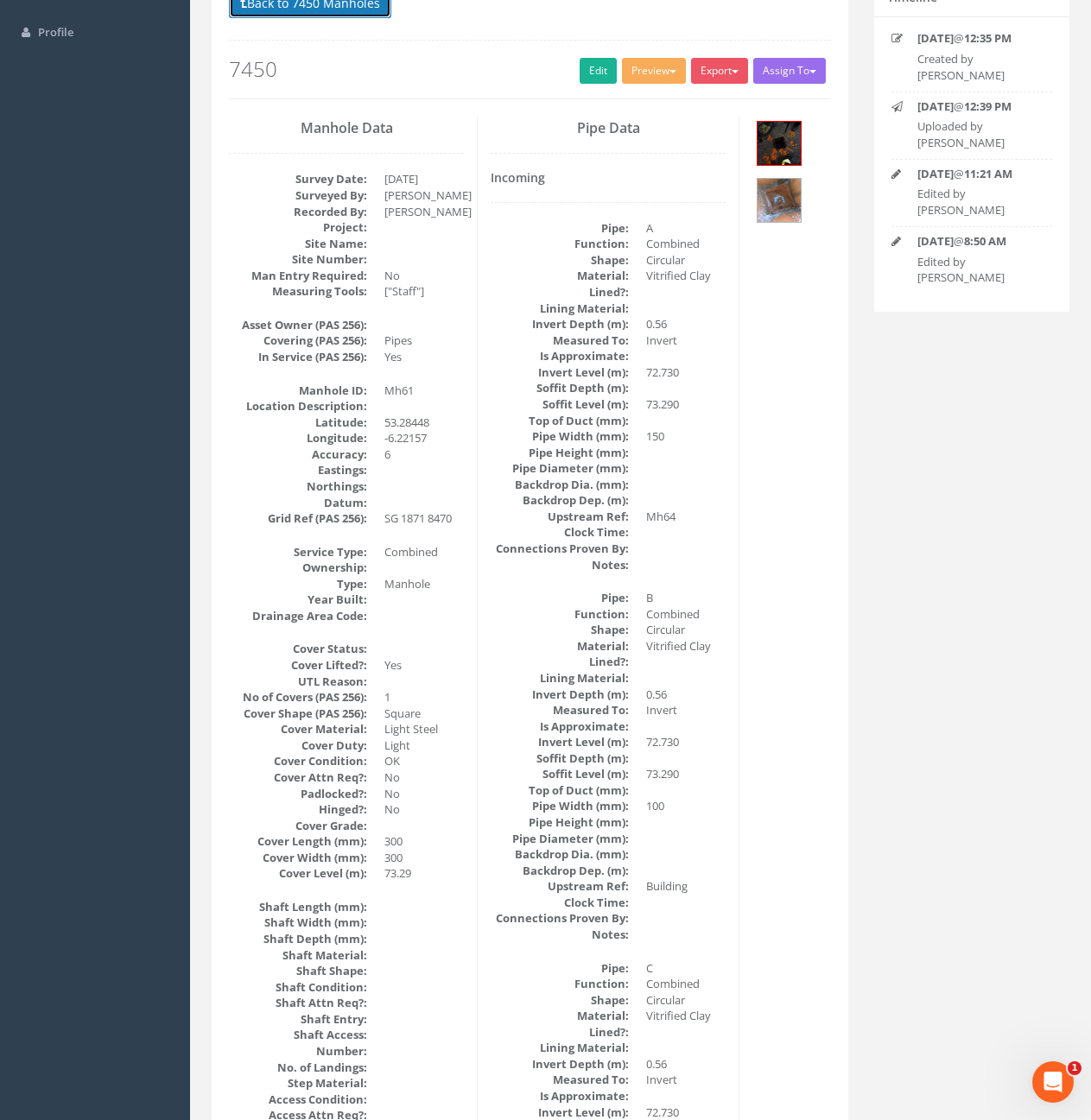
click at [329, 9] on button "Back to 7450 Manholes" at bounding box center [310, 3] width 163 height 30
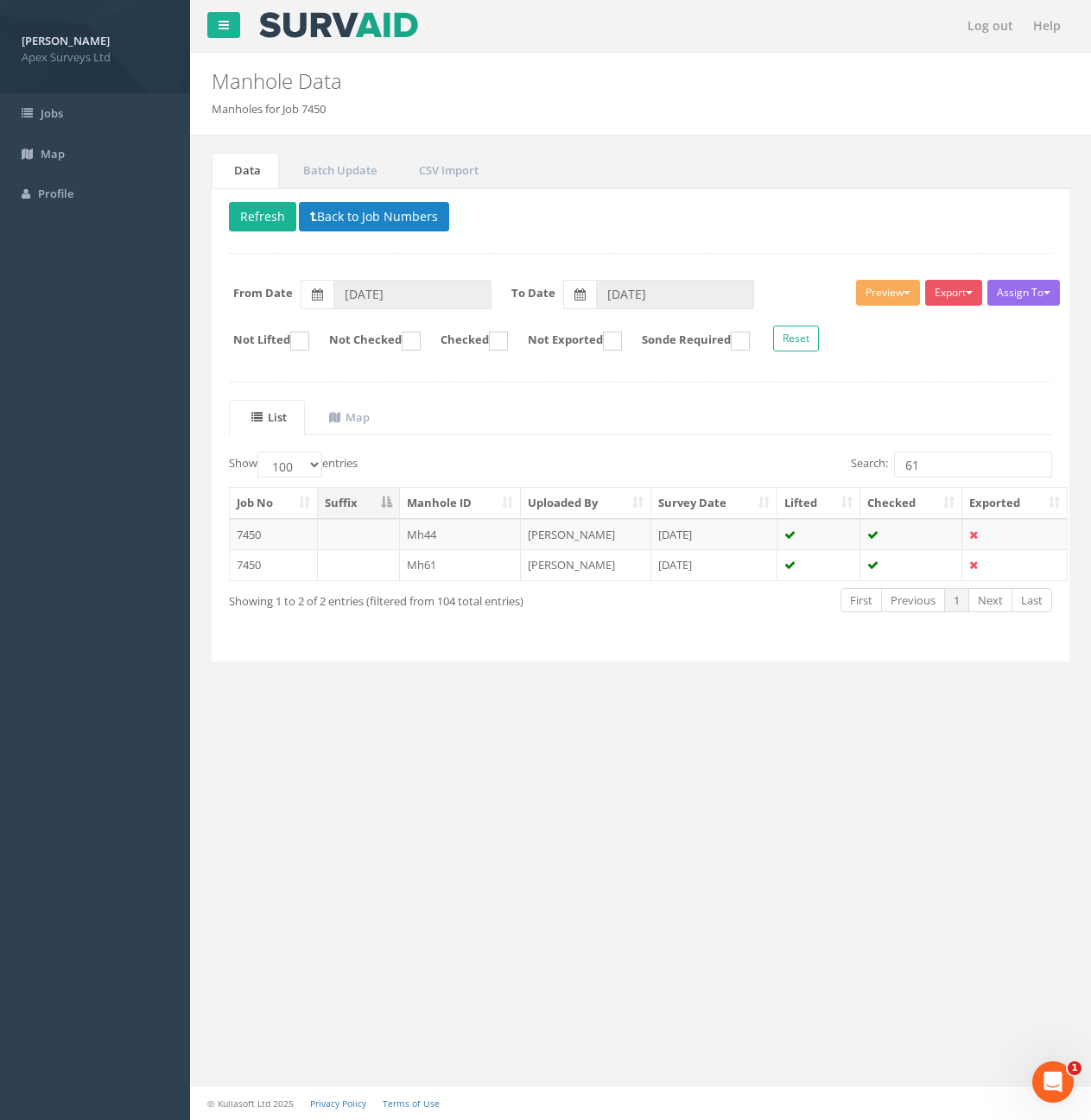
scroll to position [0, 0]
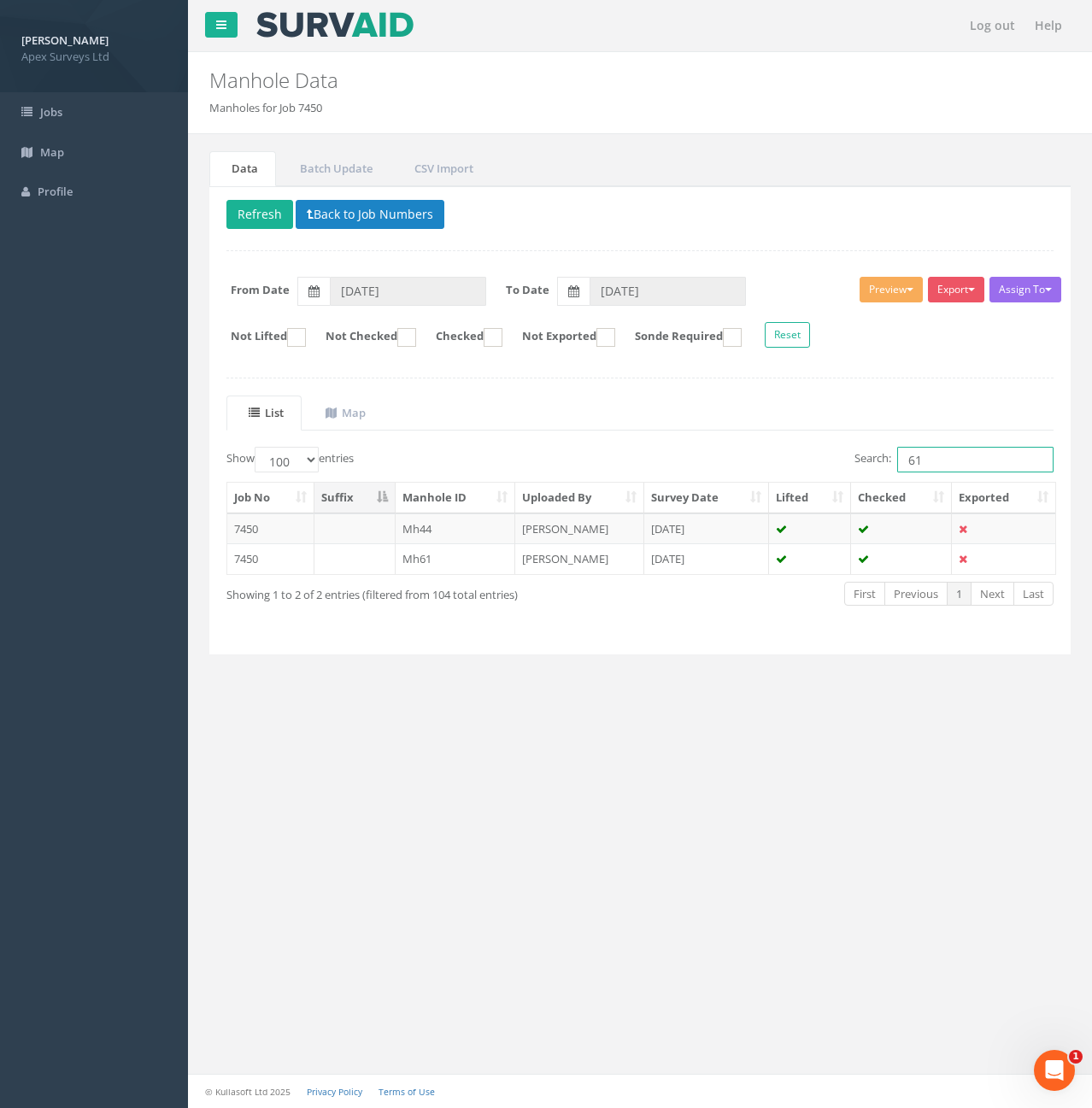
click at [956, 455] on input "61" at bounding box center [976, 459] width 156 height 26
type input "62"
click at [458, 534] on td "Mh62" at bounding box center [456, 529] width 121 height 30
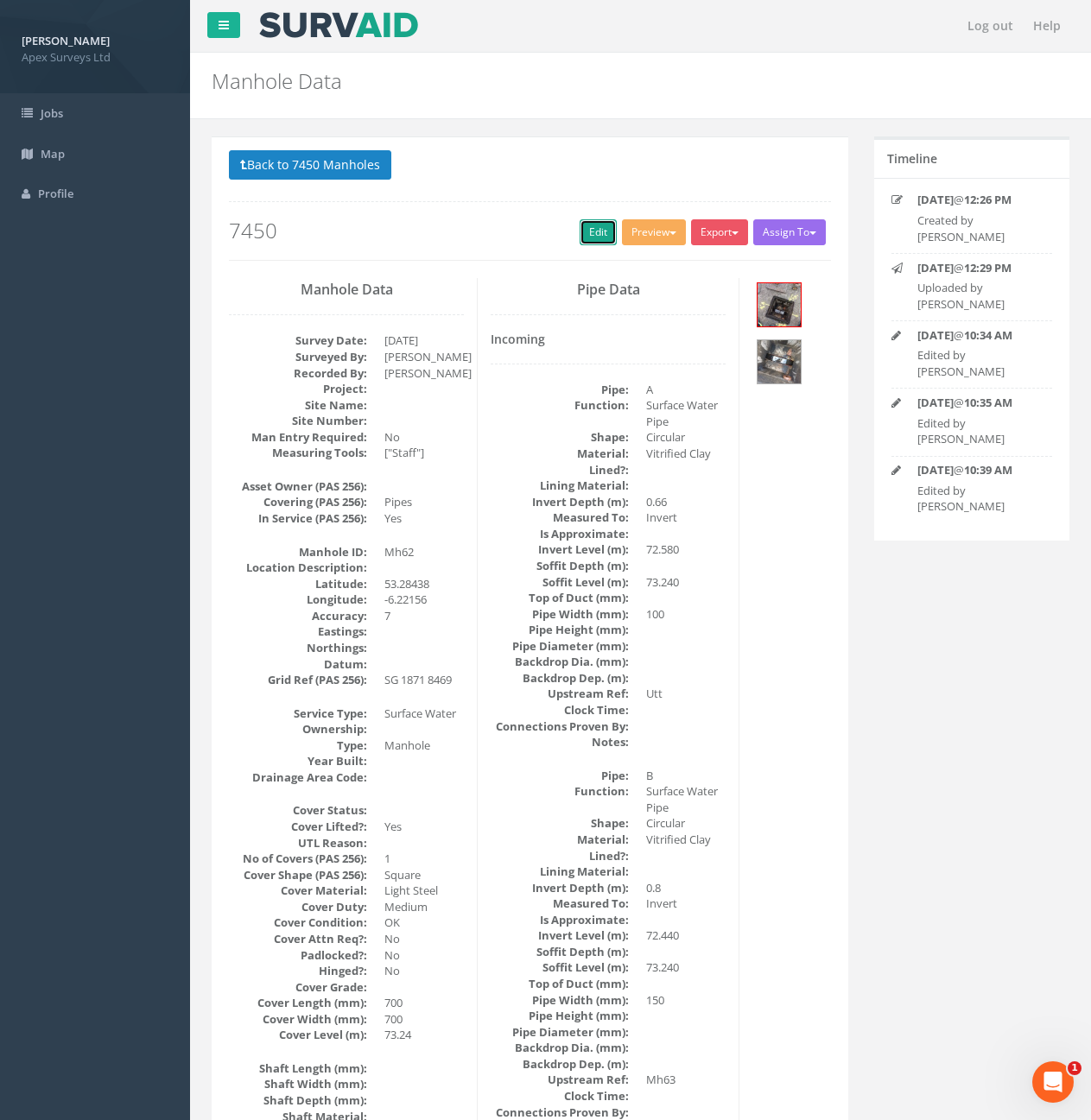
click at [586, 239] on link "Edit" at bounding box center [597, 232] width 38 height 26
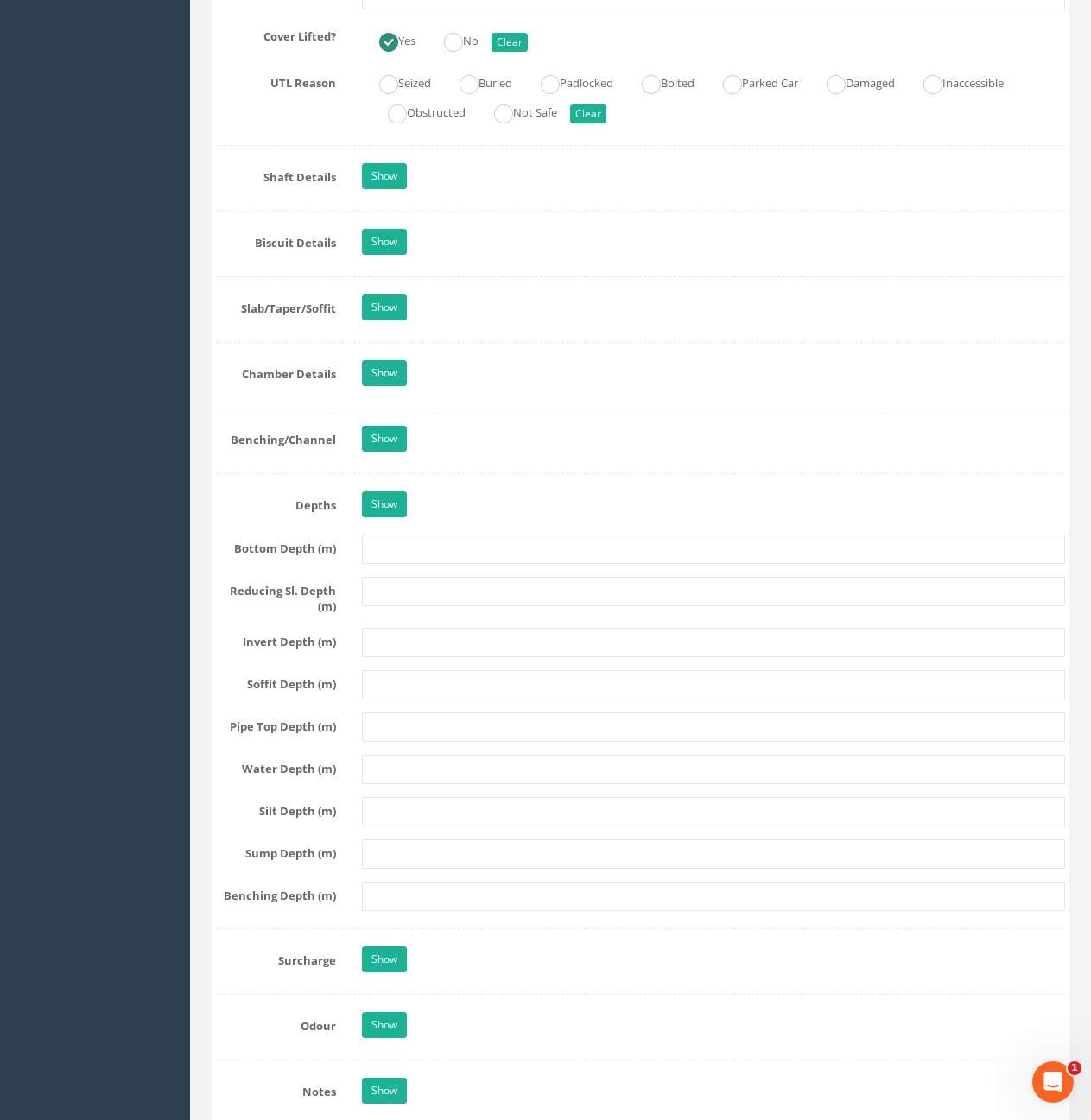
scroll to position [1209, 0]
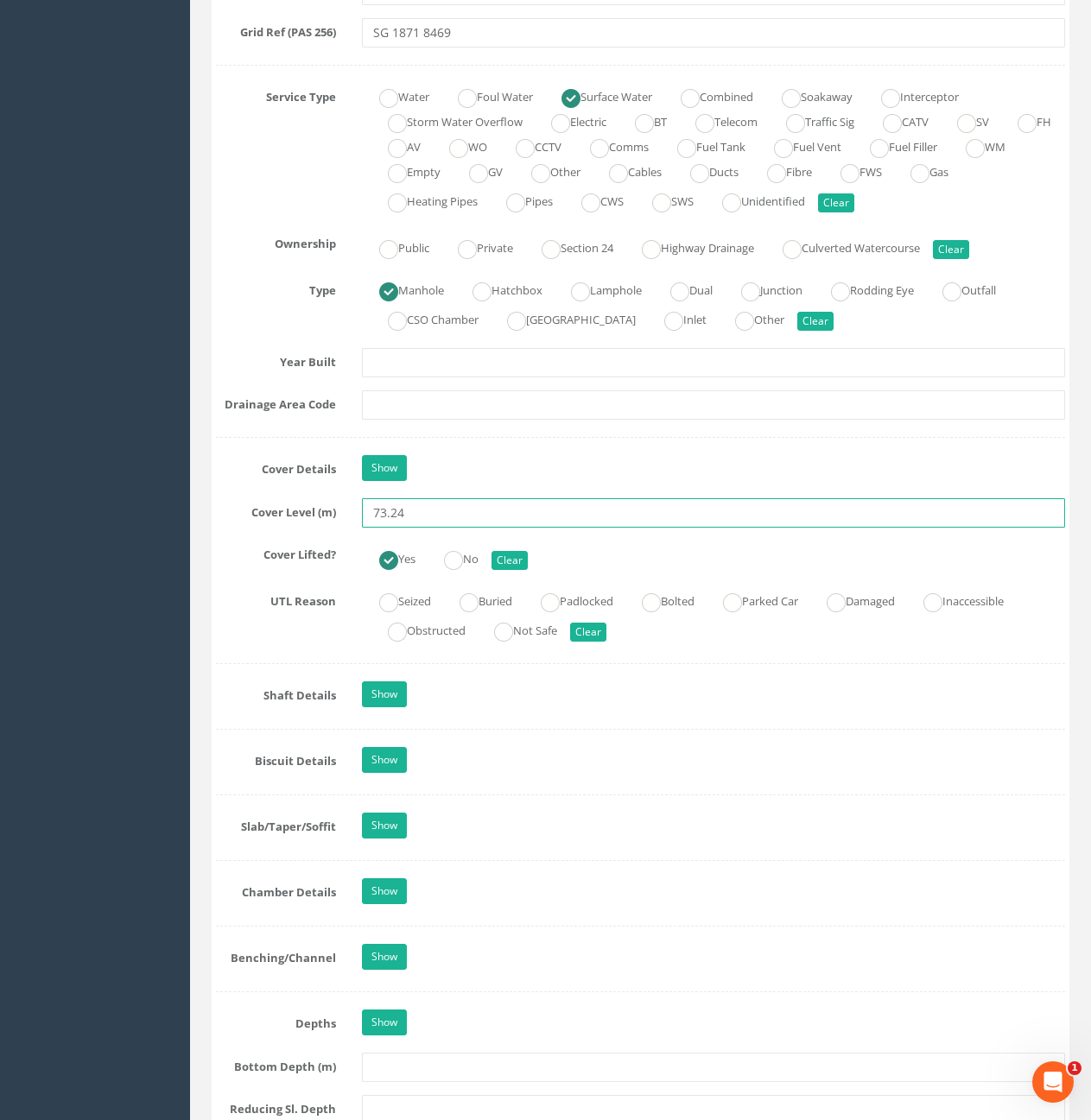
click at [433, 523] on input "73.24" at bounding box center [713, 513] width 703 height 30
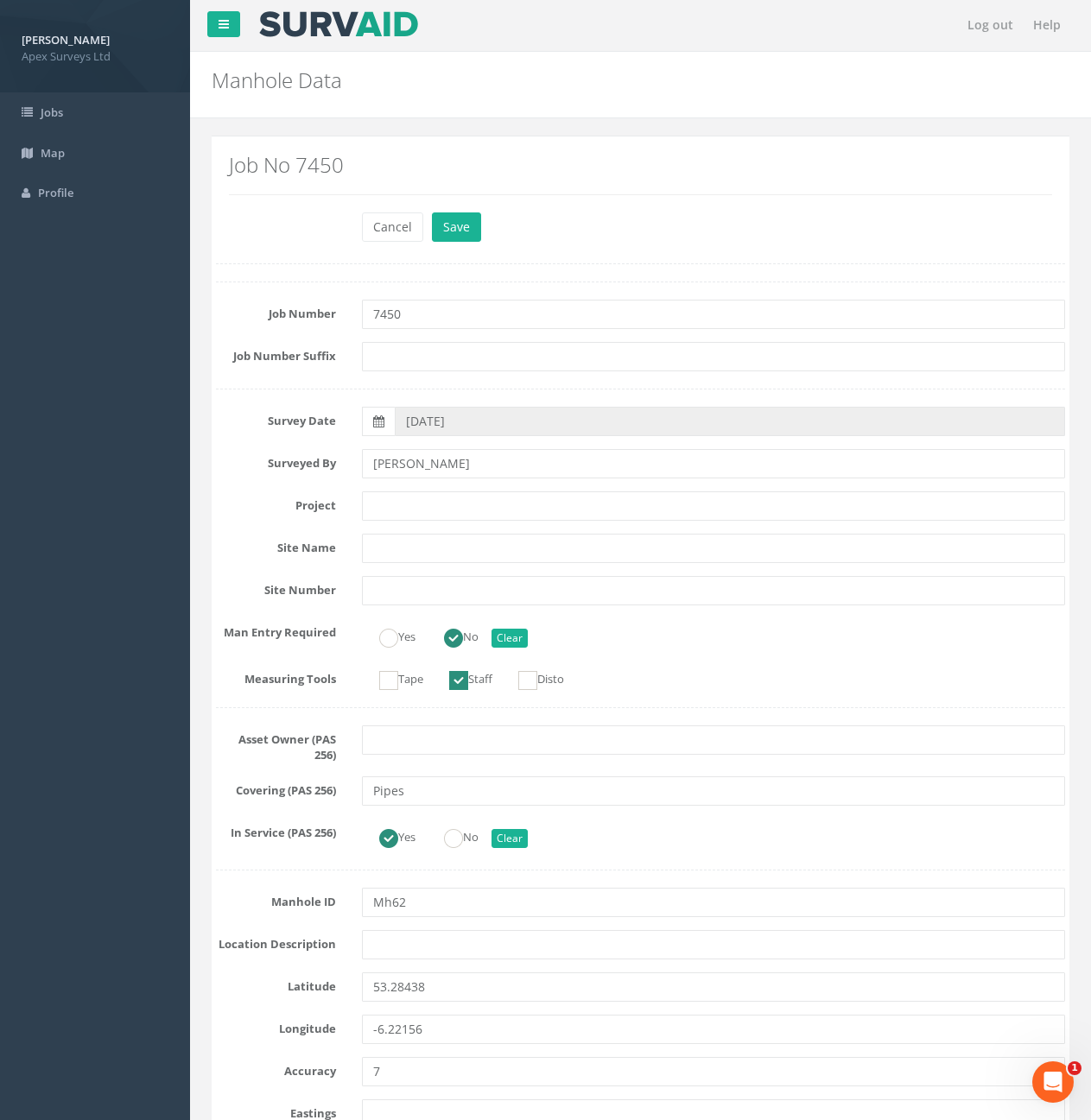
scroll to position [0, 0]
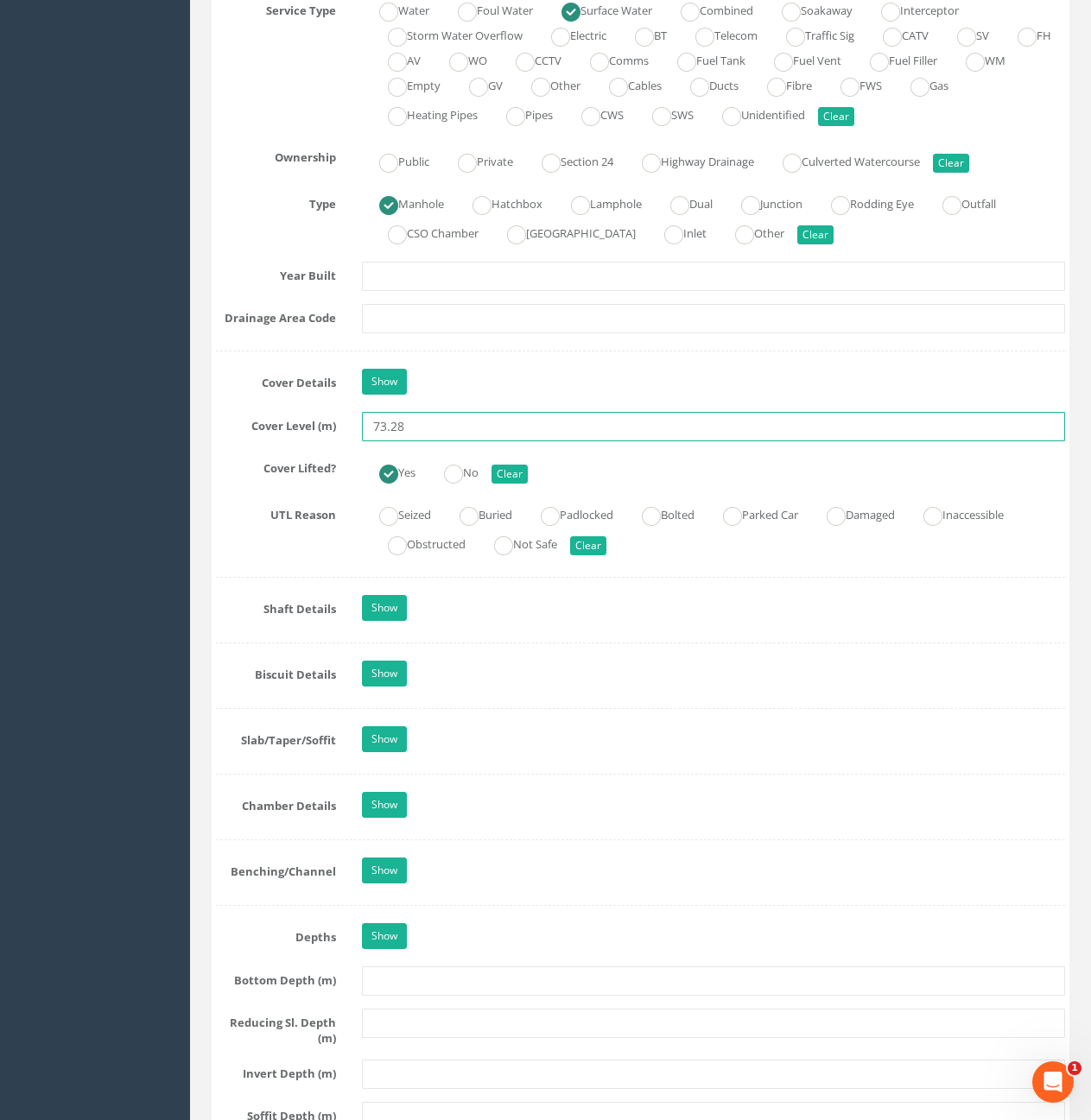
type input "73.28"
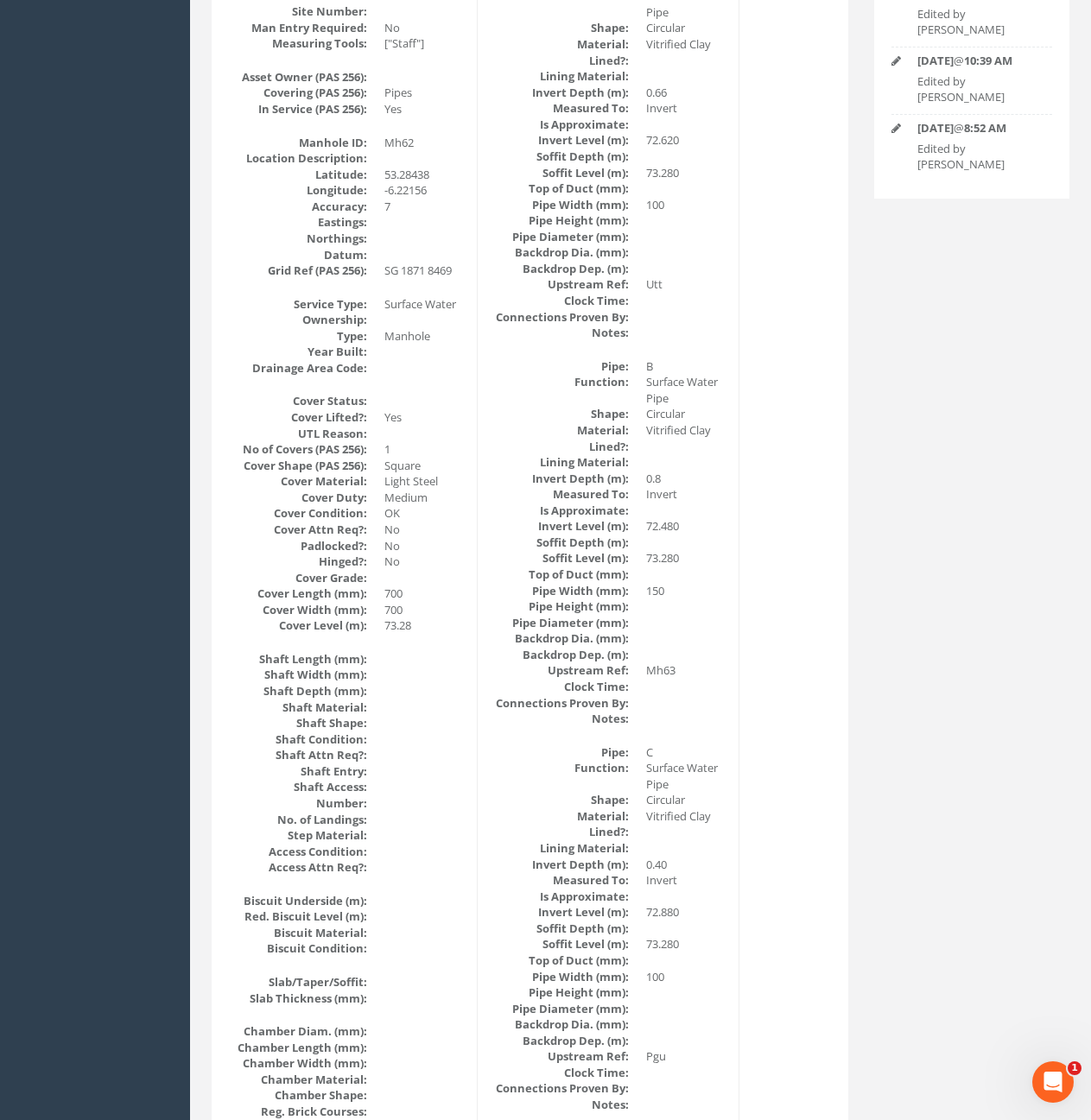
scroll to position [42, 0]
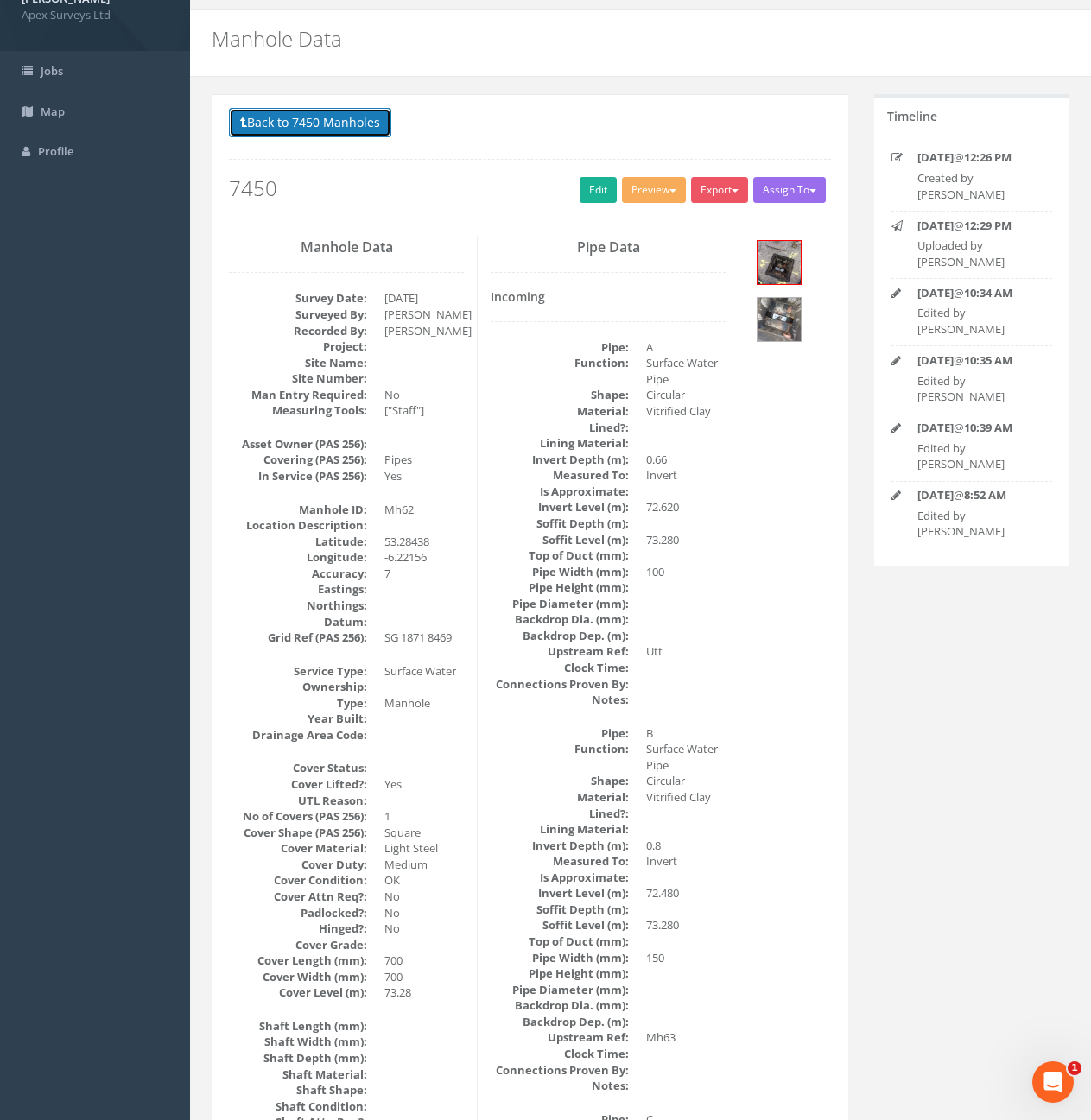
click at [314, 128] on button "Back to 7450 Manholes" at bounding box center [310, 122] width 163 height 30
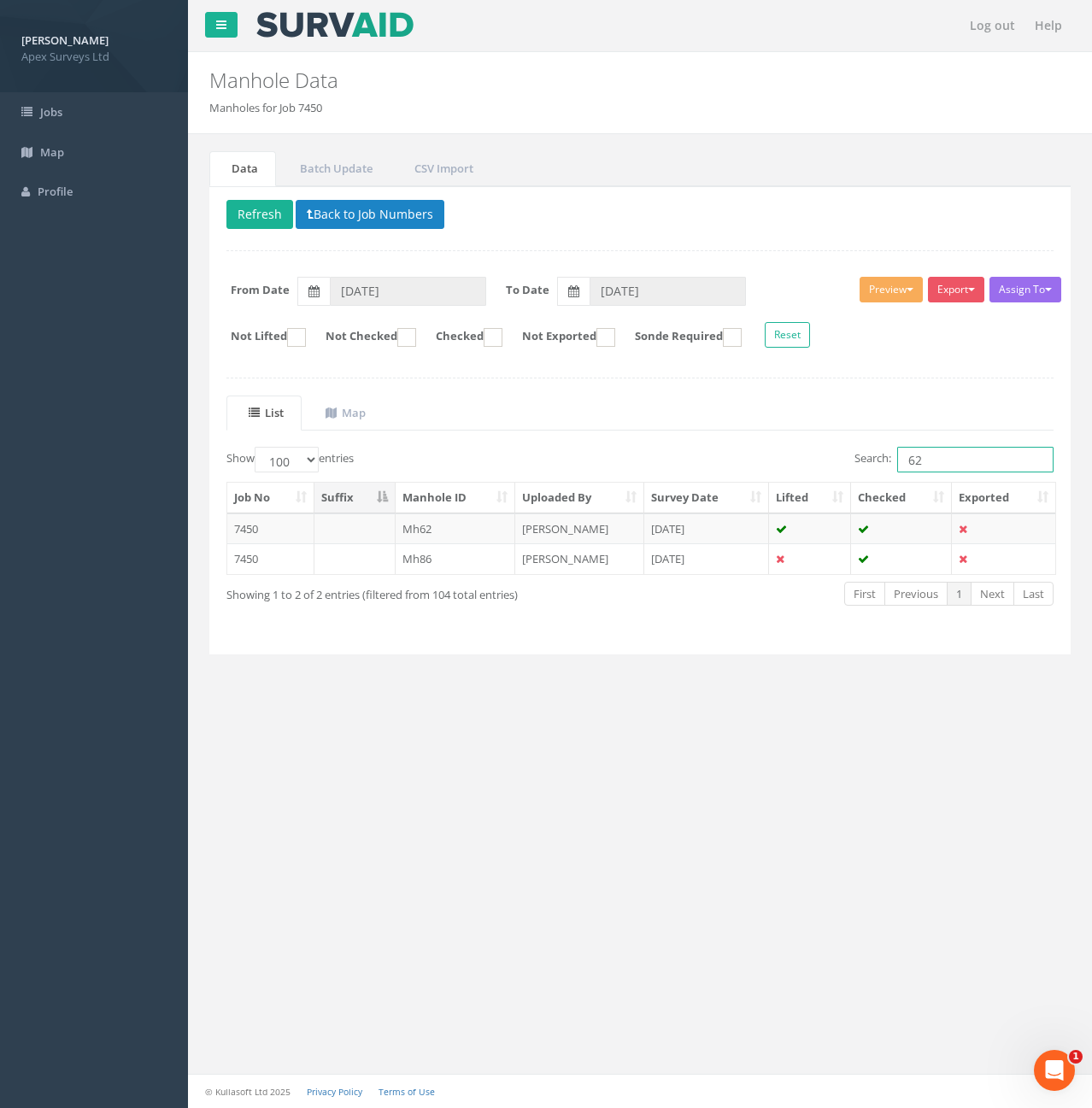
click at [967, 464] on input "62" at bounding box center [976, 459] width 156 height 26
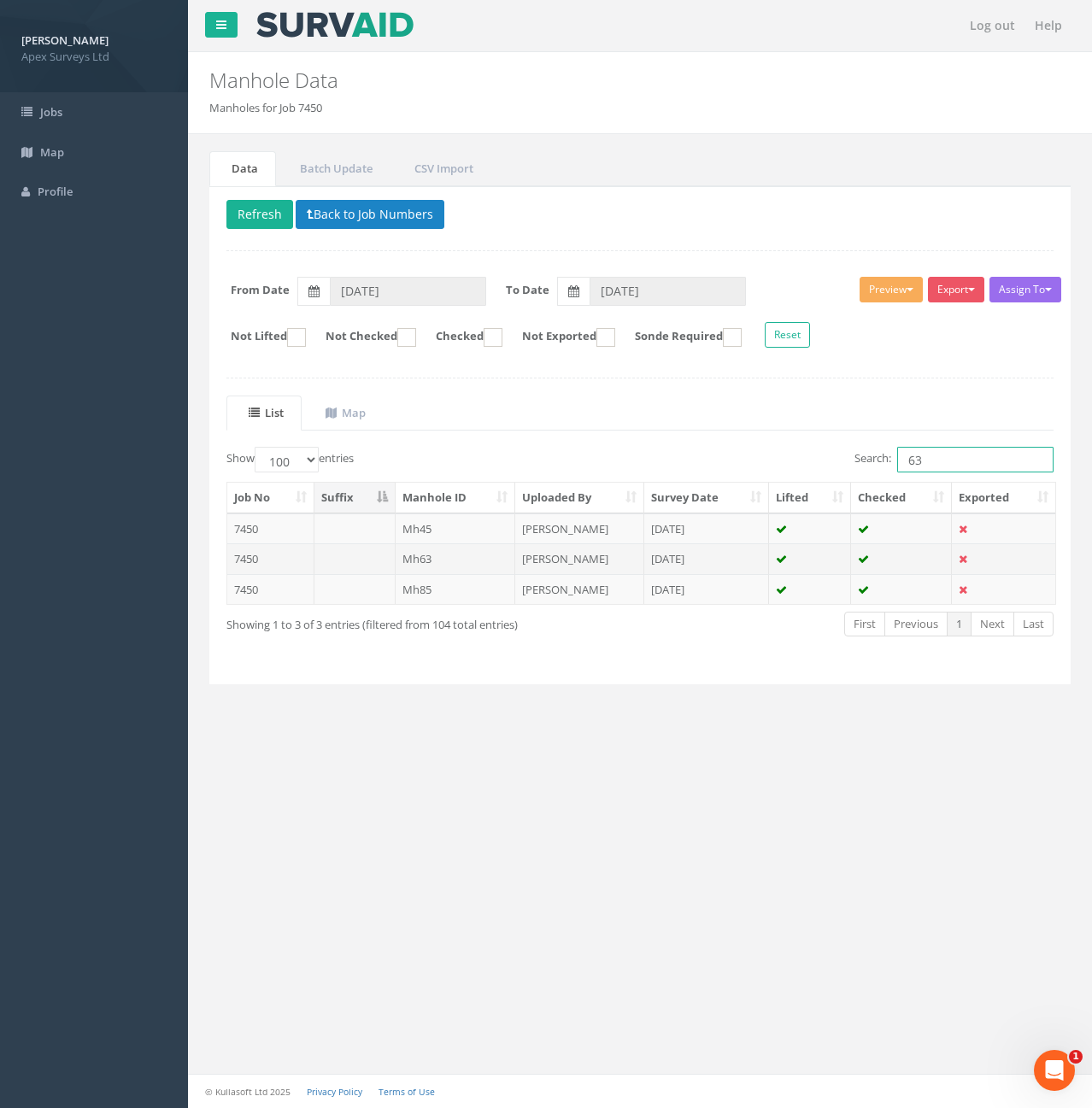
type input "63"
click at [365, 563] on td at bounding box center [354, 559] width 81 height 30
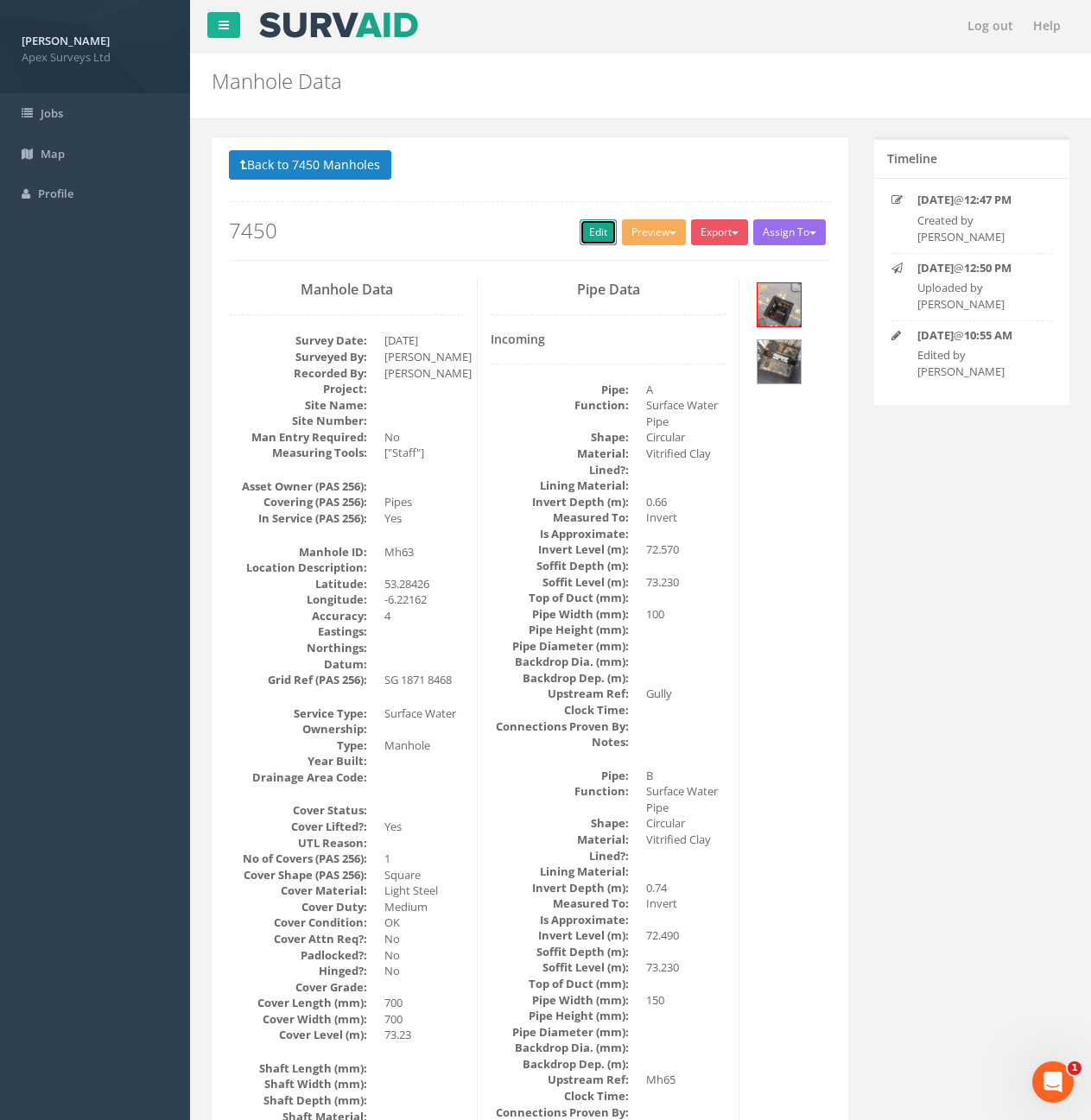
click at [596, 233] on link "Edit" at bounding box center [597, 232] width 38 height 26
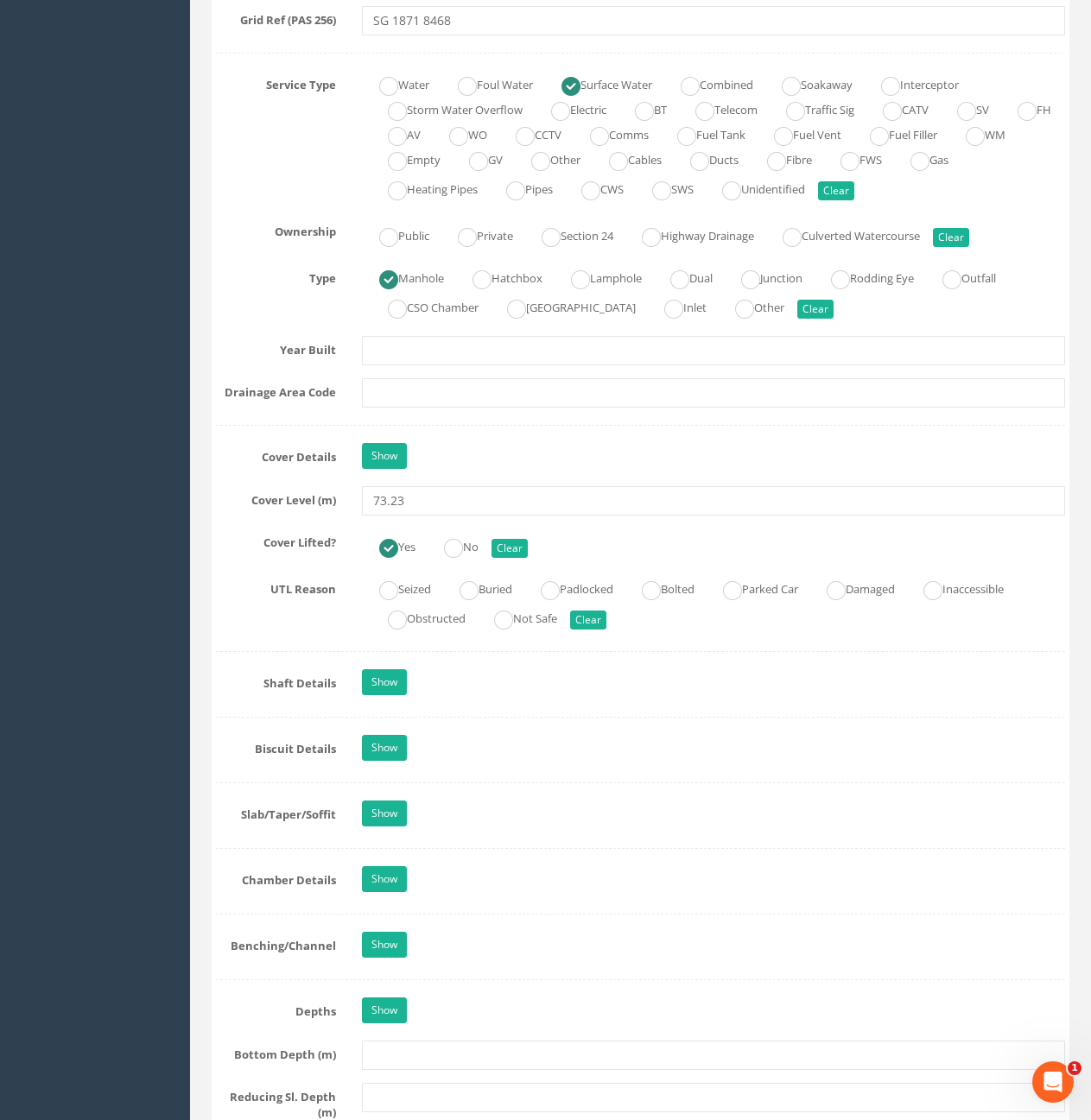
scroll to position [1382, 0]
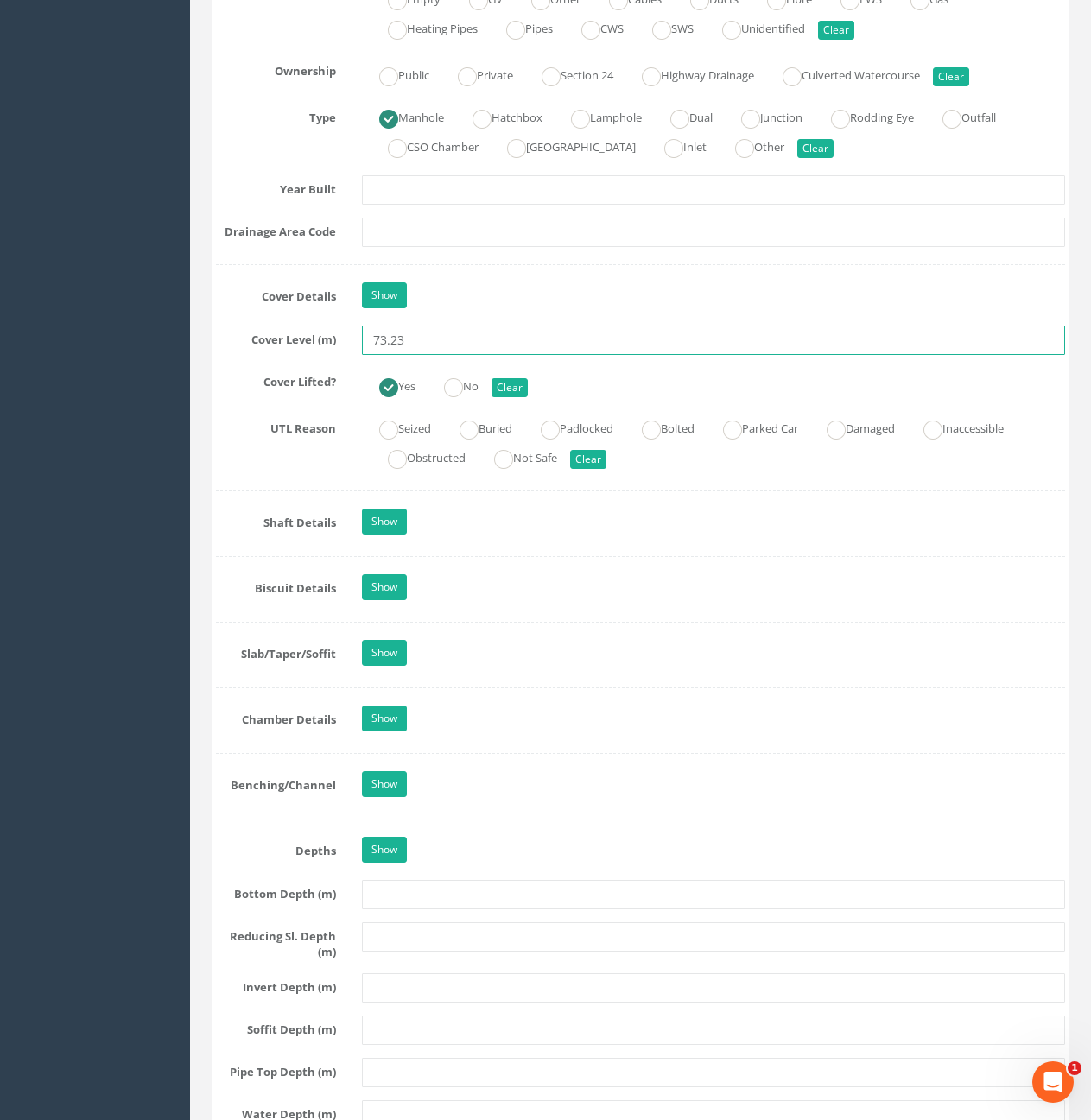
click at [451, 349] on input "73.23" at bounding box center [713, 340] width 703 height 30
type input "73.28"
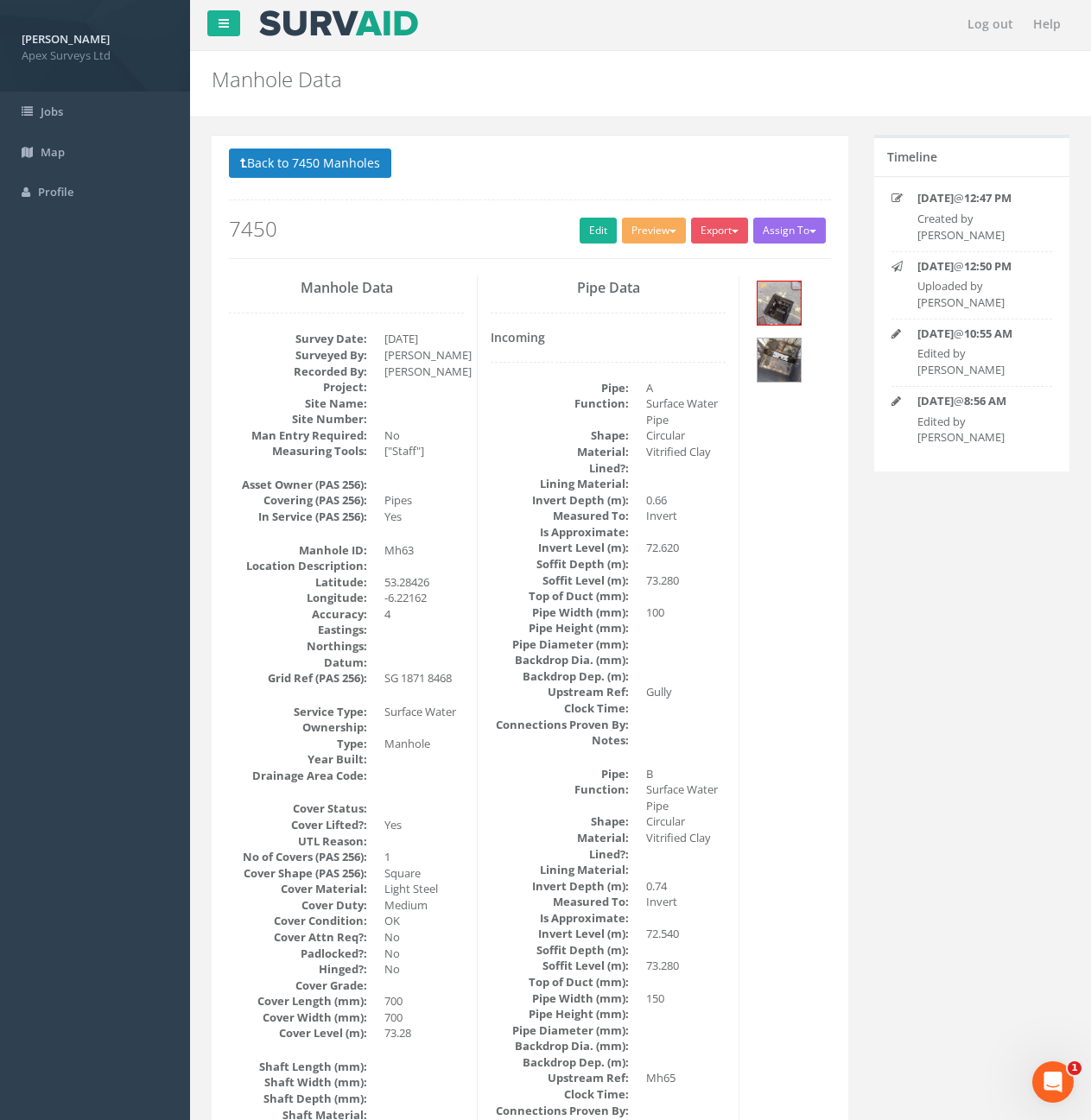
scroll to position [0, 0]
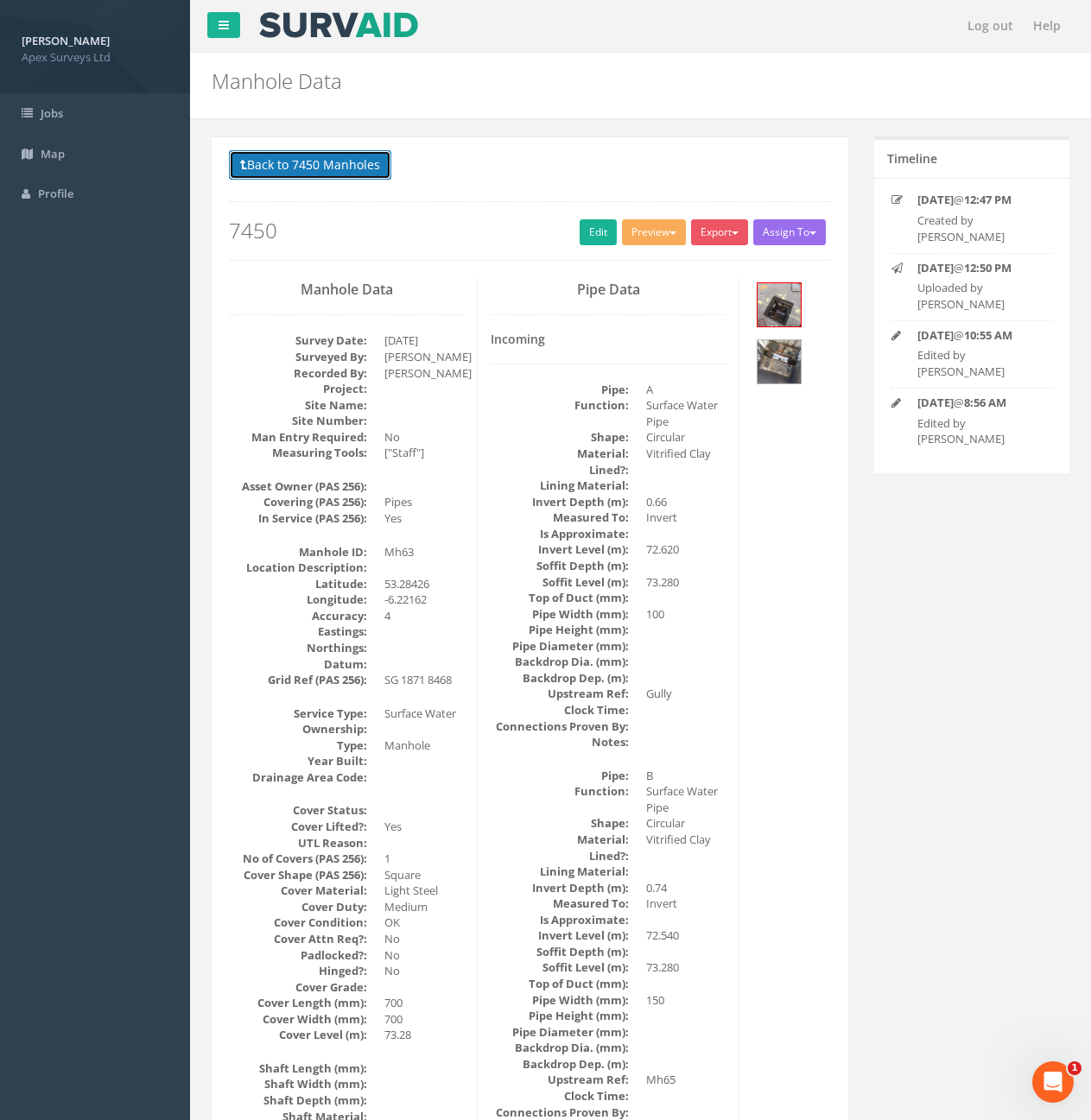
click at [294, 172] on button "Back to 7450 Manholes" at bounding box center [310, 165] width 163 height 30
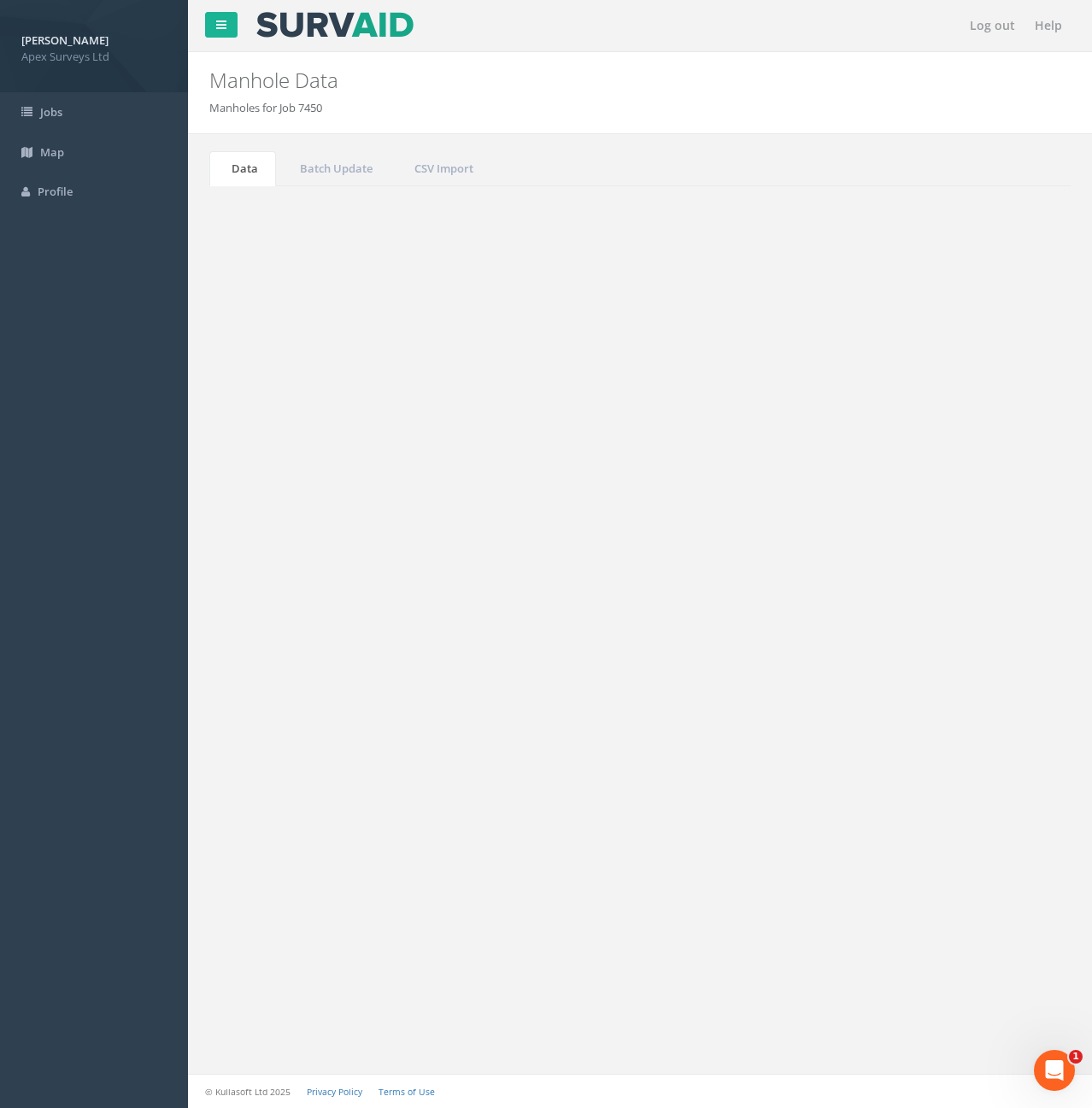
click at [269, 220] on button "Refresh" at bounding box center [260, 214] width 67 height 30
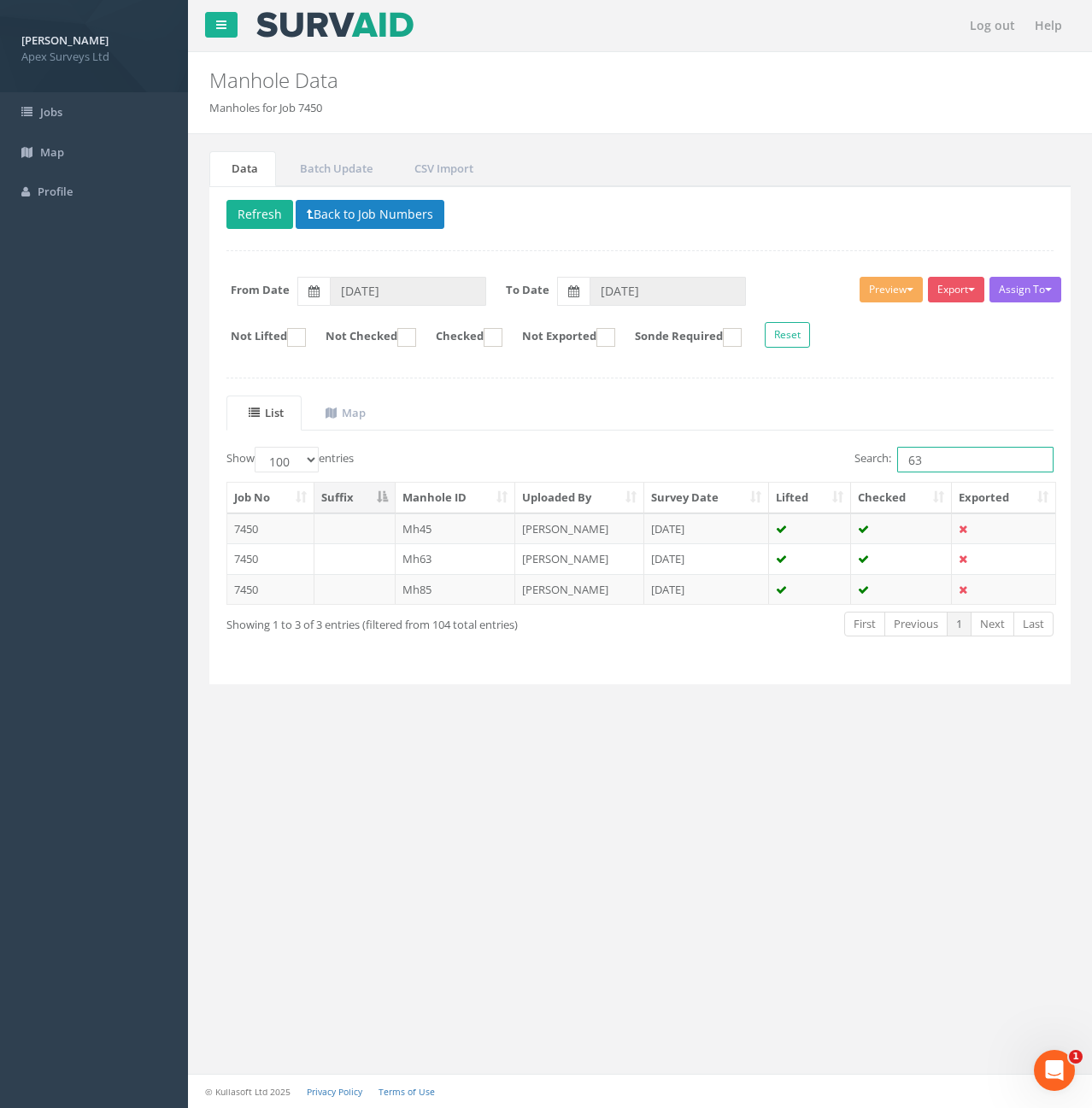
click at [965, 455] on input "63" at bounding box center [976, 459] width 156 height 26
type input "64"
click at [330, 564] on td at bounding box center [354, 559] width 81 height 30
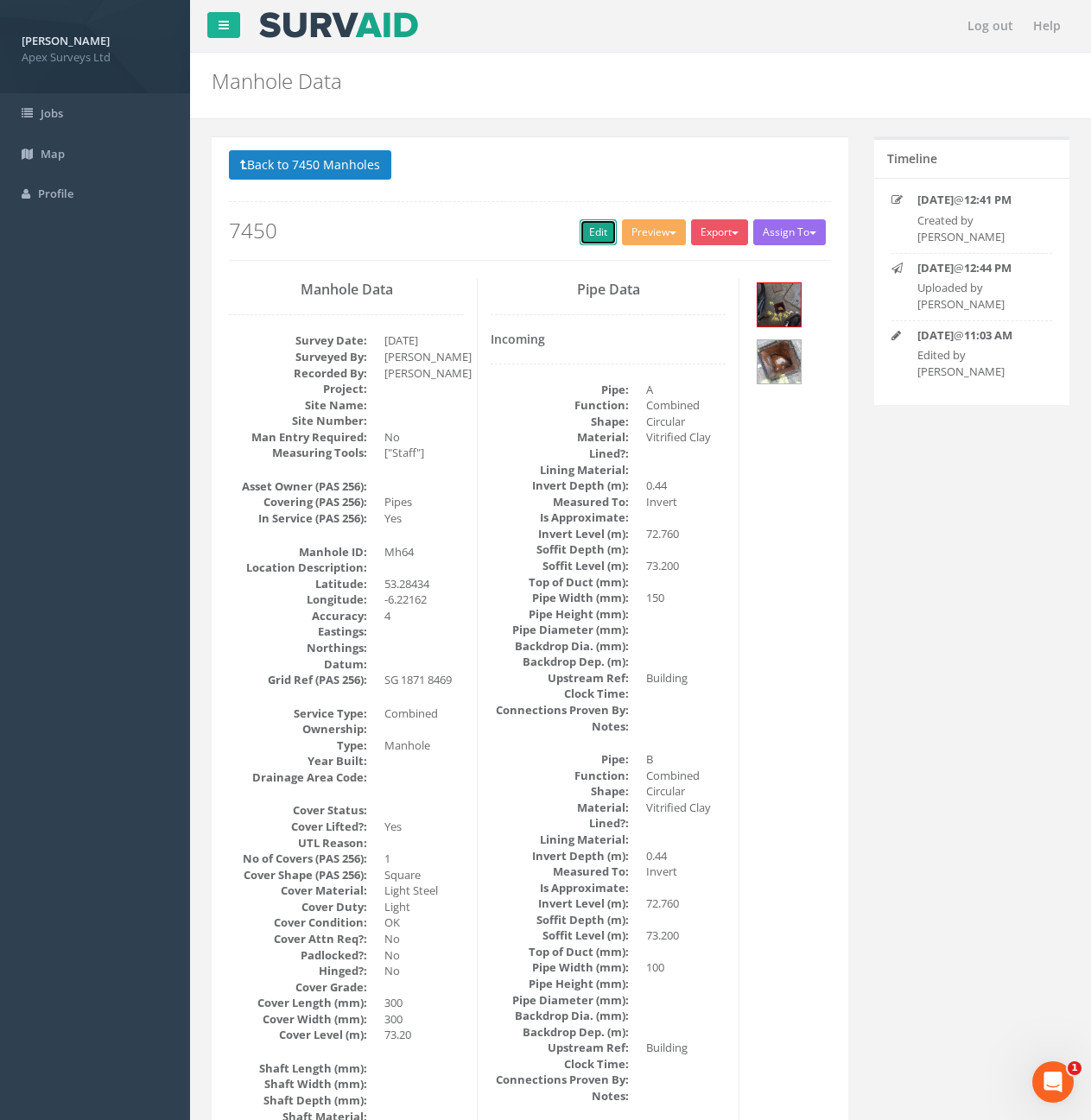
click at [579, 231] on link "Edit" at bounding box center [597, 232] width 38 height 26
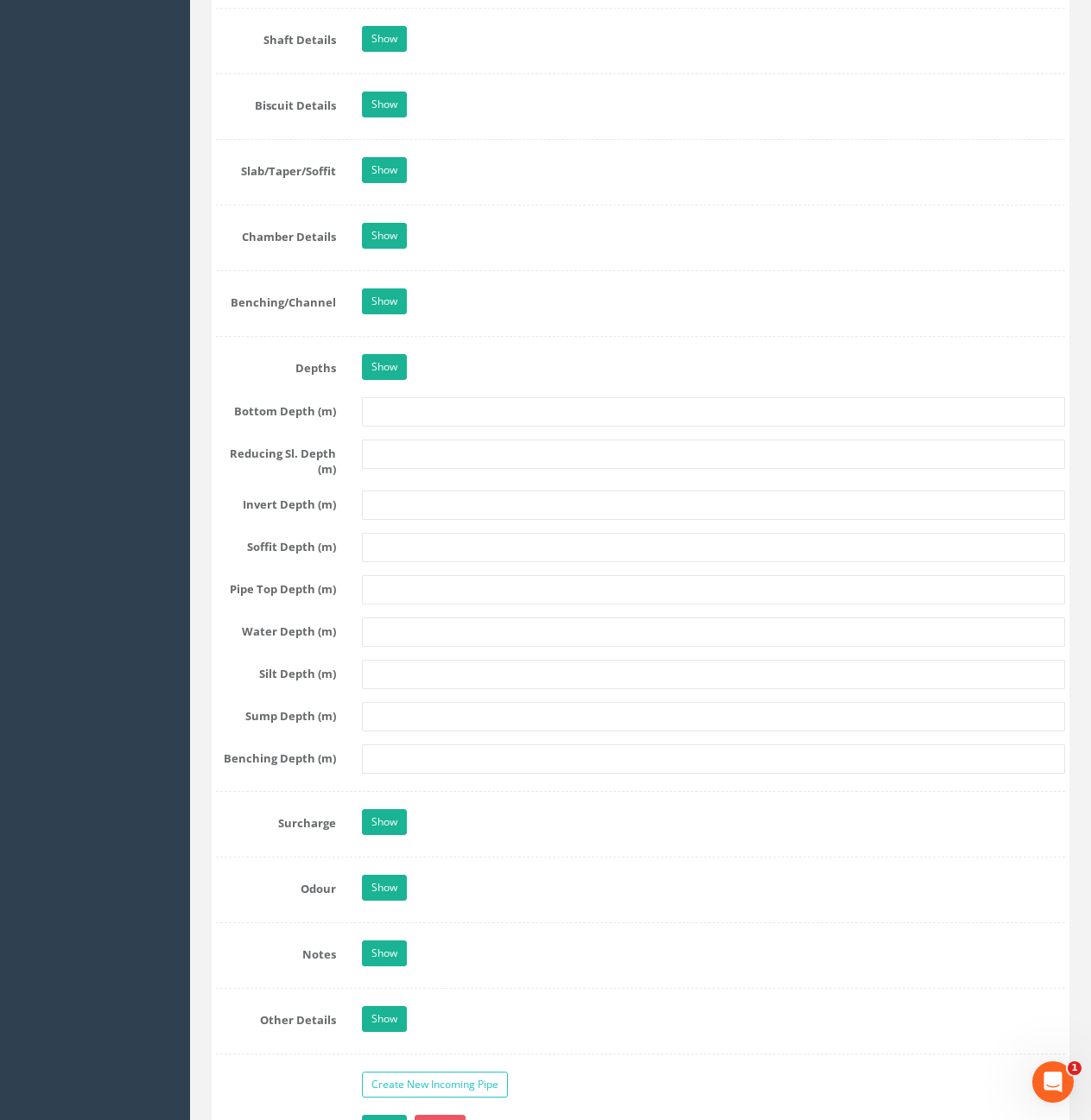
scroll to position [1468, 0]
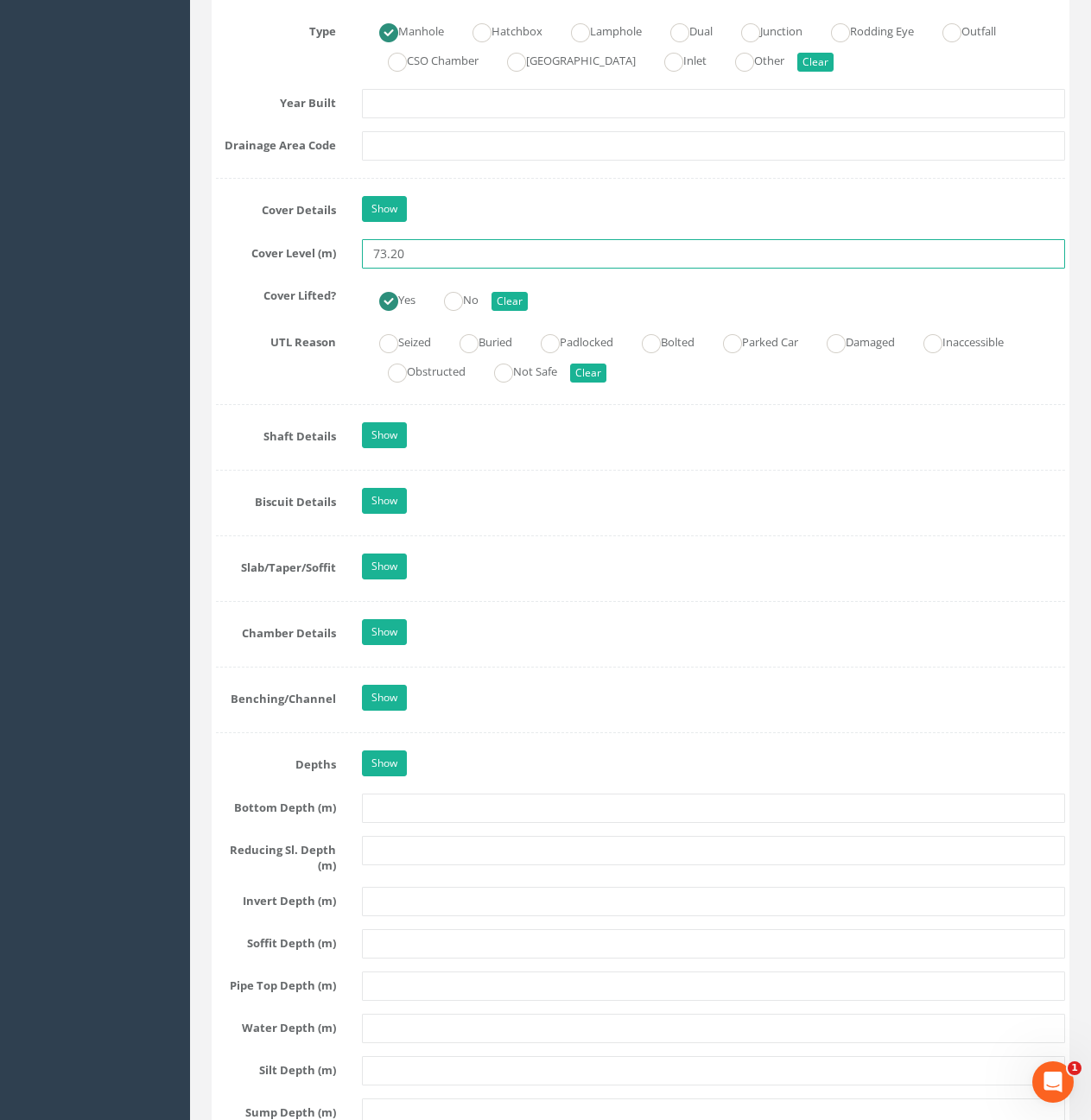
click at [462, 259] on input "73.20" at bounding box center [713, 254] width 703 height 30
type input "73.26"
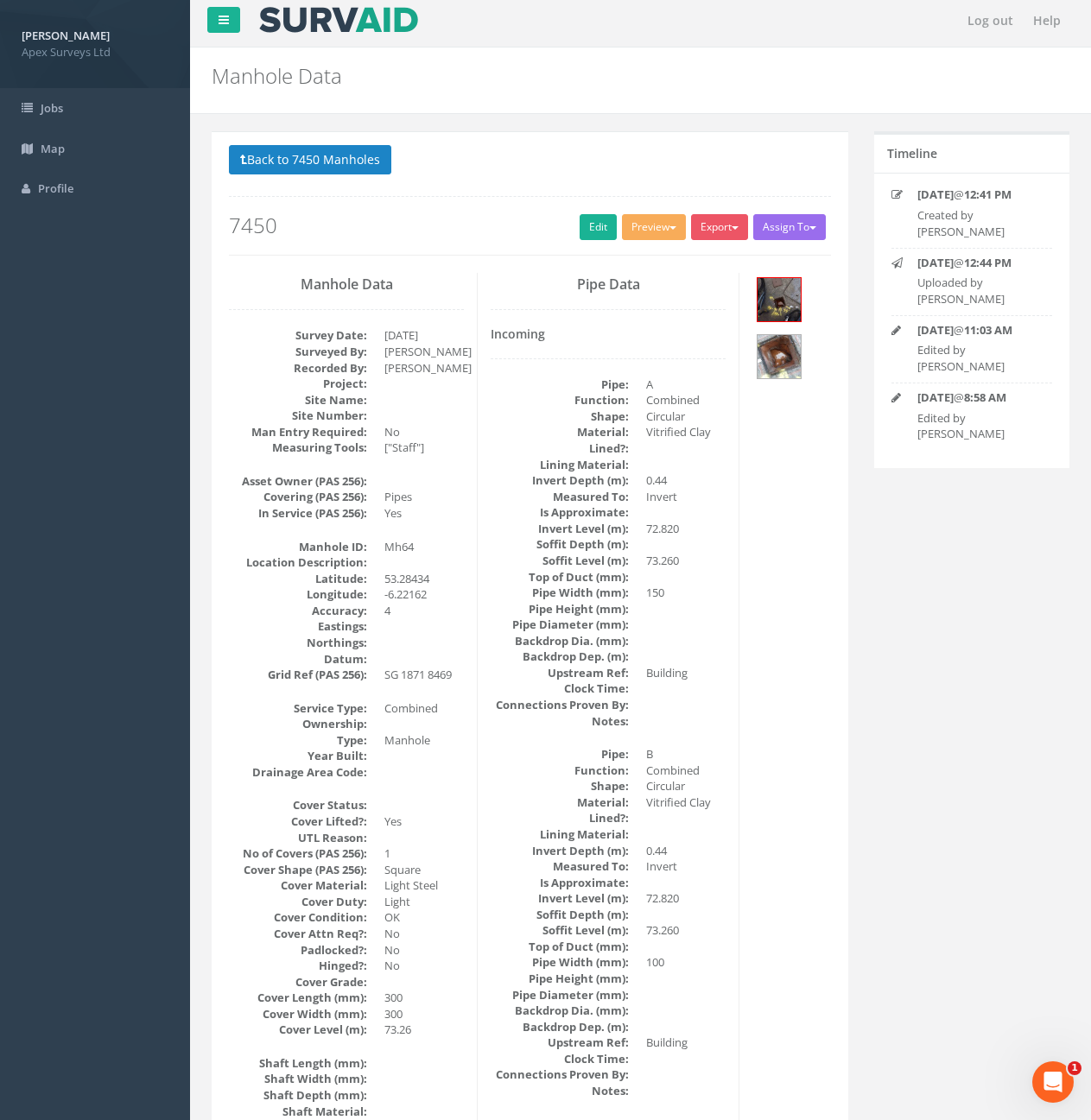
scroll to position [0, 0]
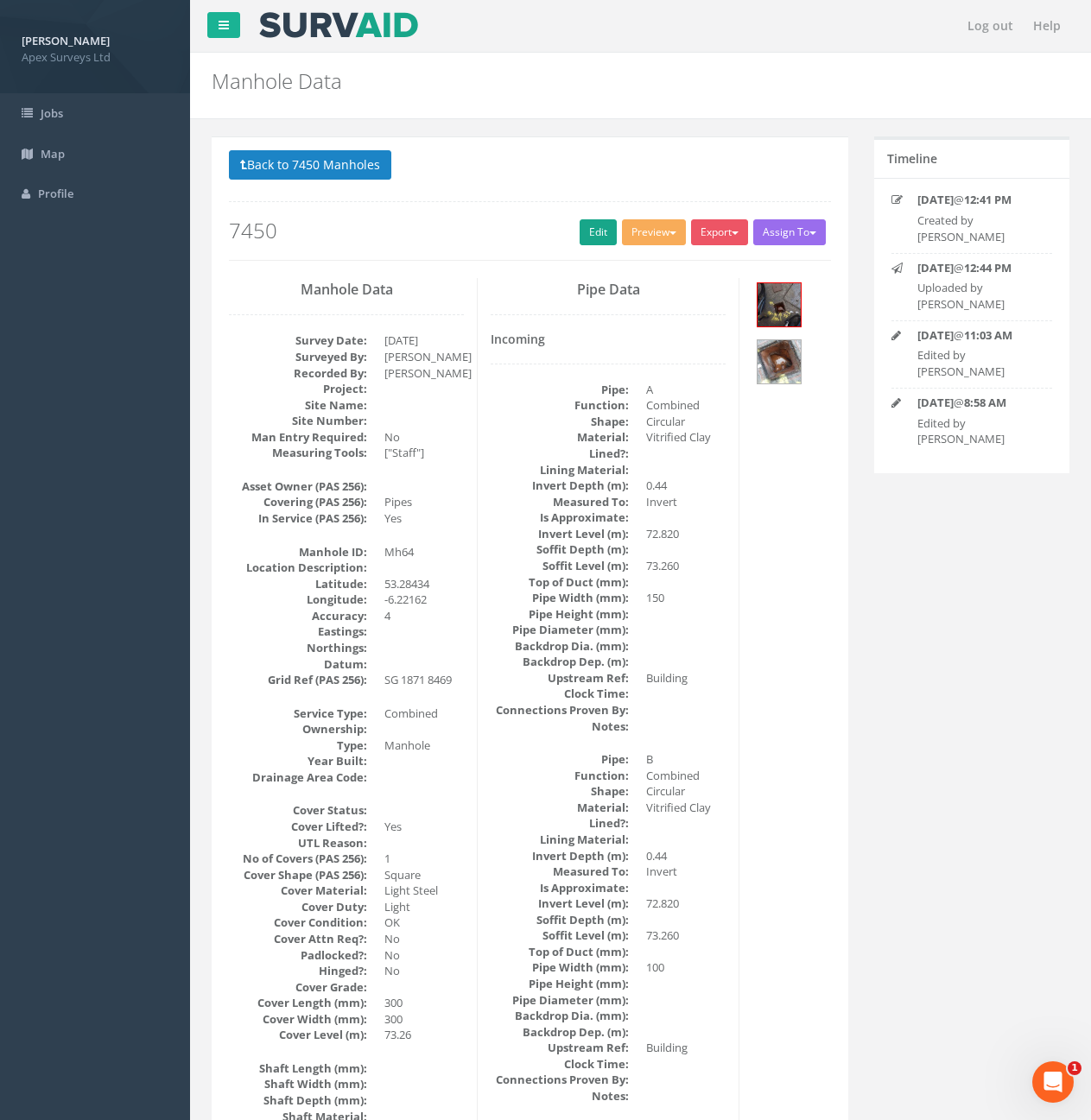
click at [610, 240] on h2 "7450" at bounding box center [530, 230] width 602 height 22
click at [603, 238] on link "Edit" at bounding box center [597, 232] width 38 height 26
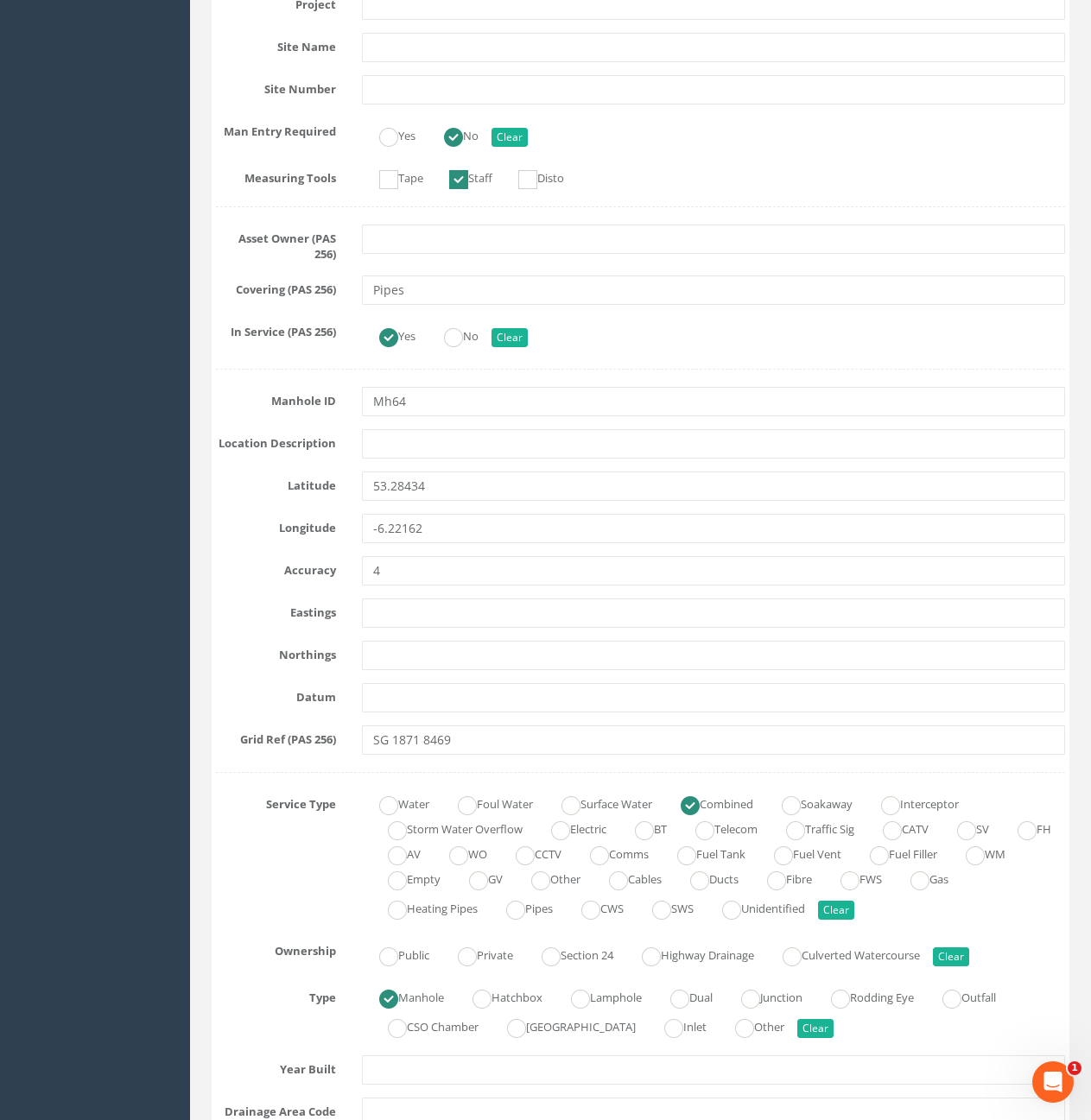
scroll to position [777, 0]
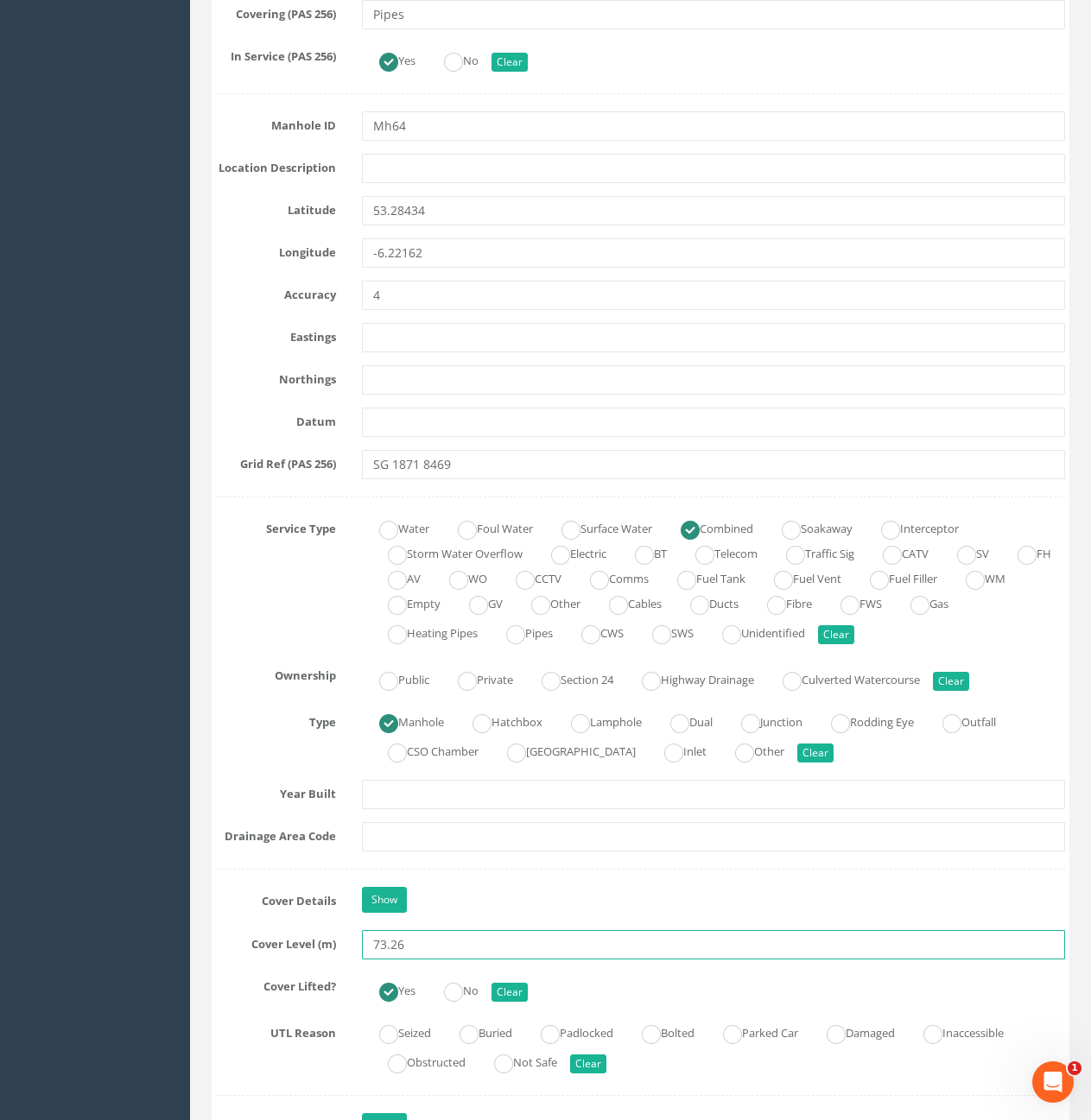
click at [467, 946] on input "73.26" at bounding box center [713, 945] width 703 height 30
type input "73.28"
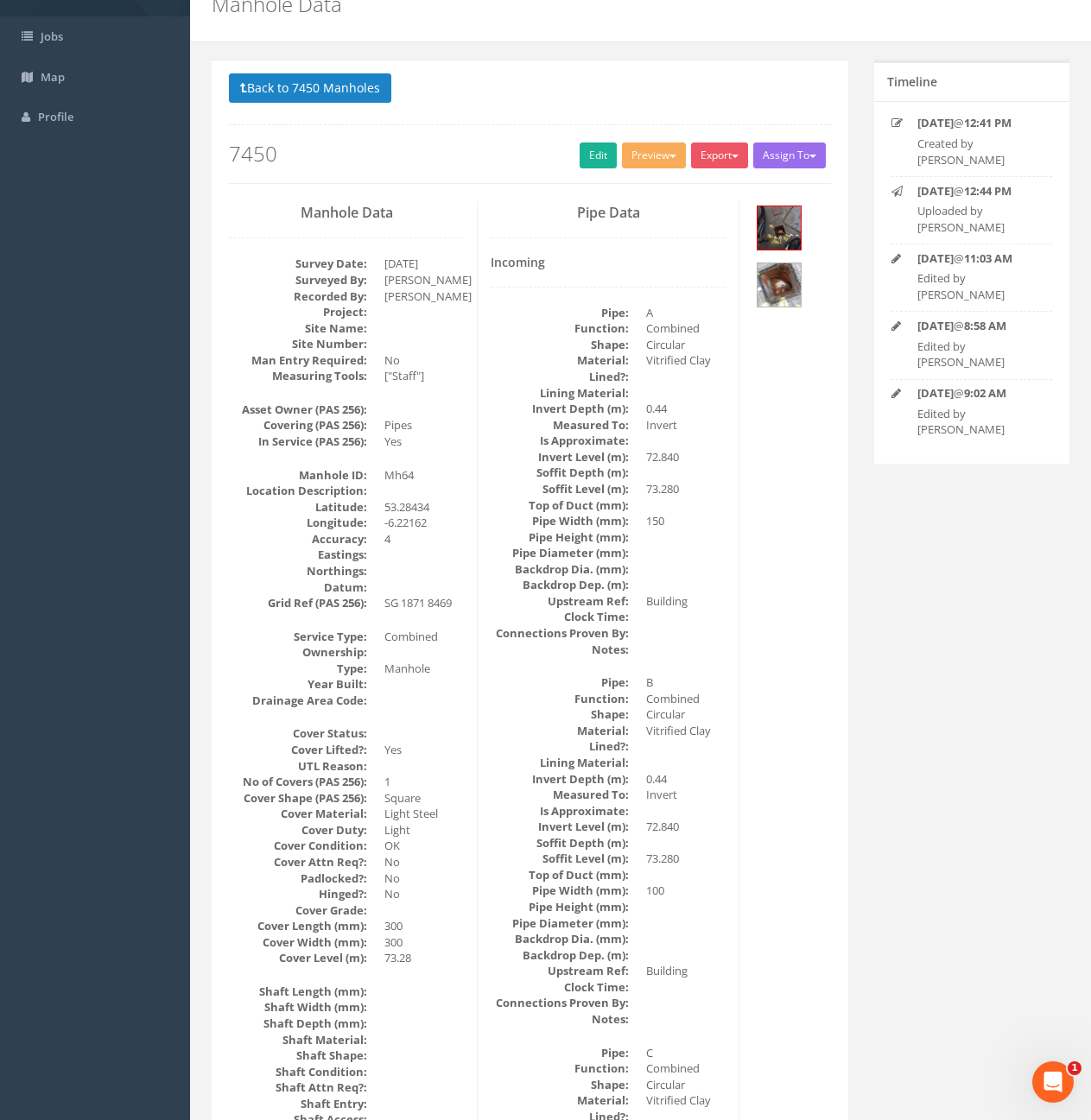
scroll to position [0, 0]
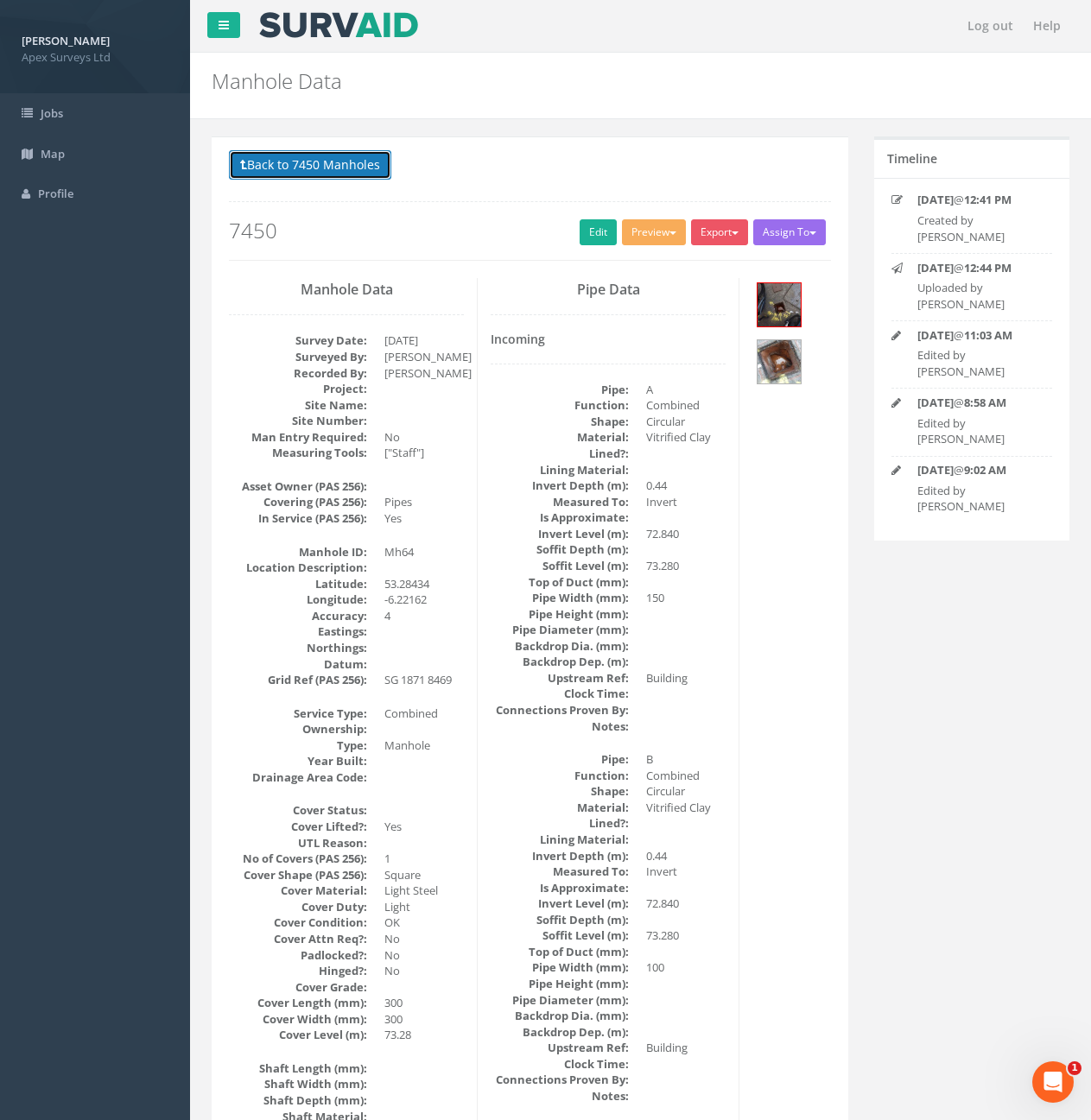
click at [259, 159] on button "Back to 7450 Manholes" at bounding box center [310, 165] width 163 height 30
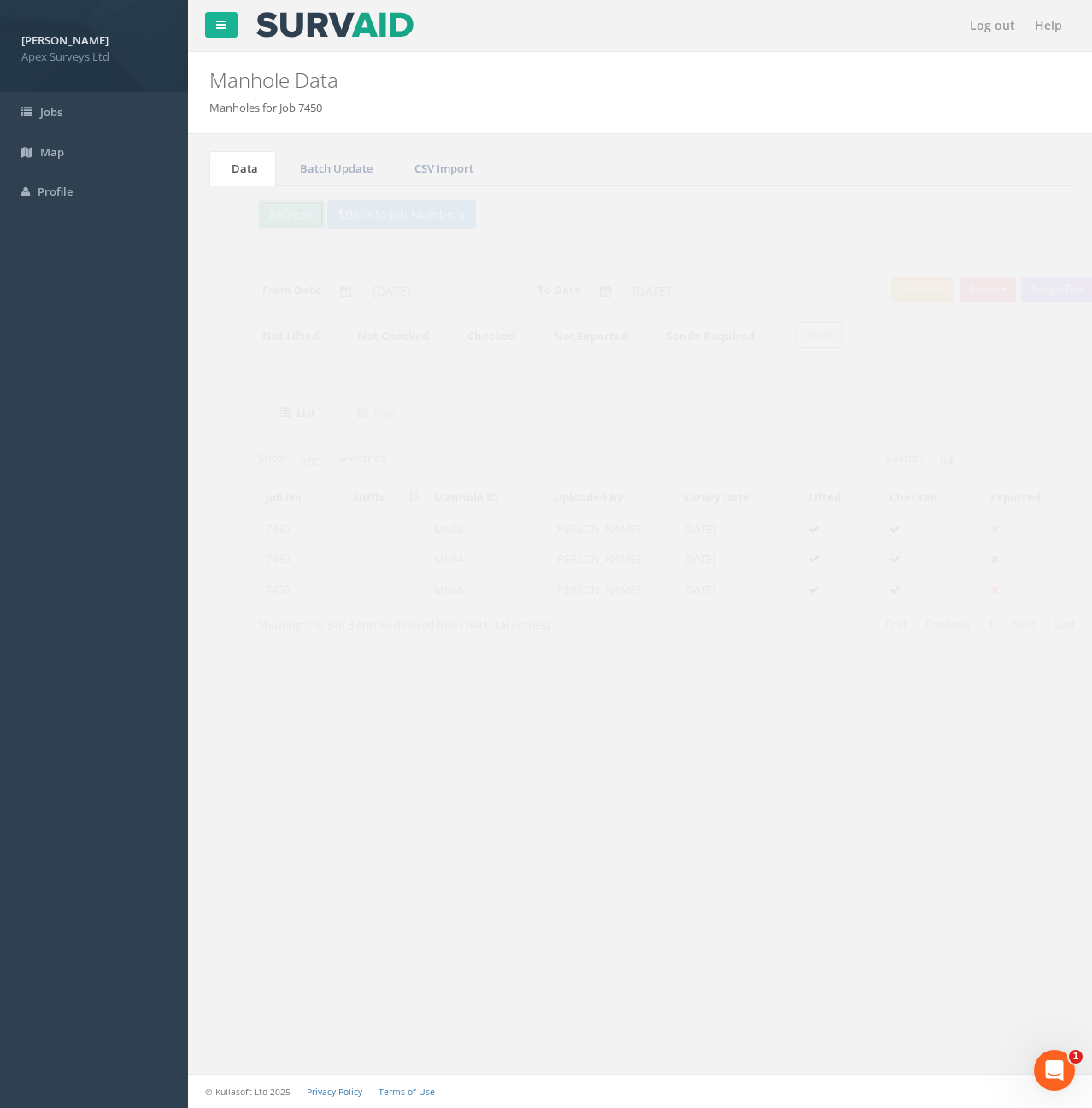
click at [264, 215] on button "Refresh" at bounding box center [260, 214] width 67 height 30
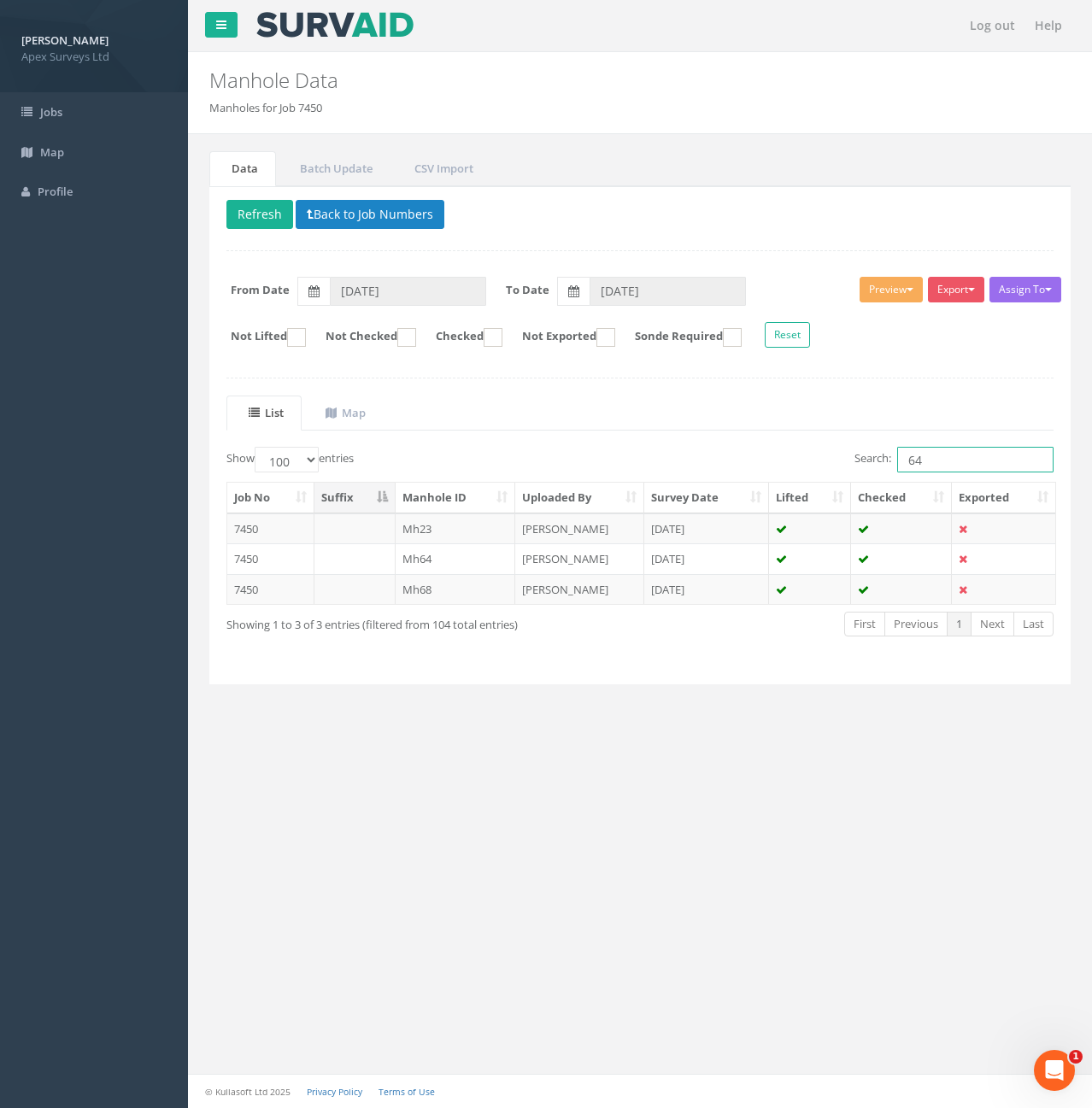
click at [993, 456] on input "64" at bounding box center [976, 459] width 156 height 26
click at [372, 590] on td at bounding box center [354, 589] width 81 height 30
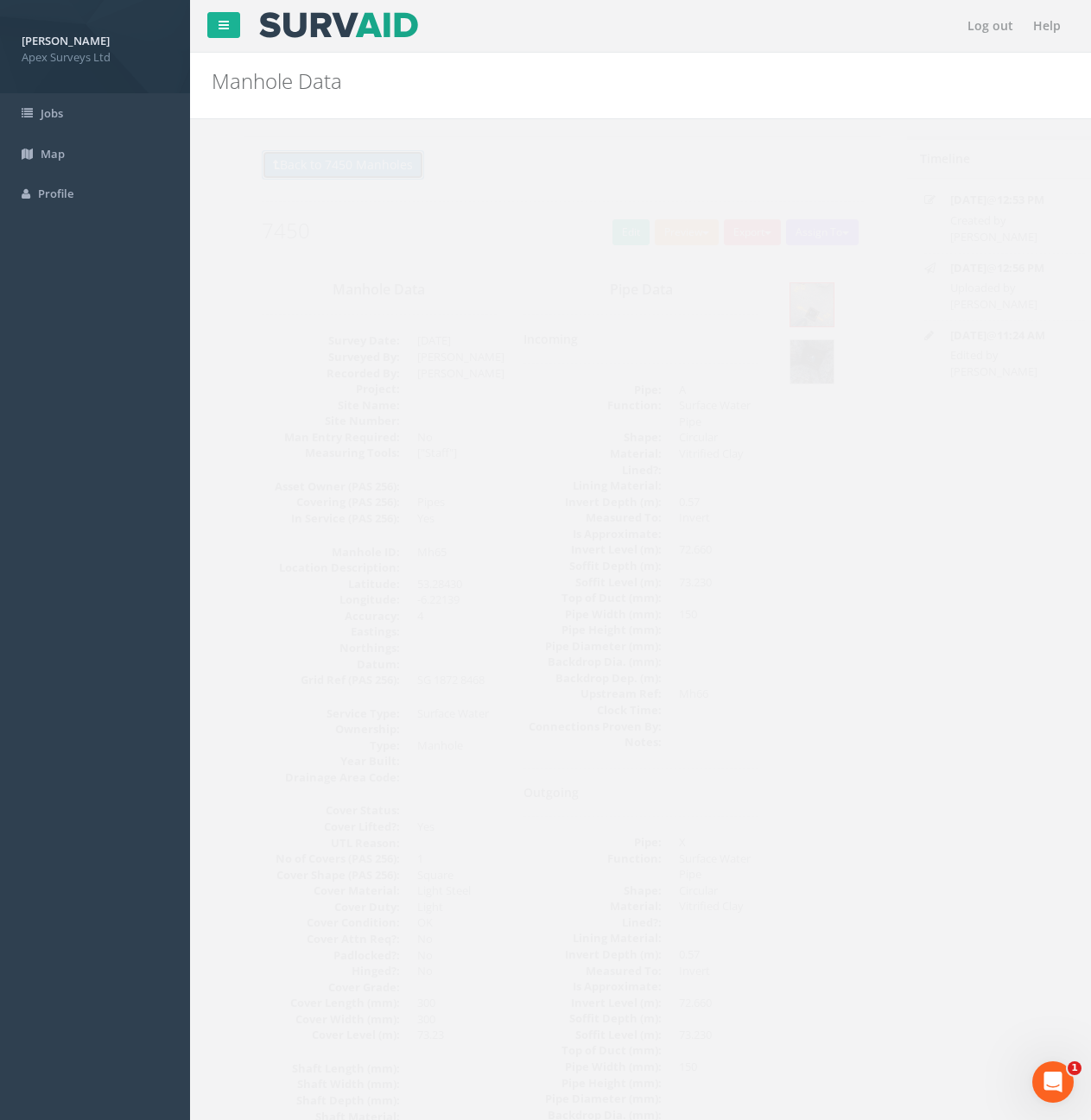
drag, startPoint x: 345, startPoint y: 170, endPoint x: 579, endPoint y: 251, distance: 247.6
click at [345, 170] on button "Back to 7450 Manholes" at bounding box center [310, 165] width 163 height 30
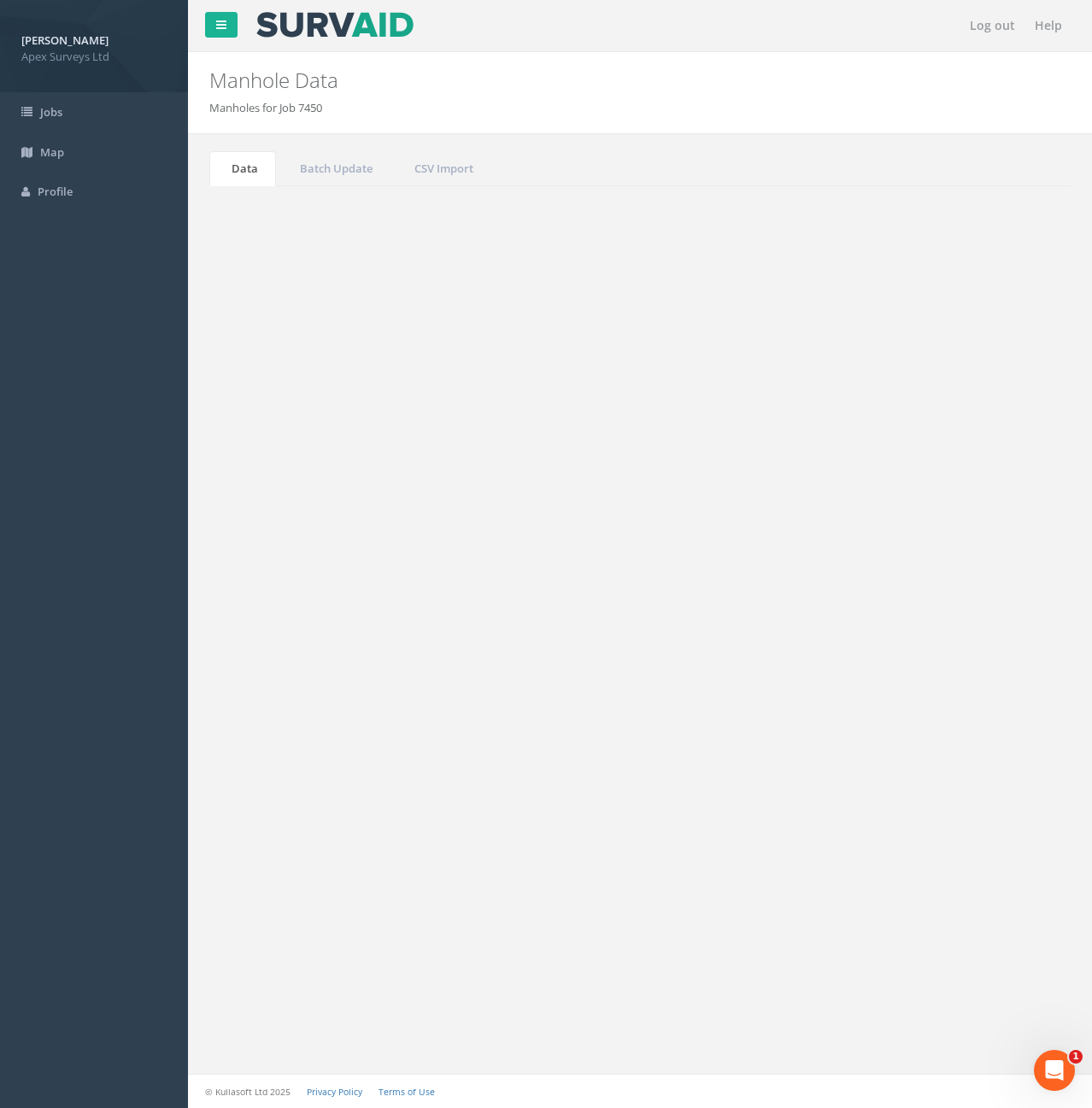
click at [985, 458] on input "65" at bounding box center [976, 459] width 156 height 26
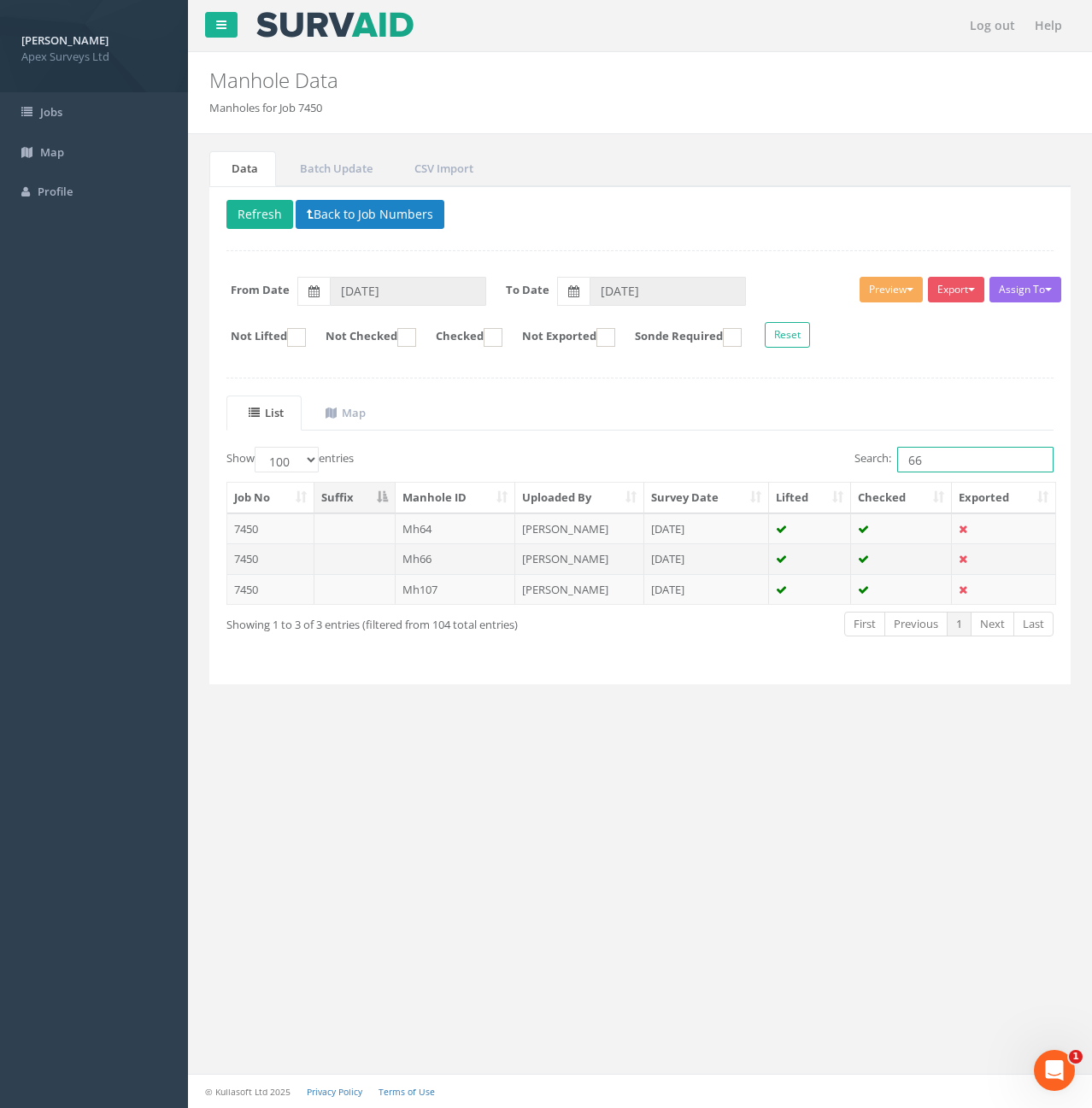
type input "66"
click at [364, 555] on td at bounding box center [354, 559] width 81 height 30
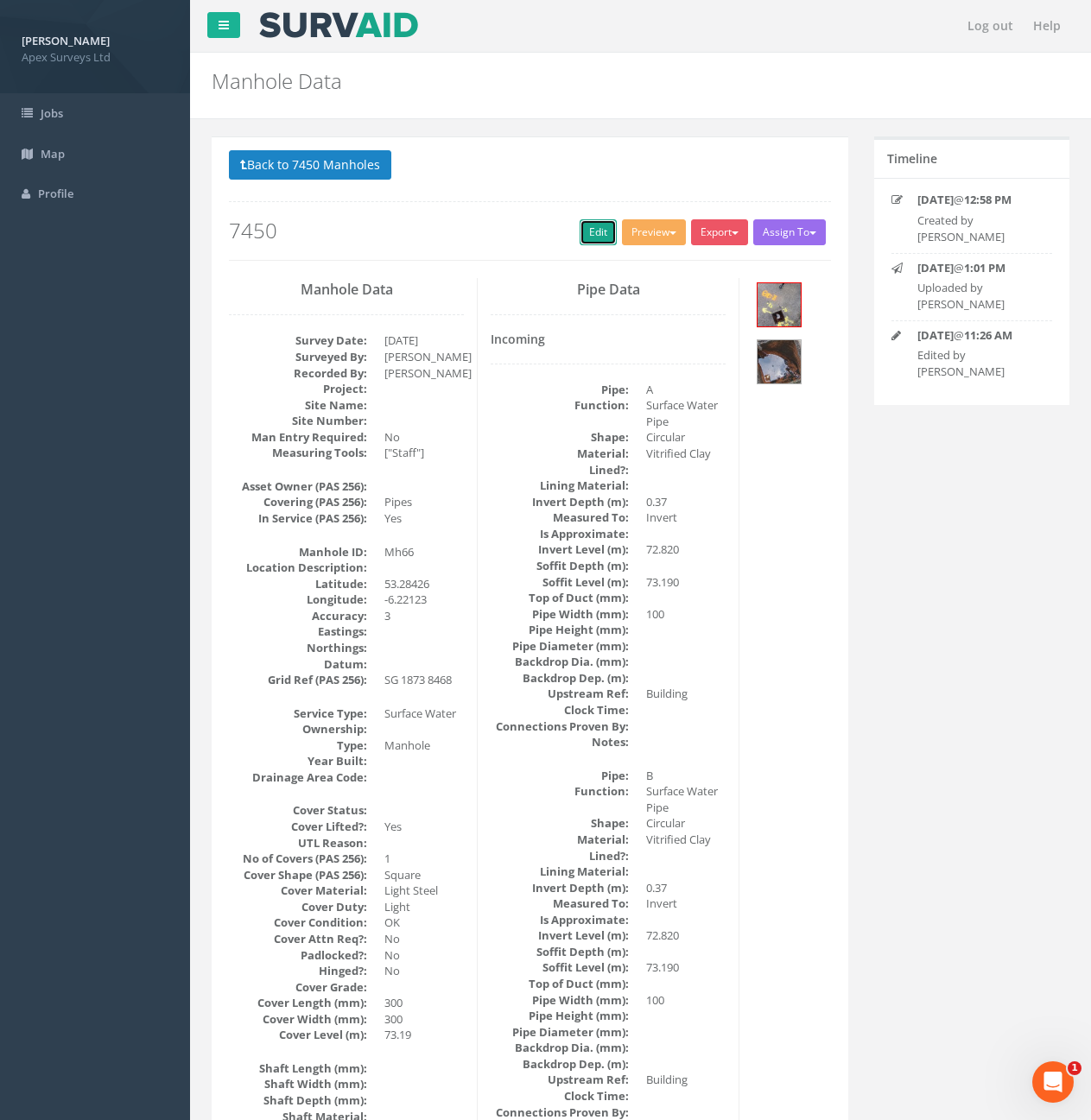
click at [584, 231] on link "Edit" at bounding box center [597, 232] width 38 height 26
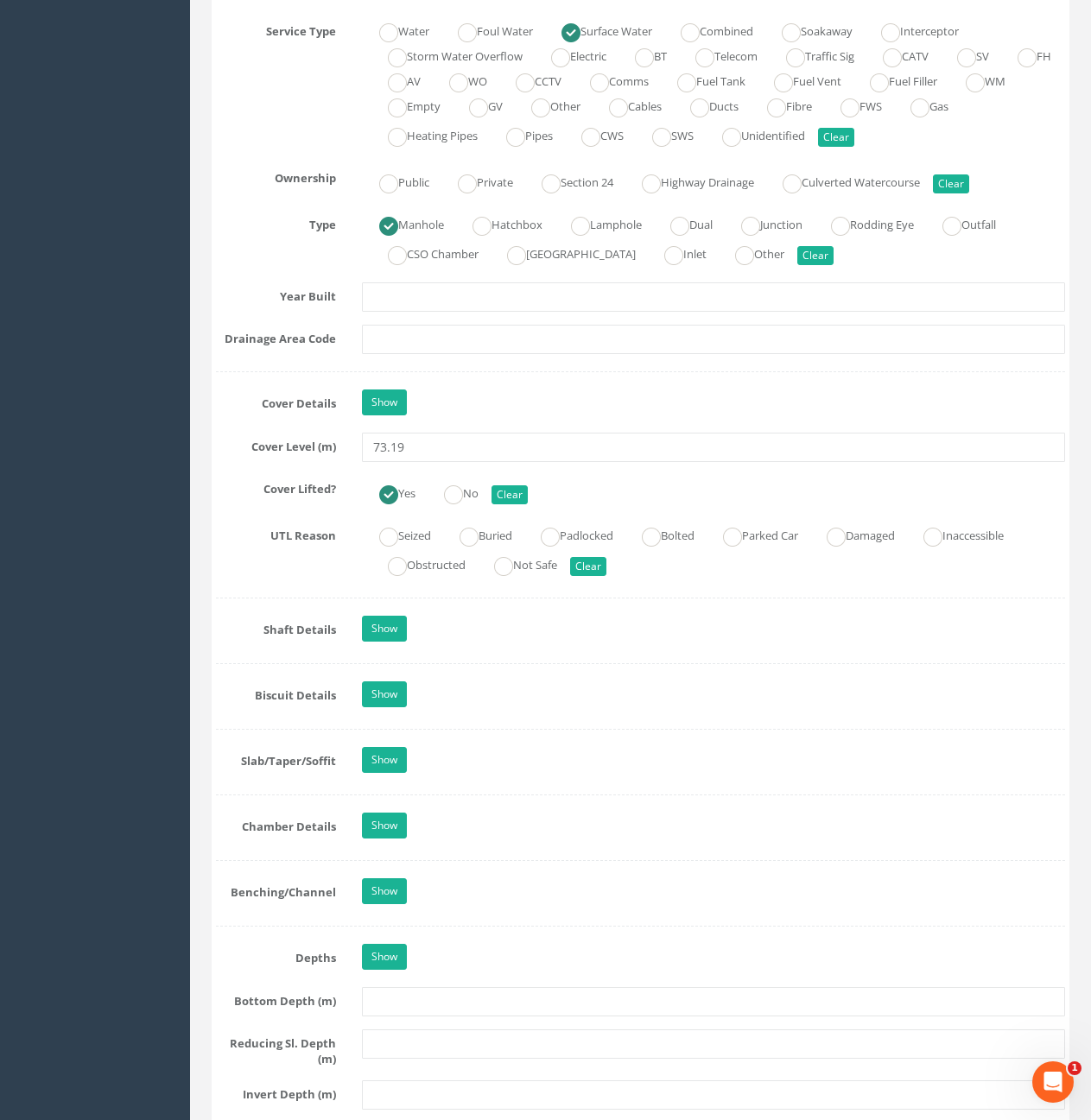
scroll to position [1296, 0]
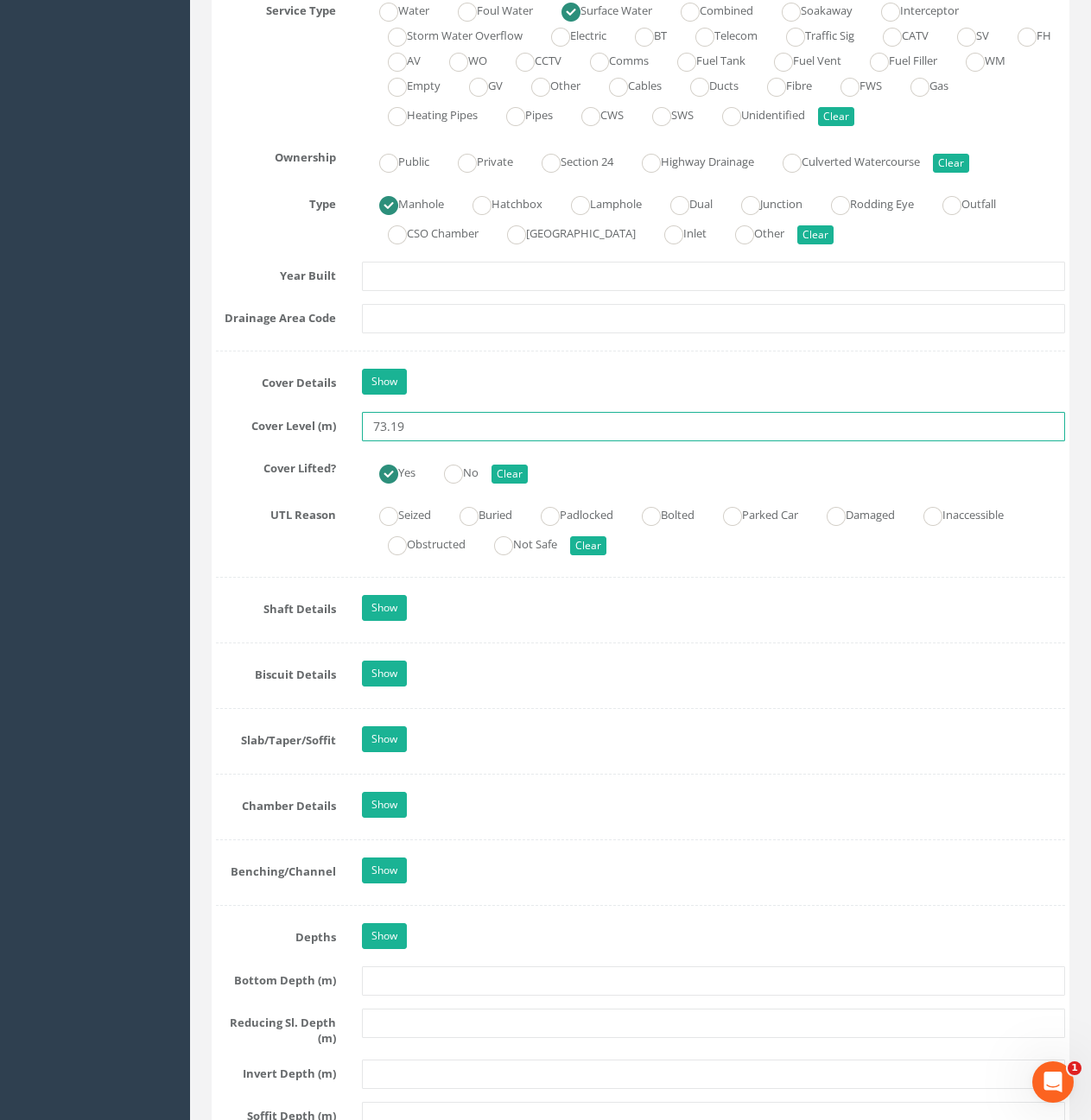
click at [488, 423] on input "73.19" at bounding box center [713, 426] width 703 height 30
type input "73.29"
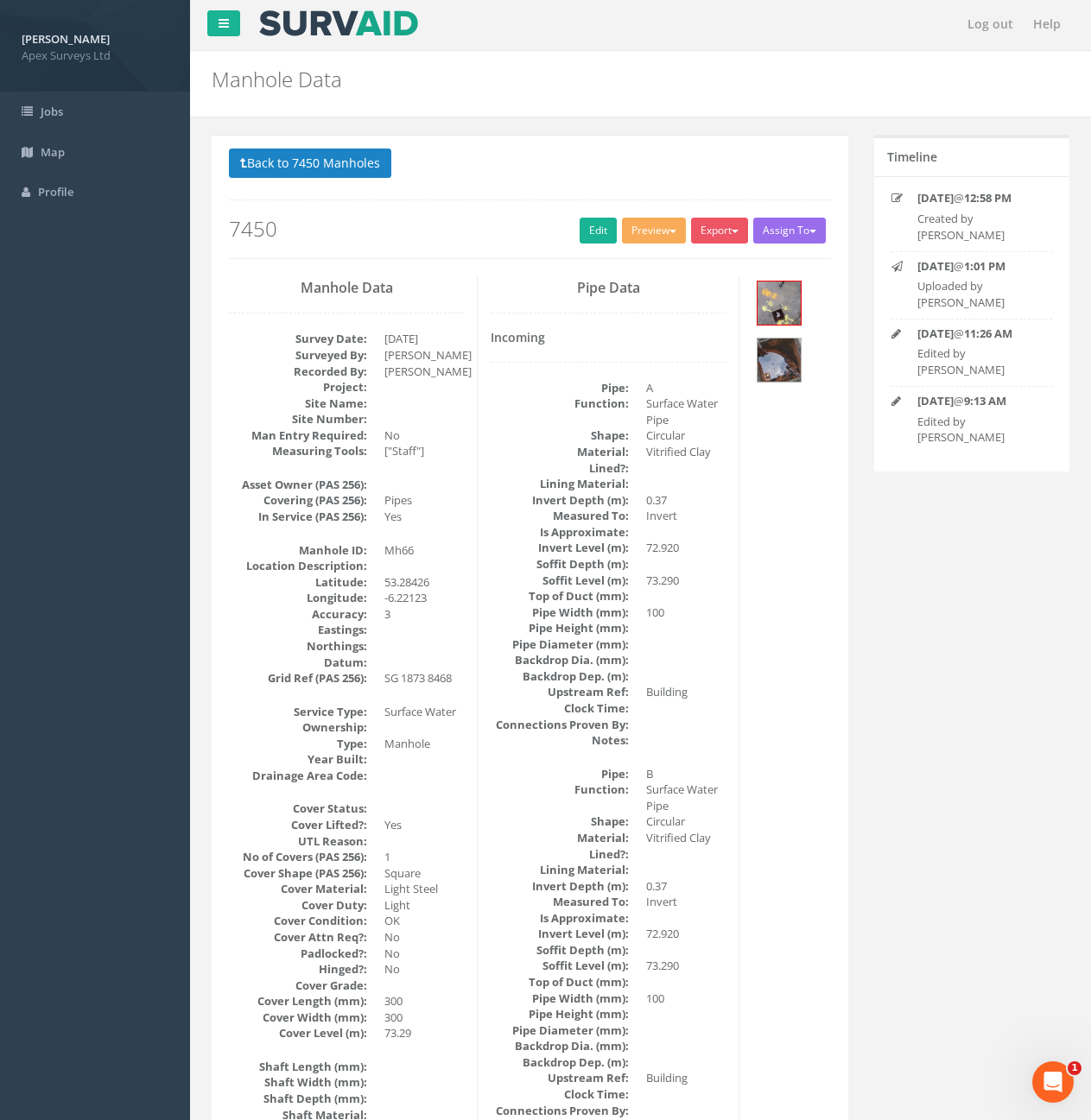
scroll to position [0, 0]
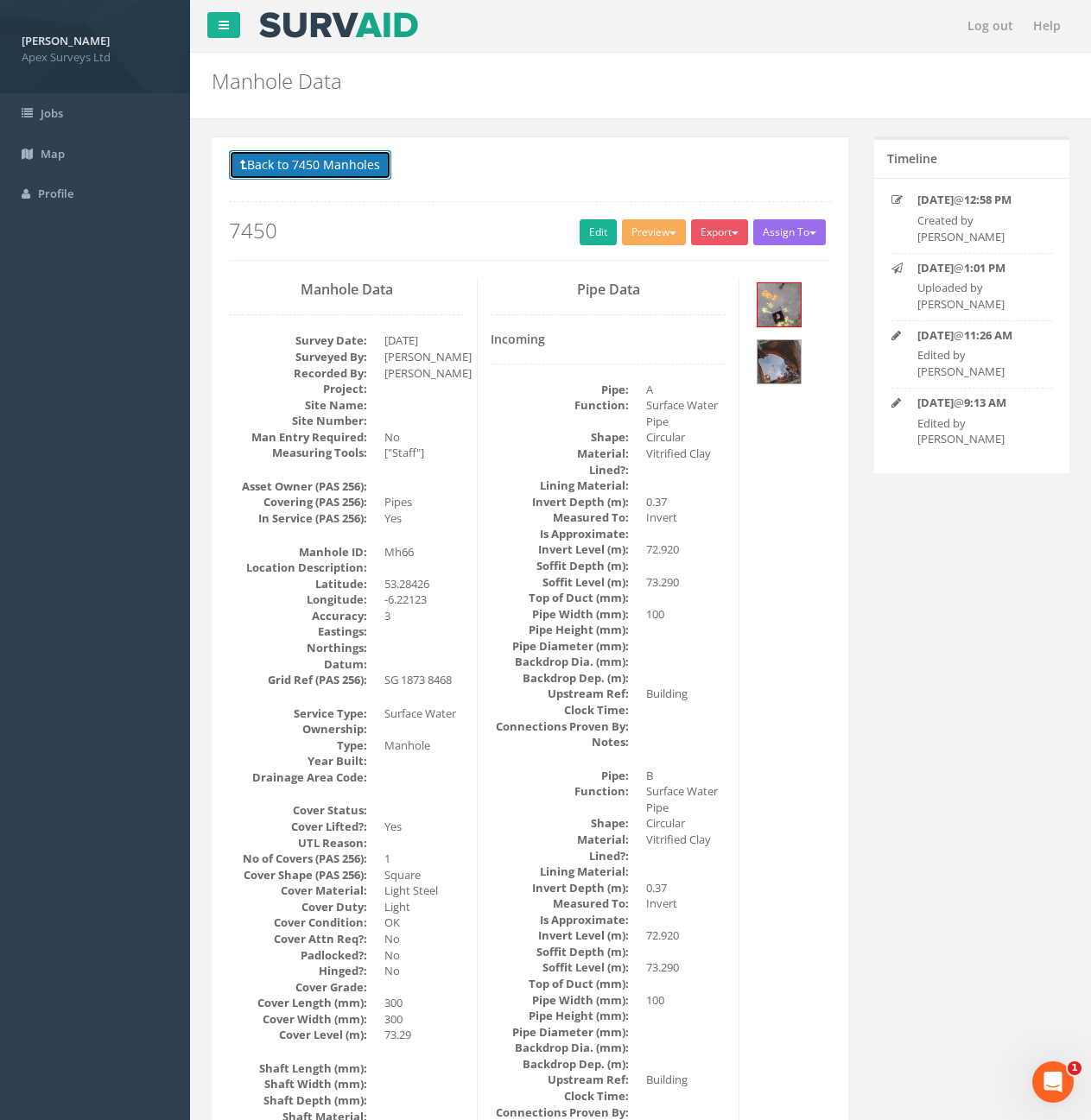
click at [337, 172] on button "Back to 7450 Manholes" at bounding box center [310, 165] width 163 height 30
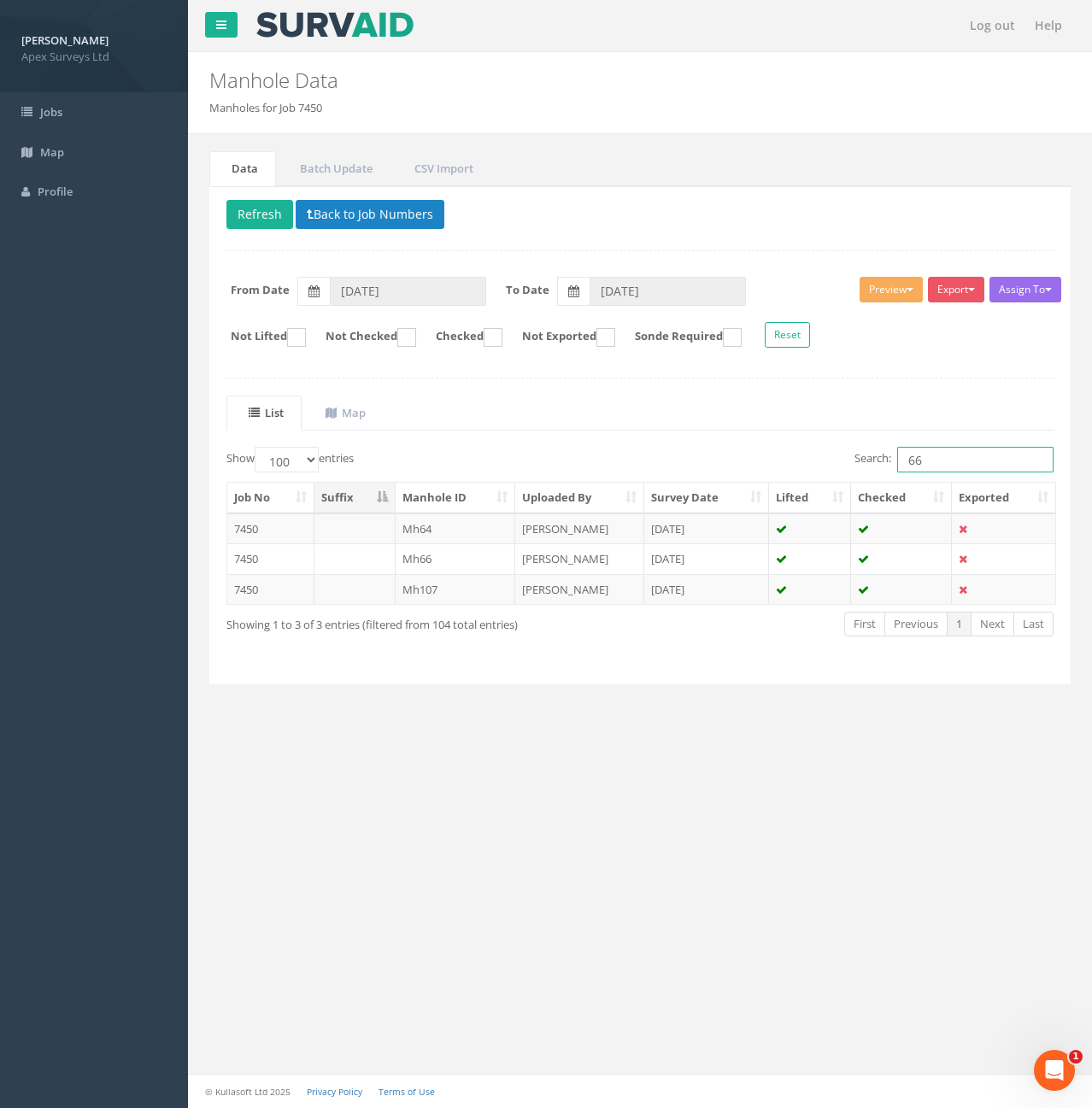
click at [943, 463] on input "66" at bounding box center [976, 459] width 156 height 26
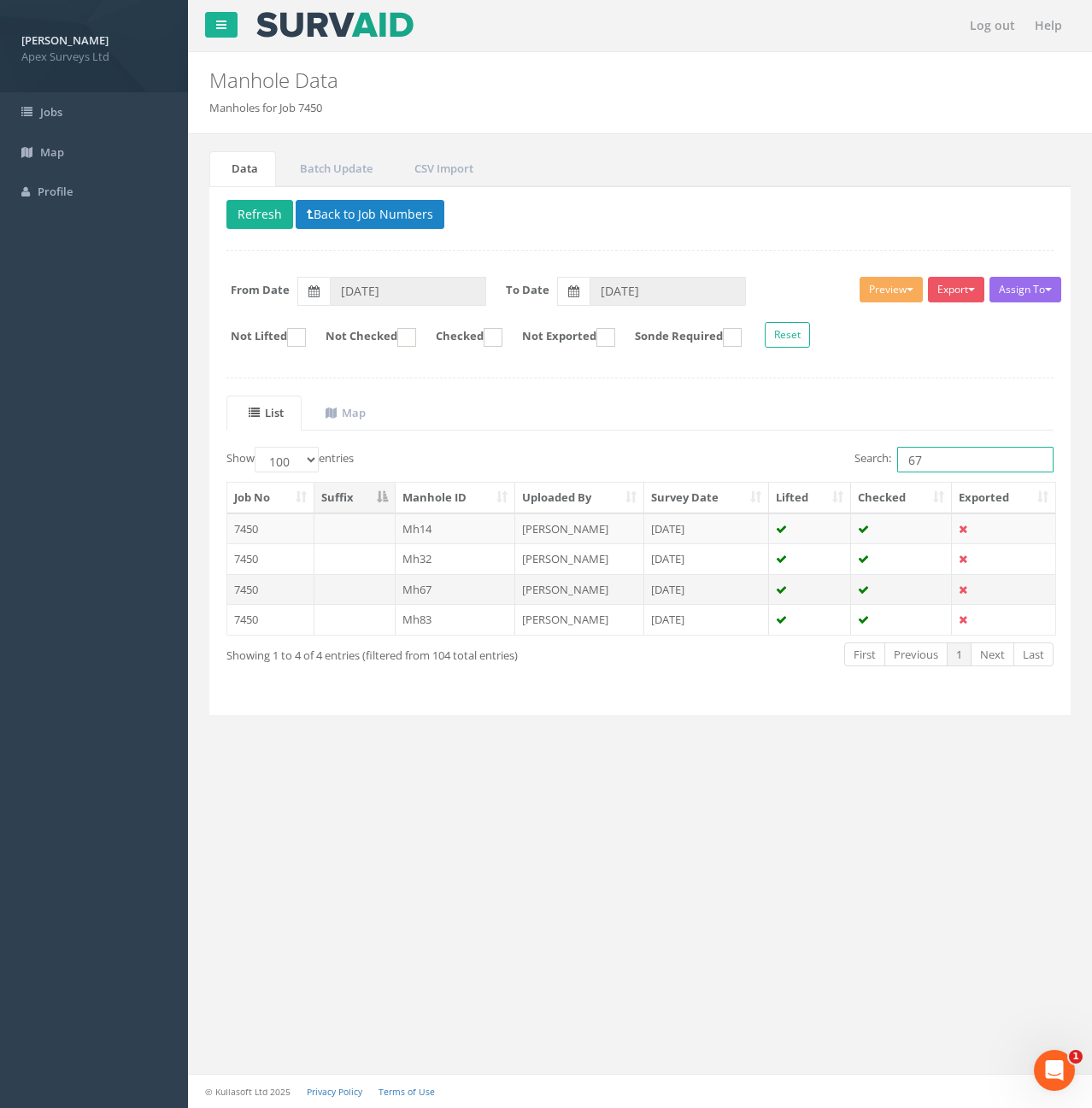
type input "67"
click at [457, 598] on td "Mh67" at bounding box center [456, 589] width 121 height 30
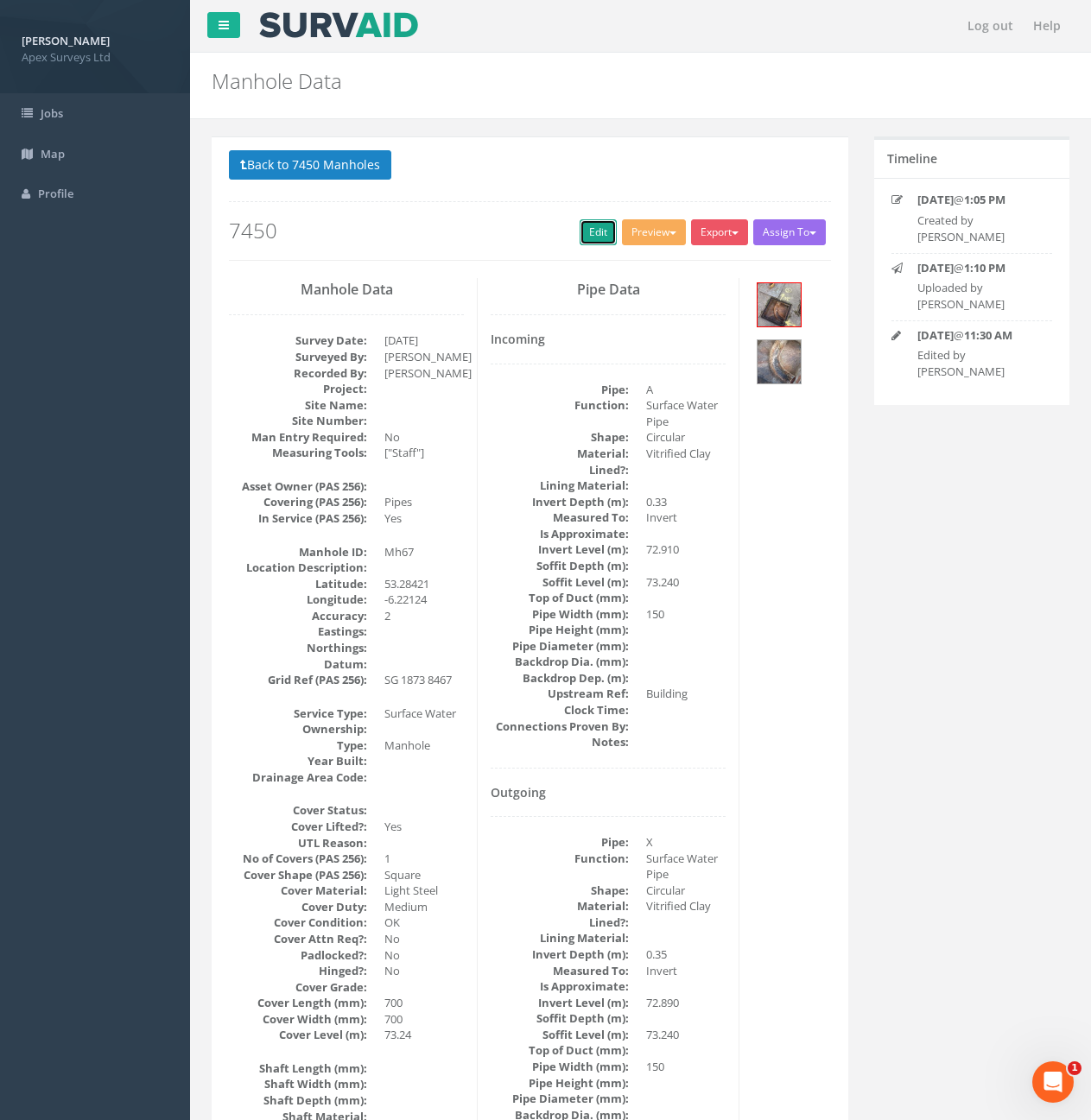
click at [597, 233] on link "Edit" at bounding box center [597, 232] width 38 height 26
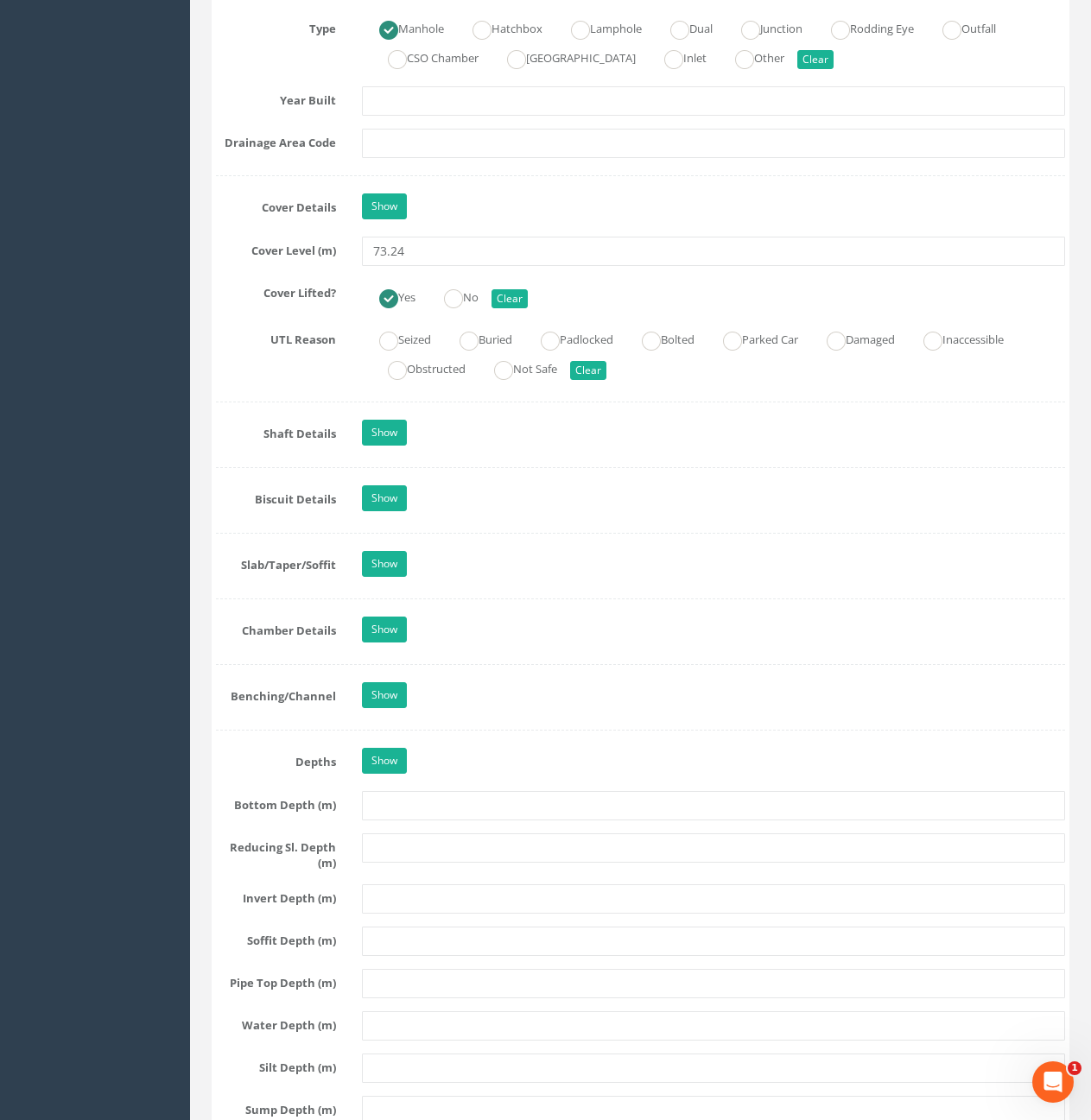
scroll to position [1468, 0]
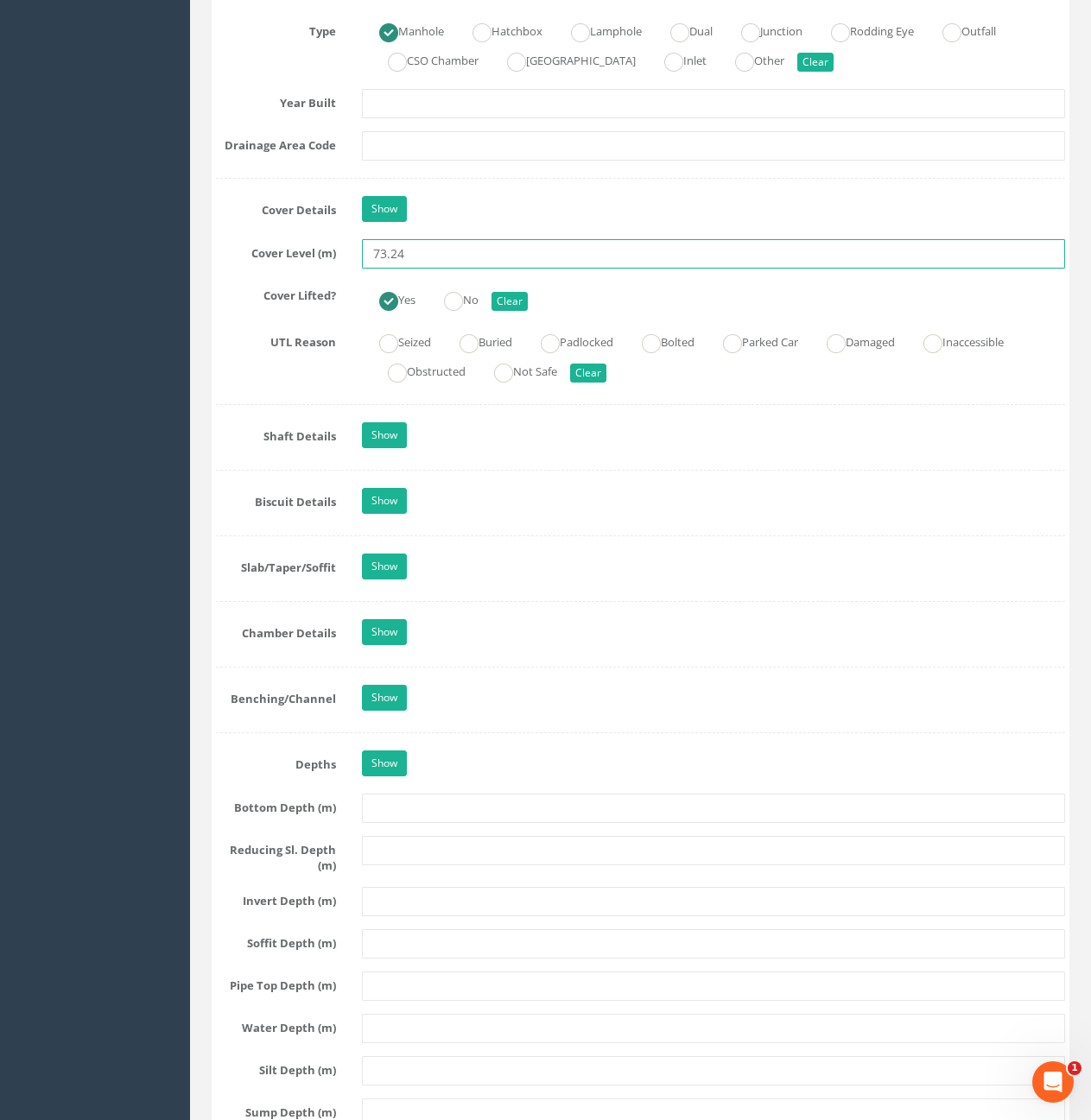
click at [415, 256] on input "73.24" at bounding box center [713, 254] width 703 height 30
type input "73.29"
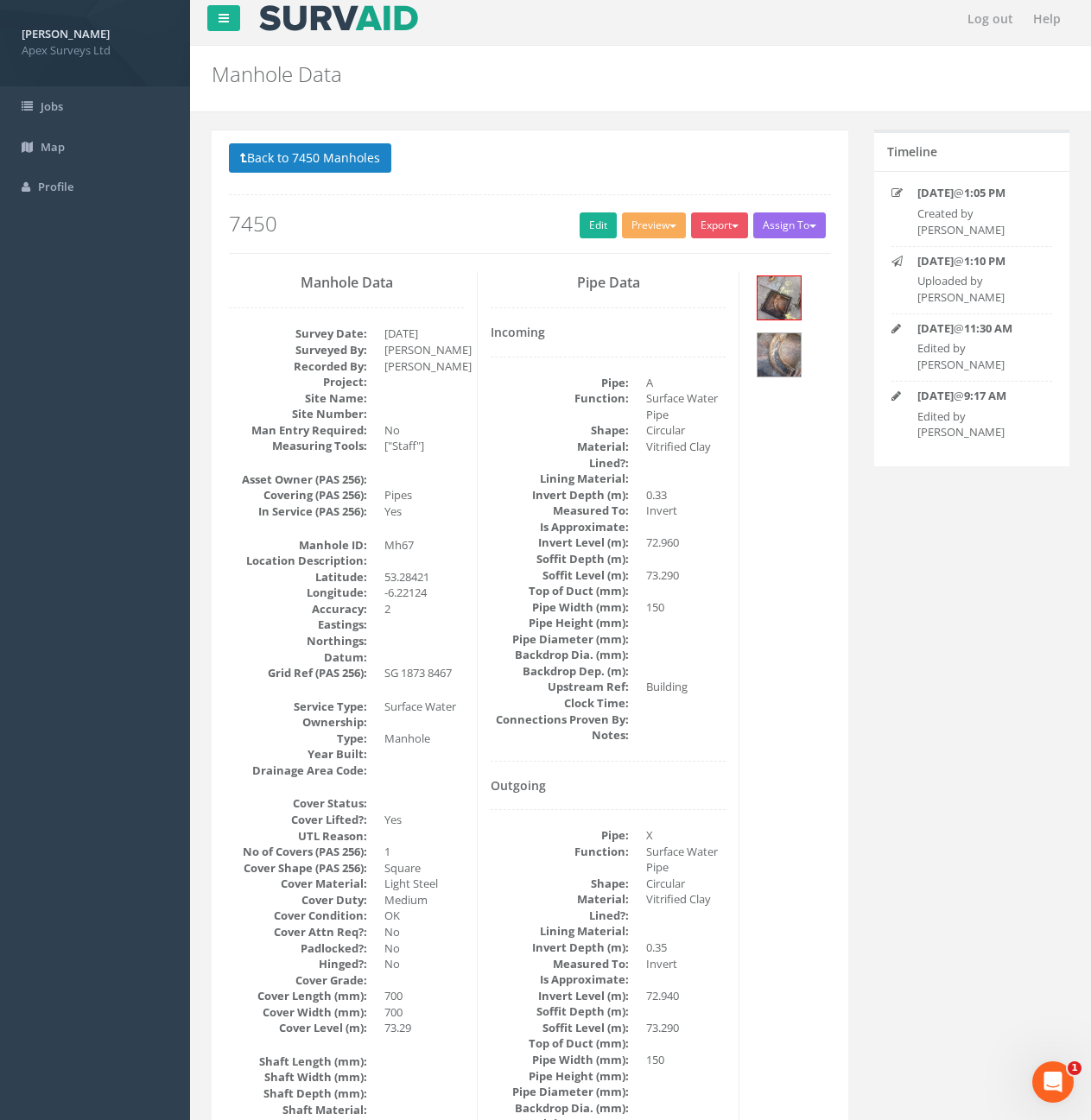
scroll to position [0, 0]
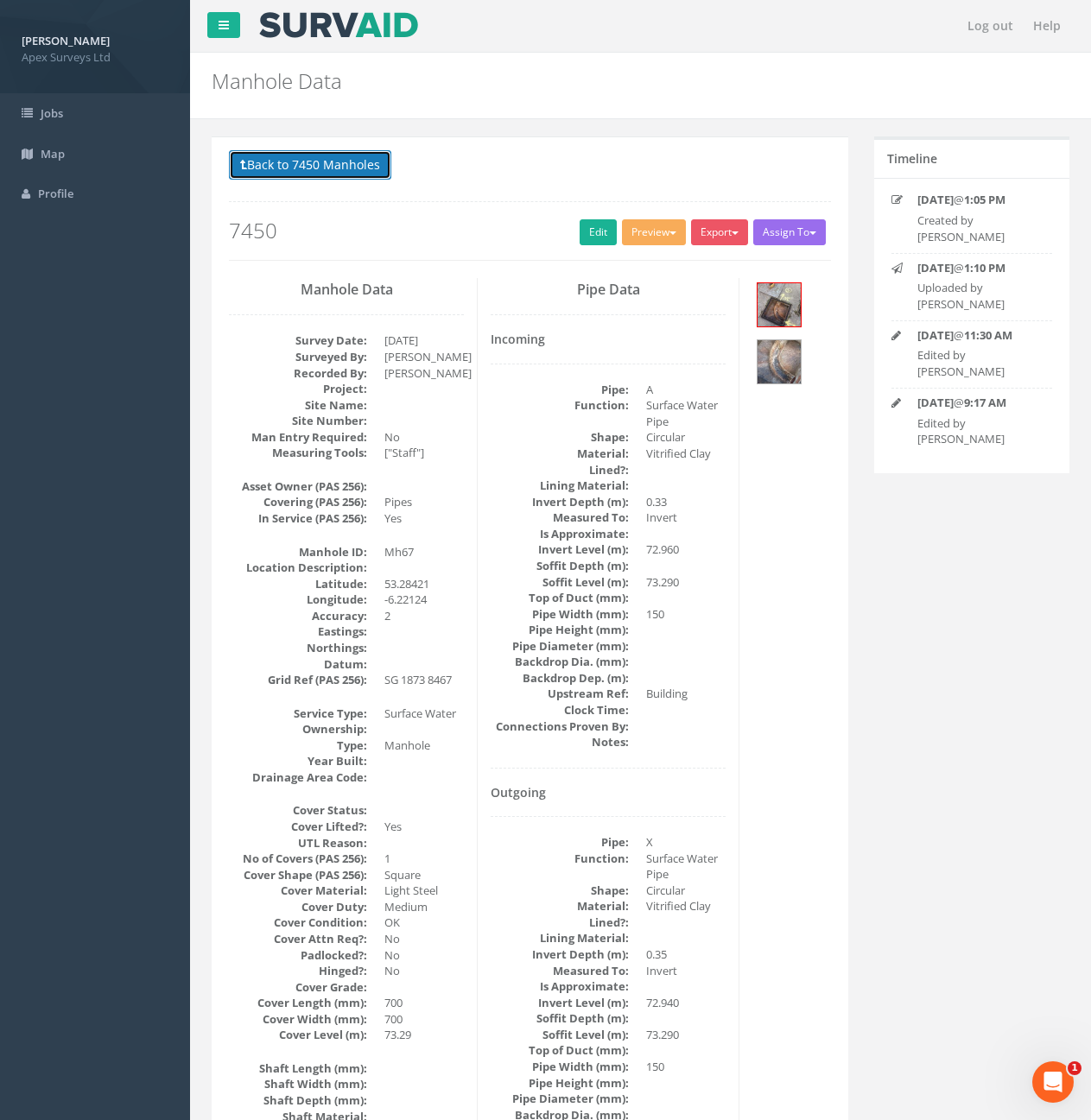
click at [336, 164] on button "Back to 7450 Manholes" at bounding box center [310, 165] width 163 height 30
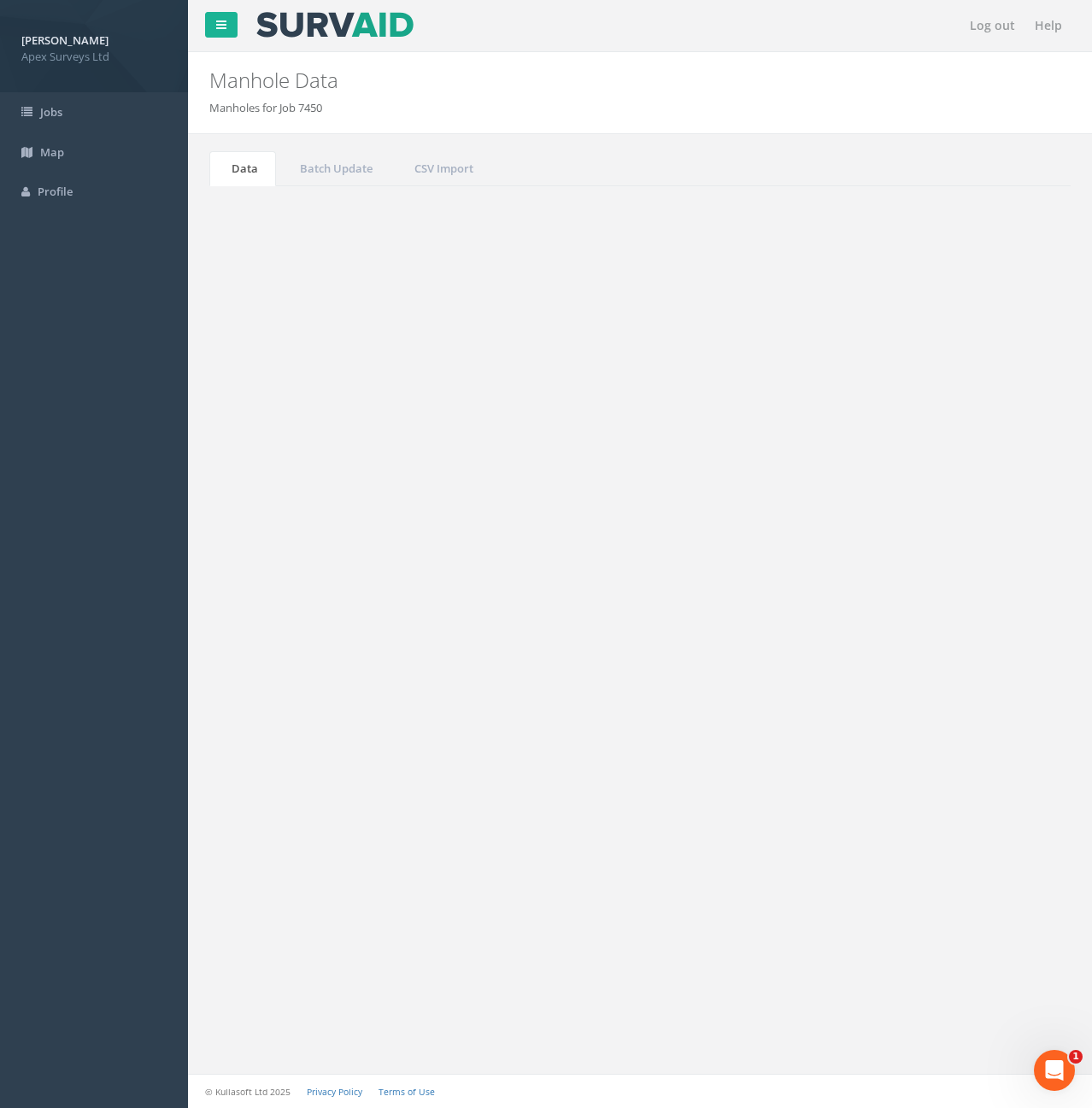
click at [932, 465] on input "67" at bounding box center [976, 459] width 156 height 26
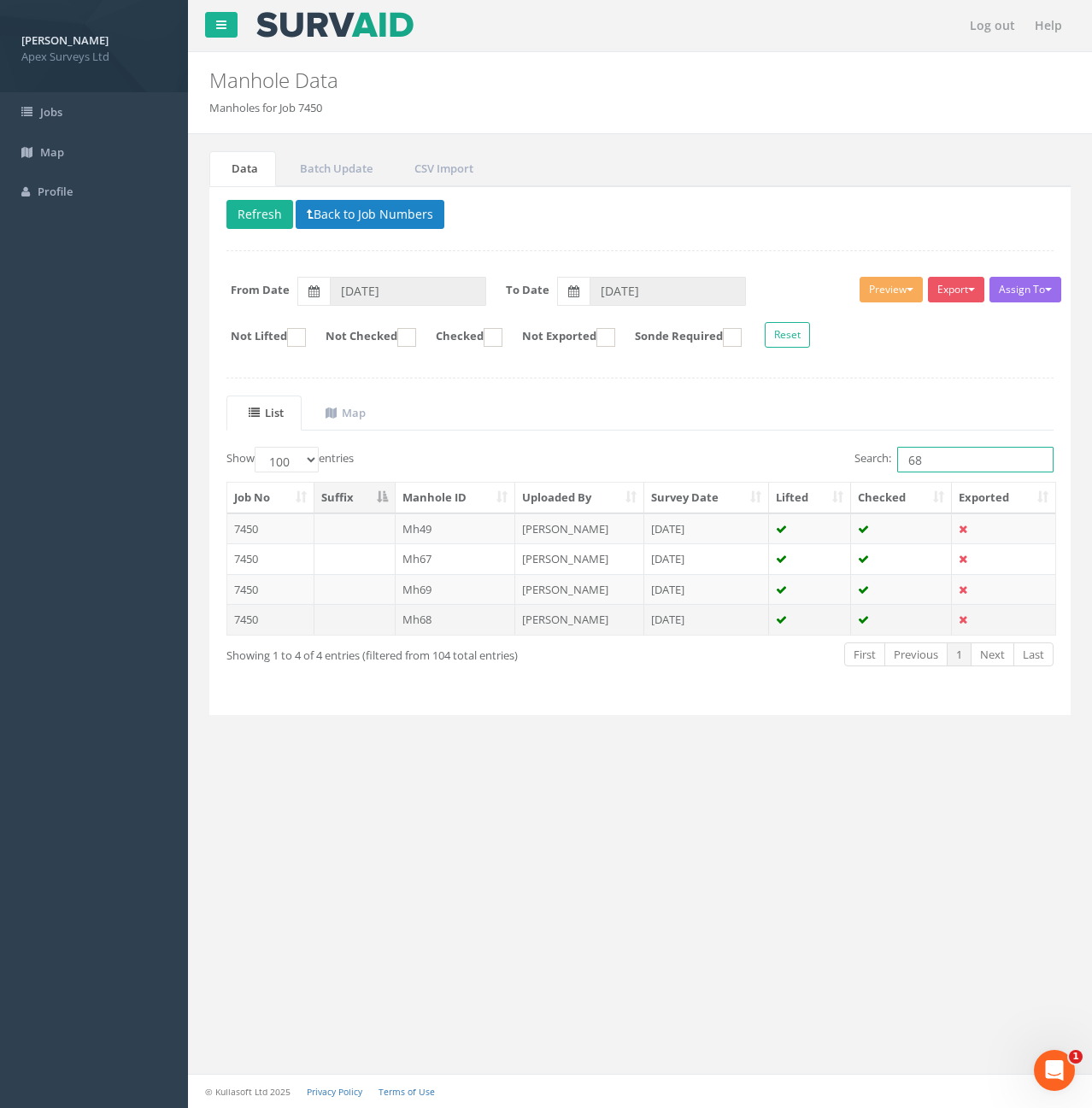
type input "68"
click at [454, 624] on td "Mh68" at bounding box center [456, 620] width 121 height 30
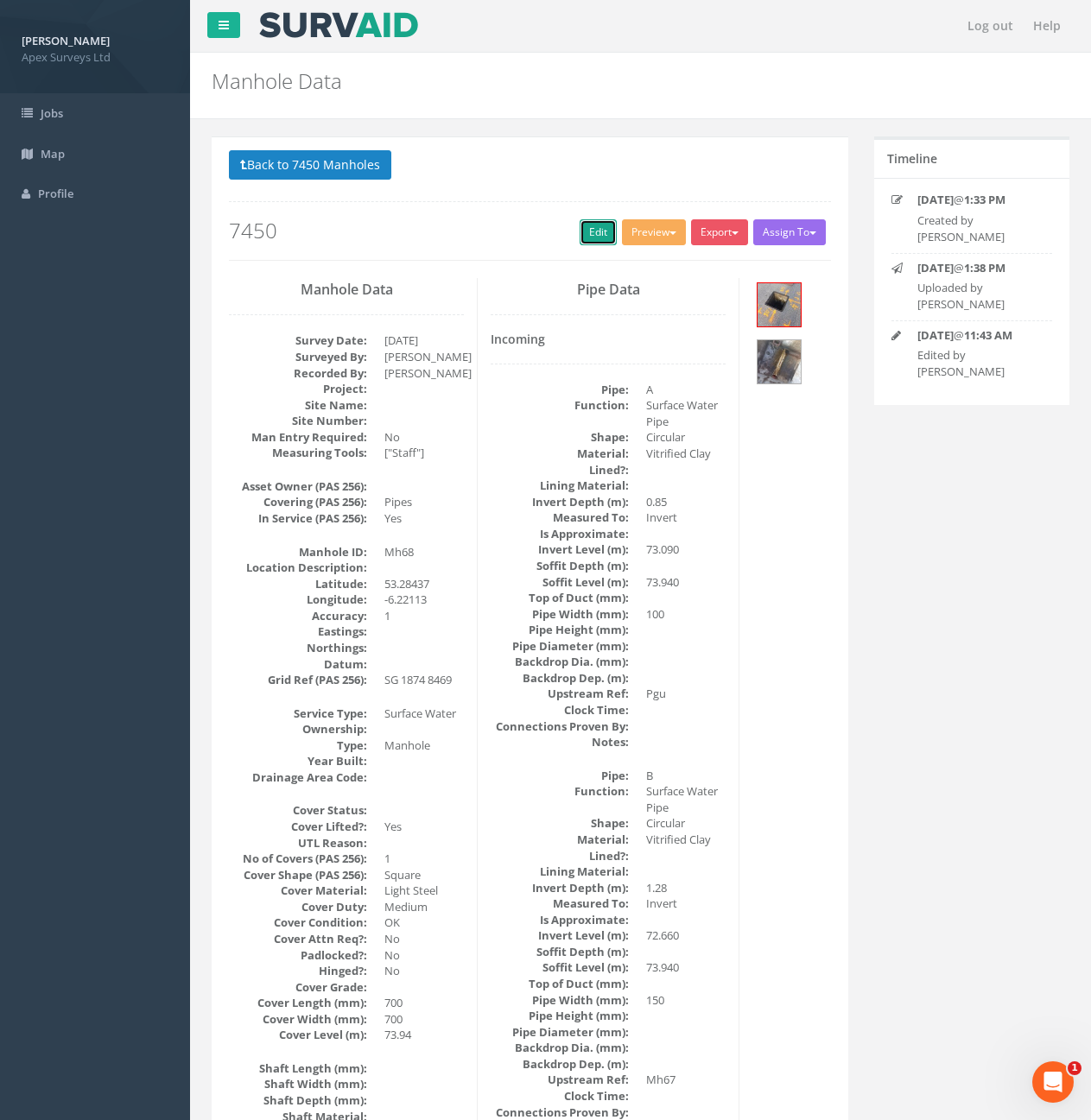
click at [587, 242] on link "Edit" at bounding box center [597, 232] width 38 height 26
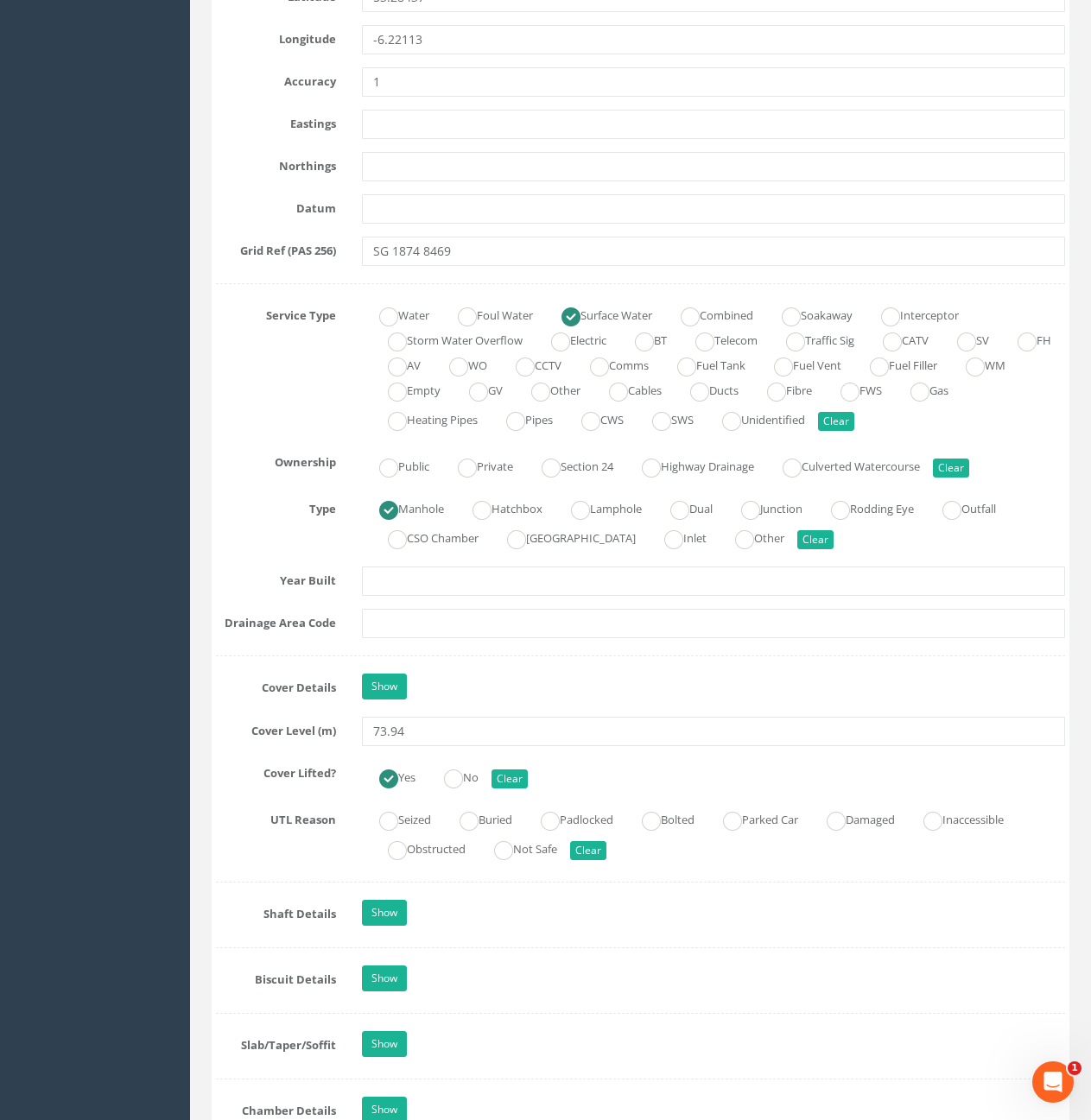
scroll to position [1036, 0]
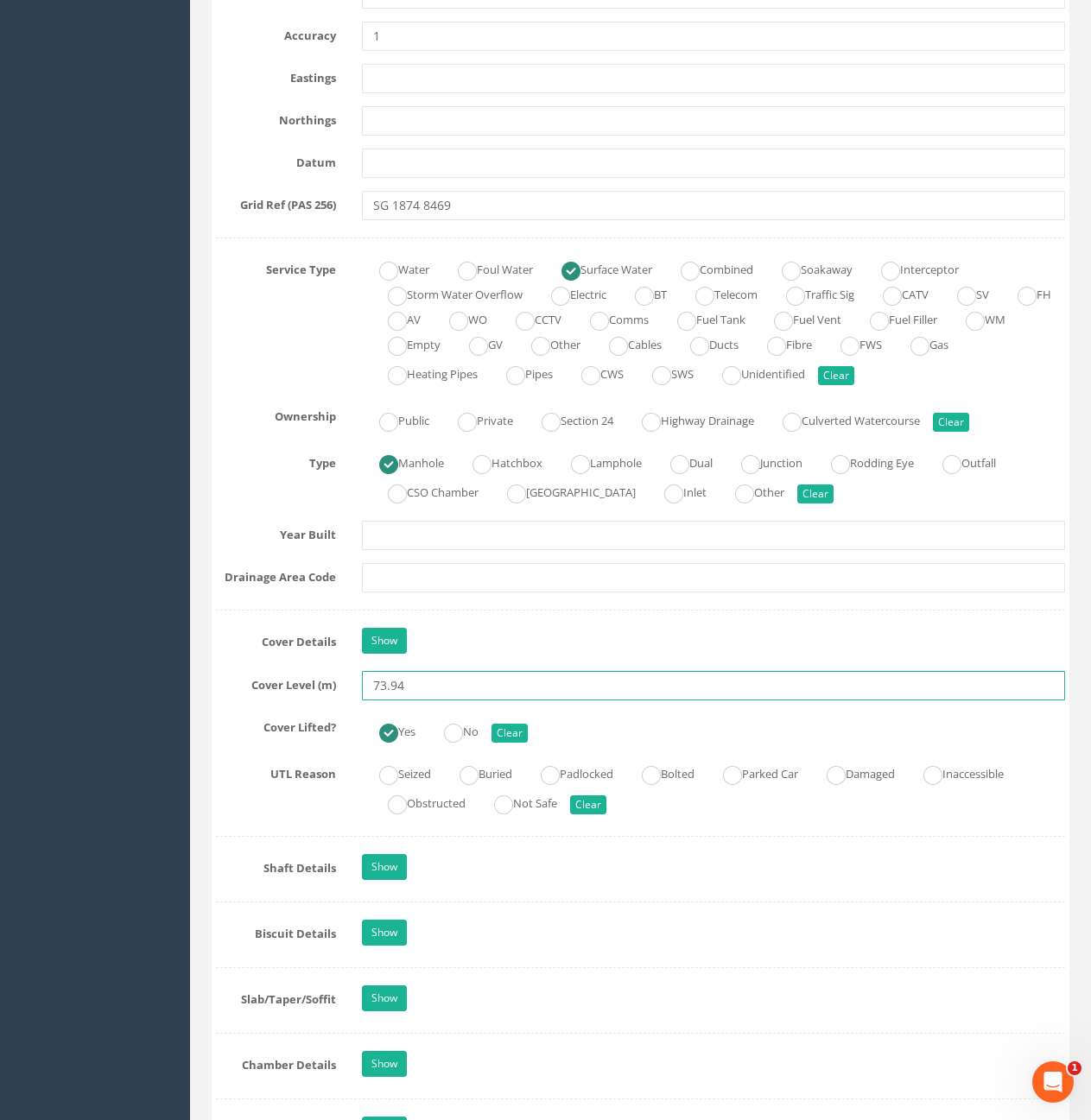
click at [435, 689] on input "73.94" at bounding box center [713, 686] width 703 height 30
type input "74.00"
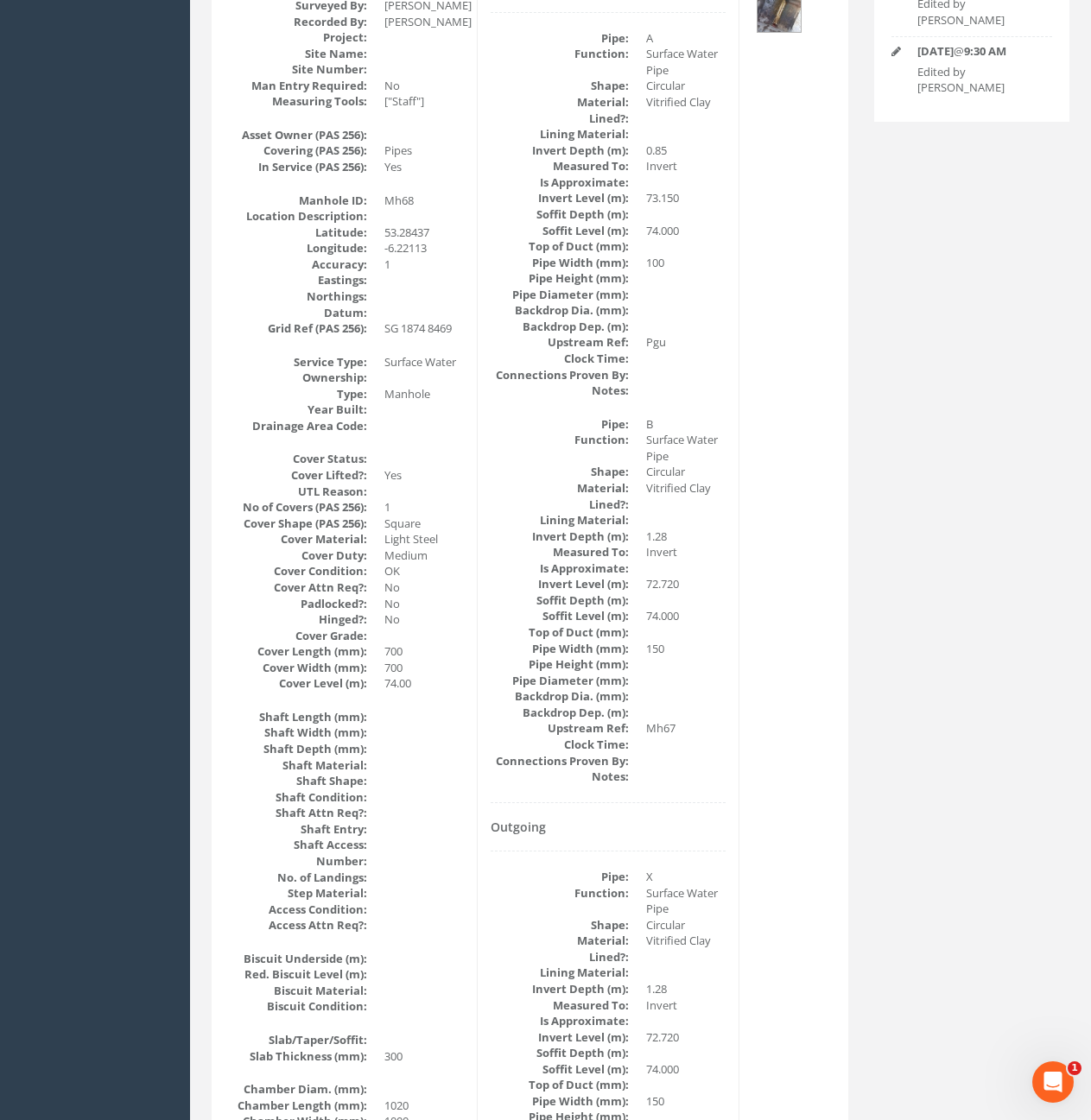
scroll to position [0, 0]
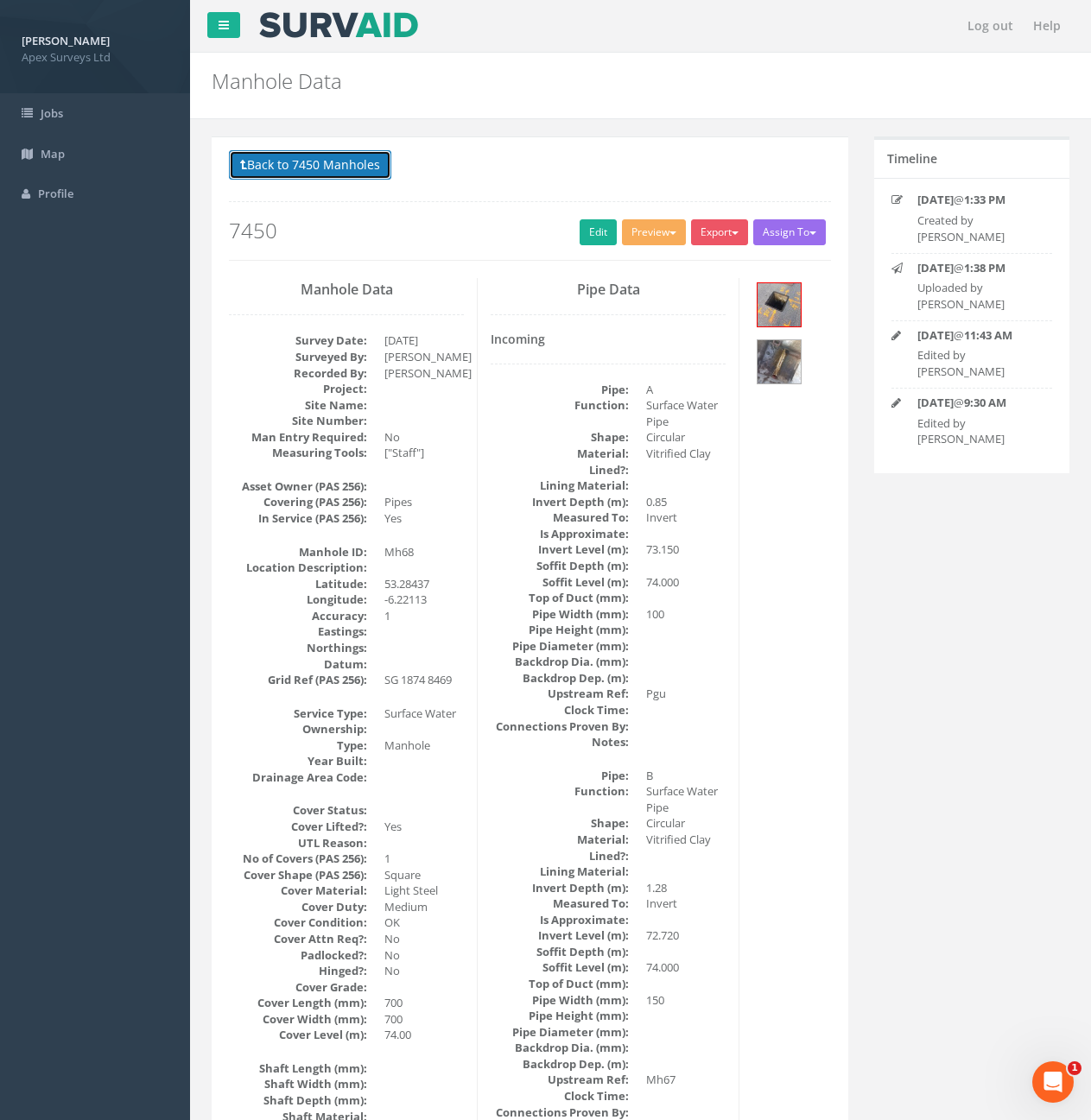
drag, startPoint x: 327, startPoint y: 162, endPoint x: 576, endPoint y: 219, distance: 255.4
click at [328, 162] on button "Back to 7450 Manholes" at bounding box center [310, 165] width 163 height 30
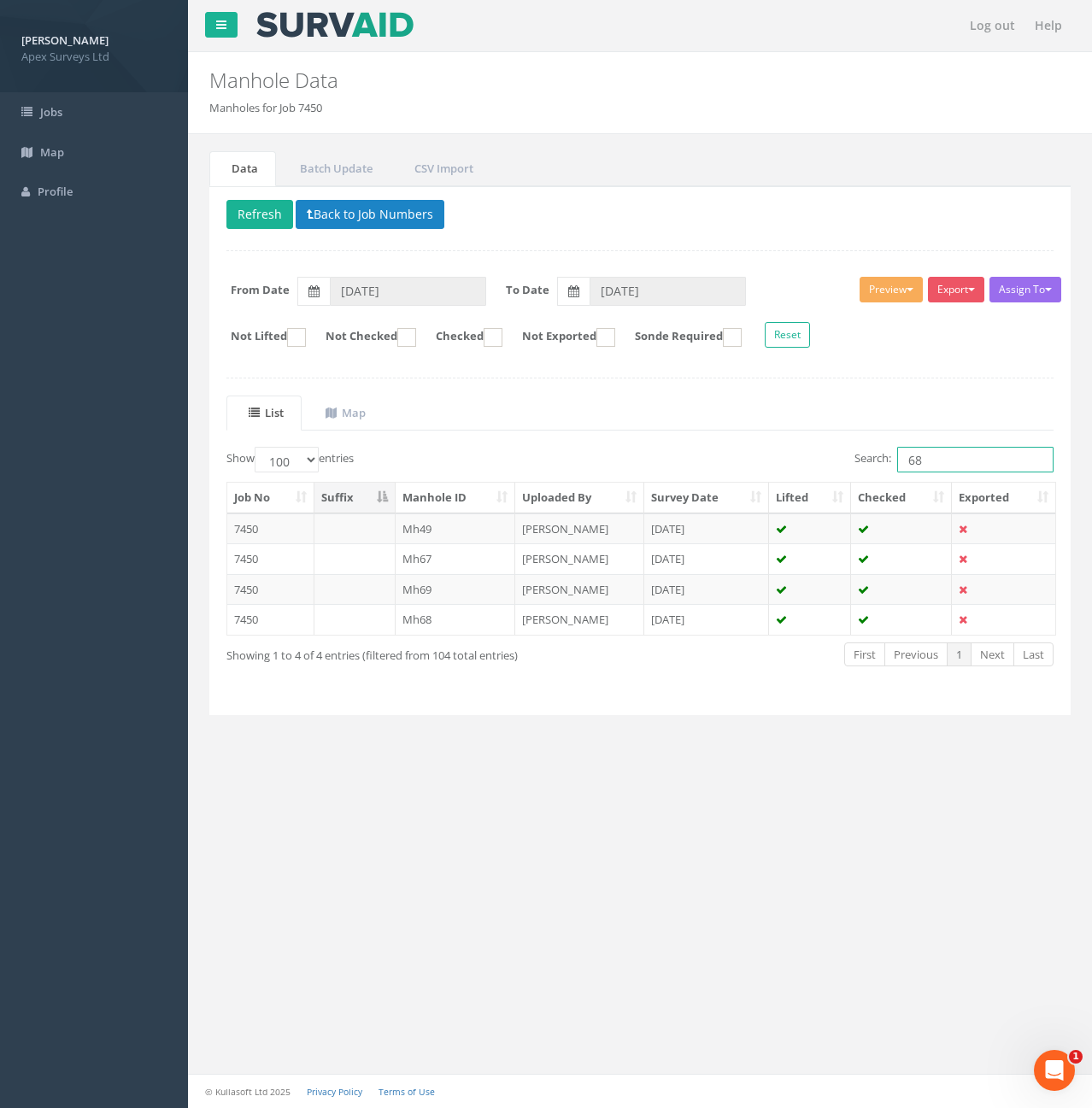
click at [948, 470] on input "68" at bounding box center [976, 459] width 156 height 26
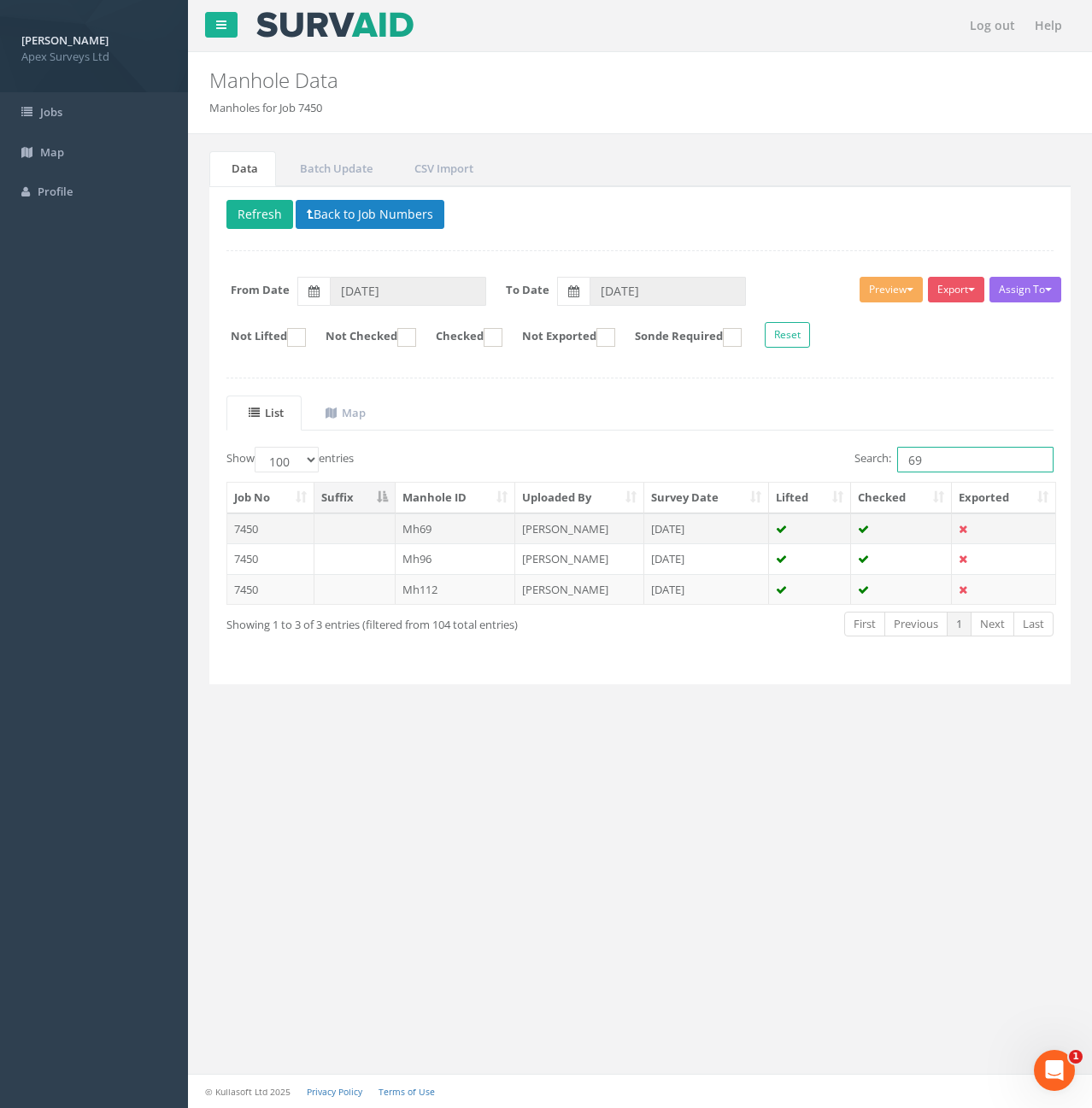
type input "69"
click at [463, 526] on td "Mh69" at bounding box center [456, 529] width 121 height 30
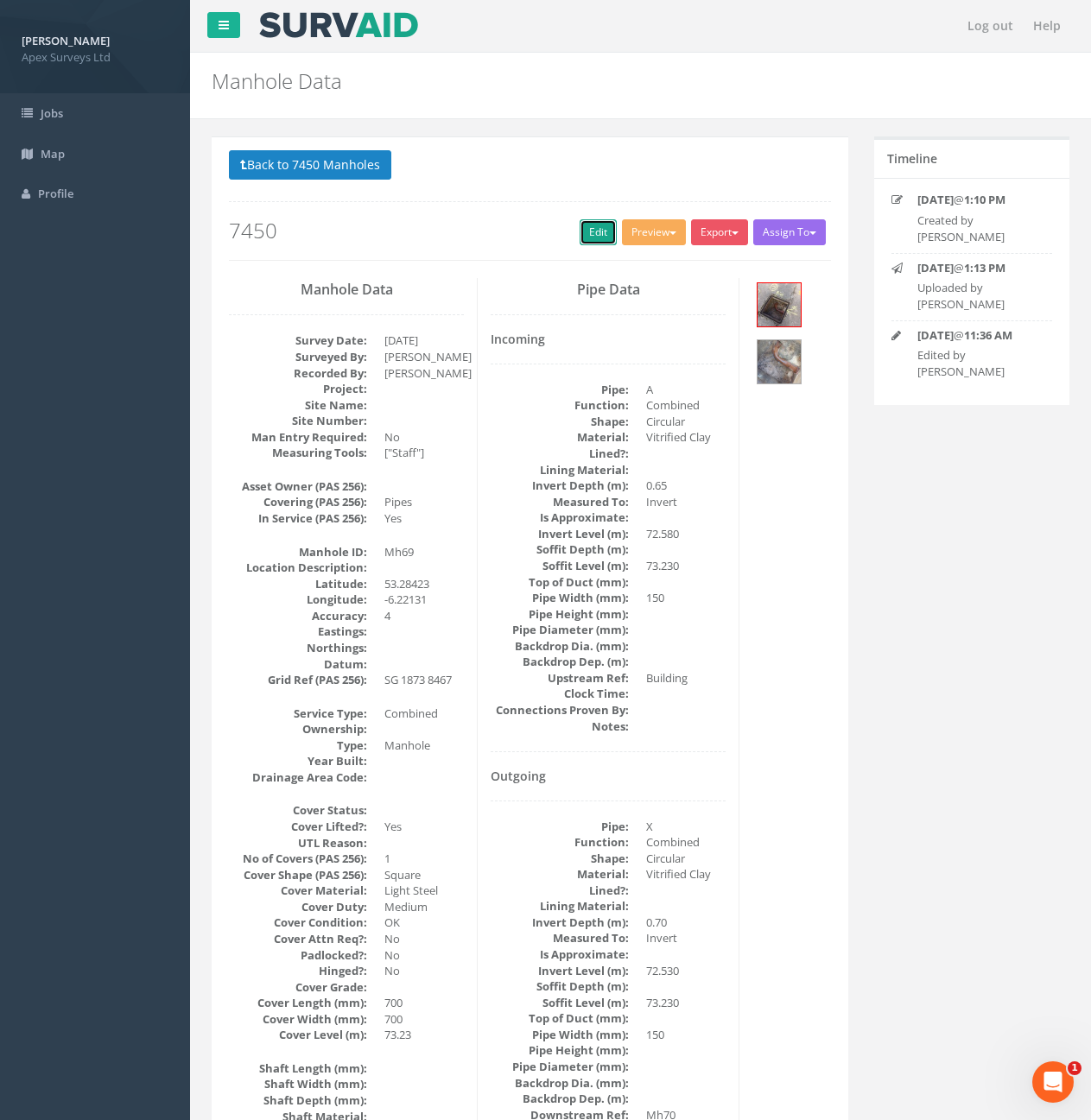
click at [593, 232] on link "Edit" at bounding box center [597, 232] width 38 height 26
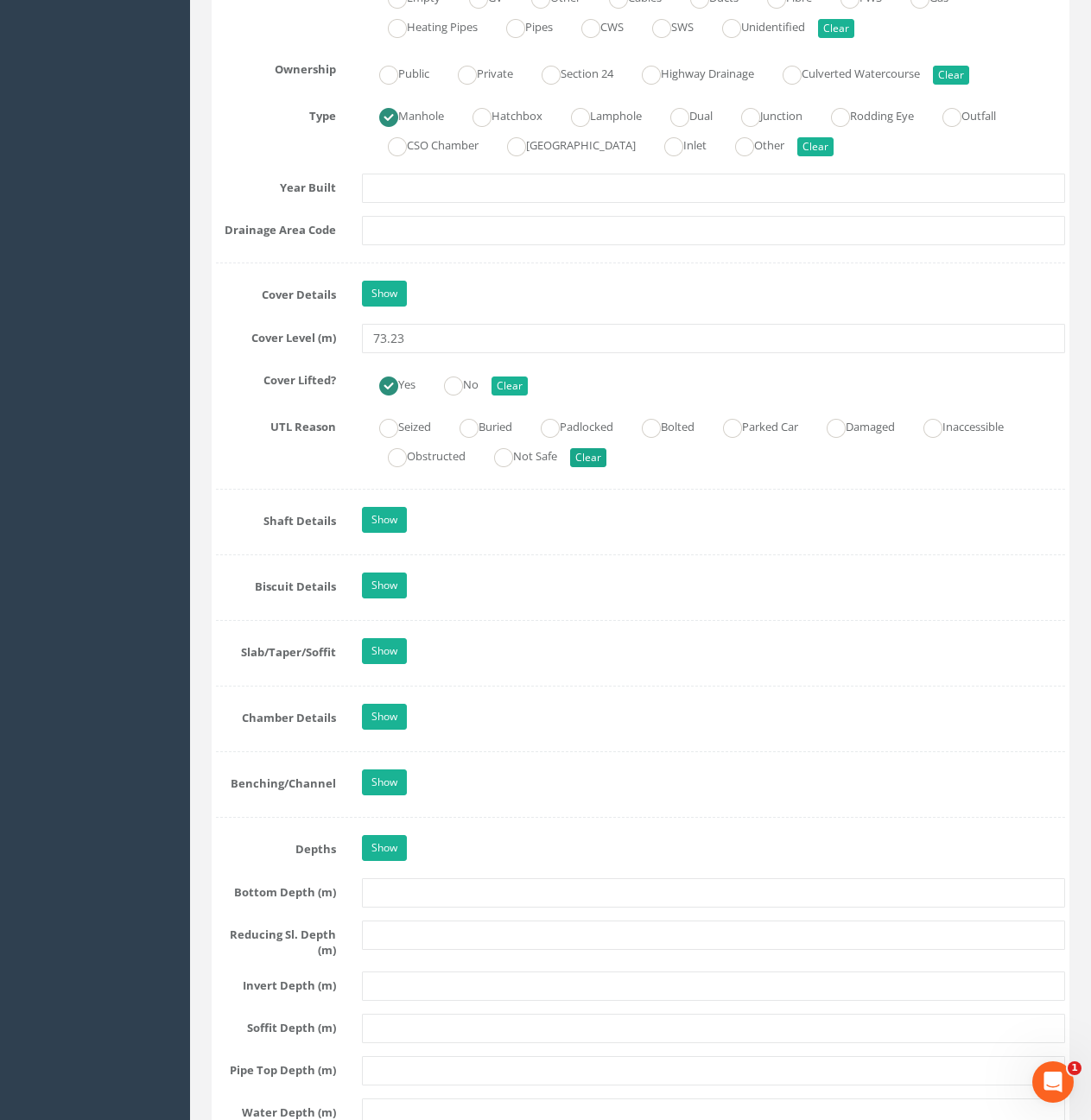
scroll to position [1382, 0]
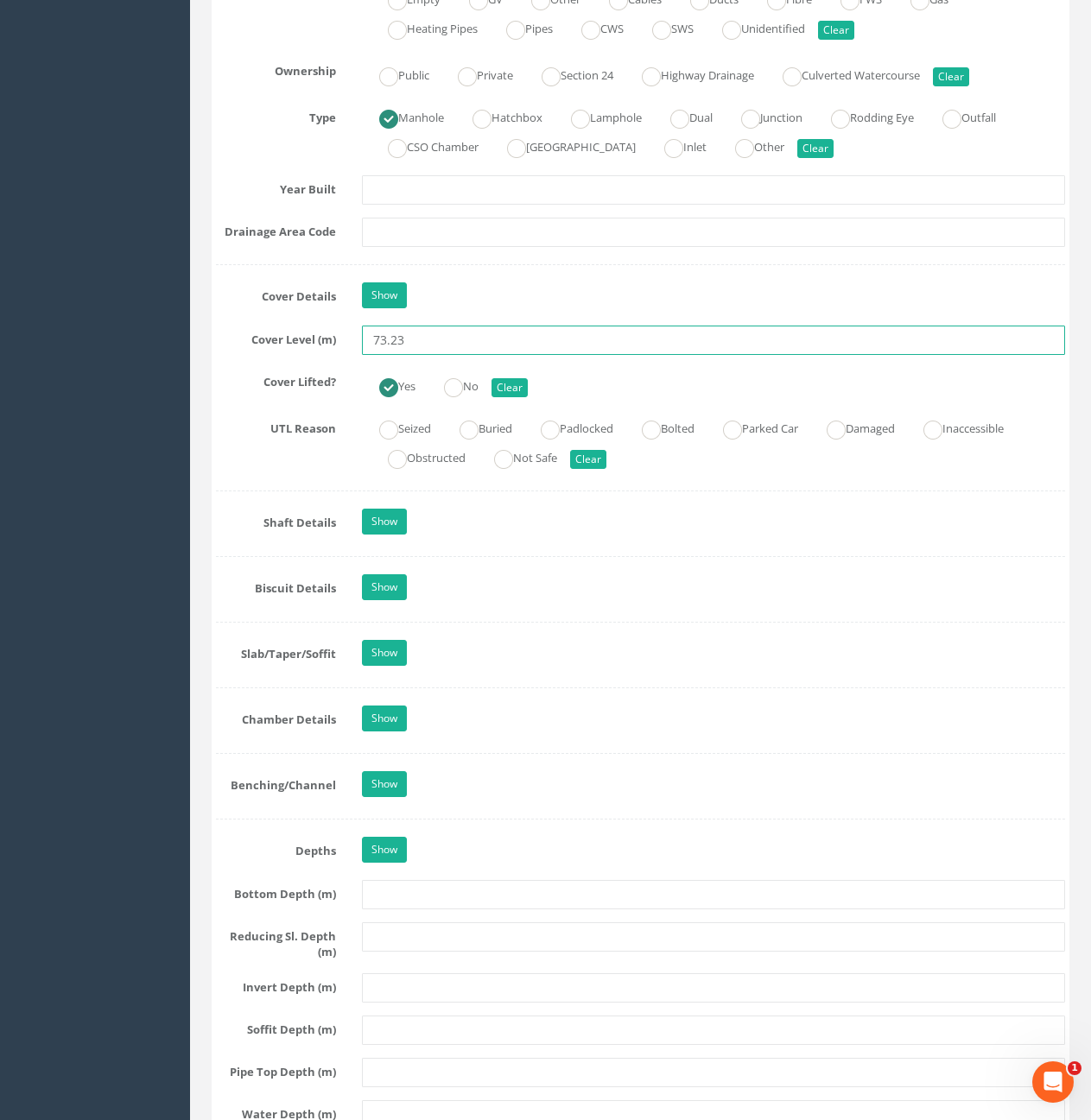
click at [469, 334] on input "73.23" at bounding box center [713, 340] width 703 height 30
type input "73.30"
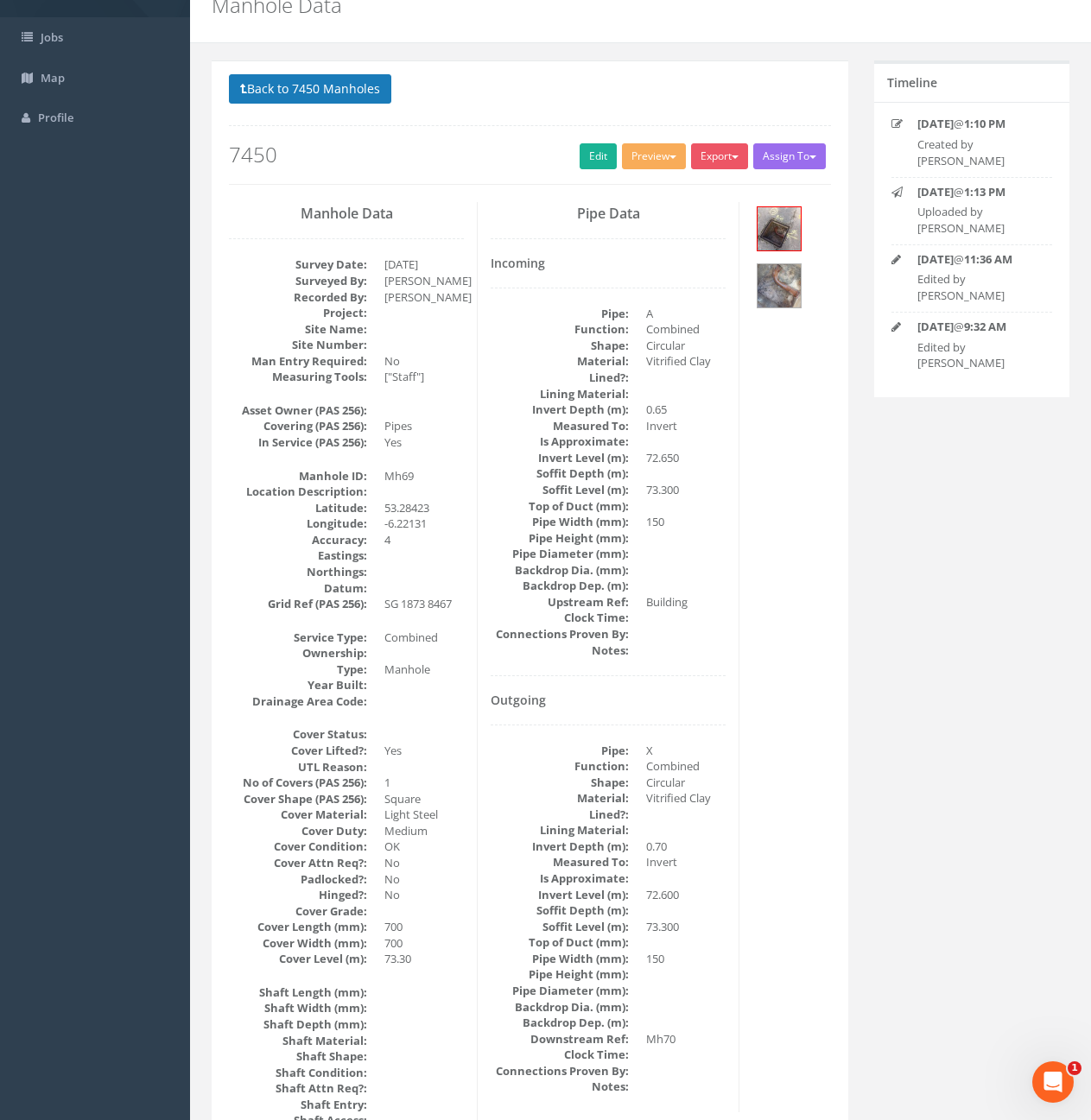
scroll to position [0, 0]
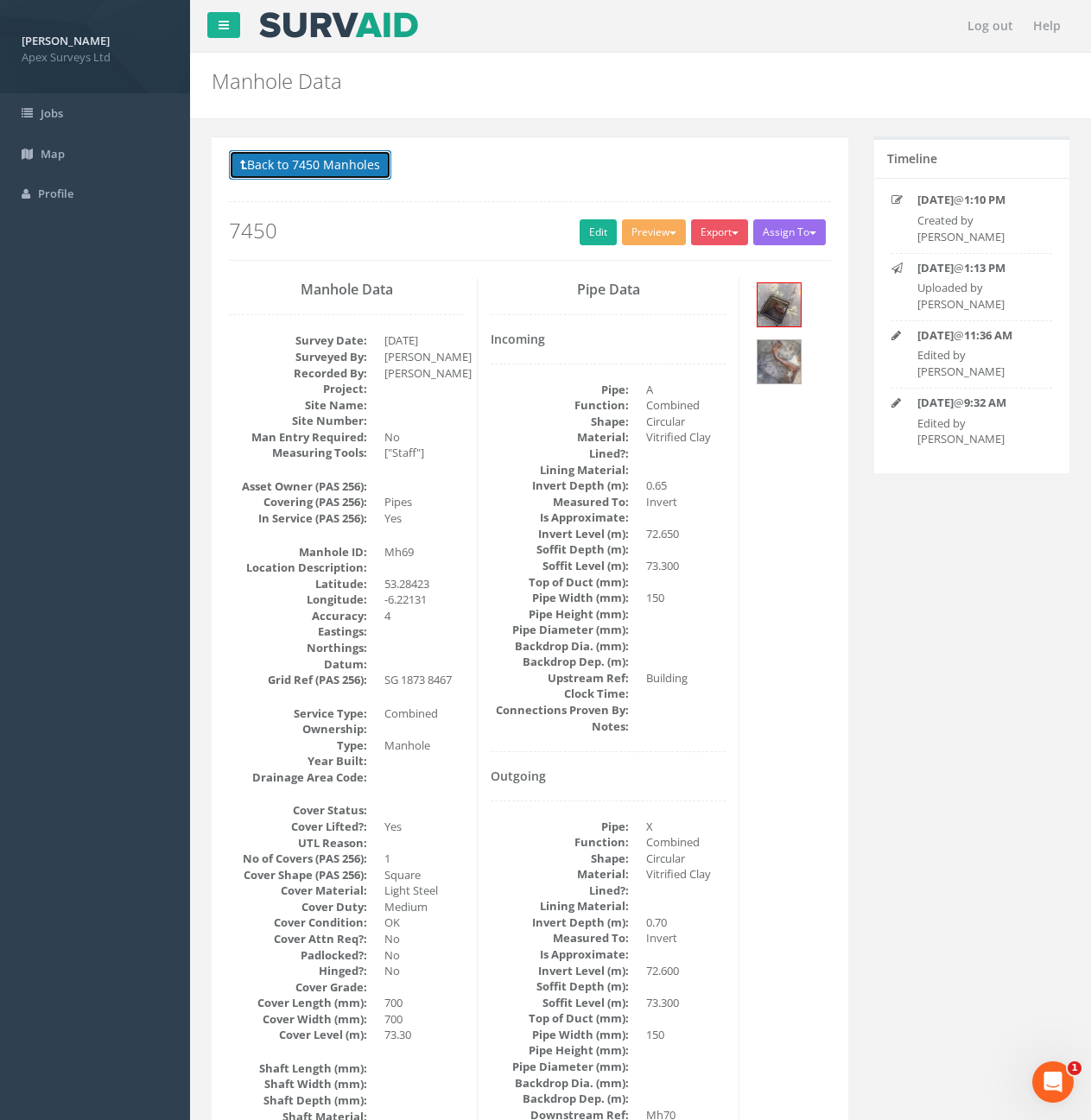
click at [338, 169] on button "Back to 7450 Manholes" at bounding box center [310, 165] width 163 height 30
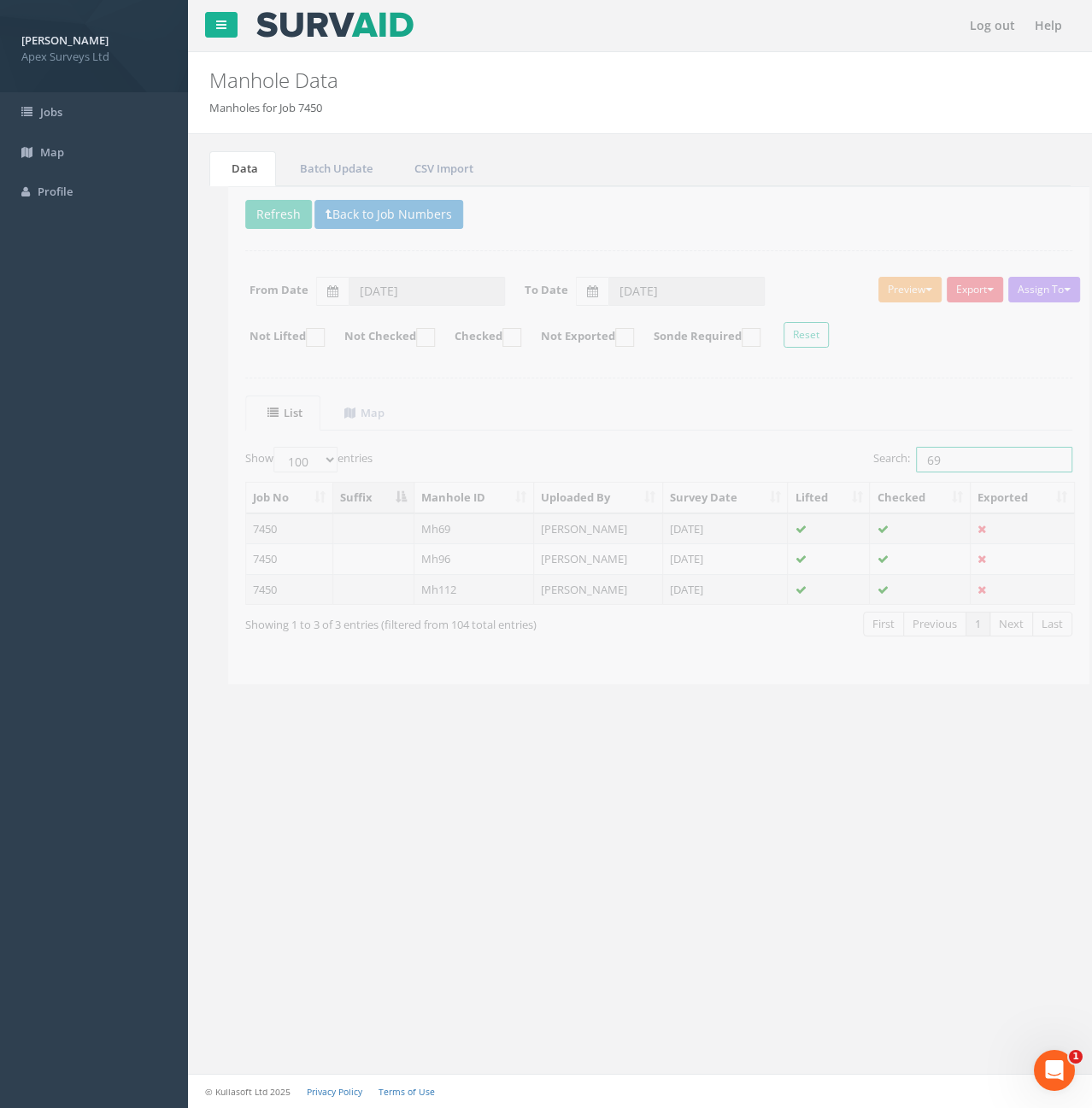
click at [936, 455] on input "69" at bounding box center [976, 459] width 156 height 26
type input "6"
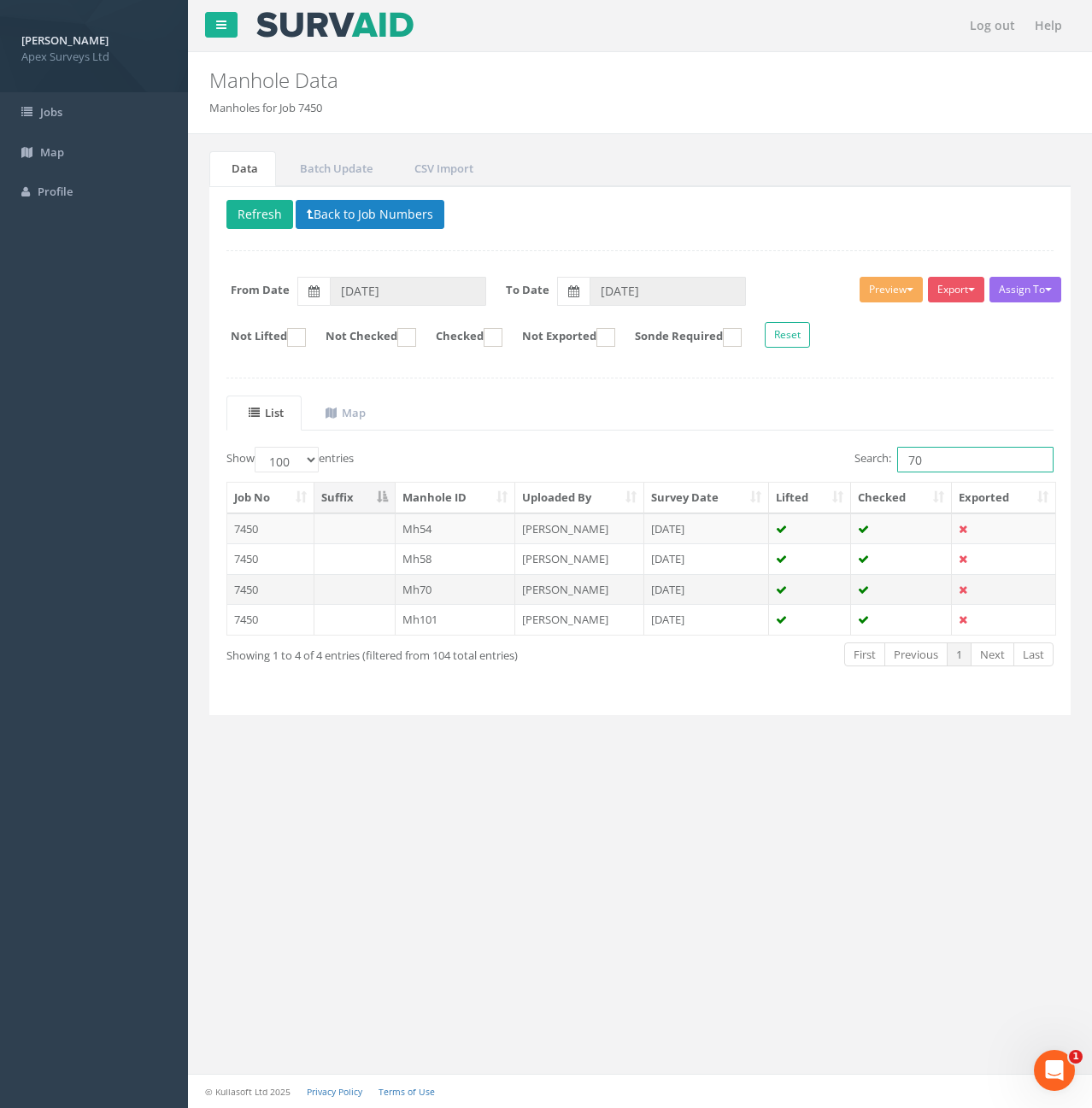
type input "70"
click at [364, 587] on td at bounding box center [354, 589] width 81 height 30
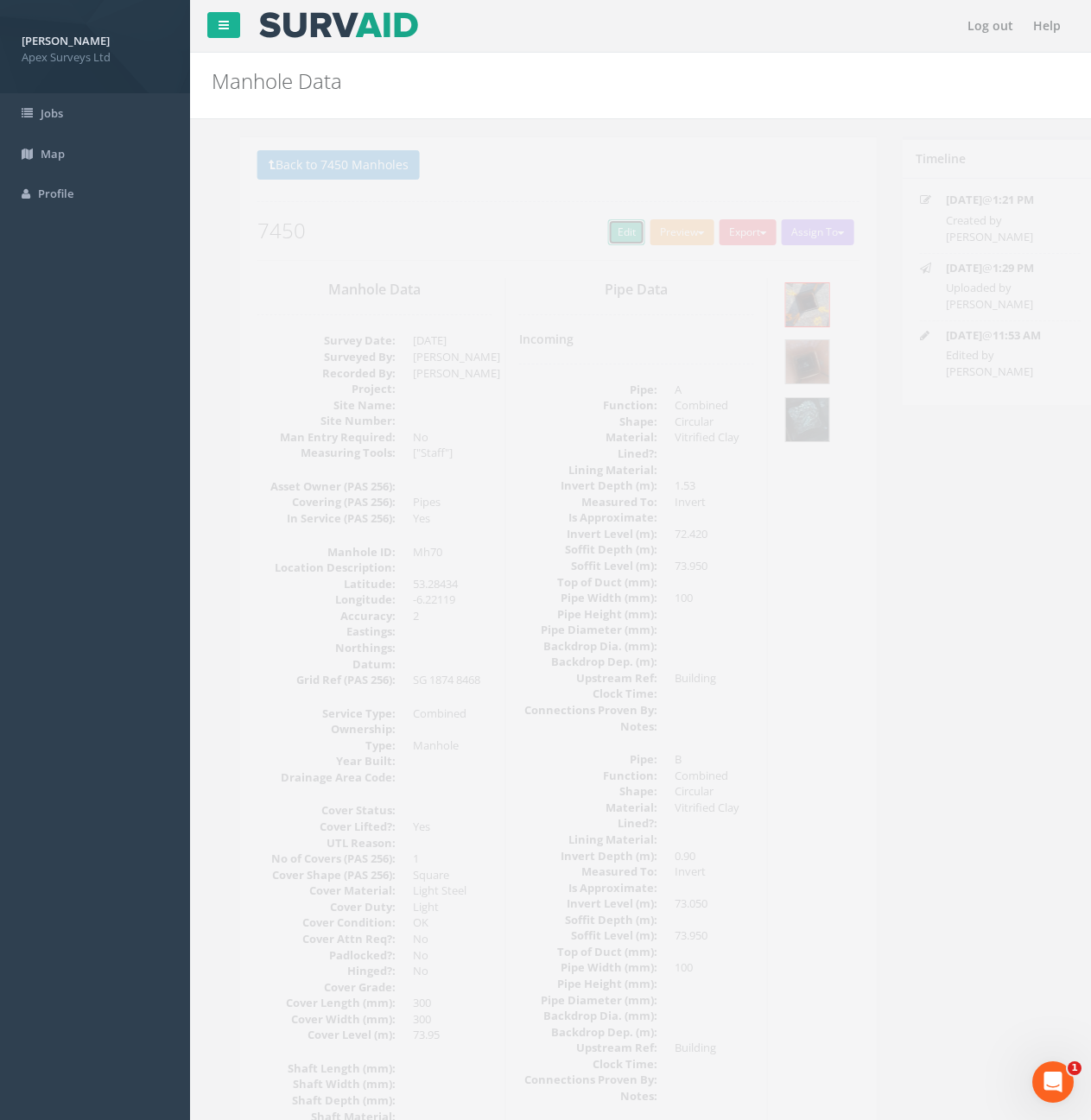
click at [585, 231] on link "Edit" at bounding box center [597, 232] width 38 height 26
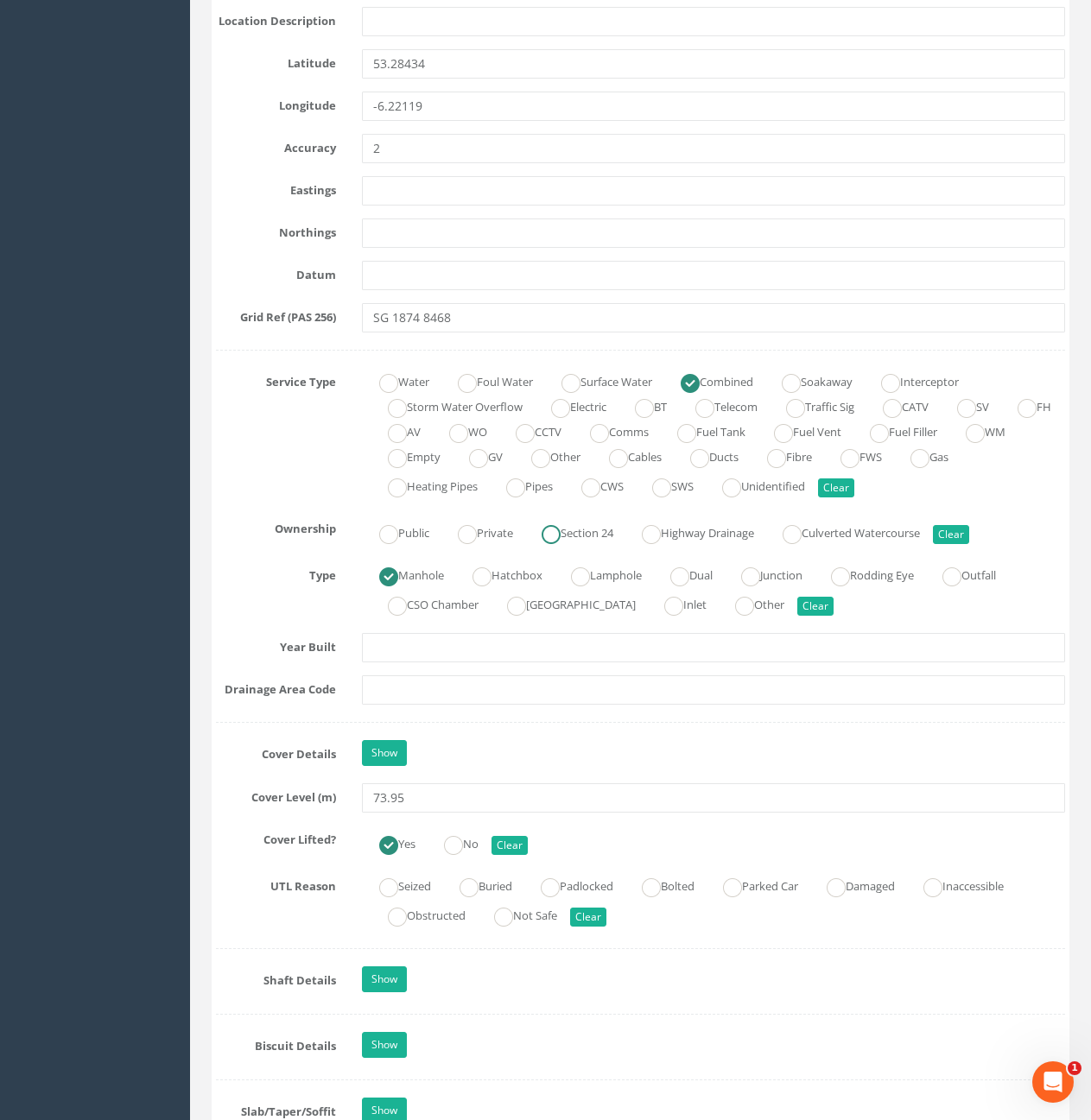
scroll to position [950, 0]
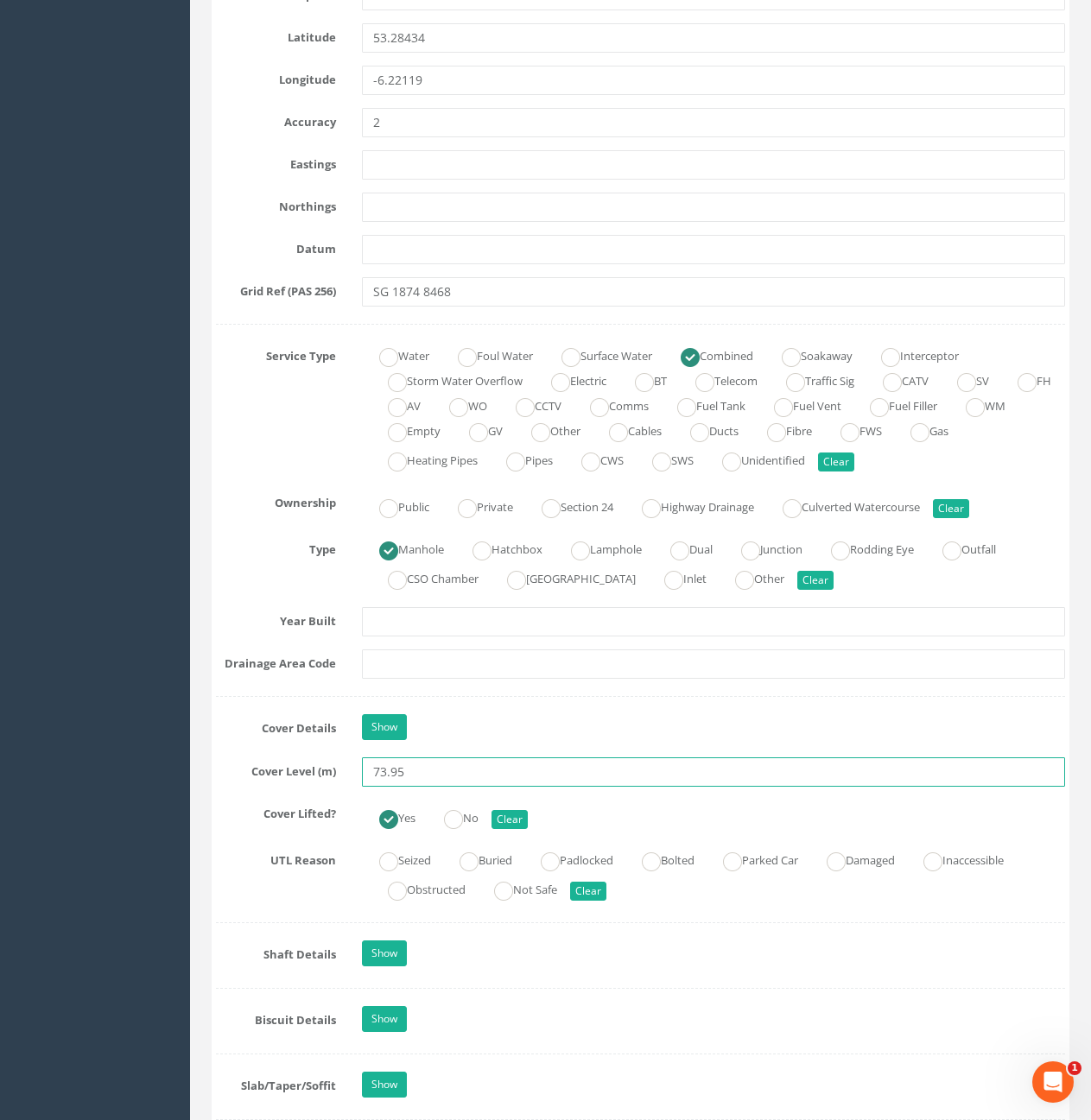
click at [451, 778] on input "73.95" at bounding box center [713, 772] width 703 height 30
type input "74.00"
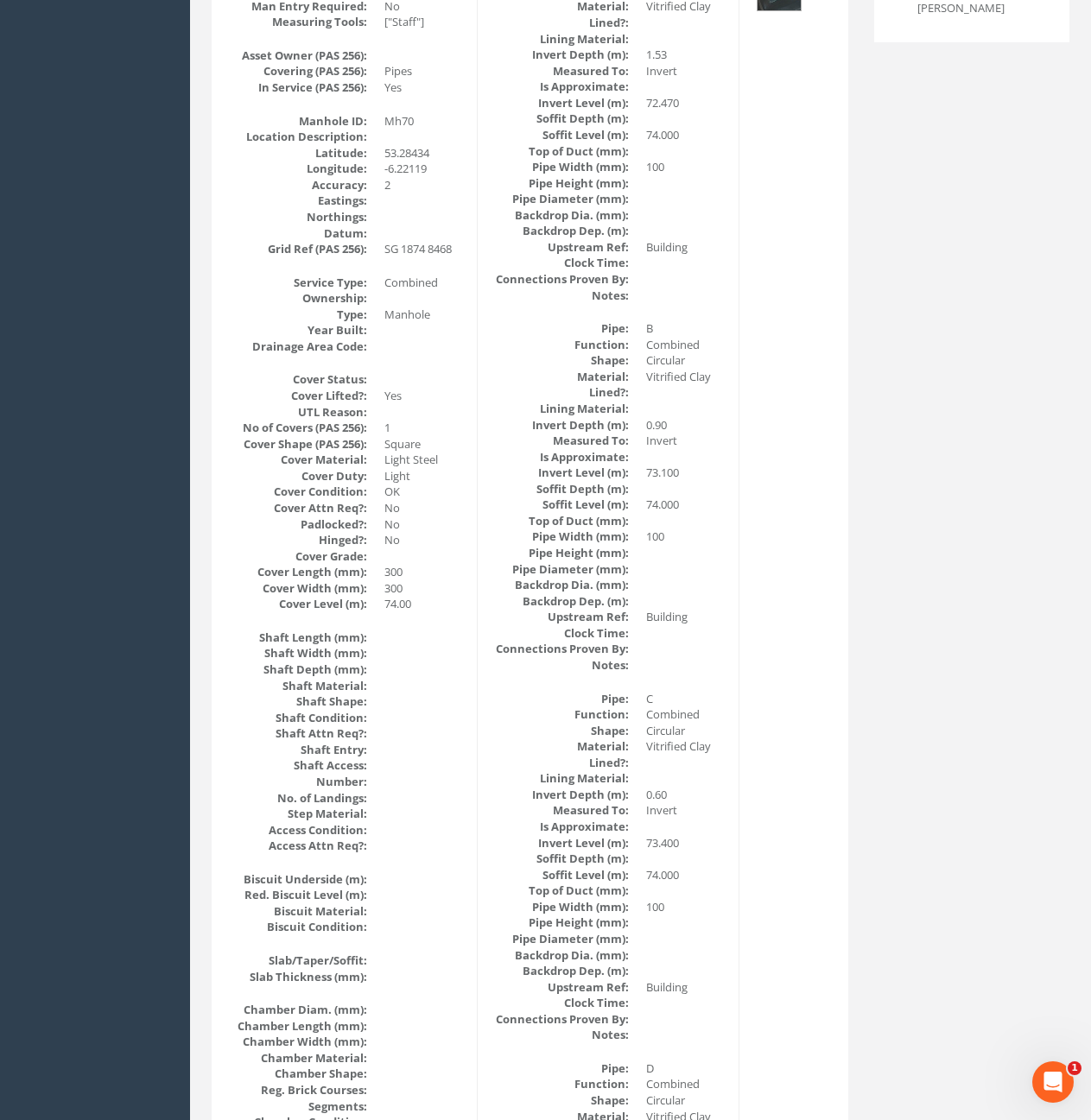
scroll to position [0, 0]
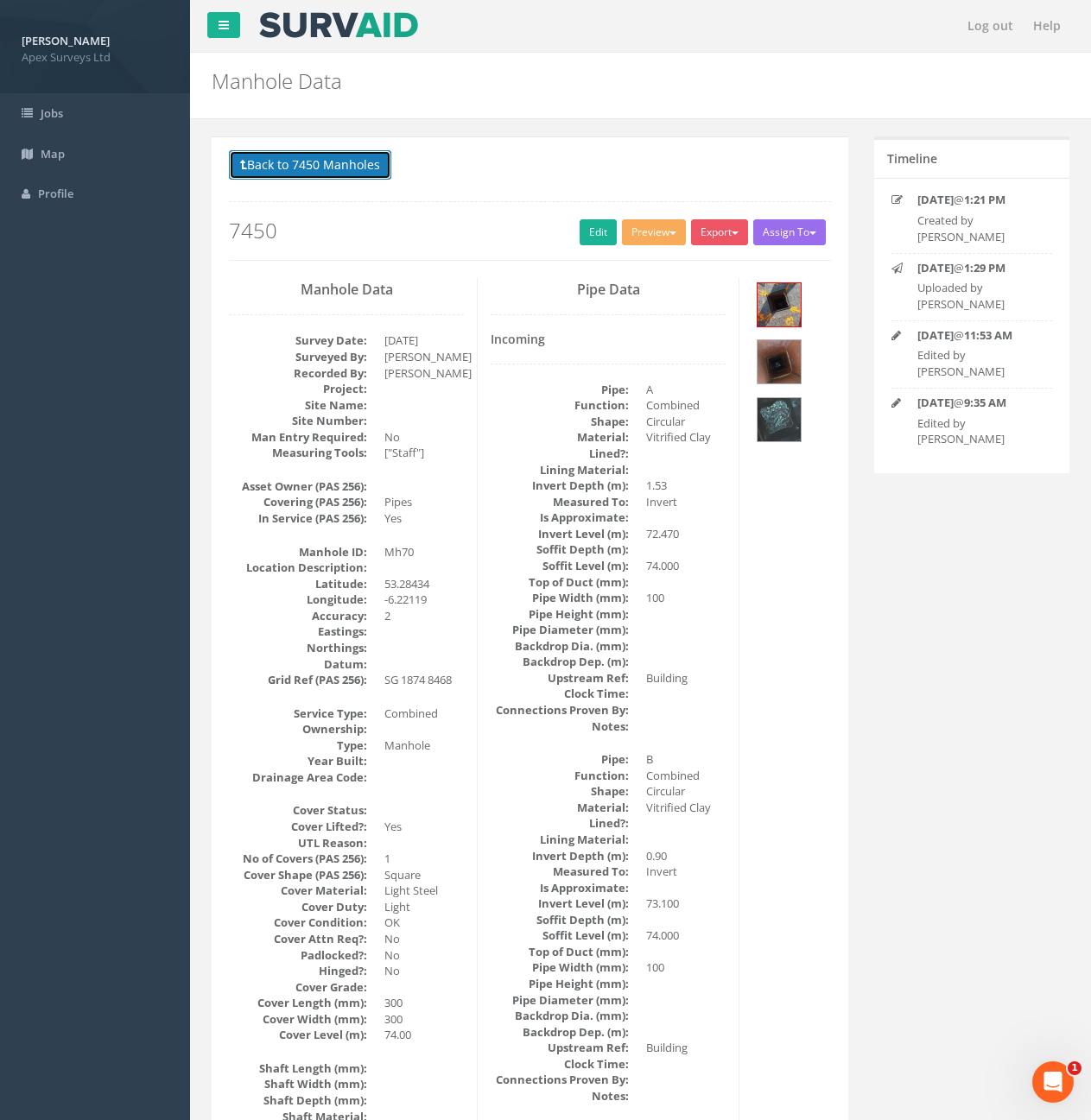
click at [281, 166] on button "Back to 7450 Manholes" at bounding box center [310, 165] width 163 height 30
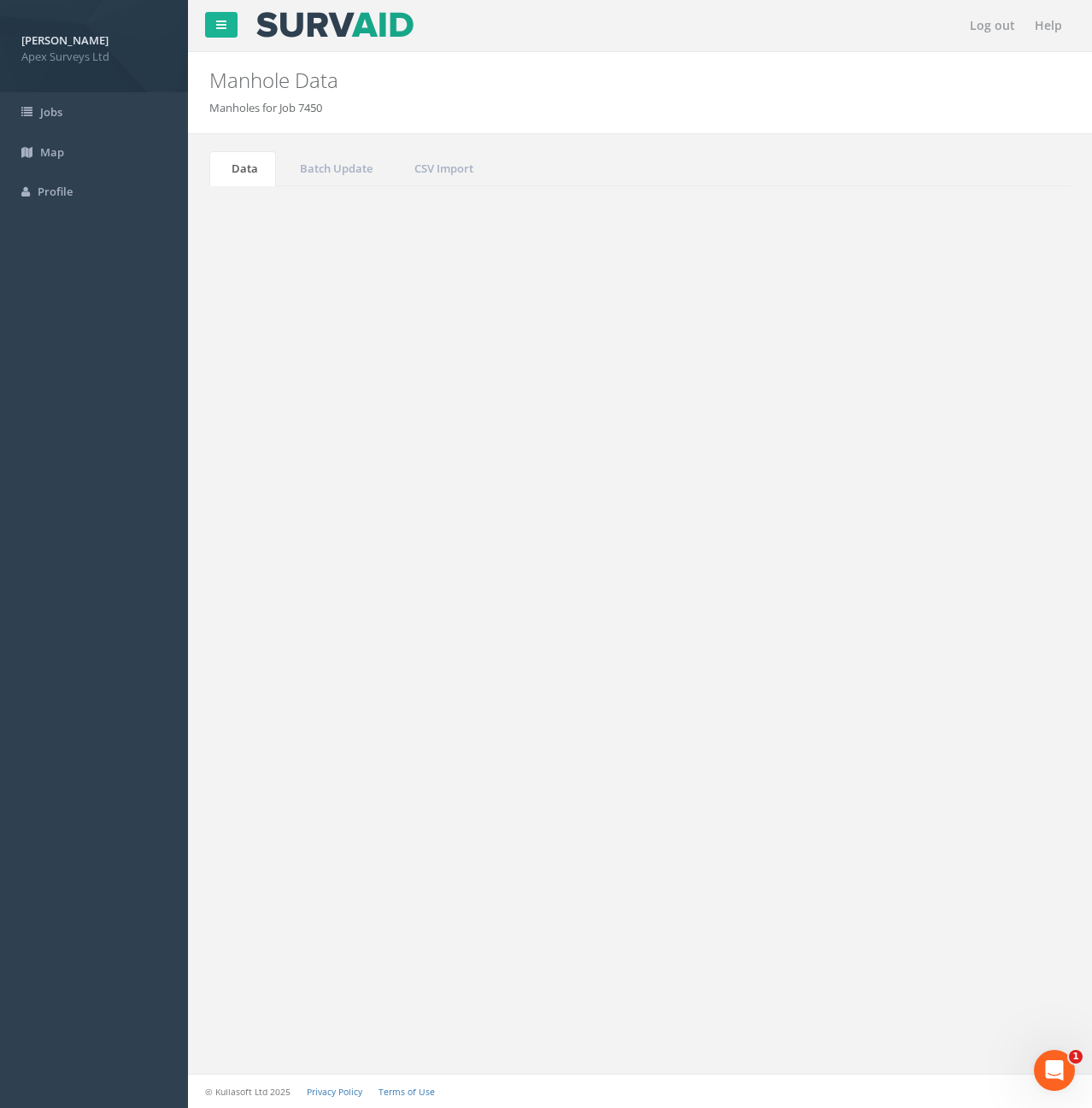
click at [943, 464] on input "70" at bounding box center [976, 459] width 156 height 26
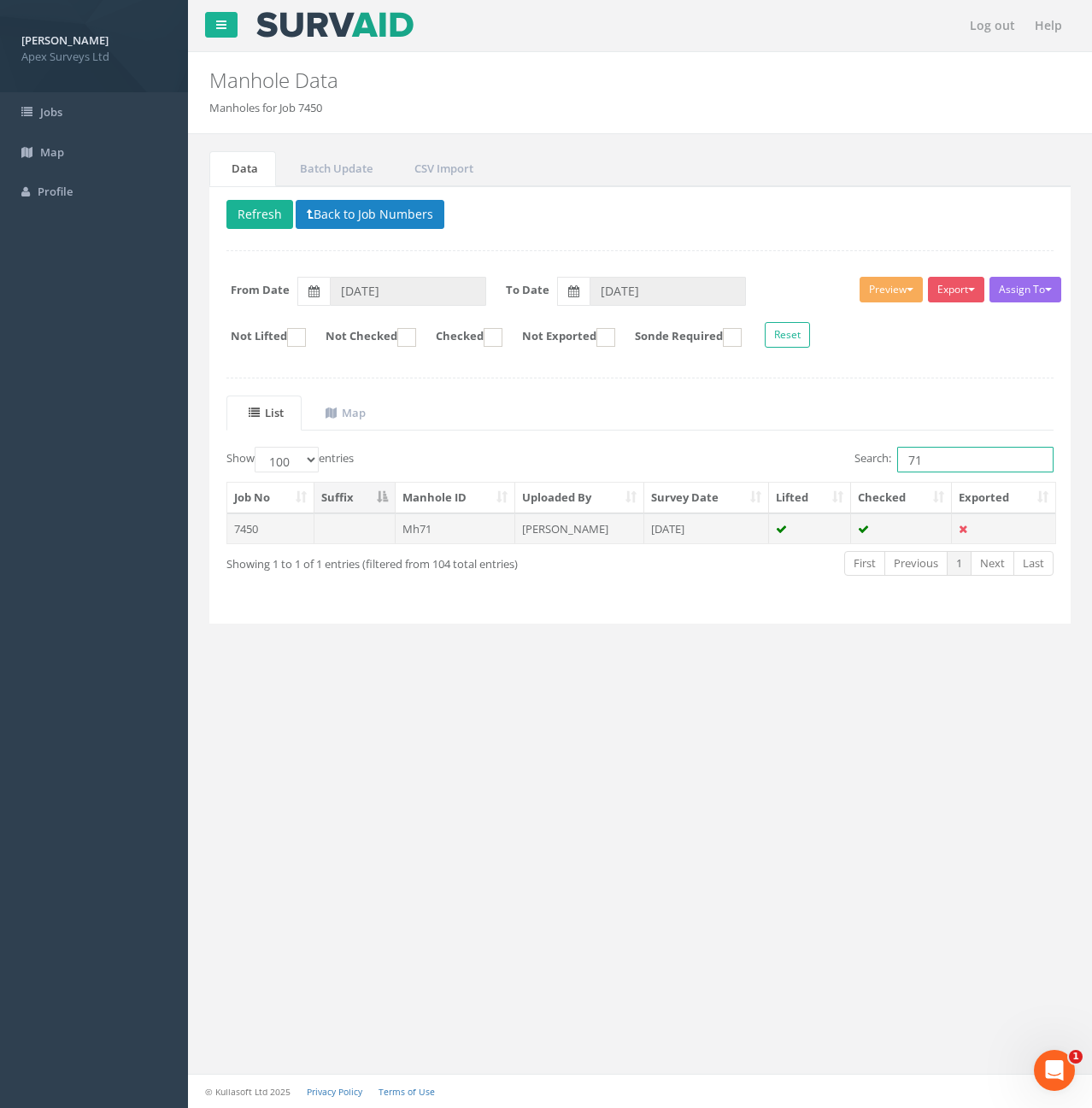
type input "71"
click at [481, 538] on td "Mh71" at bounding box center [456, 529] width 121 height 30
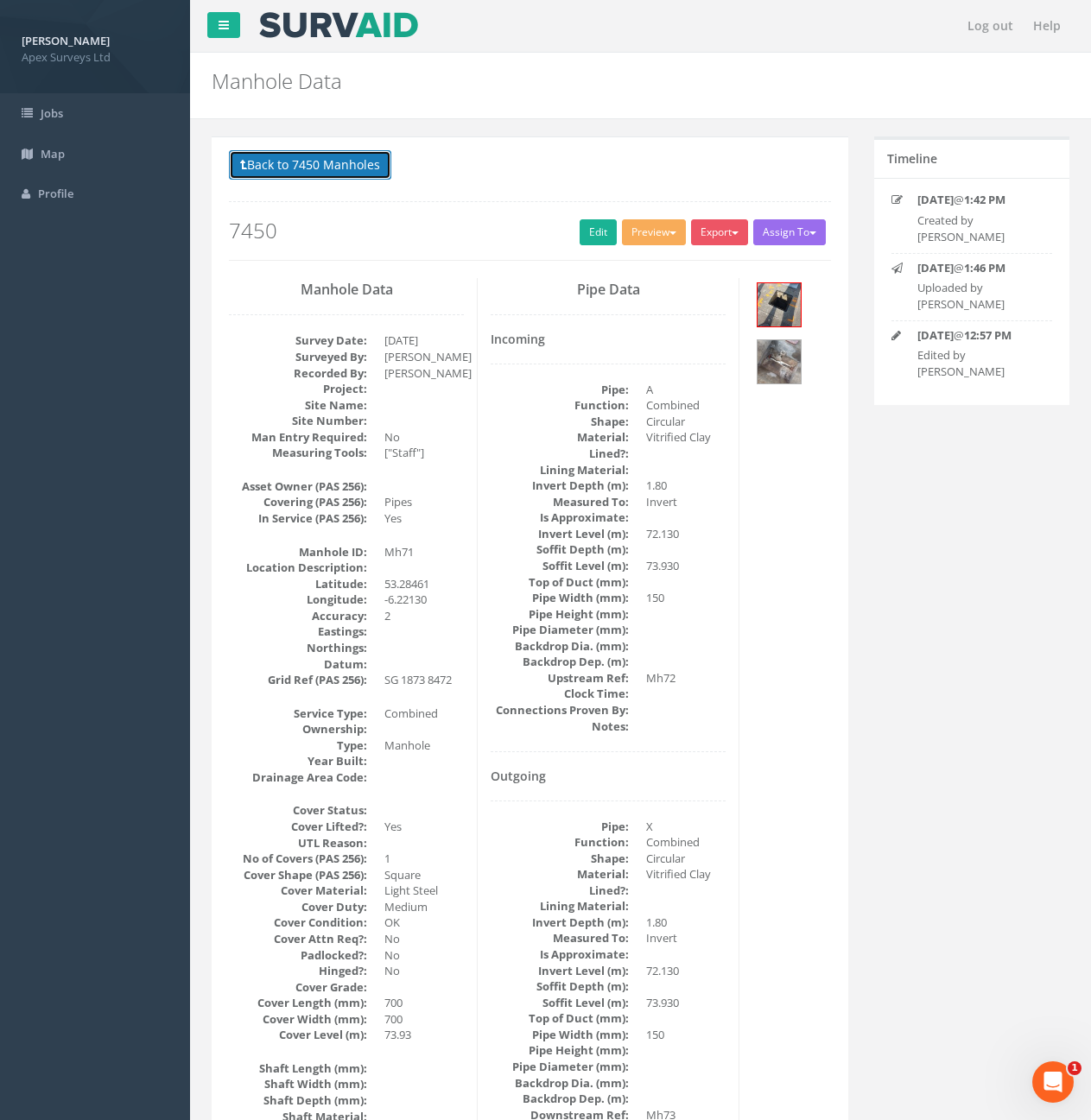
click at [318, 152] on button "Back to 7450 Manholes" at bounding box center [310, 165] width 163 height 30
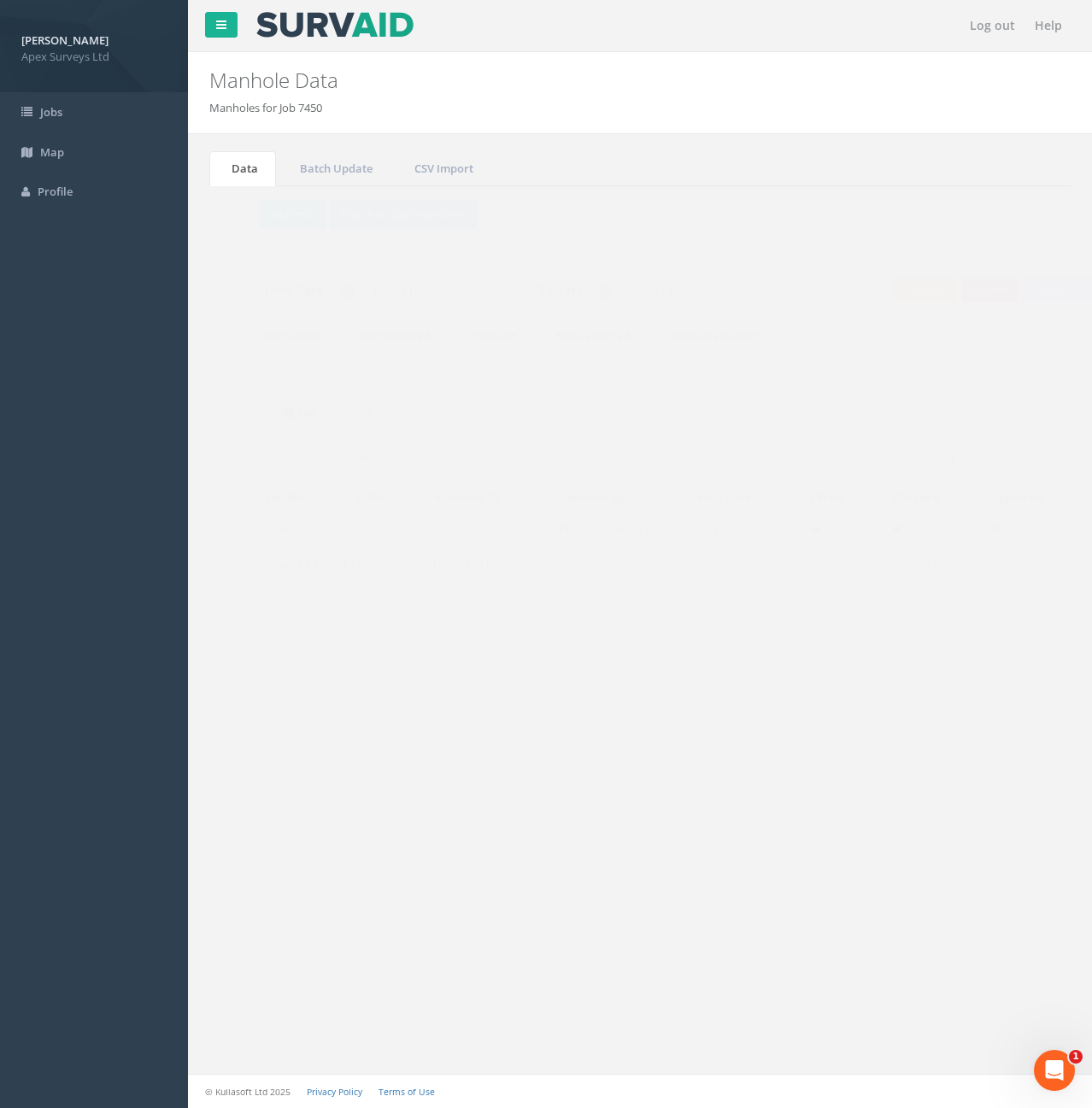
click at [963, 459] on input "71" at bounding box center [976, 459] width 156 height 26
click at [387, 530] on td at bounding box center [354, 529] width 81 height 30
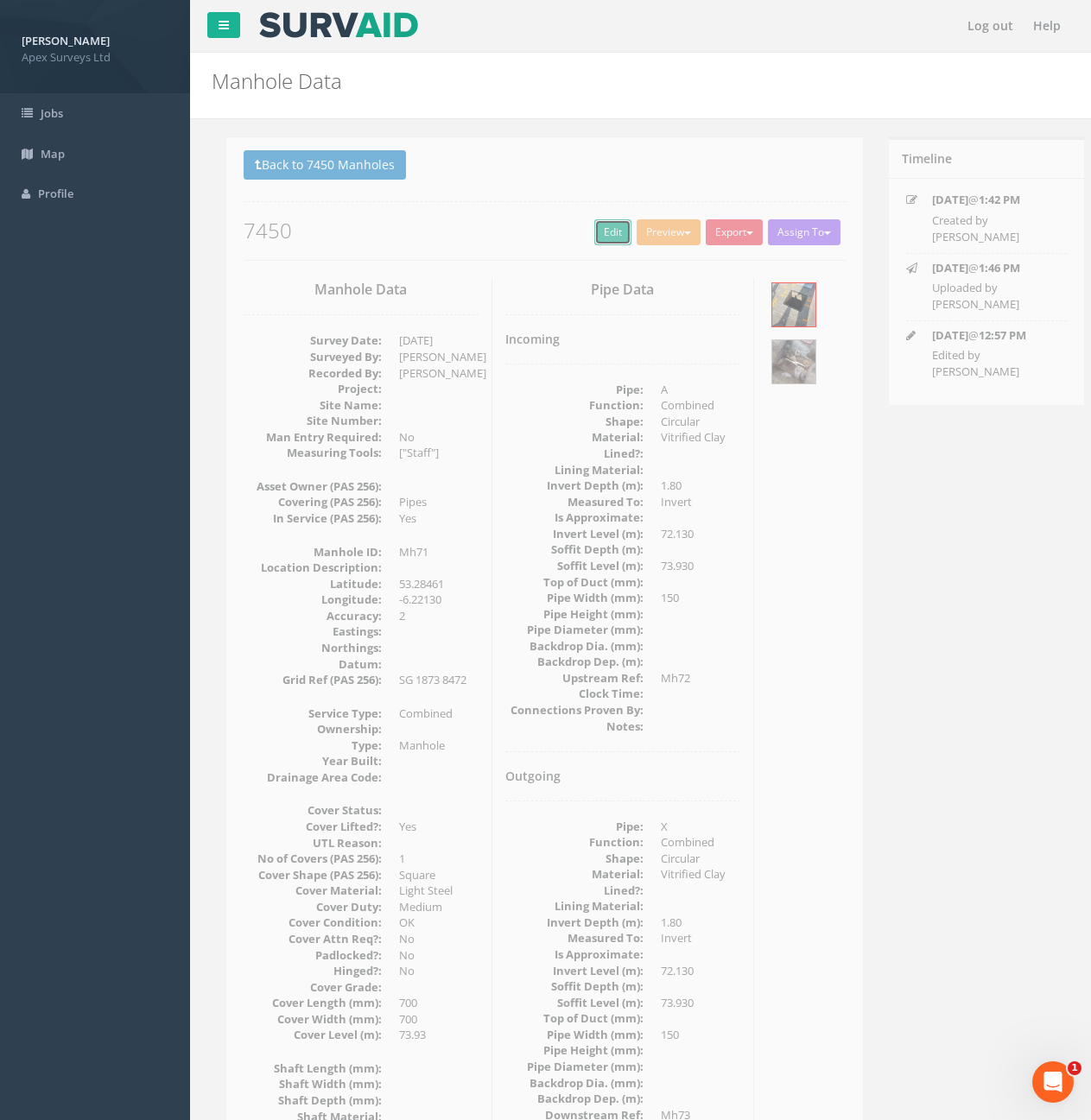
click at [581, 233] on link "Edit" at bounding box center [597, 232] width 38 height 26
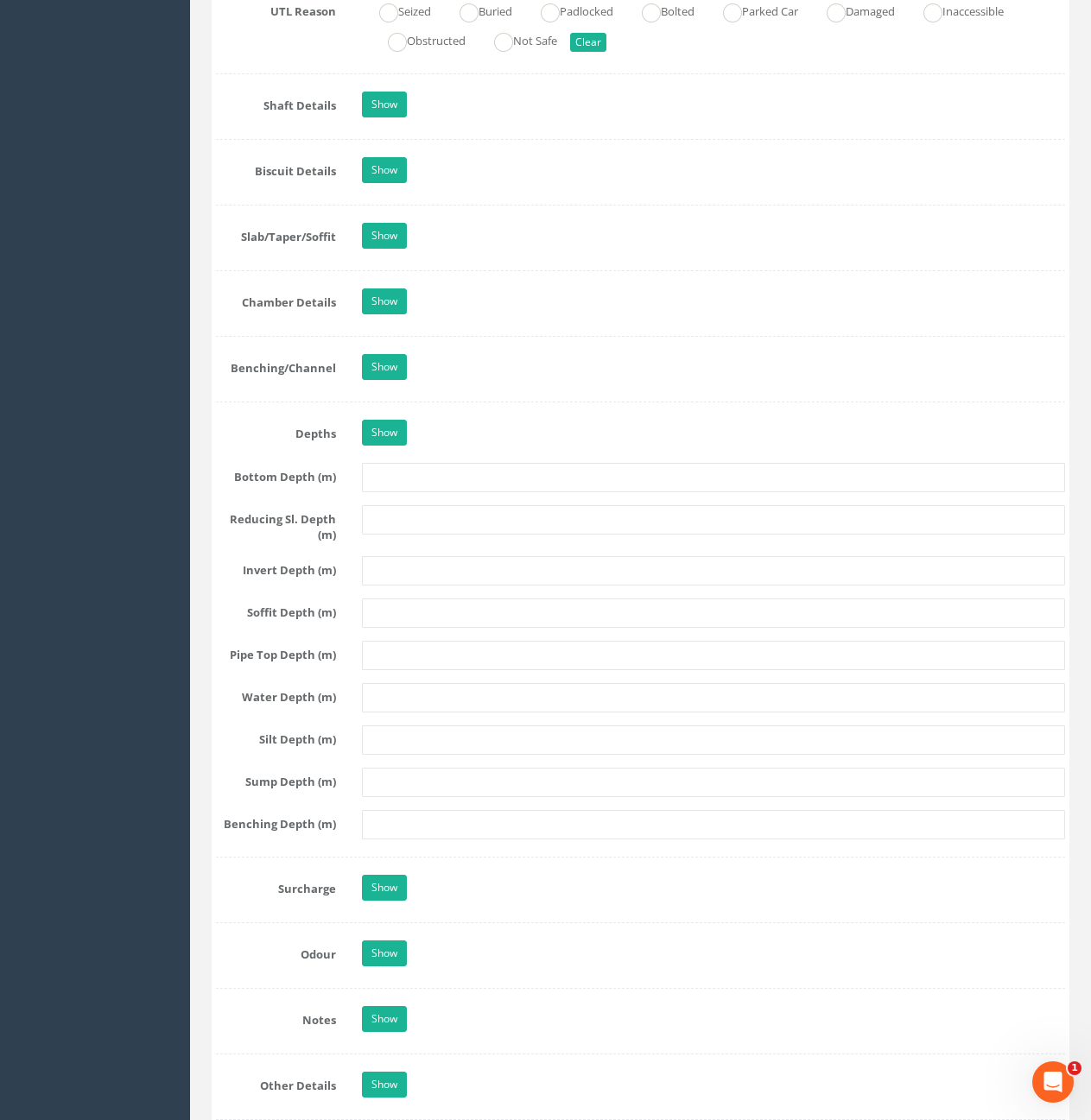
scroll to position [1382, 0]
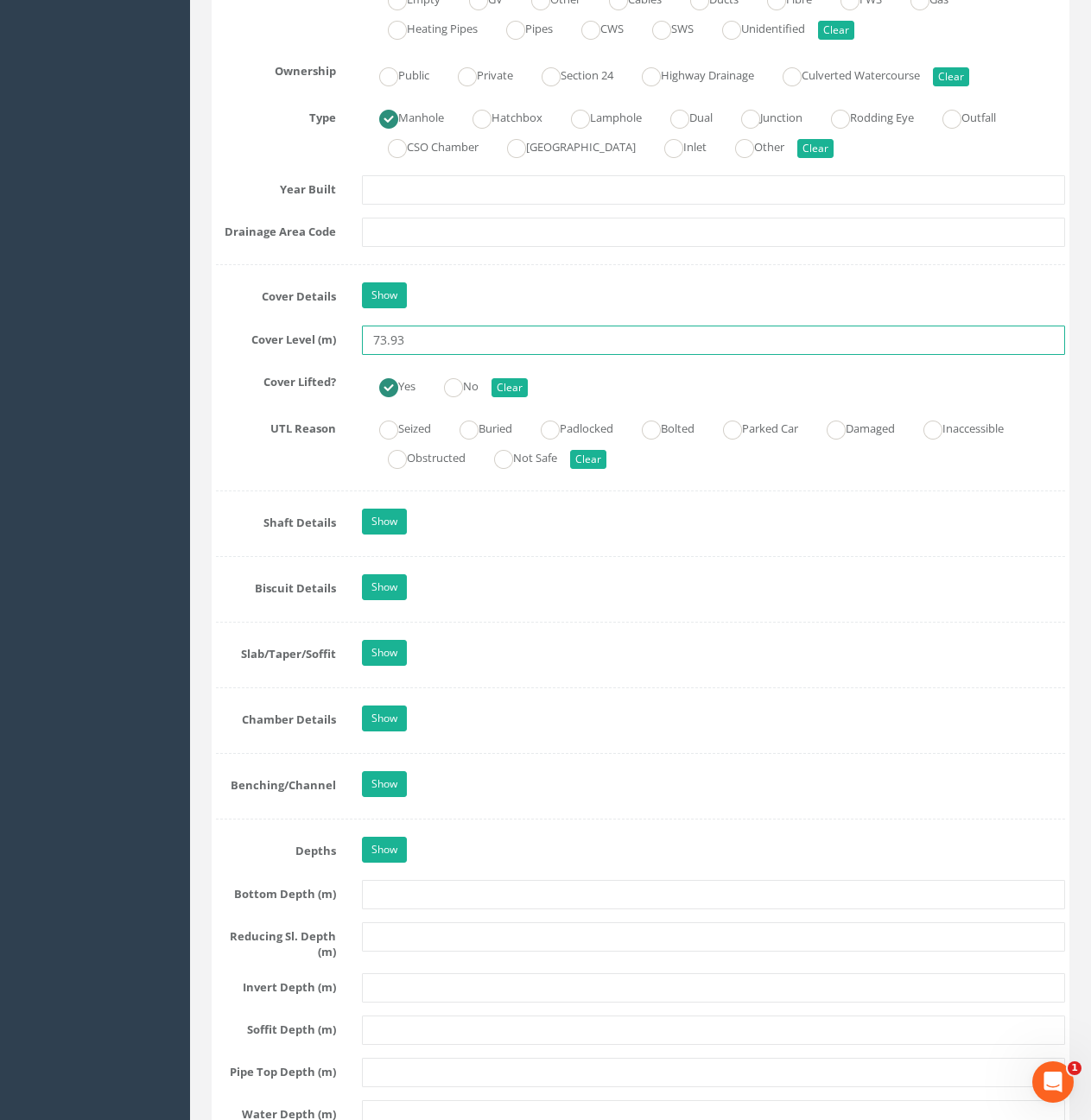
click at [444, 341] on input "73.93" at bounding box center [713, 340] width 703 height 30
type input "73.99"
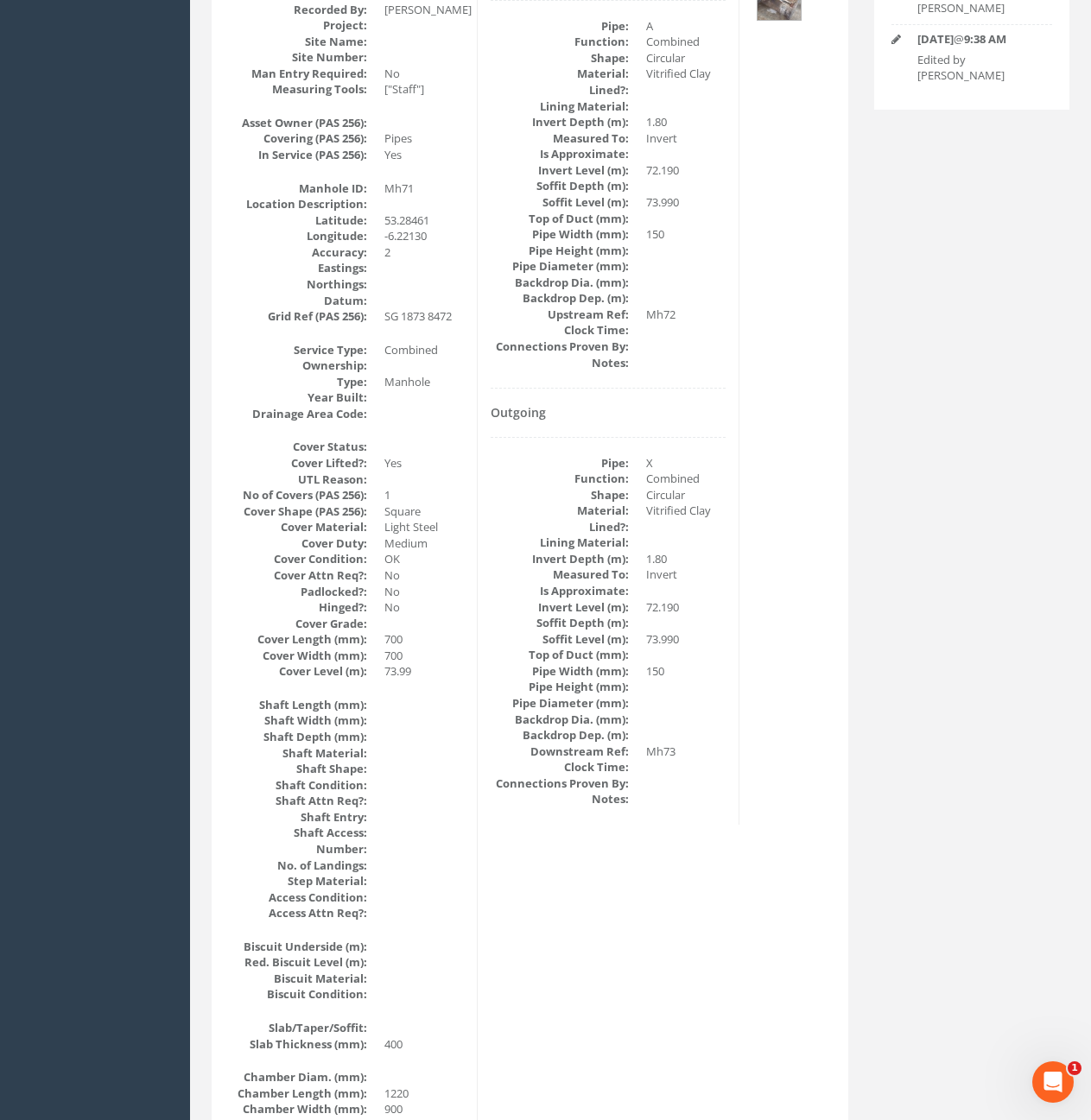
scroll to position [0, 0]
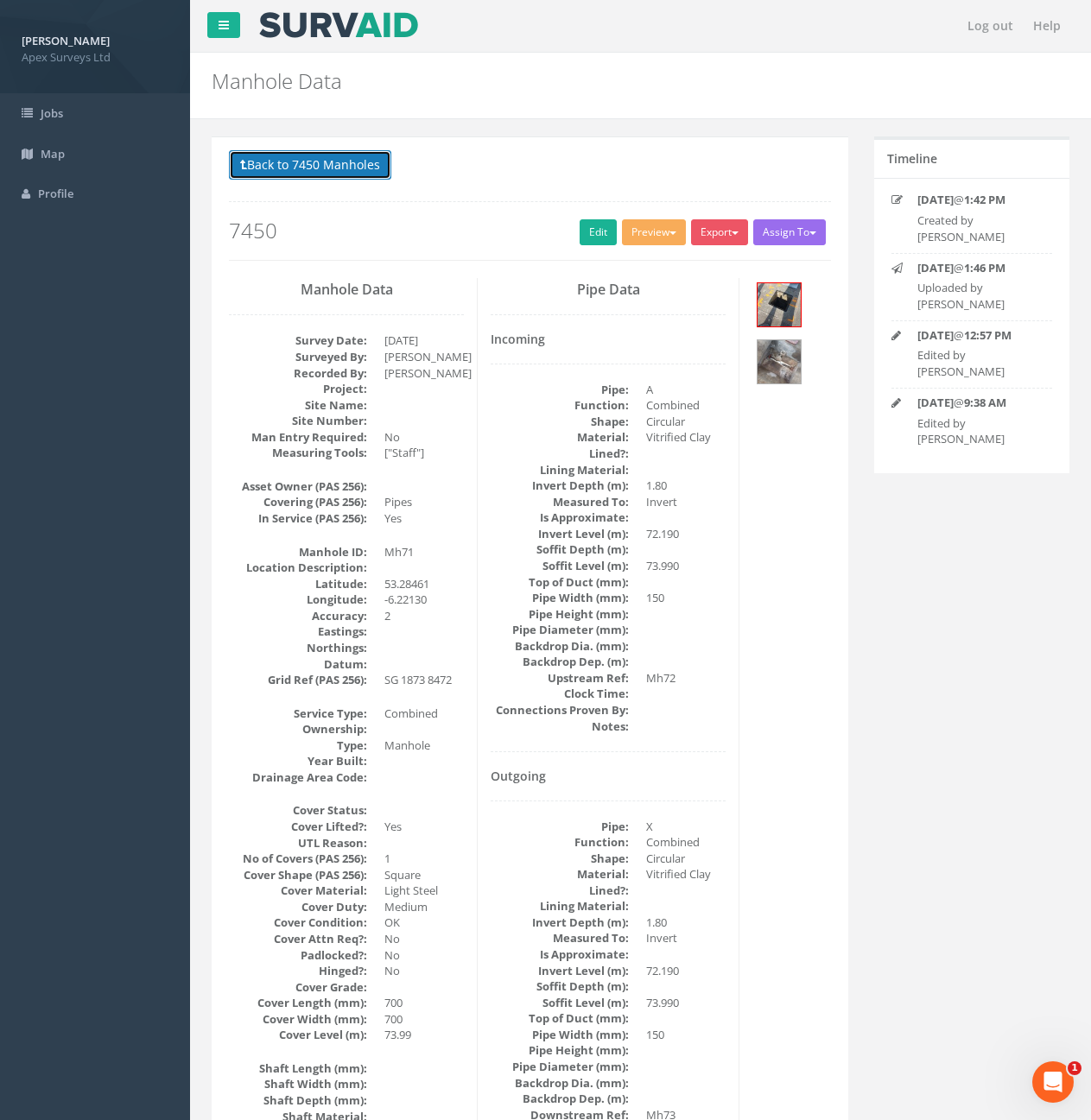
click at [359, 159] on button "Back to 7450 Manholes" at bounding box center [310, 165] width 163 height 30
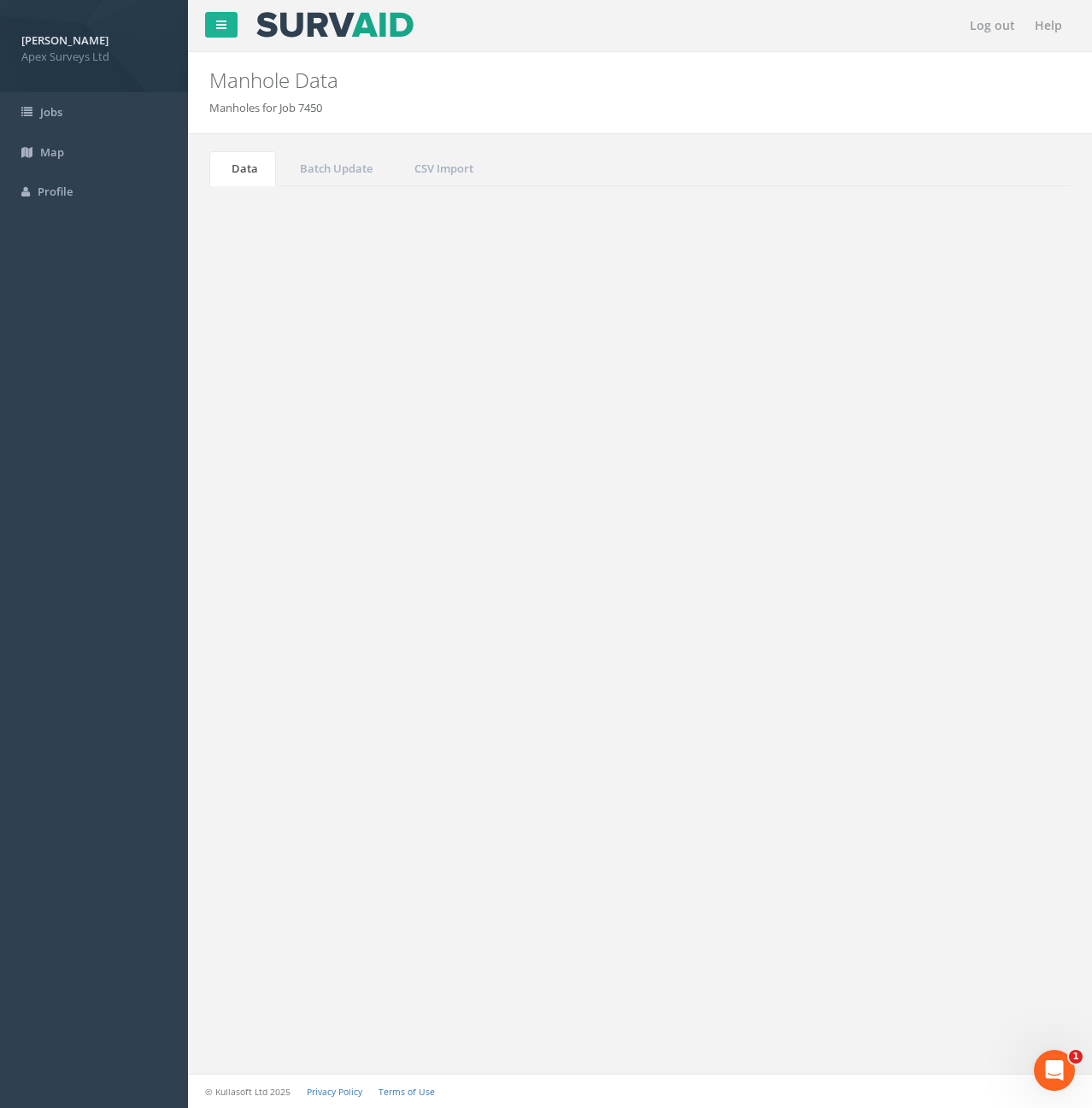
click at [960, 465] on input "71" at bounding box center [976, 459] width 156 height 26
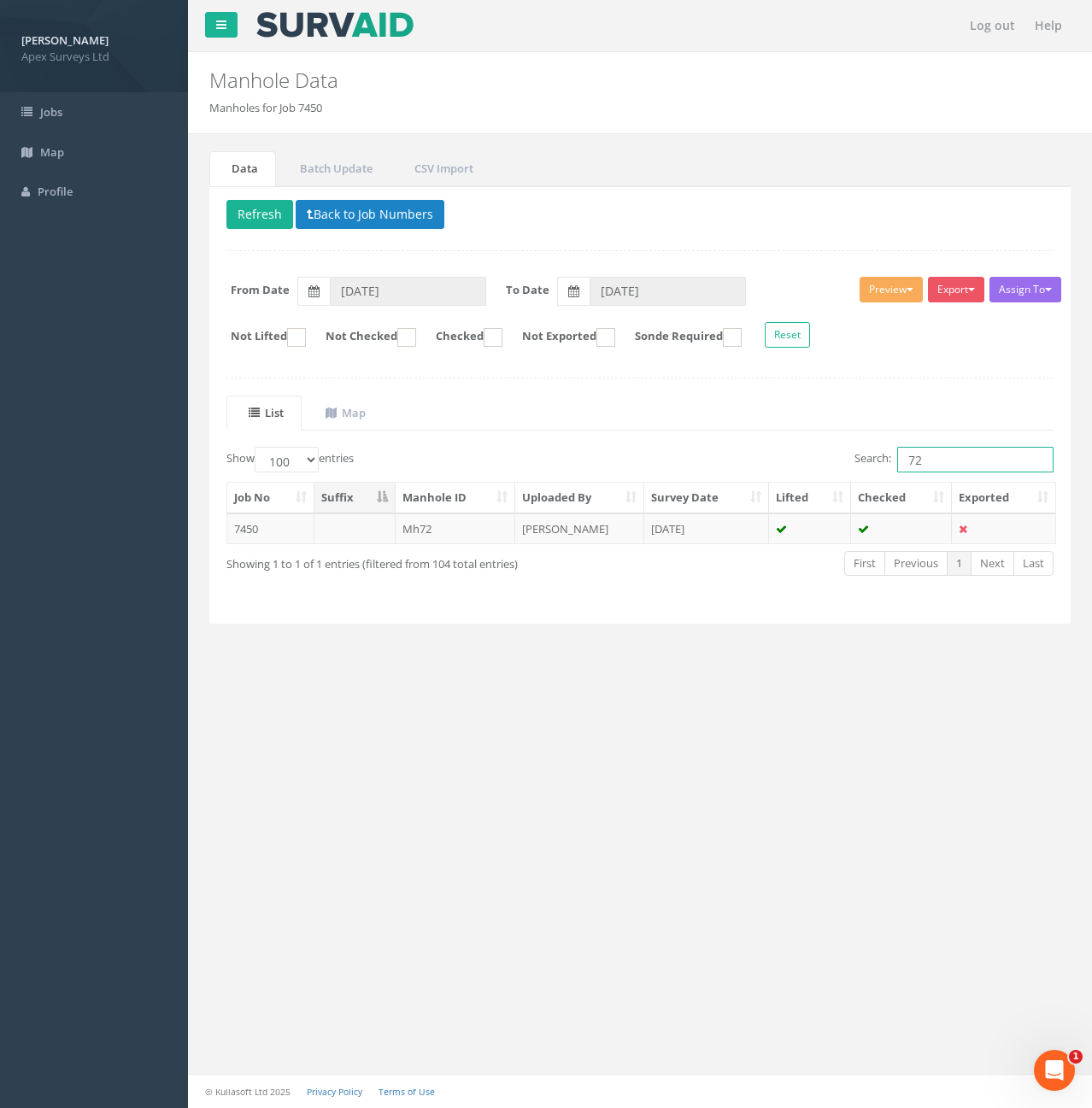
type input "72"
click at [438, 528] on td "Mh72" at bounding box center [456, 529] width 121 height 30
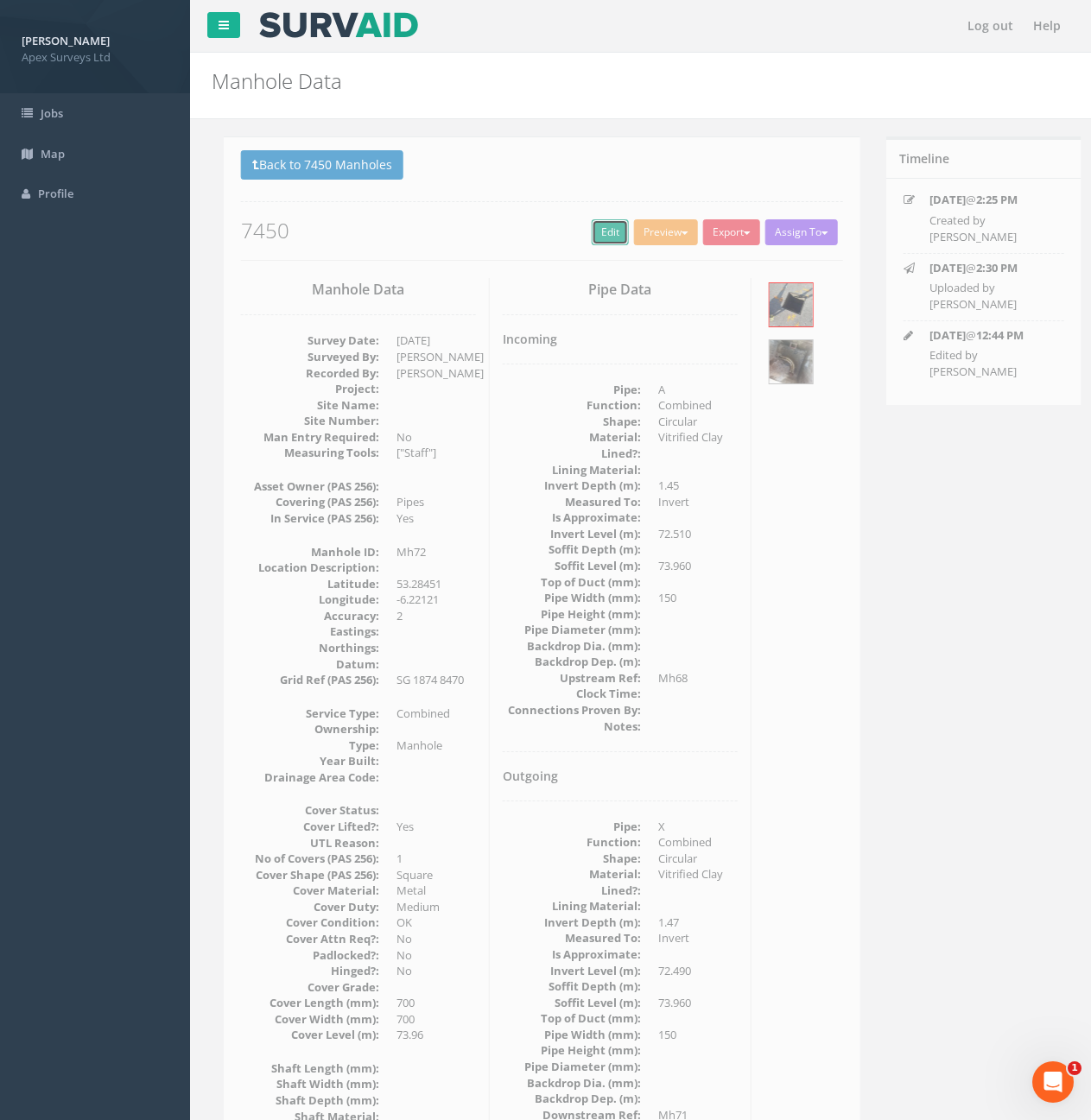
click at [595, 228] on link "Edit" at bounding box center [597, 232] width 38 height 26
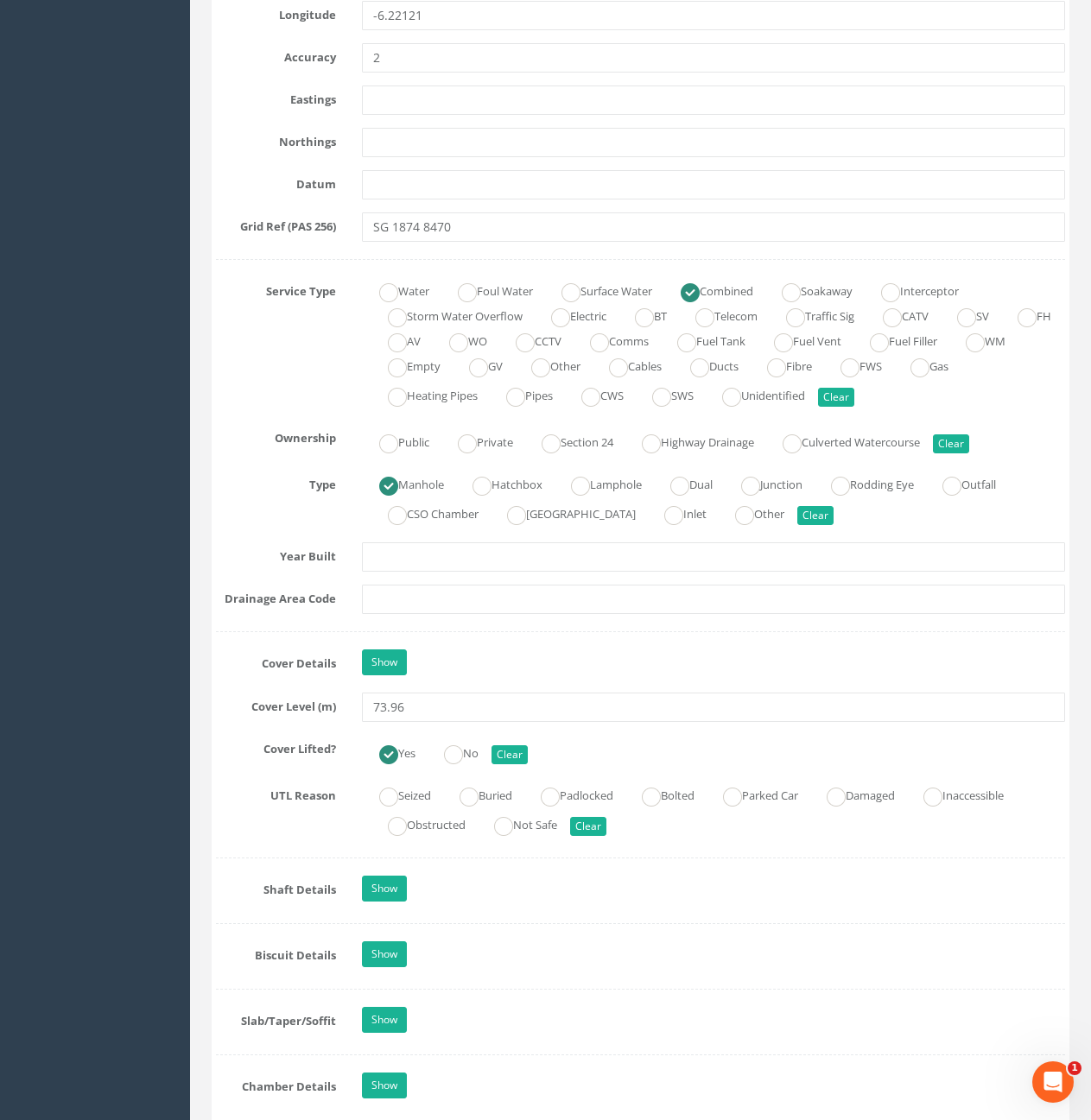
scroll to position [1209, 0]
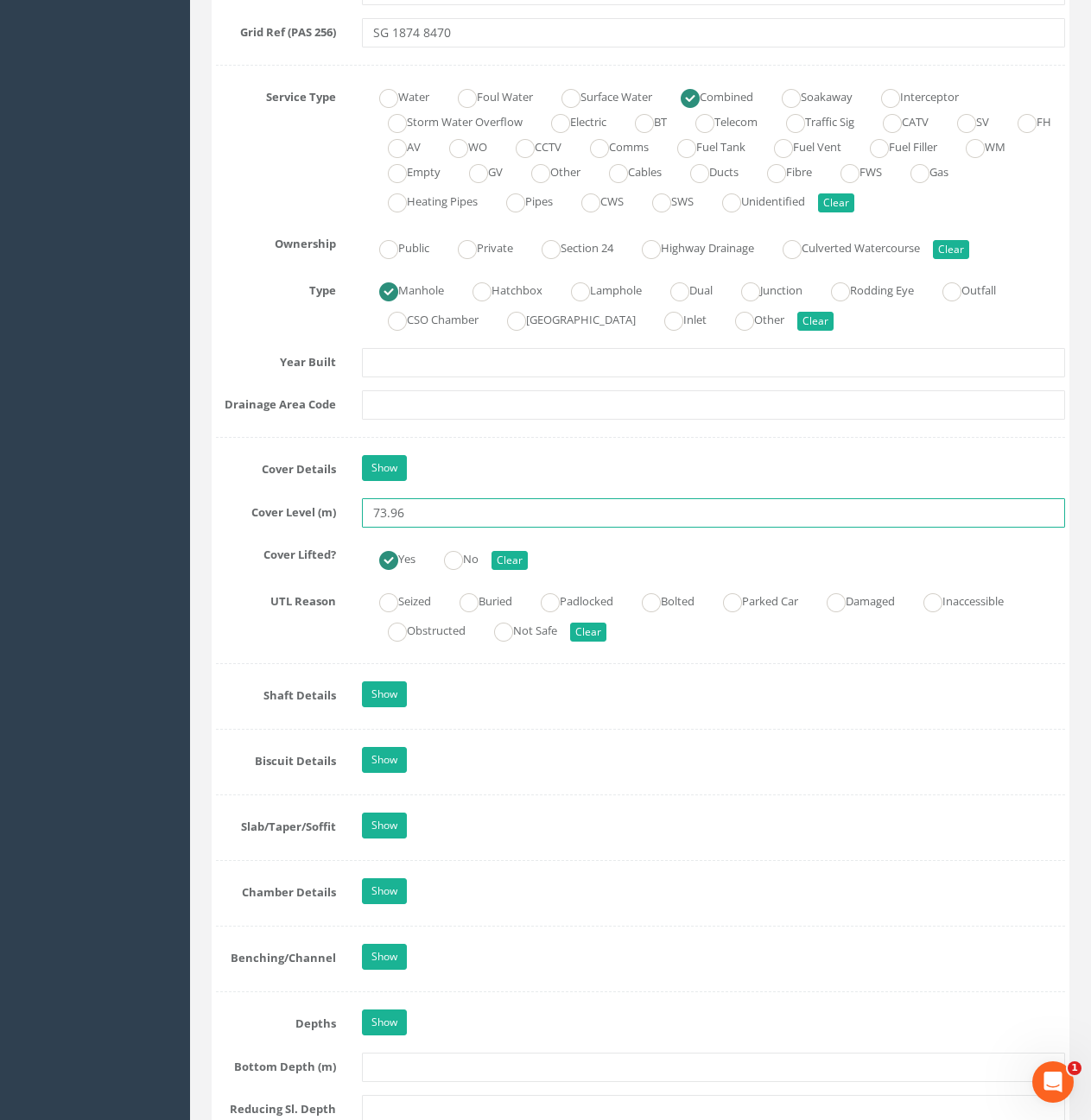
click at [421, 520] on input "73.96" at bounding box center [713, 513] width 703 height 30
type input "74.00"
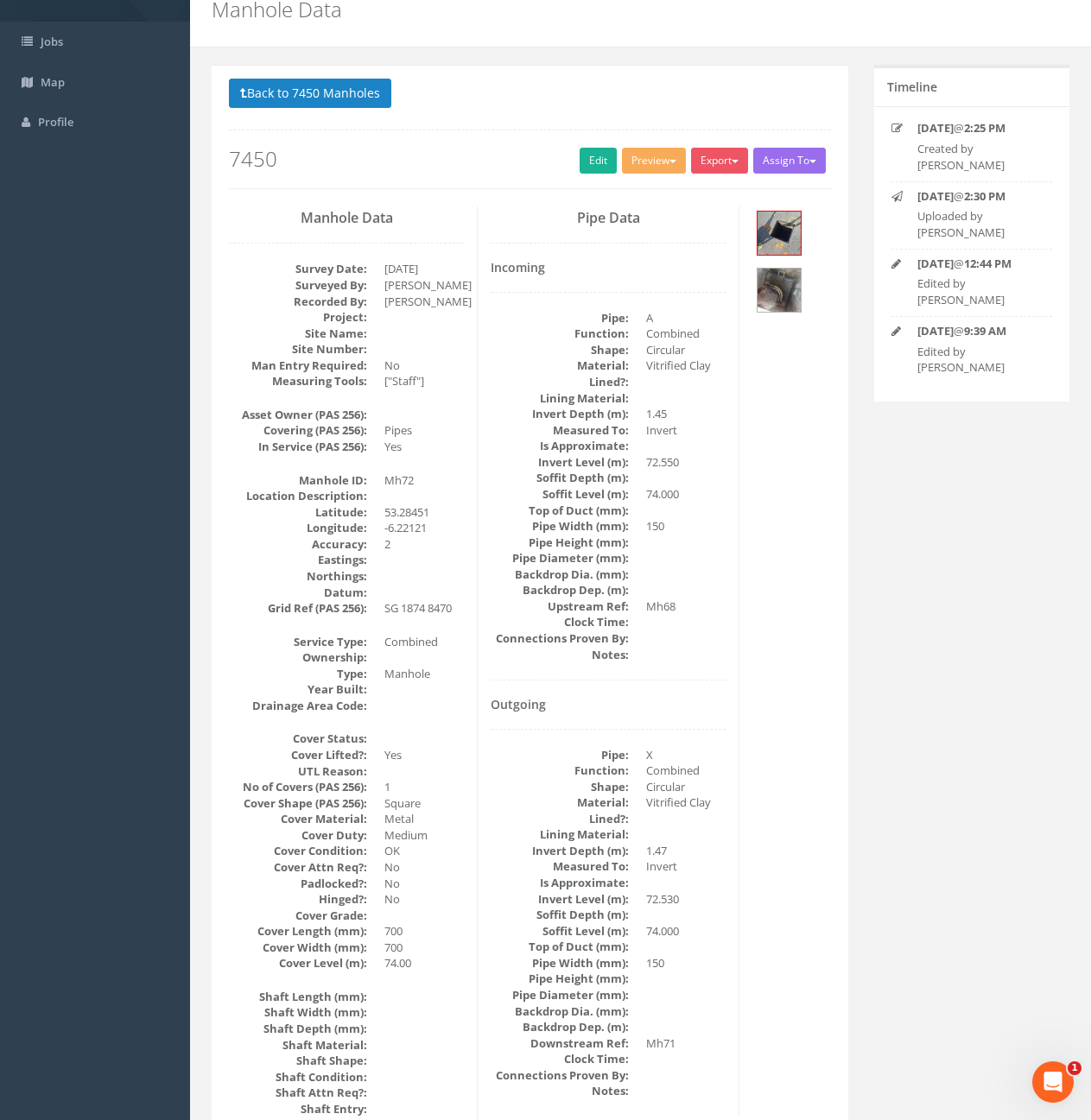
scroll to position [0, 0]
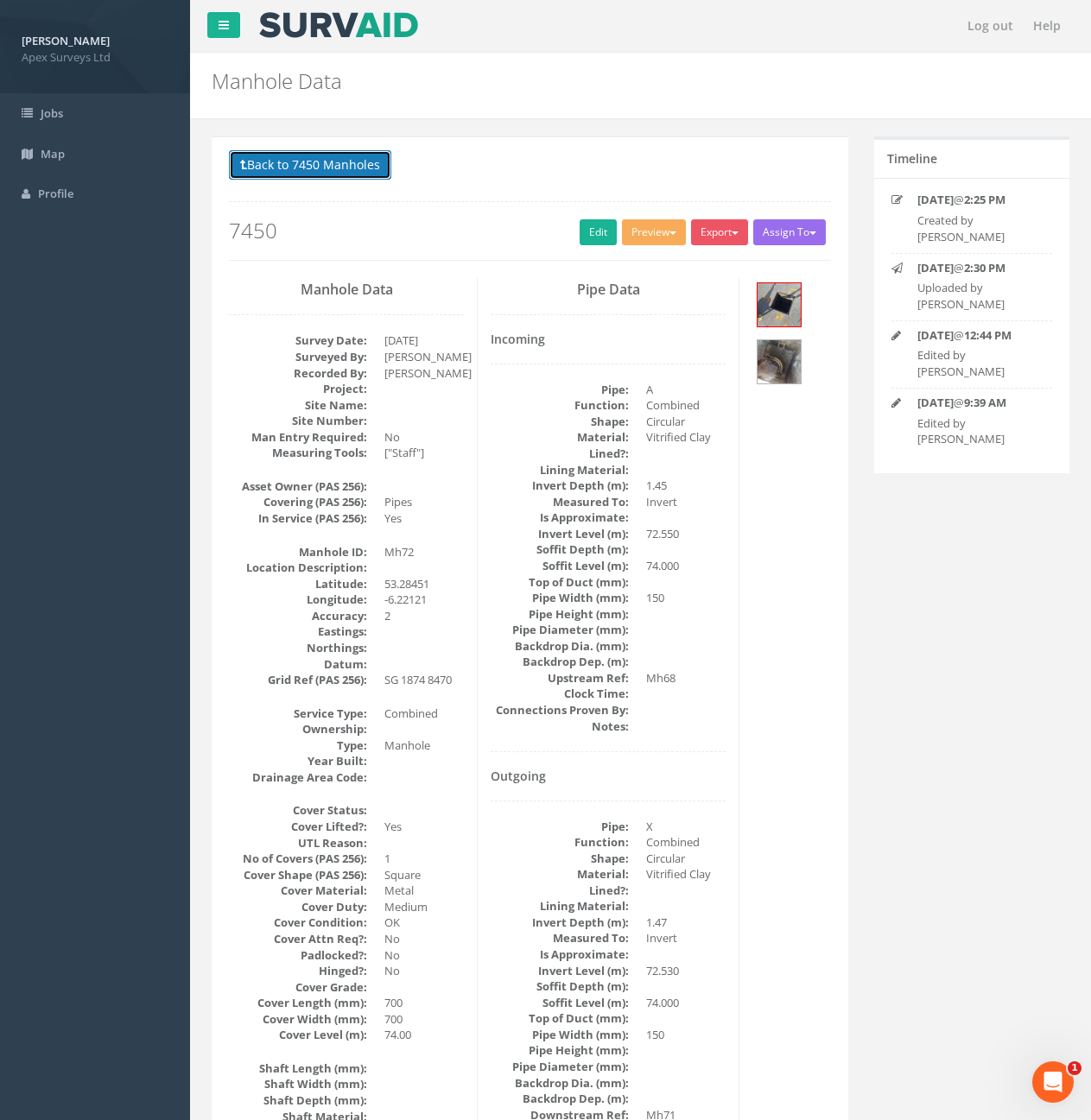
click at [356, 167] on button "Back to 7450 Manholes" at bounding box center [310, 165] width 163 height 30
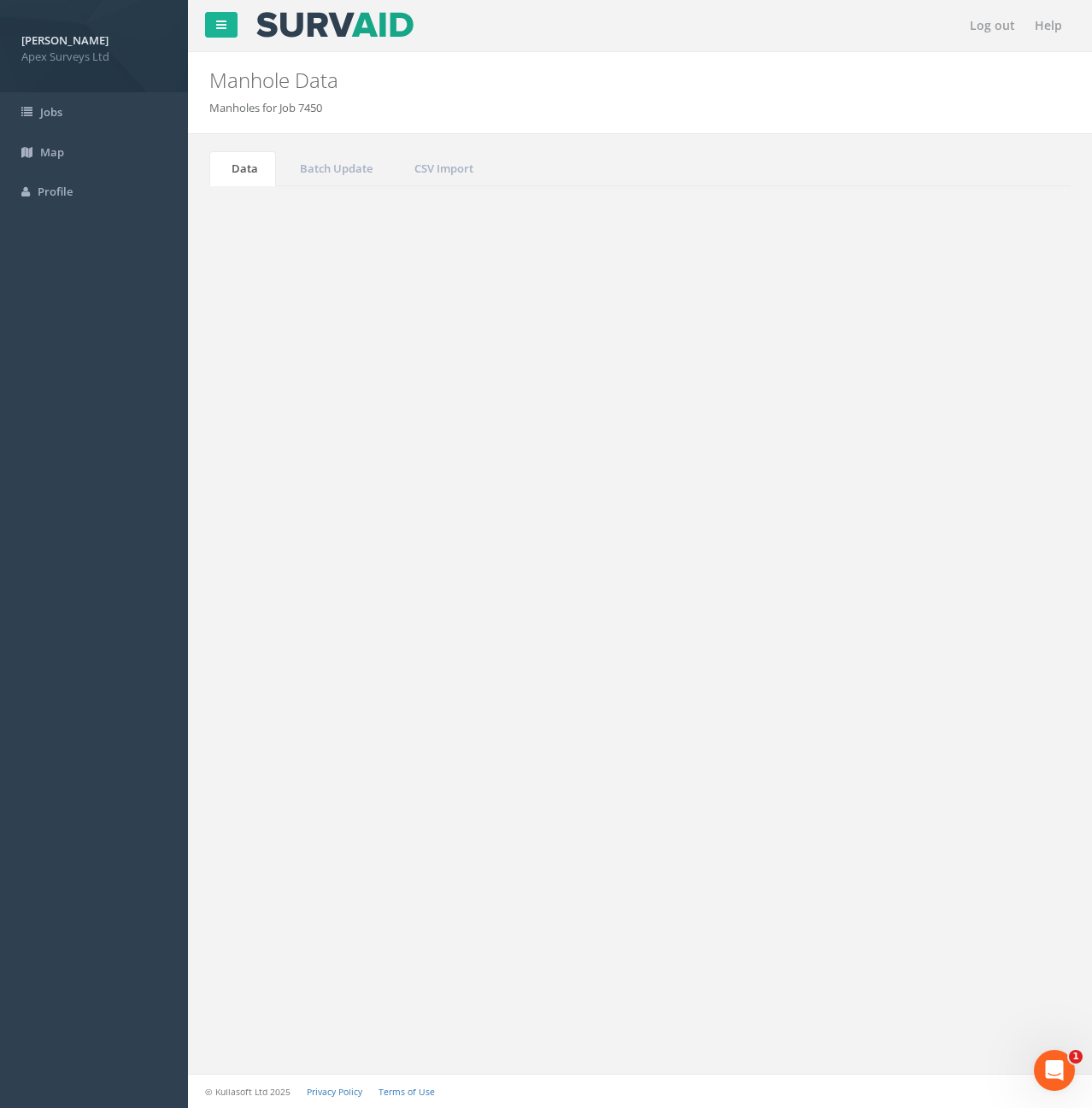
click at [961, 466] on input "72" at bounding box center [976, 459] width 156 height 26
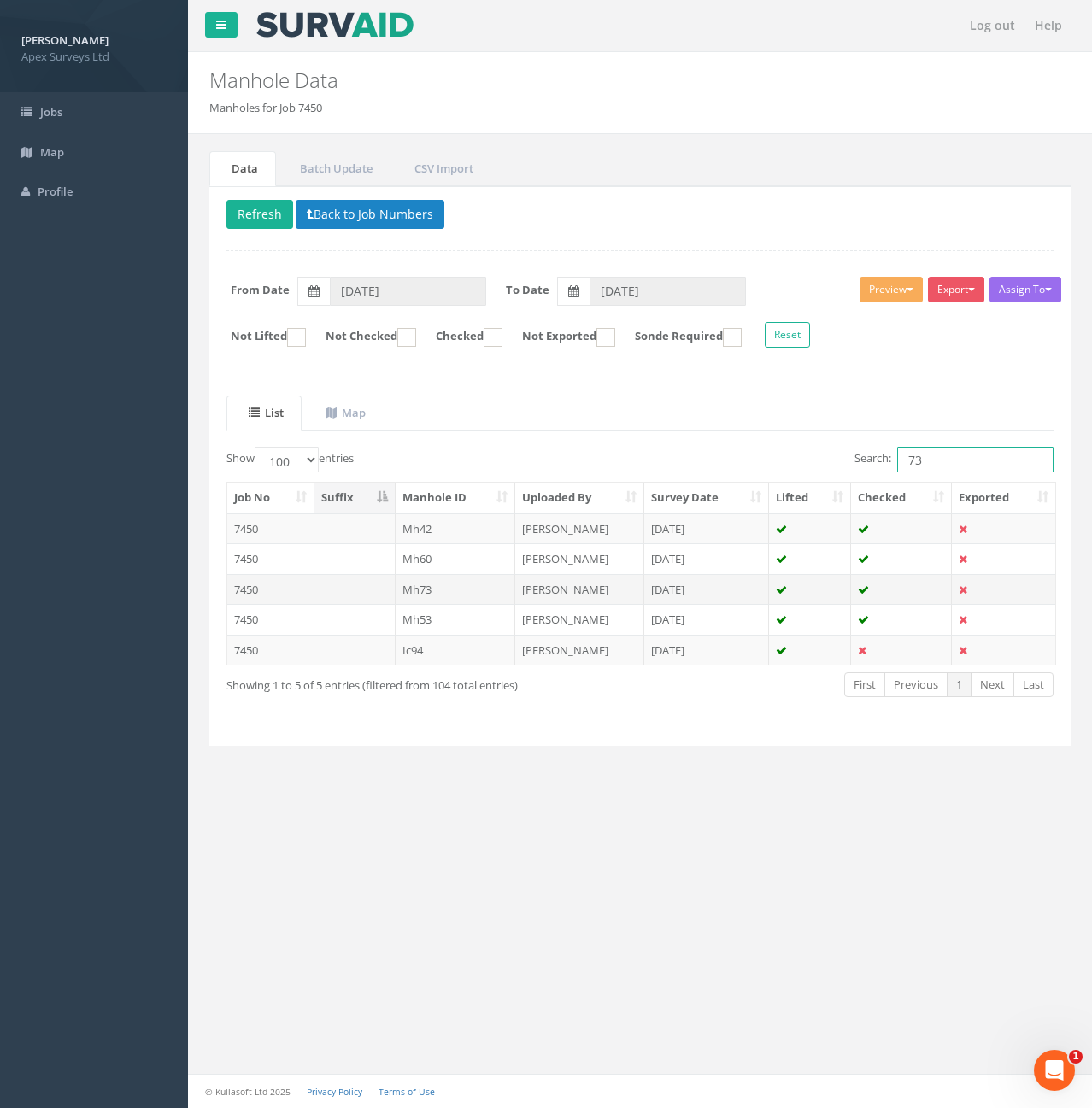
type input "73"
click at [350, 593] on td at bounding box center [354, 589] width 81 height 30
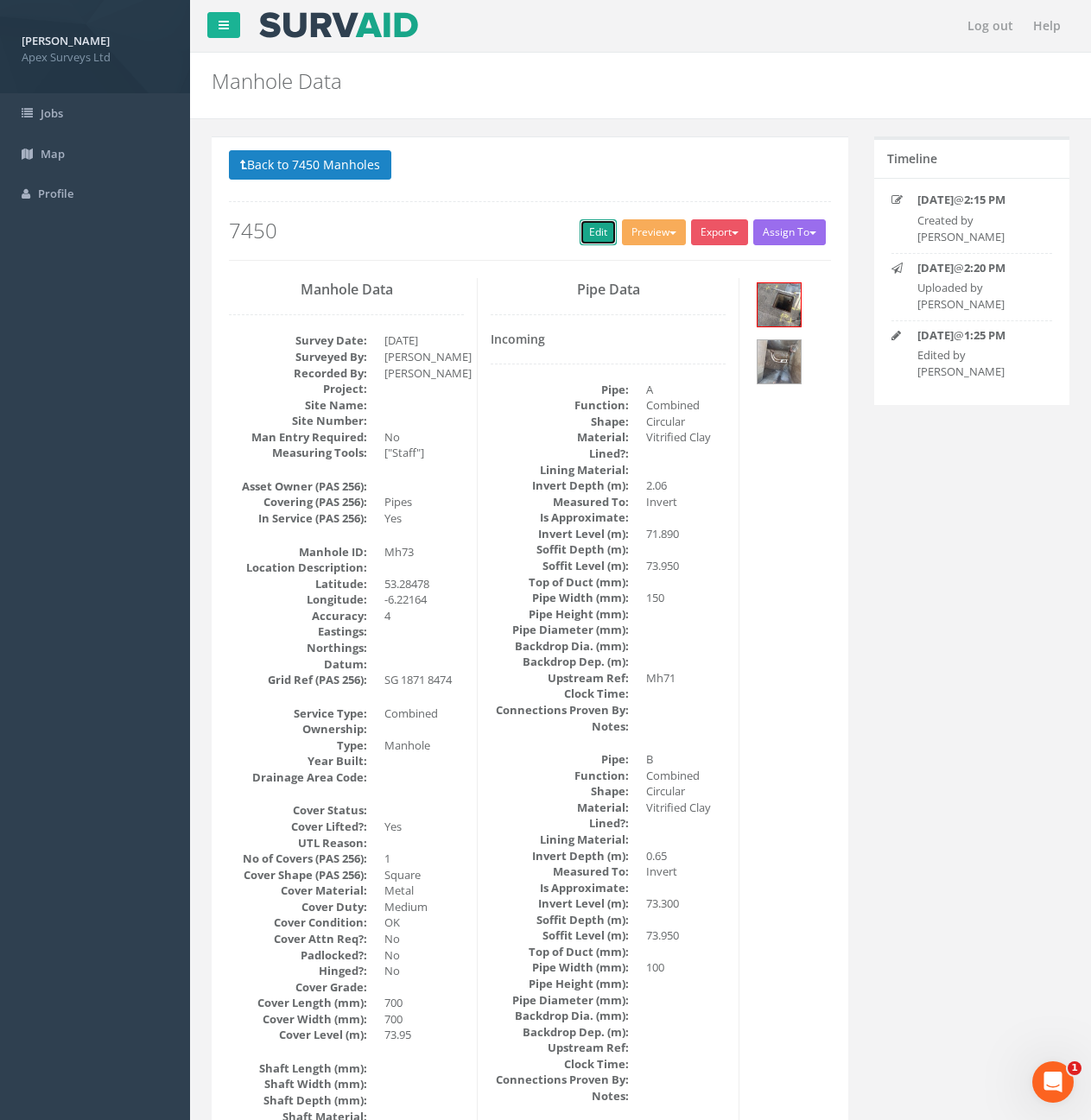
click at [592, 230] on link "Edit" at bounding box center [597, 232] width 38 height 26
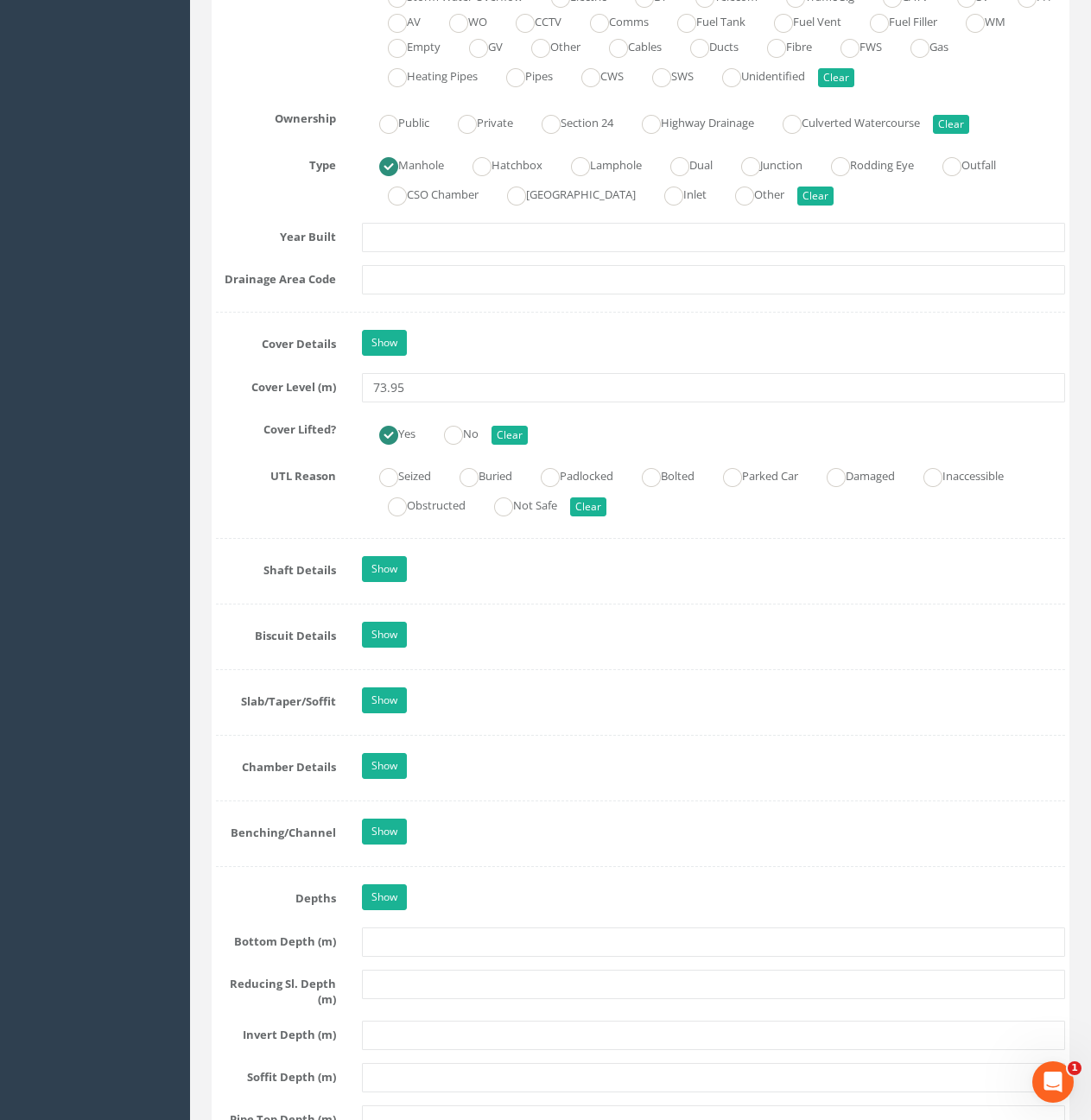
scroll to position [1036, 0]
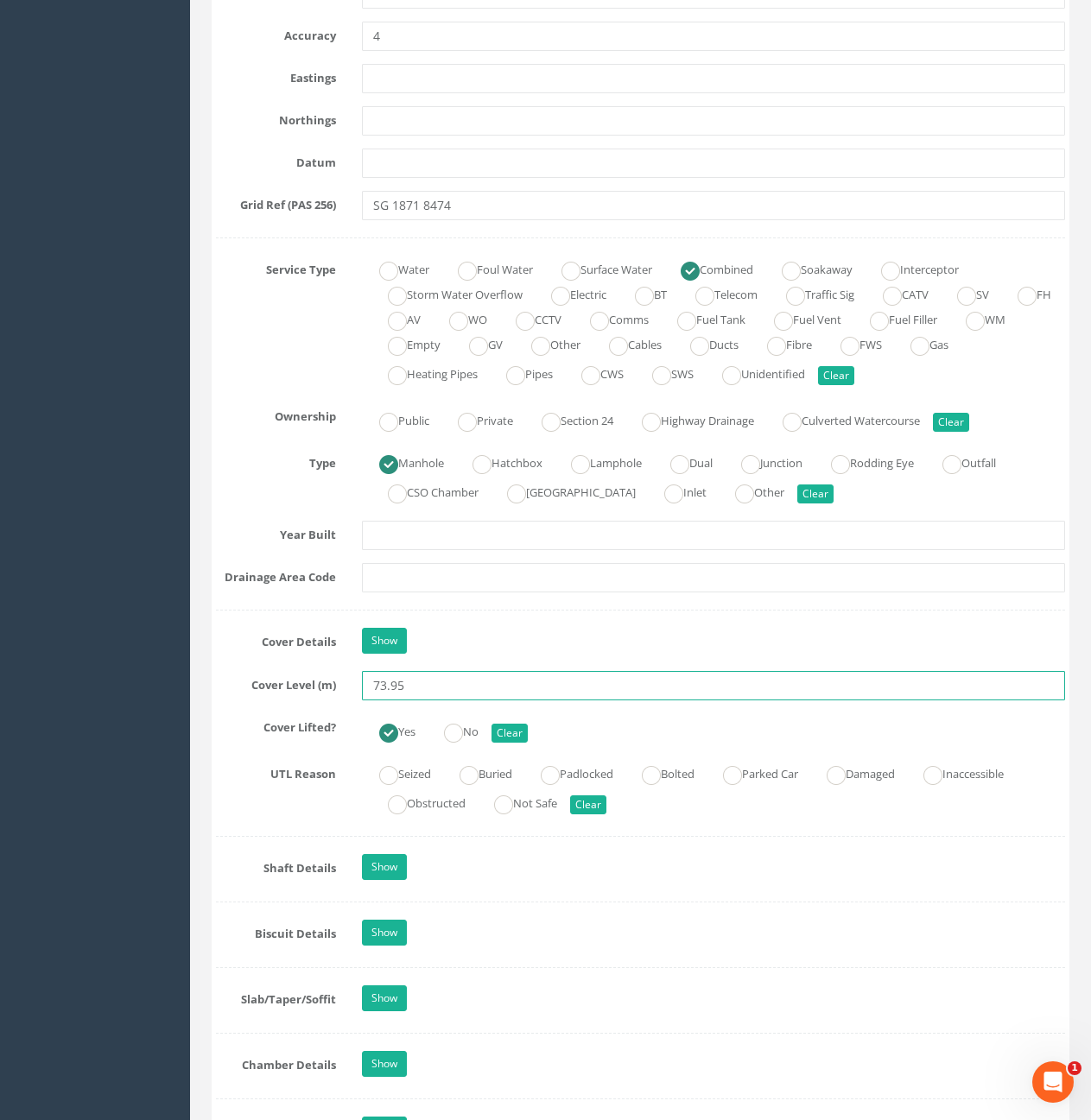
click at [433, 690] on input "73.95" at bounding box center [713, 686] width 703 height 30
type input "74.01"
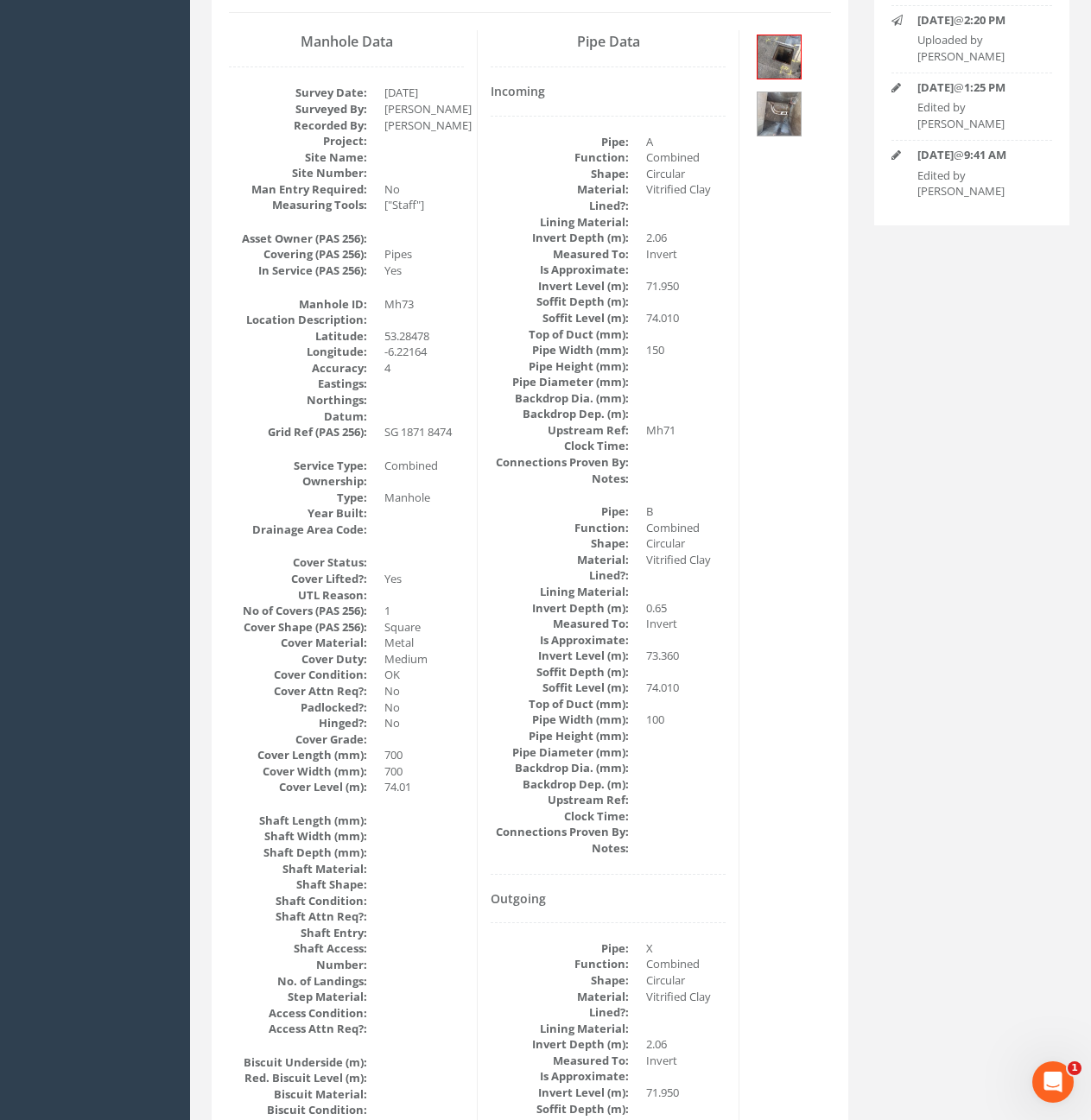
scroll to position [0, 0]
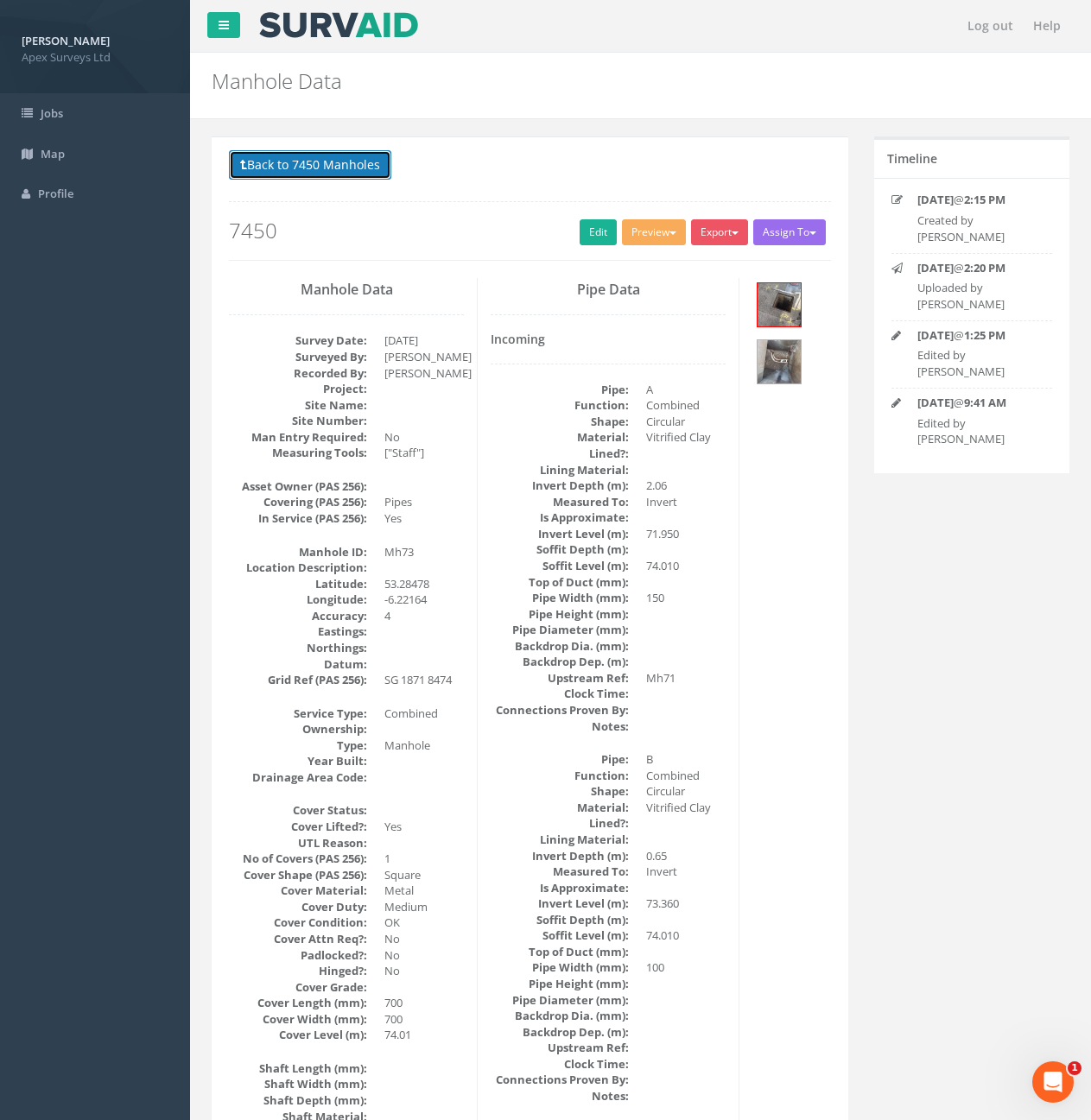
click at [297, 169] on button "Back to 7450 Manholes" at bounding box center [310, 165] width 163 height 30
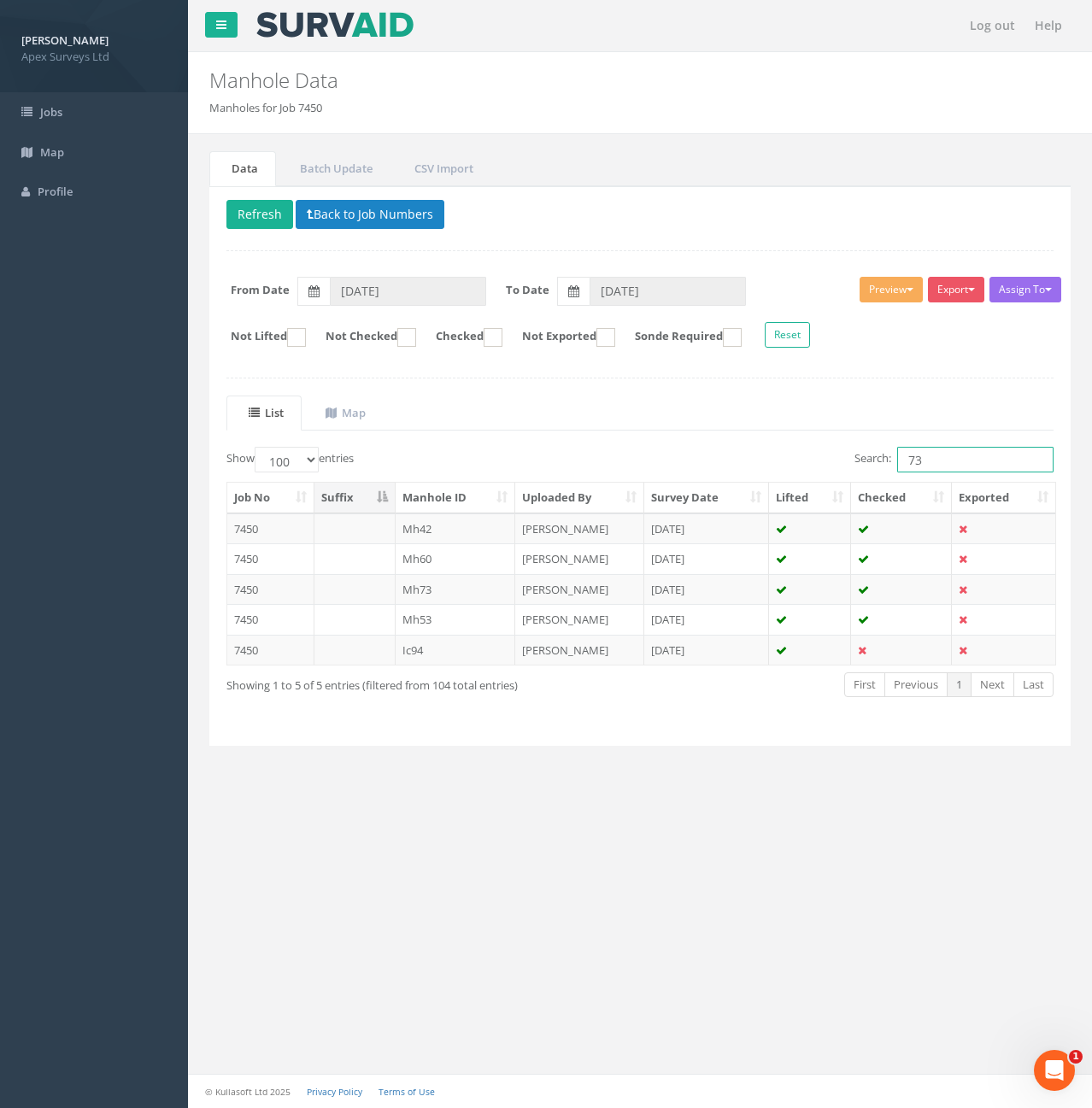
click at [935, 455] on input "73" at bounding box center [976, 459] width 156 height 26
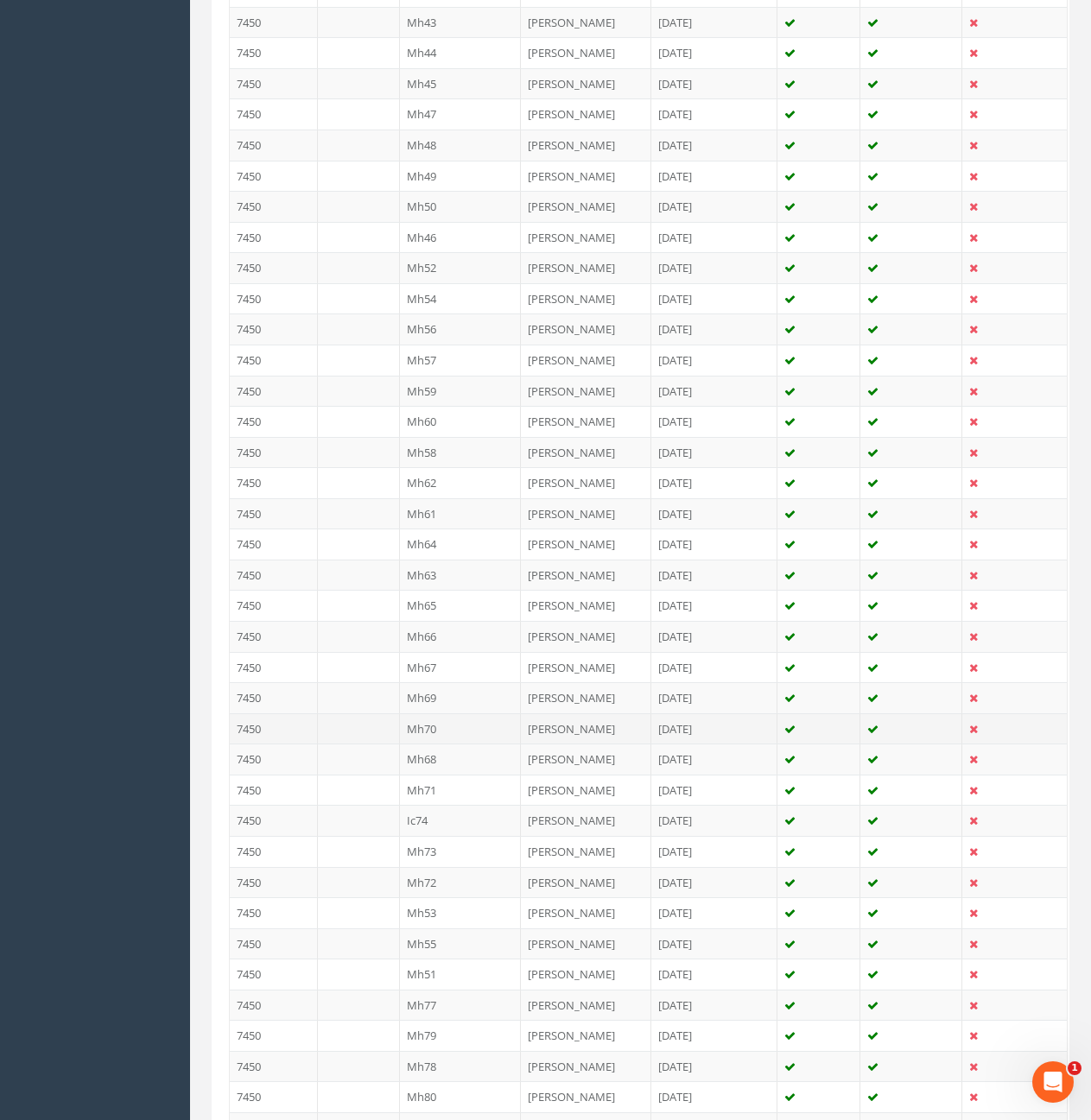
scroll to position [1917, 0]
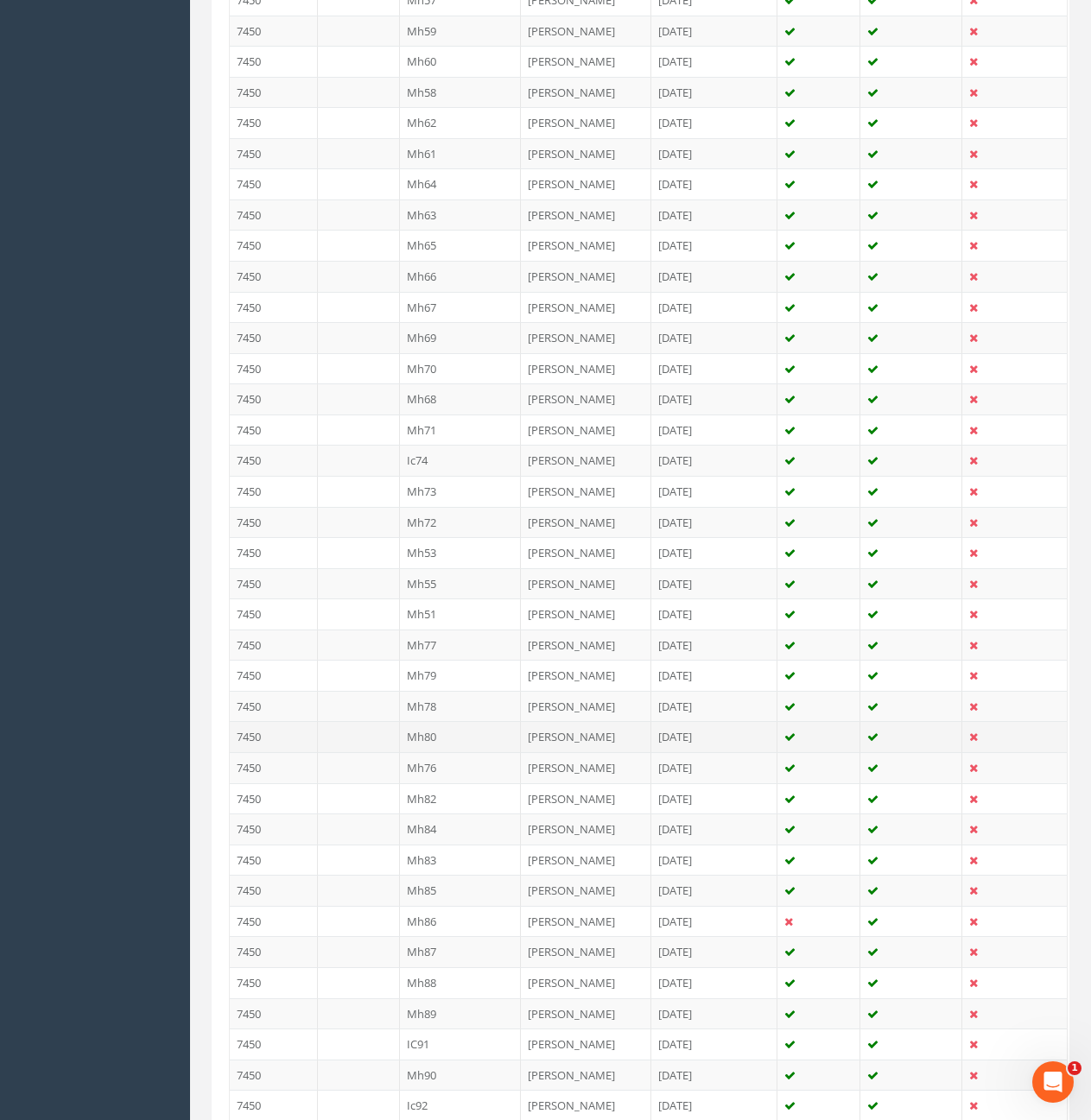
type input "74"
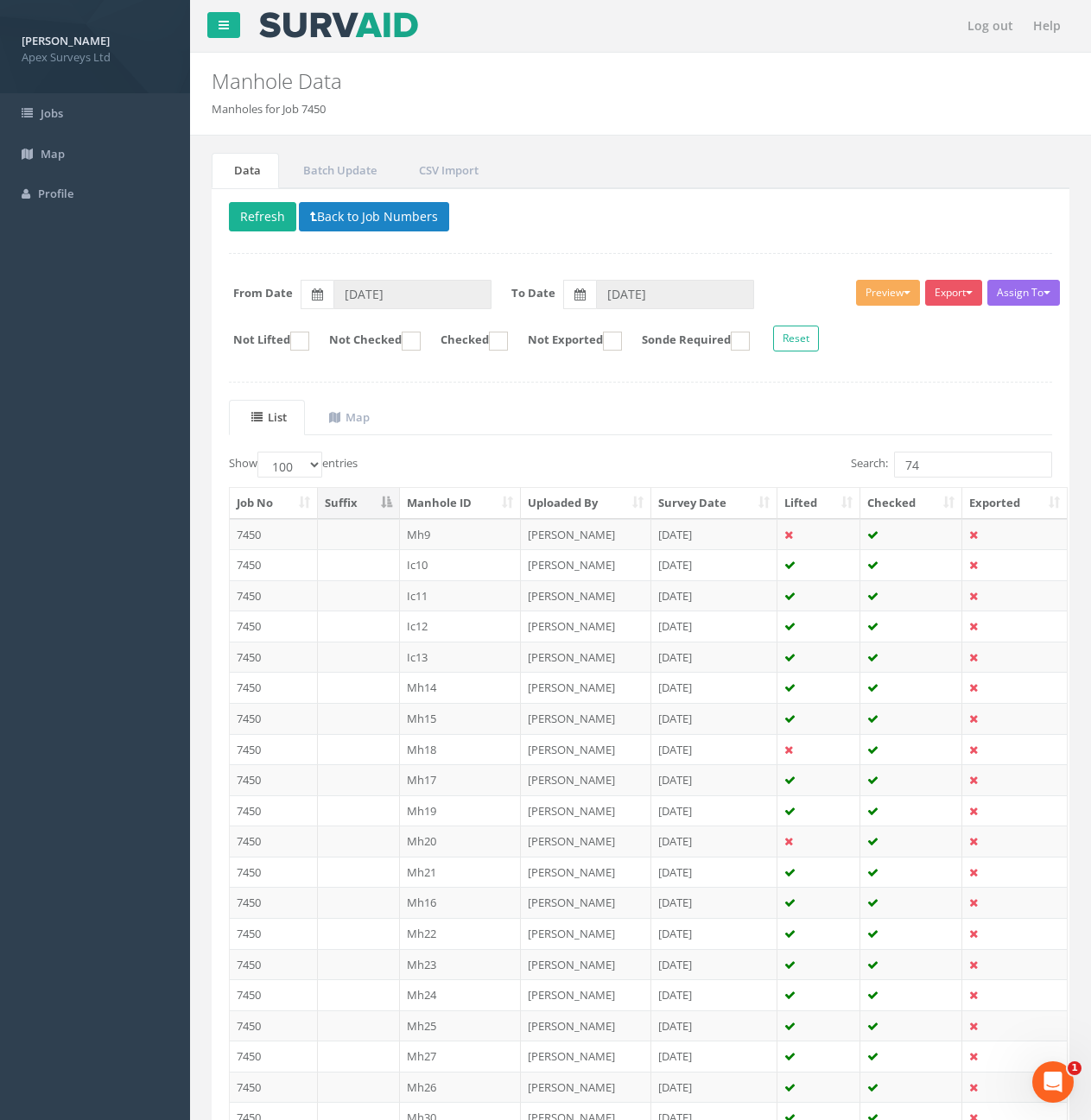
scroll to position [1818, 0]
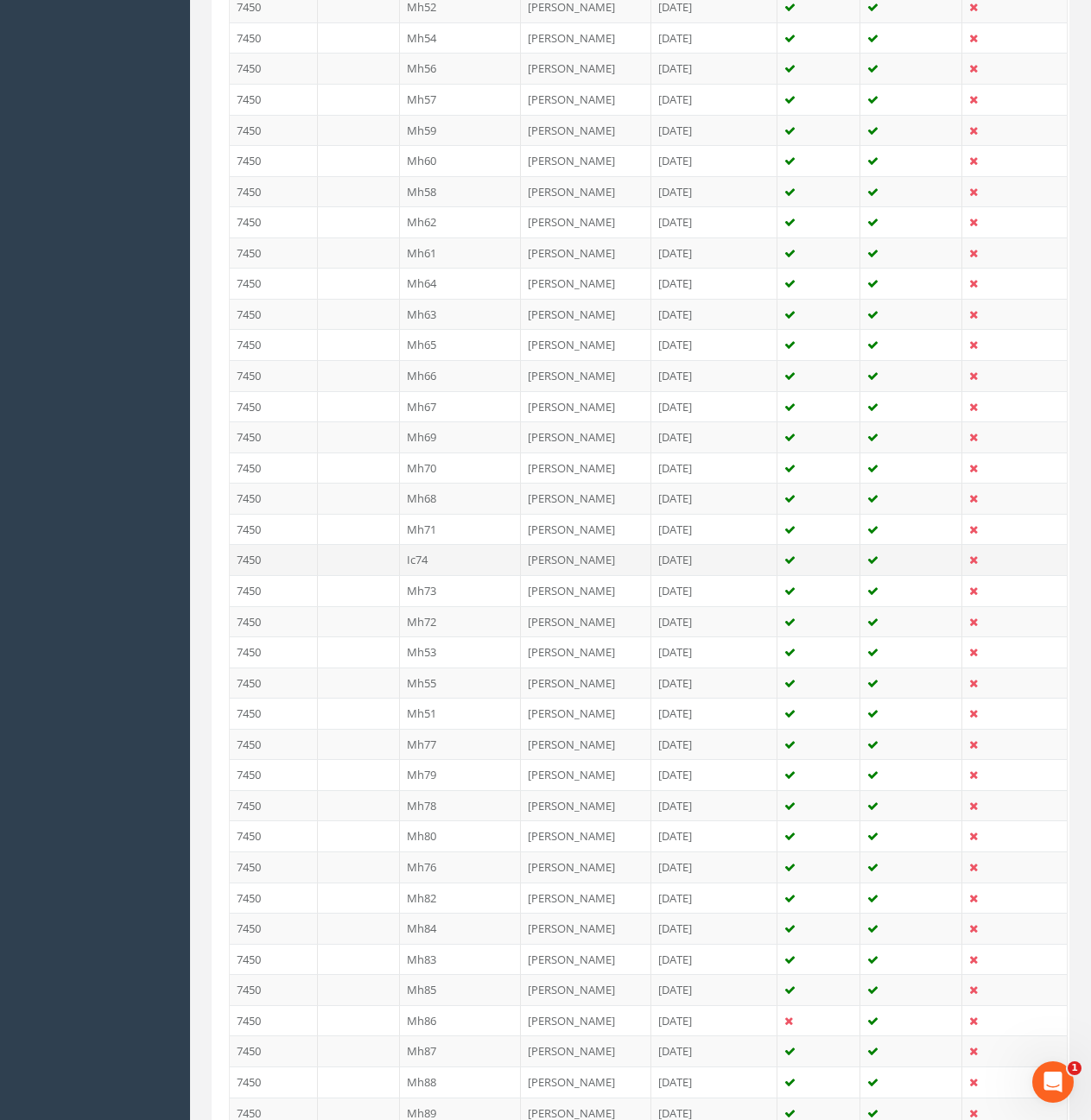
click at [472, 567] on td "Ic74" at bounding box center [461, 560] width 122 height 31
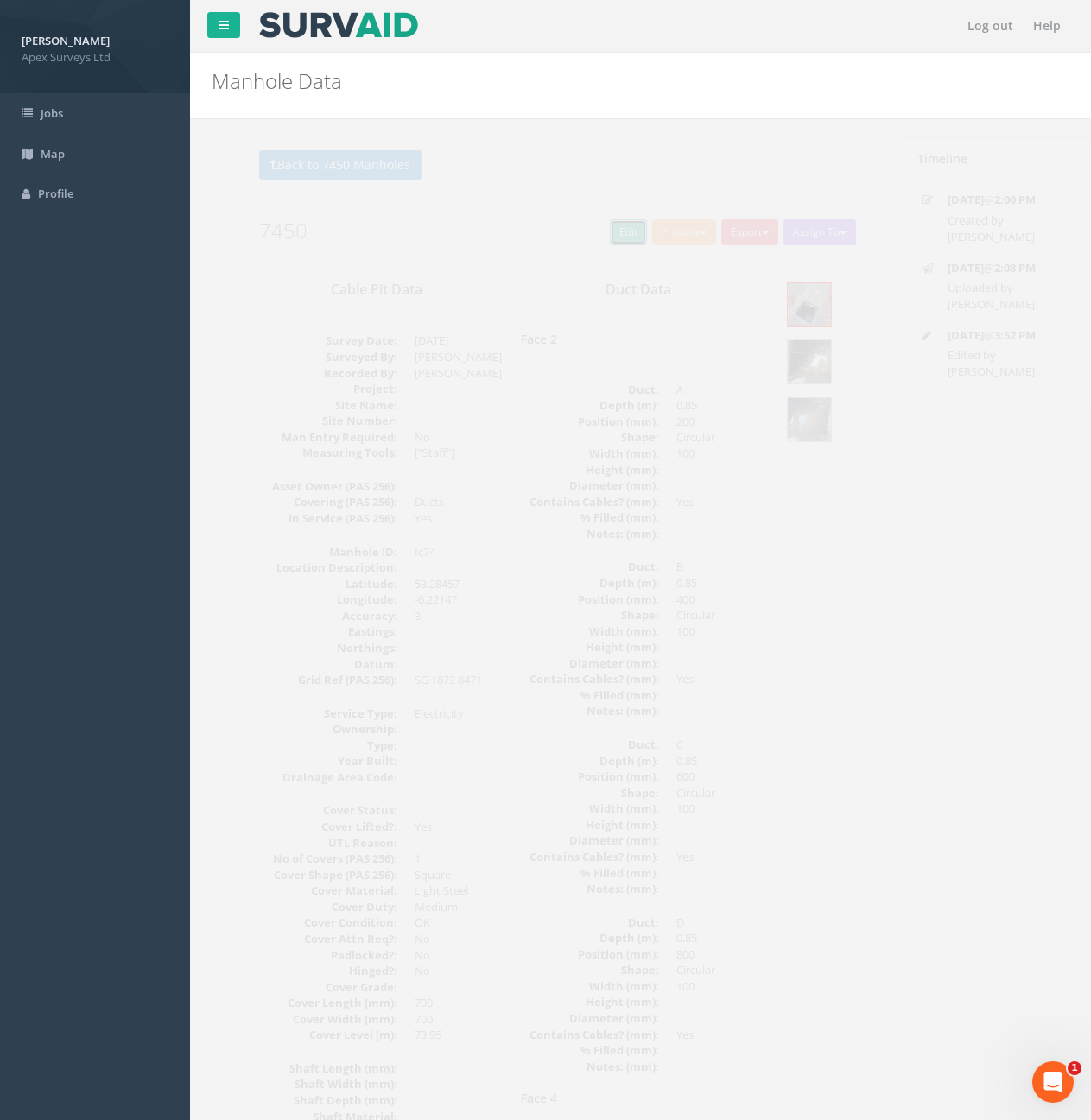
click at [591, 232] on link "Edit" at bounding box center [597, 232] width 38 height 26
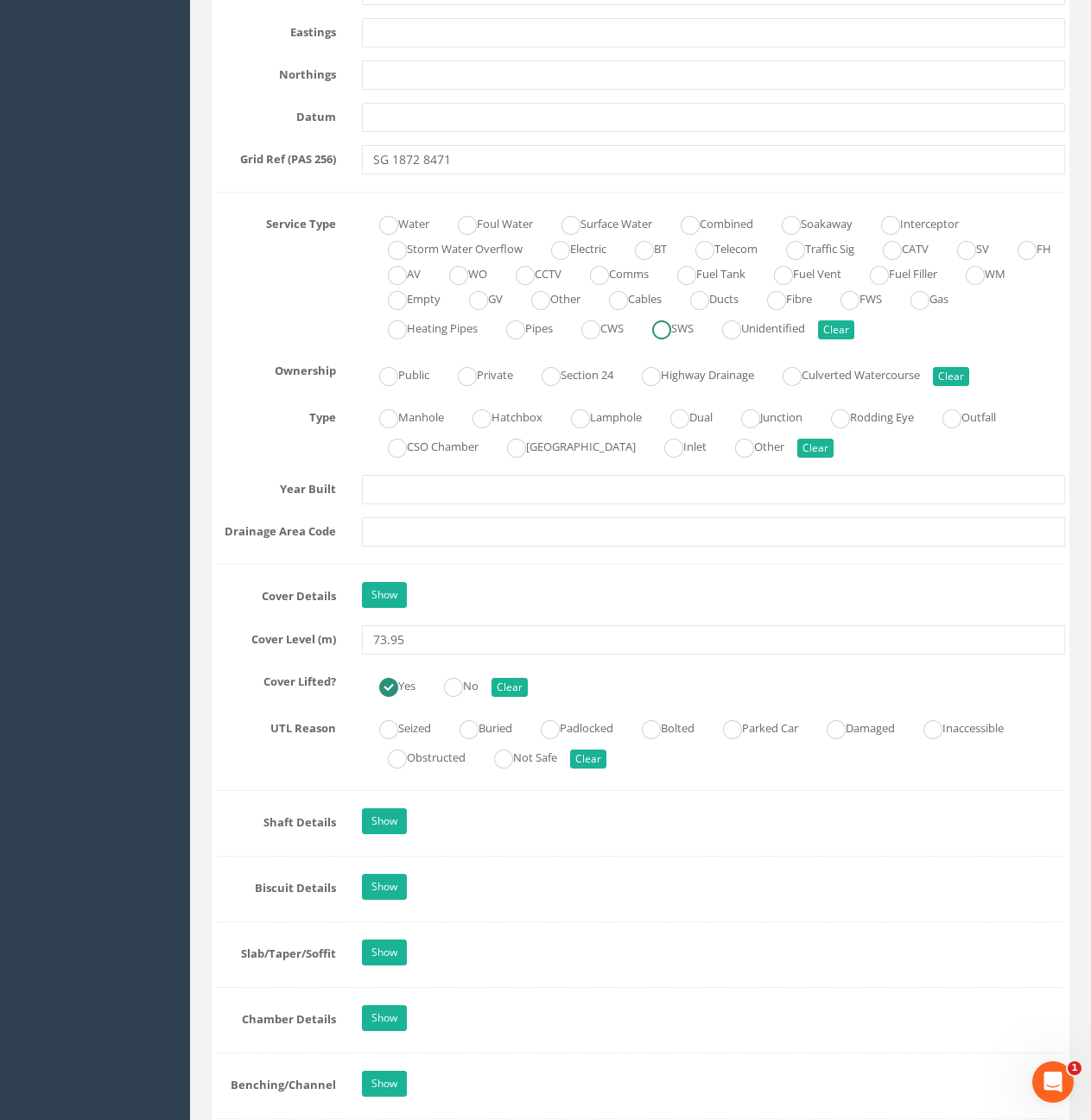
scroll to position [1382, 0]
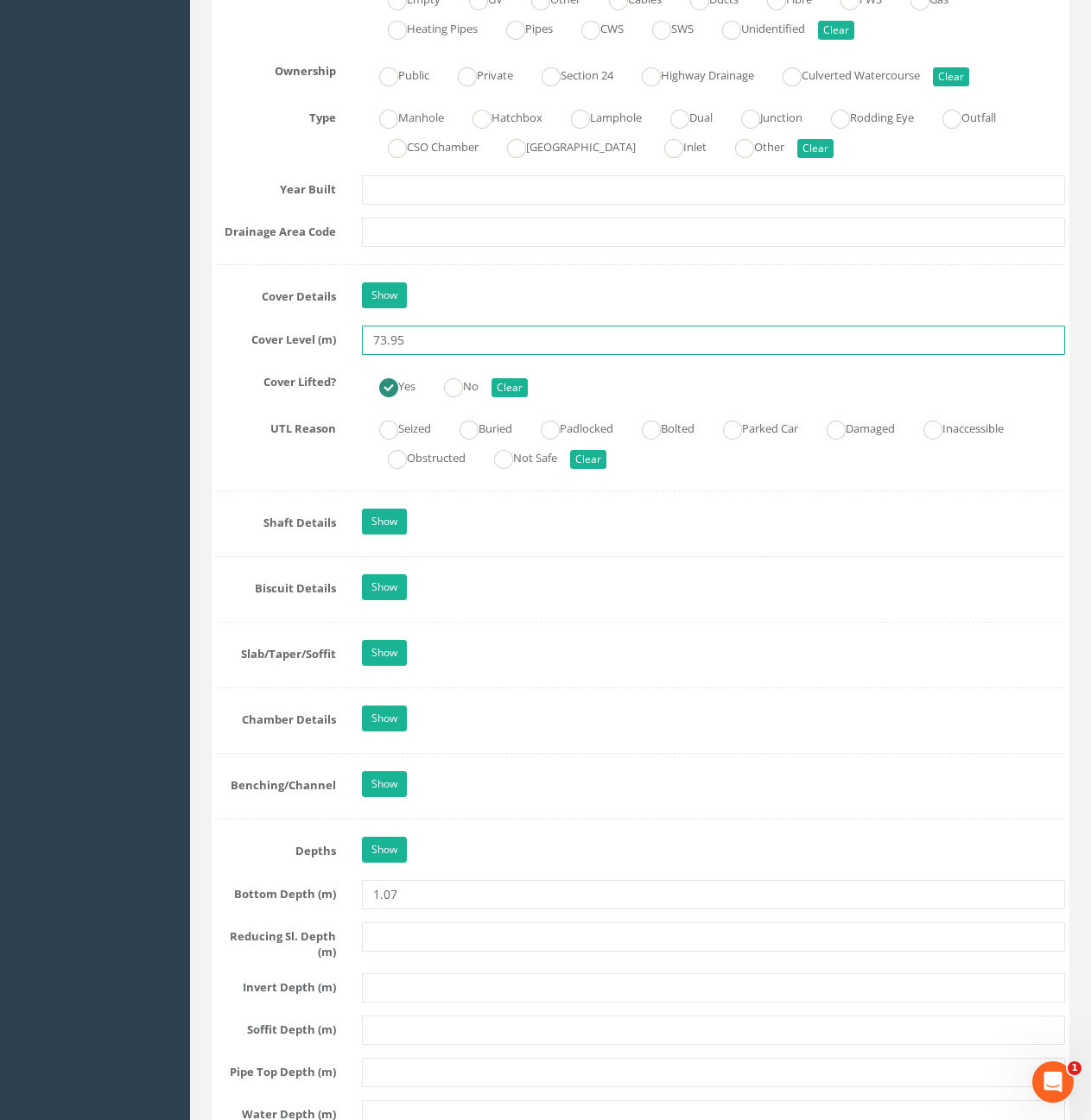
click at [425, 343] on input "73.95" at bounding box center [713, 340] width 703 height 30
type input "73.99"
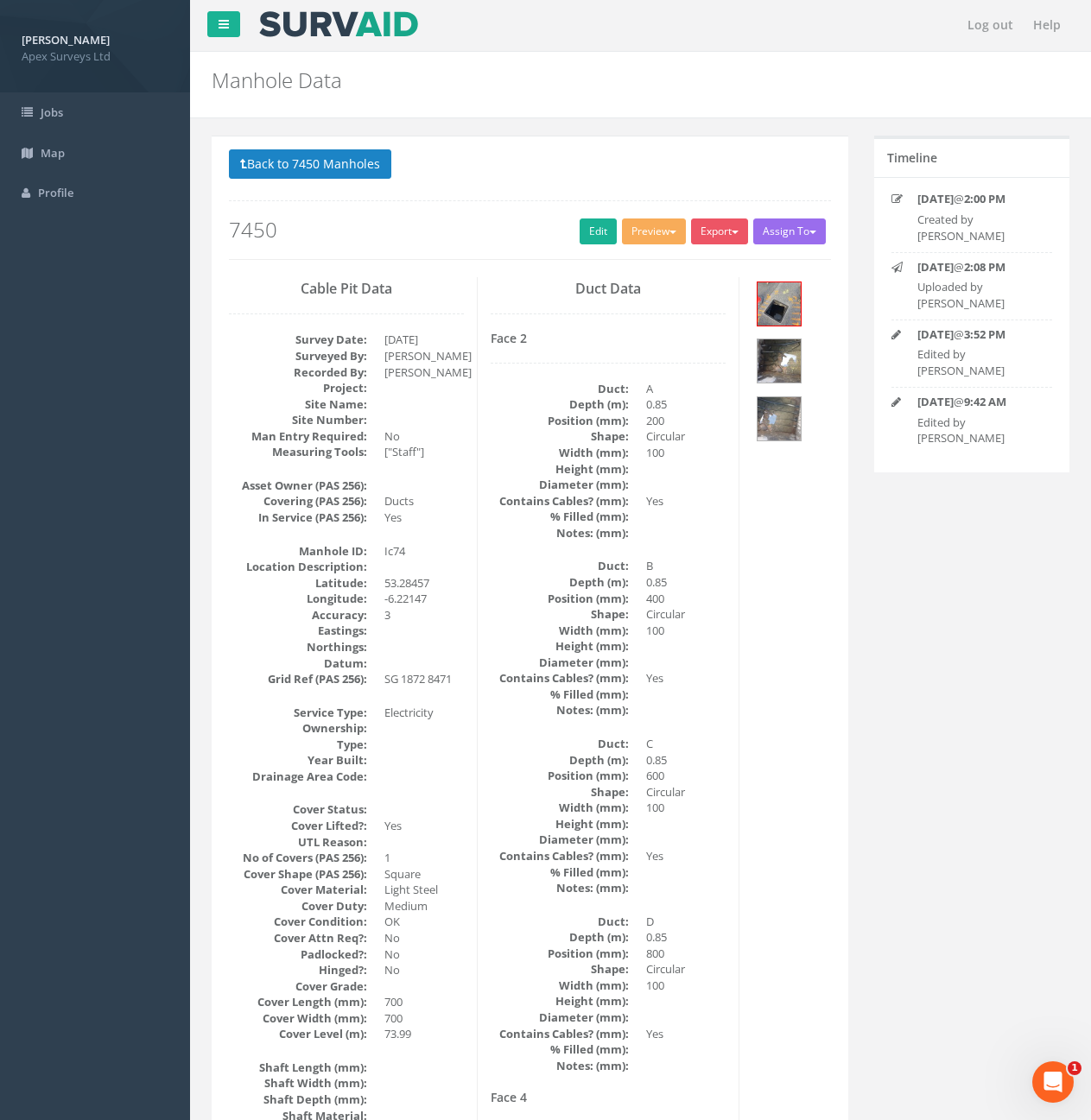
scroll to position [0, 0]
drag, startPoint x: 276, startPoint y: 168, endPoint x: 450, endPoint y: 203, distance: 177.5
click at [276, 168] on button "Back to 7450 Manholes" at bounding box center [310, 165] width 163 height 30
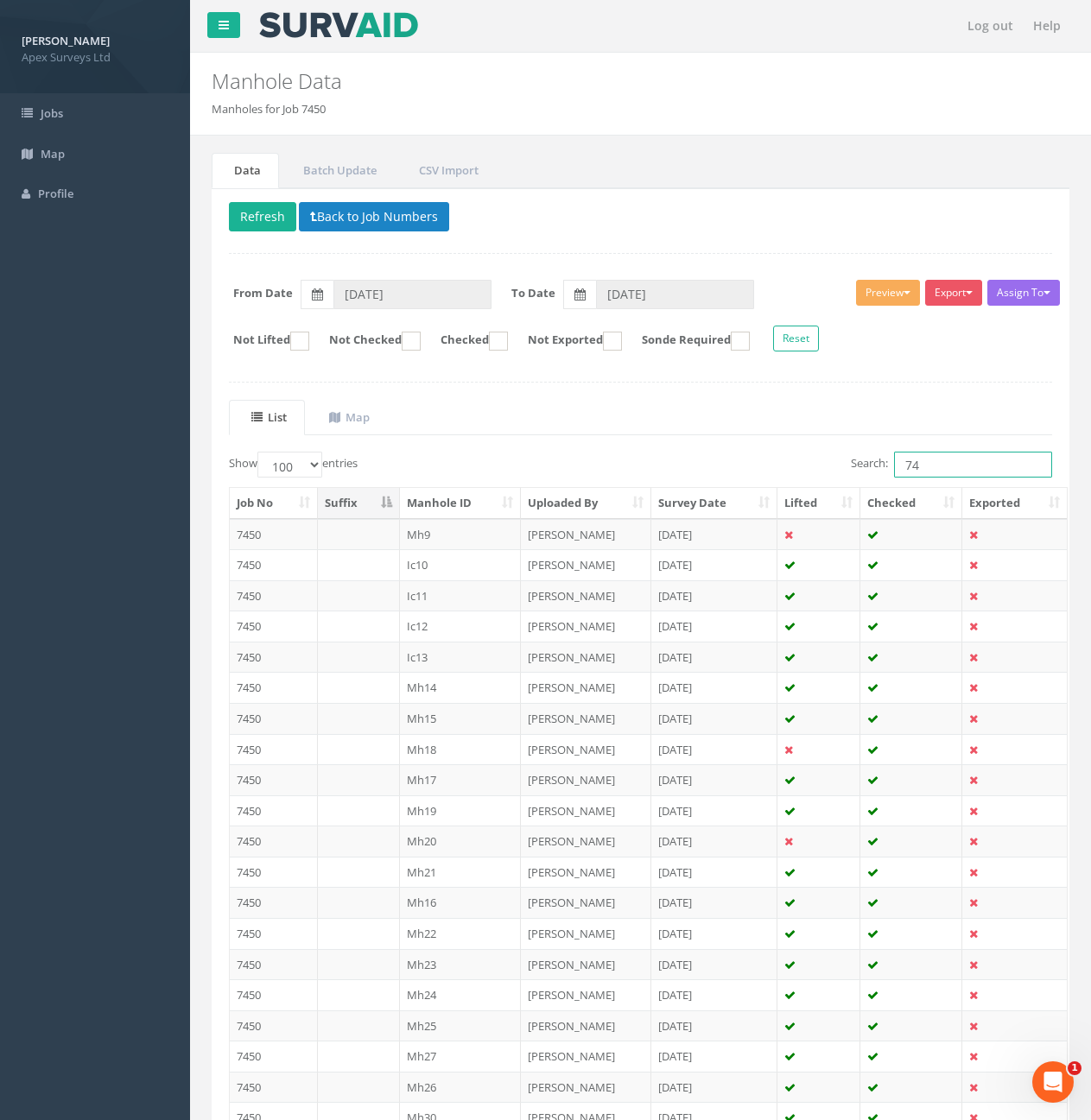
click at [950, 469] on input "74" at bounding box center [973, 464] width 158 height 26
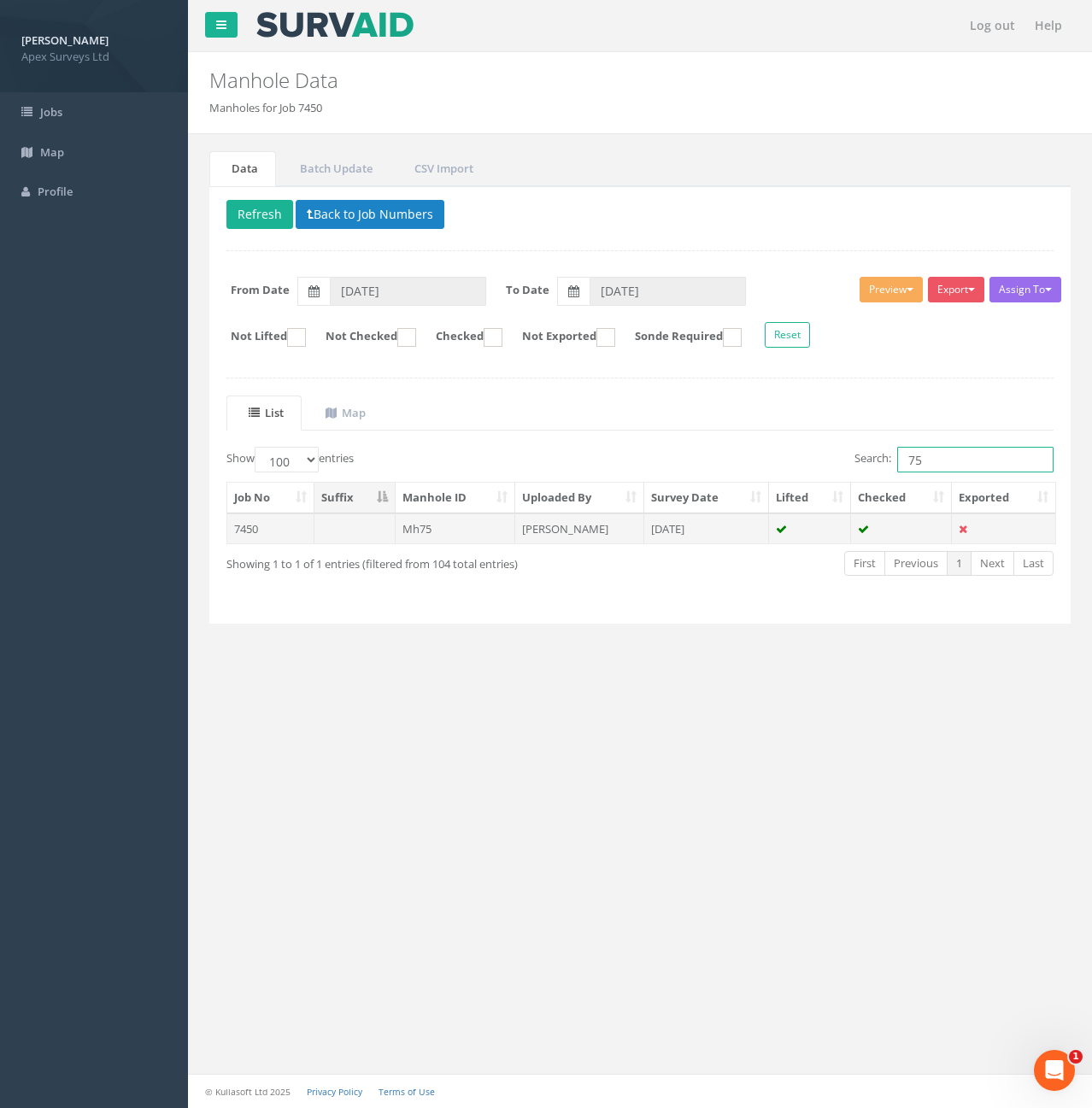
type input "75"
click at [445, 531] on td "Mh75" at bounding box center [456, 529] width 121 height 30
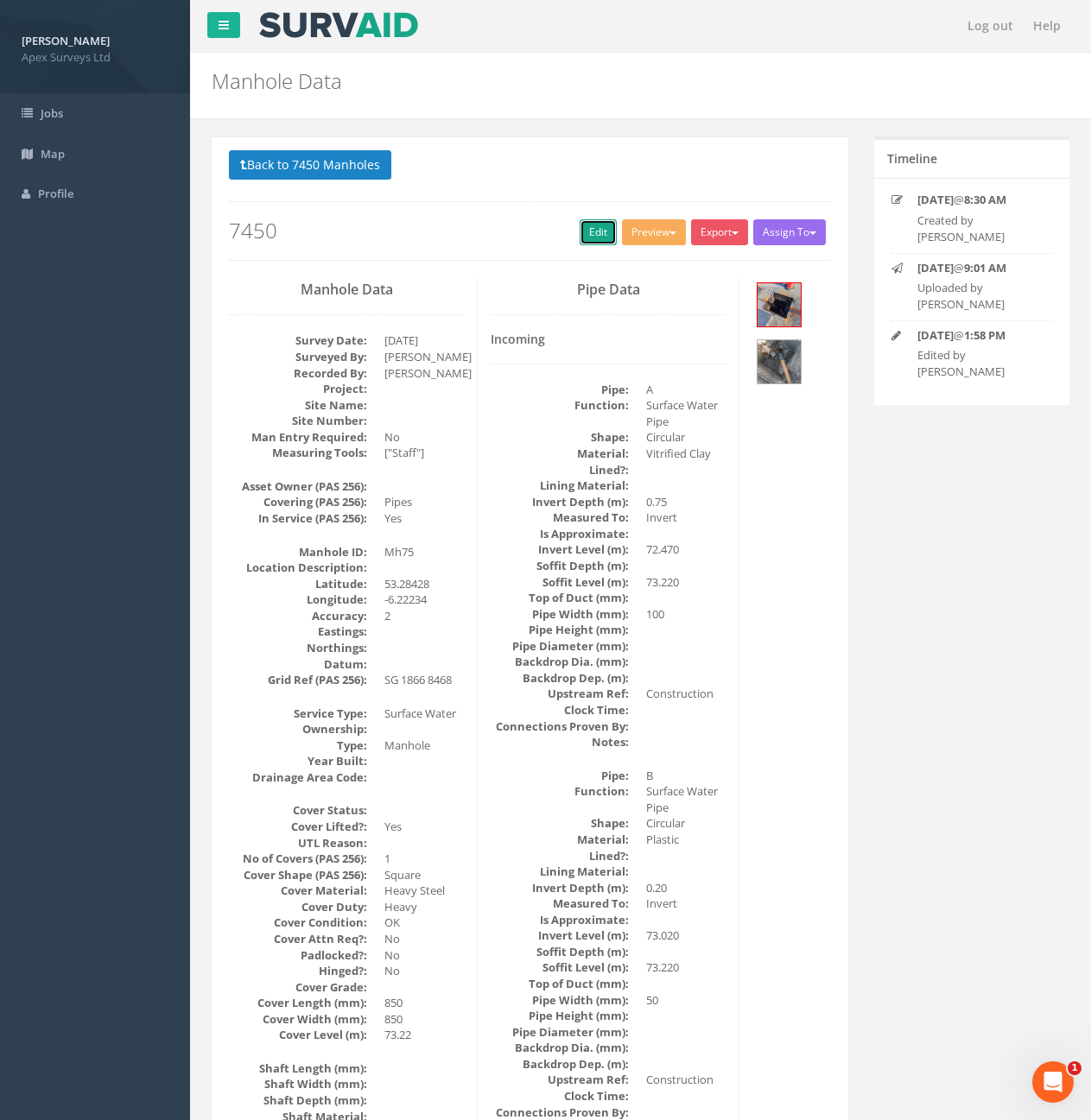
click at [593, 229] on link "Edit" at bounding box center [597, 232] width 38 height 26
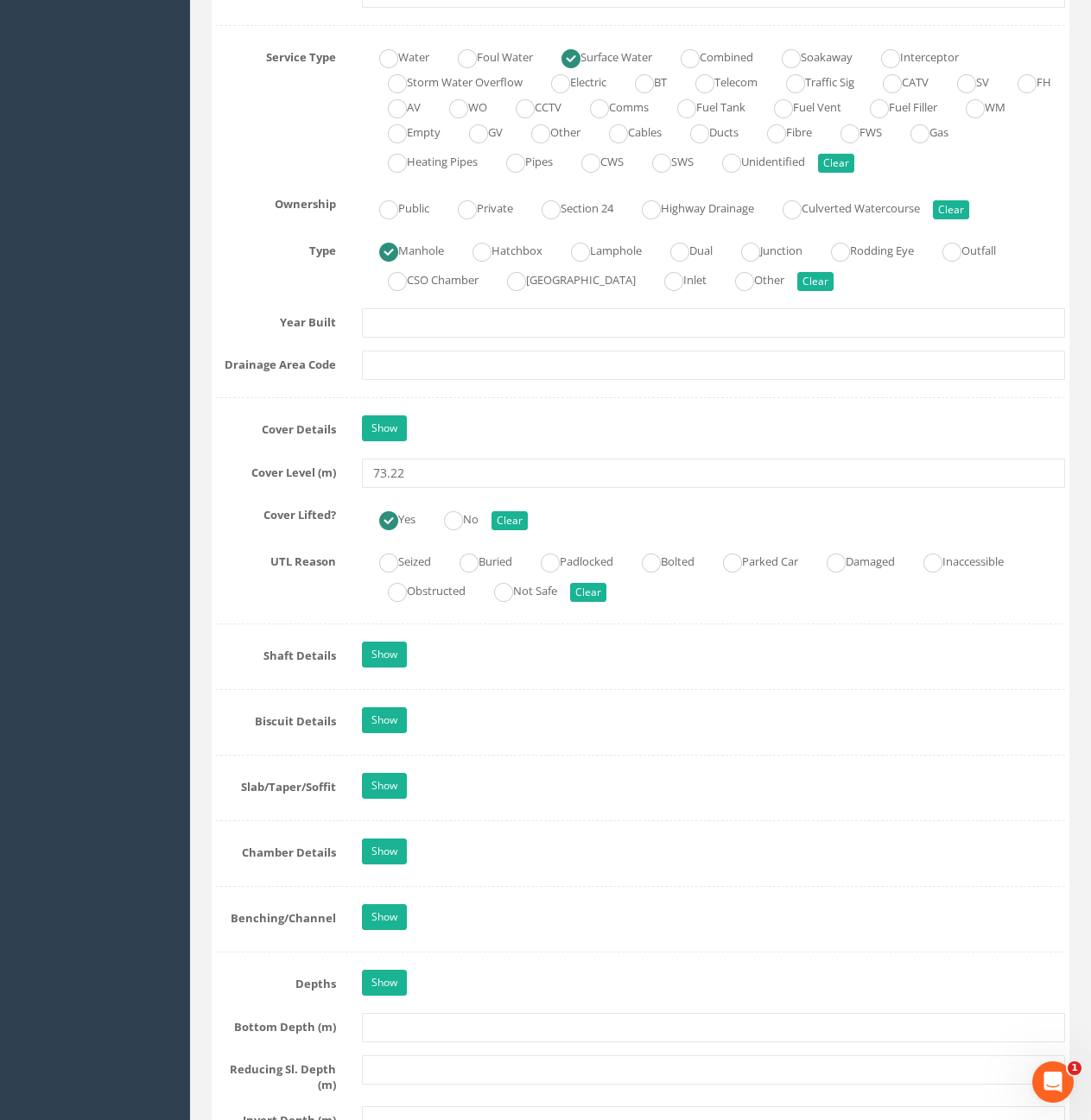
scroll to position [1296, 0]
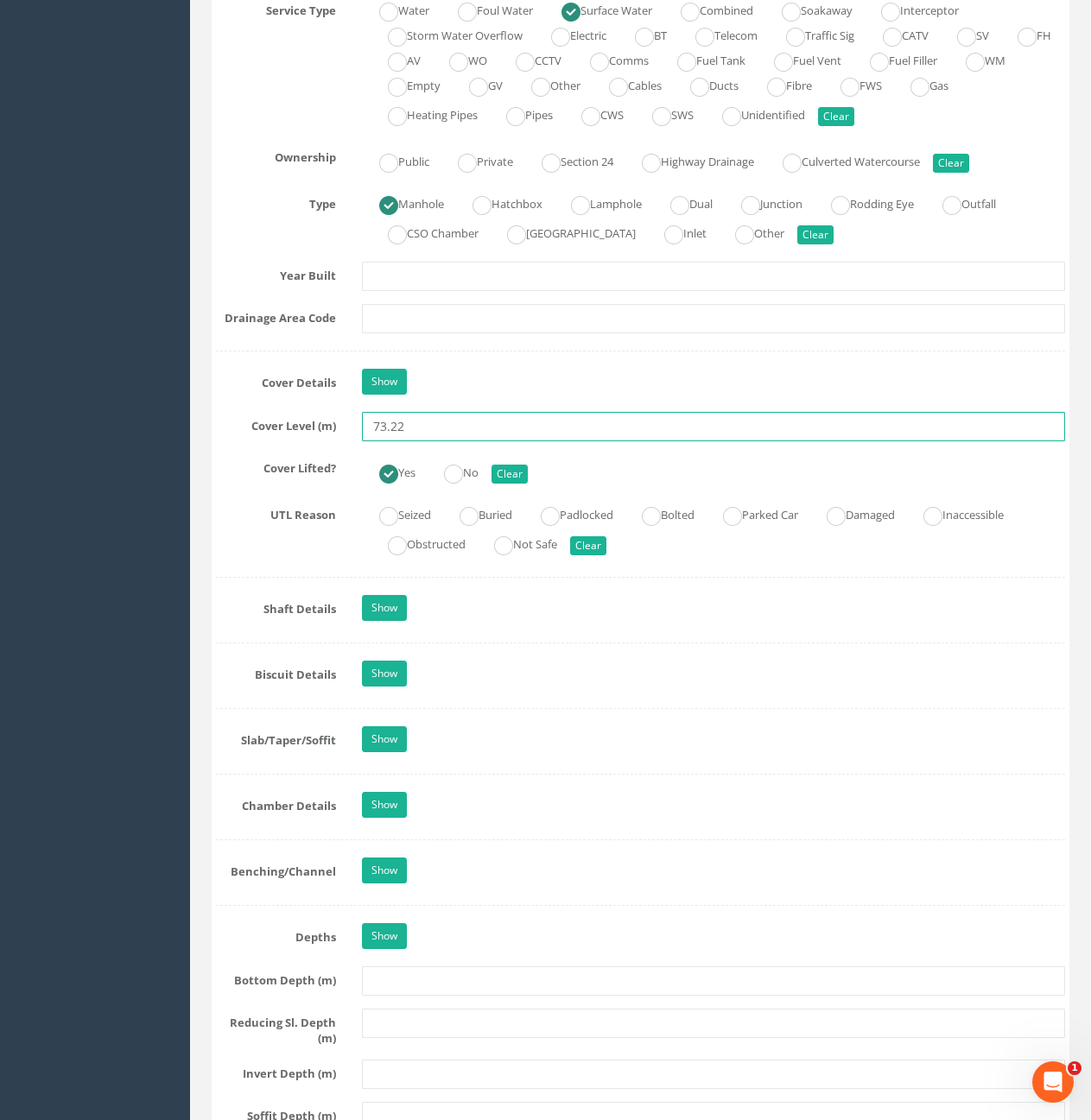
click at [508, 420] on input "73.22" at bounding box center [713, 426] width 703 height 30
type input "73.26"
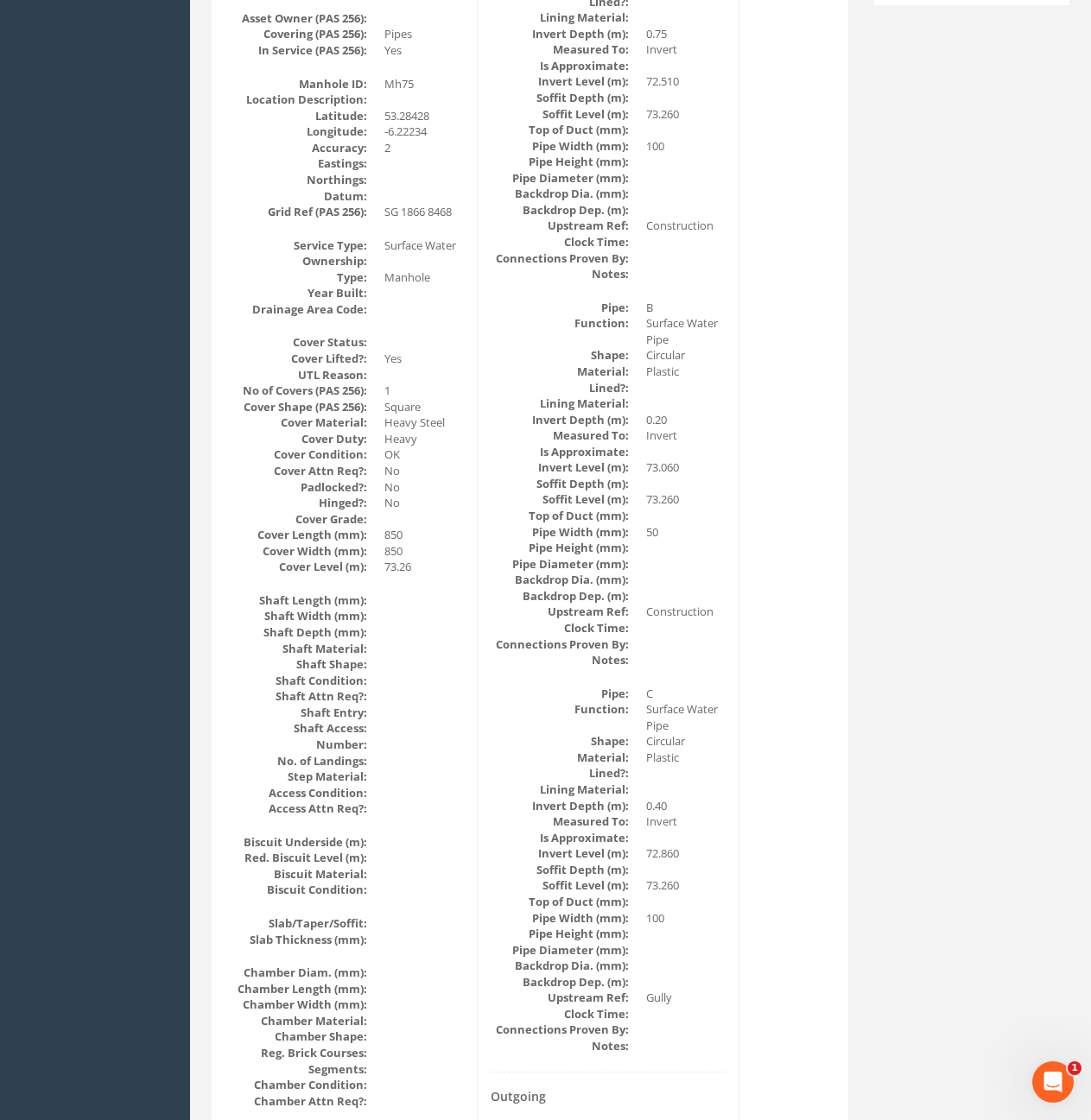
scroll to position [0, 0]
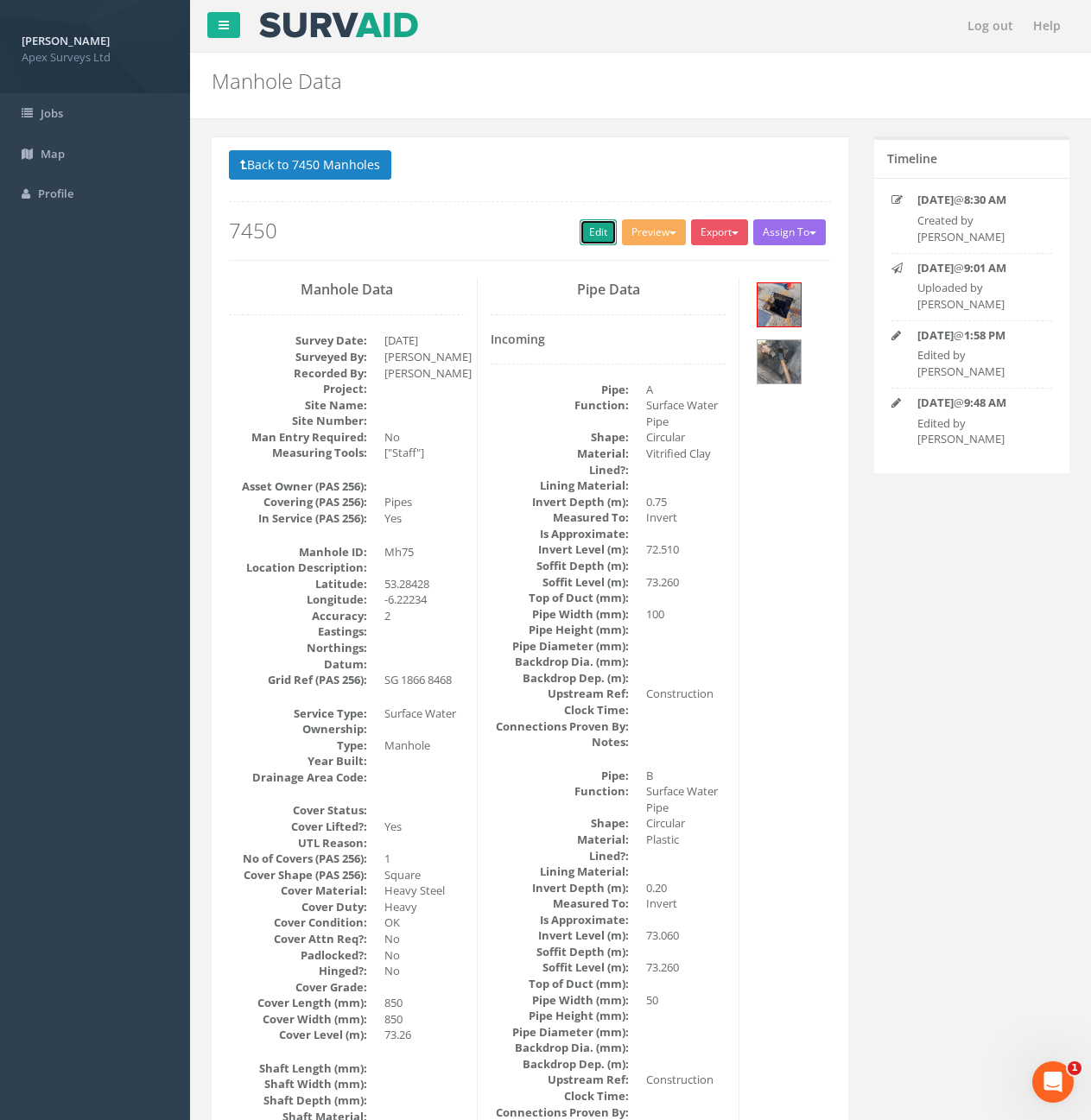
click at [588, 238] on link "Edit" at bounding box center [597, 232] width 38 height 26
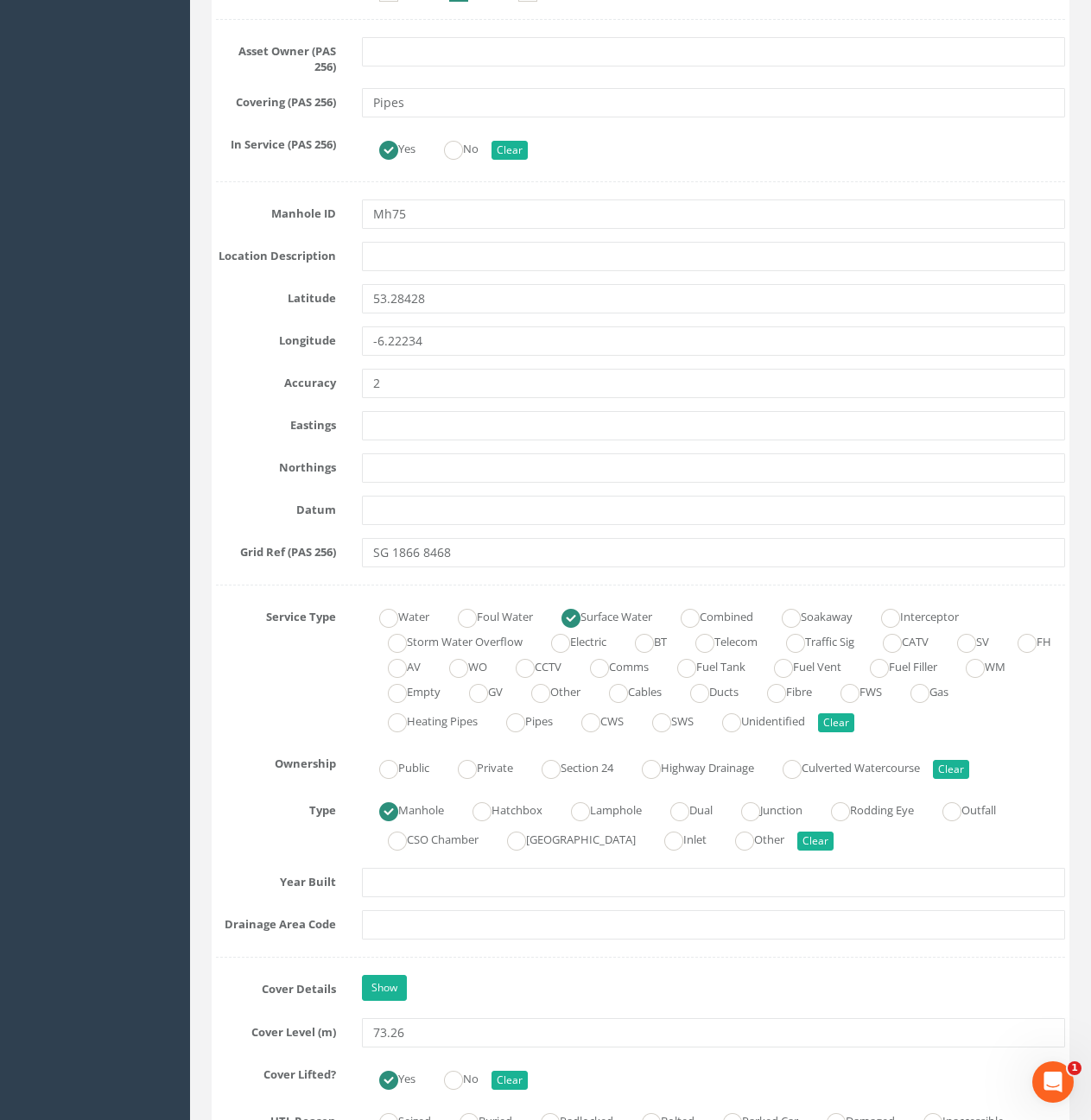
scroll to position [950, 0]
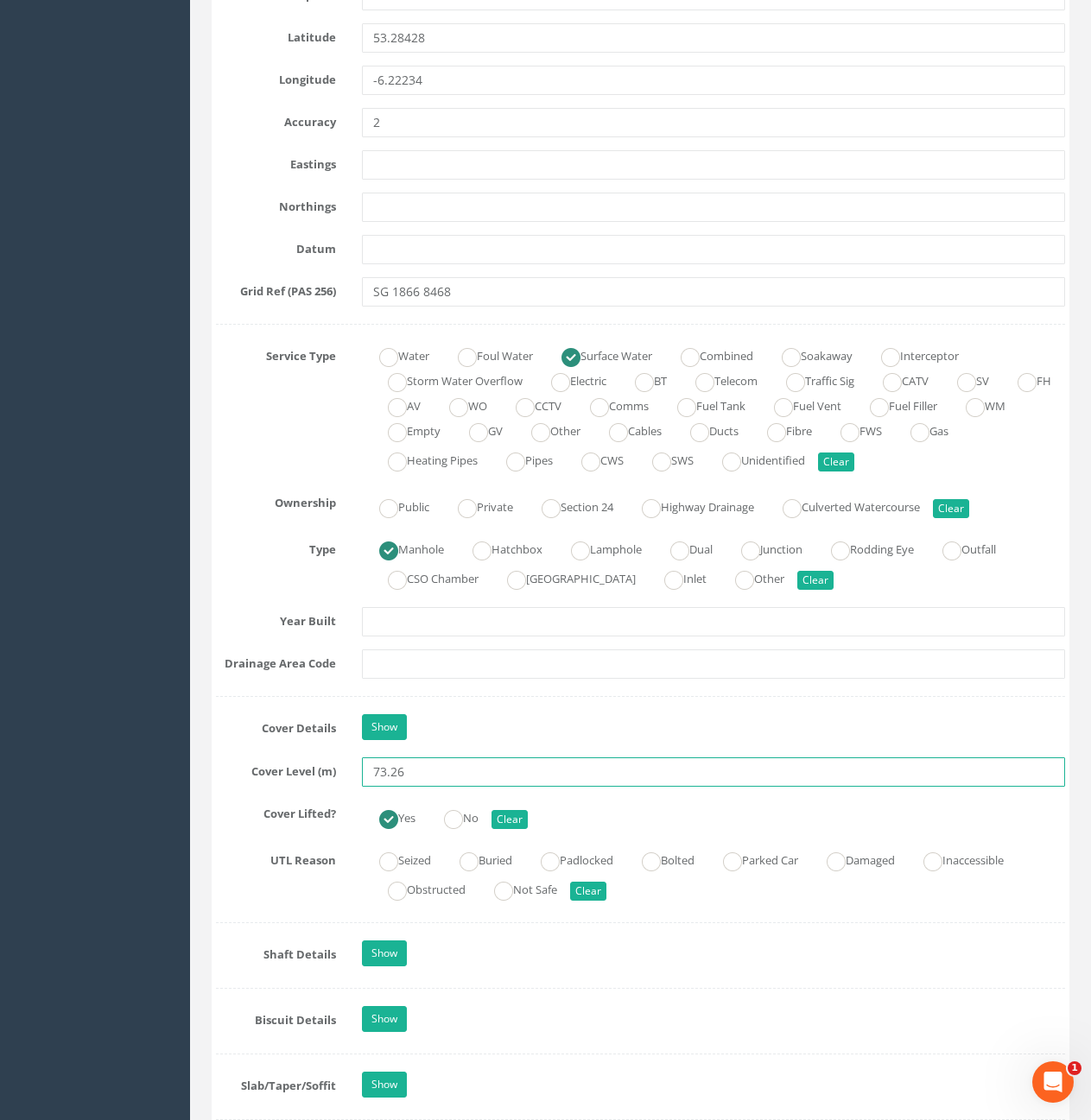
click at [482, 783] on input "73.26" at bounding box center [713, 772] width 703 height 30
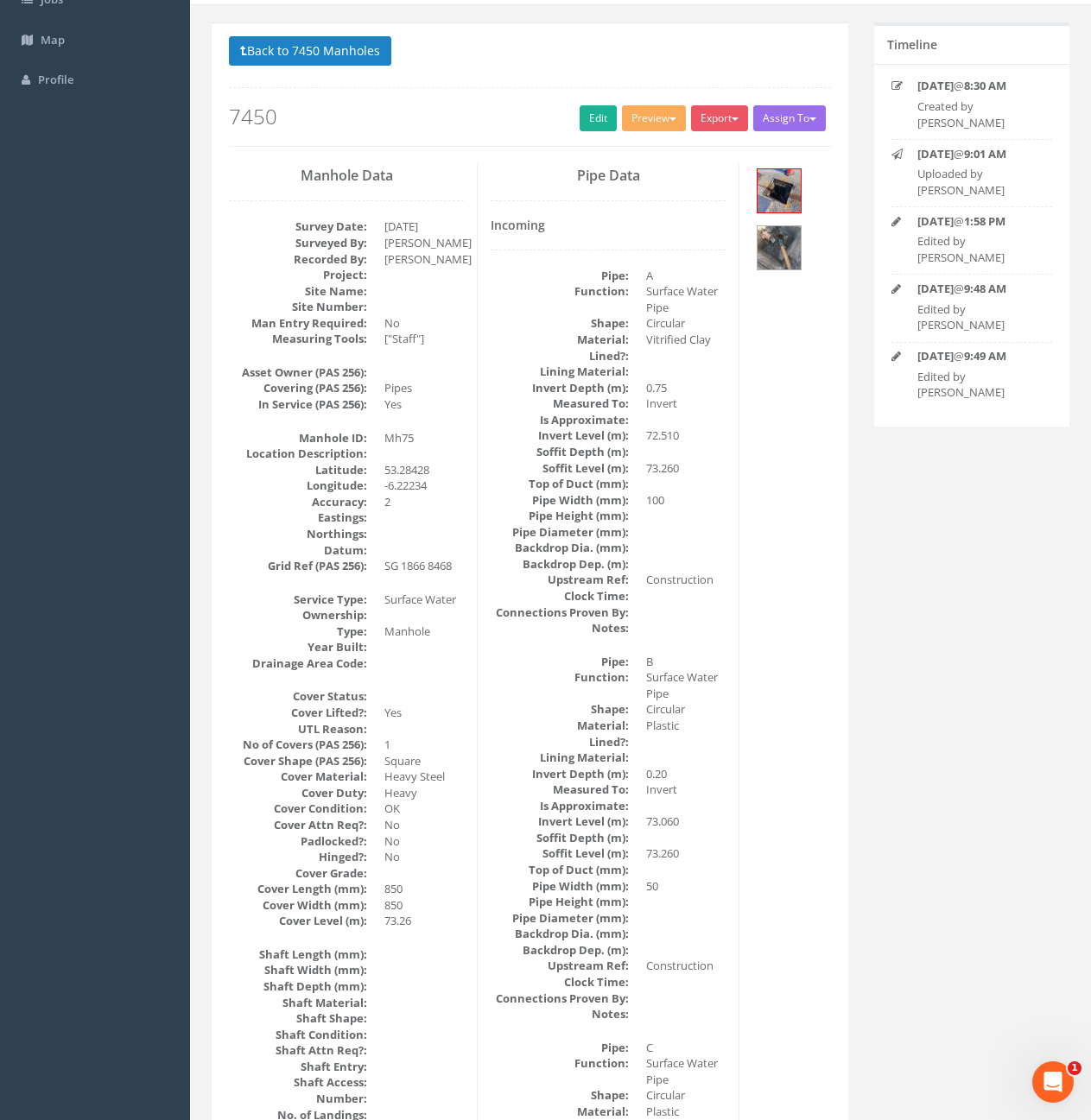
scroll to position [0, 0]
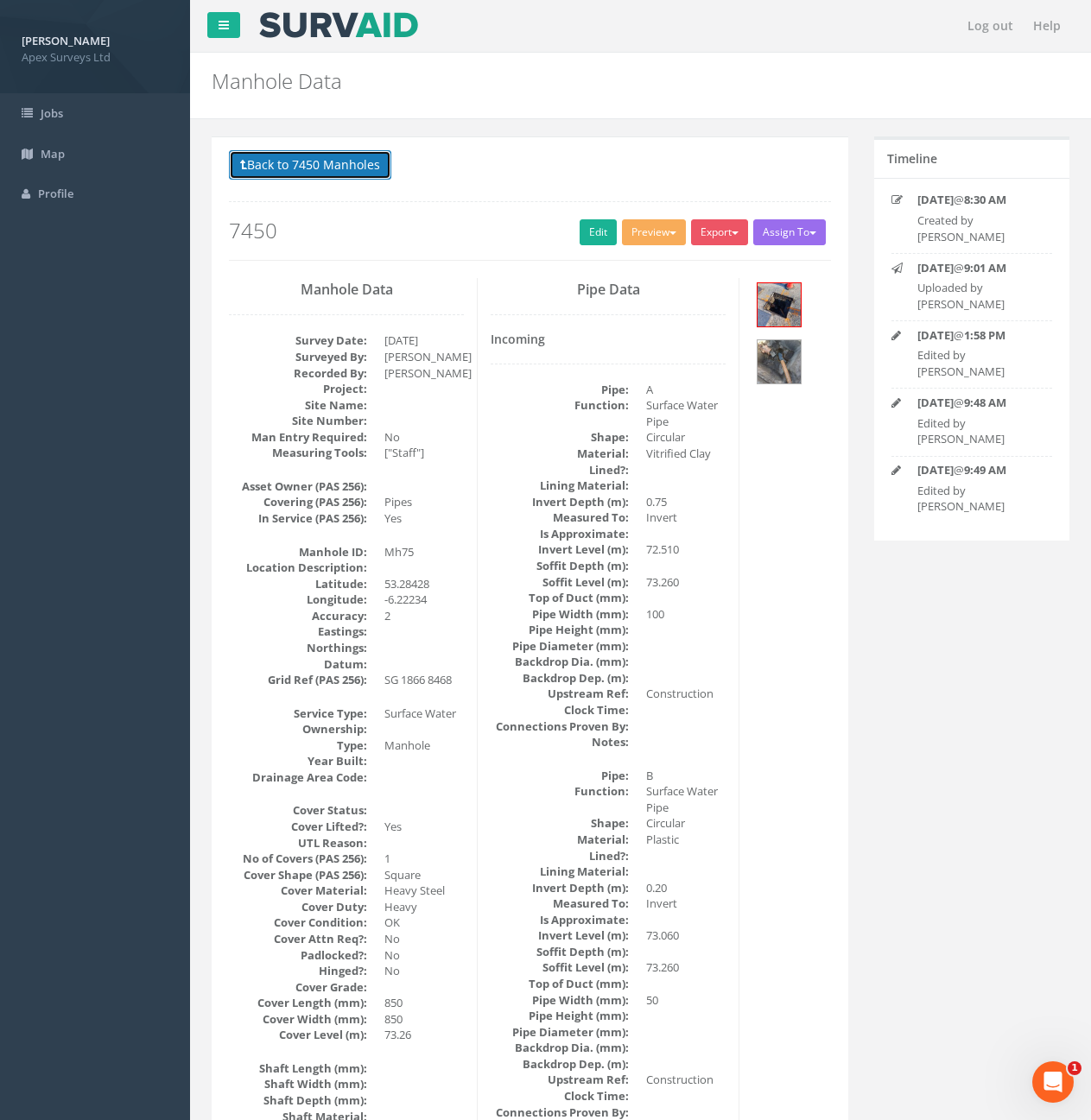
click at [270, 161] on button "Back to 7450 Manholes" at bounding box center [310, 165] width 163 height 30
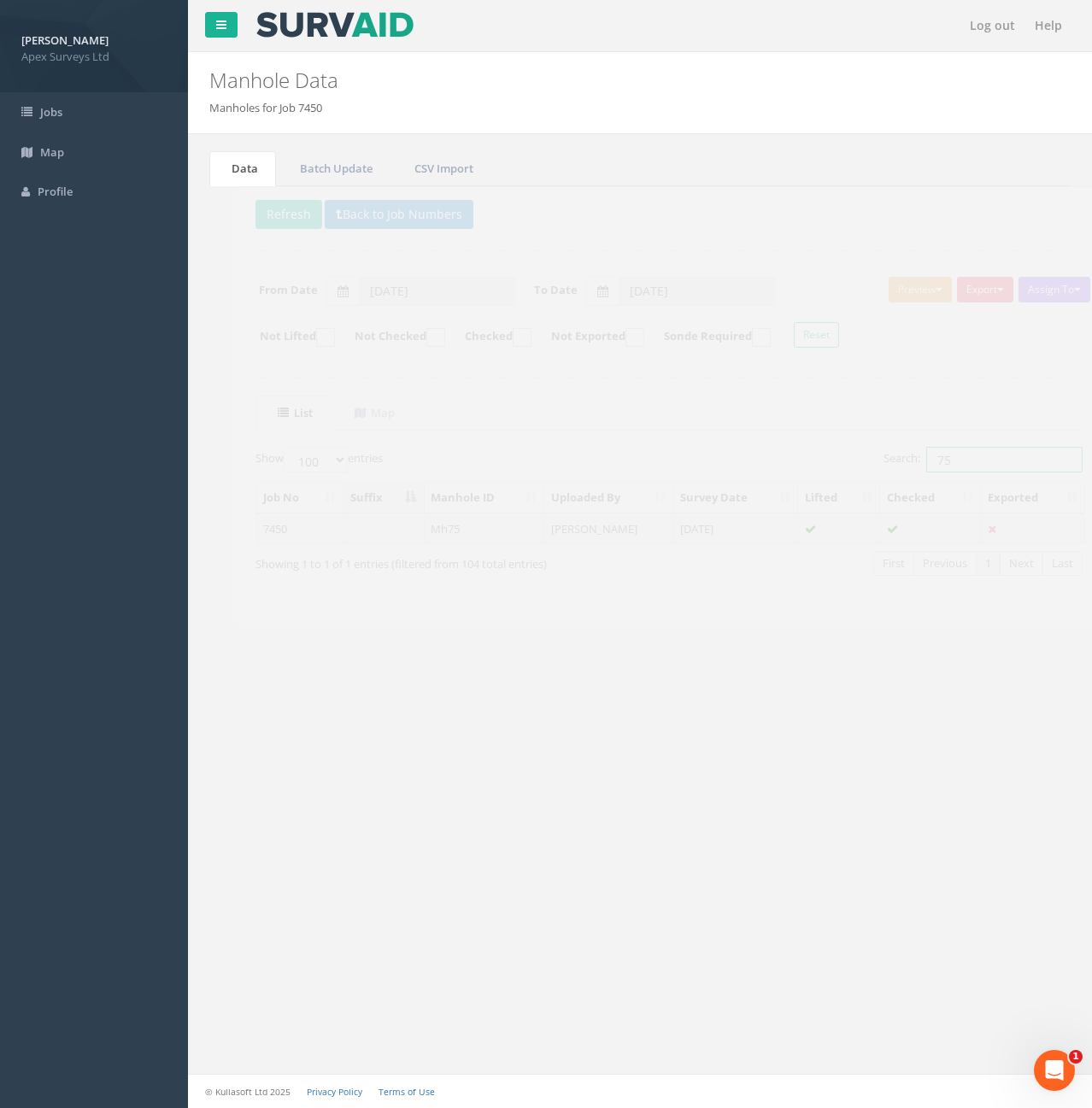
click at [936, 465] on input "75" at bounding box center [976, 459] width 156 height 26
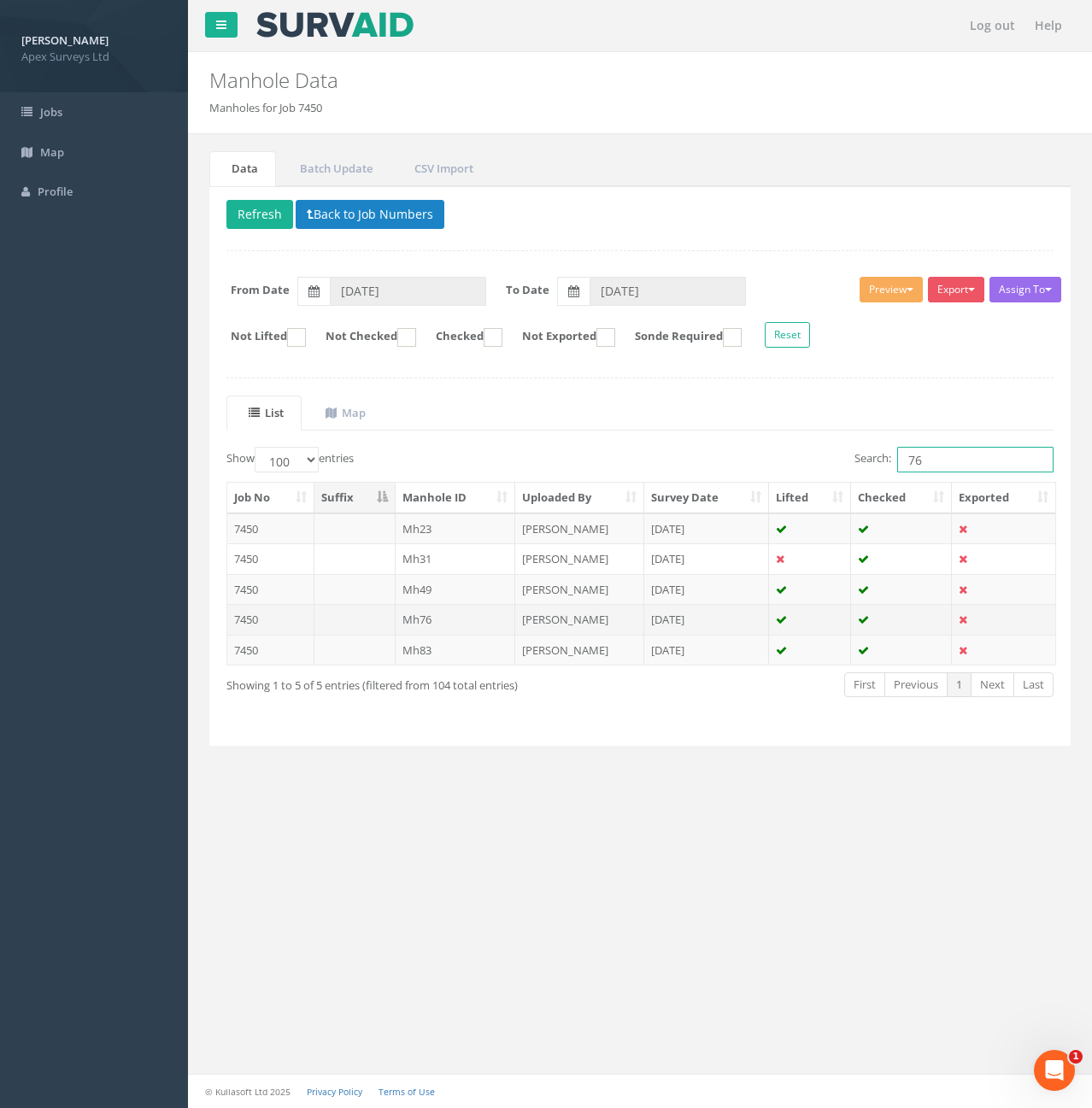
type input "76"
click at [455, 623] on td "Mh76" at bounding box center [456, 620] width 121 height 30
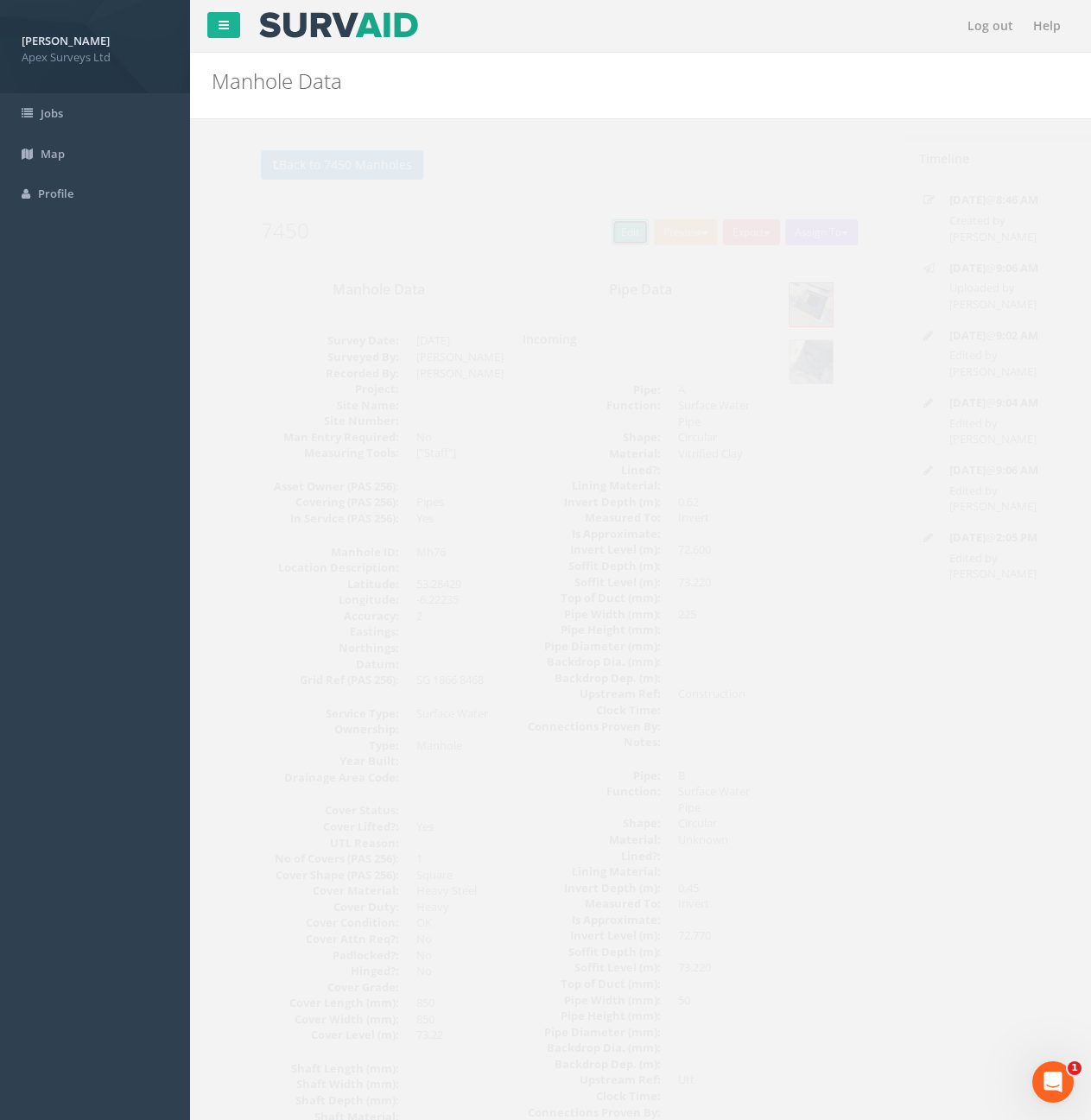
click at [590, 242] on link "Edit" at bounding box center [597, 232] width 38 height 26
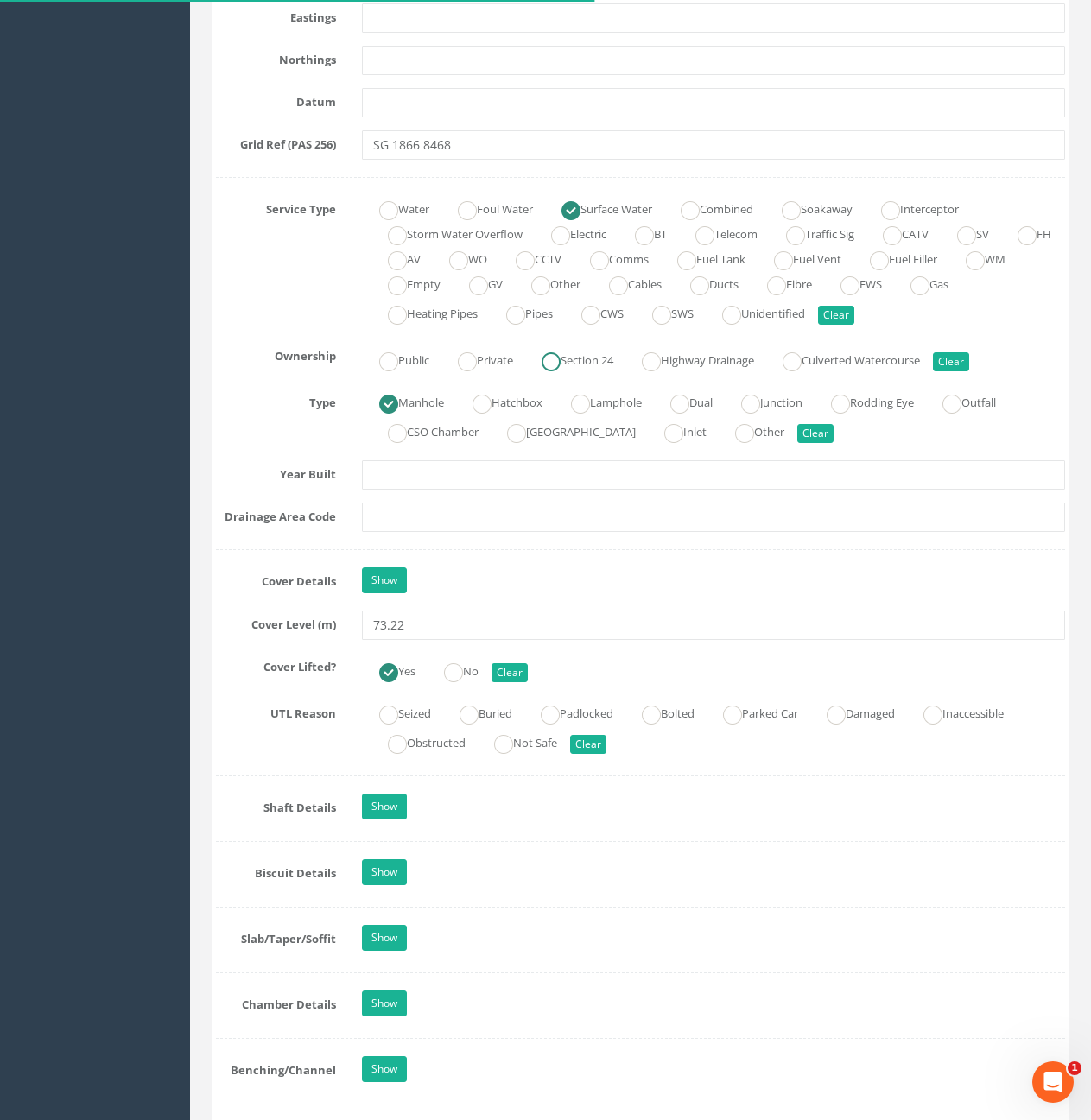
scroll to position [1209, 0]
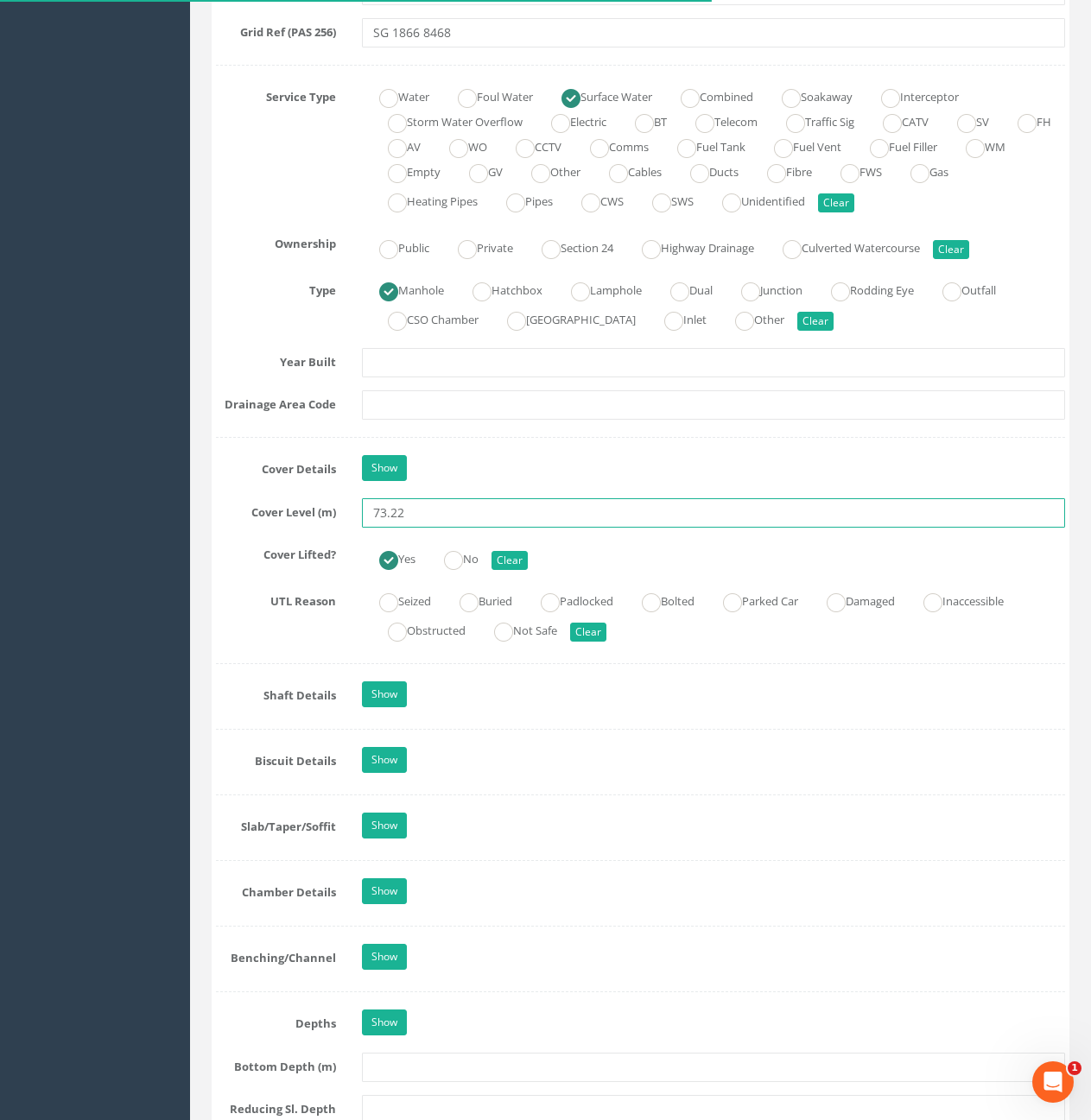
click at [433, 511] on input "73.22" at bounding box center [713, 513] width 703 height 30
type input "73.23"
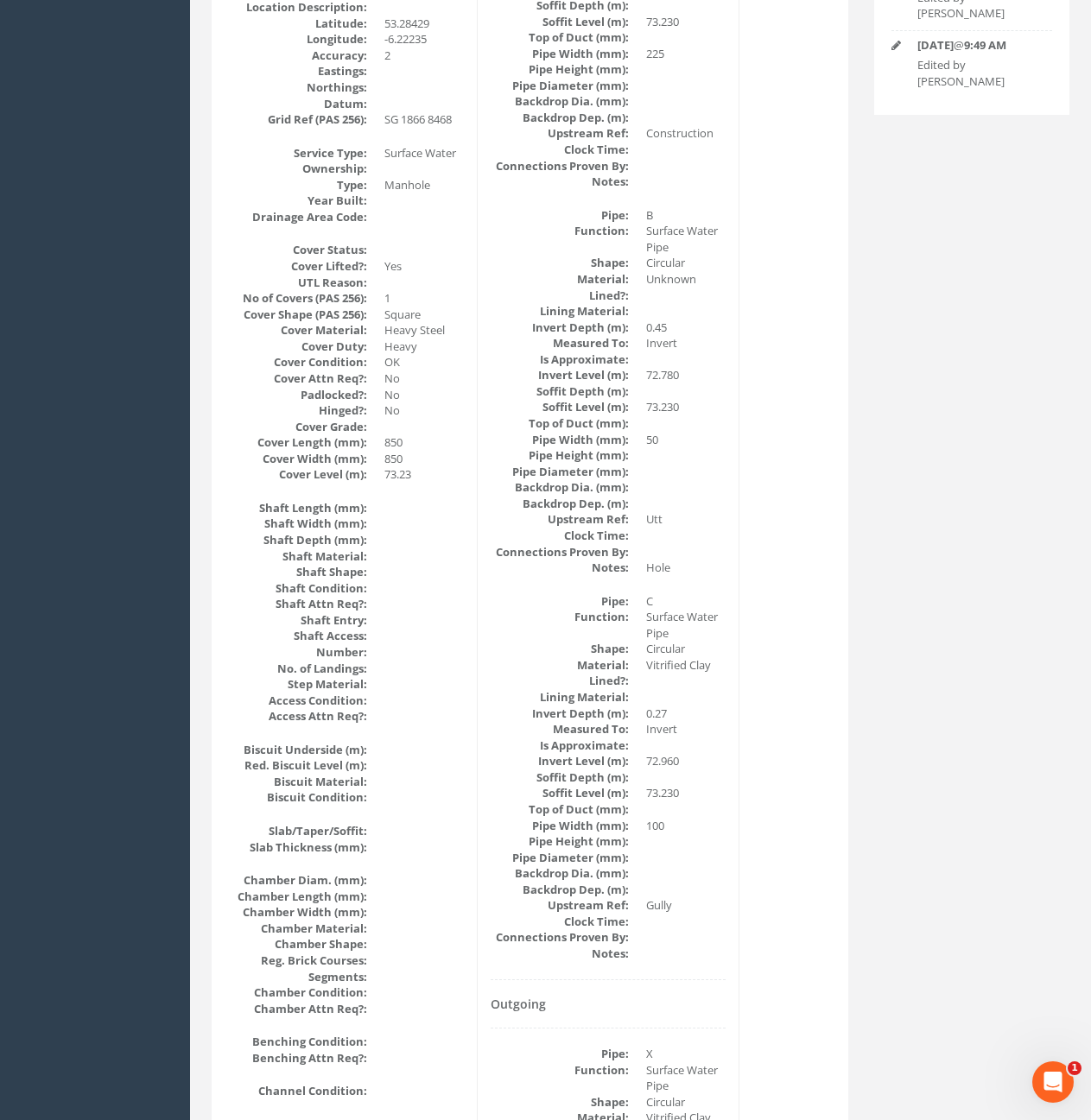
scroll to position [0, 0]
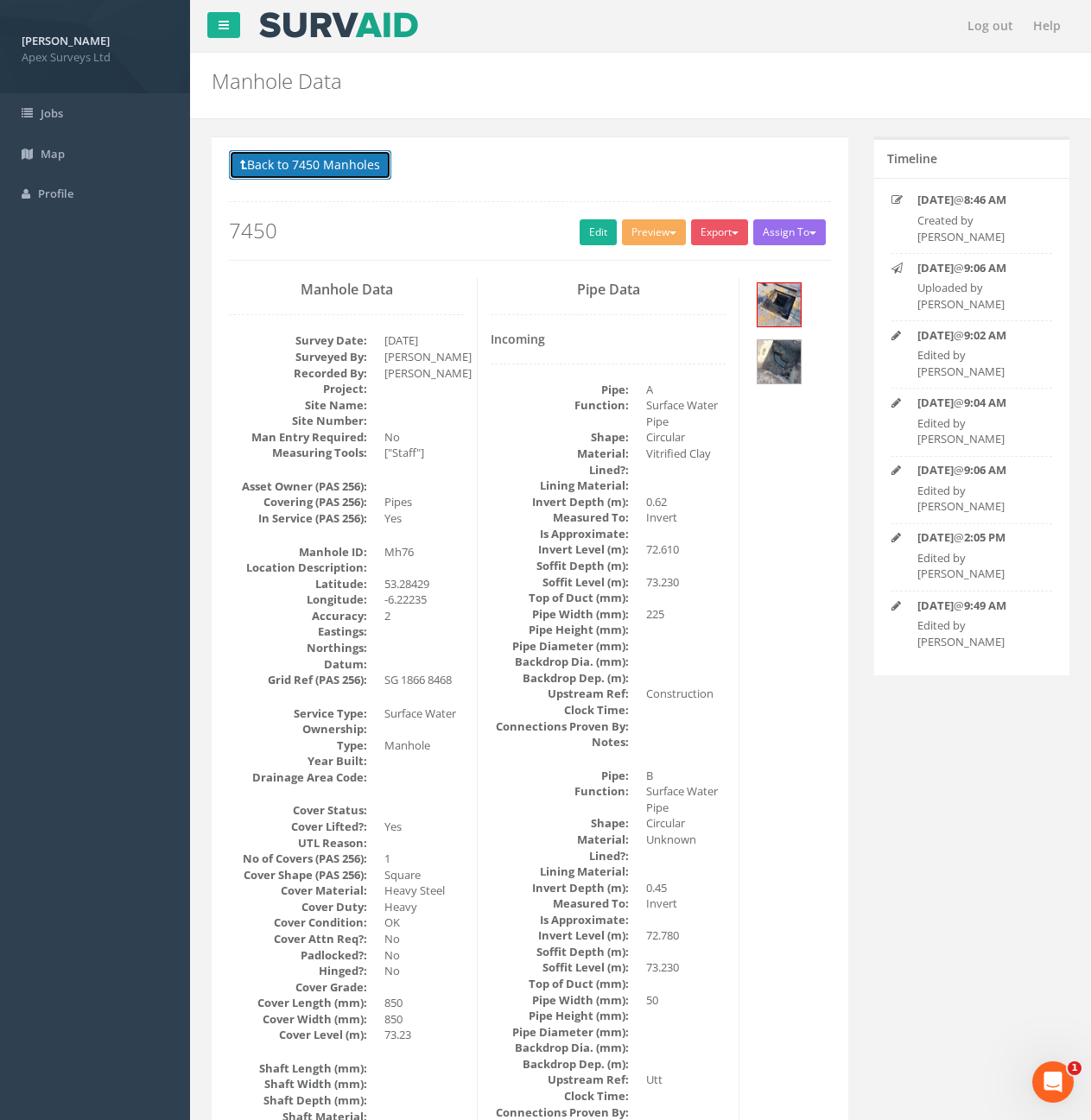
click at [266, 168] on button "Back to 7450 Manholes" at bounding box center [310, 165] width 163 height 30
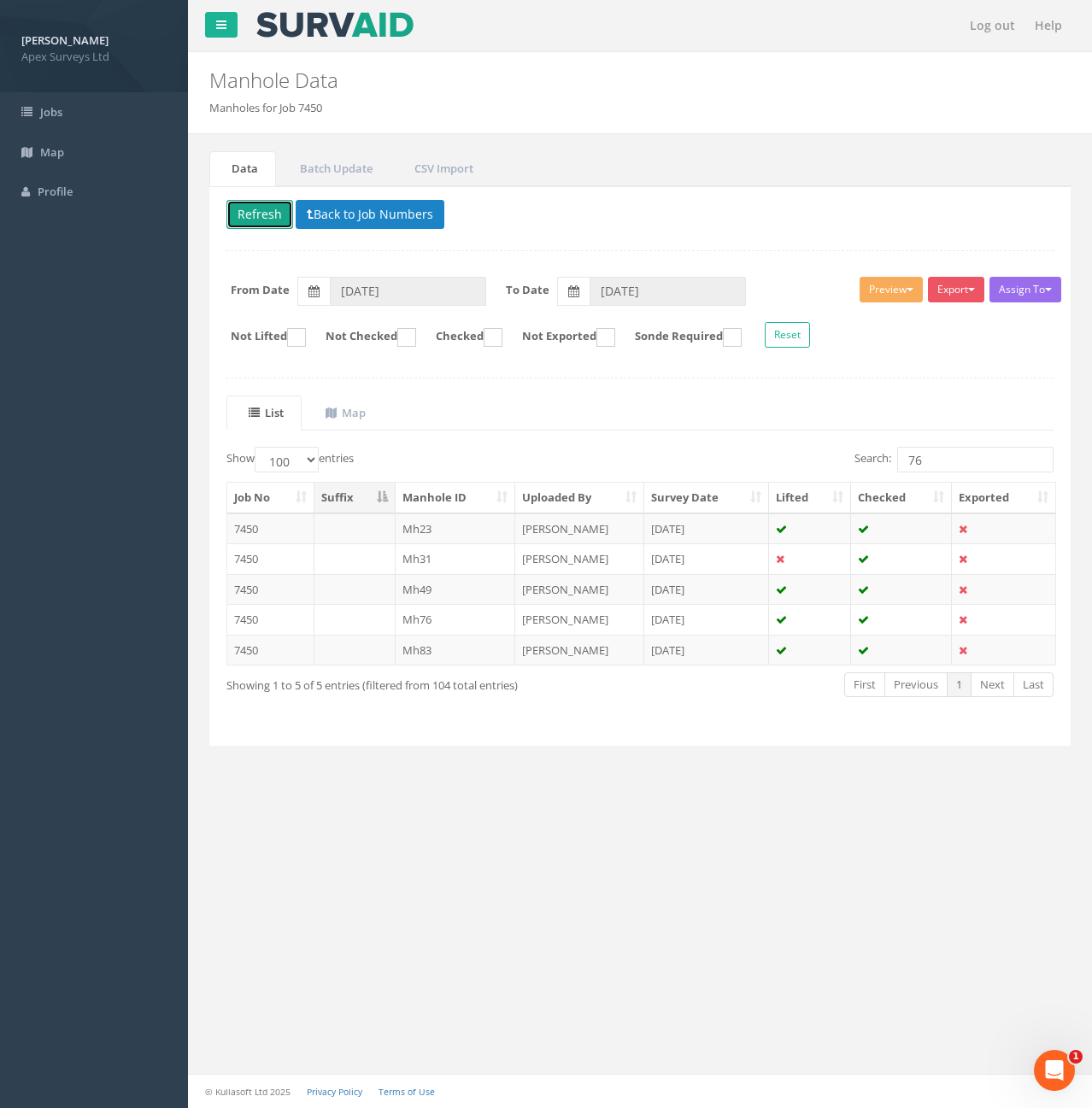
click at [262, 221] on button "Refresh" at bounding box center [260, 214] width 67 height 30
click at [960, 459] on input "76" at bounding box center [976, 459] width 156 height 26
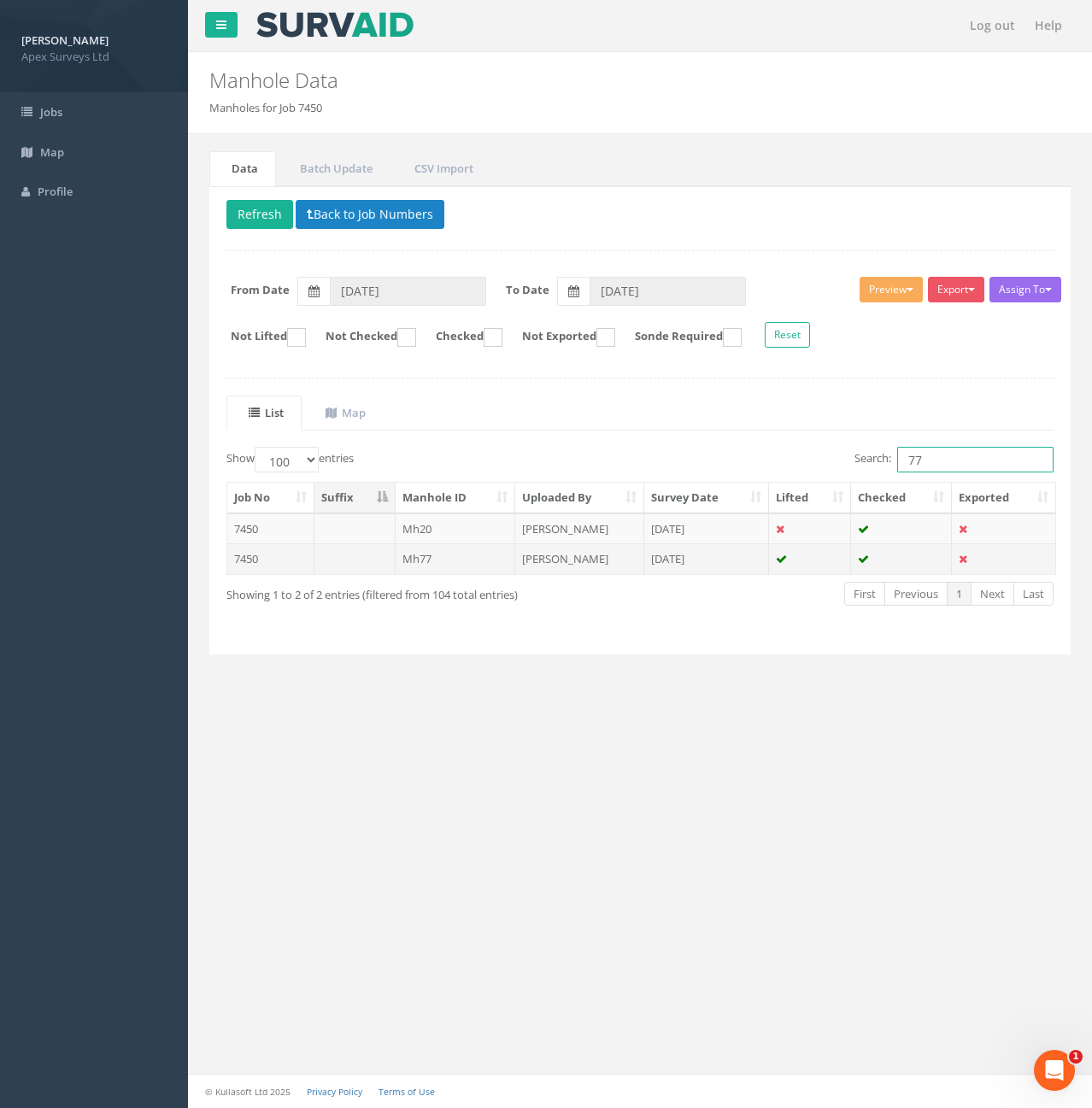
type input "77"
click at [457, 558] on td "Mh77" at bounding box center [456, 559] width 121 height 30
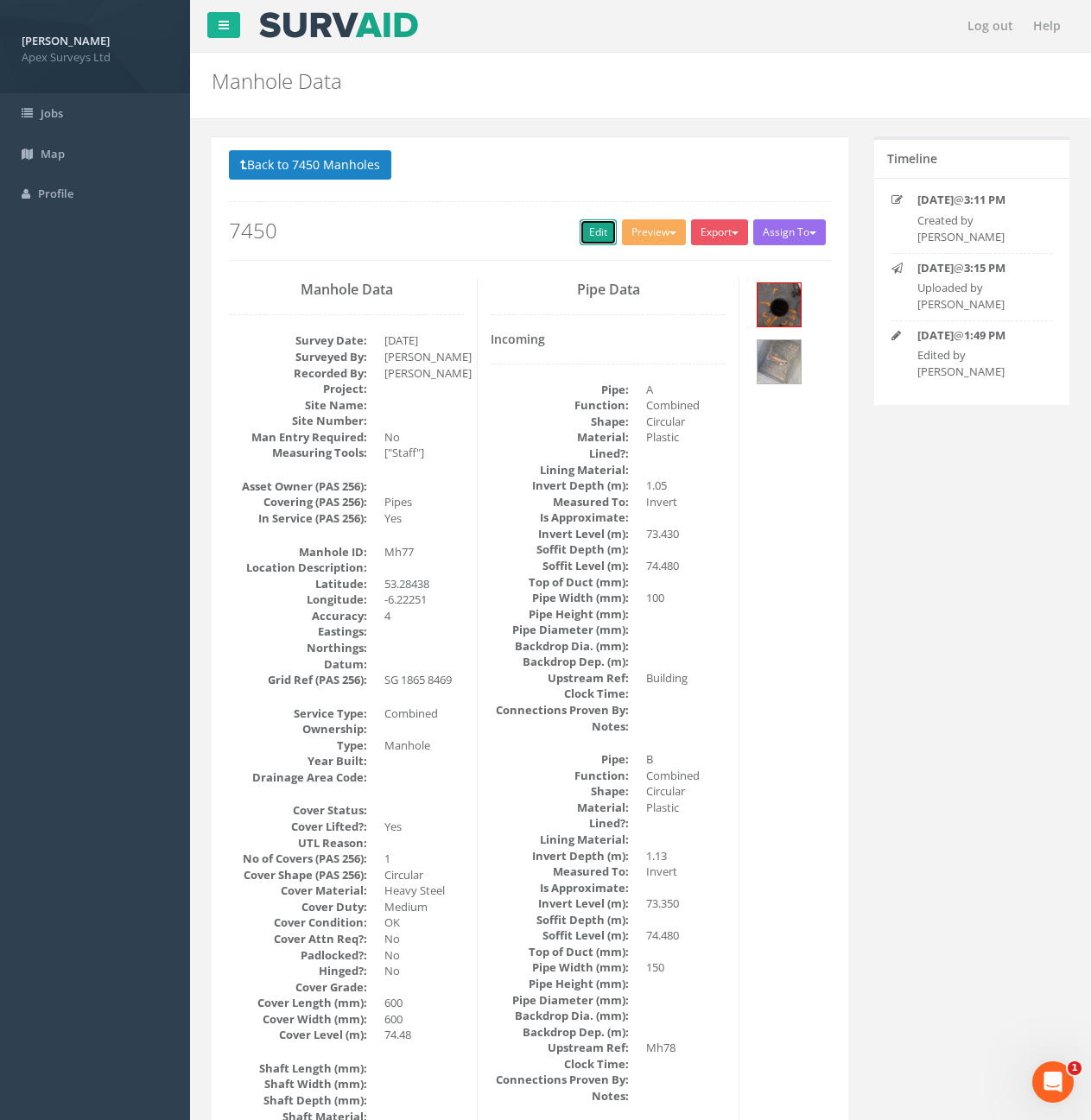
click at [598, 233] on link "Edit" at bounding box center [597, 232] width 38 height 26
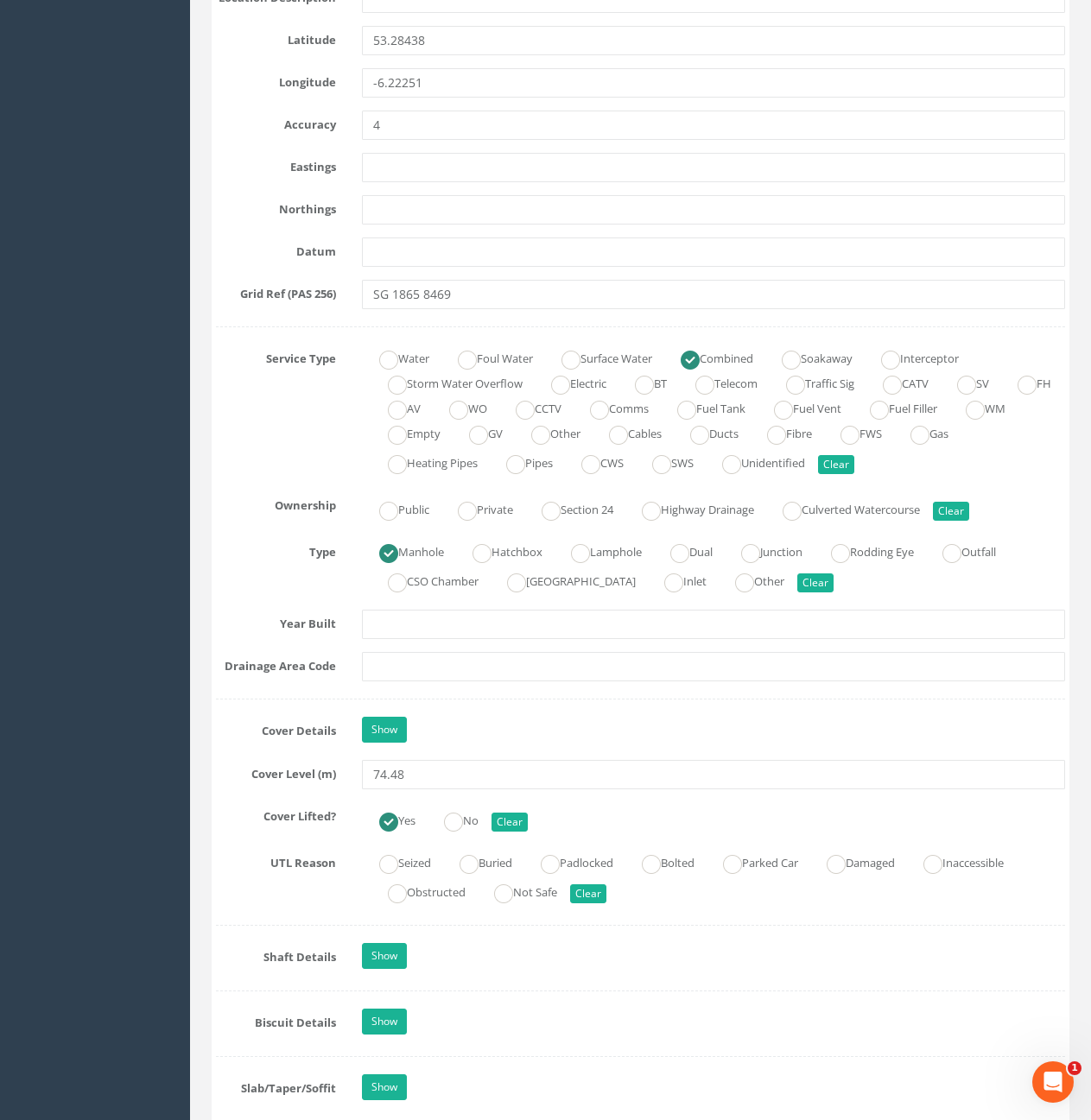
scroll to position [950, 0]
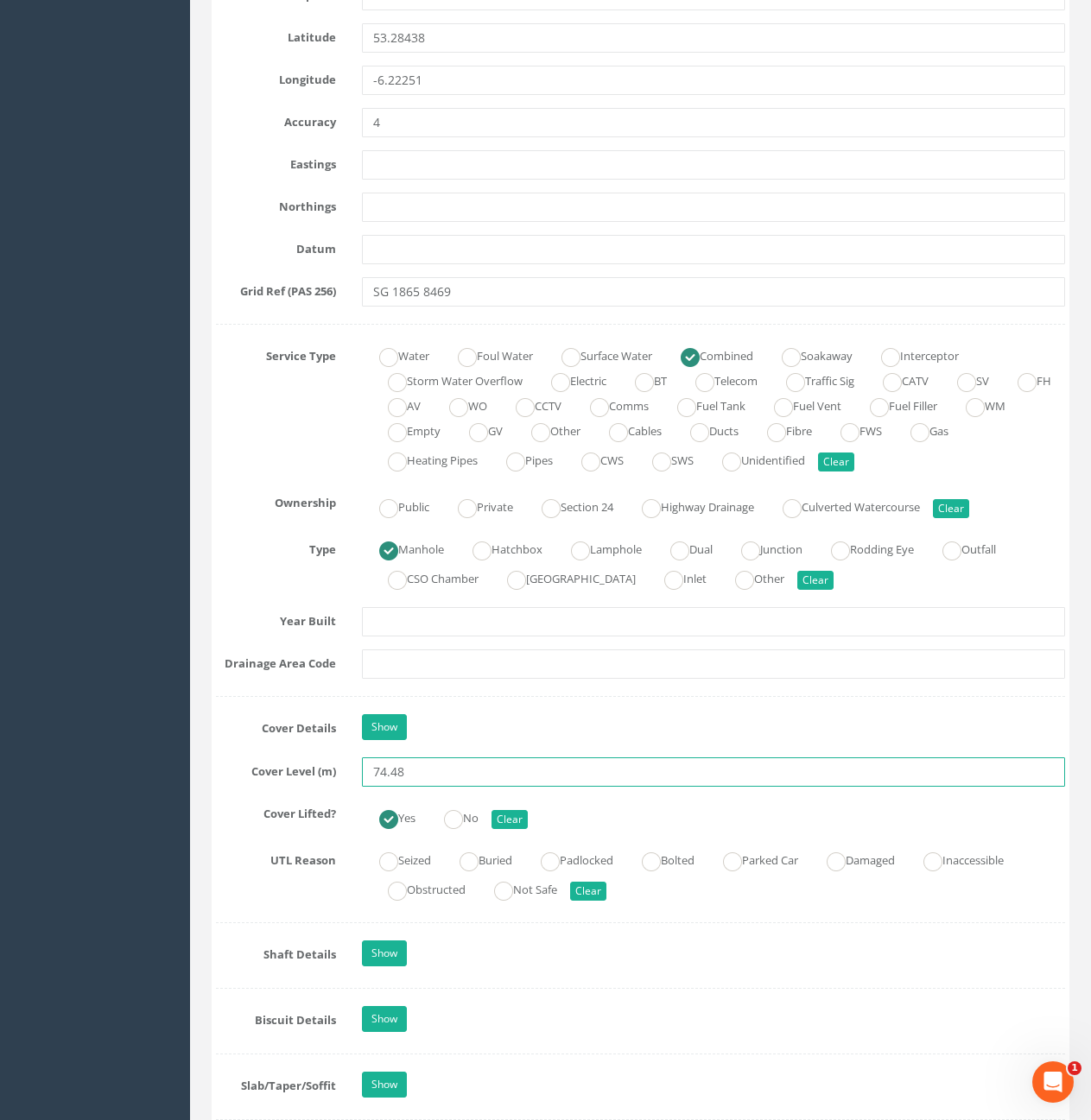
click at [434, 767] on input "74.48" at bounding box center [713, 772] width 703 height 30
type input "74.50"
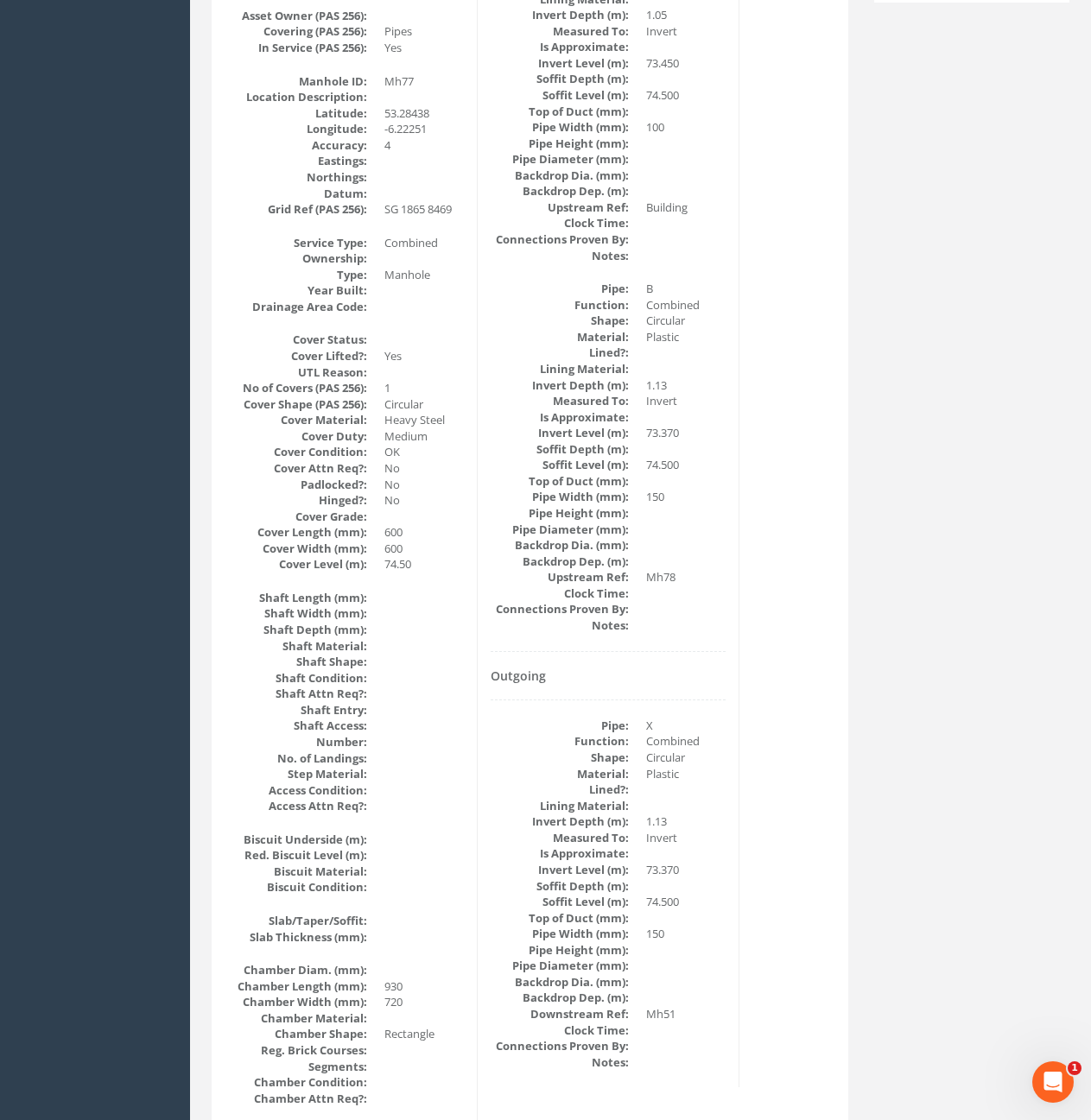
scroll to position [0, 0]
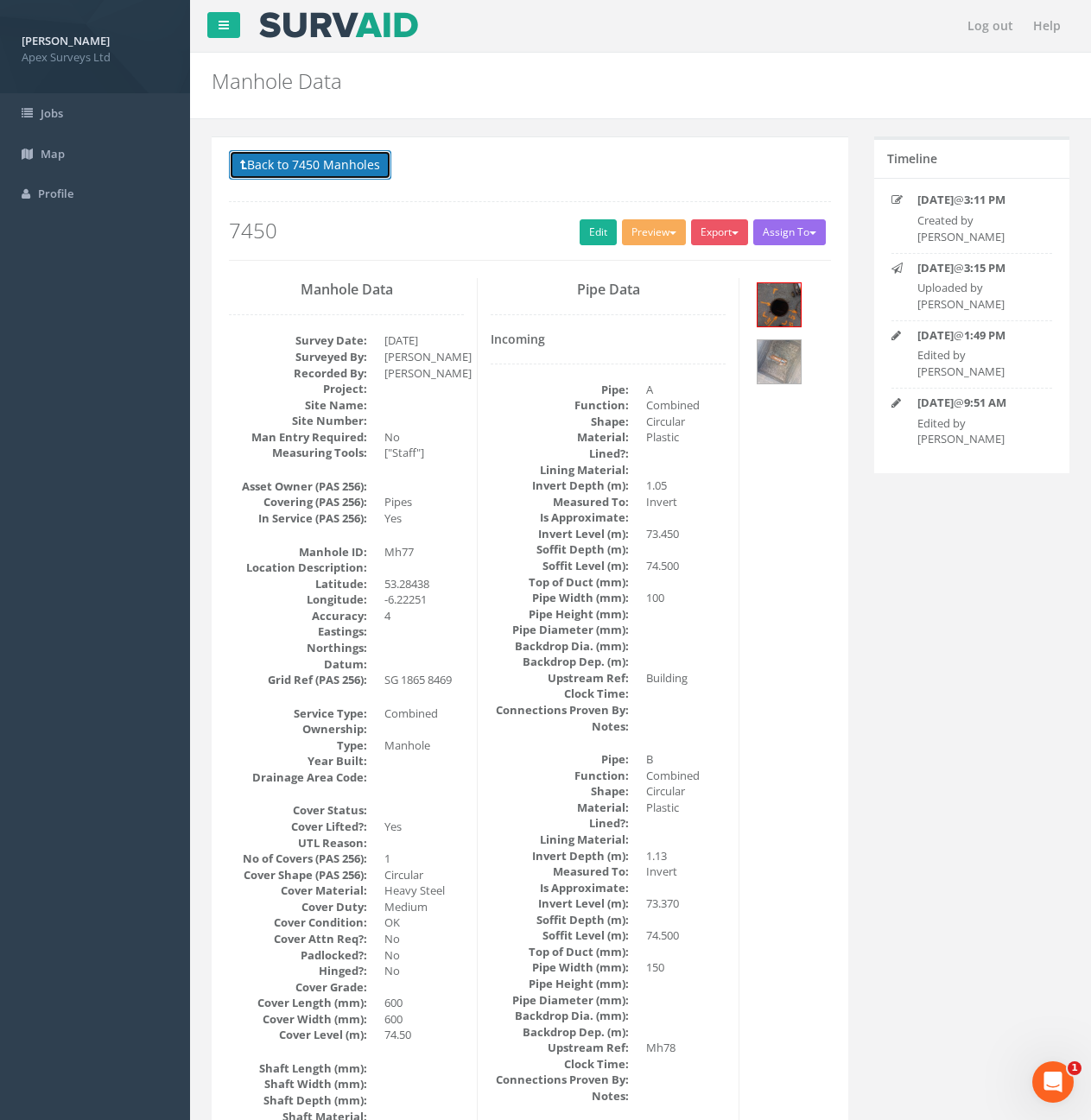
drag, startPoint x: 284, startPoint y: 162, endPoint x: 293, endPoint y: 166, distance: 9.8
click at [284, 162] on button "Back to 7450 Manholes" at bounding box center [310, 165] width 163 height 30
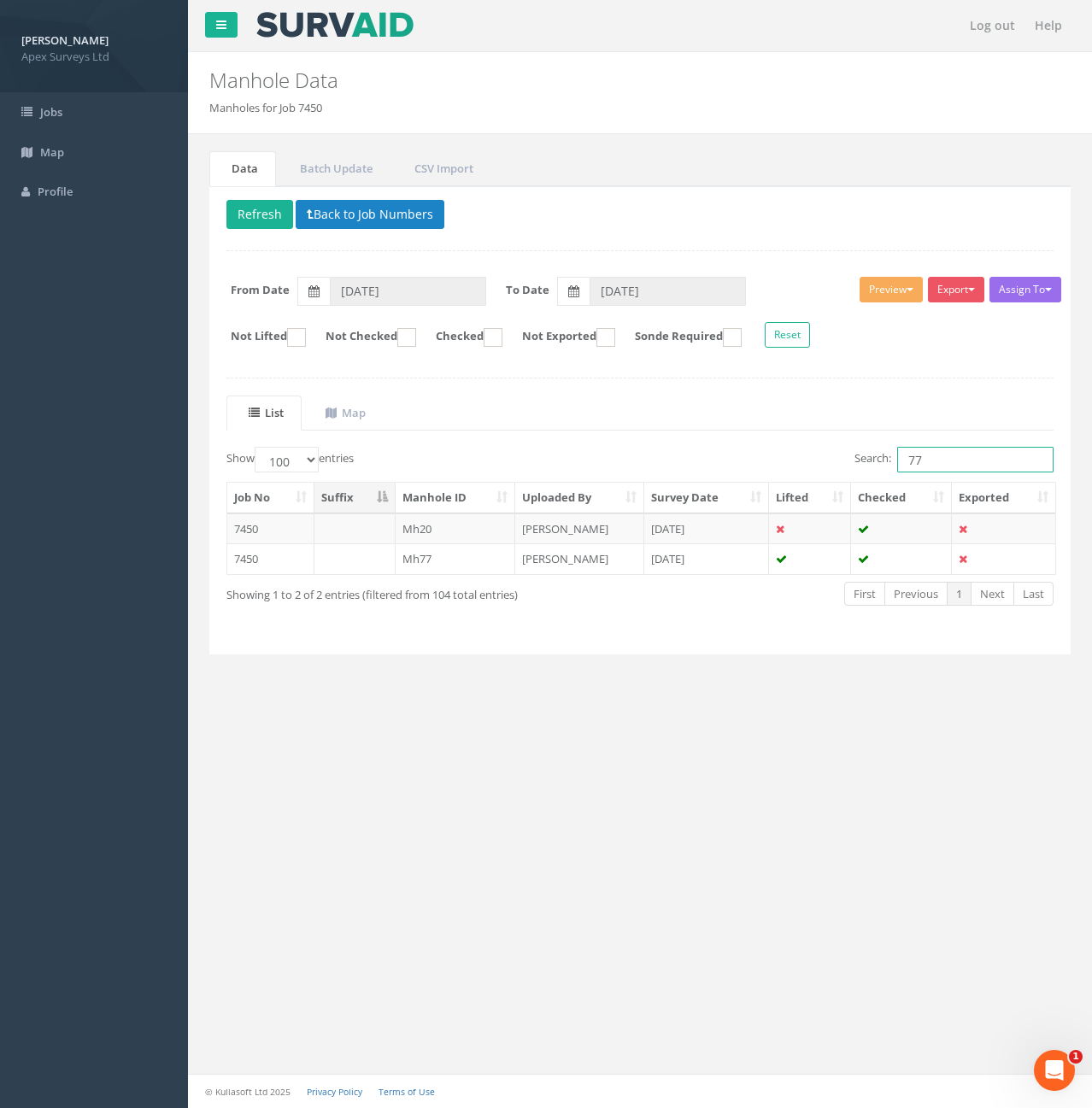
click at [983, 462] on input "77" at bounding box center [976, 459] width 156 height 26
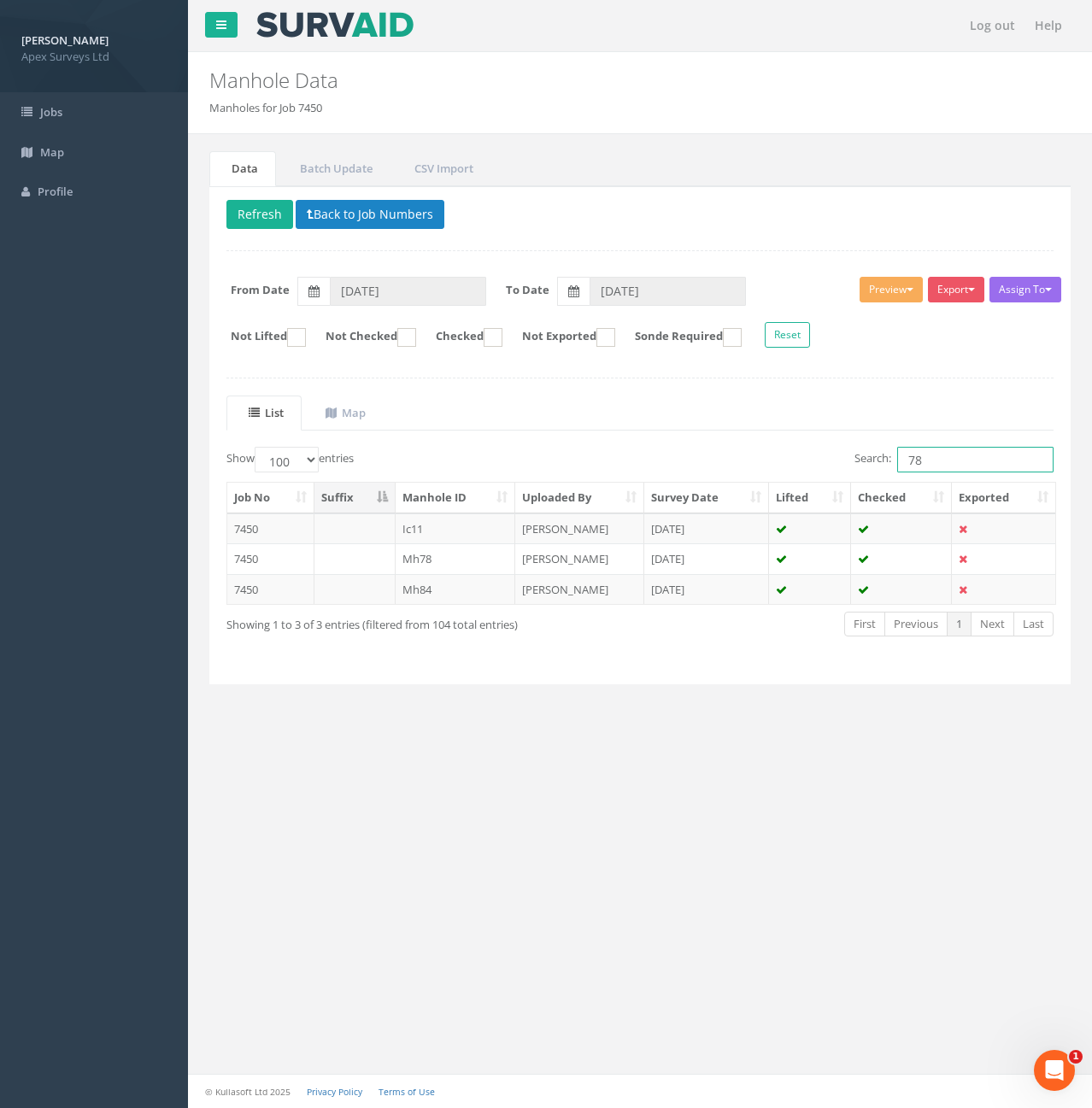
type input "78"
click at [455, 566] on td "Mh78" at bounding box center [456, 559] width 121 height 30
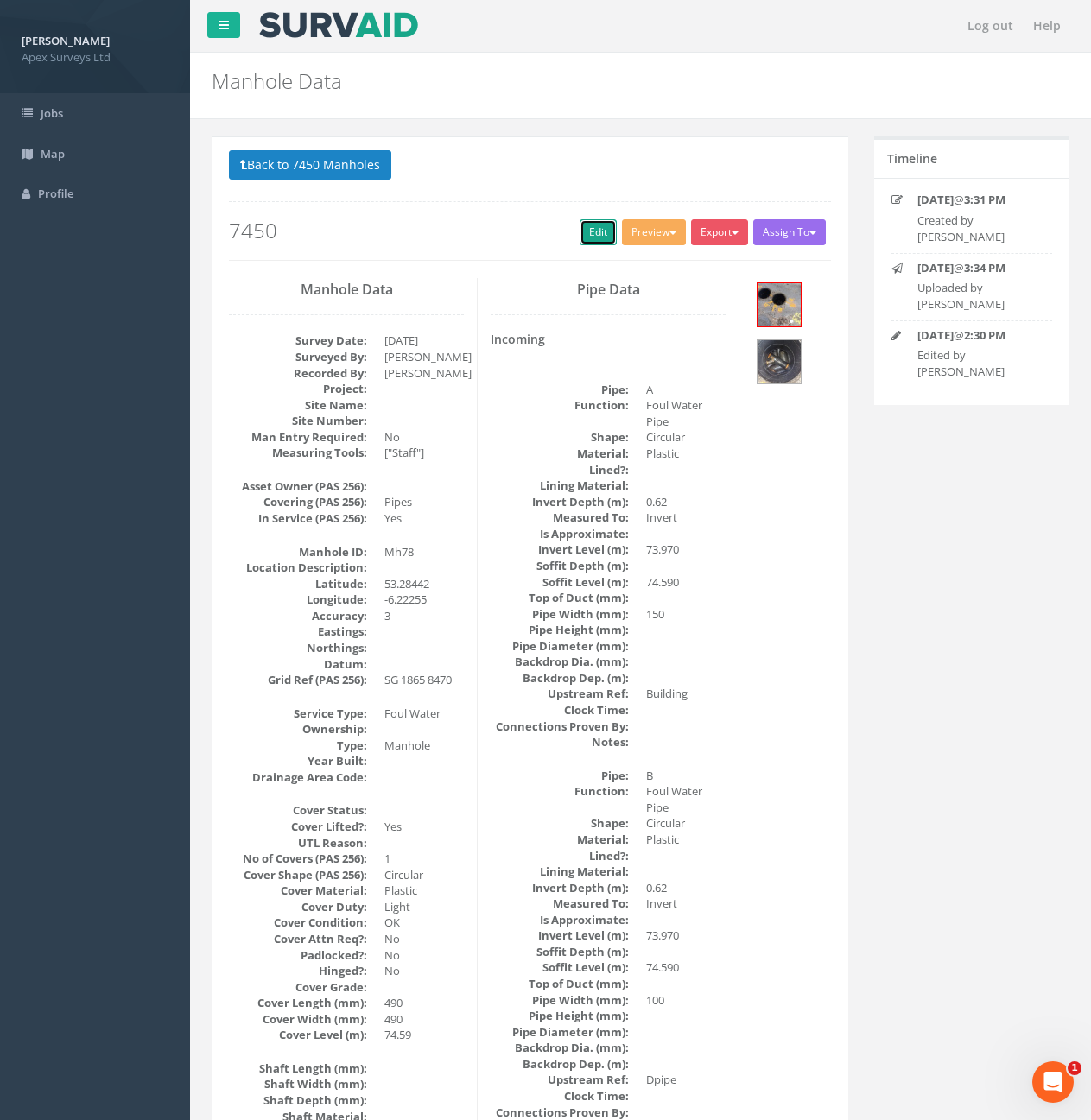
click at [587, 232] on link "Edit" at bounding box center [597, 232] width 38 height 26
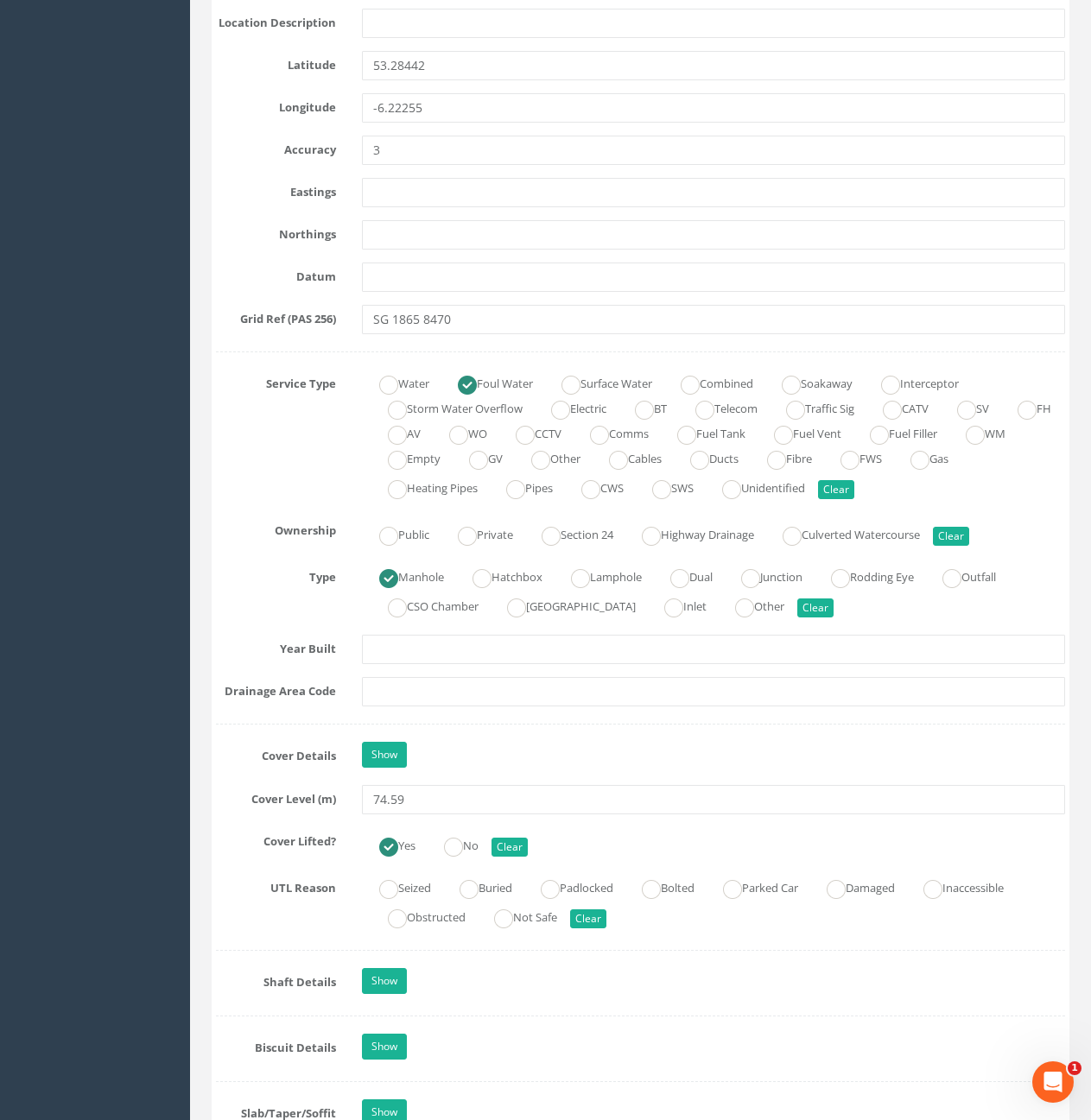
scroll to position [1036, 0]
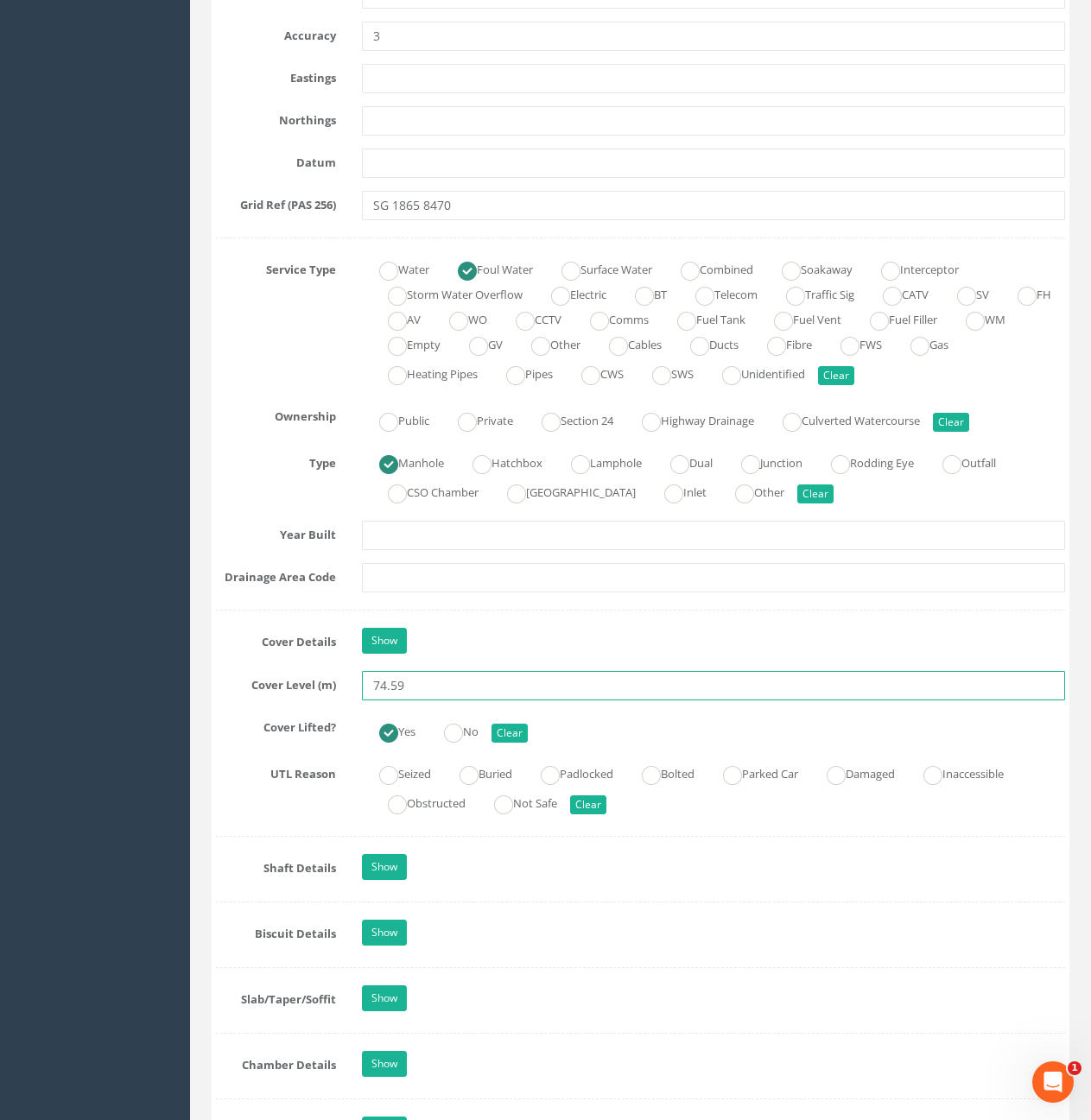
drag, startPoint x: 397, startPoint y: 687, endPoint x: 408, endPoint y: 688, distance: 11.0
click at [408, 688] on input "74.59" at bounding box center [713, 686] width 703 height 30
type input "74.58"
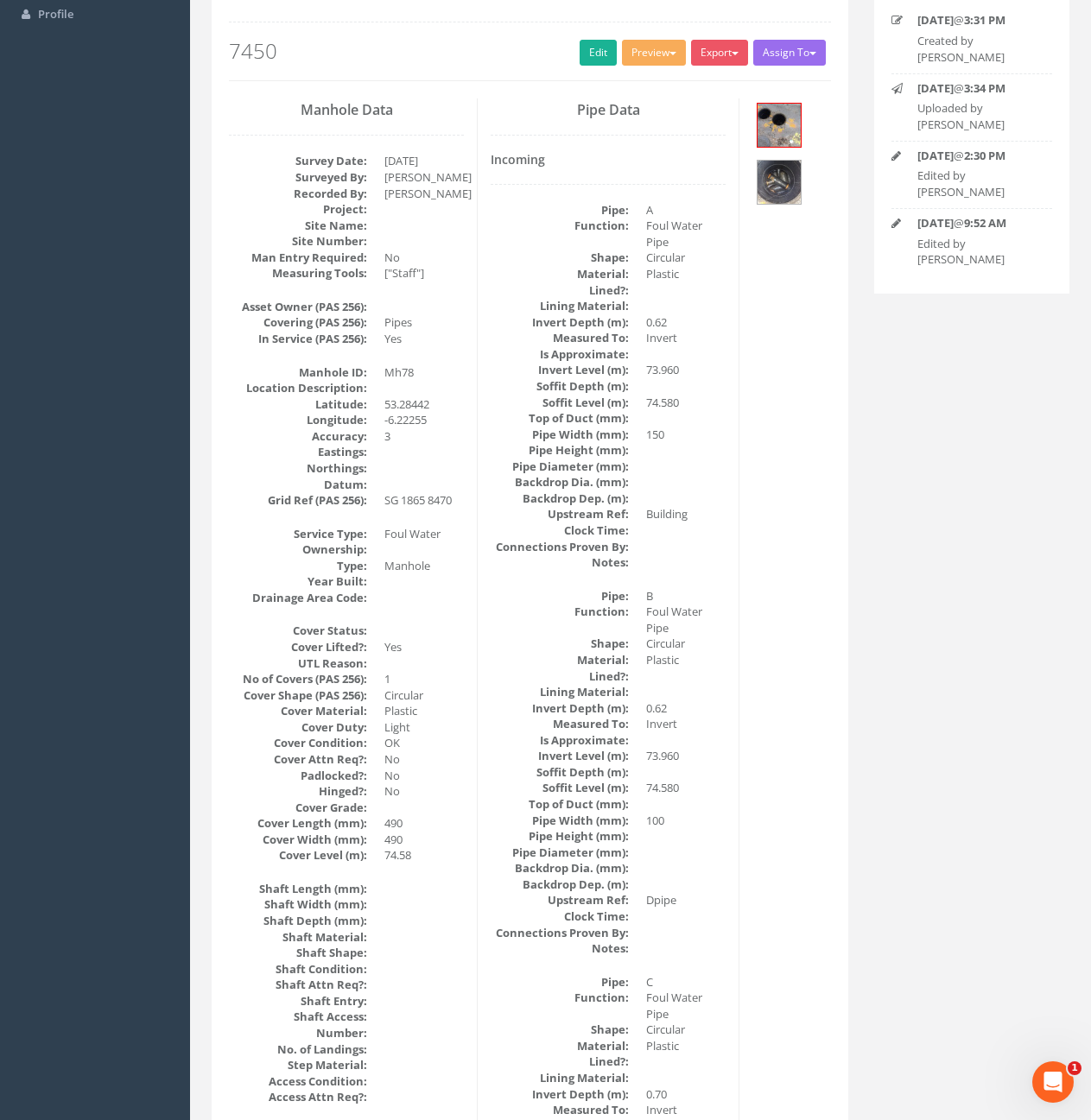
scroll to position [0, 0]
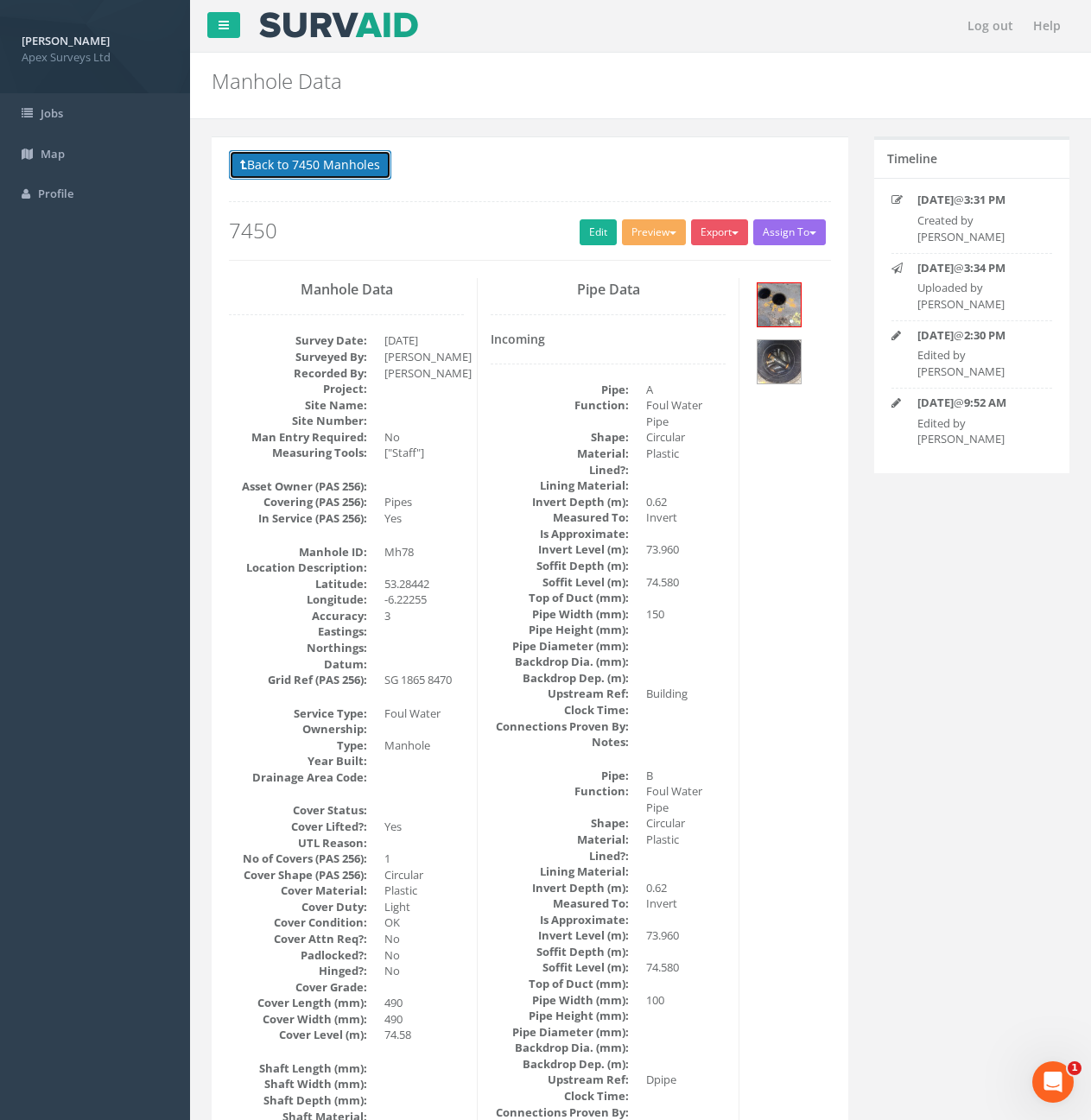
drag, startPoint x: 274, startPoint y: 159, endPoint x: 303, endPoint y: 174, distance: 32.6
click at [274, 159] on button "Back to 7450 Manholes" at bounding box center [310, 165] width 163 height 30
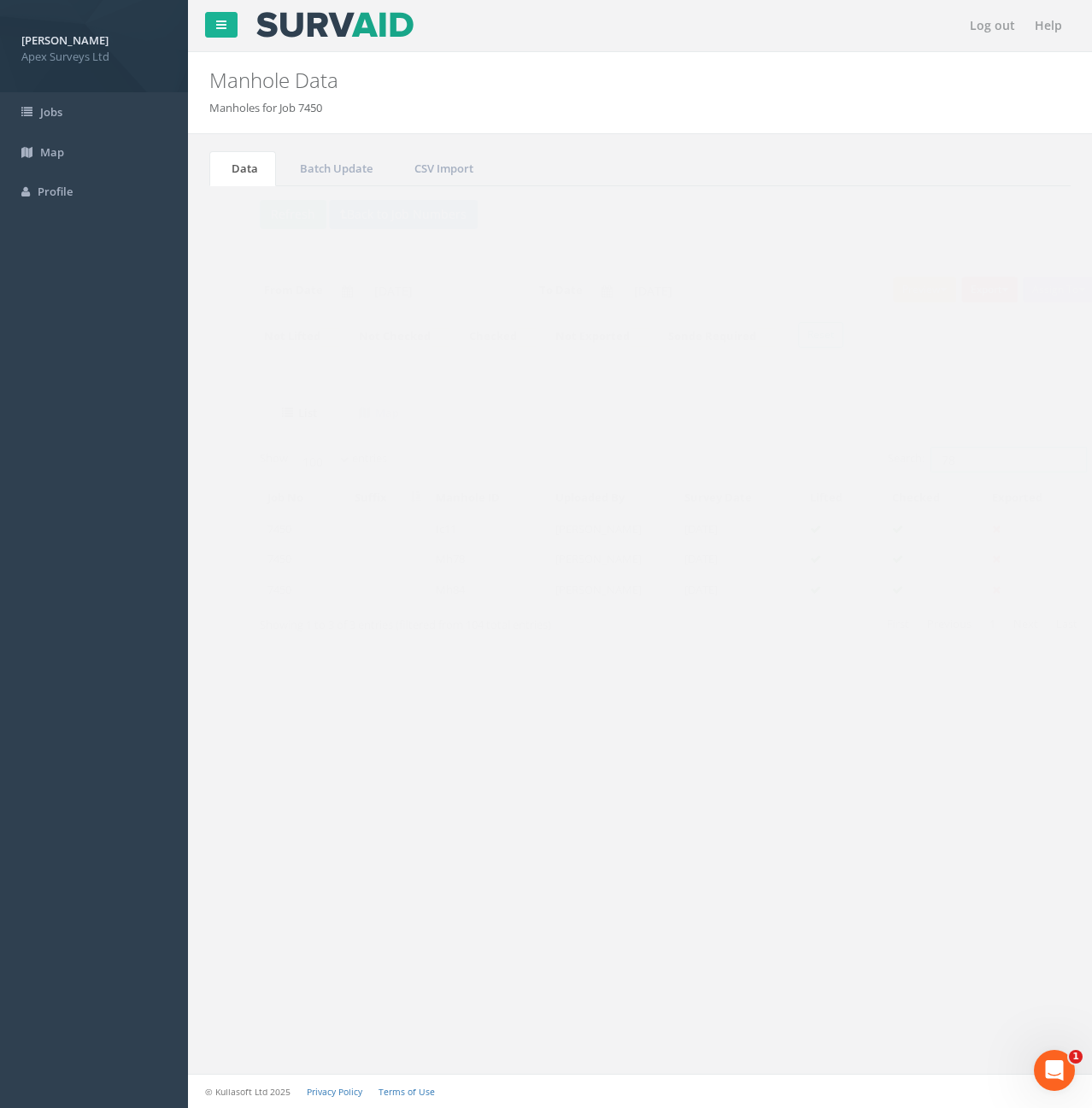
click at [927, 464] on input "78" at bounding box center [976, 459] width 156 height 26
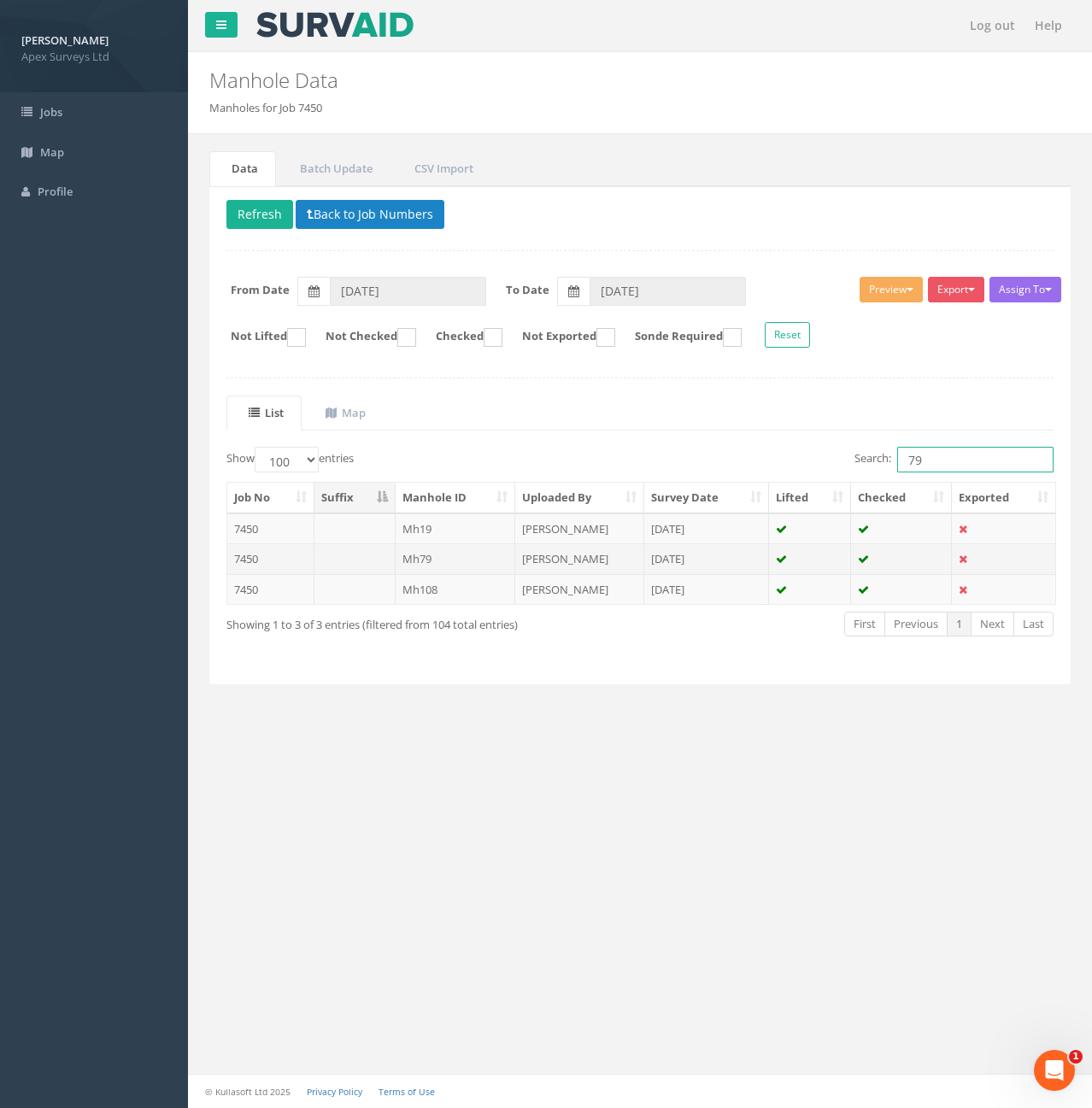
type input "79"
click at [475, 565] on td "Mh79" at bounding box center [456, 559] width 121 height 30
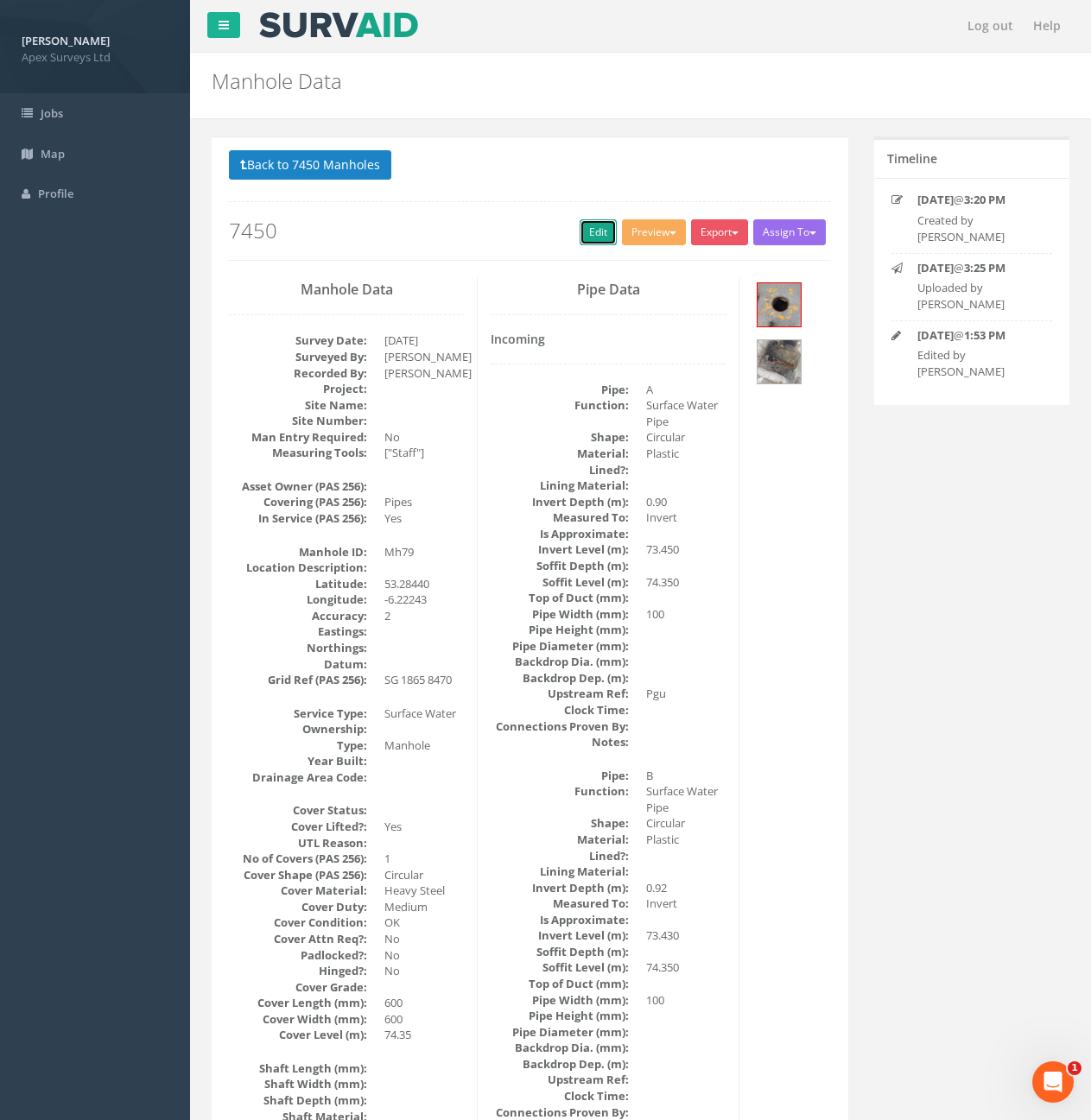
click at [590, 241] on link "Edit" at bounding box center [597, 232] width 38 height 26
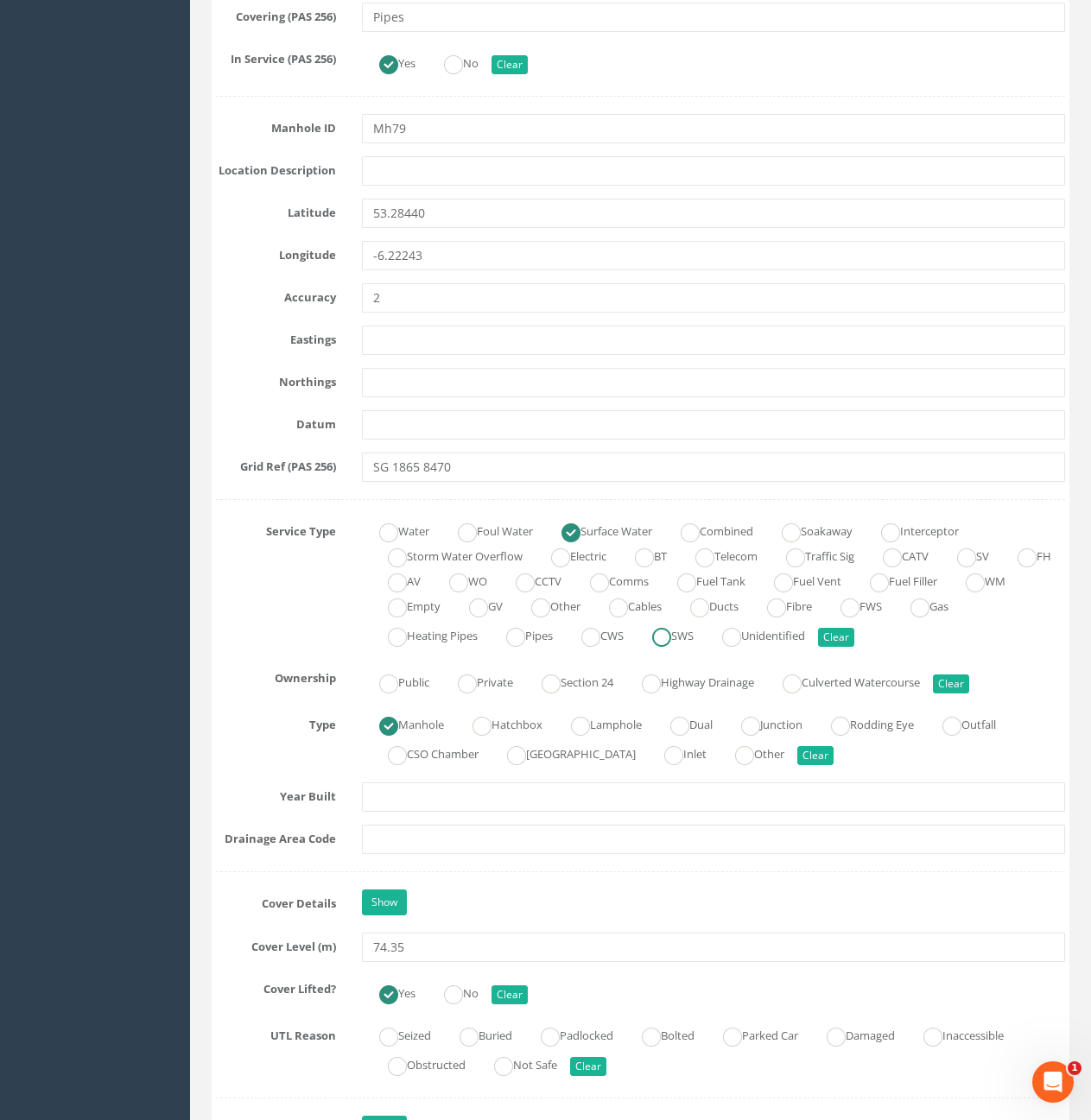
scroll to position [777, 0]
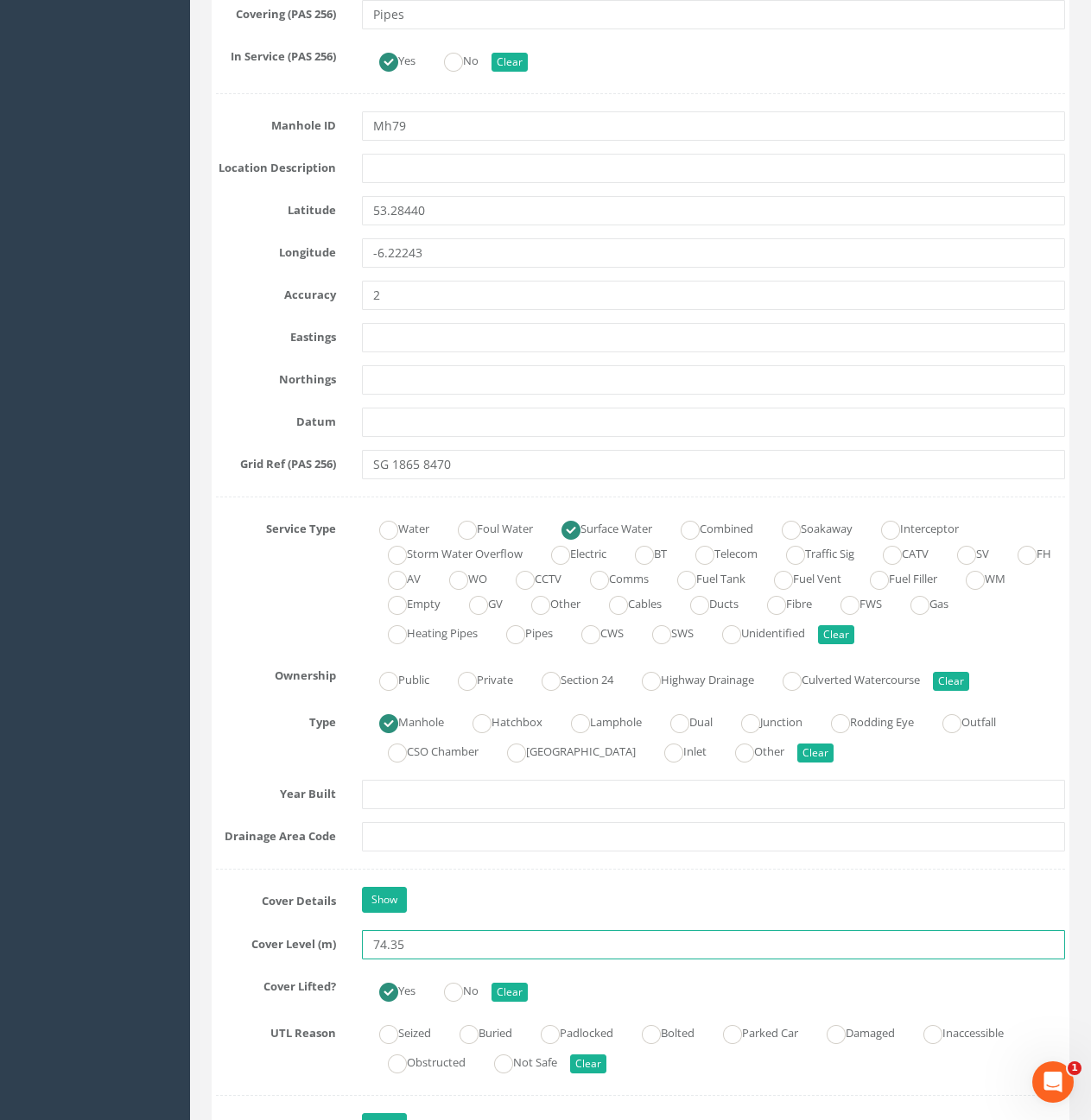
click at [410, 941] on input "74.35" at bounding box center [713, 945] width 703 height 30
type input "74.37"
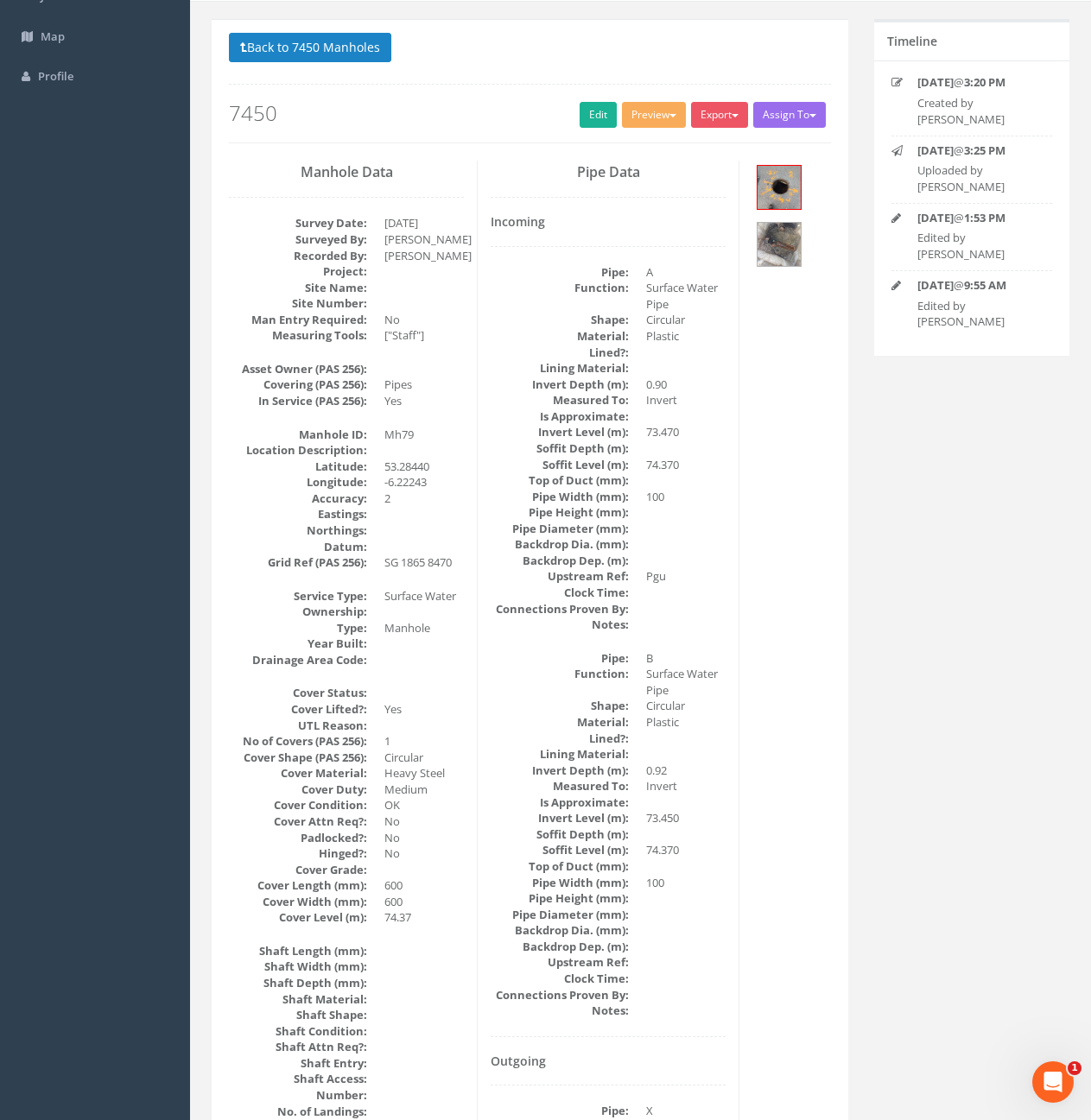
scroll to position [0, 0]
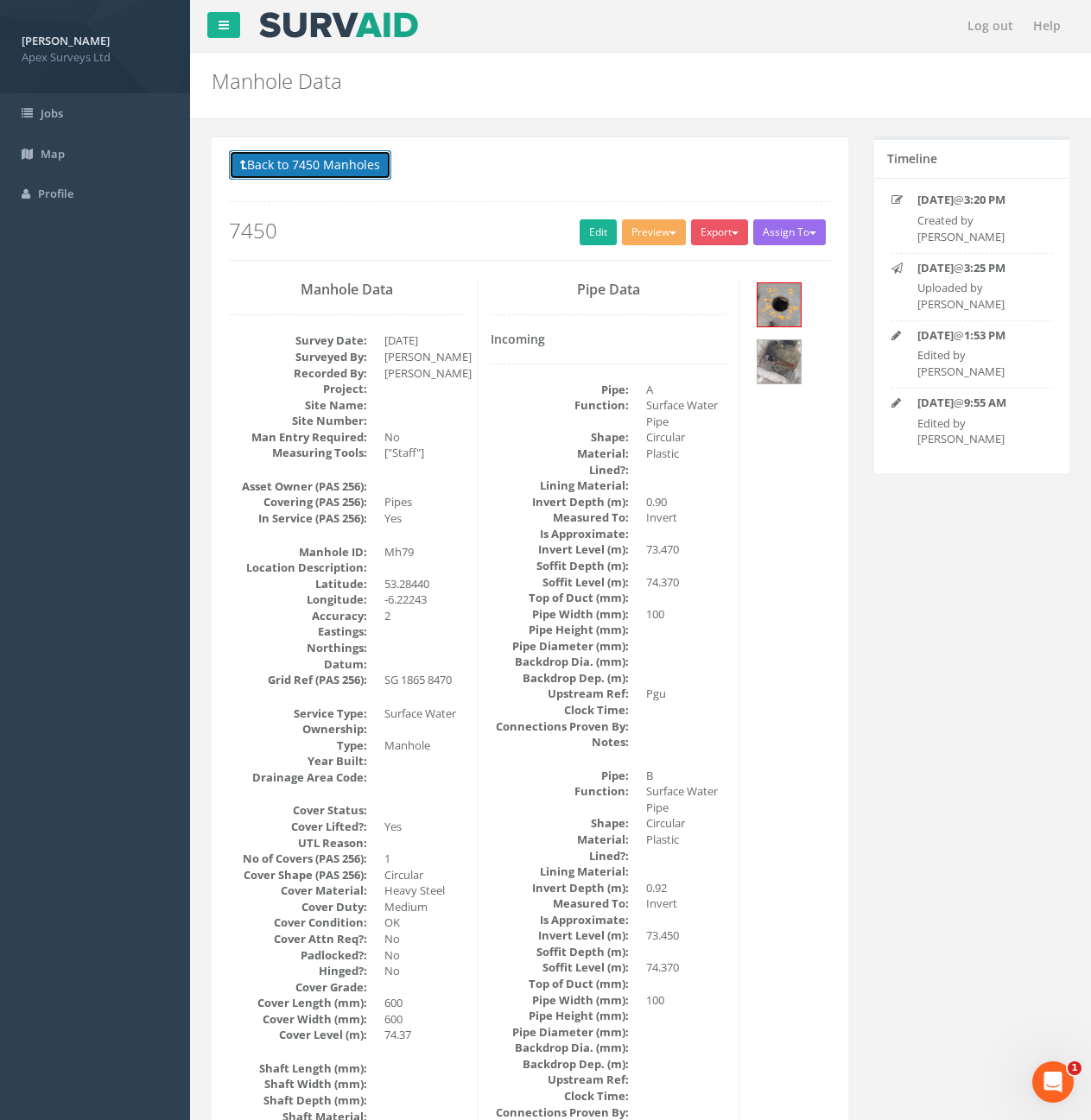
click at [355, 175] on button "Back to 7450 Manholes" at bounding box center [310, 165] width 163 height 30
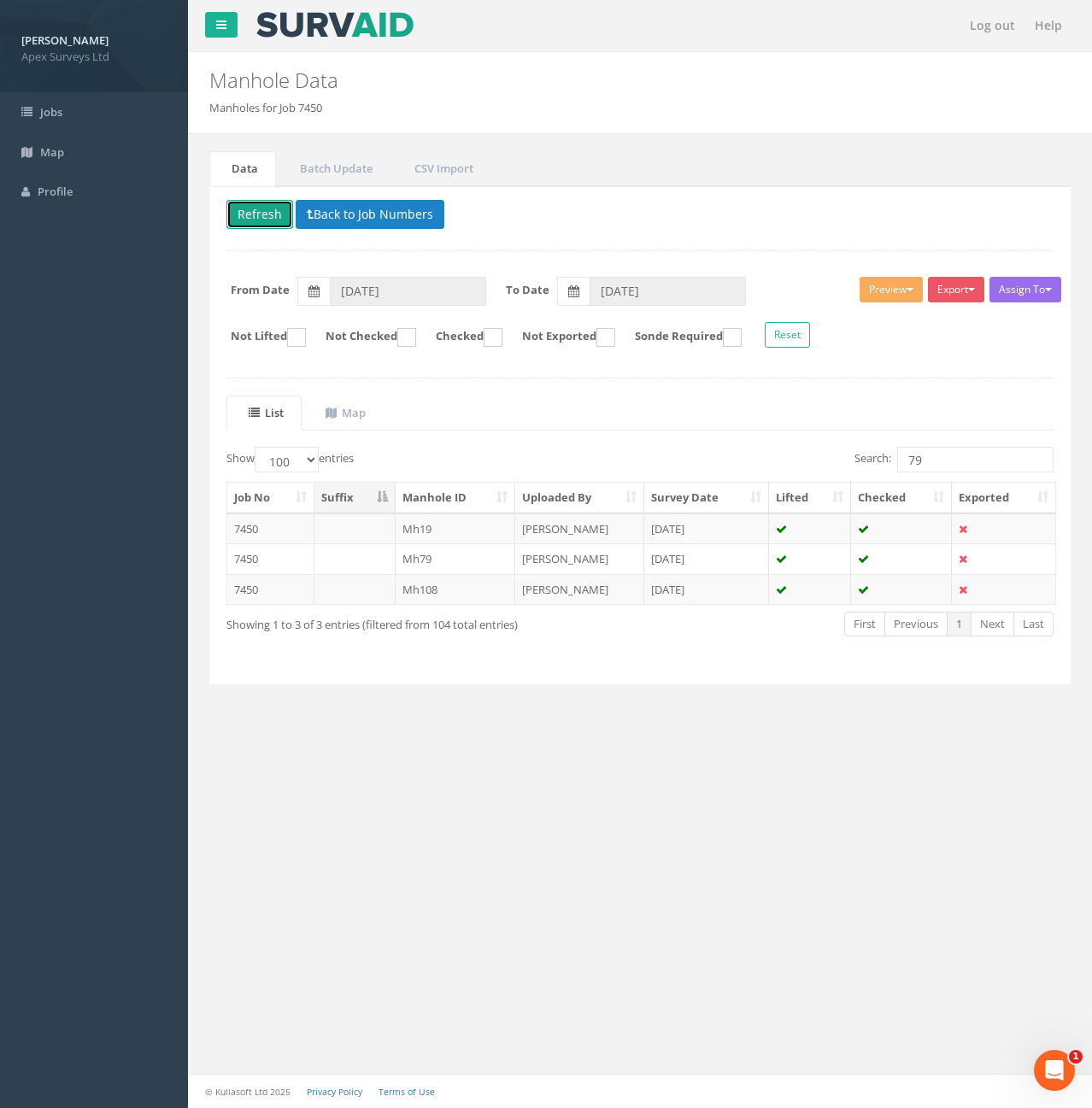
click at [269, 221] on button "Refresh" at bounding box center [260, 214] width 67 height 30
click at [952, 466] on input "79" at bounding box center [976, 459] width 156 height 26
type input "7"
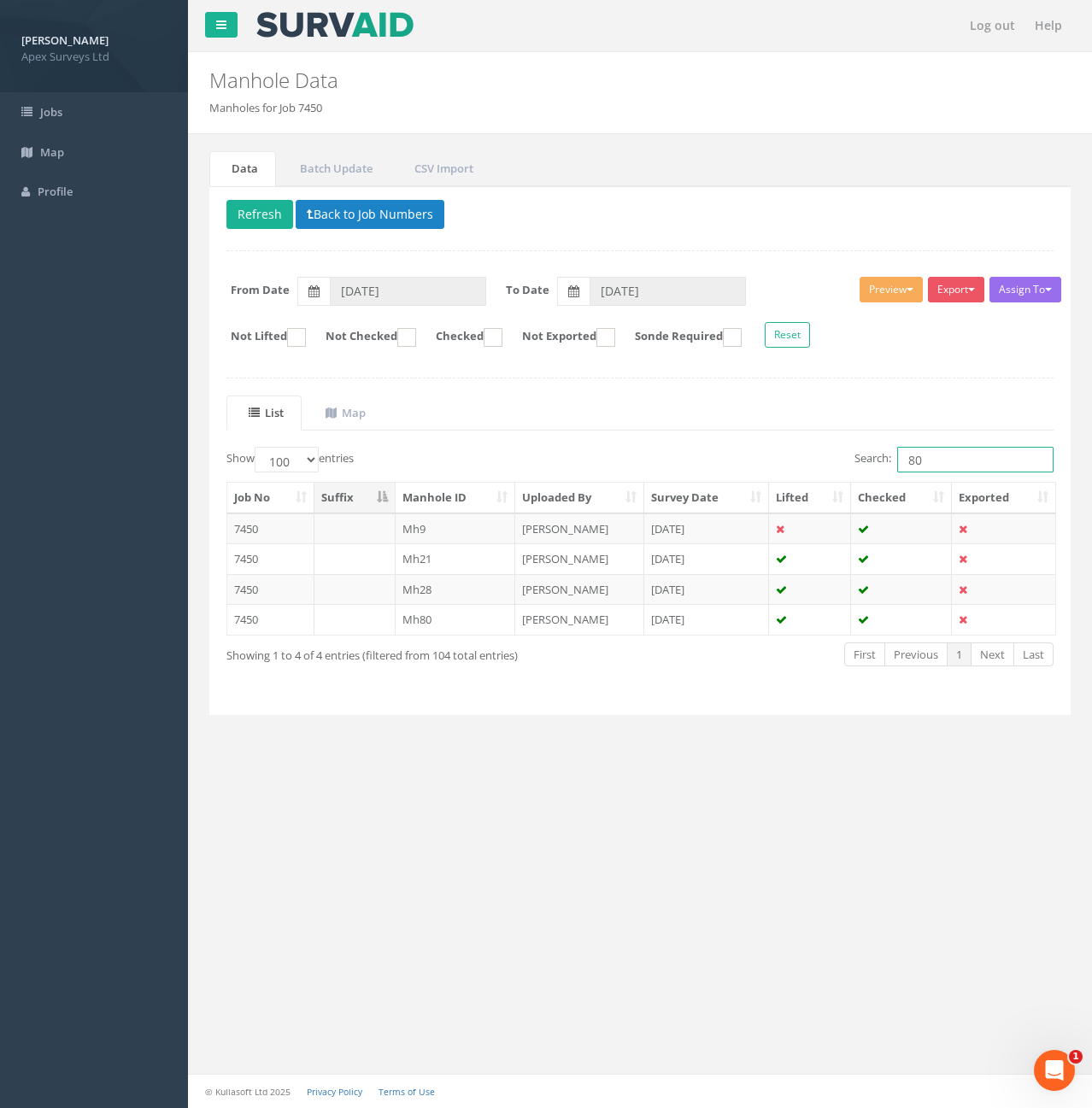
type input "80"
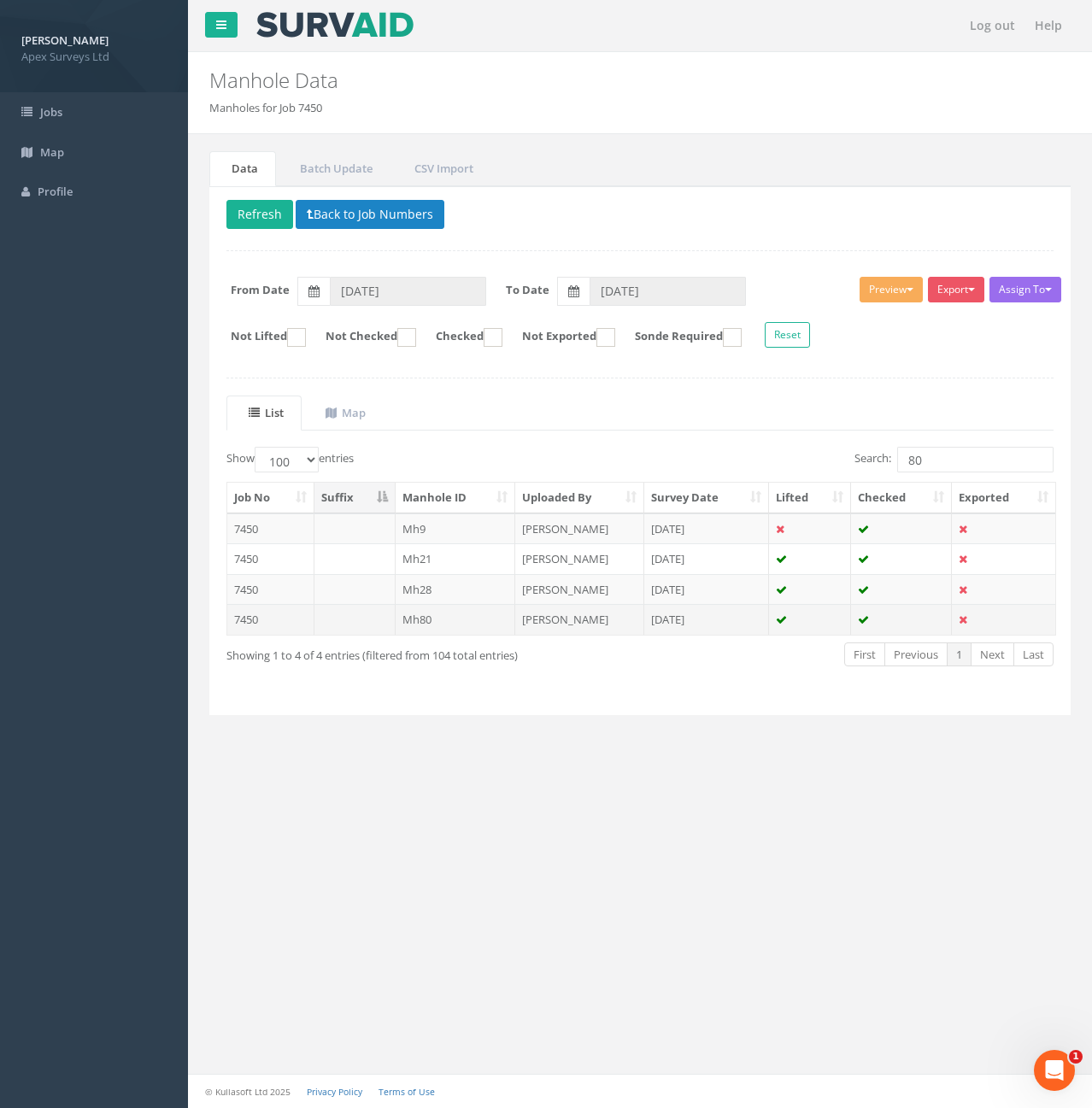
click at [379, 617] on td at bounding box center [354, 620] width 81 height 30
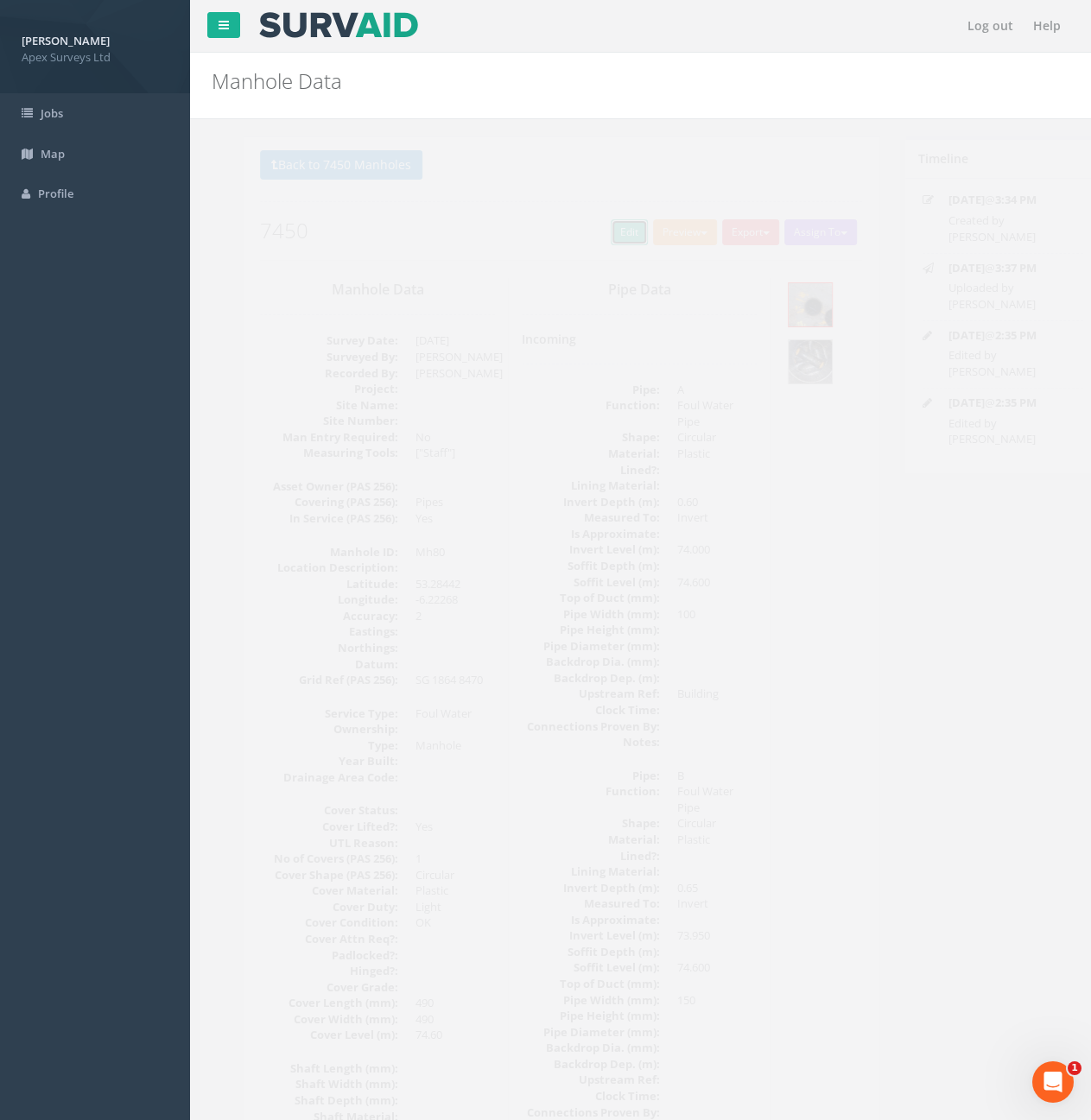
click at [594, 242] on link "Edit" at bounding box center [597, 232] width 38 height 26
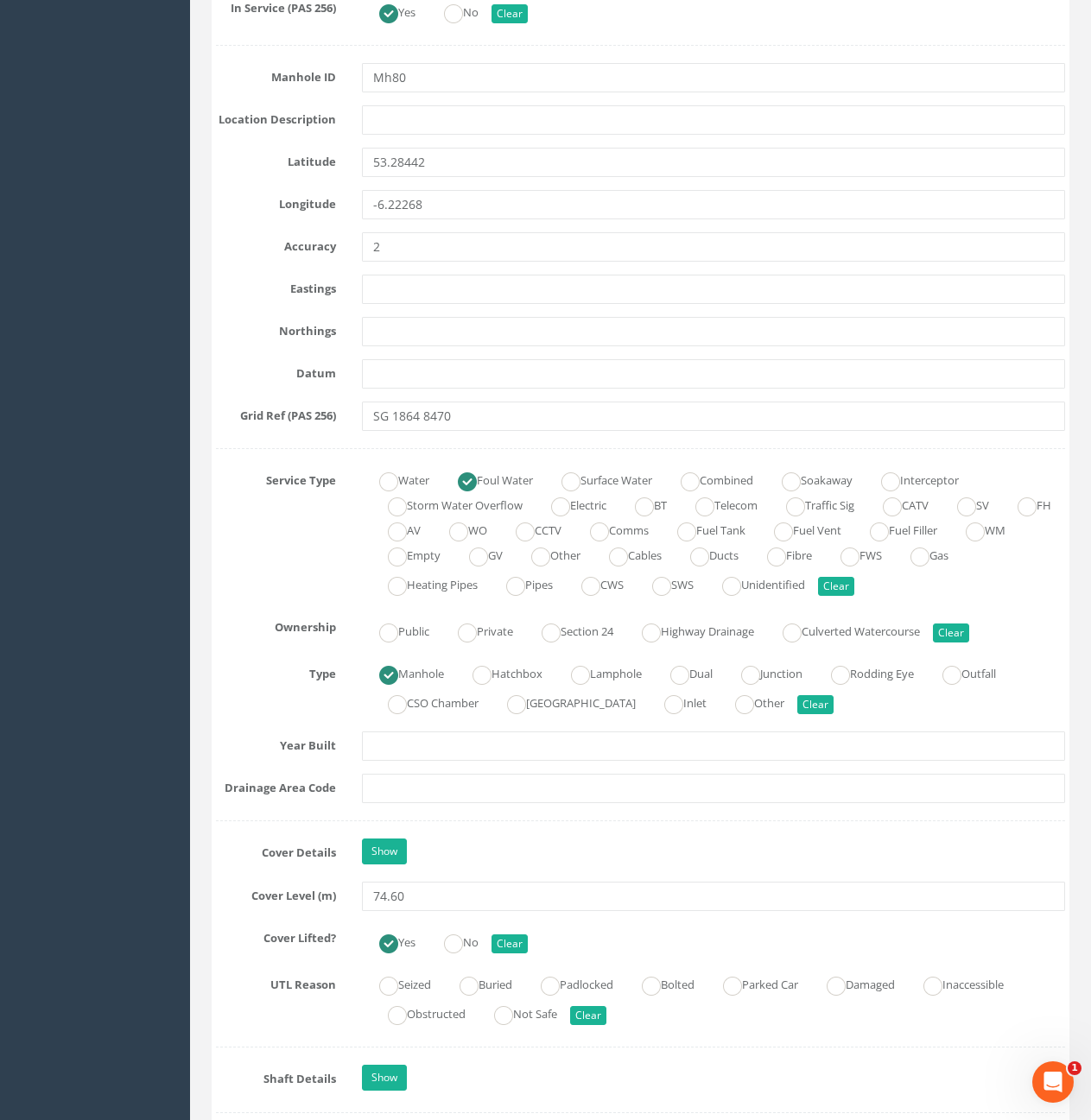
scroll to position [864, 0]
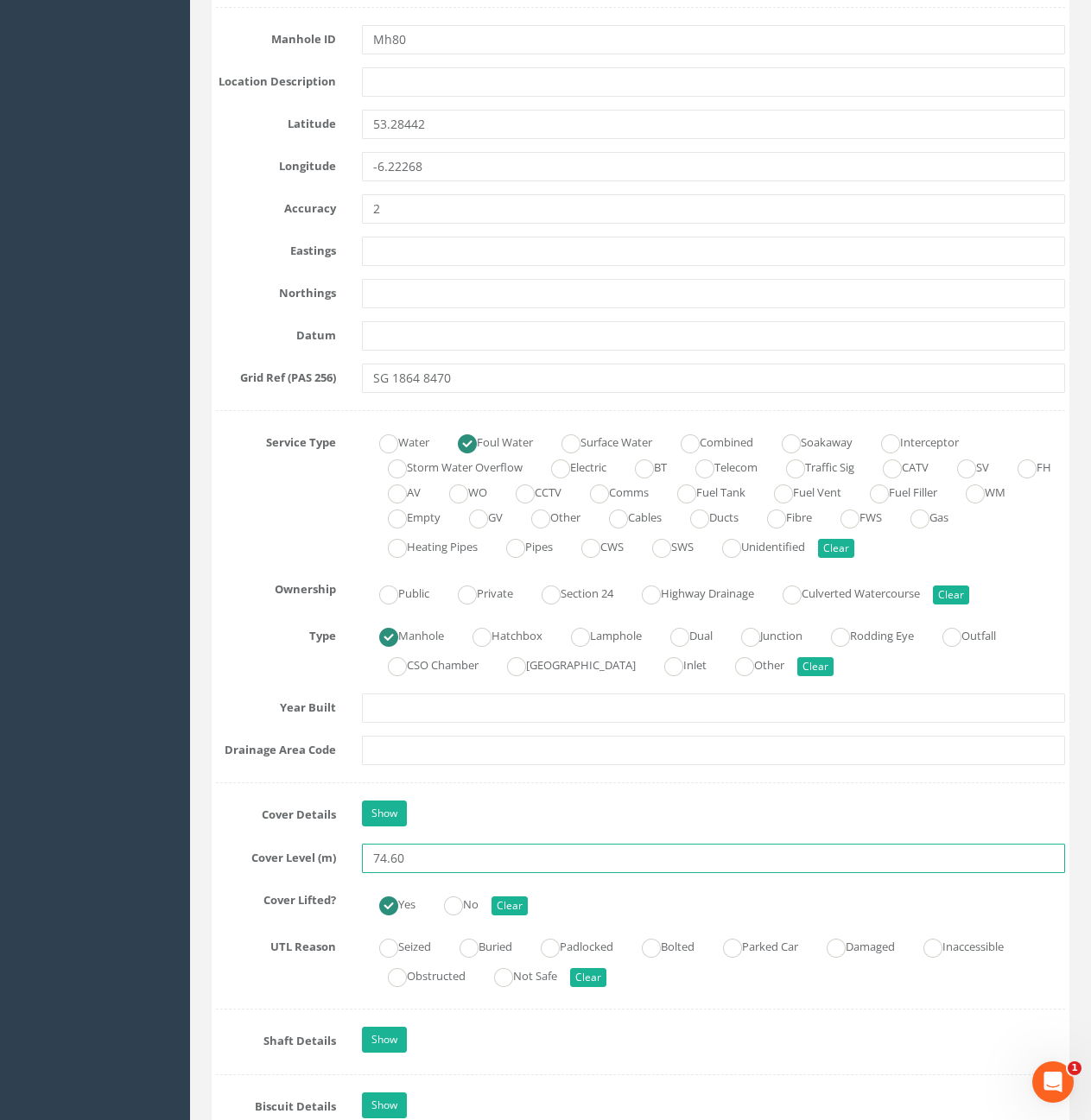
drag, startPoint x: 391, startPoint y: 859, endPoint x: 482, endPoint y: 866, distance: 91.3
click at [482, 866] on input "74.60" at bounding box center [713, 858] width 703 height 30
type input "74.58"
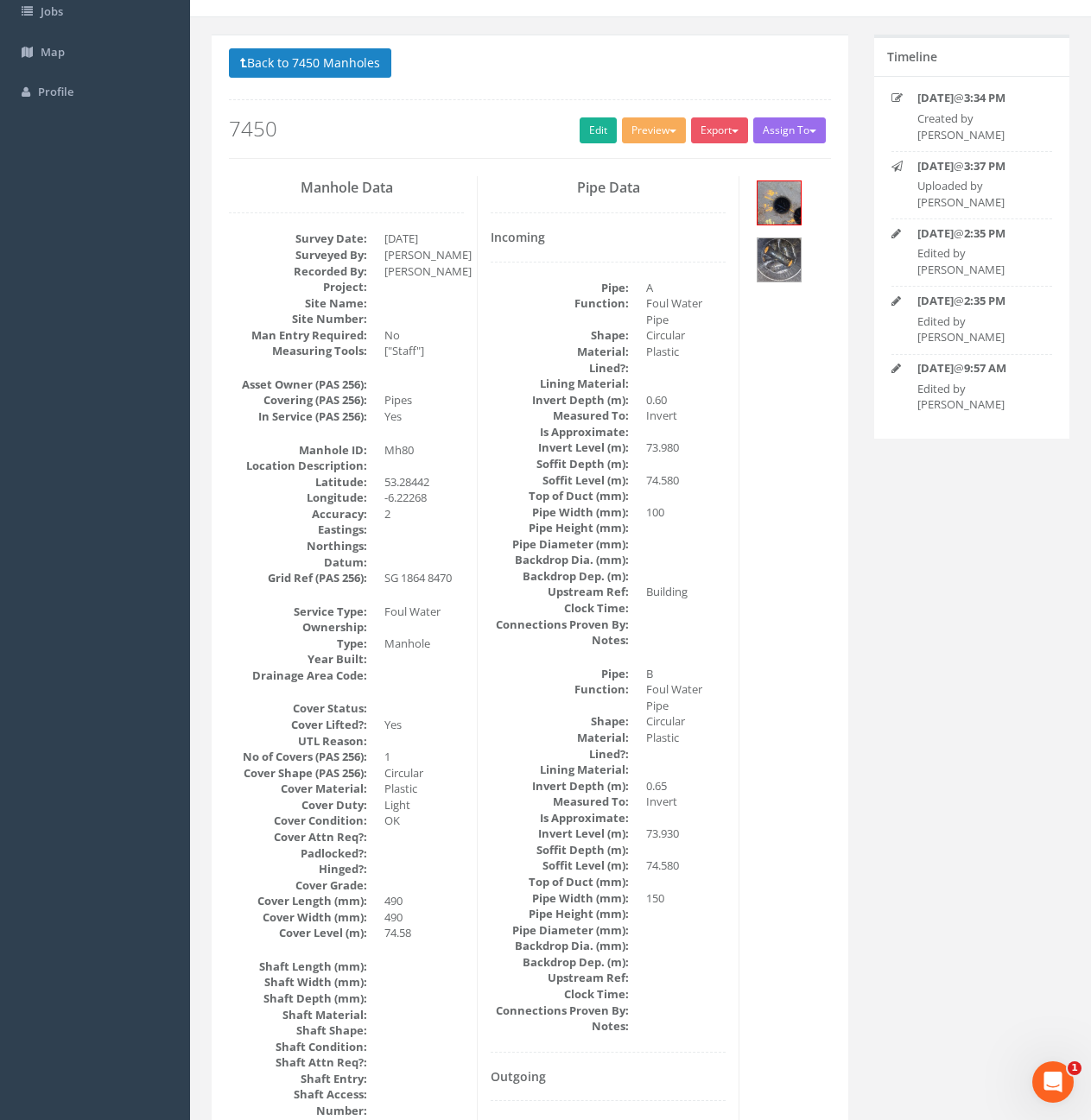
scroll to position [0, 0]
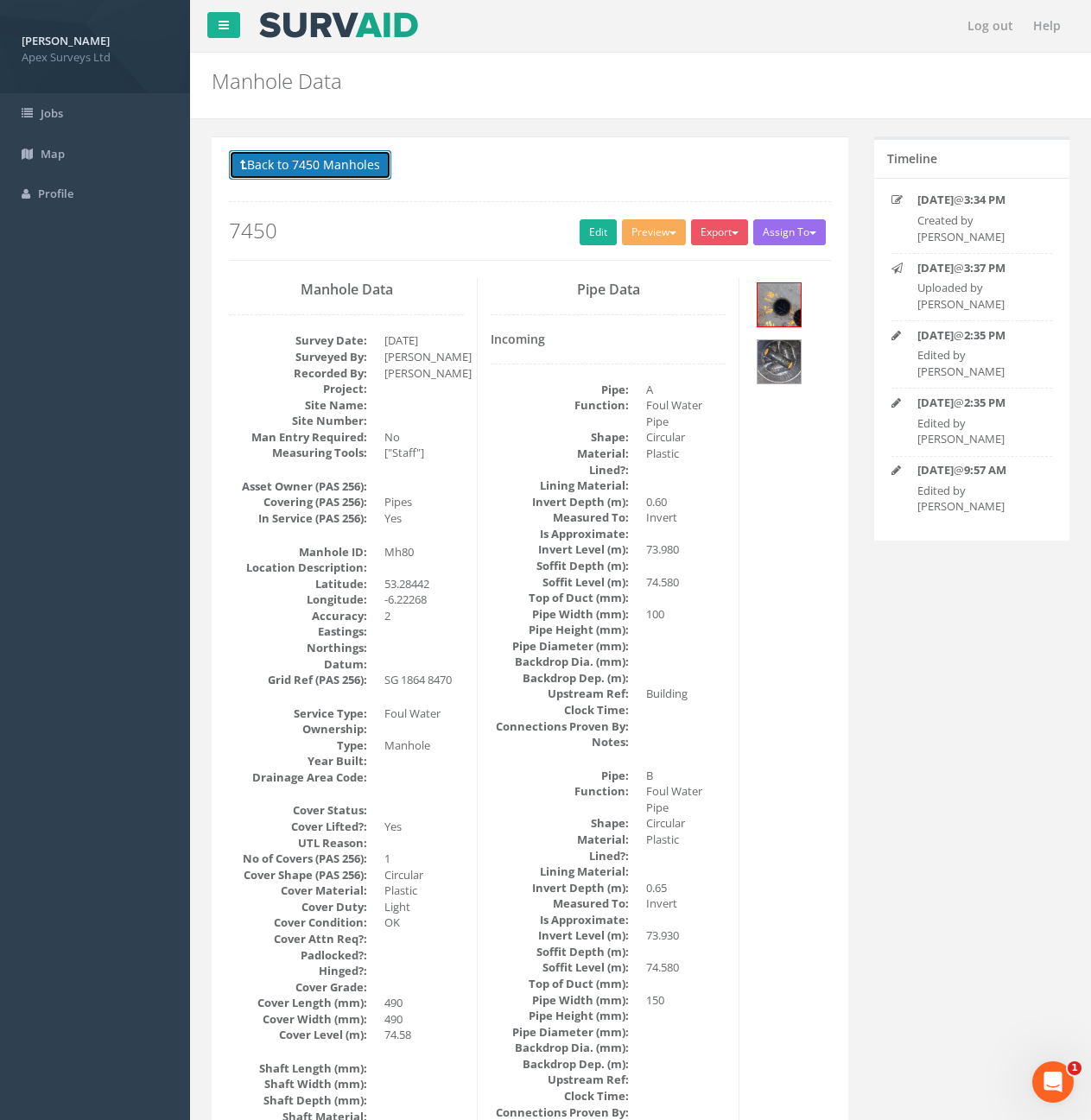
click at [284, 165] on button "Back to 7450 Manholes" at bounding box center [310, 165] width 163 height 30
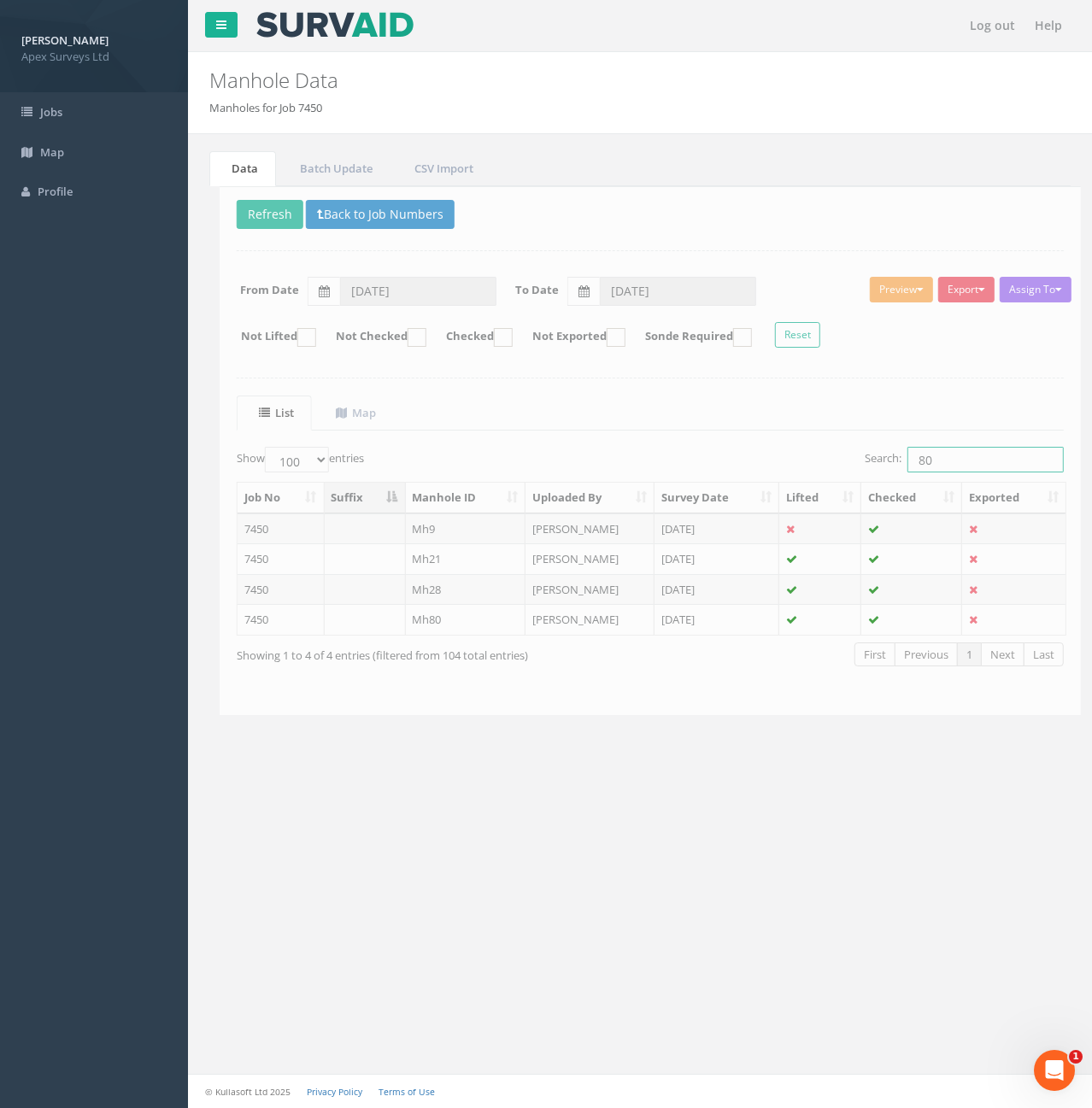
click at [948, 471] on input "80" at bounding box center [976, 459] width 156 height 26
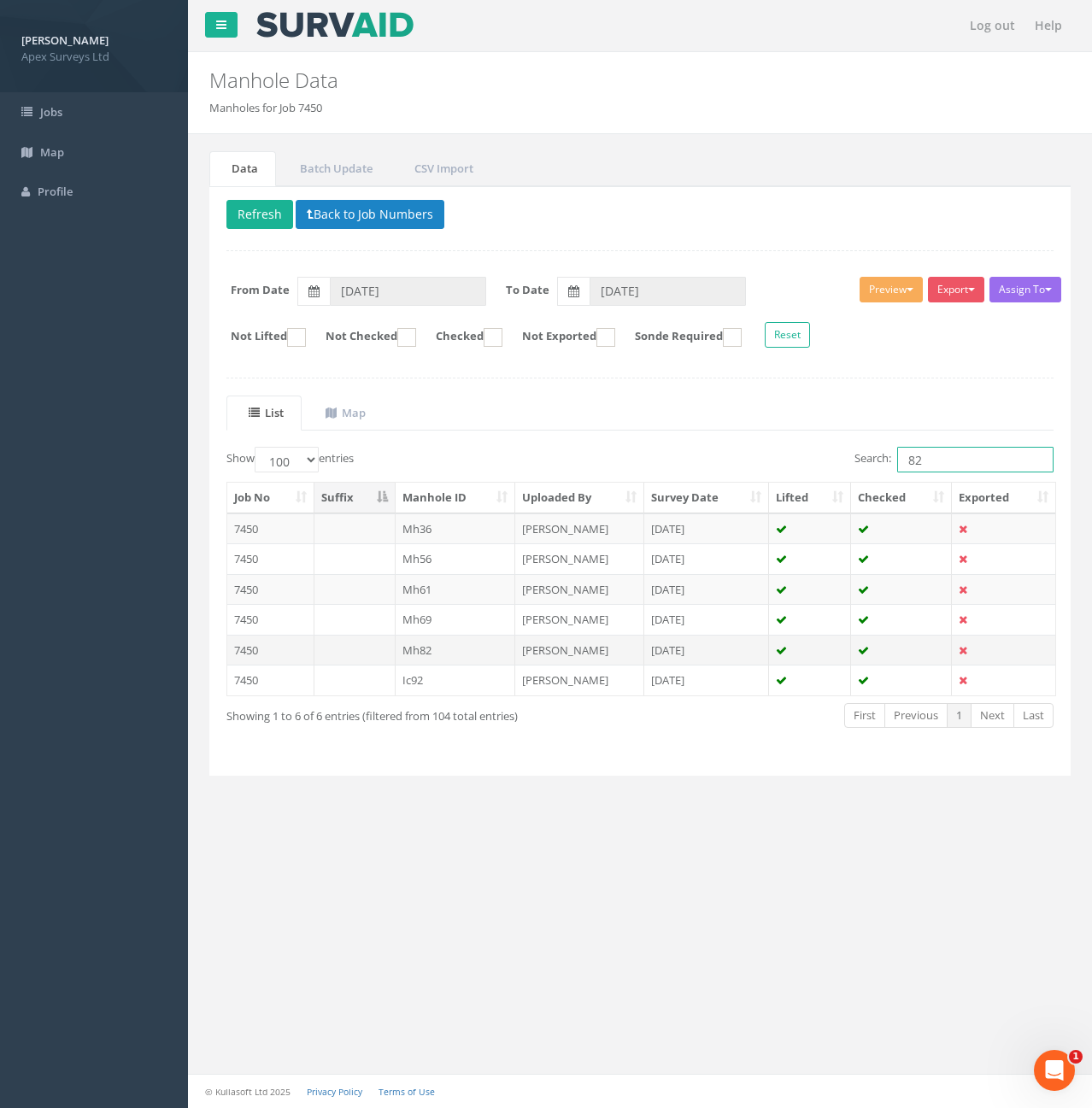
type input "82"
click at [500, 652] on td "Mh82" at bounding box center [456, 650] width 121 height 30
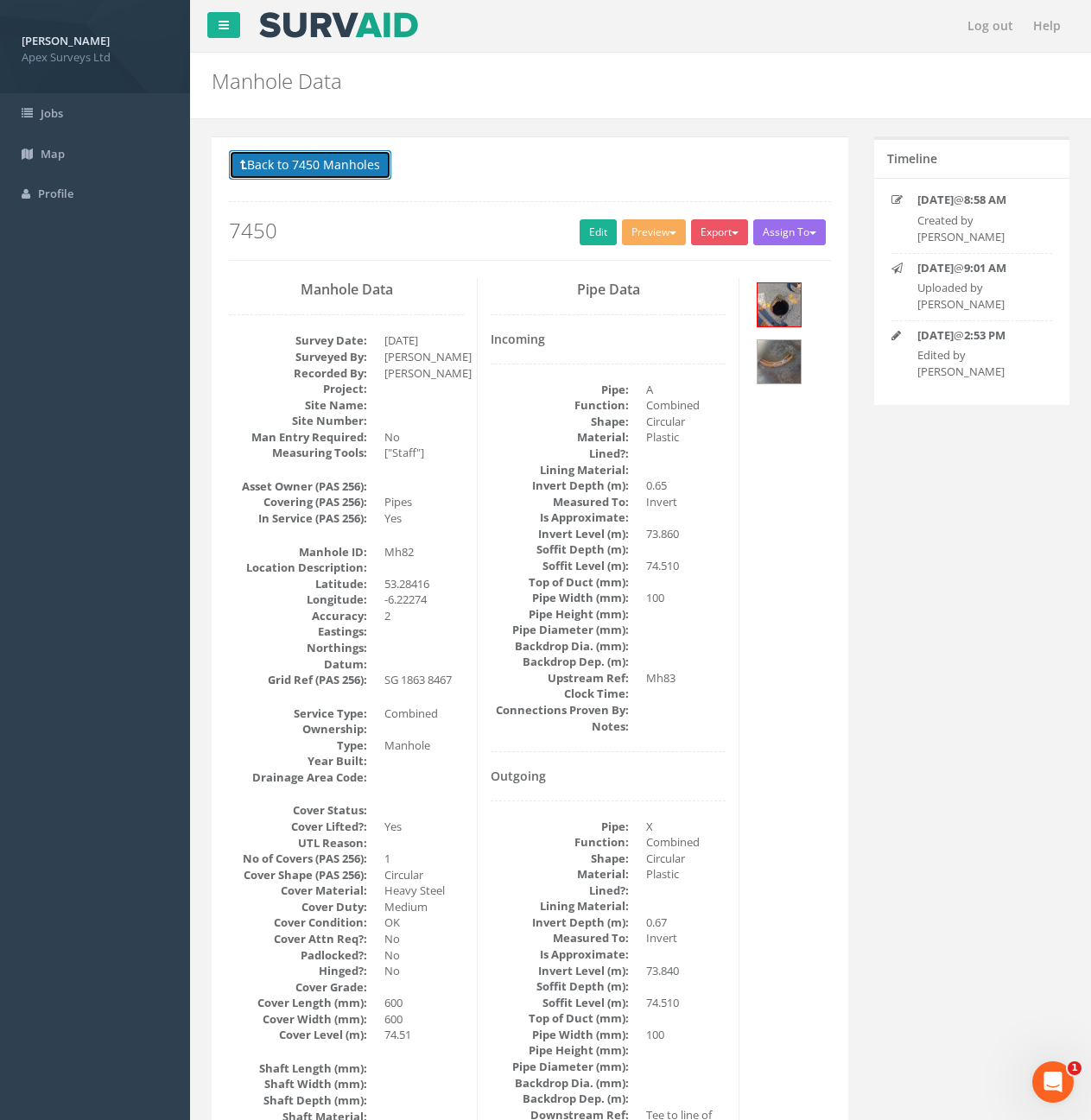
click at [350, 176] on button "Back to 7450 Manholes" at bounding box center [310, 165] width 163 height 30
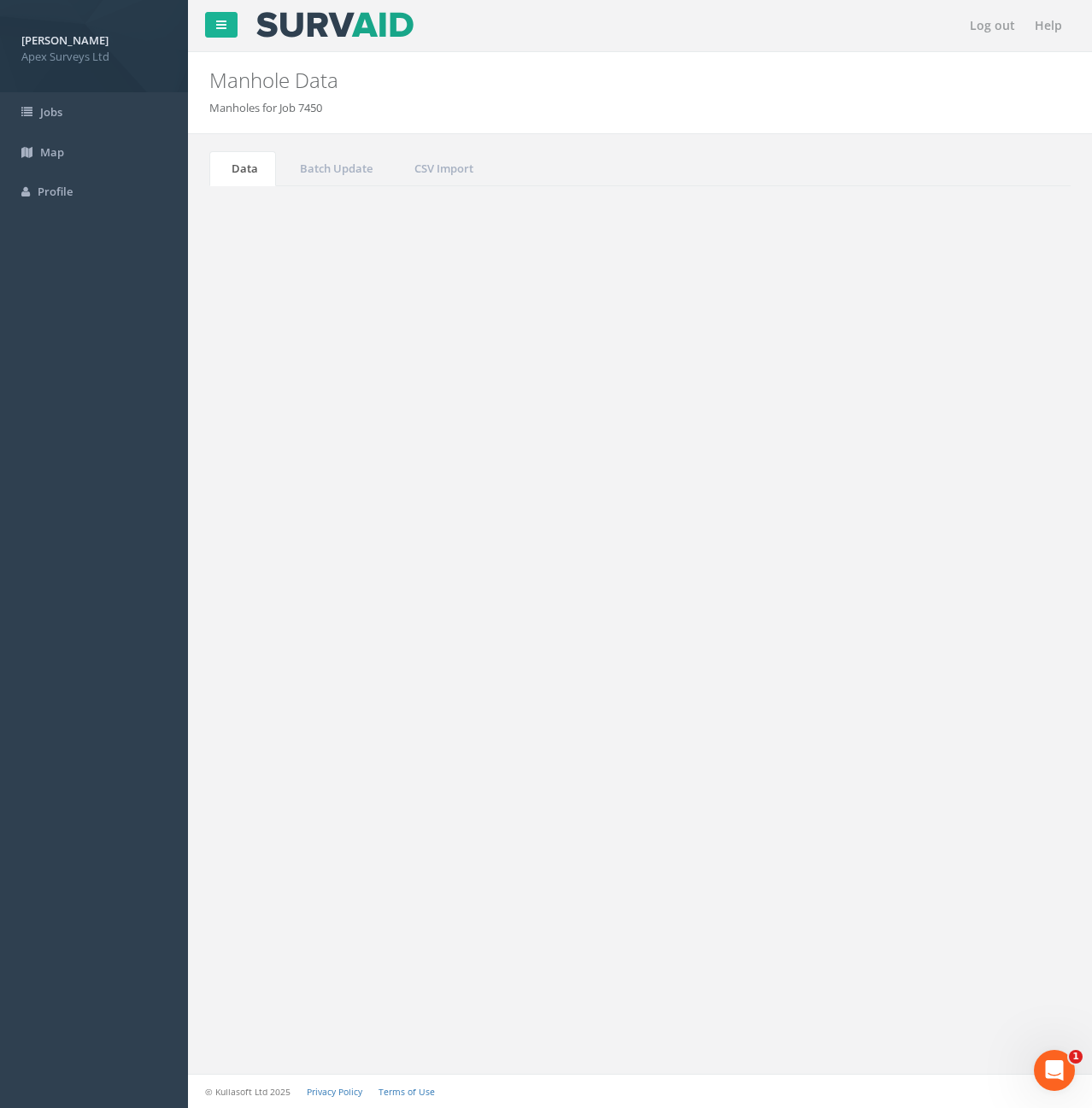
click at [418, 654] on td "Mh82" at bounding box center [456, 650] width 121 height 30
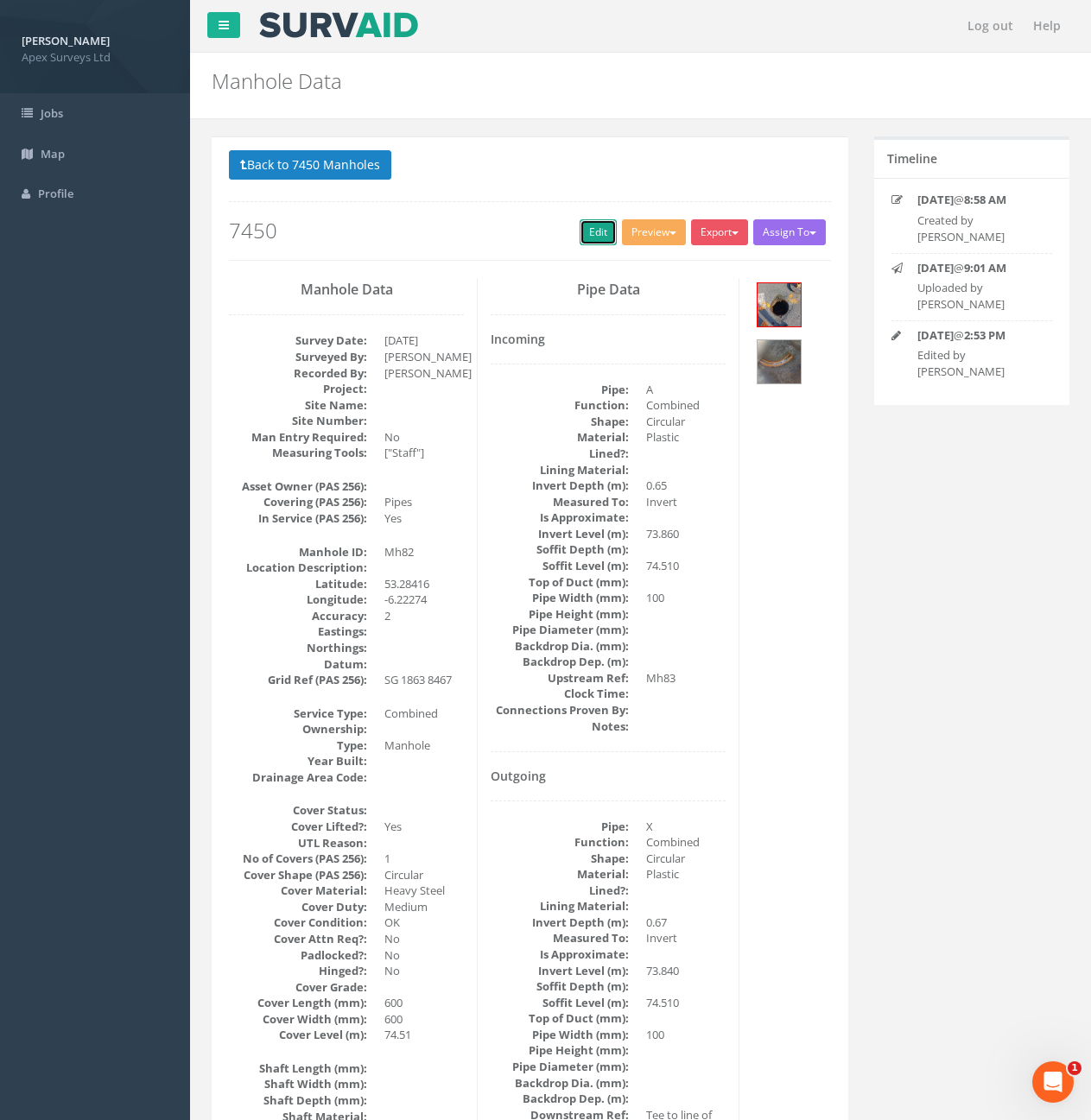
click at [584, 241] on link "Edit" at bounding box center [597, 232] width 38 height 26
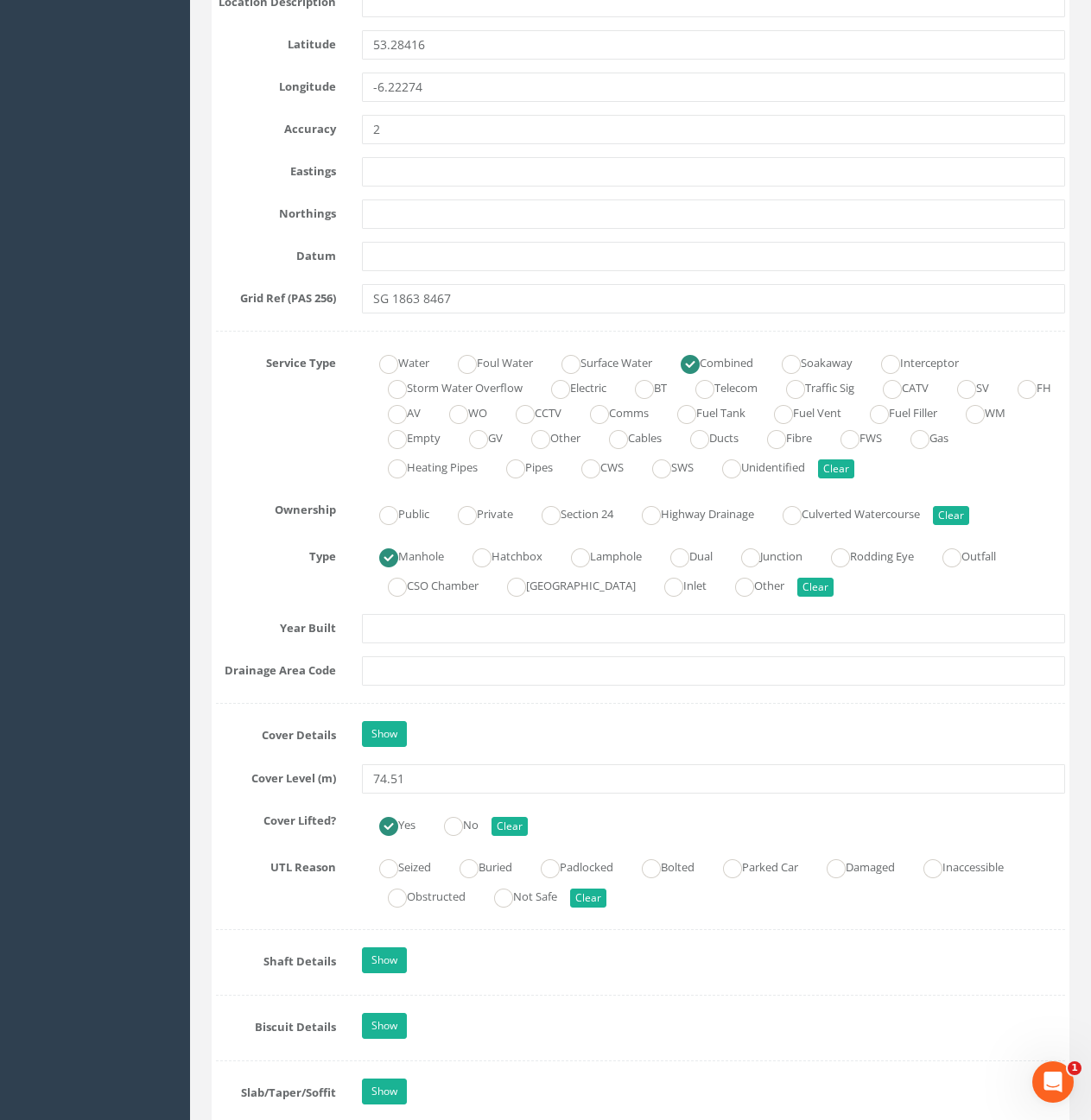
scroll to position [950, 0]
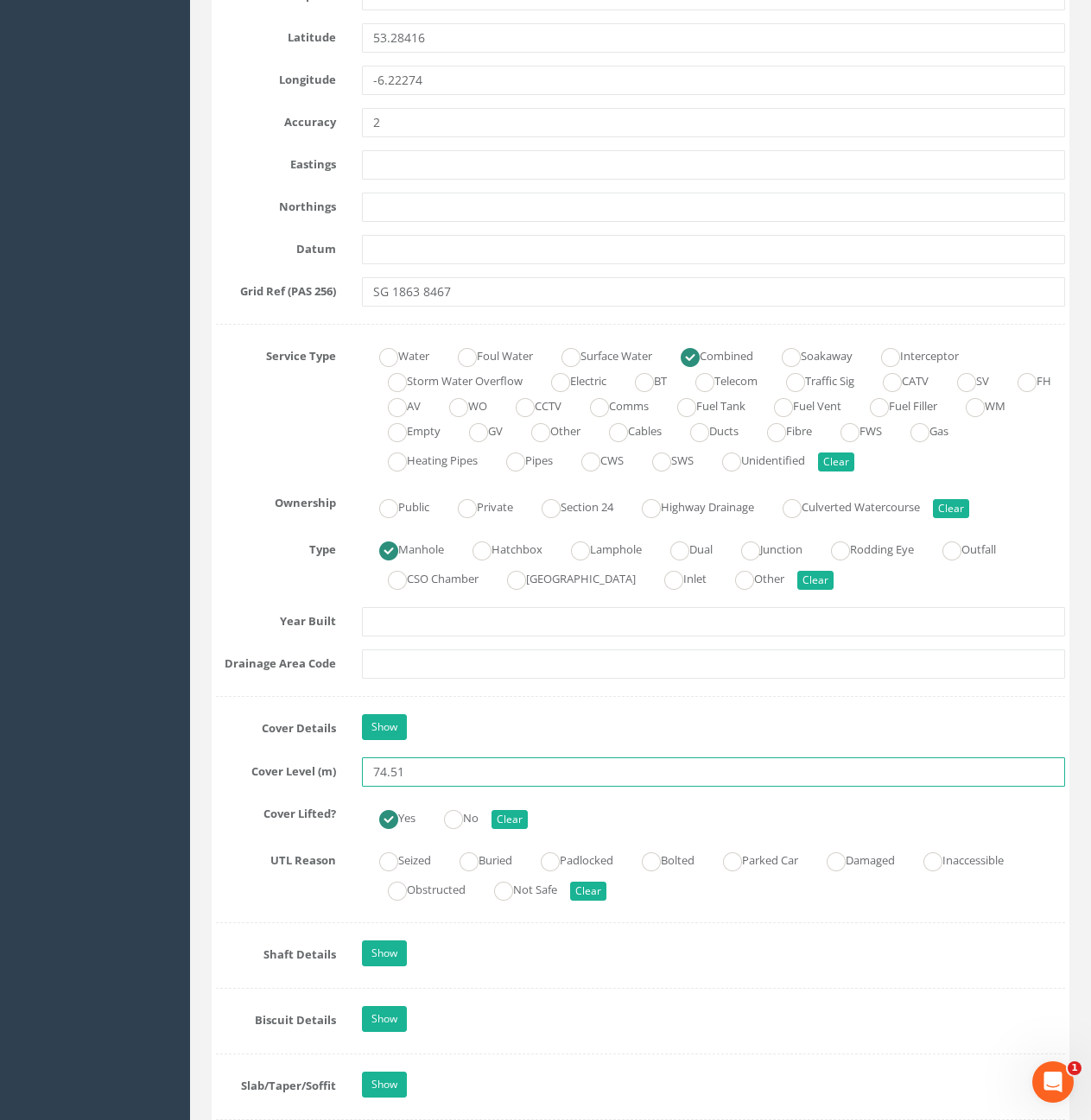
click at [433, 776] on input "74.51" at bounding box center [713, 772] width 703 height 30
type input "74.53"
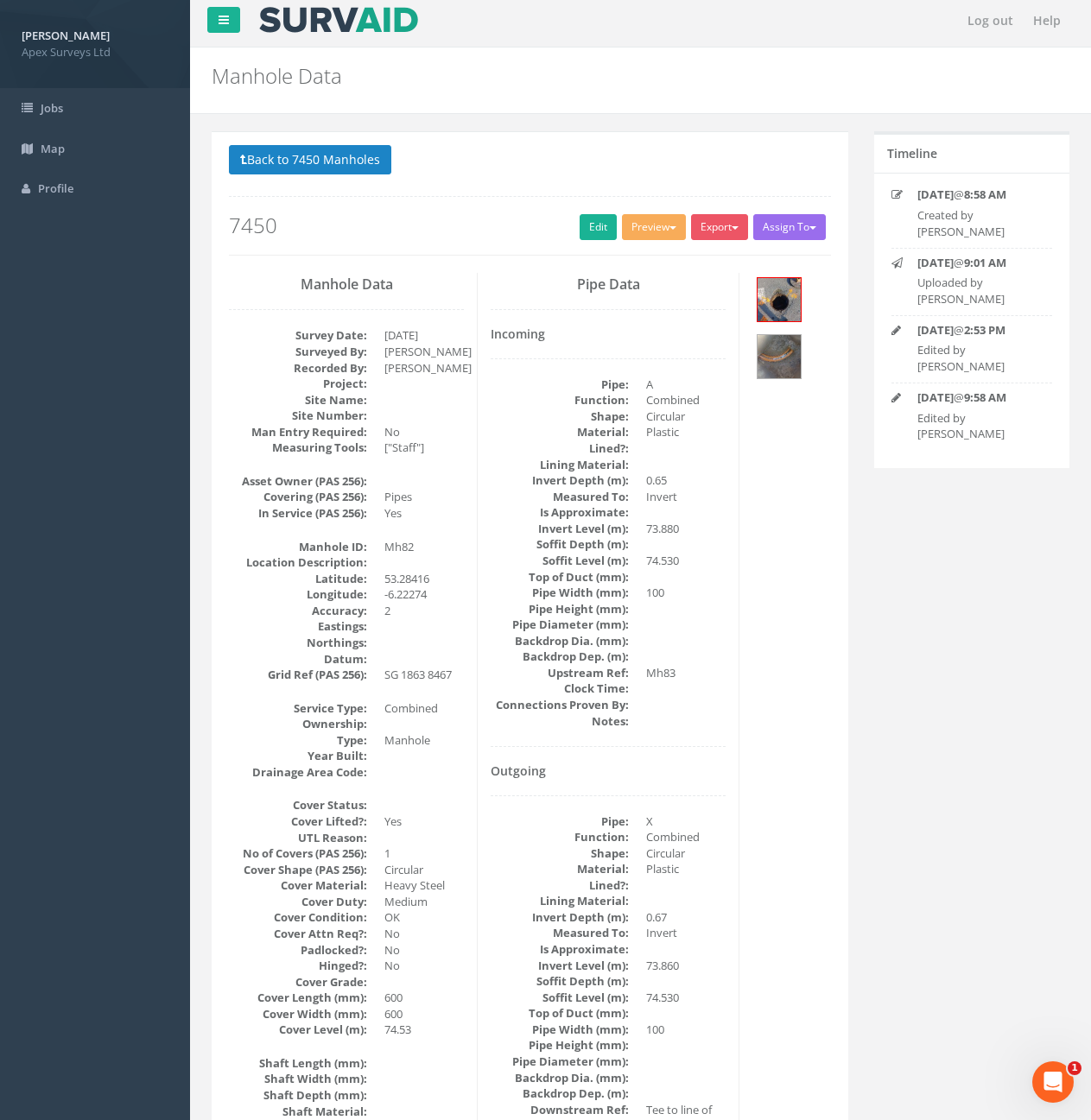
scroll to position [0, 0]
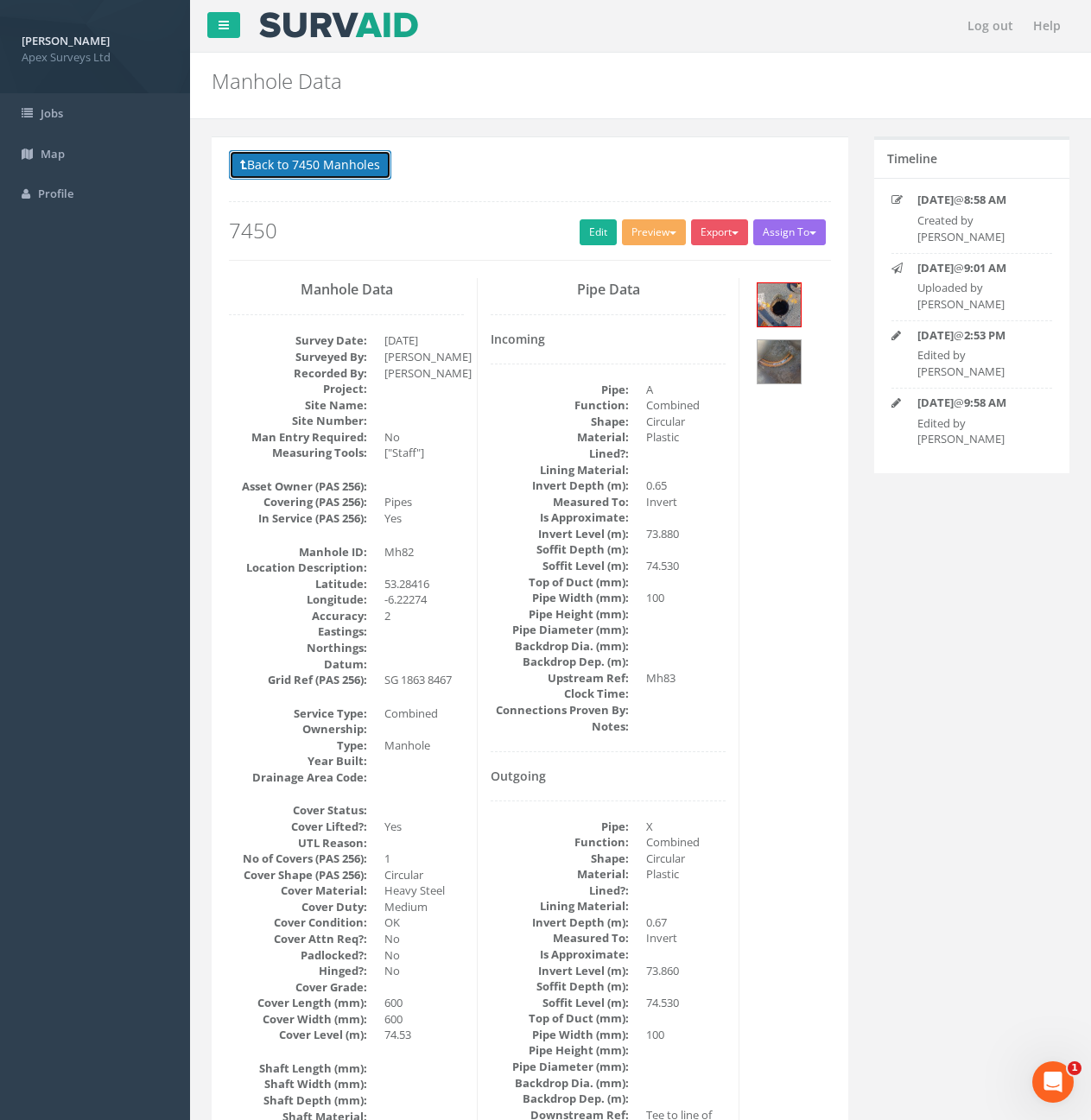
click at [314, 165] on button "Back to 7450 Manholes" at bounding box center [310, 165] width 163 height 30
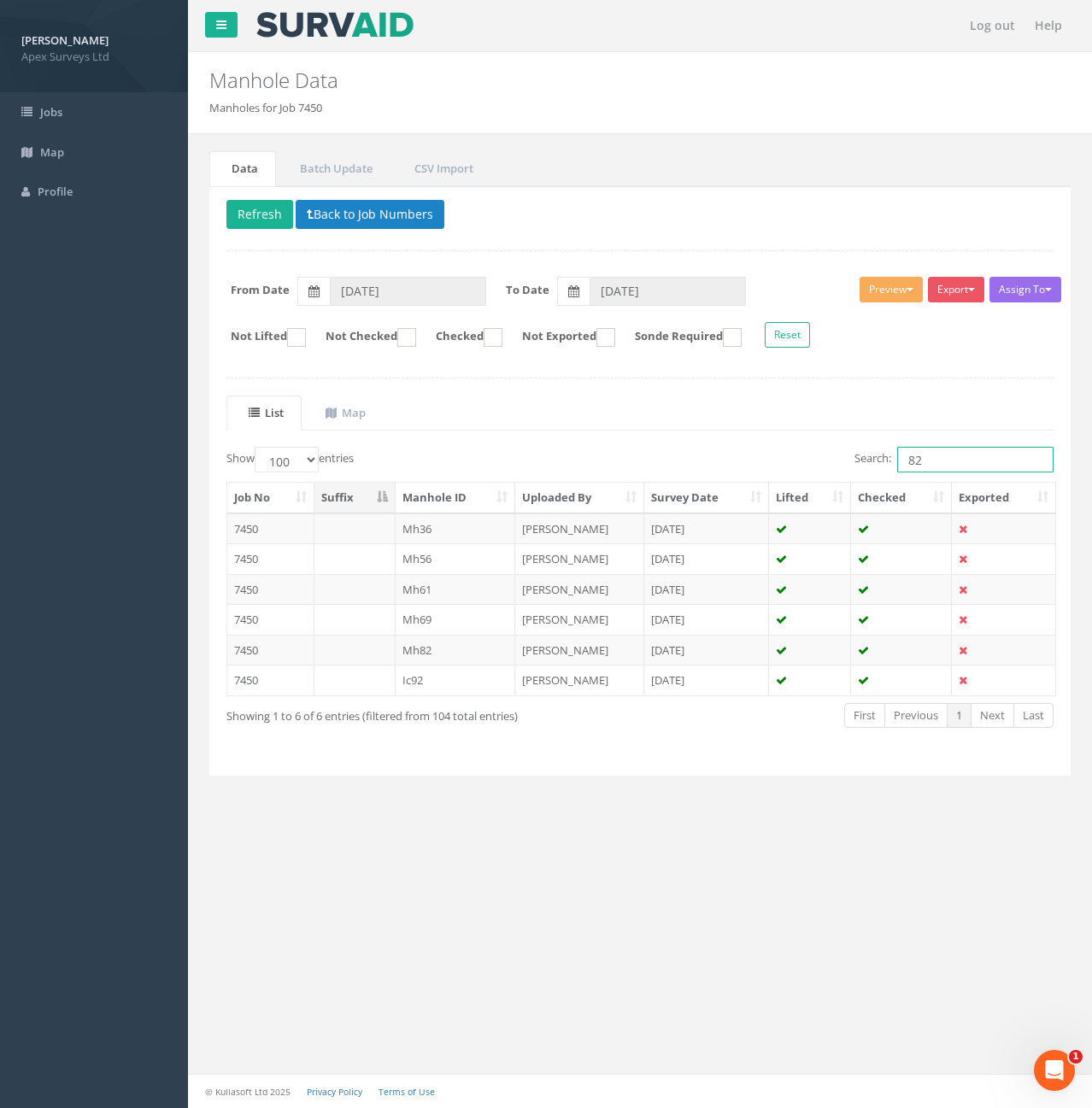
click at [959, 466] on input "82" at bounding box center [976, 459] width 156 height 26
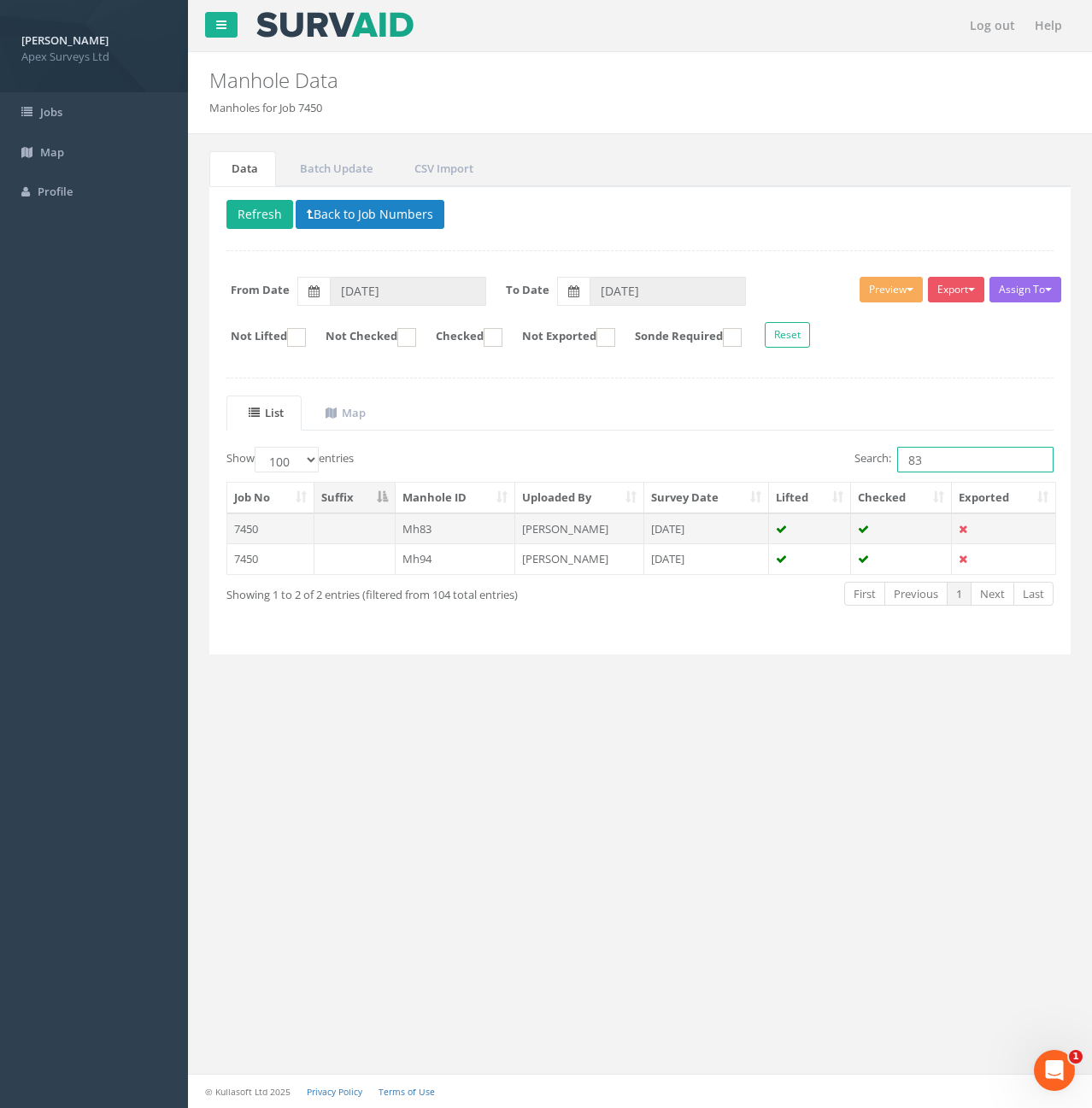
type input "83"
click at [376, 530] on td at bounding box center [354, 529] width 81 height 30
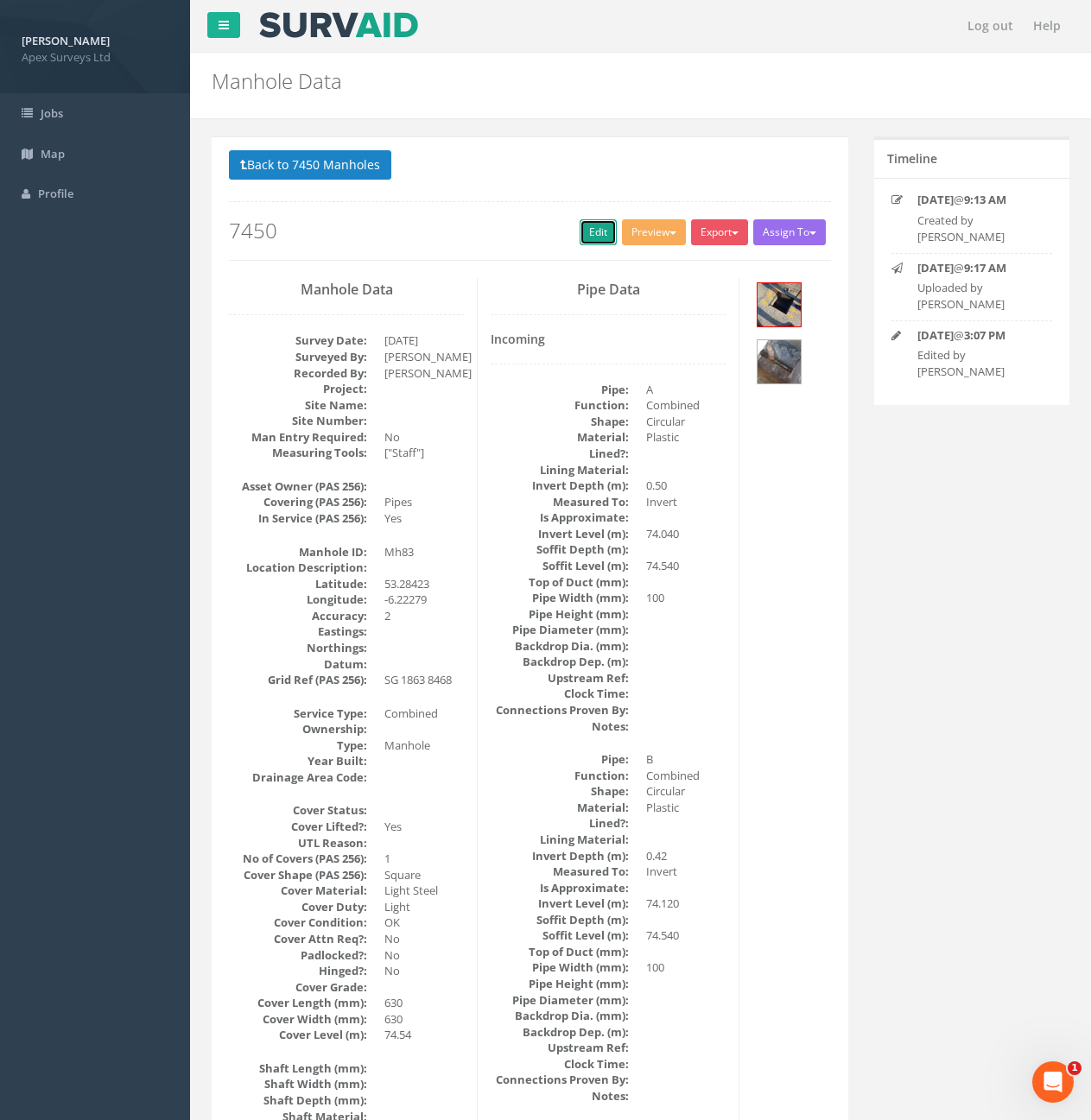
click at [588, 241] on link "Edit" at bounding box center [597, 232] width 38 height 26
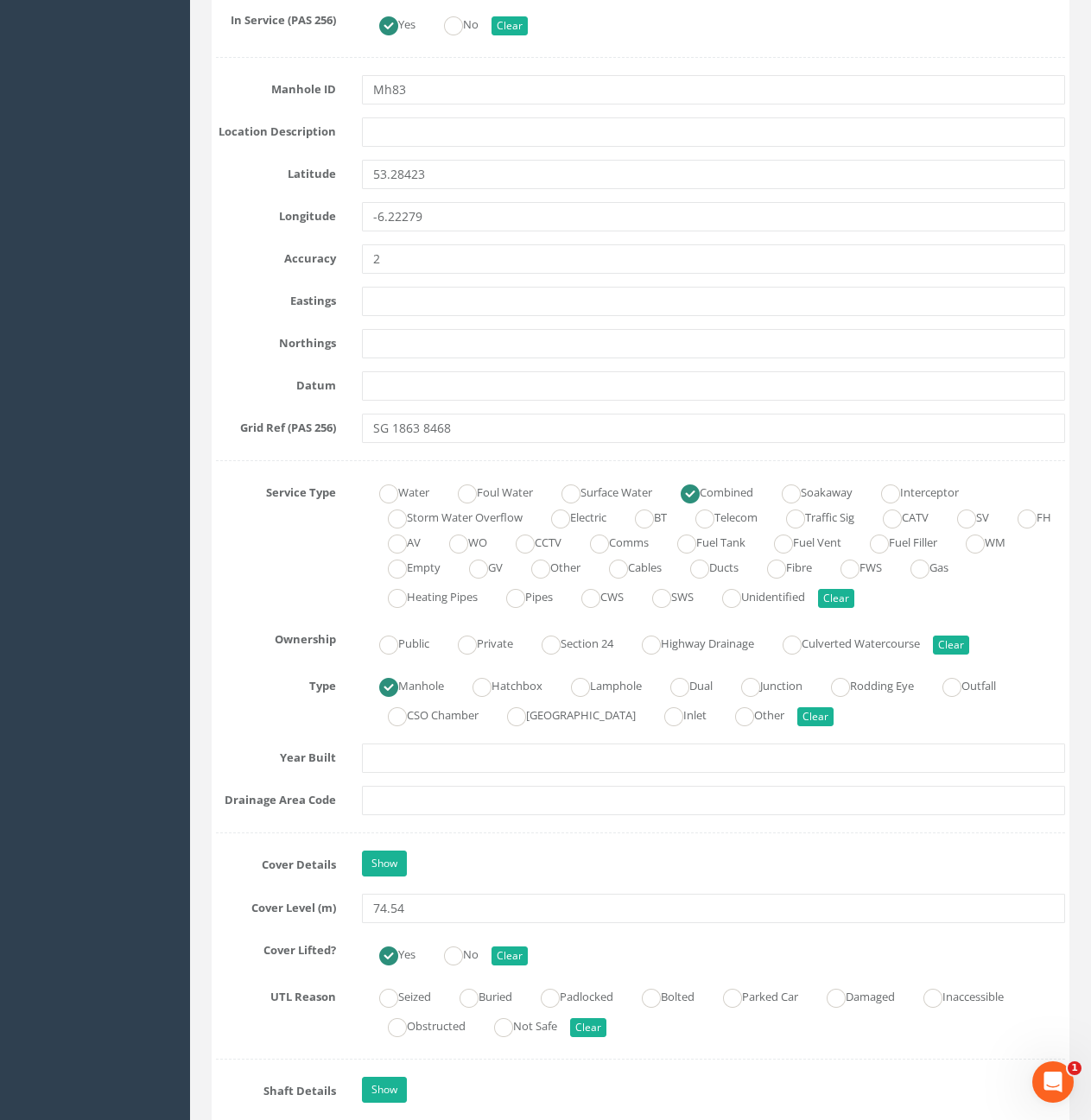
scroll to position [864, 0]
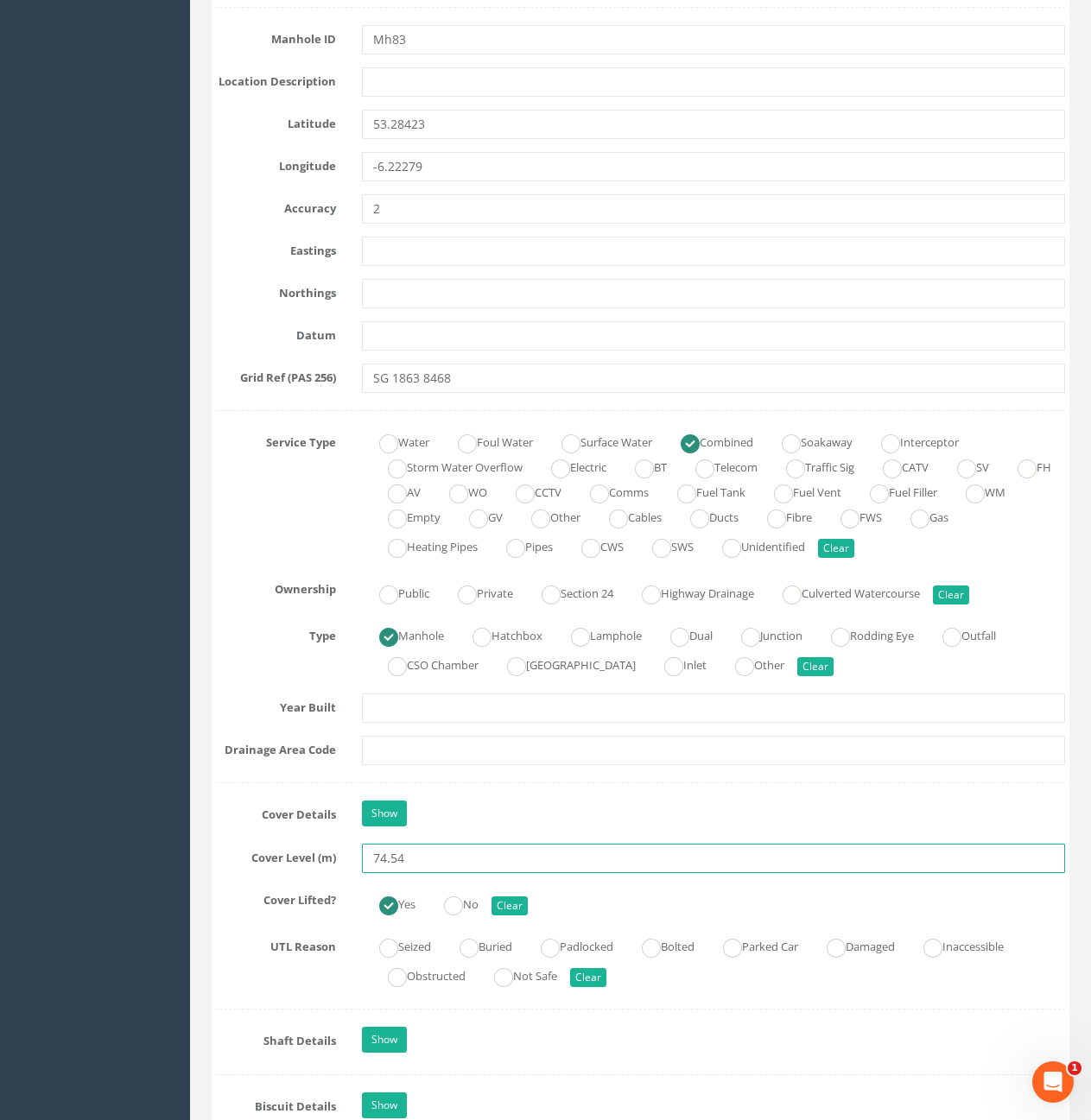
click at [440, 862] on input "74.54" at bounding box center [713, 858] width 703 height 30
type input "74.53"
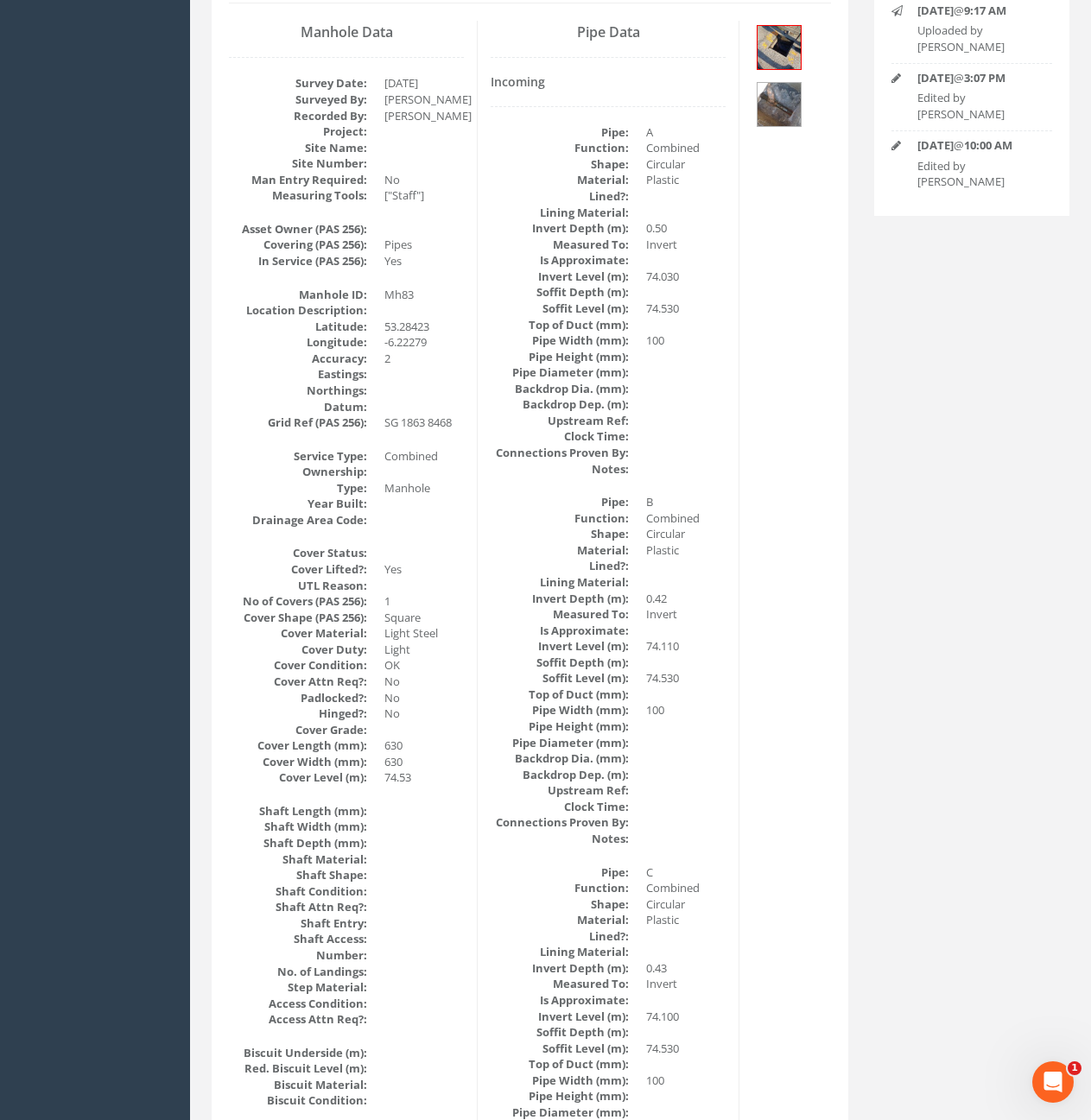
scroll to position [0, 0]
